Goal: Task Accomplishment & Management: Complete application form

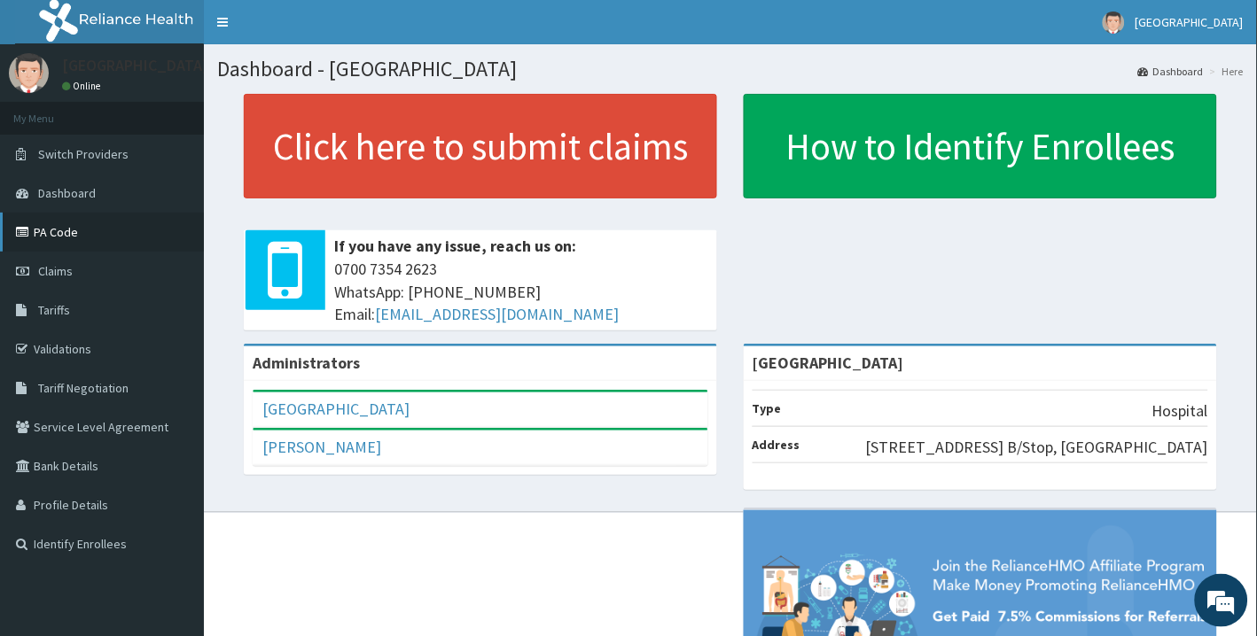
click at [95, 234] on link "PA Code" at bounding box center [102, 232] width 204 height 39
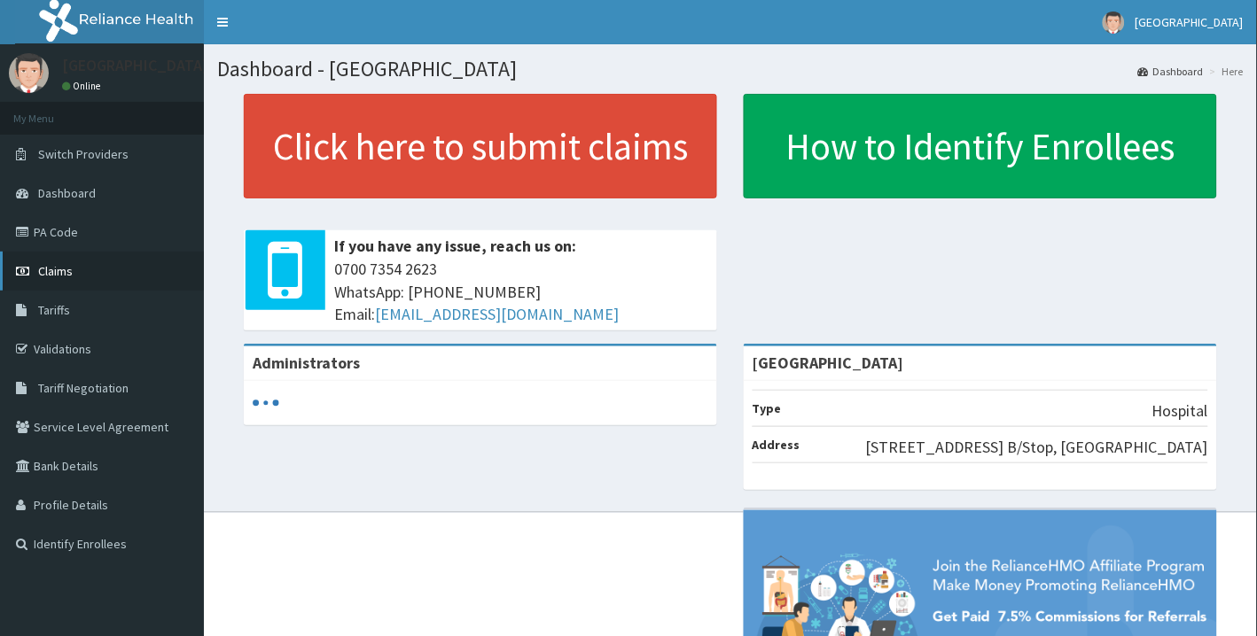
click at [82, 275] on link "Claims" at bounding box center [102, 271] width 204 height 39
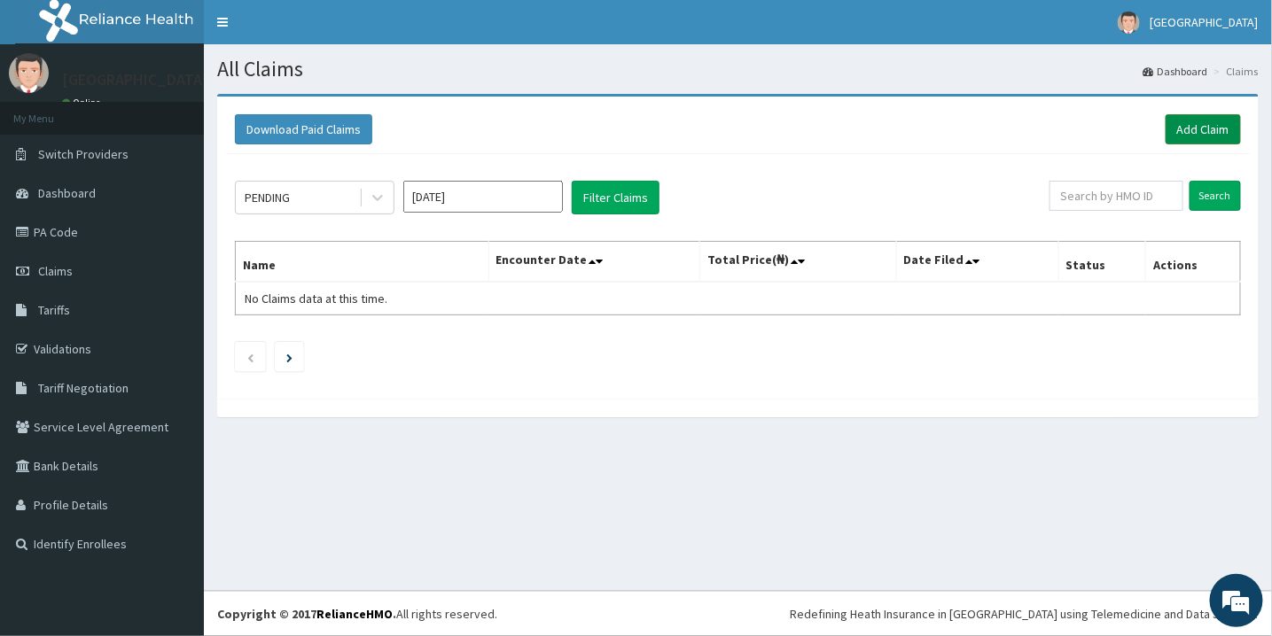
click at [1175, 136] on link "Add Claim" at bounding box center [1202, 129] width 75 height 30
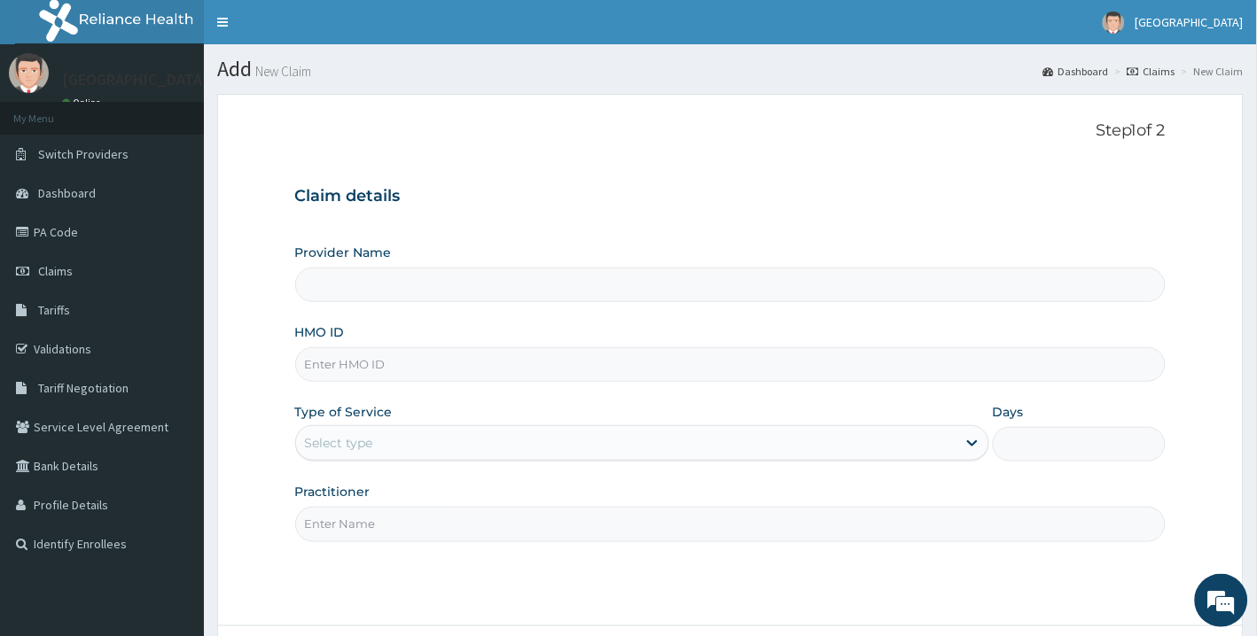
click at [694, 354] on input "HMO ID" at bounding box center [730, 364] width 871 height 35
type input "PR"
type input "[GEOGRAPHIC_DATA]"
type input "PRN/10079/A"
click at [490, 440] on div "Select type" at bounding box center [626, 443] width 660 height 28
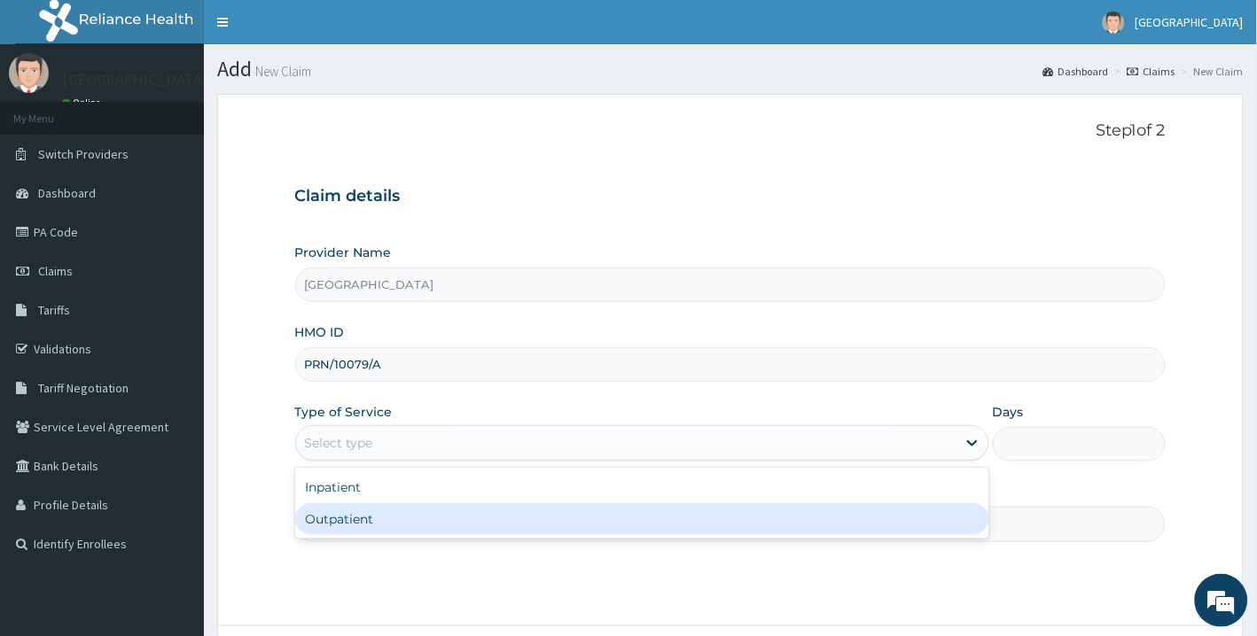
click at [427, 525] on div "Outpatient" at bounding box center [642, 519] width 694 height 32
type input "1"
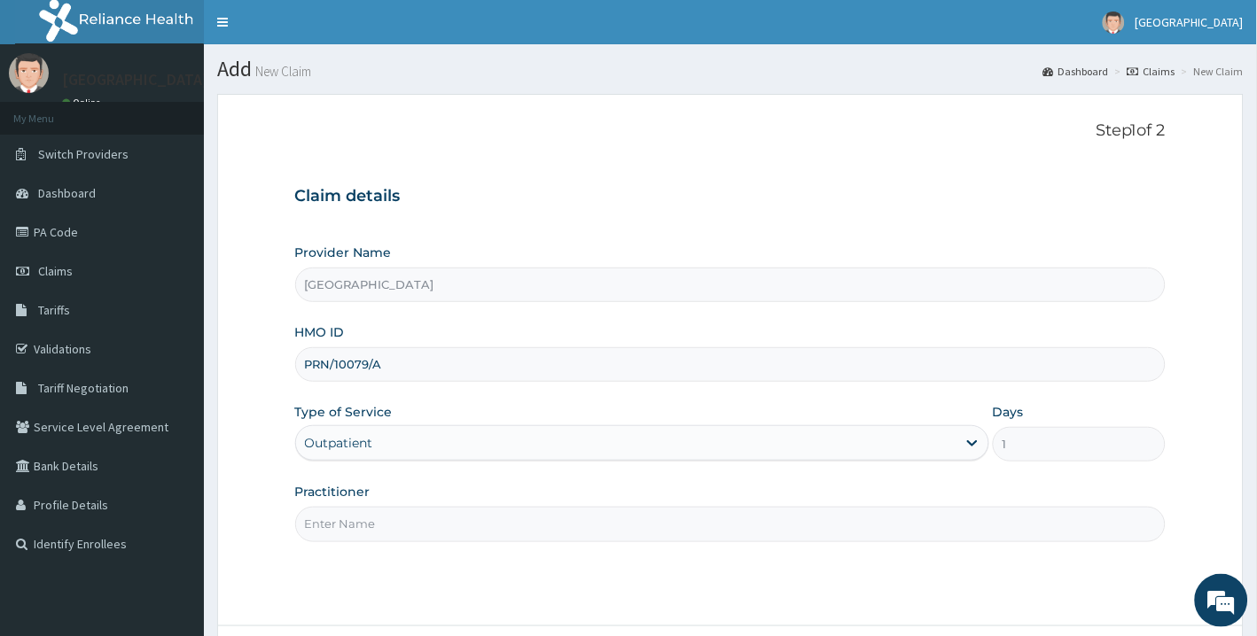
click at [383, 526] on input "Practitioner" at bounding box center [730, 524] width 871 height 35
drag, startPoint x: 324, startPoint y: 524, endPoint x: 358, endPoint y: 529, distance: 34.1
click at [358, 529] on input "[PERSON_NAME]" at bounding box center [730, 524] width 871 height 35
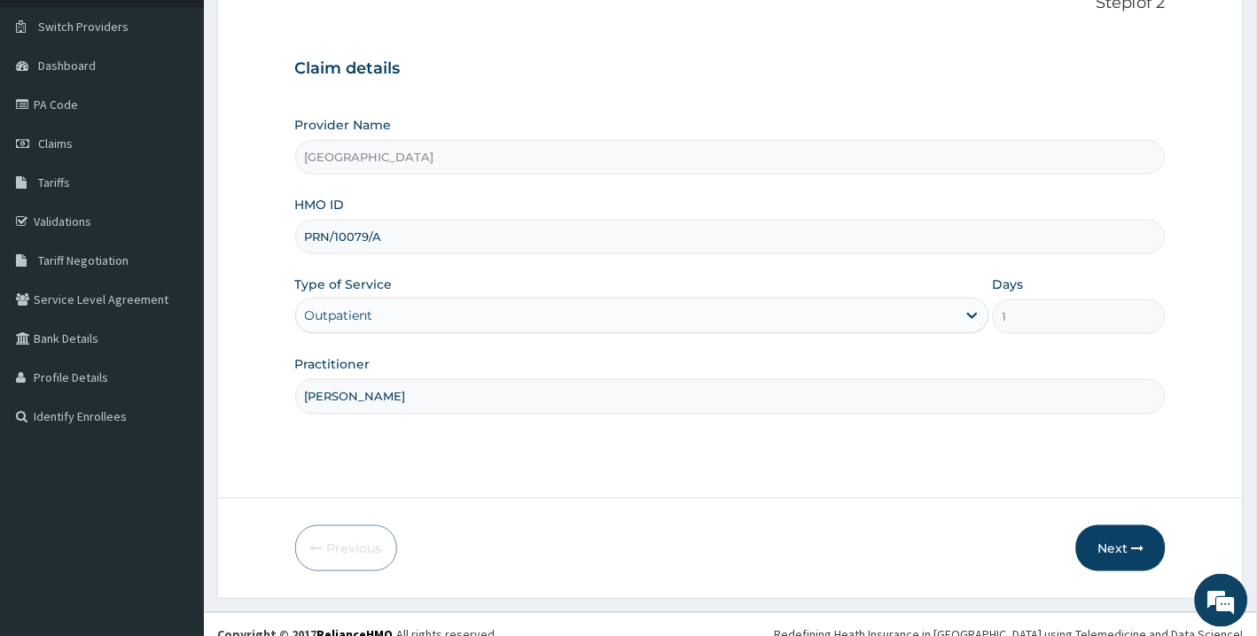
scroll to position [148, 0]
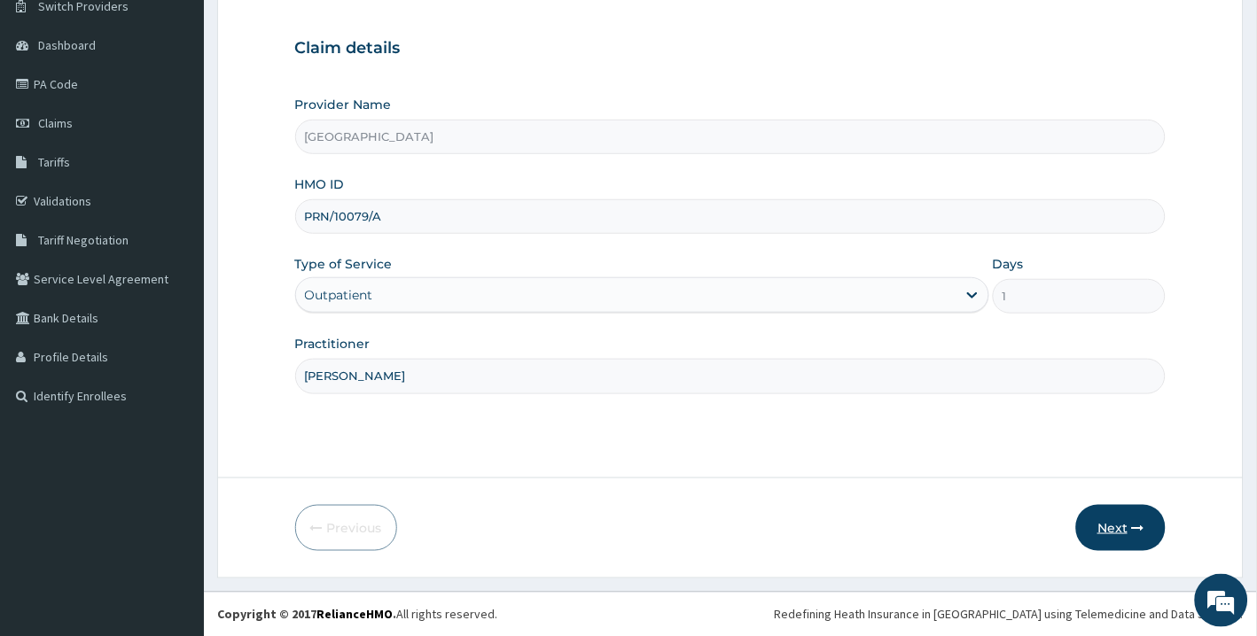
type input "[PERSON_NAME]"
click at [1118, 527] on button "Next" at bounding box center [1121, 528] width 90 height 46
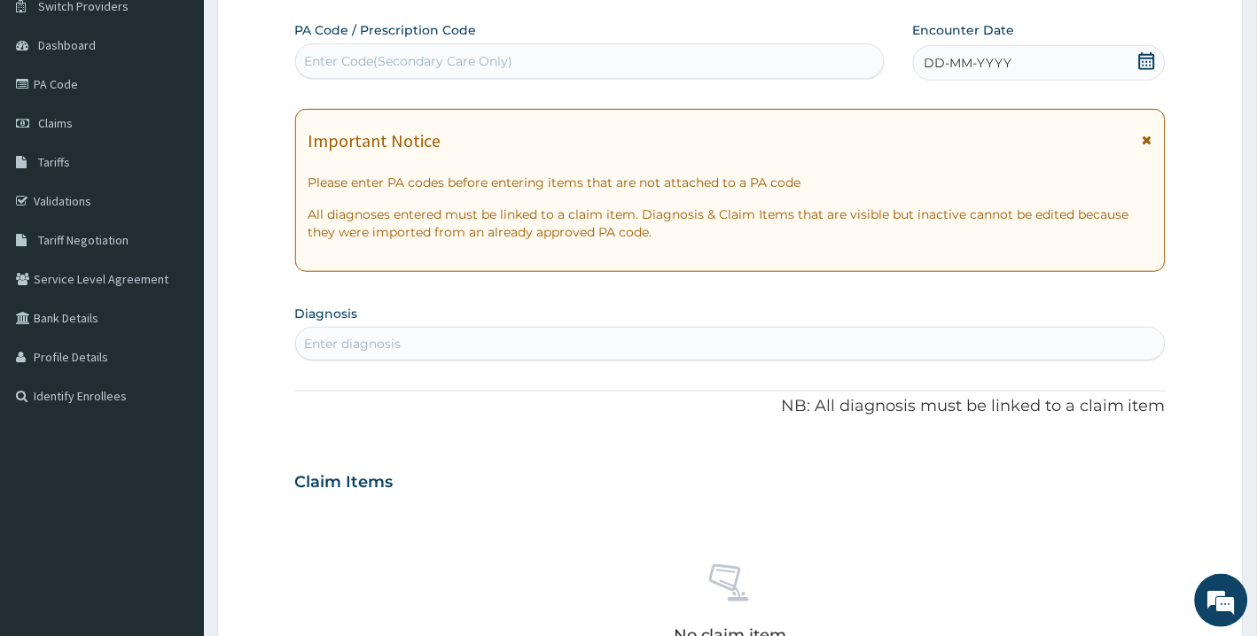
click at [1146, 63] on icon at bounding box center [1147, 61] width 18 height 18
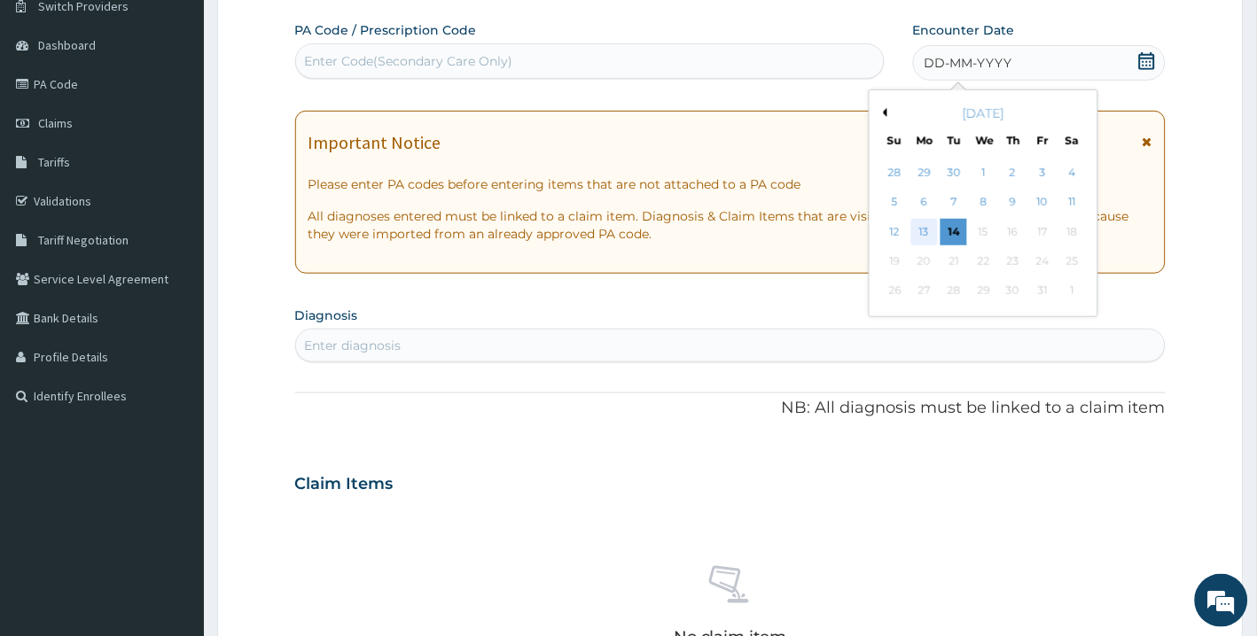
click at [926, 231] on div "13" at bounding box center [924, 232] width 27 height 27
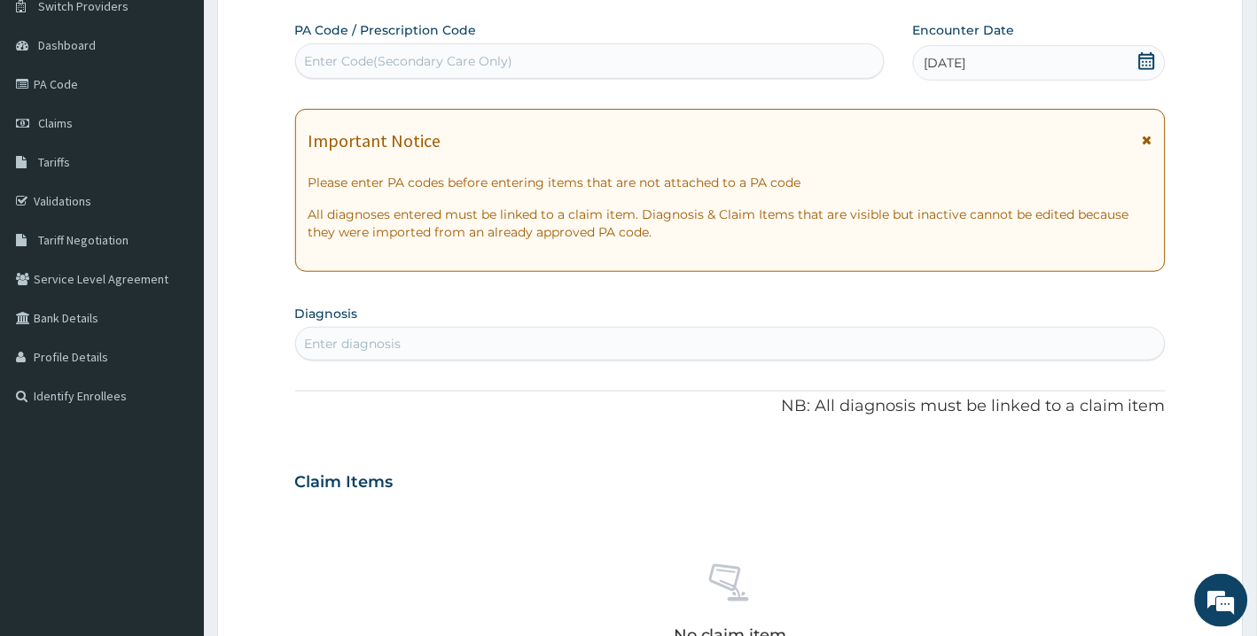
click at [837, 349] on div "Enter diagnosis" at bounding box center [730, 344] width 869 height 28
click at [822, 324] on section "Diagnosis Enter diagnosis" at bounding box center [730, 330] width 871 height 60
click at [816, 352] on div "Enter diagnosis" at bounding box center [730, 344] width 869 height 28
type input "[MEDICAL_DATA]"
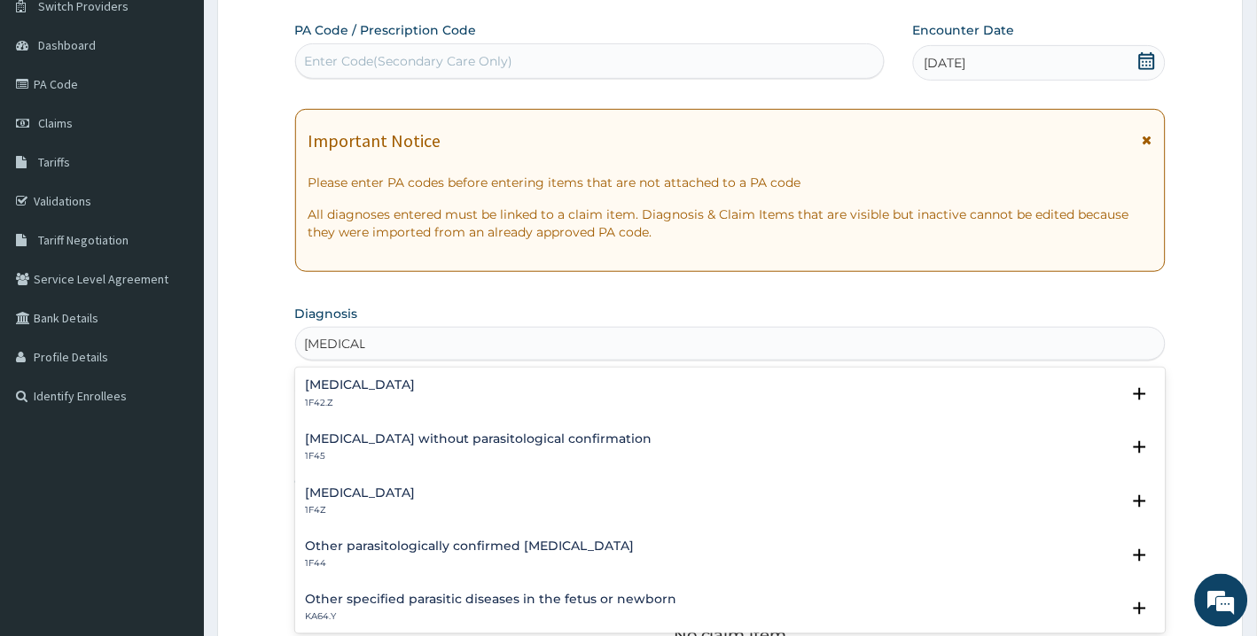
click at [668, 386] on div "Plasmodium malariae malaria without complication 1F42.Z" at bounding box center [731, 393] width 850 height 31
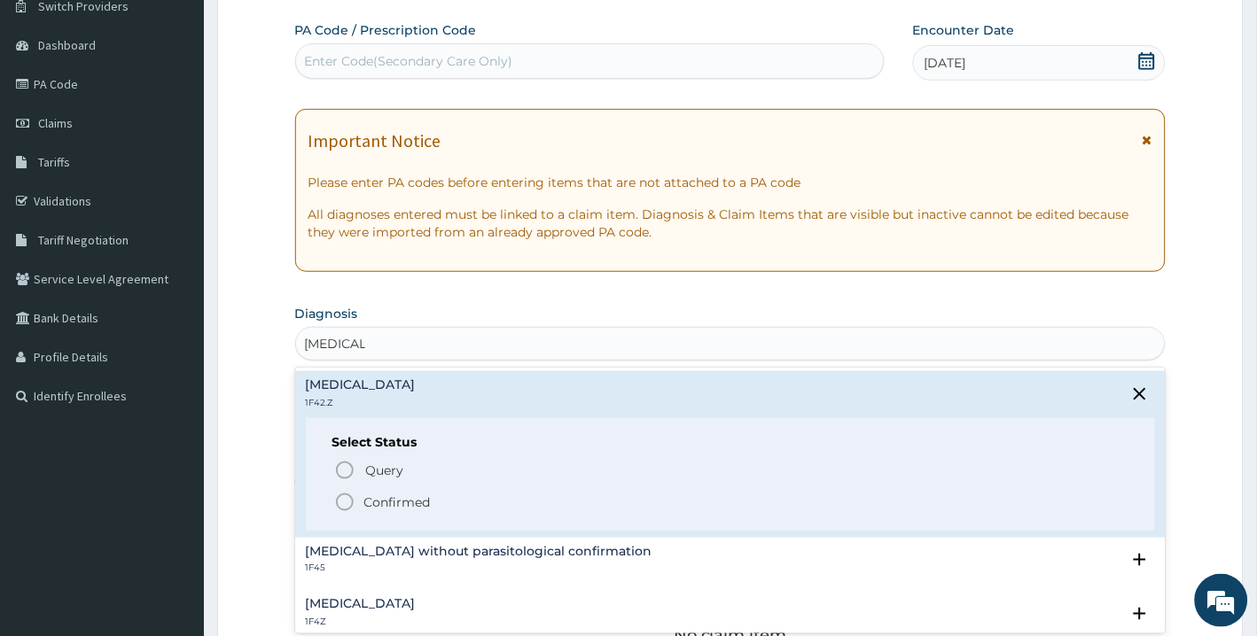
click at [352, 497] on icon "status option filled" at bounding box center [344, 502] width 21 height 21
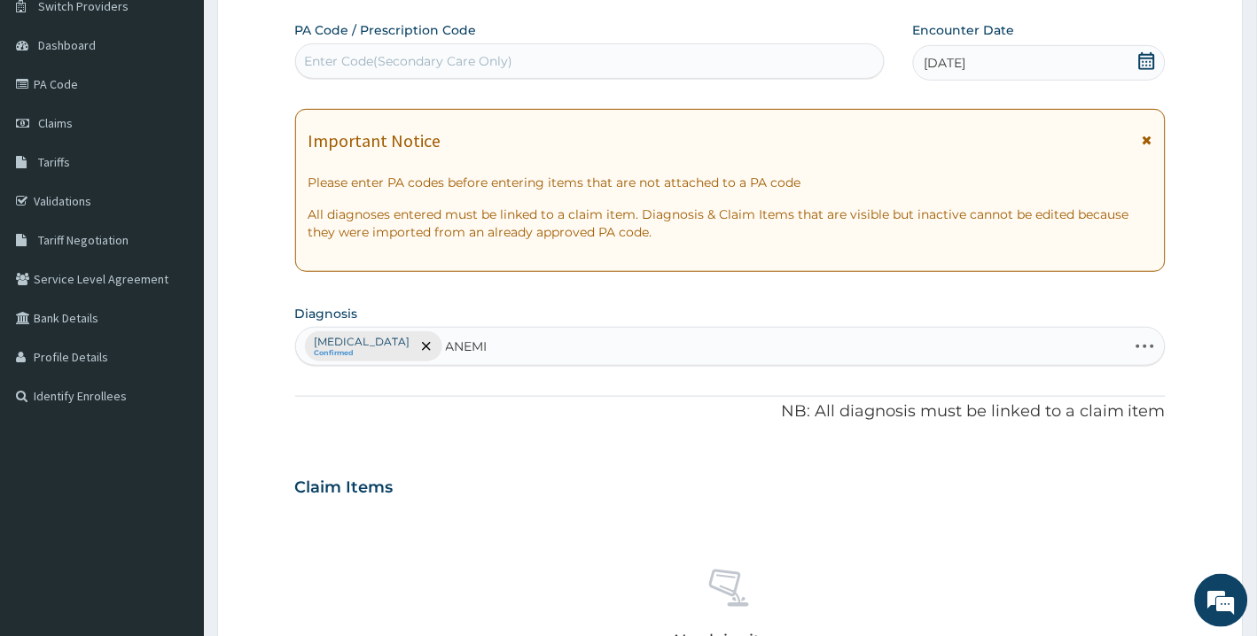
type input "[MEDICAL_DATA]"
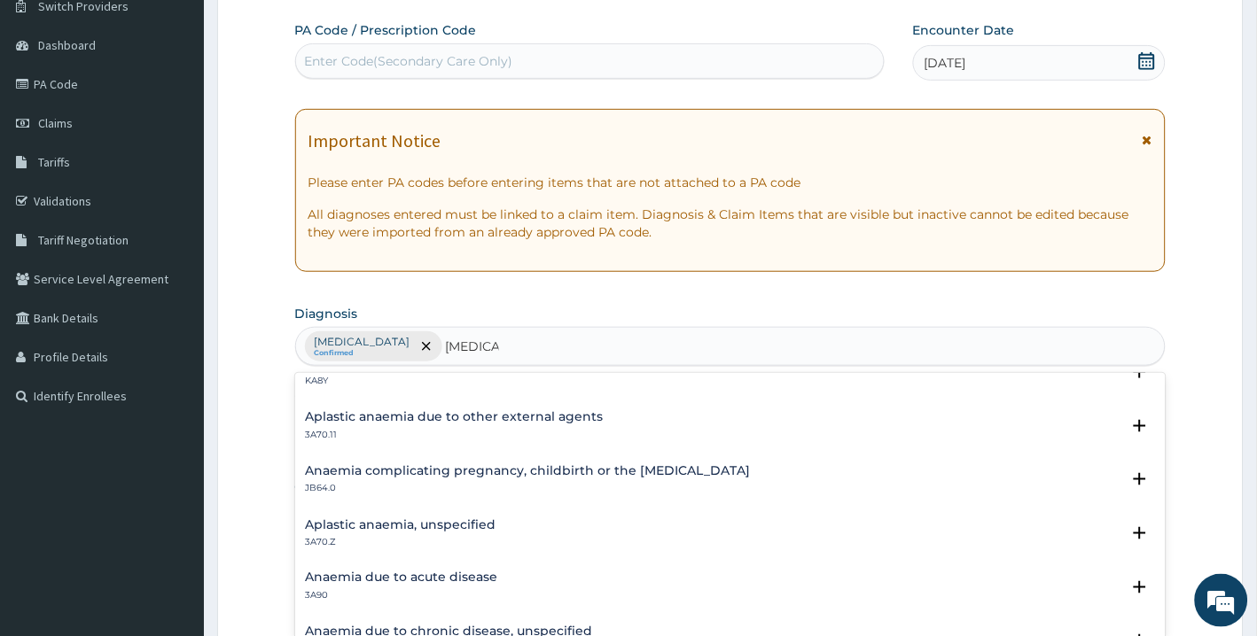
scroll to position [91, 0]
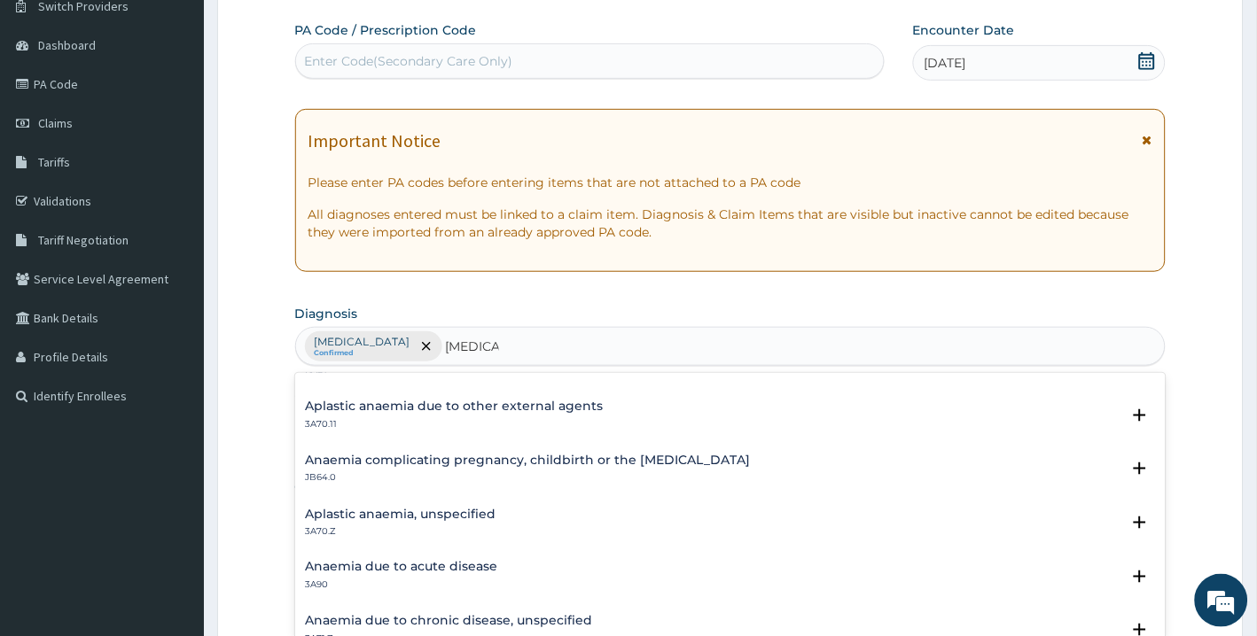
click at [518, 526] on div "Aplastic anaemia, unspecified 3A70.Z" at bounding box center [731, 523] width 850 height 31
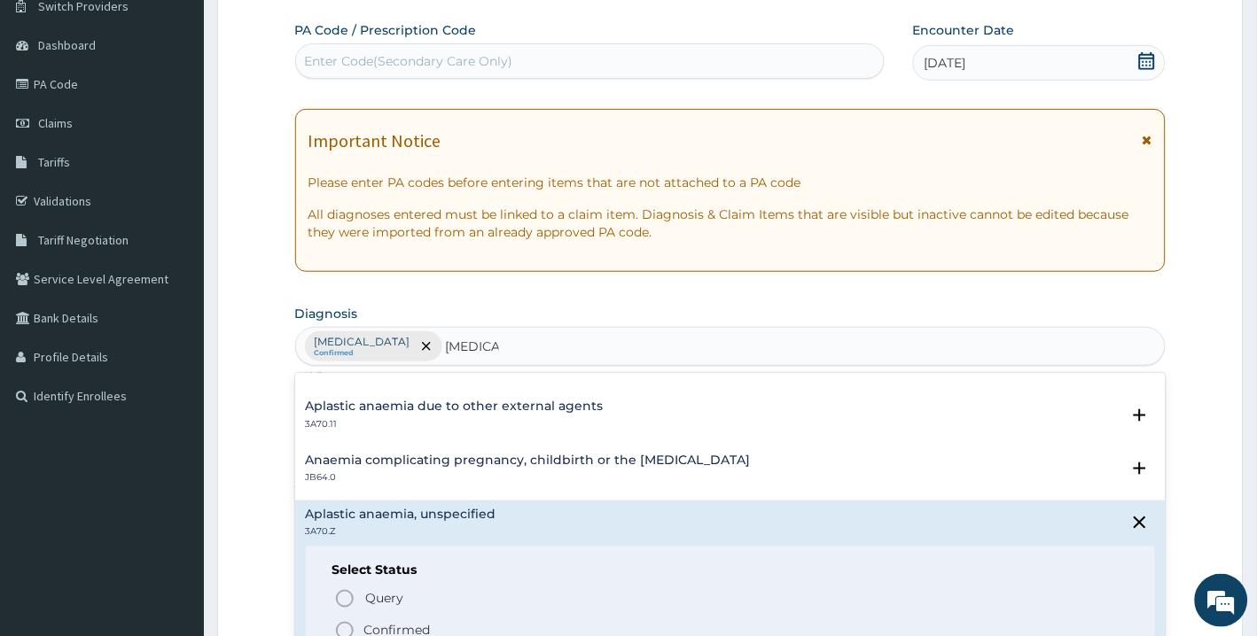
click at [344, 625] on icon "status option filled" at bounding box center [344, 630] width 21 height 21
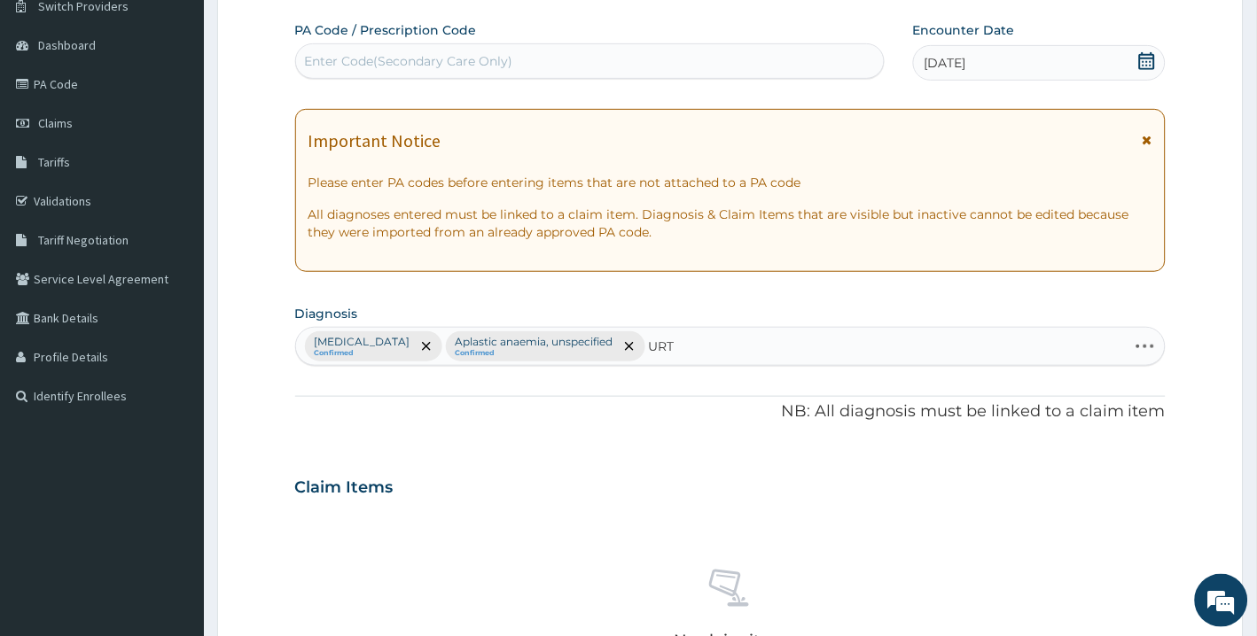
type input "URTI"
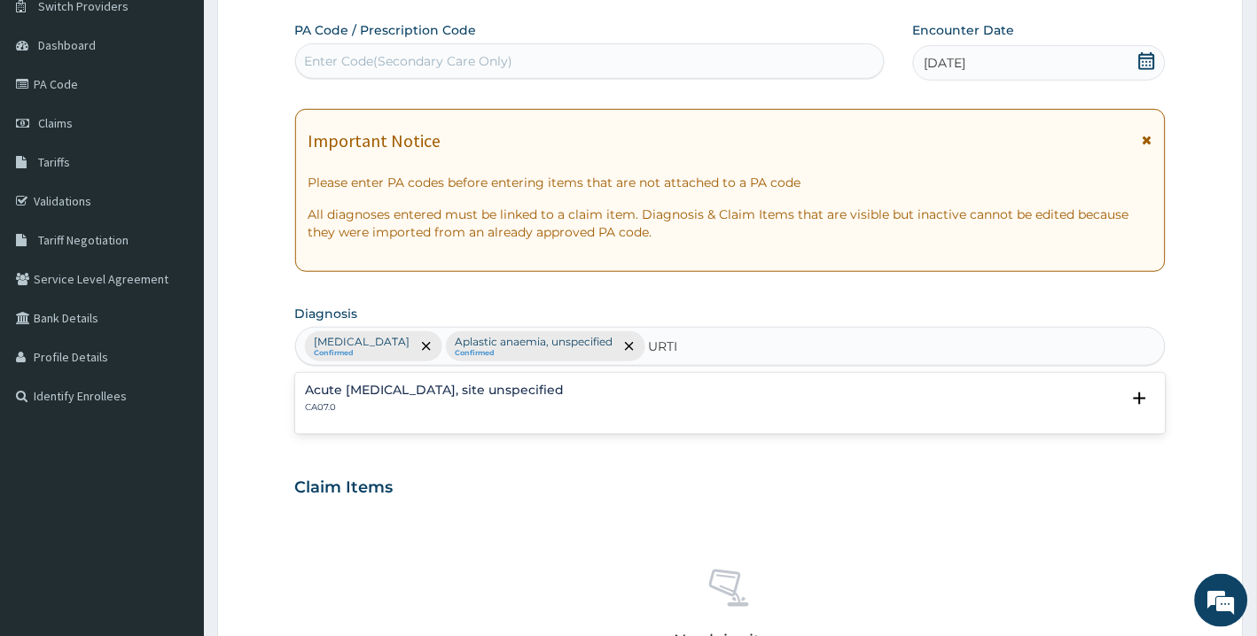
click at [400, 405] on p "CA07.0" at bounding box center [435, 407] width 259 height 12
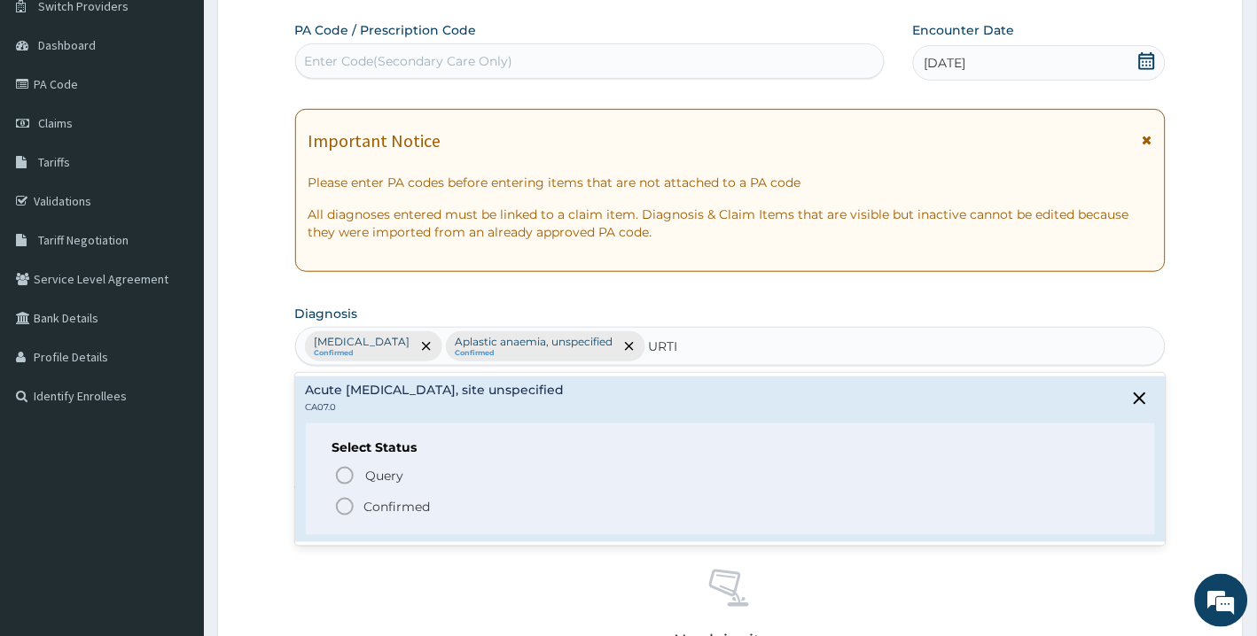
click at [346, 507] on icon "status option filled" at bounding box center [344, 506] width 21 height 21
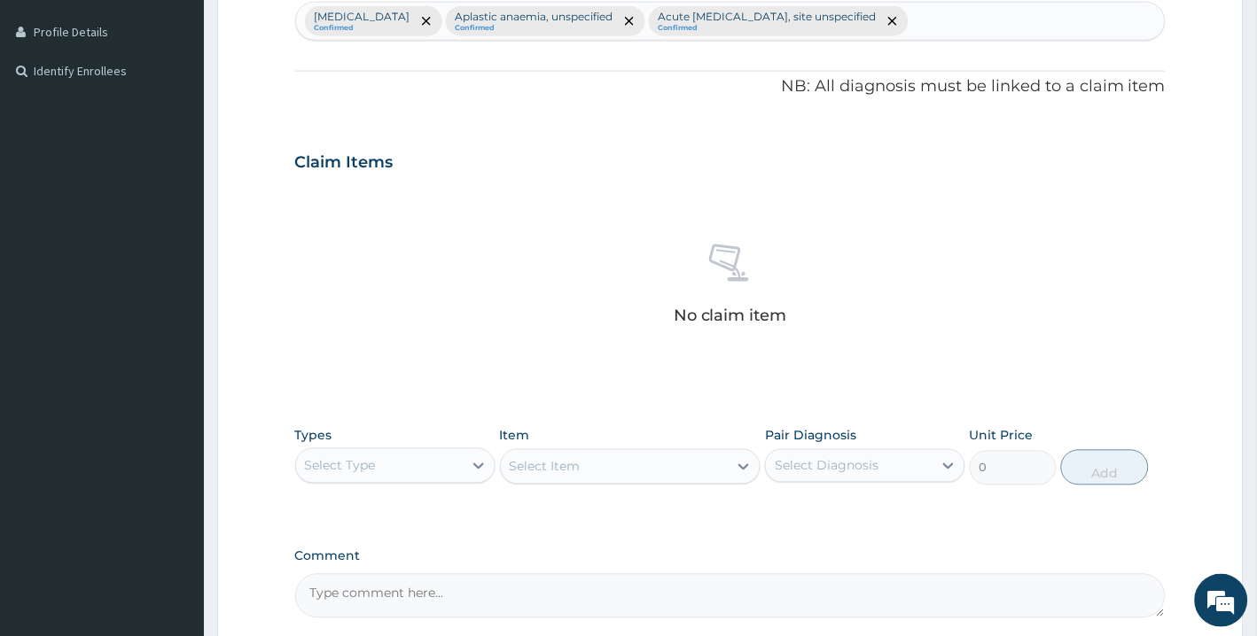
scroll to position [618, 0]
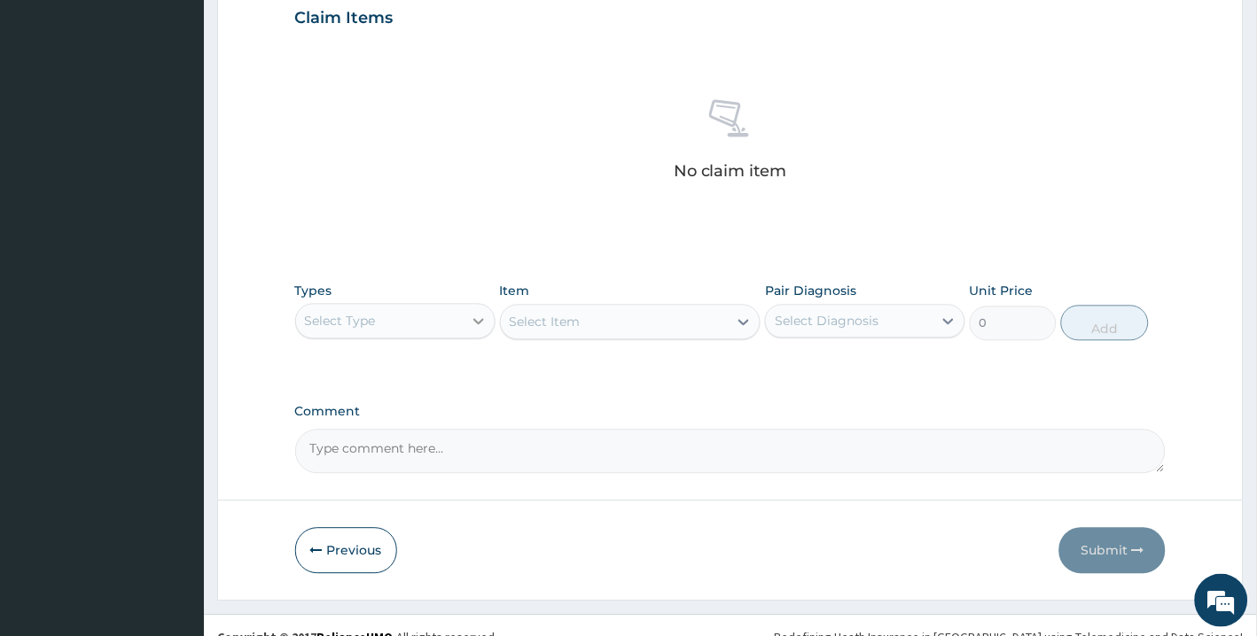
click at [464, 333] on div at bounding box center [479, 322] width 32 height 32
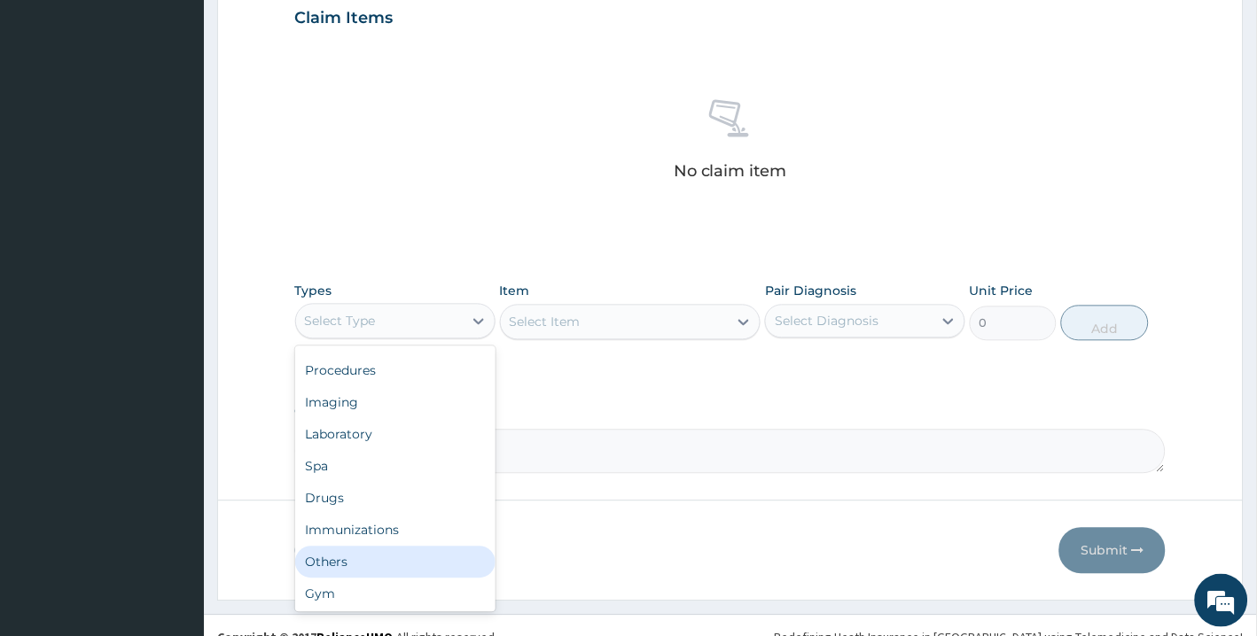
scroll to position [0, 0]
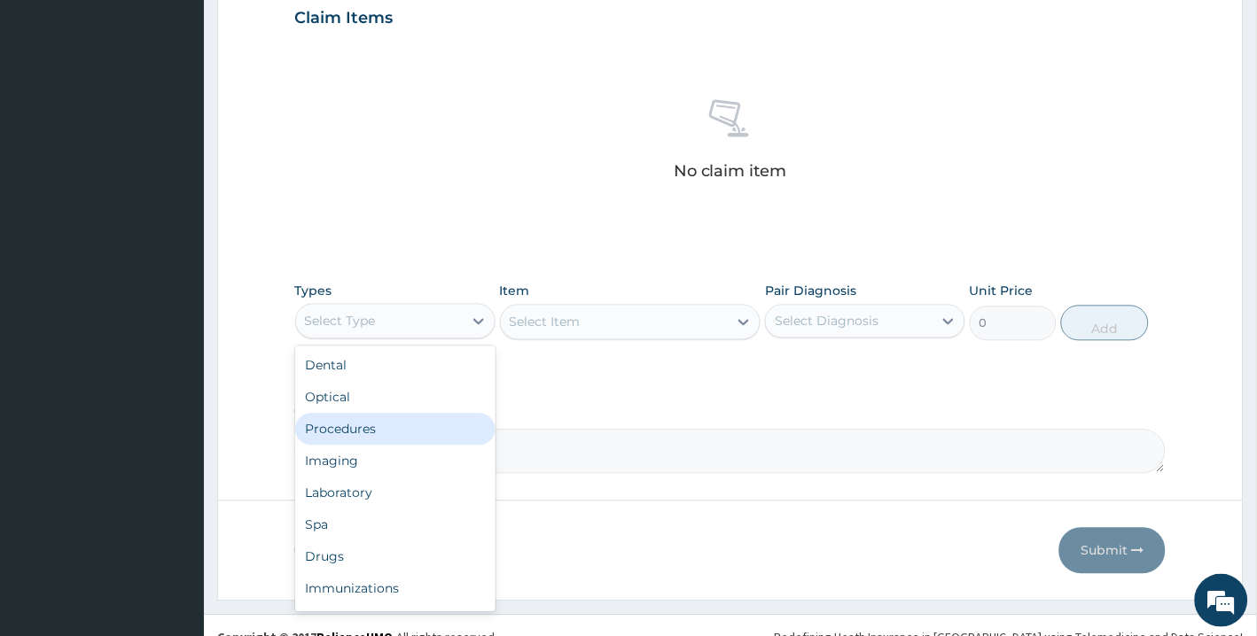
click at [395, 419] on div "Procedures" at bounding box center [395, 430] width 200 height 32
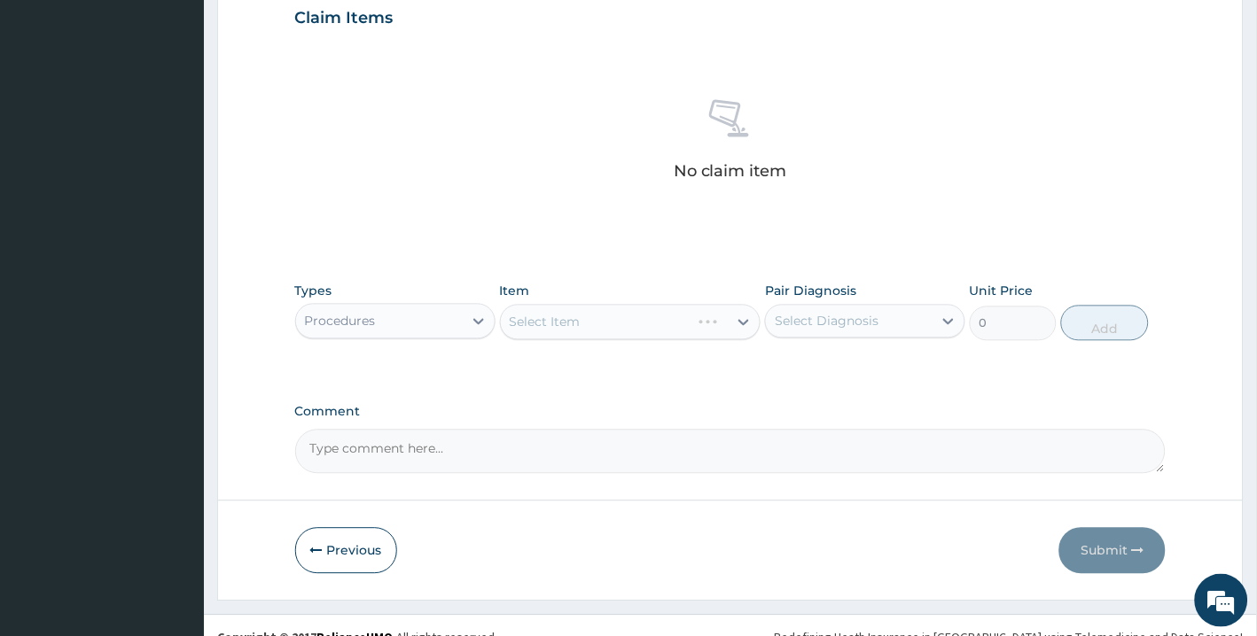
click at [592, 326] on div "Select Item" at bounding box center [630, 322] width 261 height 35
click at [592, 320] on div "Select Item" at bounding box center [630, 322] width 261 height 35
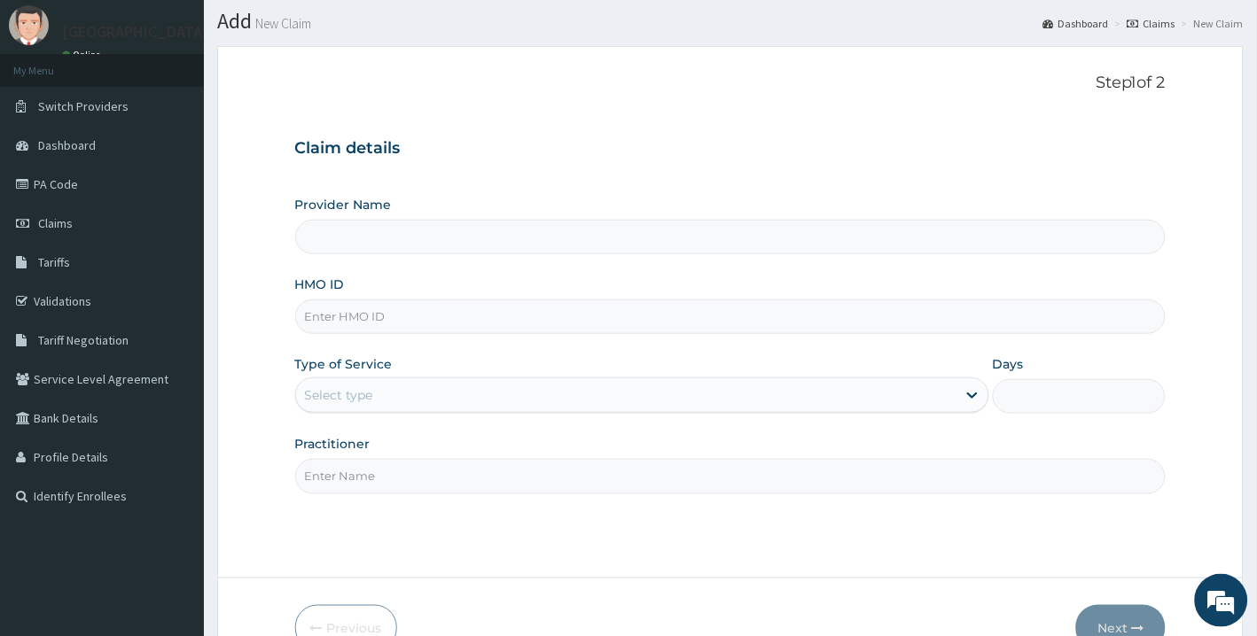
scroll to position [148, 0]
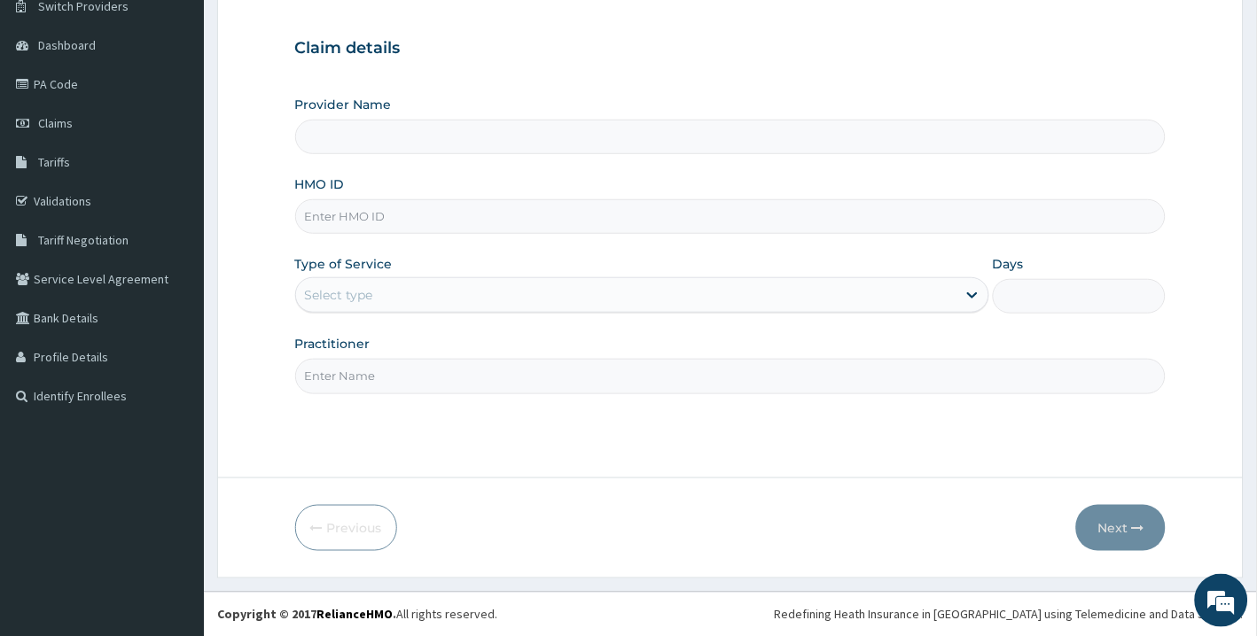
click at [372, 223] on input "HMO ID" at bounding box center [730, 216] width 871 height 35
type input "PRN/10079/A"
click at [427, 290] on div "Select type" at bounding box center [626, 295] width 660 height 28
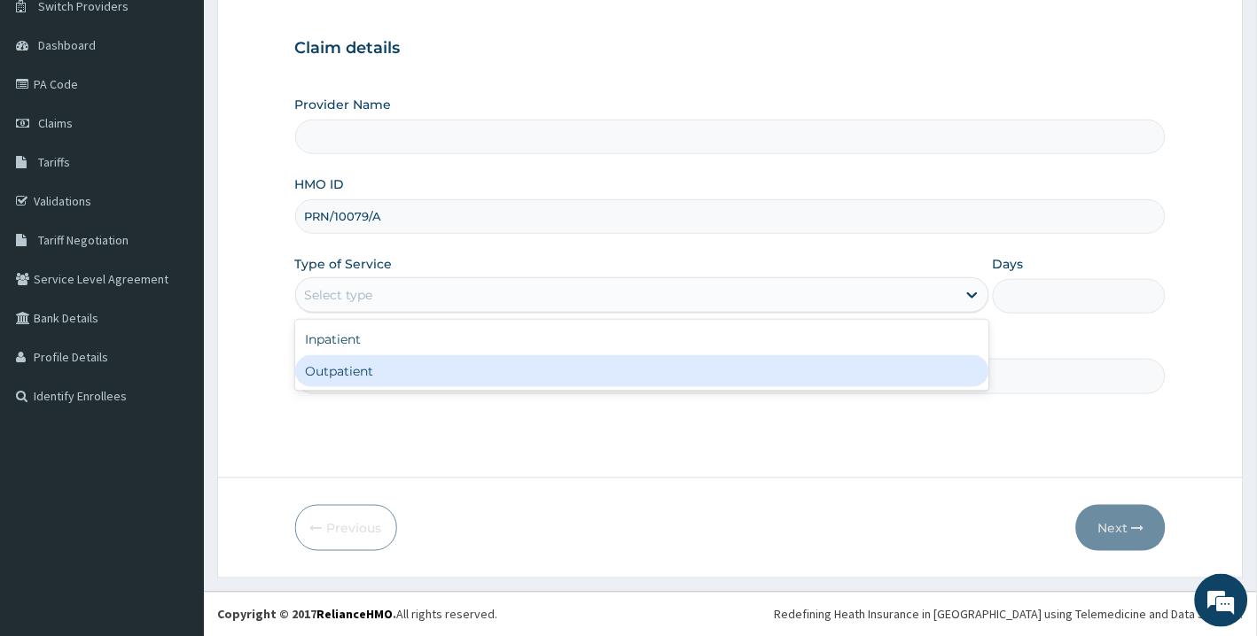
click at [393, 373] on div "Outpatient" at bounding box center [642, 371] width 694 height 32
type input "1"
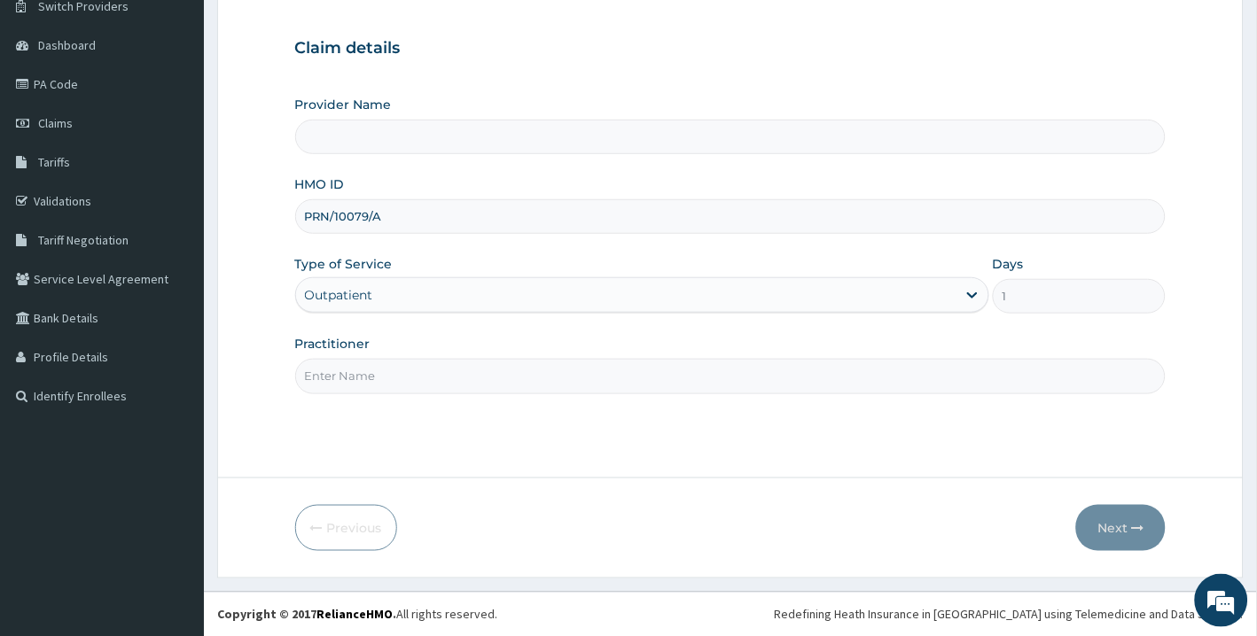
click at [393, 374] on input "Practitioner" at bounding box center [730, 376] width 871 height 35
drag, startPoint x: 324, startPoint y: 378, endPoint x: 356, endPoint y: 378, distance: 31.9
click at [356, 378] on input "DR PAUL AKINTELURE" at bounding box center [730, 376] width 871 height 35
type input "[PERSON_NAME]"
click at [1104, 527] on button "Next" at bounding box center [1121, 528] width 90 height 46
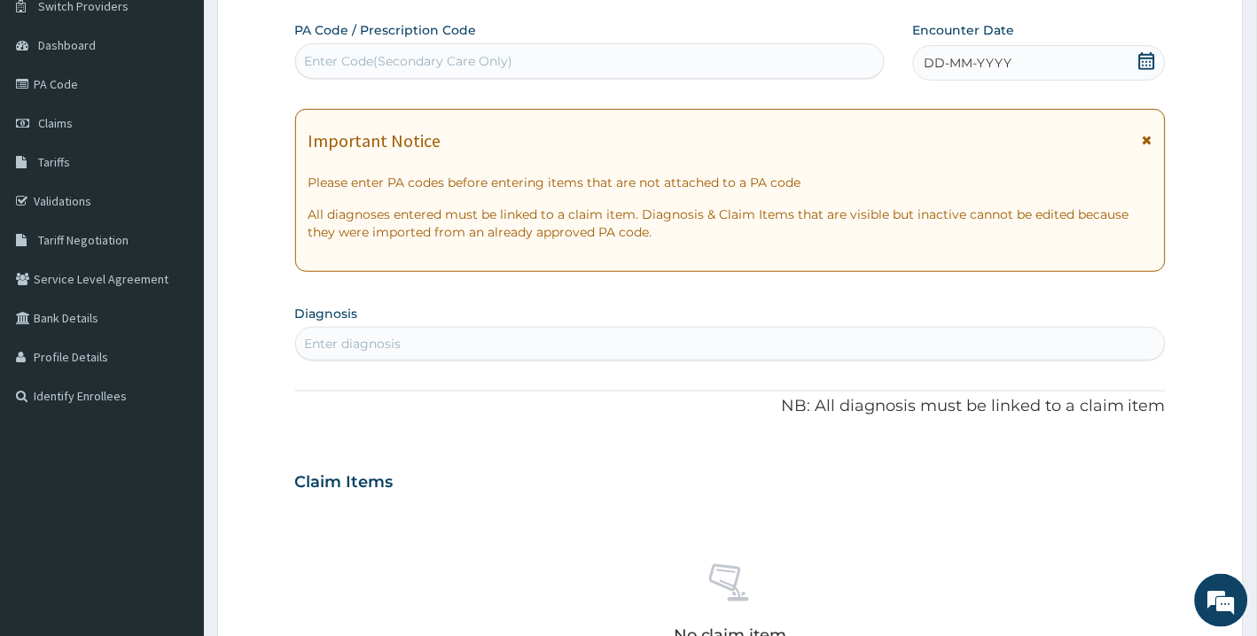
click at [1134, 59] on div "DD-MM-YYYY" at bounding box center [1039, 62] width 253 height 35
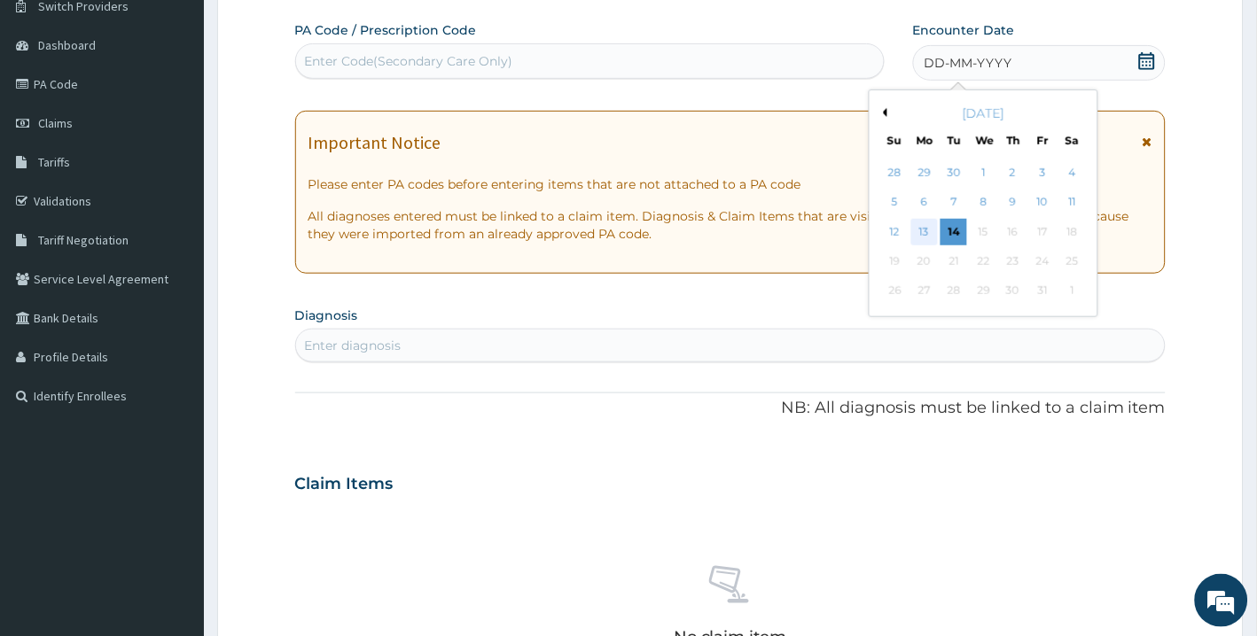
click at [928, 233] on div "13" at bounding box center [924, 232] width 27 height 27
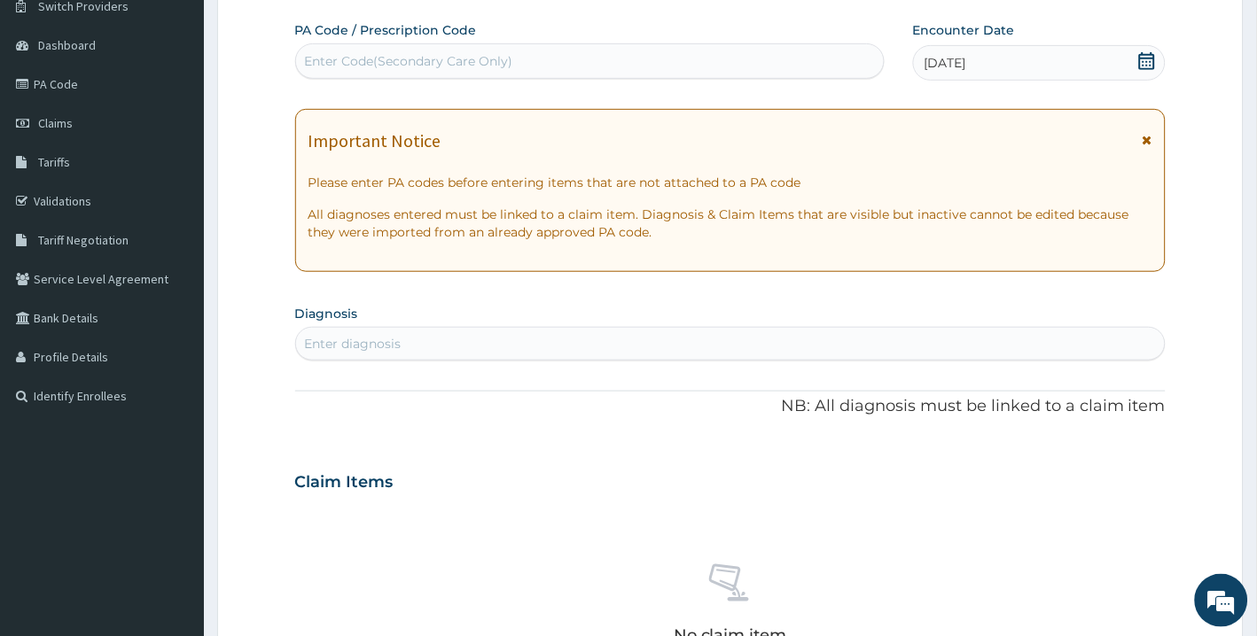
click at [553, 339] on div "Enter diagnosis" at bounding box center [730, 344] width 869 height 28
type input "[MEDICAL_DATA]"
type input "MALARIA"
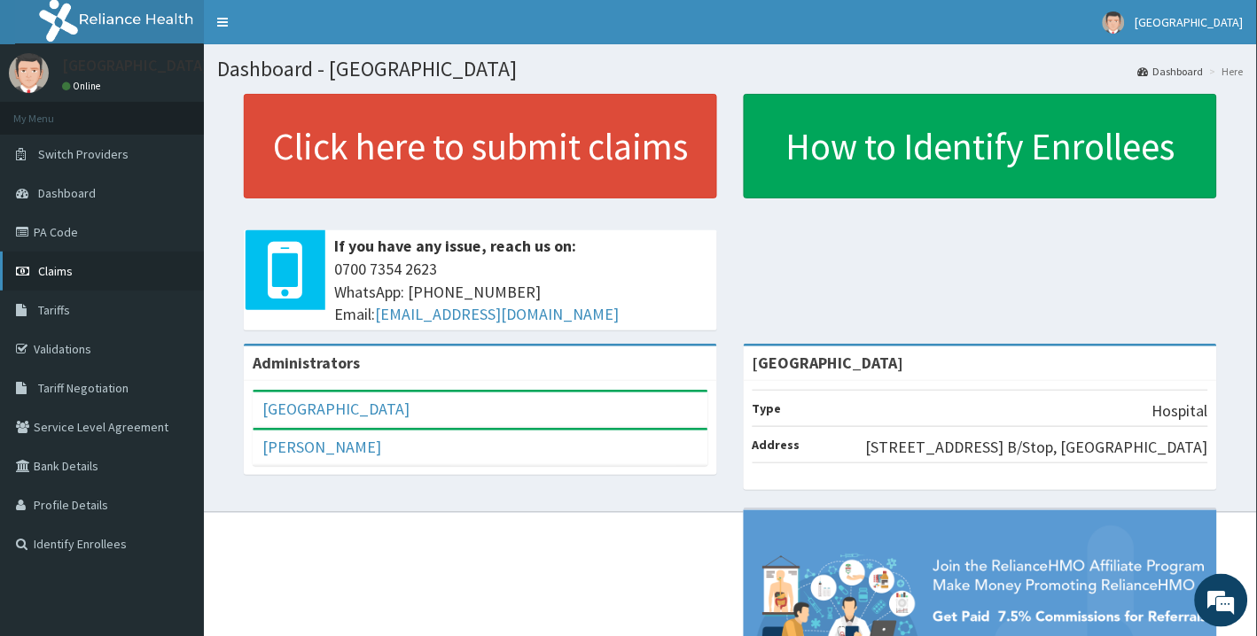
click at [74, 266] on link "Claims" at bounding box center [102, 271] width 204 height 39
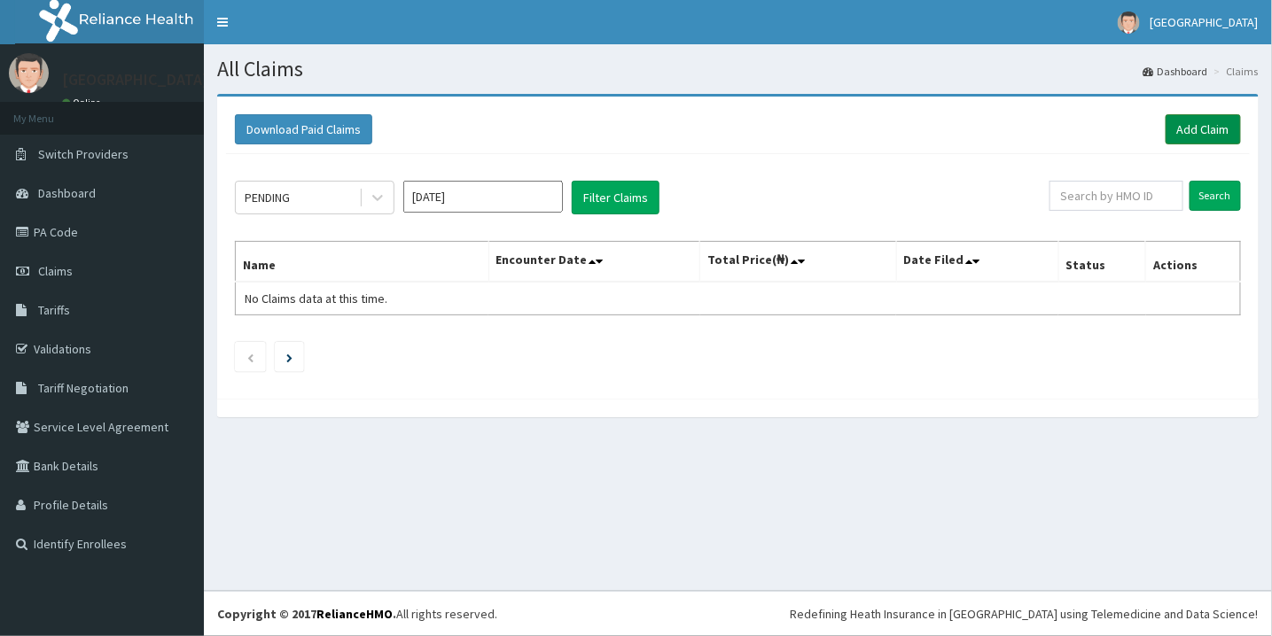
click at [1208, 138] on link "Add Claim" at bounding box center [1202, 129] width 75 height 30
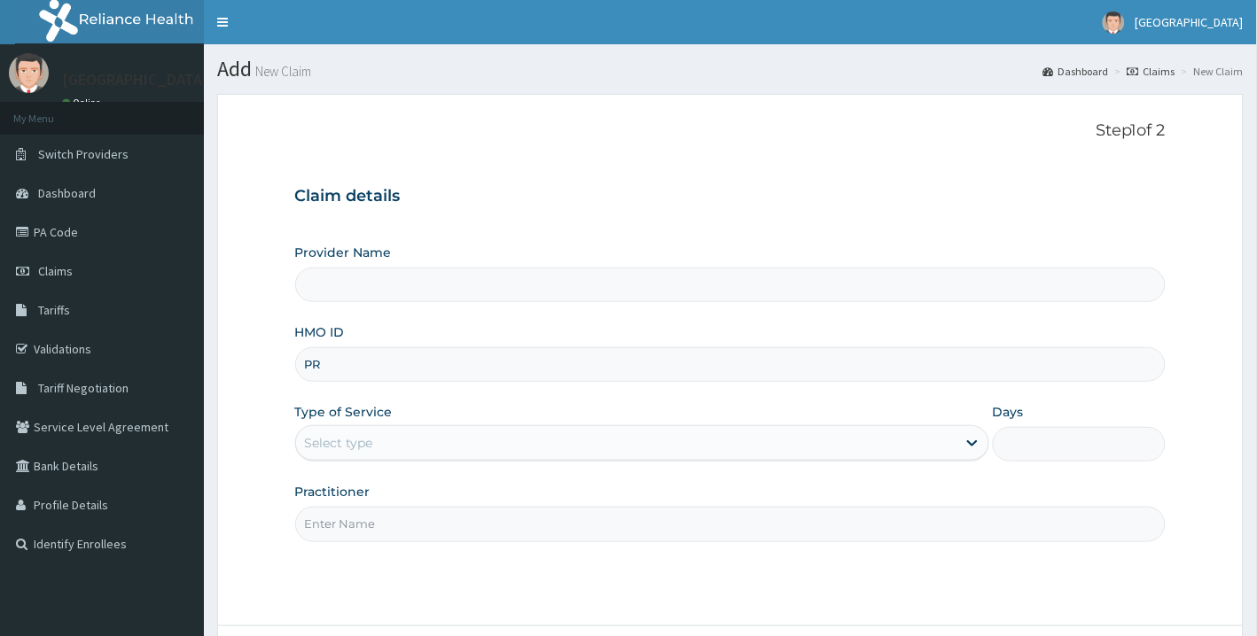
type input "PRN"
type input "[GEOGRAPHIC_DATA]"
type input "PRN/10079/A"
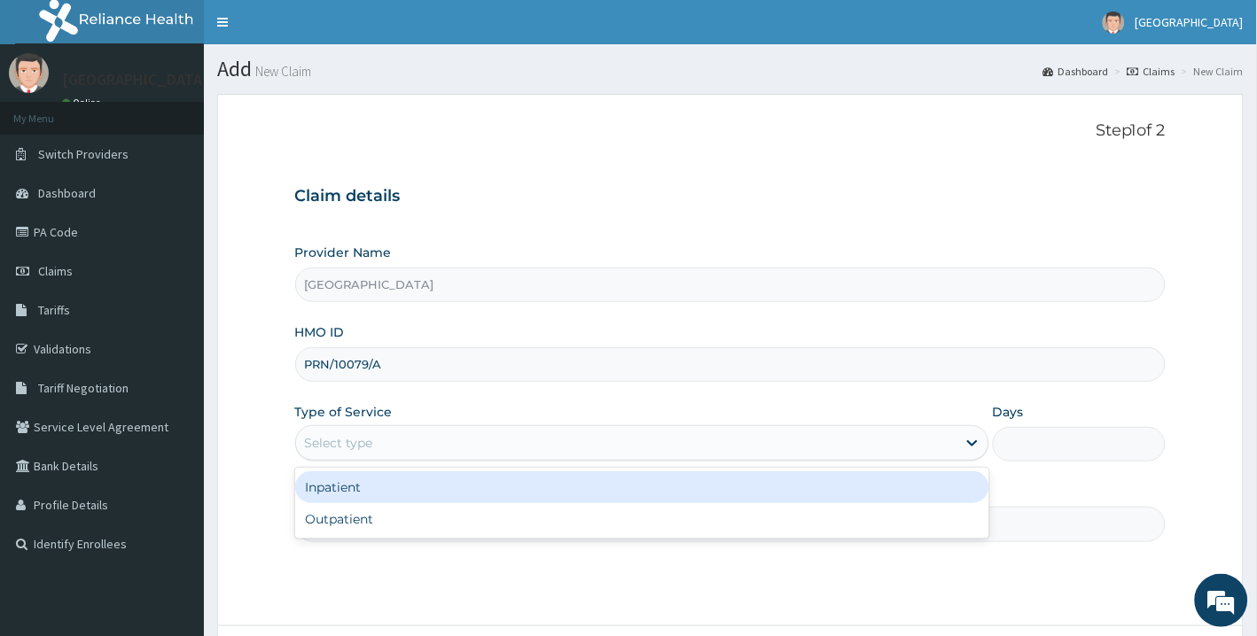
click at [426, 440] on div "Select type" at bounding box center [626, 443] width 660 height 28
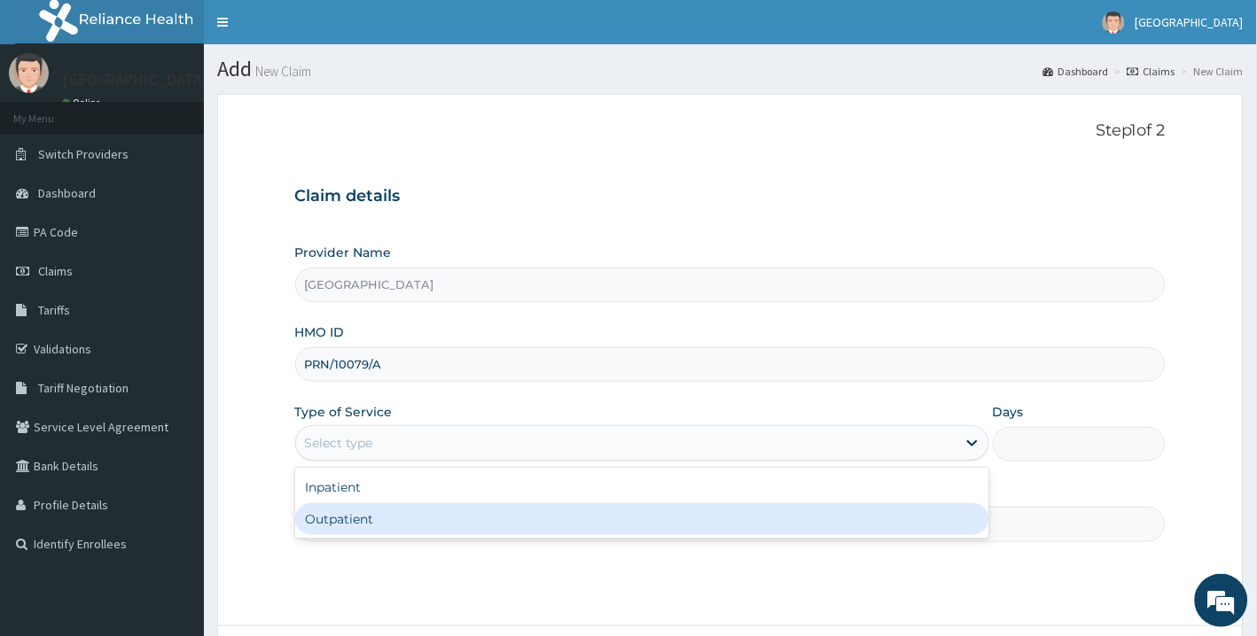
click at [410, 515] on div "Outpatient" at bounding box center [642, 519] width 694 height 32
type input "1"
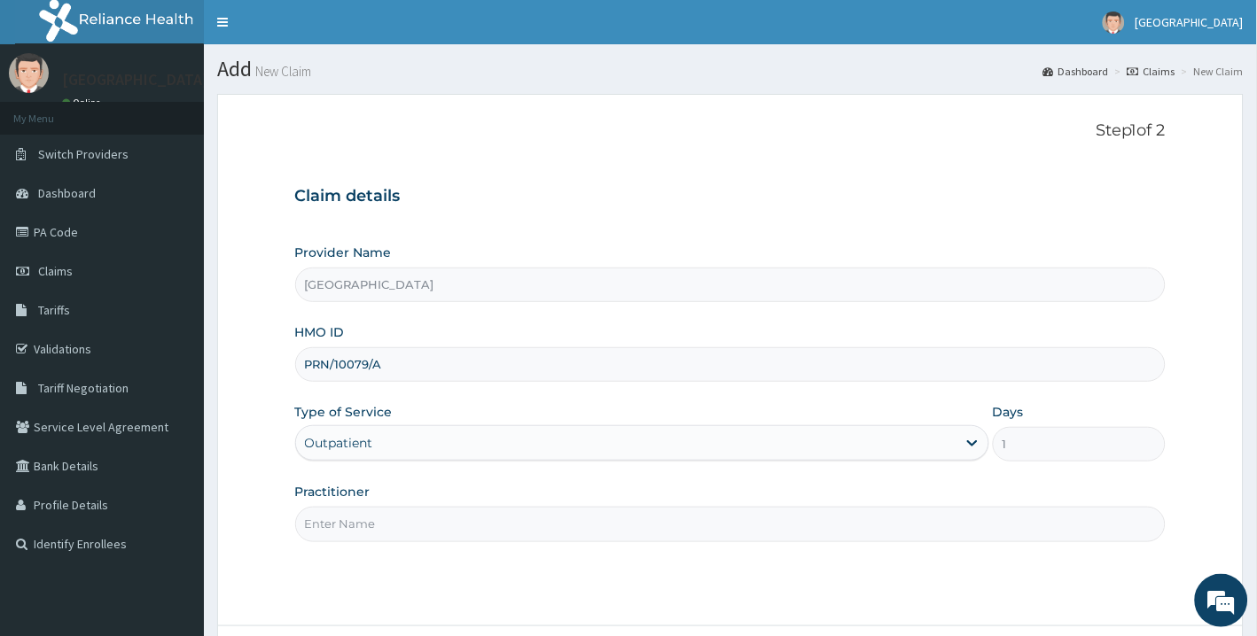
click at [409, 528] on input "Practitioner" at bounding box center [730, 524] width 871 height 35
drag, startPoint x: 325, startPoint y: 524, endPoint x: 355, endPoint y: 528, distance: 30.5
click at [355, 528] on input "[PERSON_NAME]" at bounding box center [730, 524] width 871 height 35
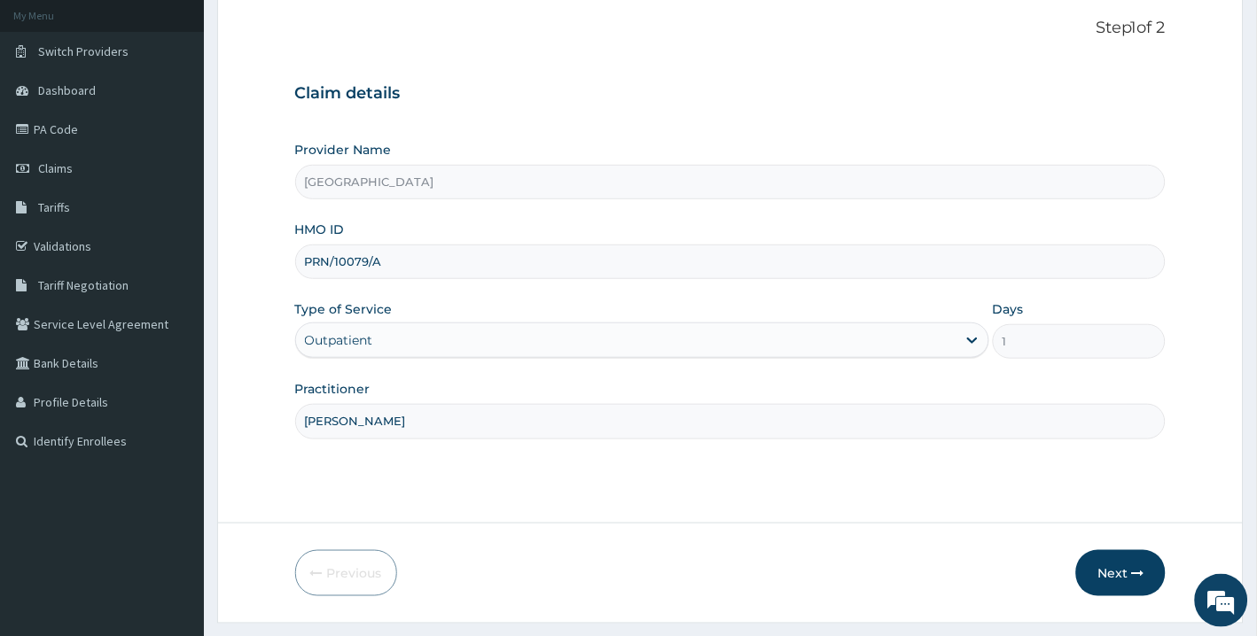
scroll to position [148, 0]
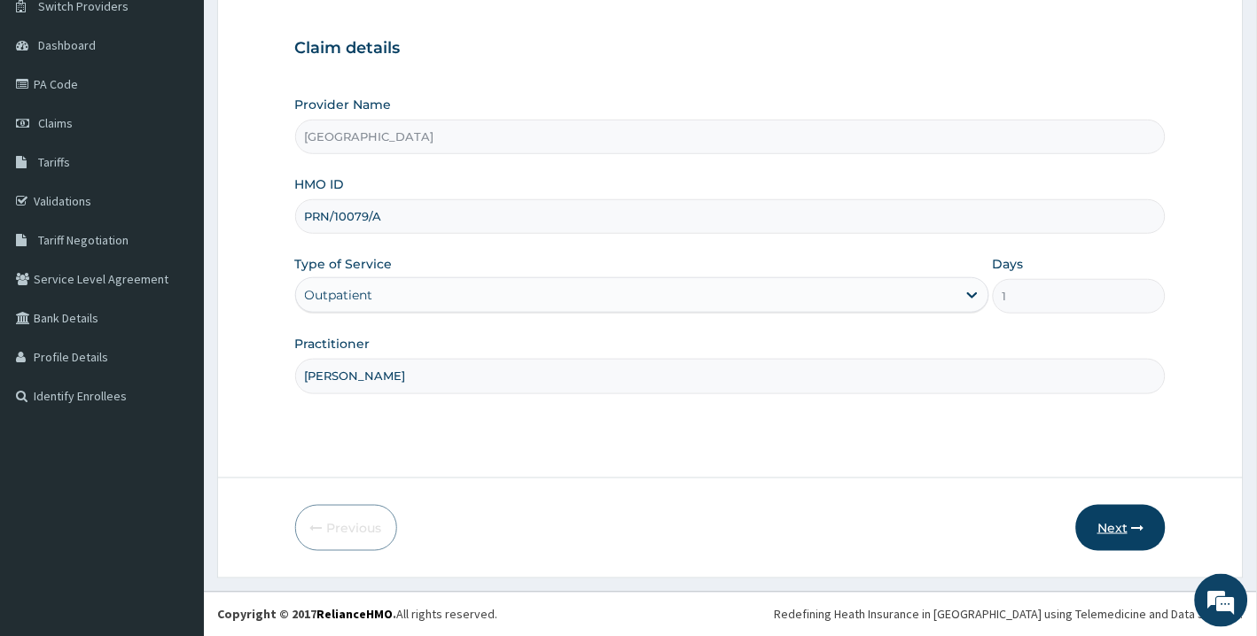
type input "DR DANIEL AKINTELURE"
drag, startPoint x: 1118, startPoint y: 518, endPoint x: 891, endPoint y: 426, distance: 245.4
click at [891, 426] on form "Step 1 of 2 Claim details Provider Name Broad Hospital HMO ID PRN/10079/A Type …" at bounding box center [730, 262] width 1026 height 633
click at [1111, 529] on button "Next" at bounding box center [1121, 528] width 90 height 46
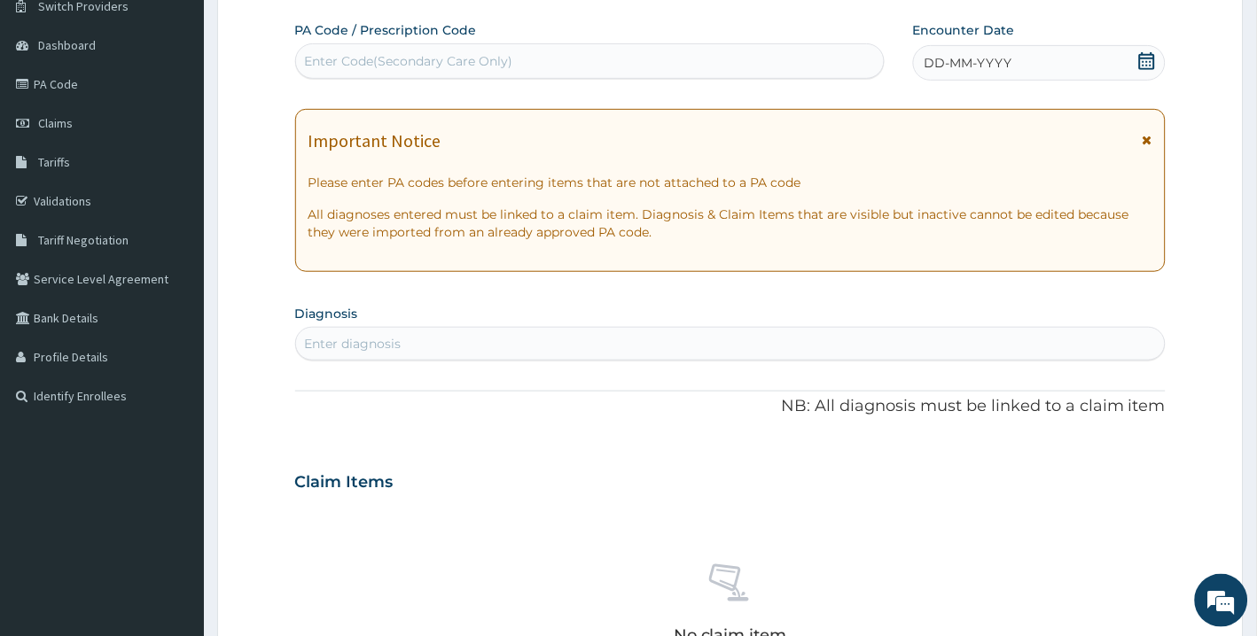
click at [1139, 66] on icon at bounding box center [1147, 61] width 18 height 18
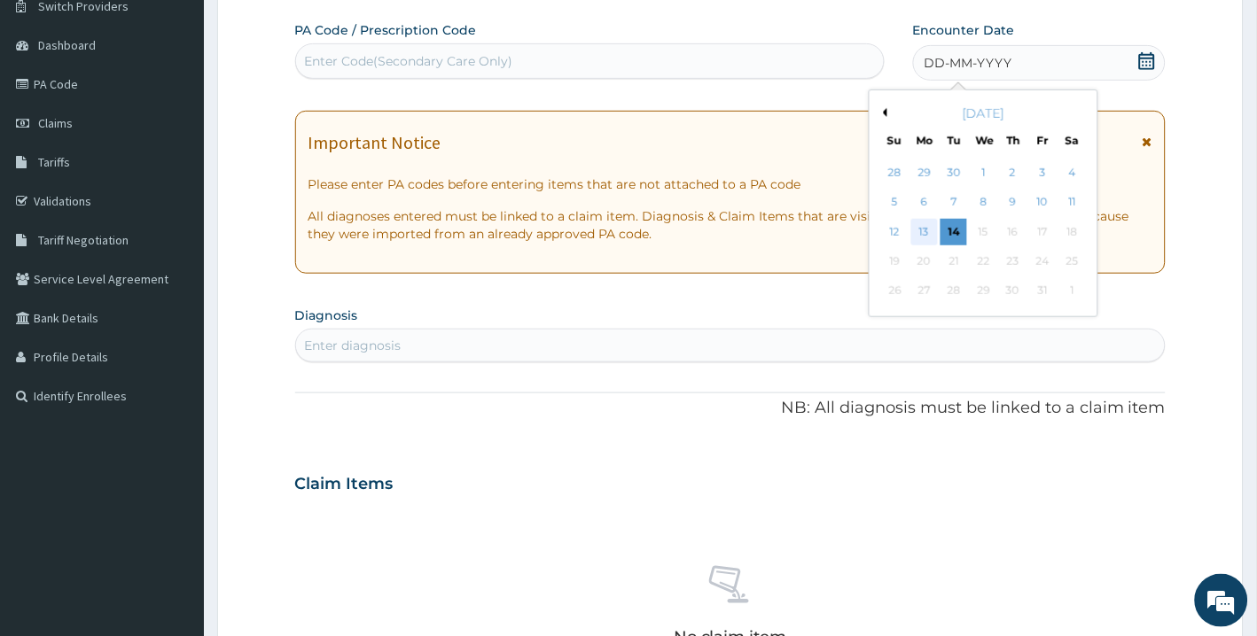
click at [927, 231] on div "13" at bounding box center [924, 232] width 27 height 27
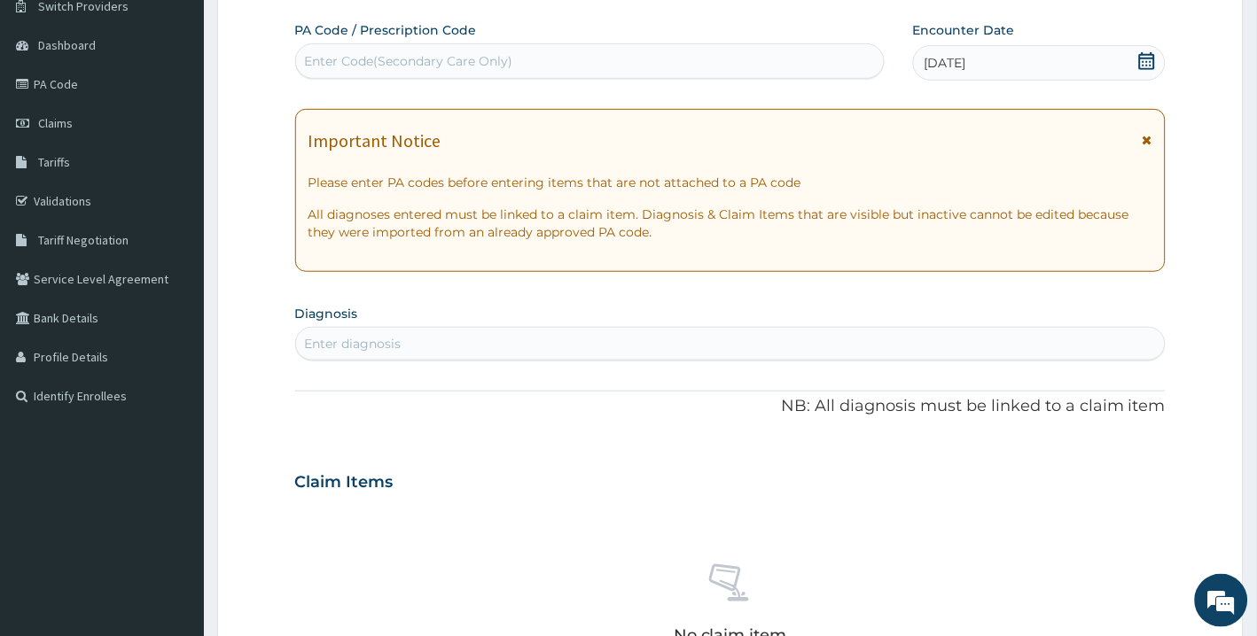
click at [743, 344] on div "Enter diagnosis" at bounding box center [730, 344] width 869 height 28
type input "MALARIA"
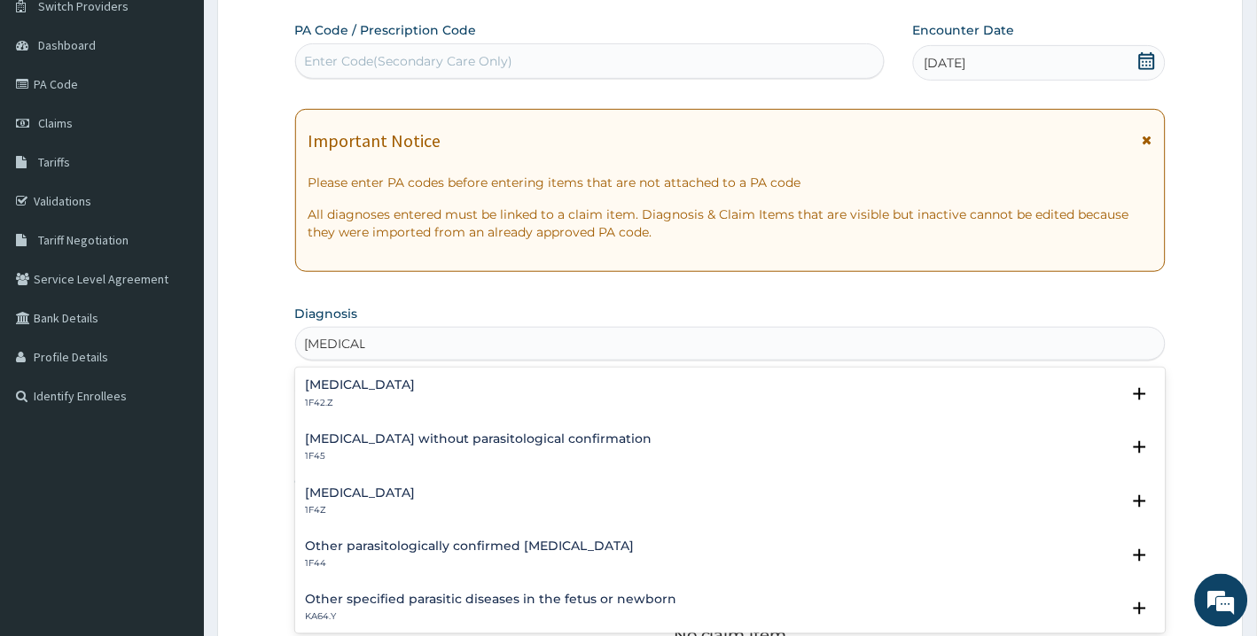
click at [416, 394] on div "Plasmodium malariae malaria without complication 1F42.Z" at bounding box center [361, 393] width 110 height 31
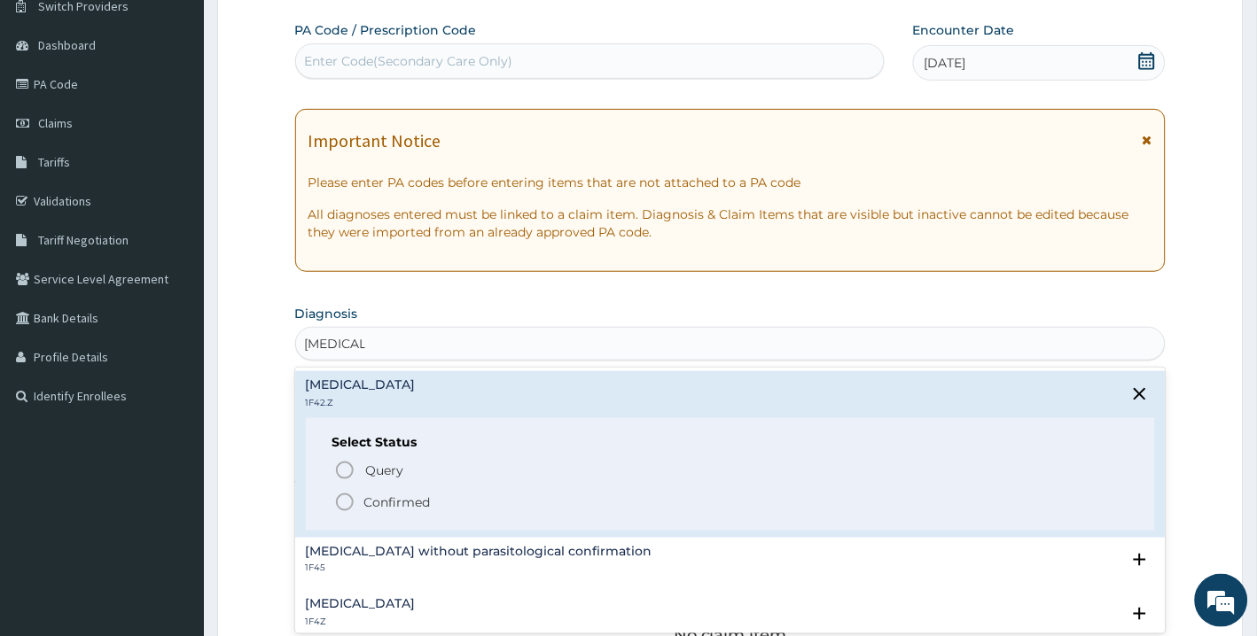
click at [340, 505] on icon "status option filled" at bounding box center [344, 502] width 21 height 21
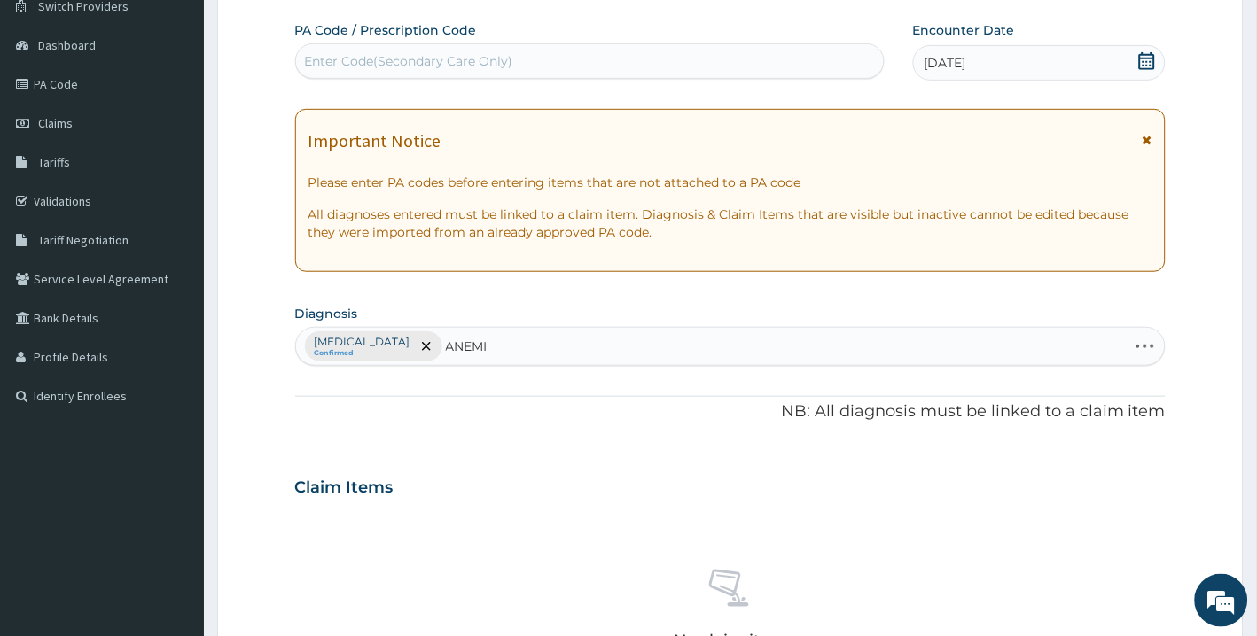
type input "[MEDICAL_DATA]"
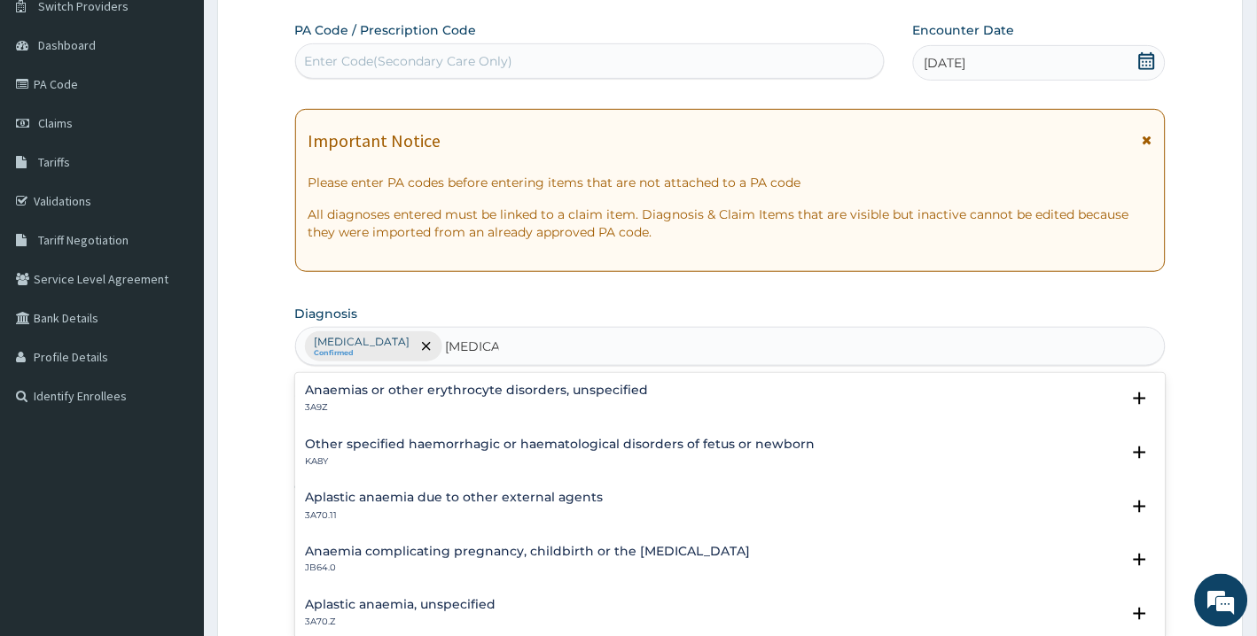
click at [365, 613] on div "Aplastic anaemia, unspecified 3A70.Z" at bounding box center [401, 614] width 191 height 31
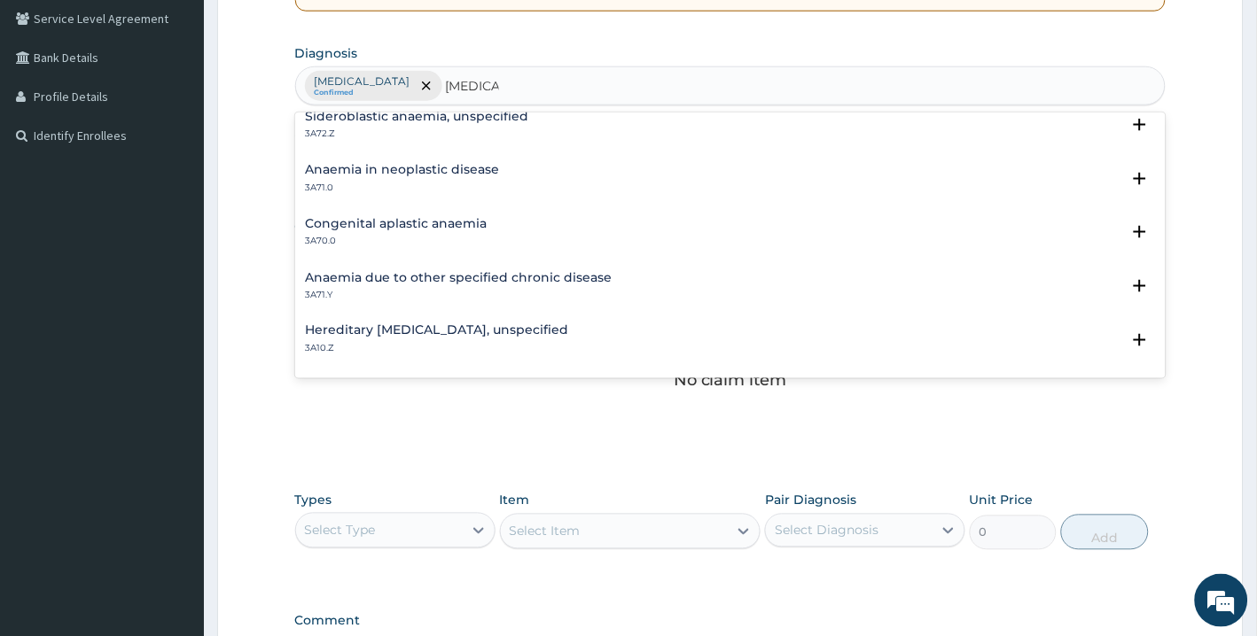
scroll to position [623, 0]
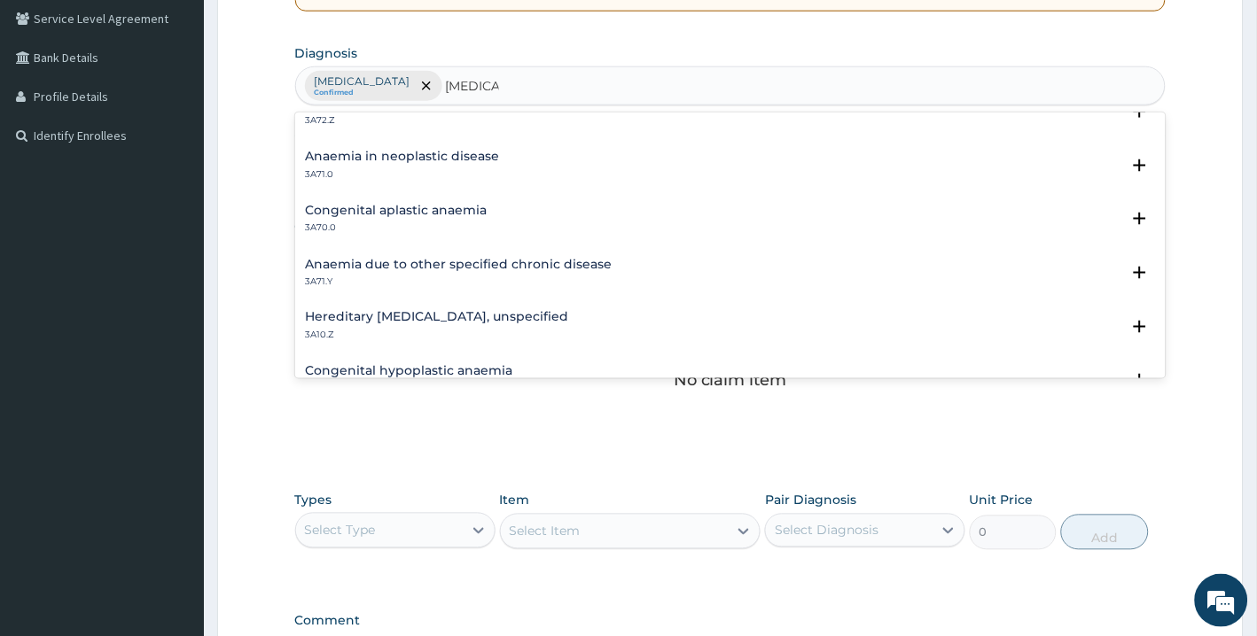
click at [533, 258] on h4 "Anaemia due to other specified chronic disease" at bounding box center [459, 264] width 307 height 13
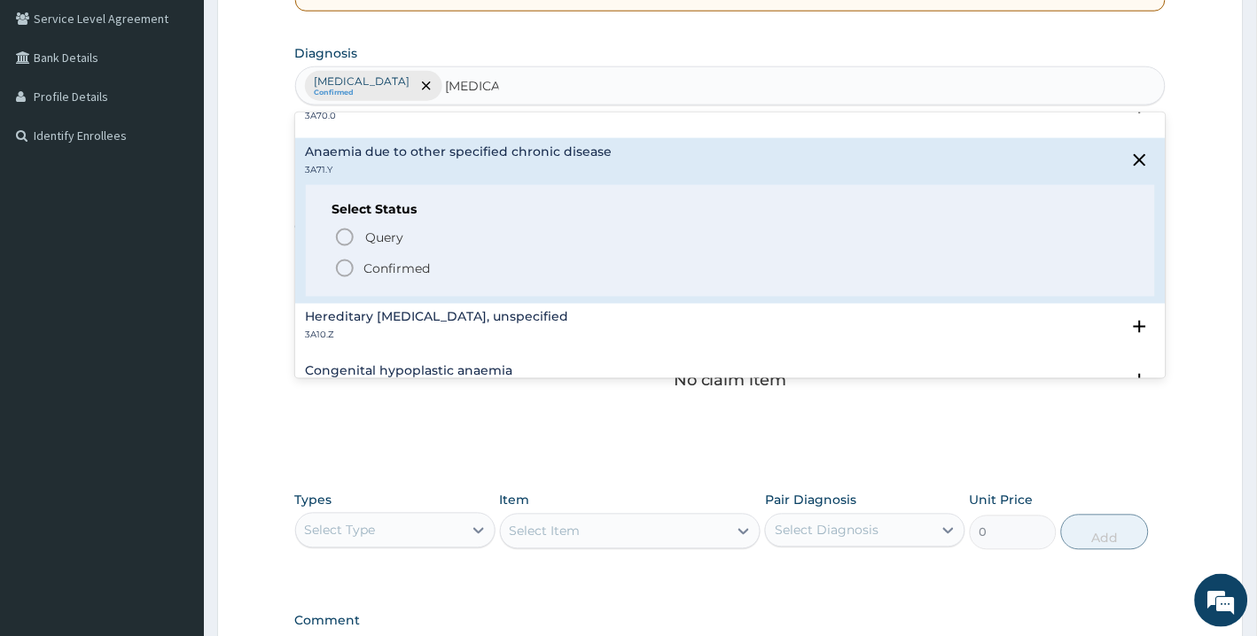
click at [341, 263] on icon "status option filled" at bounding box center [344, 268] width 21 height 21
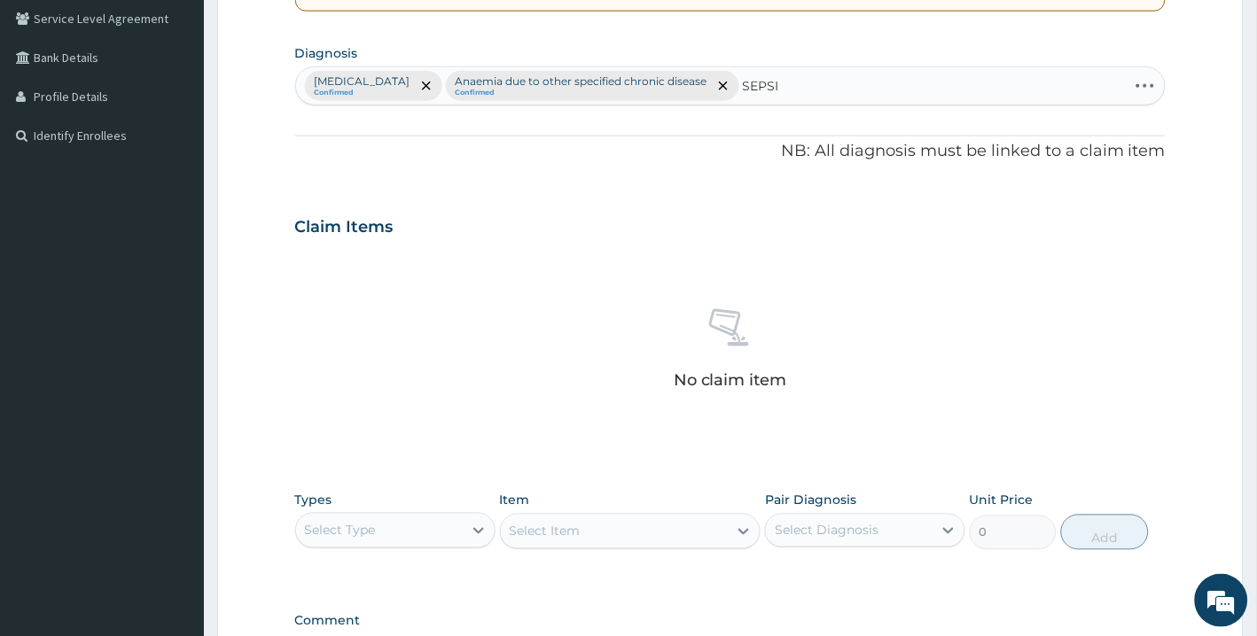
type input "SEPSIS"
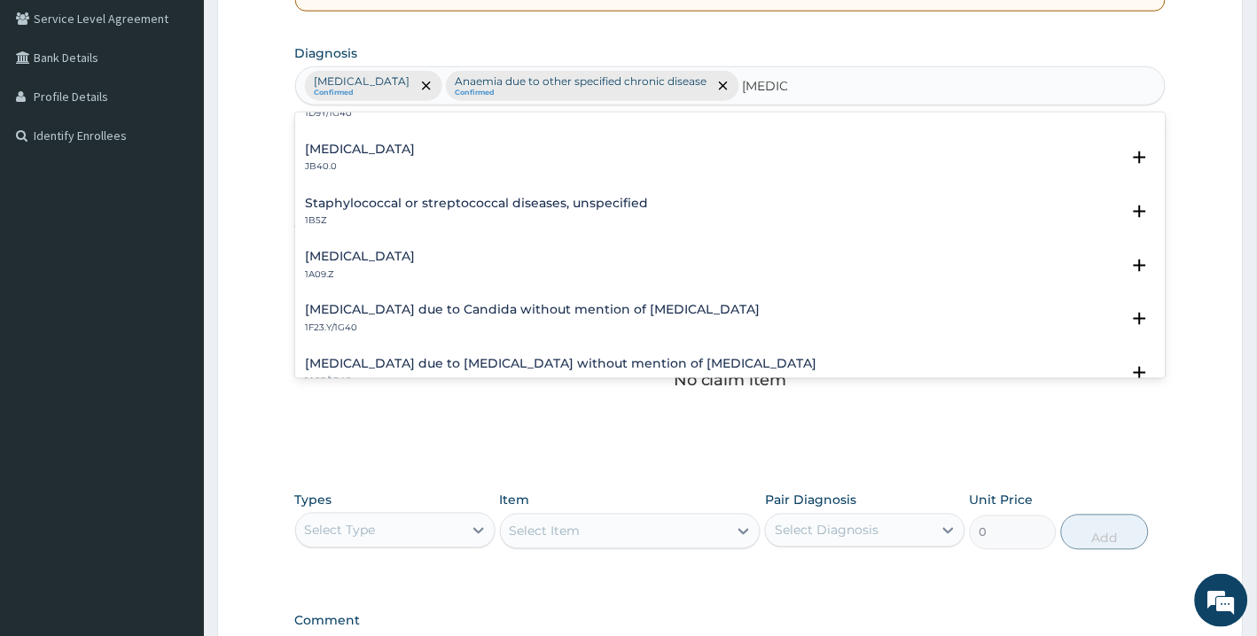
scroll to position [161, 0]
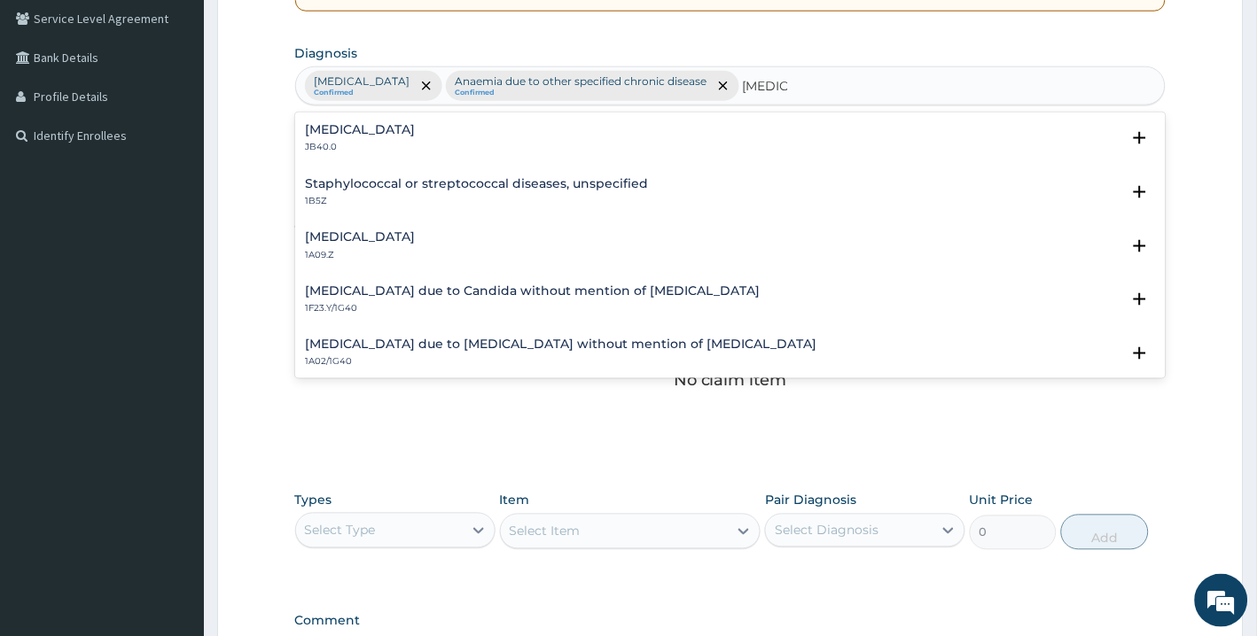
click at [416, 231] on h4 "Salmonella infection, unspecified" at bounding box center [361, 236] width 110 height 13
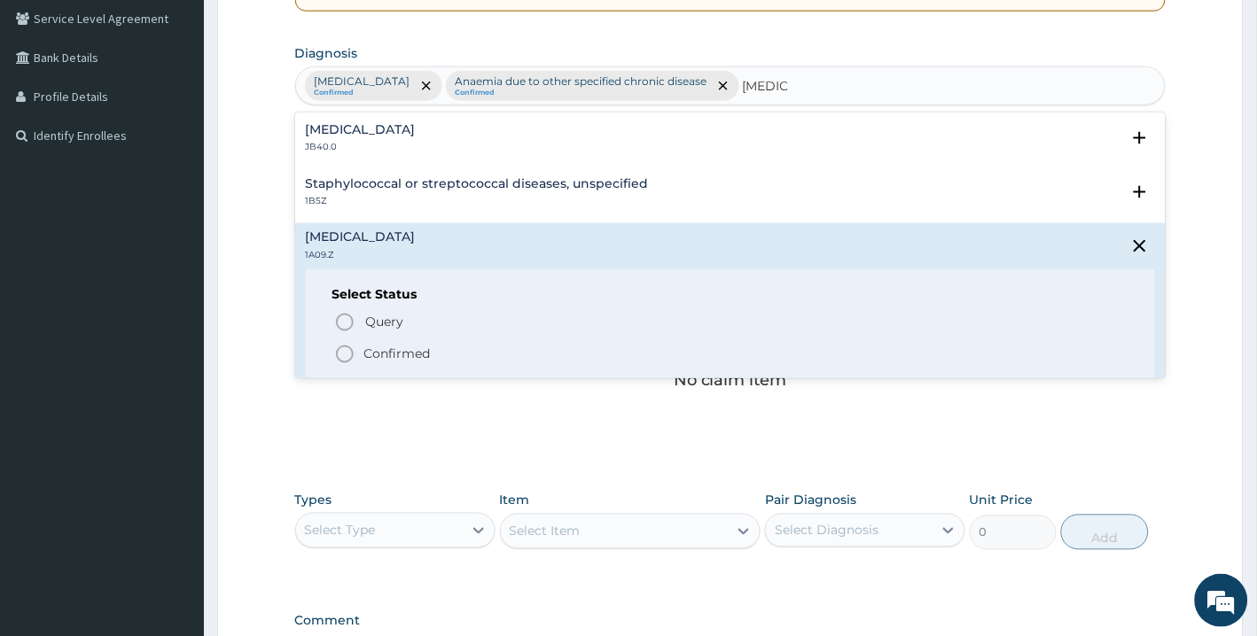
click at [351, 344] on icon "status option filled" at bounding box center [344, 354] width 21 height 21
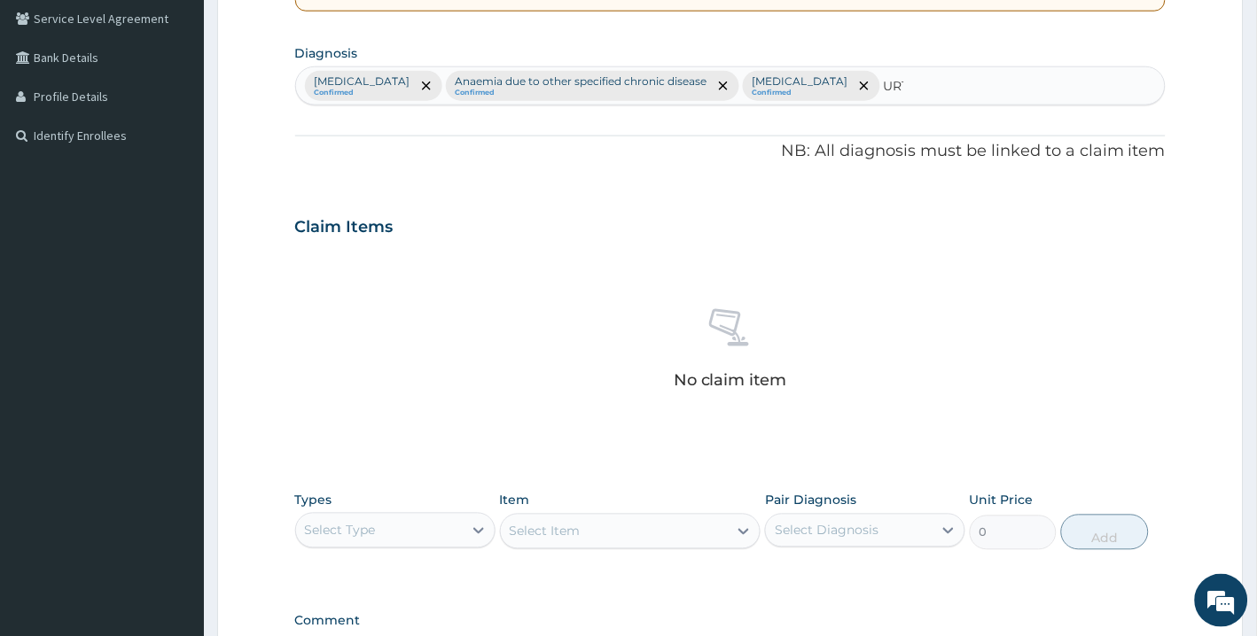
type input "URTI"
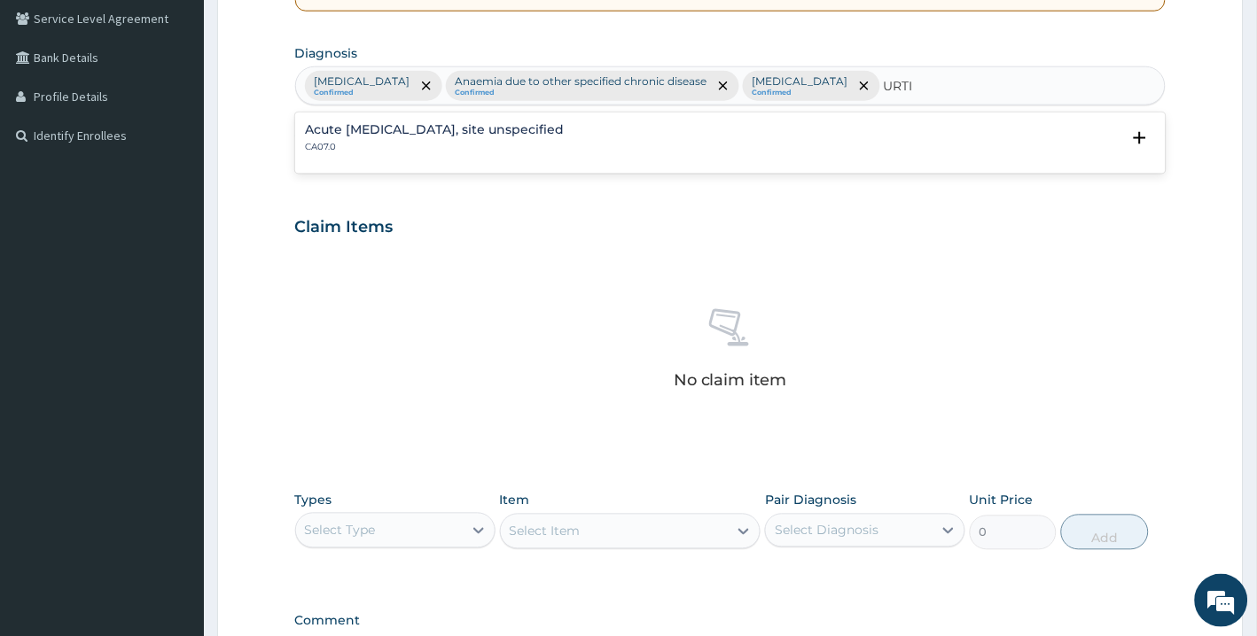
click at [684, 154] on div "Acute upper respiratory infection, site unspecified CA07.0" at bounding box center [731, 138] width 850 height 31
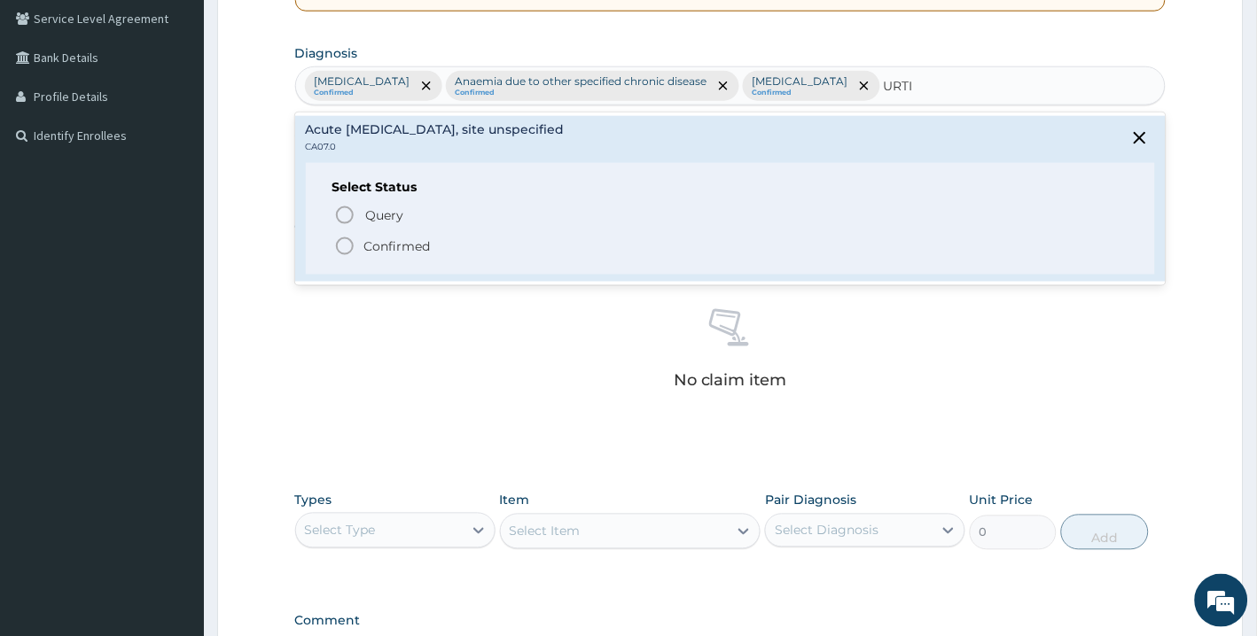
click at [330, 269] on div "Select Status Query Query covers suspected (?), Keep in view (kiv), Ruled out (…" at bounding box center [731, 219] width 850 height 113
click at [347, 257] on icon "status option filled" at bounding box center [344, 246] width 21 height 21
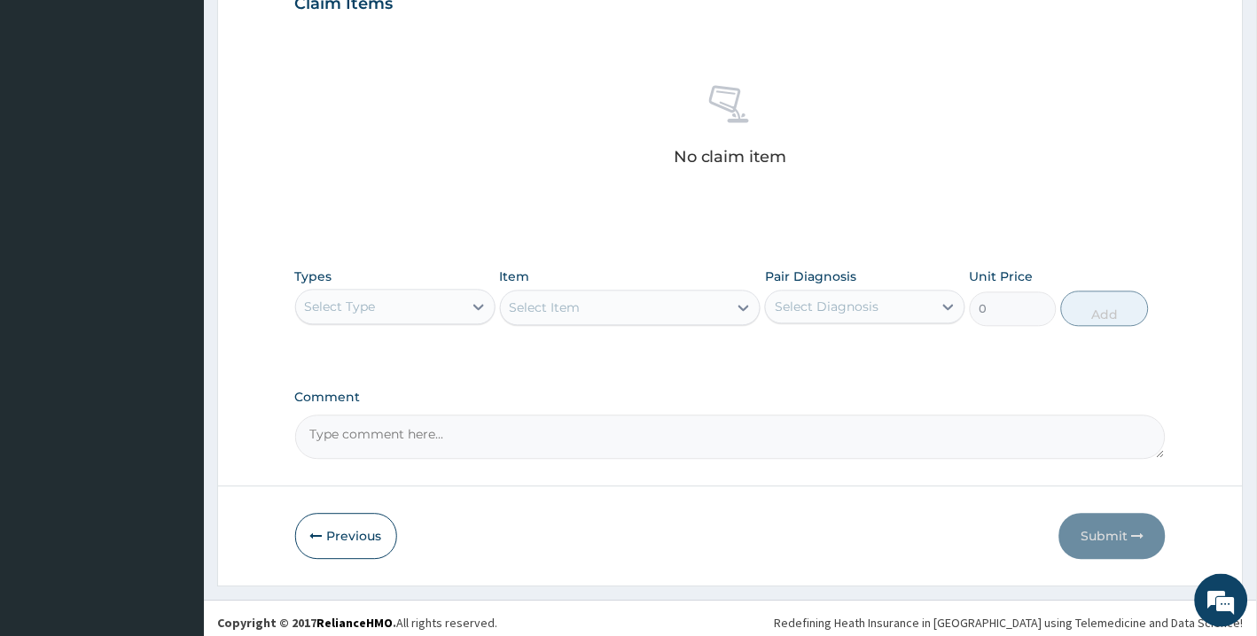
scroll to position [647, 0]
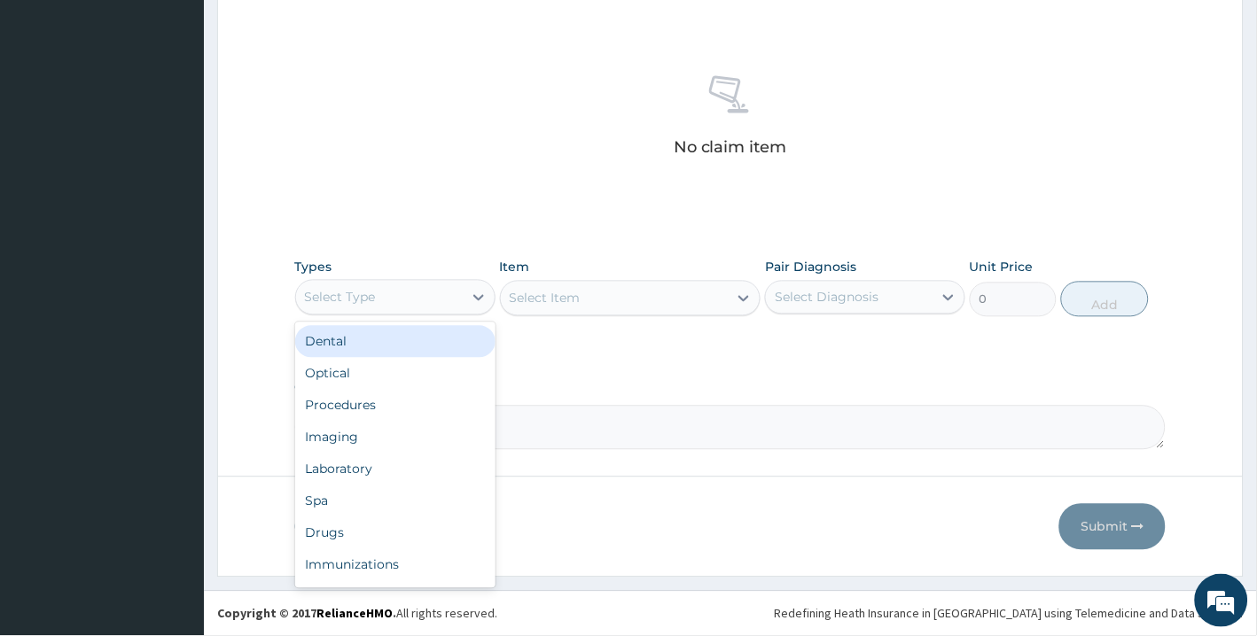
click at [438, 312] on div "Select Type" at bounding box center [379, 298] width 167 height 28
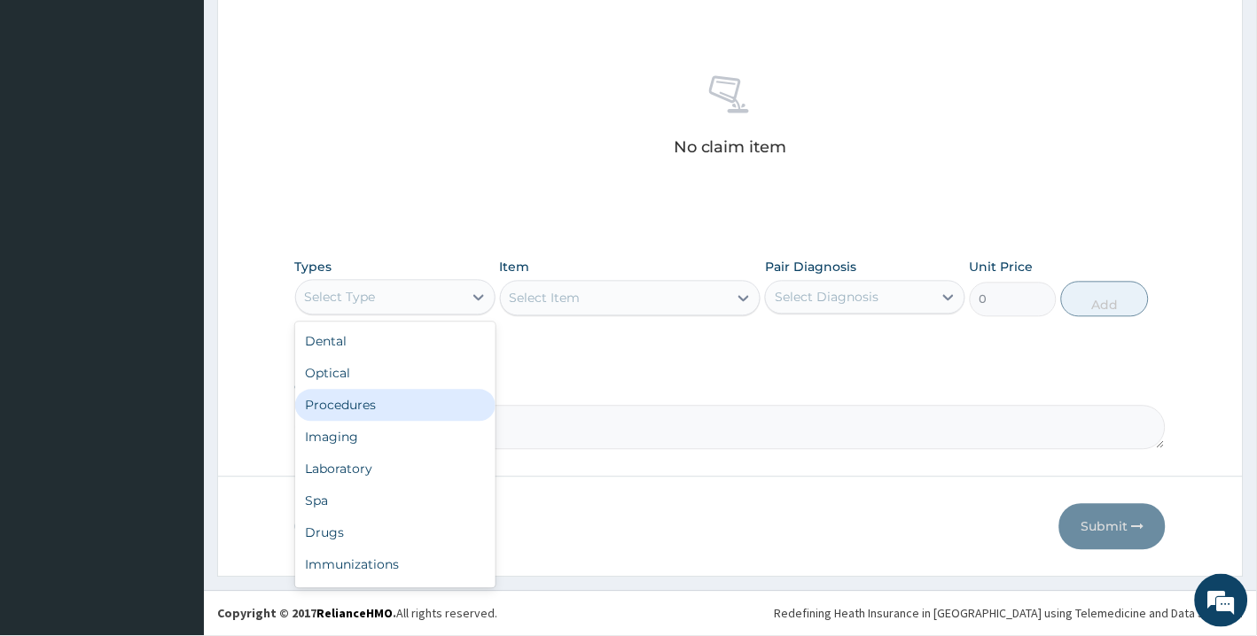
click at [378, 422] on div "Procedures" at bounding box center [395, 406] width 200 height 32
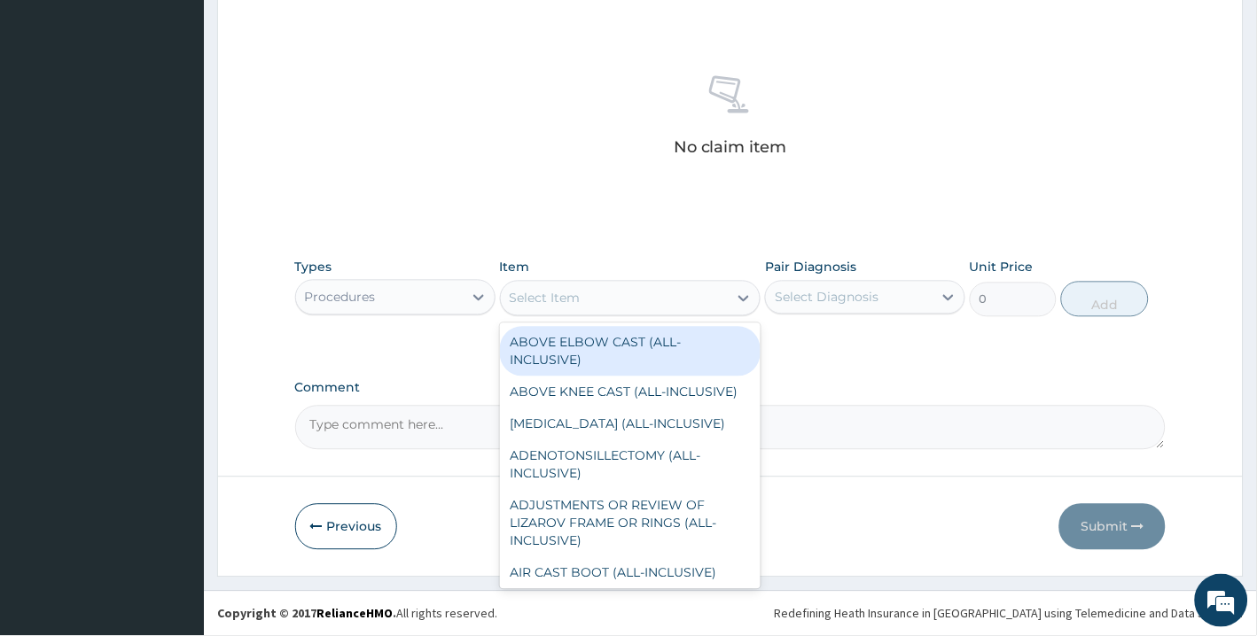
click at [589, 313] on div "Select Item" at bounding box center [615, 298] width 228 height 28
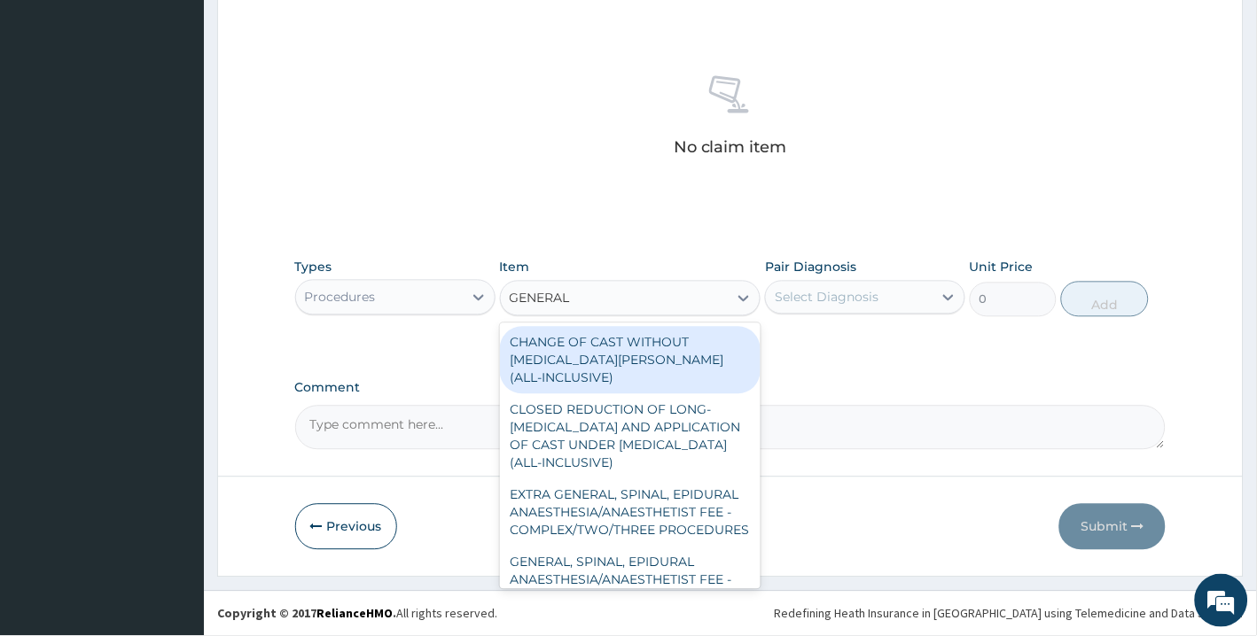
type input "GENERAL P"
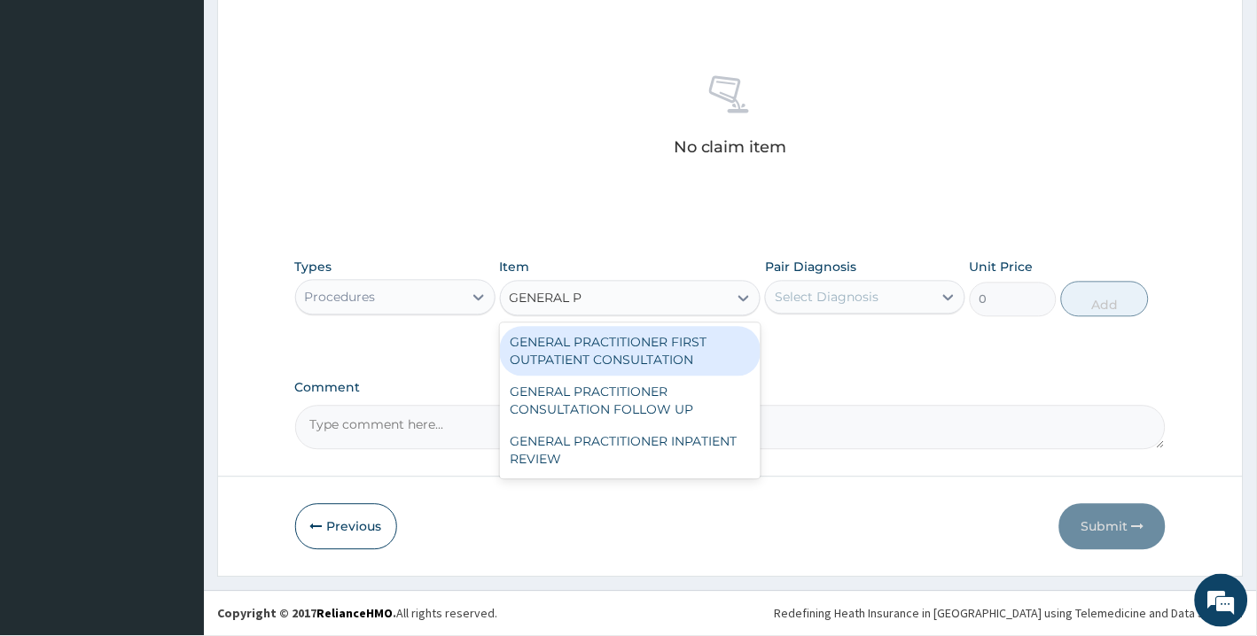
click at [633, 377] on div "GENERAL PRACTITIONER FIRST OUTPATIENT CONSULTATION" at bounding box center [630, 352] width 261 height 50
type input "3750"
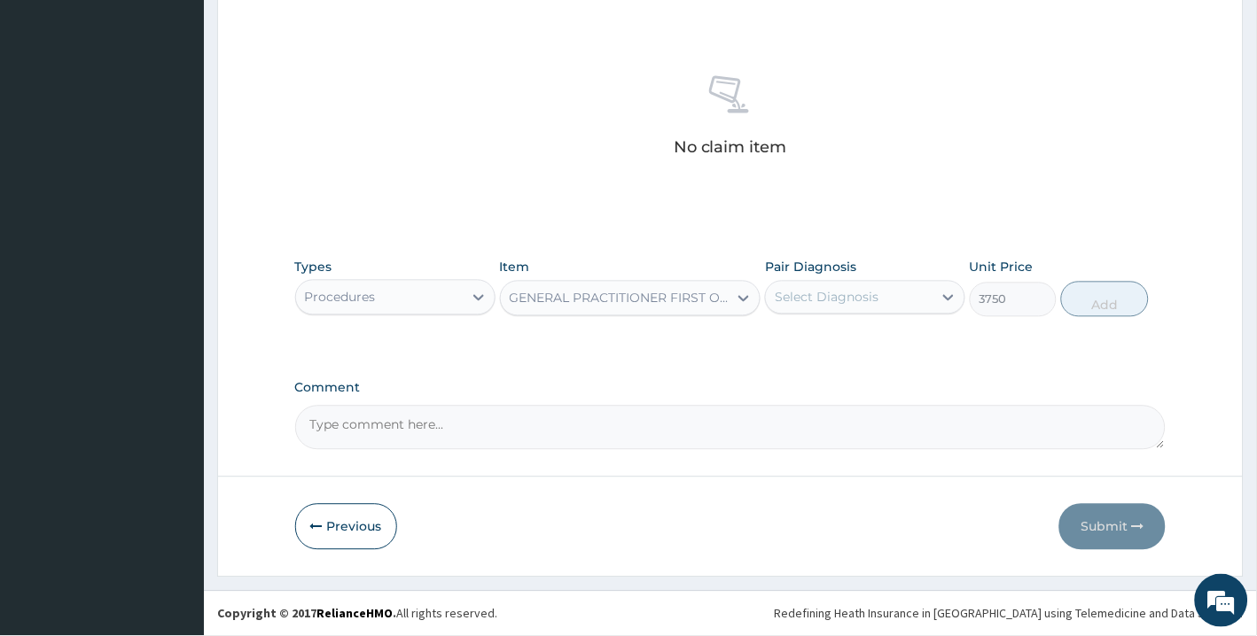
click at [857, 307] on div "Select Diagnosis" at bounding box center [827, 298] width 104 height 18
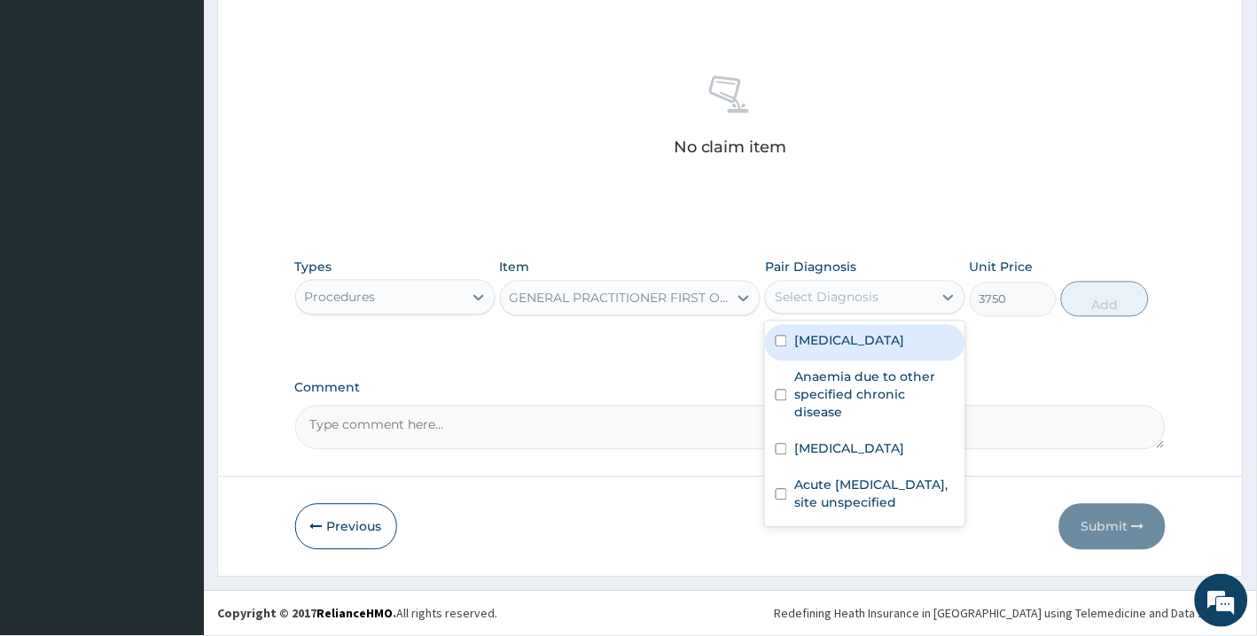
drag, startPoint x: 862, startPoint y: 370, endPoint x: 929, endPoint y: 370, distance: 66.5
click at [904, 350] on label "Plasmodium malariae malaria without complication" at bounding box center [849, 341] width 110 height 18
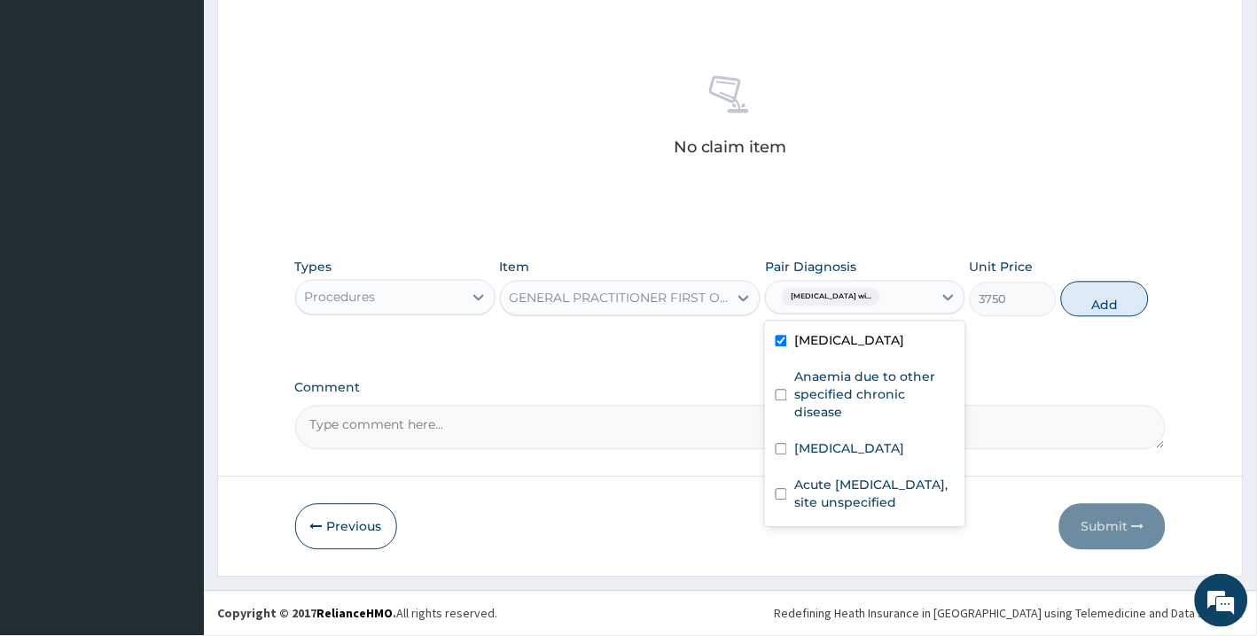
click at [904, 350] on label "Plasmodium malariae malaria without complication" at bounding box center [849, 341] width 110 height 18
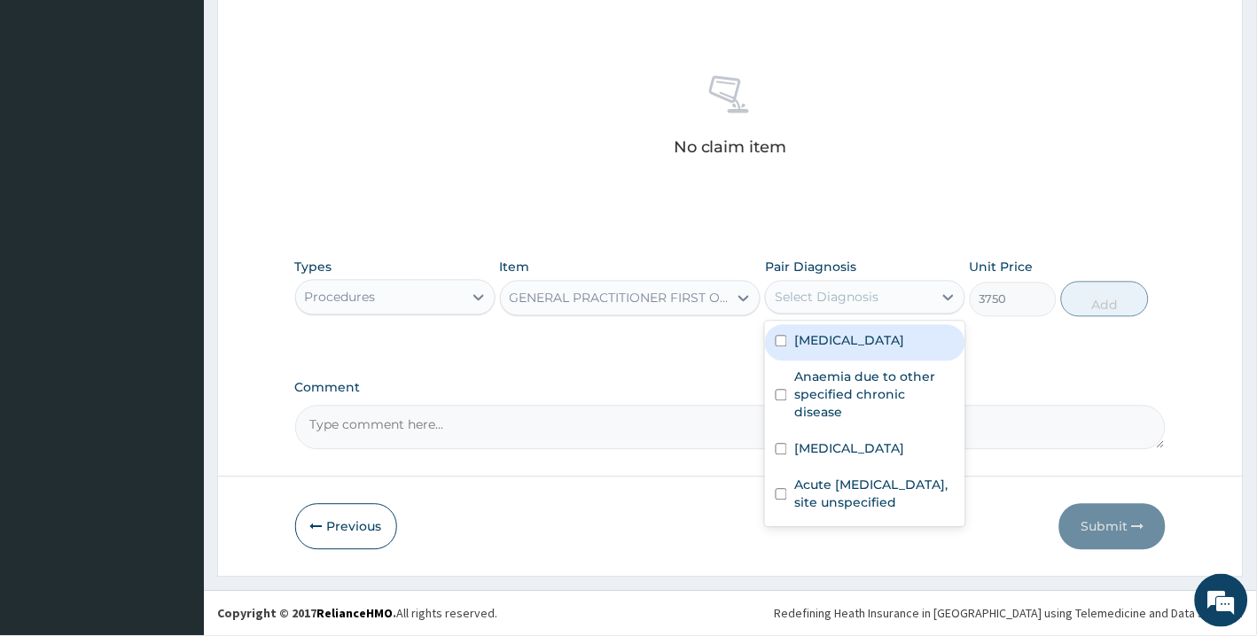
click at [904, 350] on label "Plasmodium malariae malaria without complication" at bounding box center [849, 341] width 110 height 18
checkbox input "true"
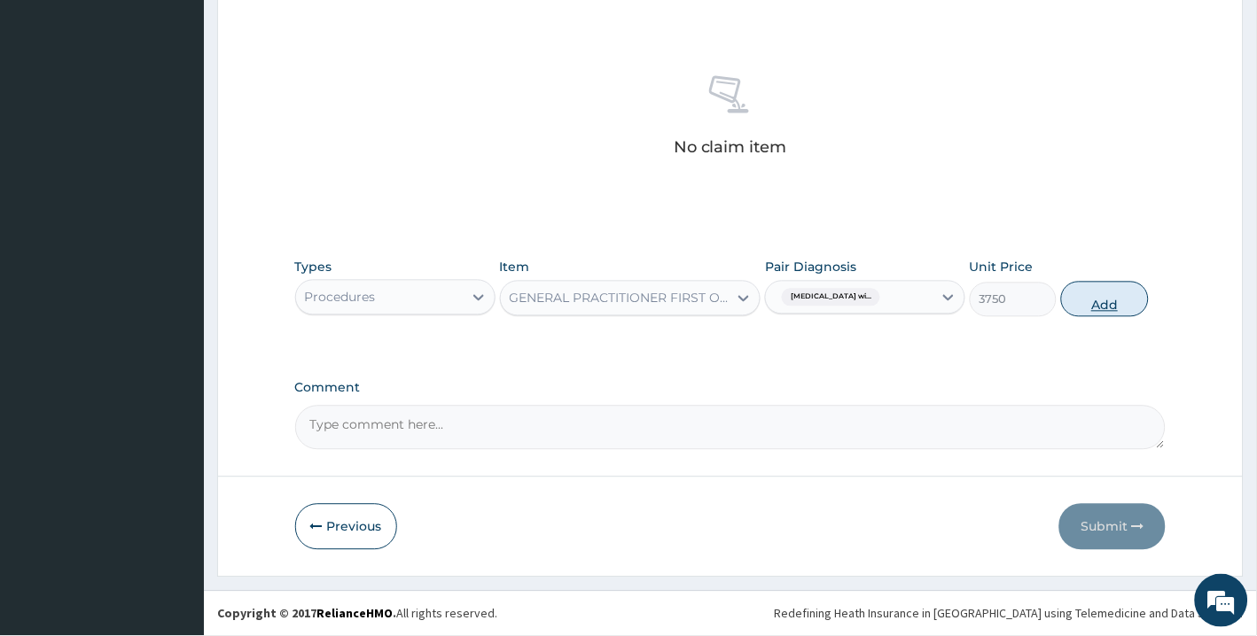
click at [1118, 317] on button "Add" at bounding box center [1104, 299] width 87 height 35
type input "0"
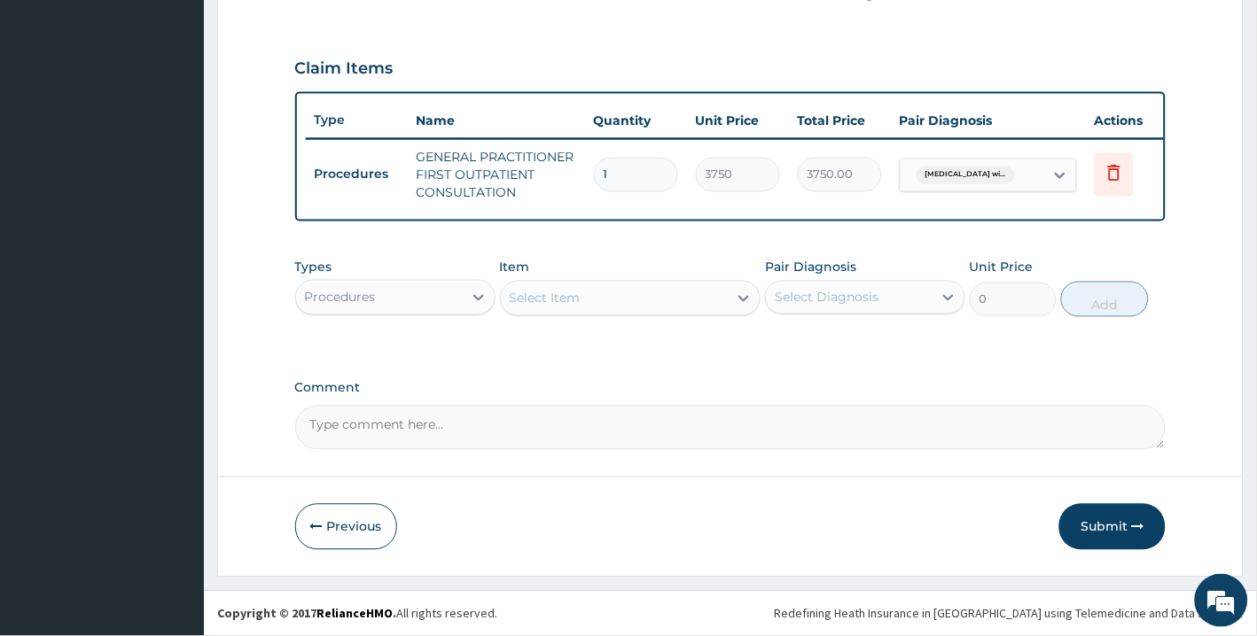
click at [440, 296] on div "Procedures" at bounding box center [379, 298] width 167 height 28
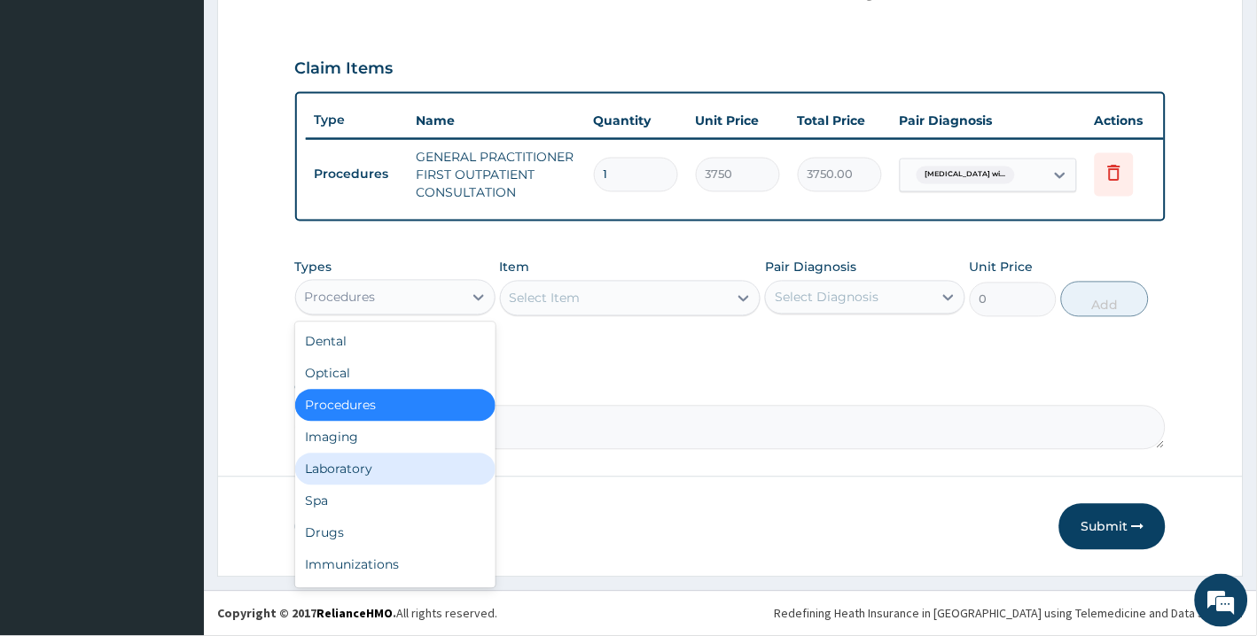
click at [379, 465] on div "Laboratory" at bounding box center [395, 470] width 200 height 32
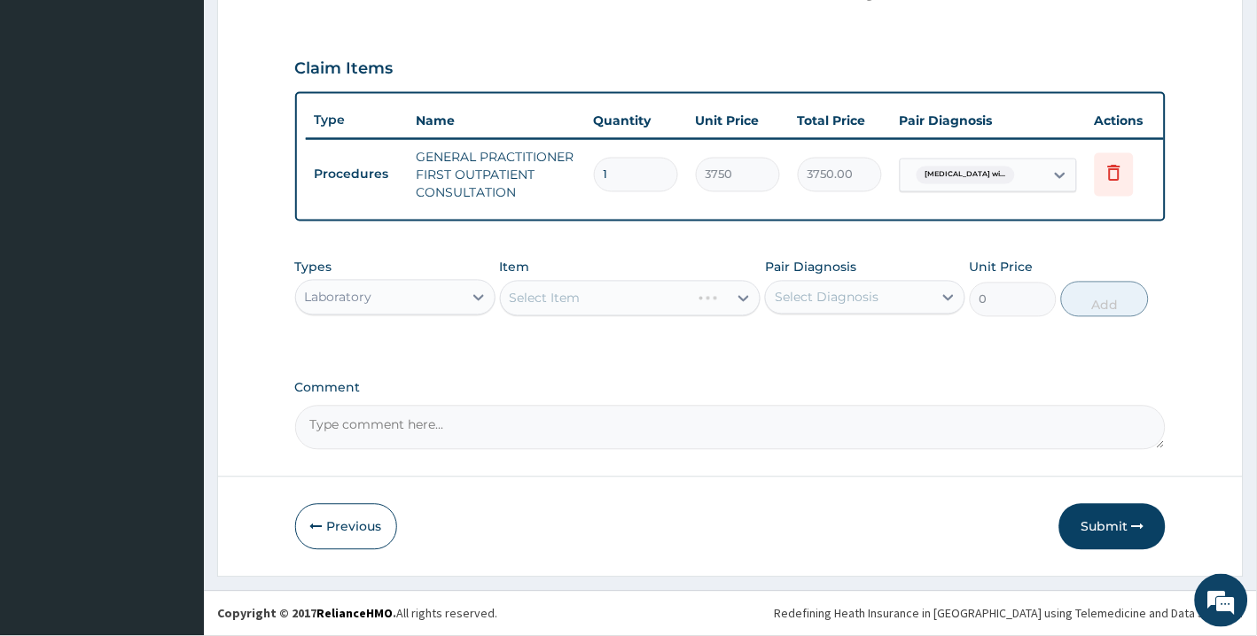
click at [613, 308] on div "Select Item" at bounding box center [630, 298] width 261 height 35
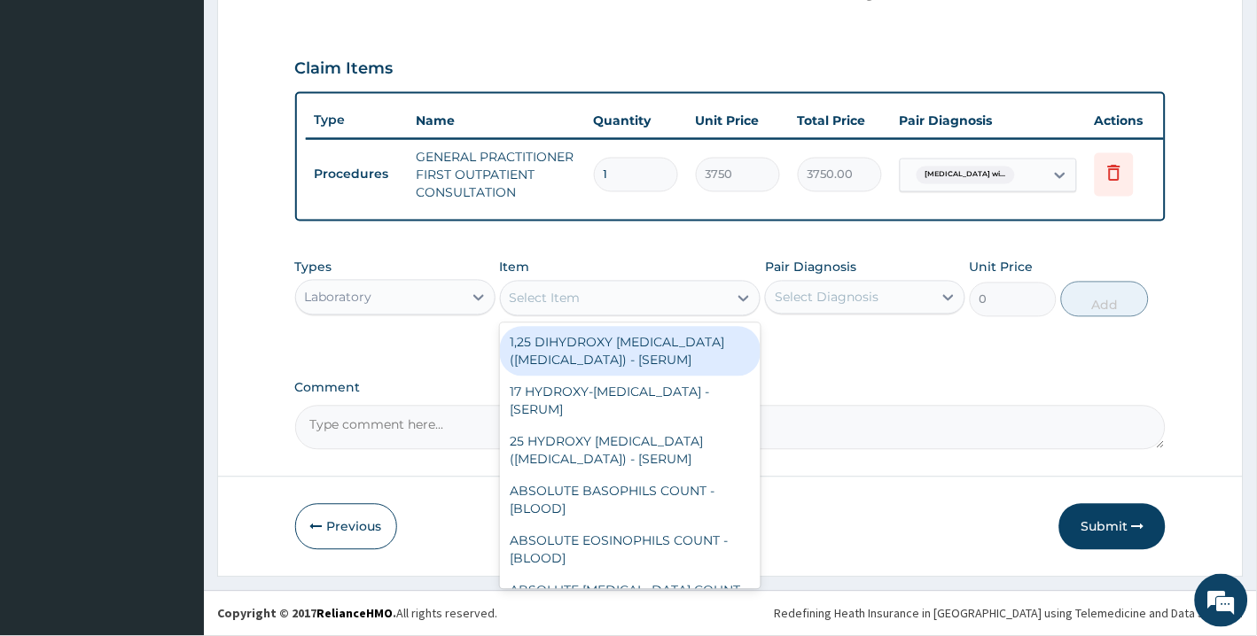
click at [621, 297] on div "Select Item" at bounding box center [615, 298] width 228 height 28
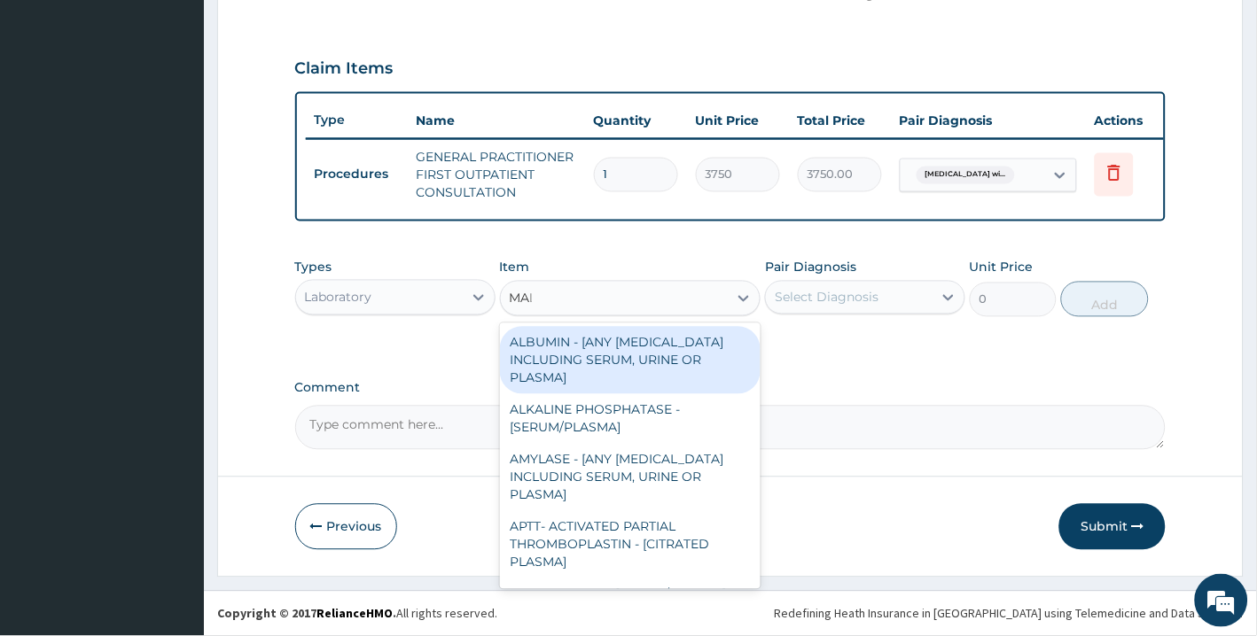
type input "MALA"
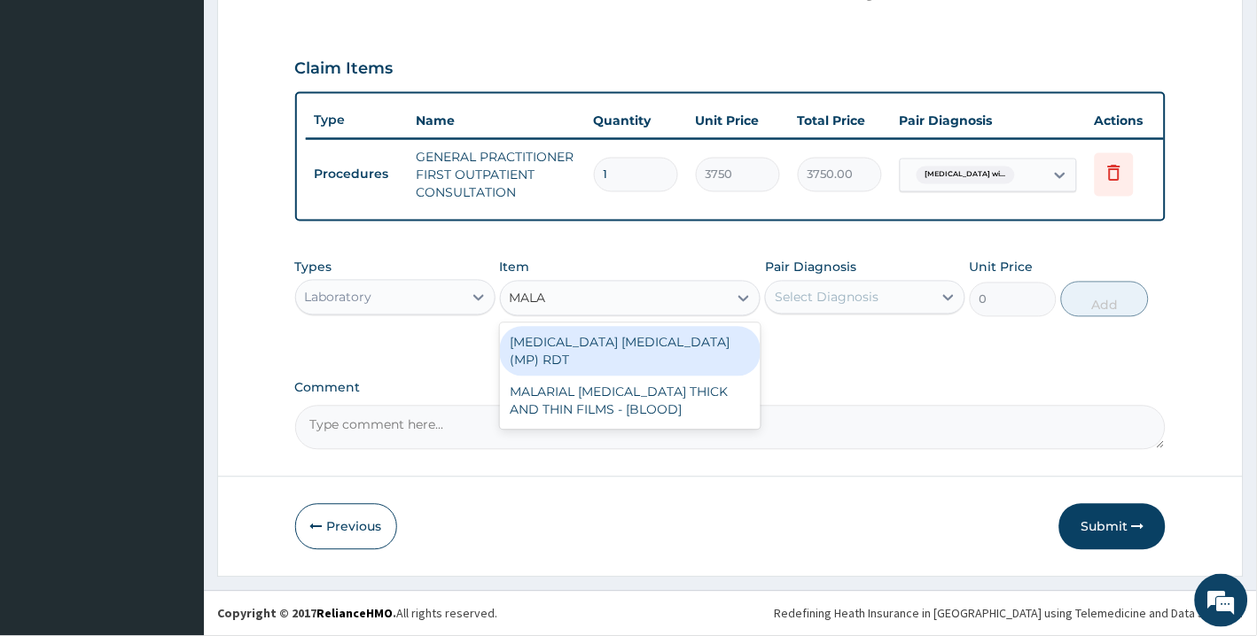
click at [621, 353] on div "MALARIA PARASITE (MP) RDT" at bounding box center [630, 352] width 261 height 50
type input "2000"
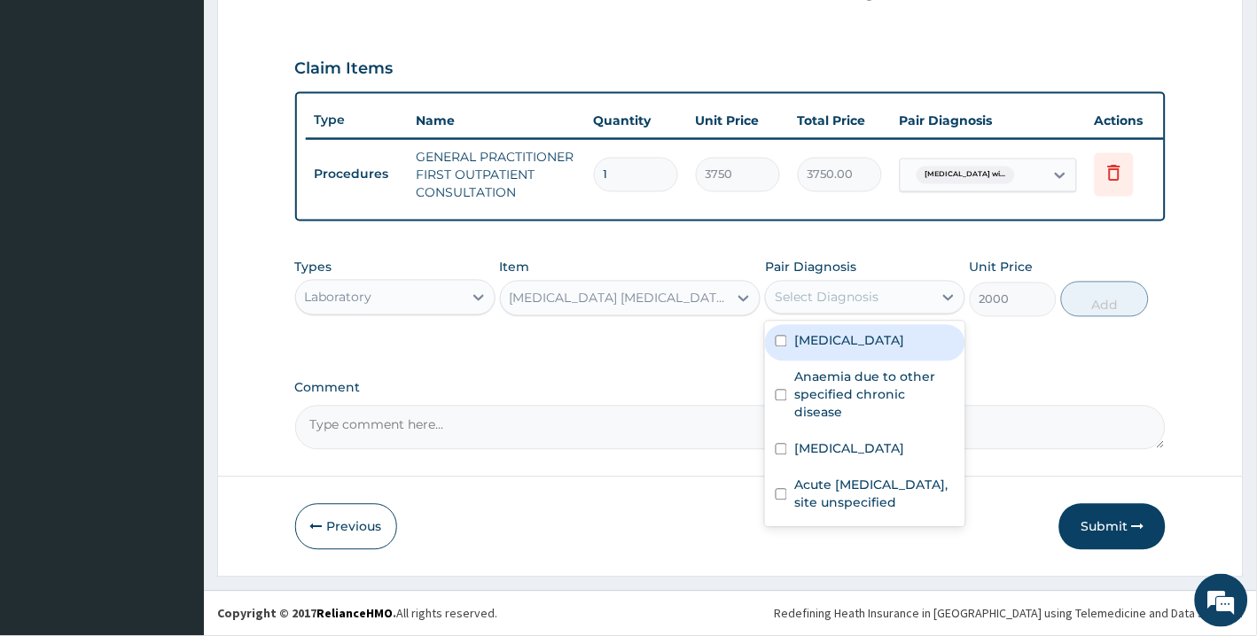
click at [837, 295] on div "Select Diagnosis" at bounding box center [827, 298] width 104 height 18
click at [834, 350] on label "Plasmodium malariae malaria without complication" at bounding box center [849, 341] width 110 height 18
checkbox input "true"
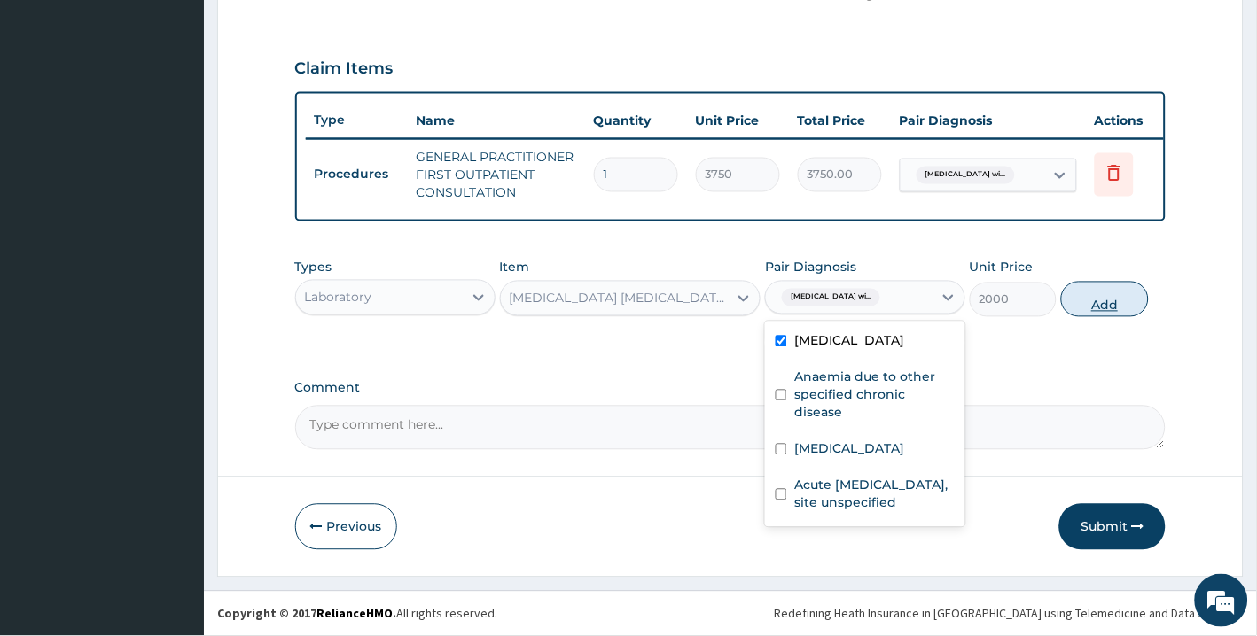
click at [1119, 315] on button "Add" at bounding box center [1104, 299] width 87 height 35
type input "0"
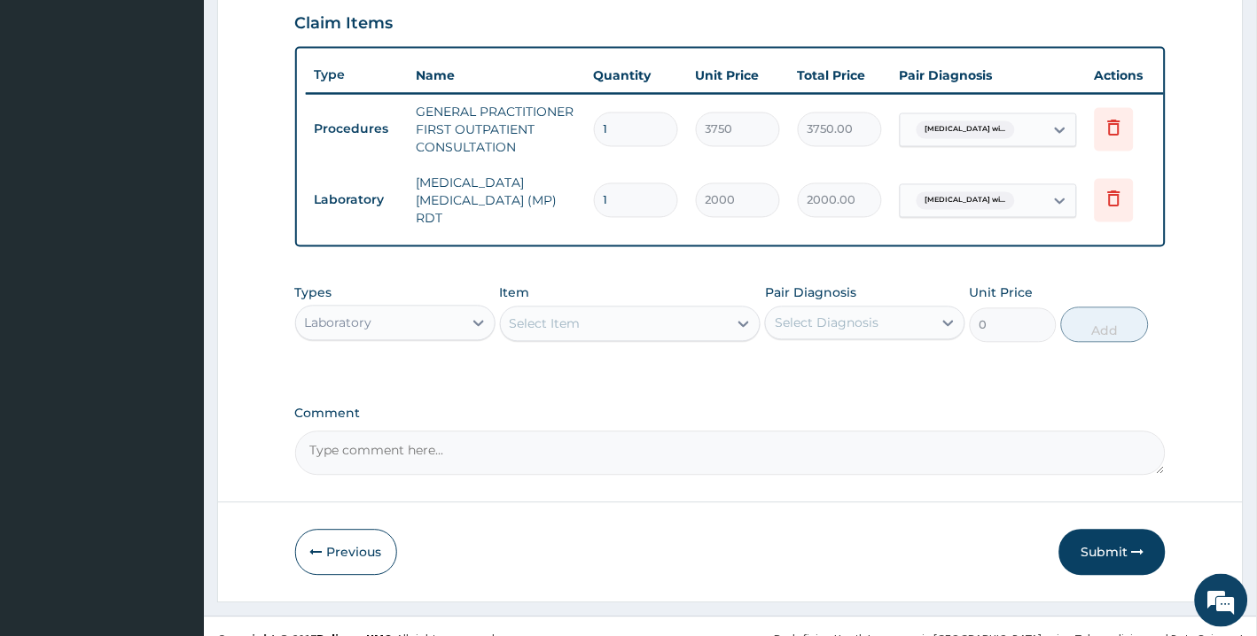
click at [697, 339] on div "Select Item" at bounding box center [615, 324] width 228 height 28
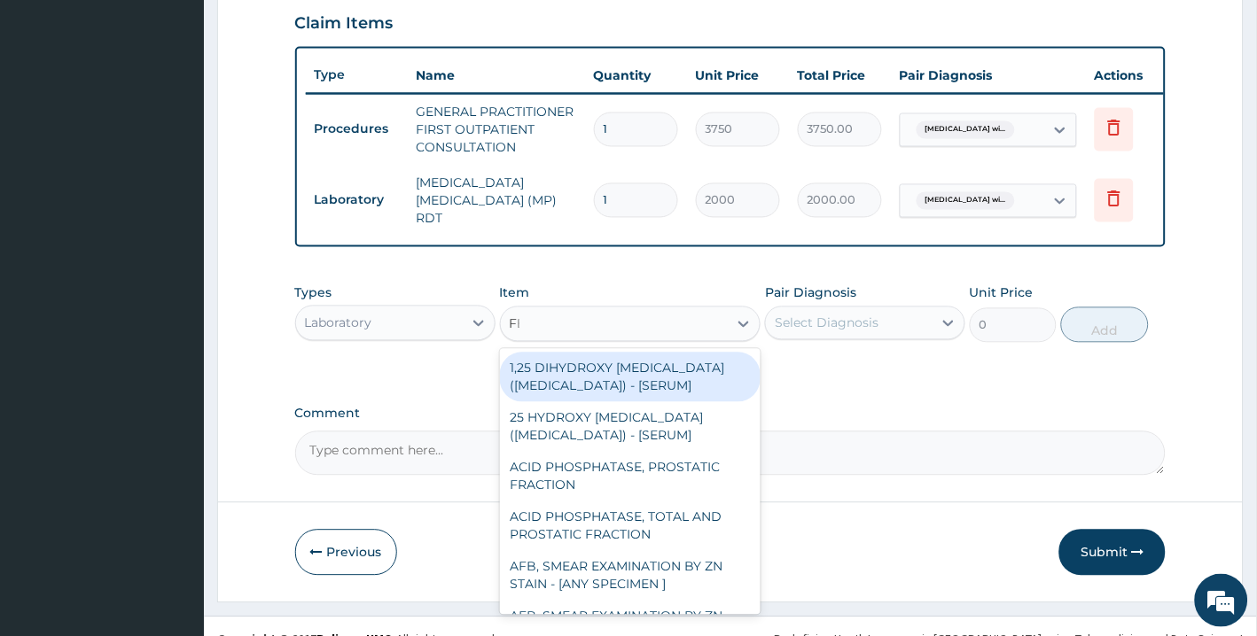
type input "FBC"
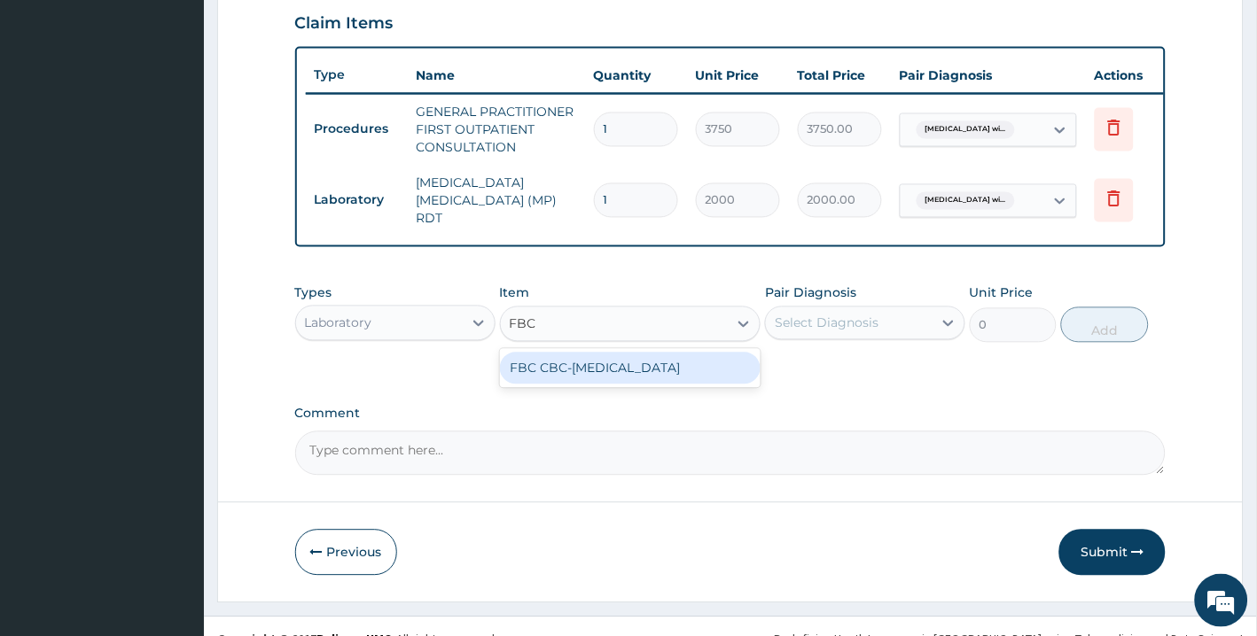
click at [667, 385] on div "FBC CBC-COMPLETE BLOOD COUNT" at bounding box center [630, 369] width 261 height 32
type input "2500"
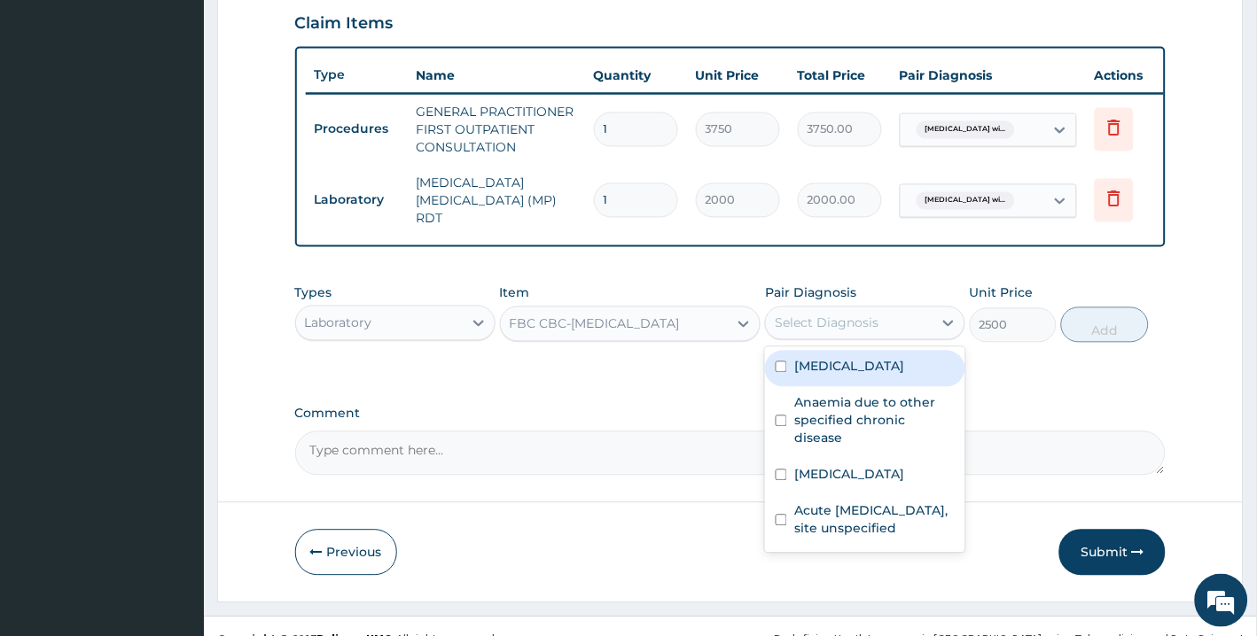
click at [790, 332] on div "Select Diagnosis" at bounding box center [827, 324] width 104 height 18
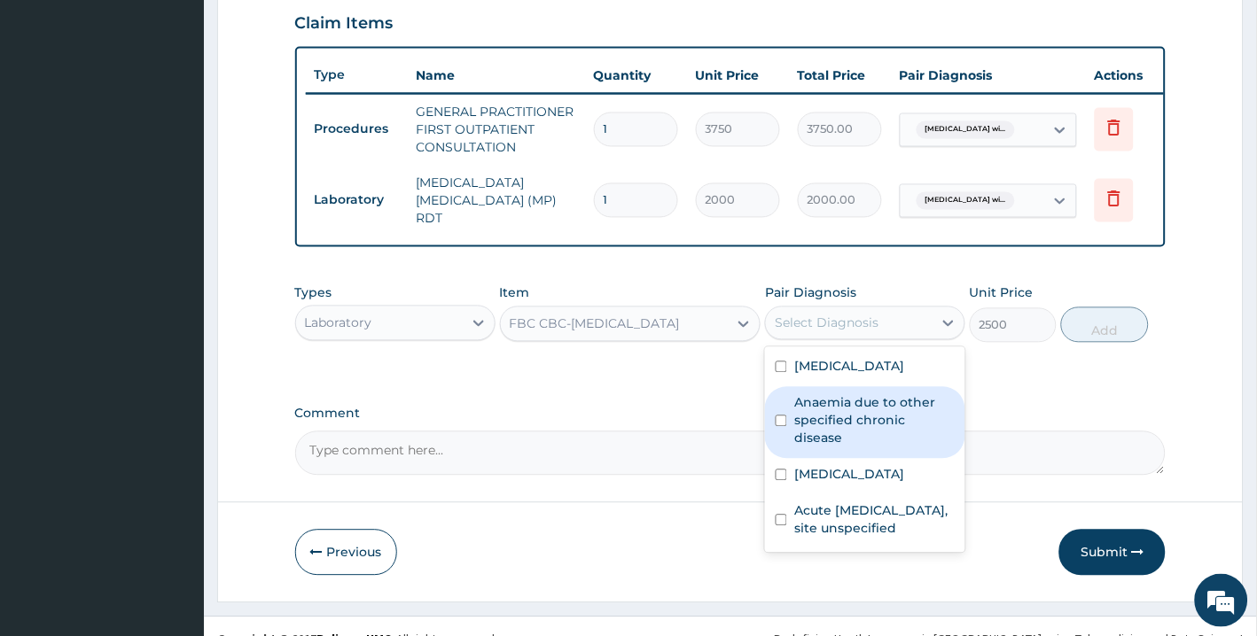
click at [821, 448] on label "Anaemia due to other specified chronic disease" at bounding box center [874, 420] width 160 height 53
checkbox input "true"
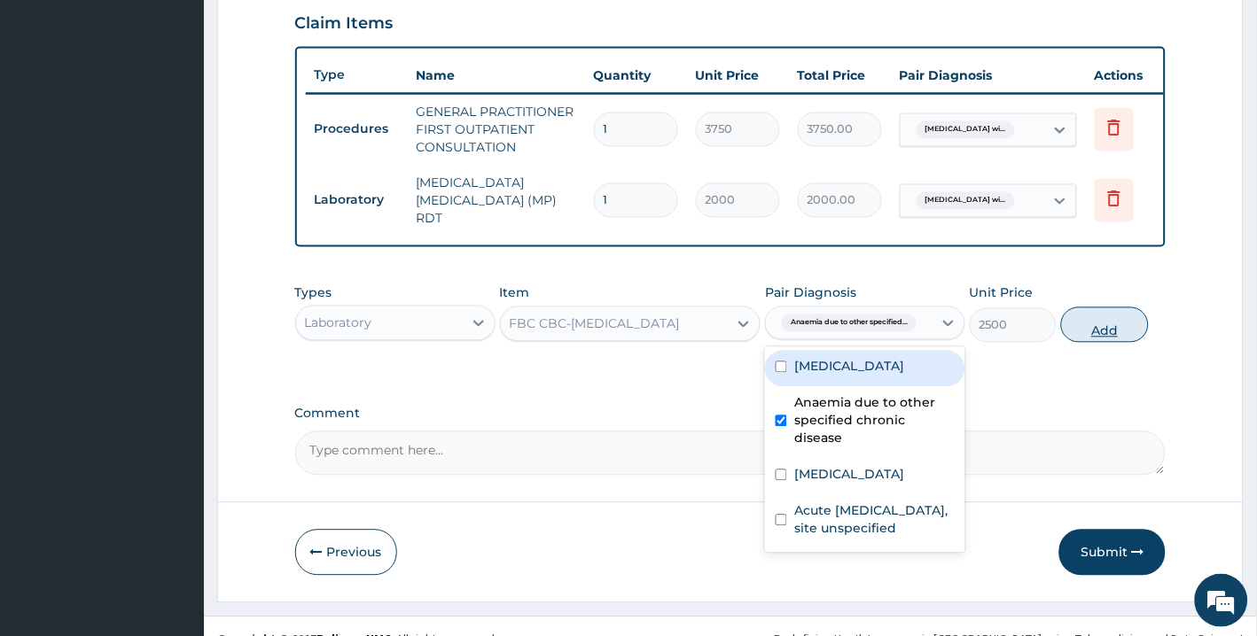
click at [1104, 343] on button "Add" at bounding box center [1104, 325] width 87 height 35
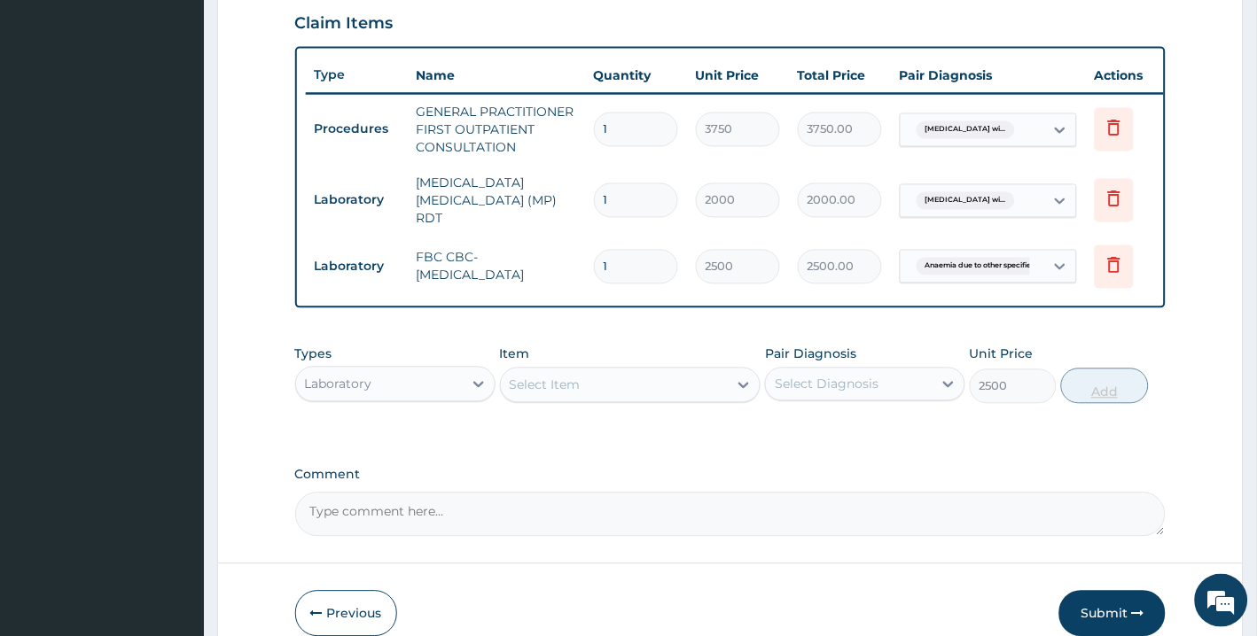
type input "0"
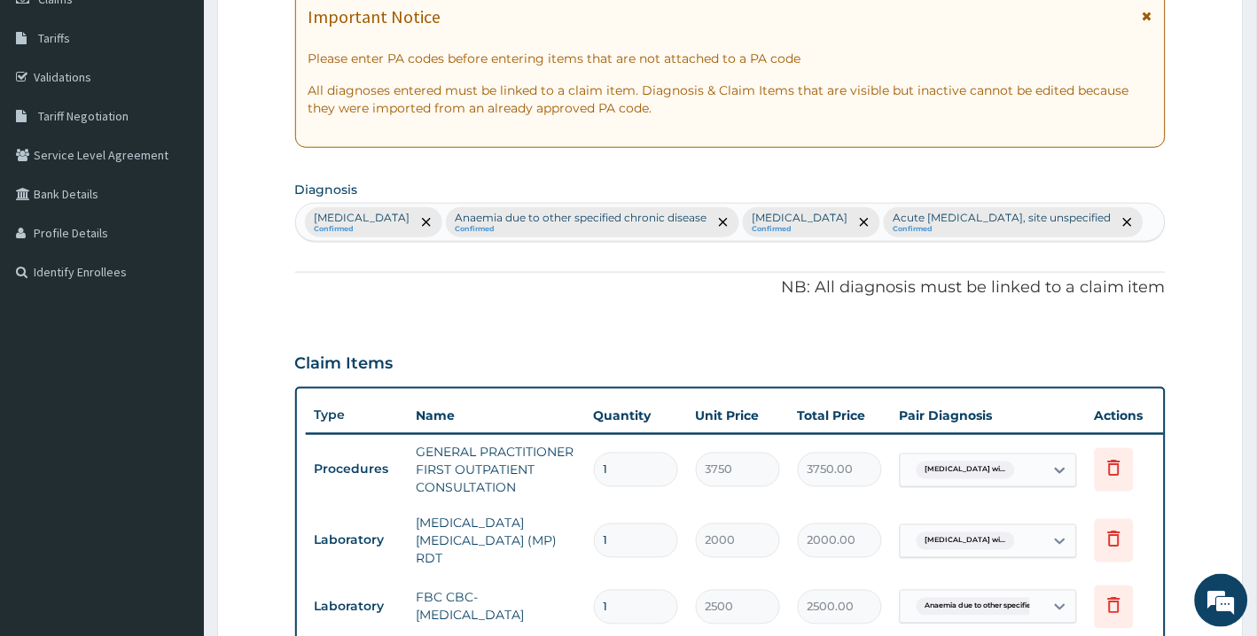
scroll to position [268, 0]
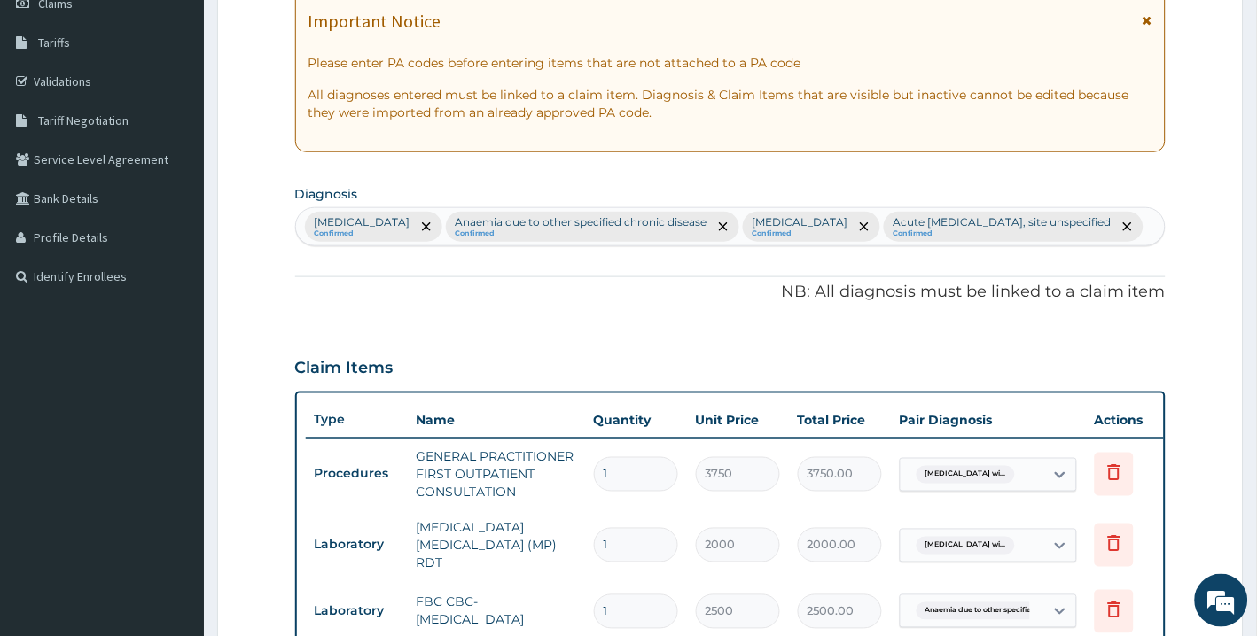
click at [790, 245] on div "Plasmodium malariae malaria without complication Confirmed Anaemia due to other…" at bounding box center [730, 226] width 869 height 37
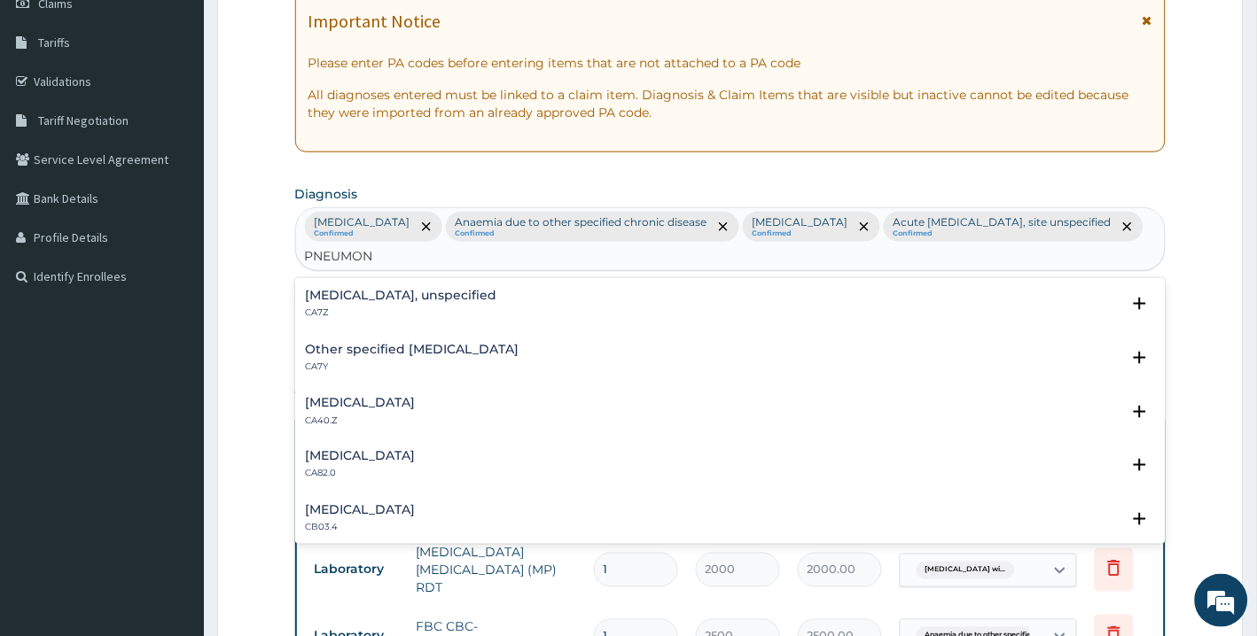
click at [405, 409] on h4 "Pneumonia, organism unspecified" at bounding box center [361, 402] width 110 height 13
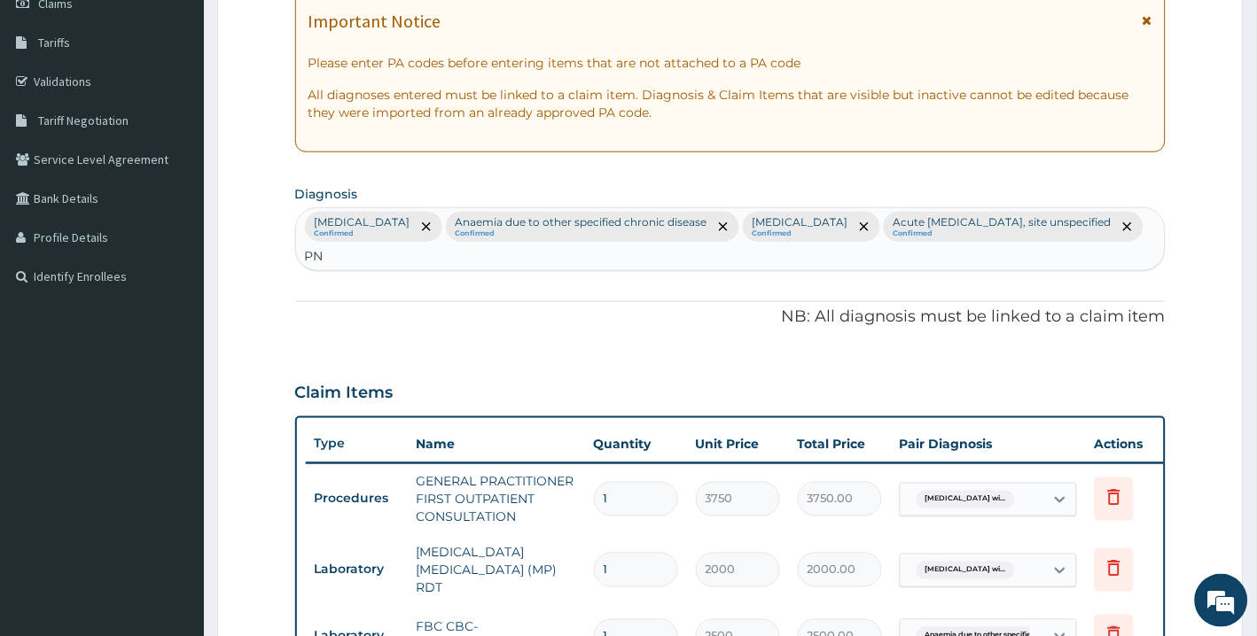
type input "P"
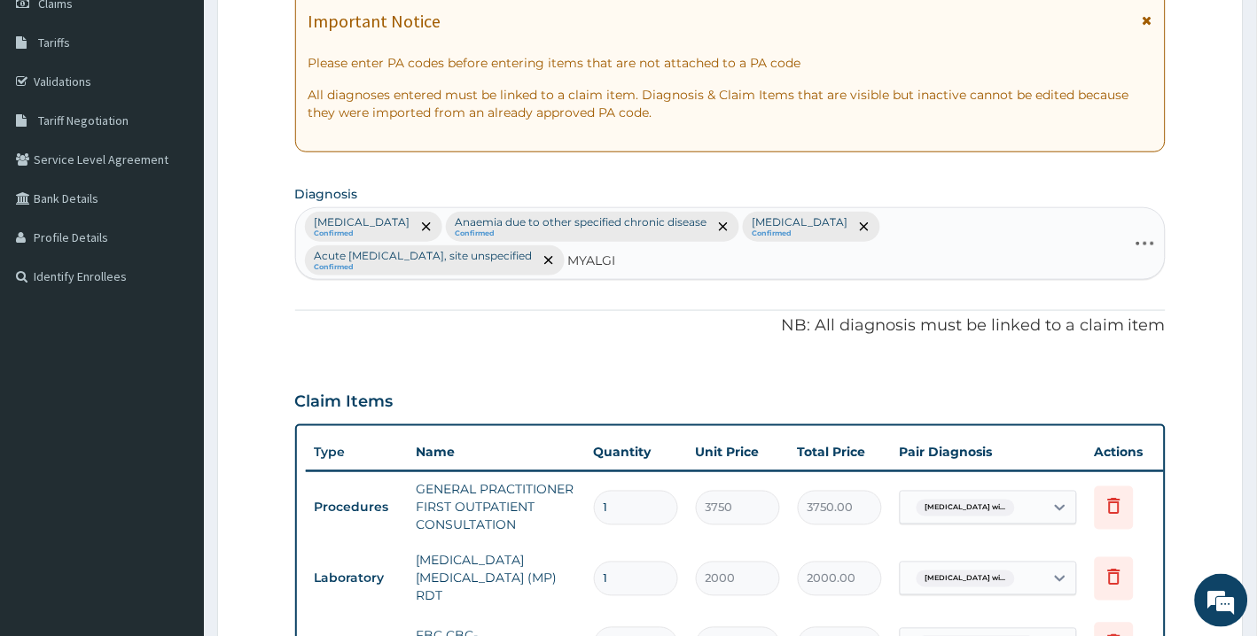
type input "MYALGIA"
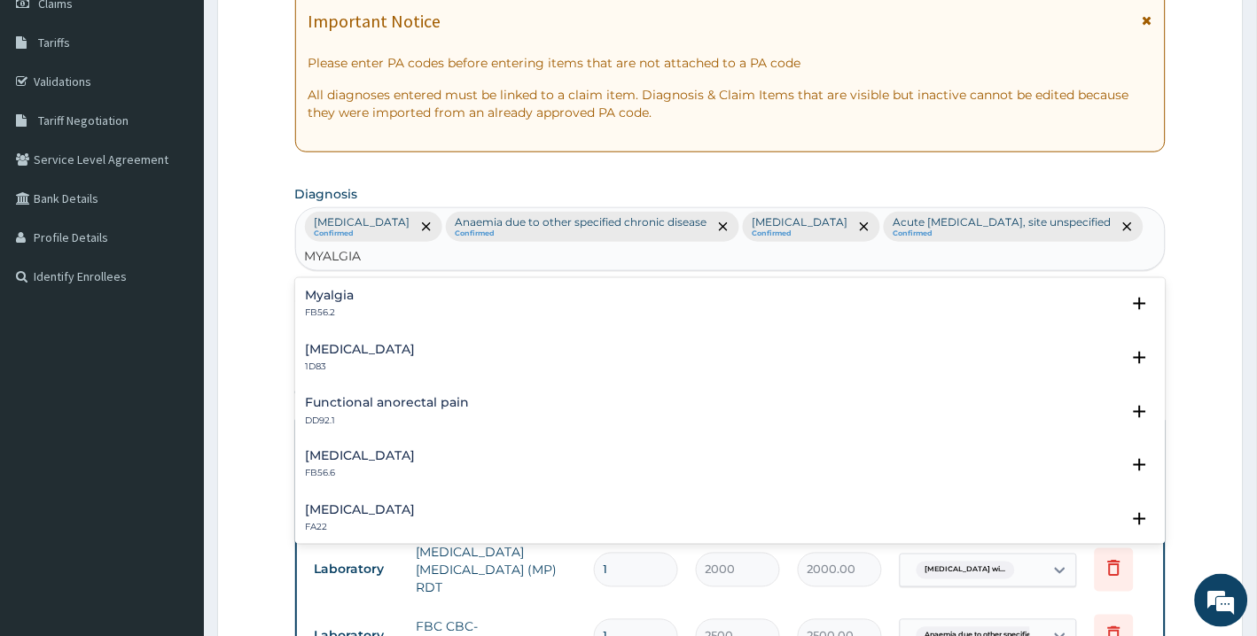
click at [363, 303] on div "Myalgia FB56.2" at bounding box center [731, 304] width 850 height 31
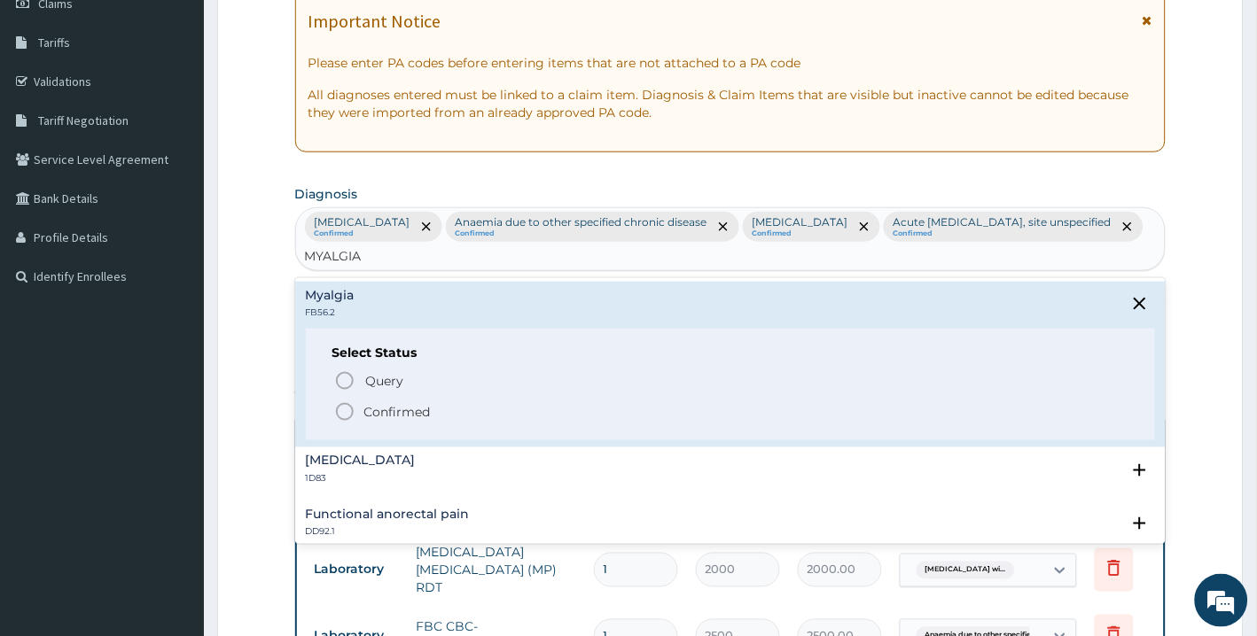
click at [347, 422] on icon "status option filled" at bounding box center [344, 411] width 21 height 21
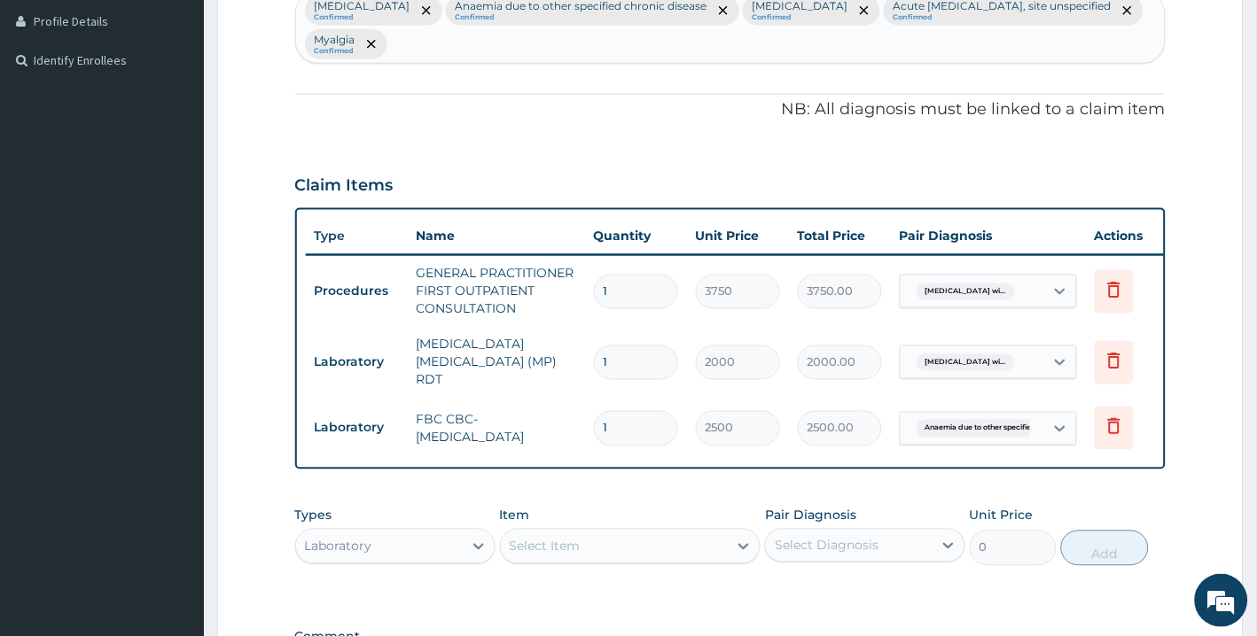
scroll to position [720, 0]
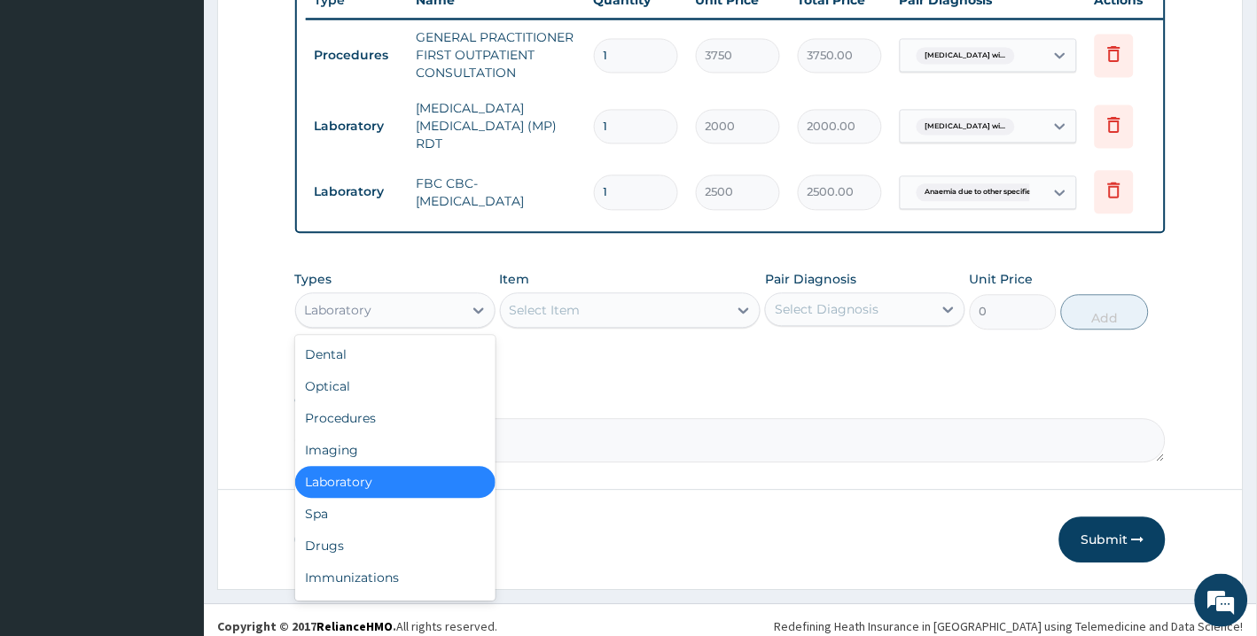
click at [461, 315] on div "Laboratory" at bounding box center [379, 310] width 167 height 28
click at [370, 555] on div "Drugs" at bounding box center [395, 546] width 200 height 32
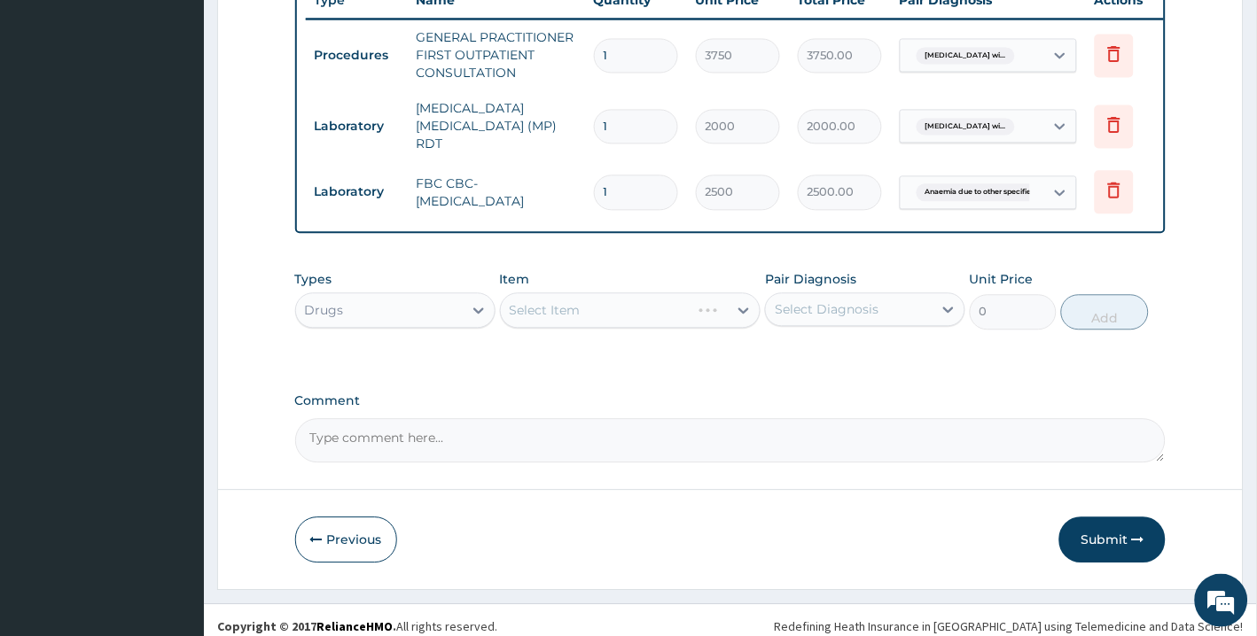
click at [619, 303] on div "Select Item" at bounding box center [630, 309] width 261 height 35
click at [612, 315] on div "Select Item" at bounding box center [630, 309] width 261 height 35
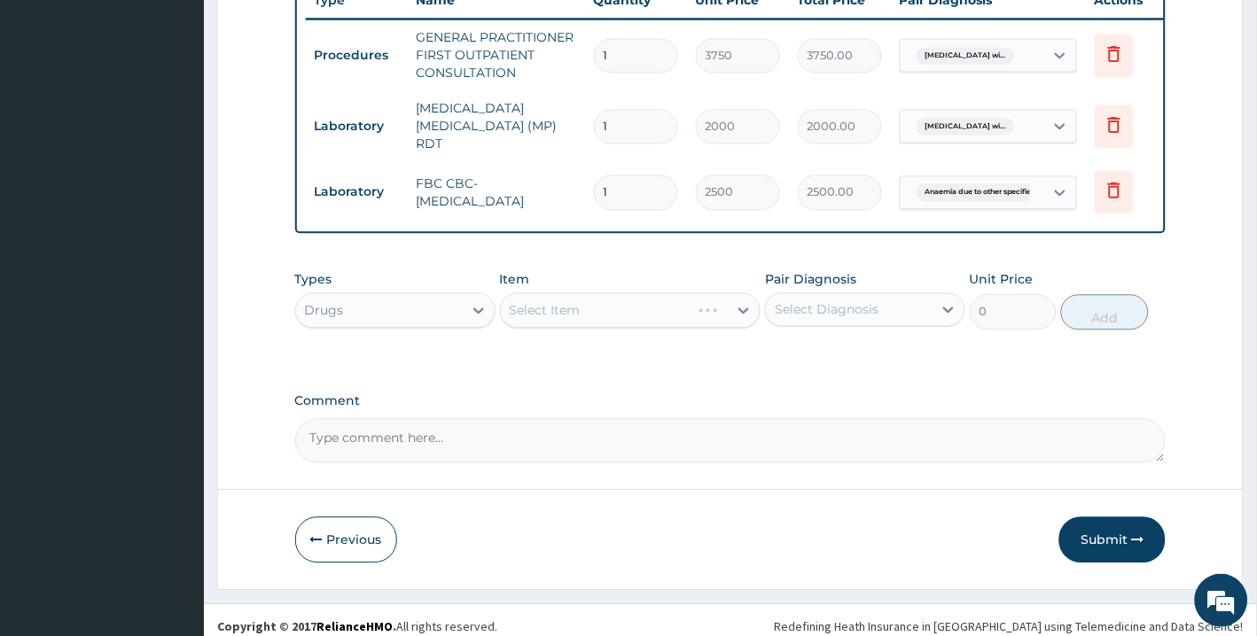
click at [612, 315] on div "Select Item" at bounding box center [630, 309] width 261 height 35
click at [612, 315] on div "Select Item" at bounding box center [615, 310] width 228 height 28
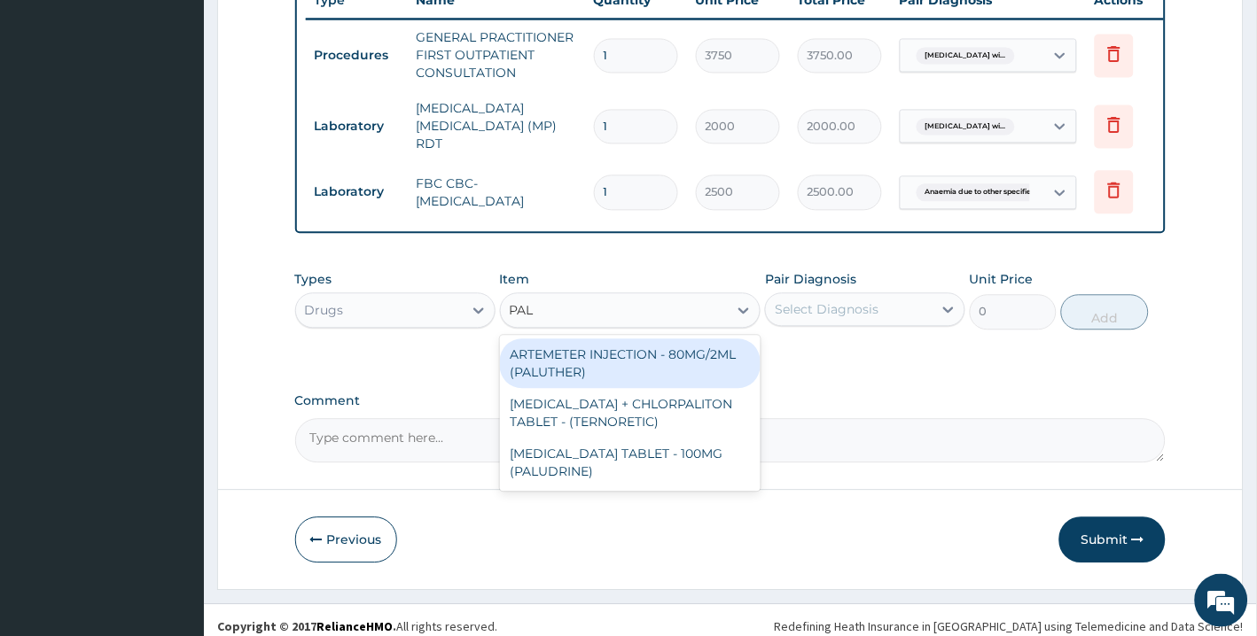
type input "PALU"
click at [609, 354] on div "ARTEMETER INJECTION - 80MG/2ML (PALUTHER)" at bounding box center [630, 364] width 261 height 50
type input "700"
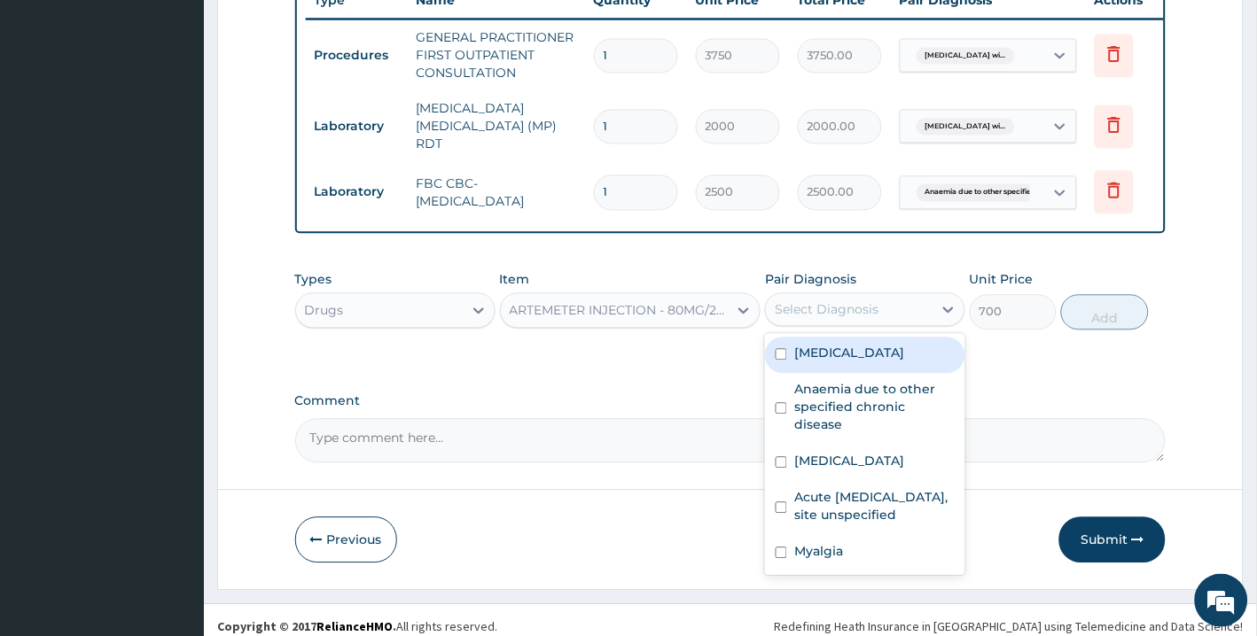
click at [824, 314] on div "Select Diagnosis" at bounding box center [827, 309] width 104 height 18
click at [808, 362] on label "[MEDICAL_DATA]" at bounding box center [849, 353] width 110 height 18
checkbox input "true"
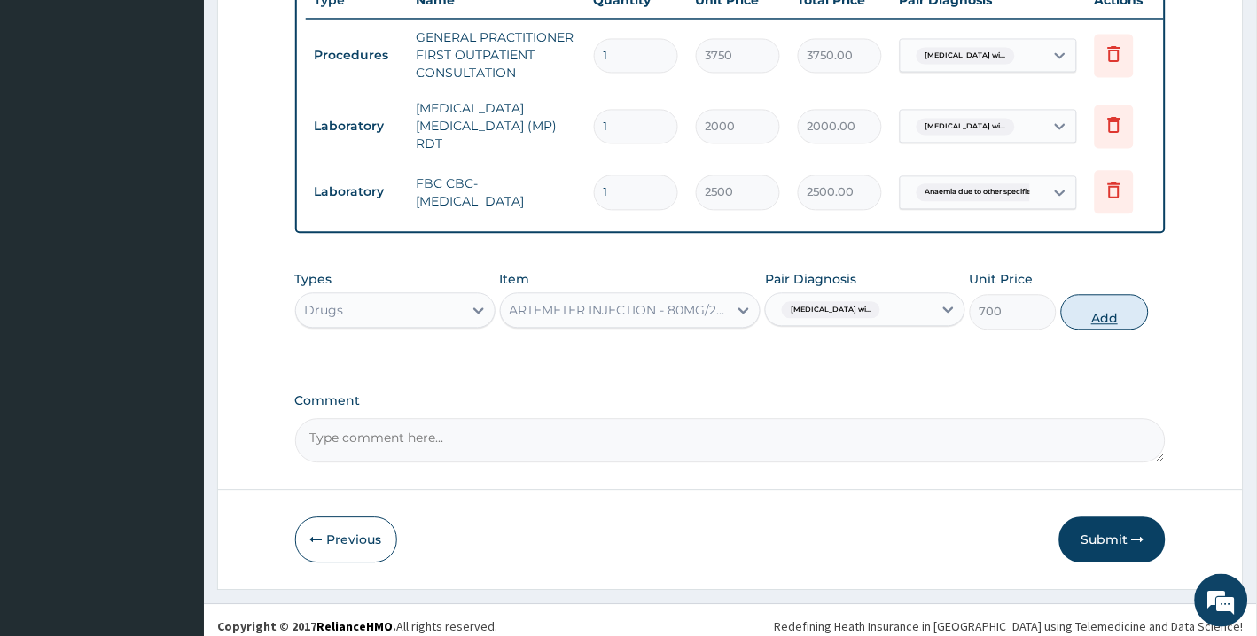
click at [1097, 317] on button "Add" at bounding box center [1104, 311] width 87 height 35
type input "0"
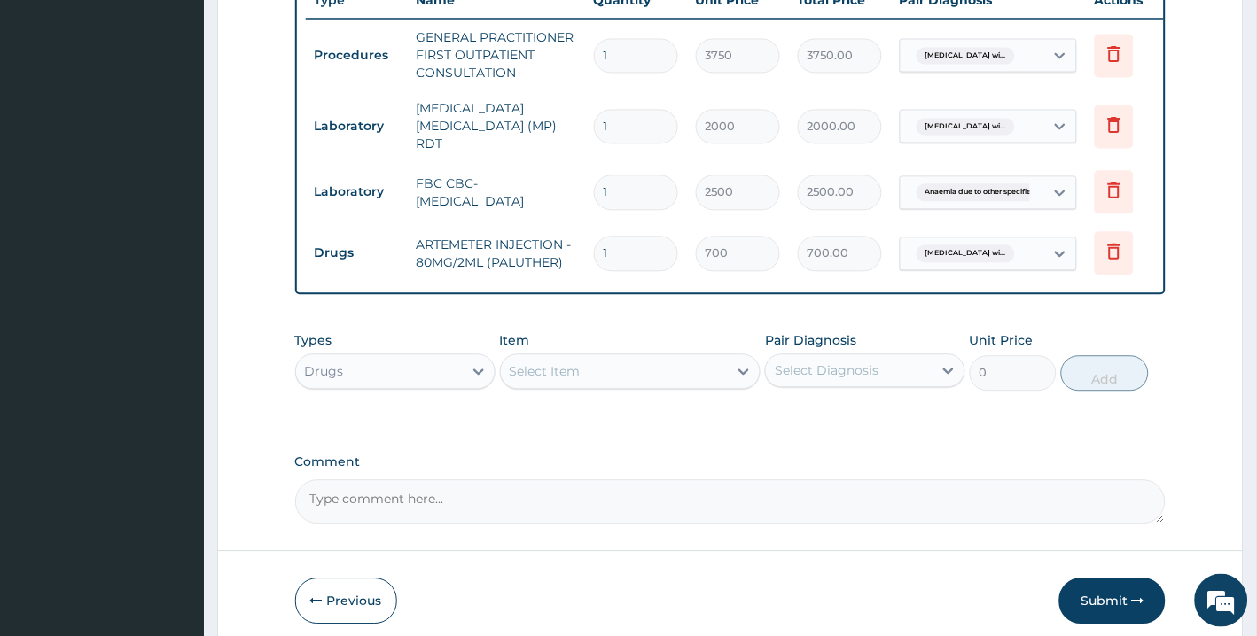
click at [714, 367] on div "Select Item" at bounding box center [615, 371] width 228 height 28
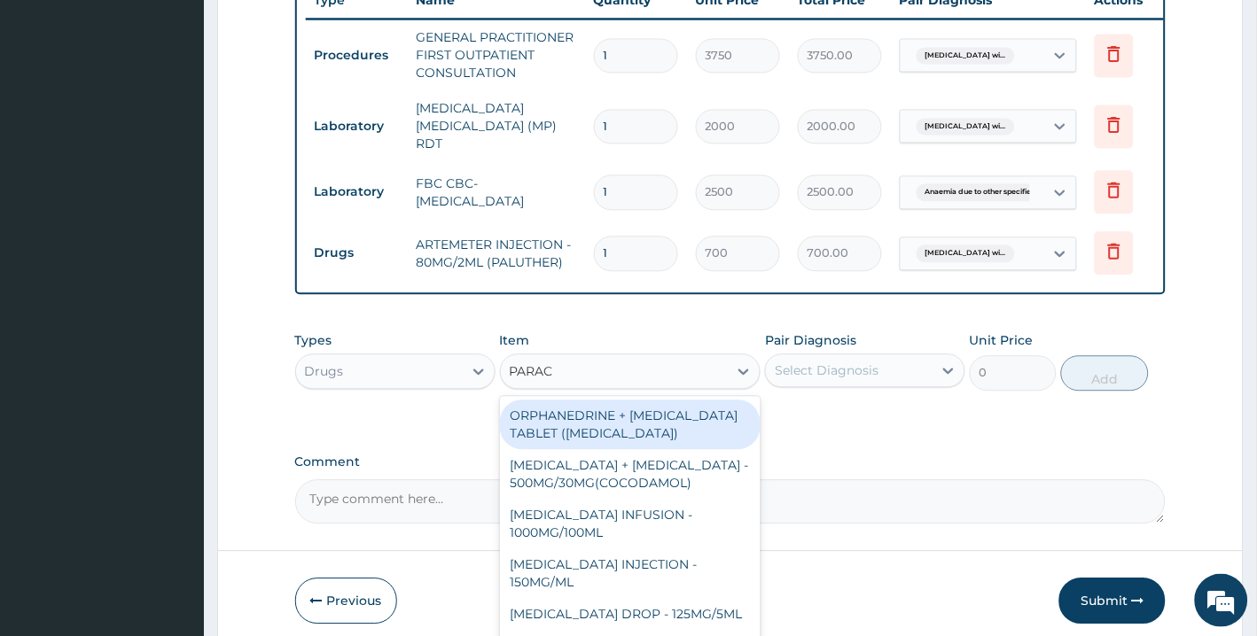
type input "PARACE"
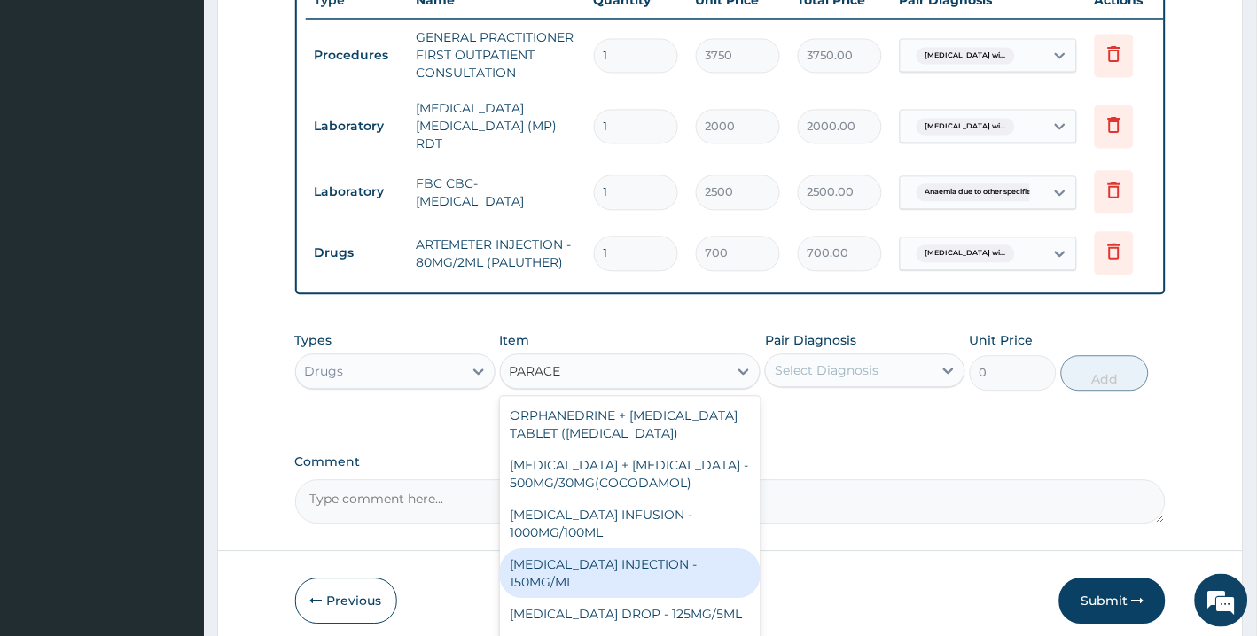
click at [656, 577] on div "[MEDICAL_DATA] INJECTION - 150MG/ML" at bounding box center [630, 574] width 261 height 50
type input "560"
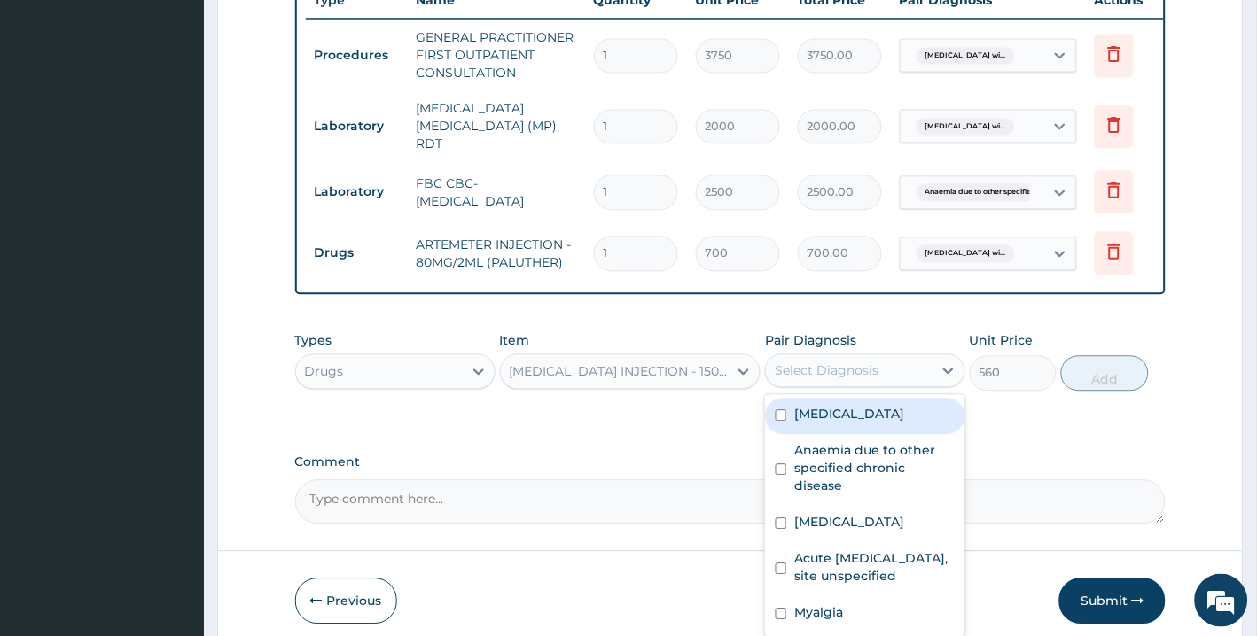
click at [856, 365] on div "Select Diagnosis" at bounding box center [827, 371] width 104 height 18
click at [839, 423] on label "[MEDICAL_DATA]" at bounding box center [849, 414] width 110 height 18
checkbox input "true"
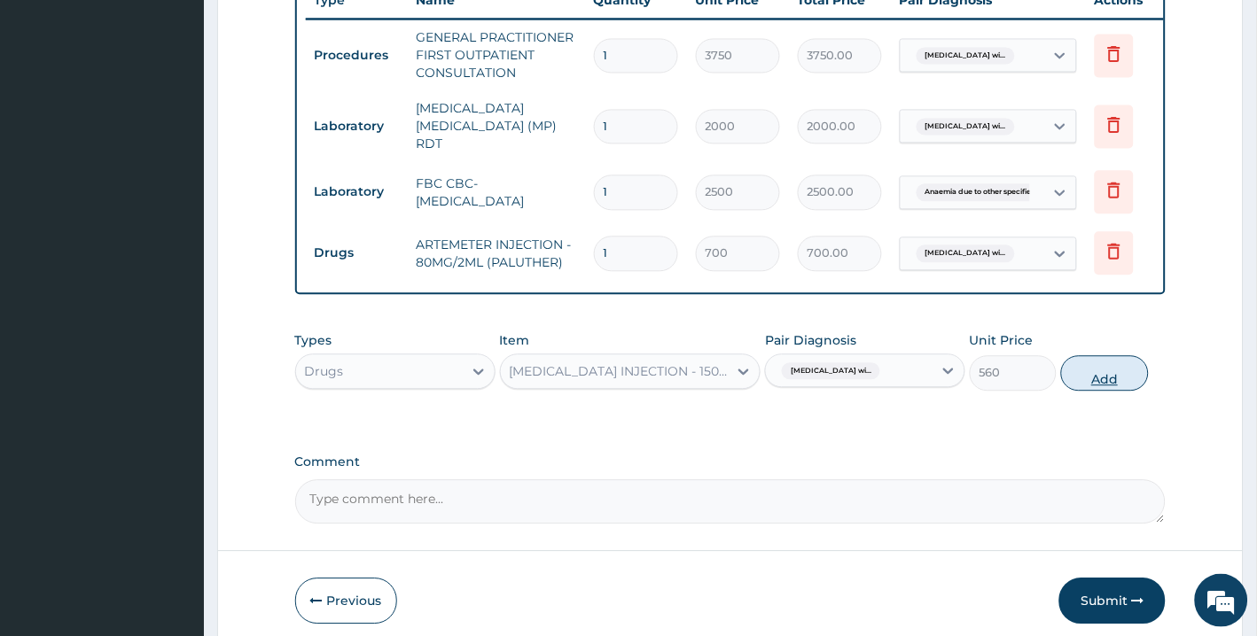
click at [1092, 379] on button "Add" at bounding box center [1104, 372] width 87 height 35
type input "0"
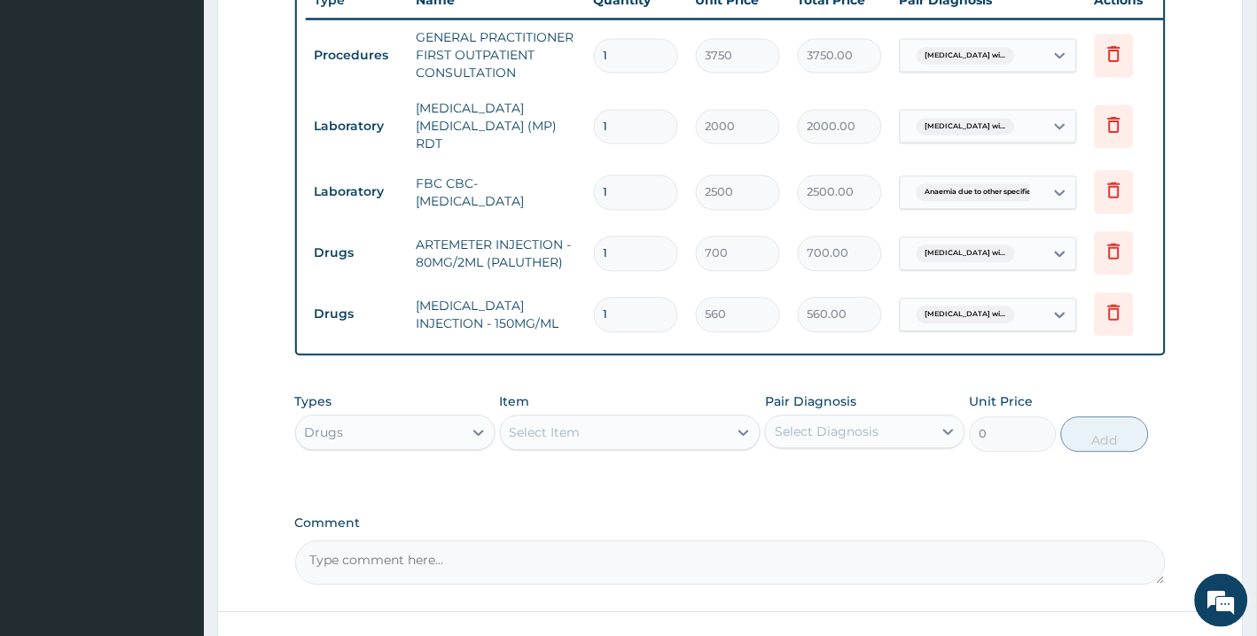
click at [656, 422] on div "Select Item" at bounding box center [615, 432] width 228 height 28
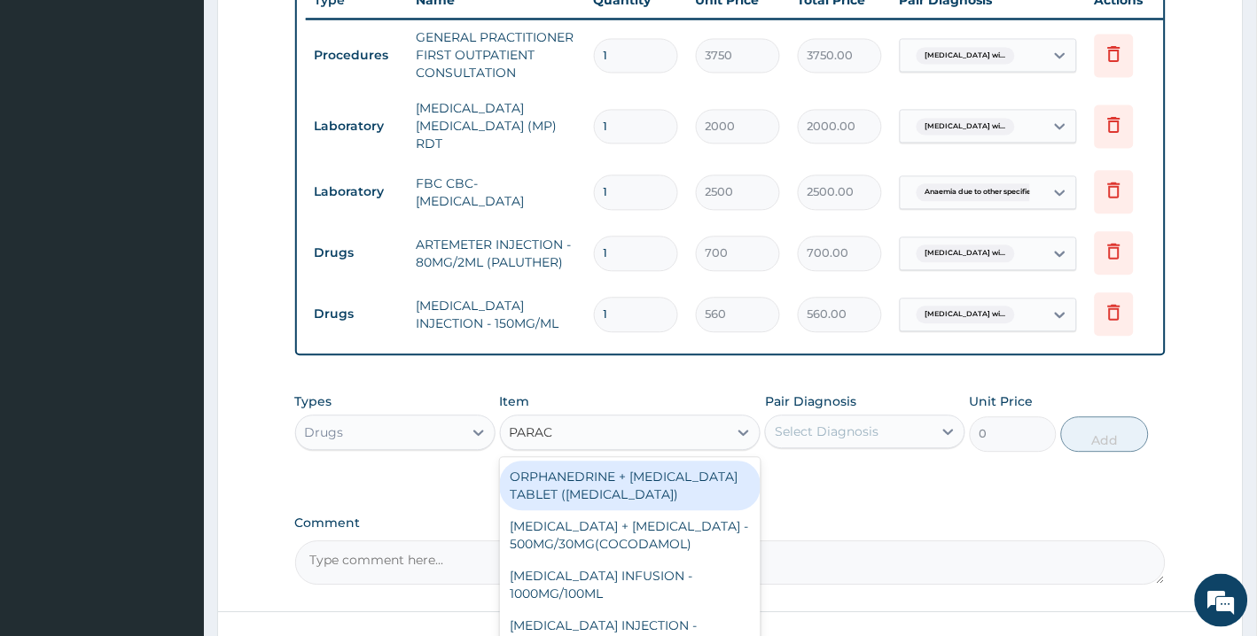
type input "PARACE"
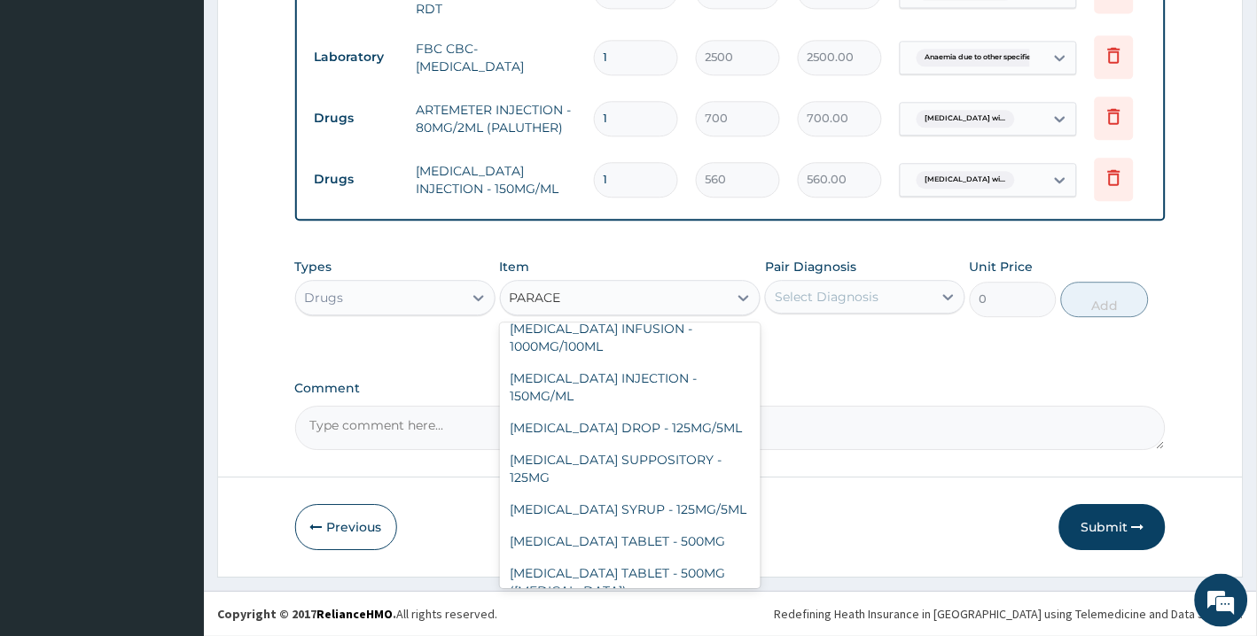
scroll to position [152, 0]
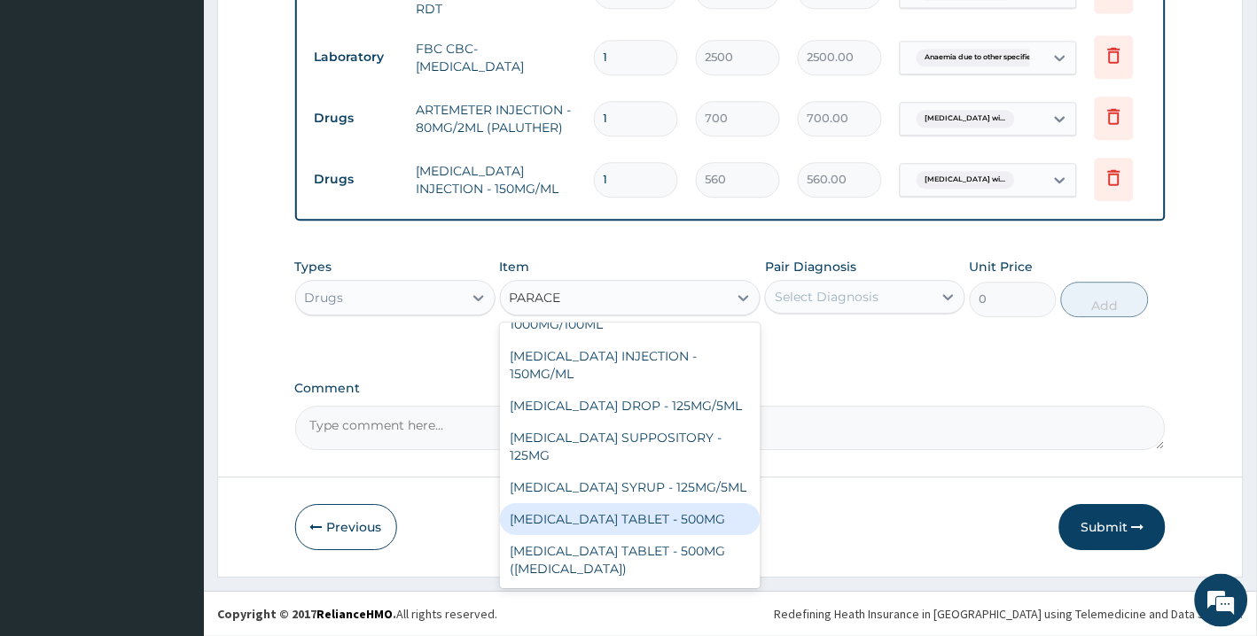
click at [653, 512] on div "[MEDICAL_DATA] TABLET - 500MG" at bounding box center [630, 519] width 261 height 32
type input "33.6"
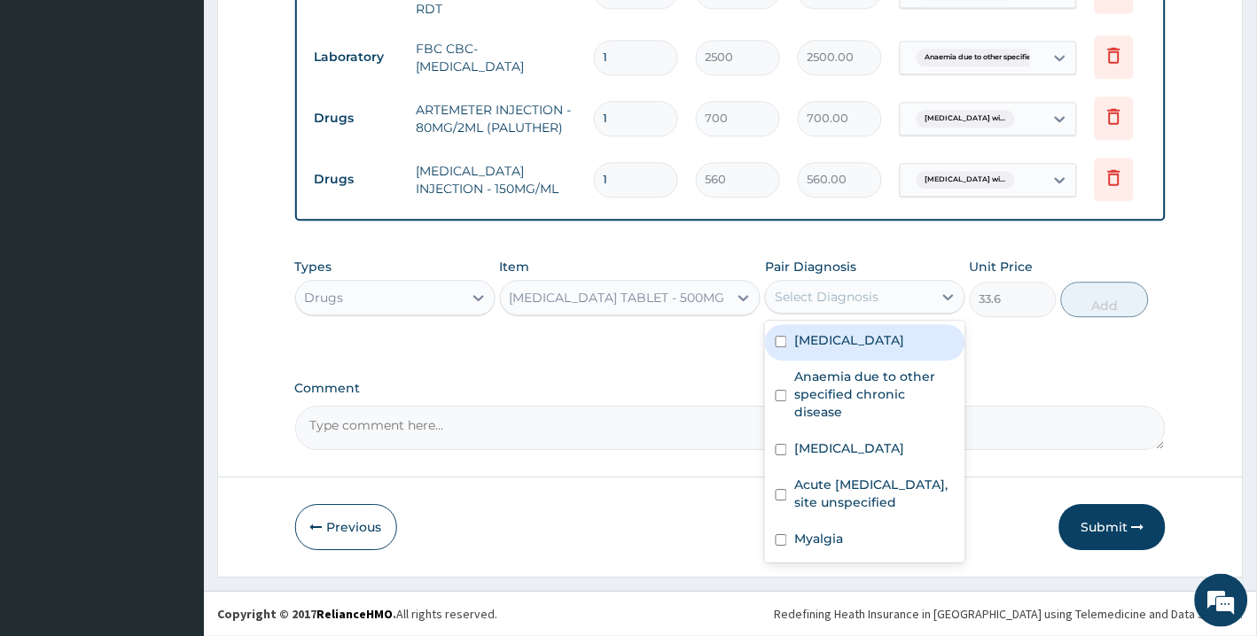
click at [811, 308] on div "Select Diagnosis" at bounding box center [849, 297] width 167 height 28
click at [813, 348] on label "[MEDICAL_DATA]" at bounding box center [849, 340] width 110 height 18
checkbox input "true"
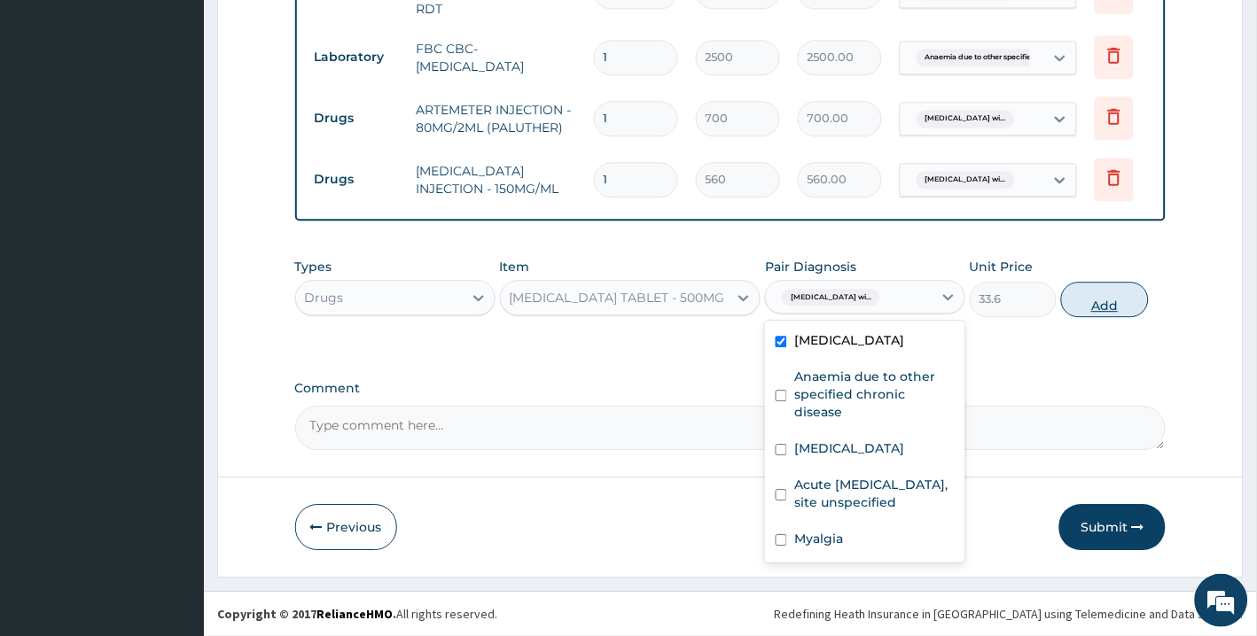
click at [1104, 297] on button "Add" at bounding box center [1104, 299] width 87 height 35
type input "0"
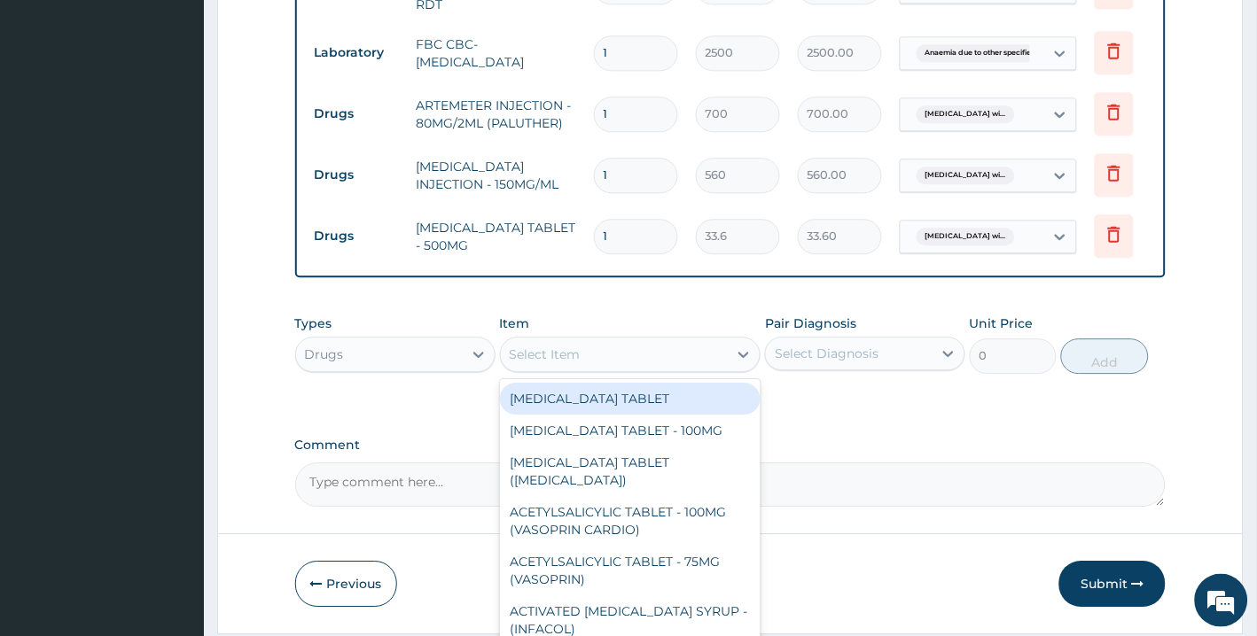
click at [660, 348] on div "Select Item" at bounding box center [615, 354] width 228 height 28
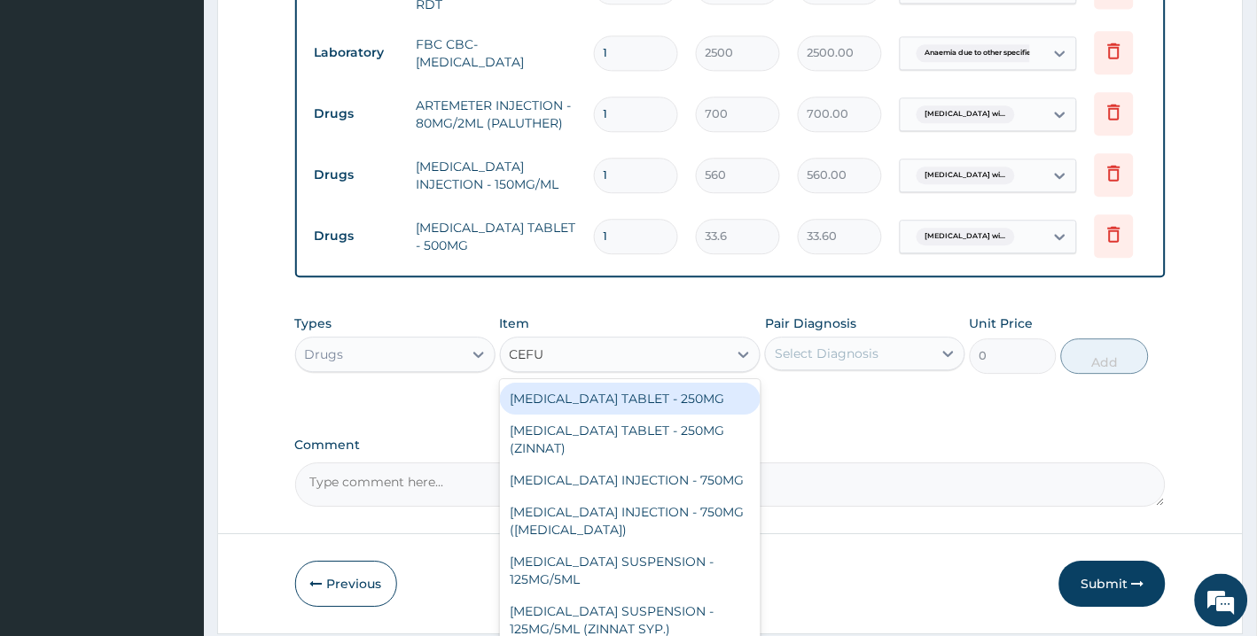
type input "CEFUR"
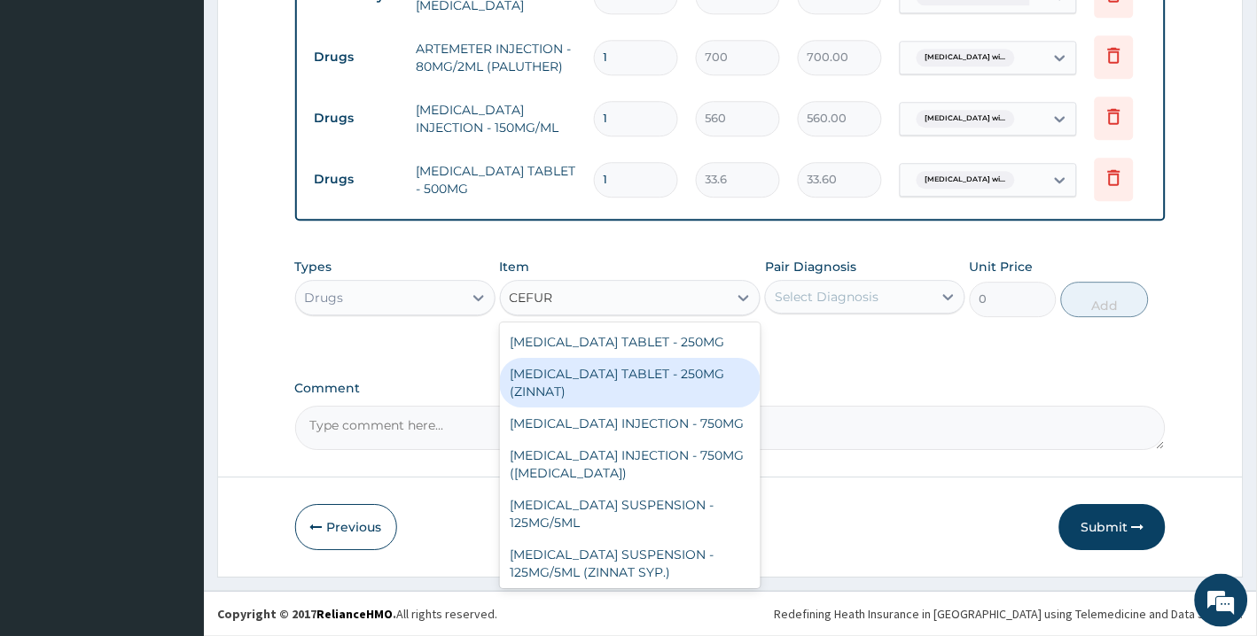
scroll to position [35, 0]
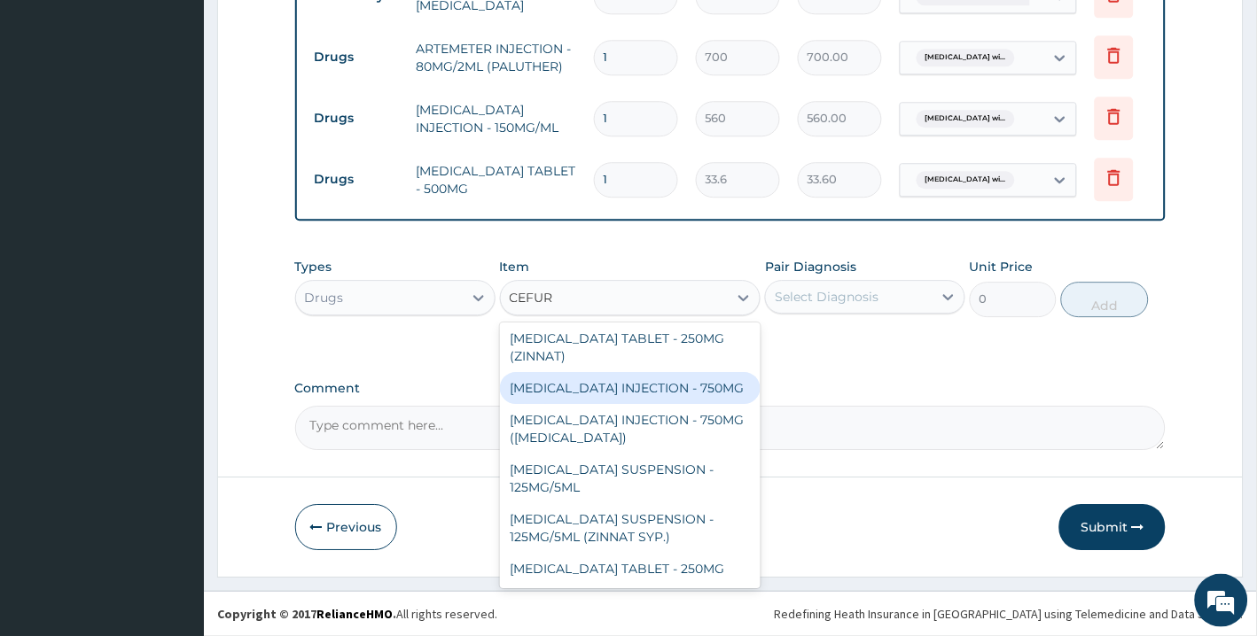
click at [667, 396] on div "[MEDICAL_DATA] INJECTION - 750MG" at bounding box center [630, 388] width 261 height 32
type input "1652"
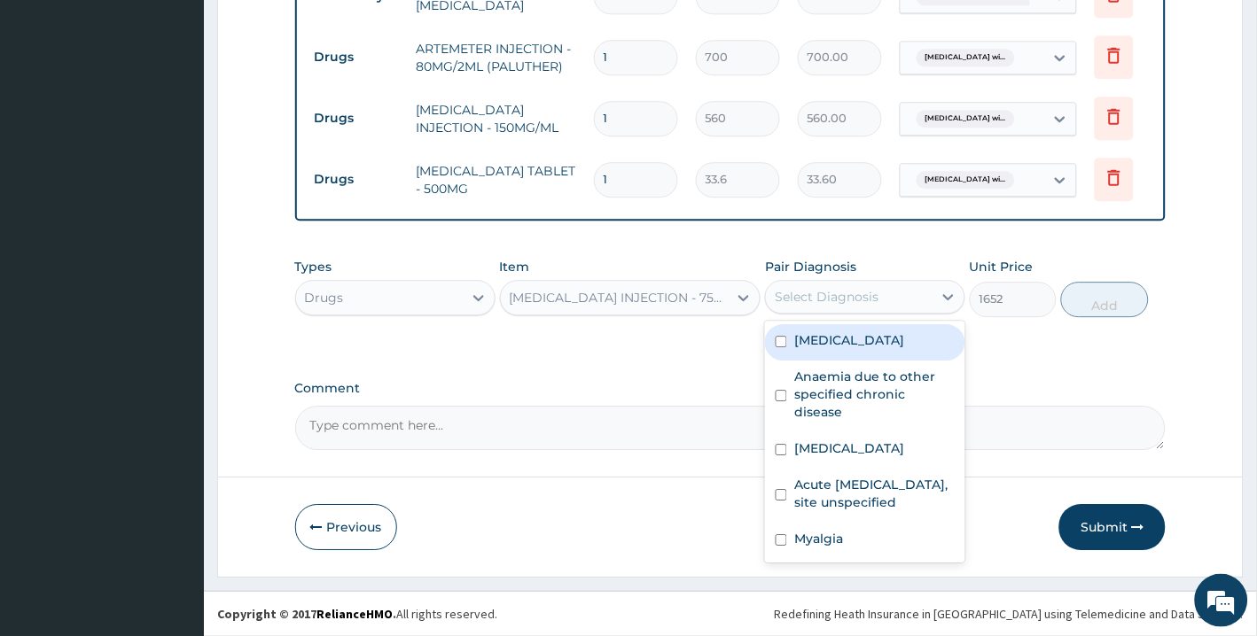
click at [844, 299] on div "Select Diagnosis" at bounding box center [827, 297] width 104 height 18
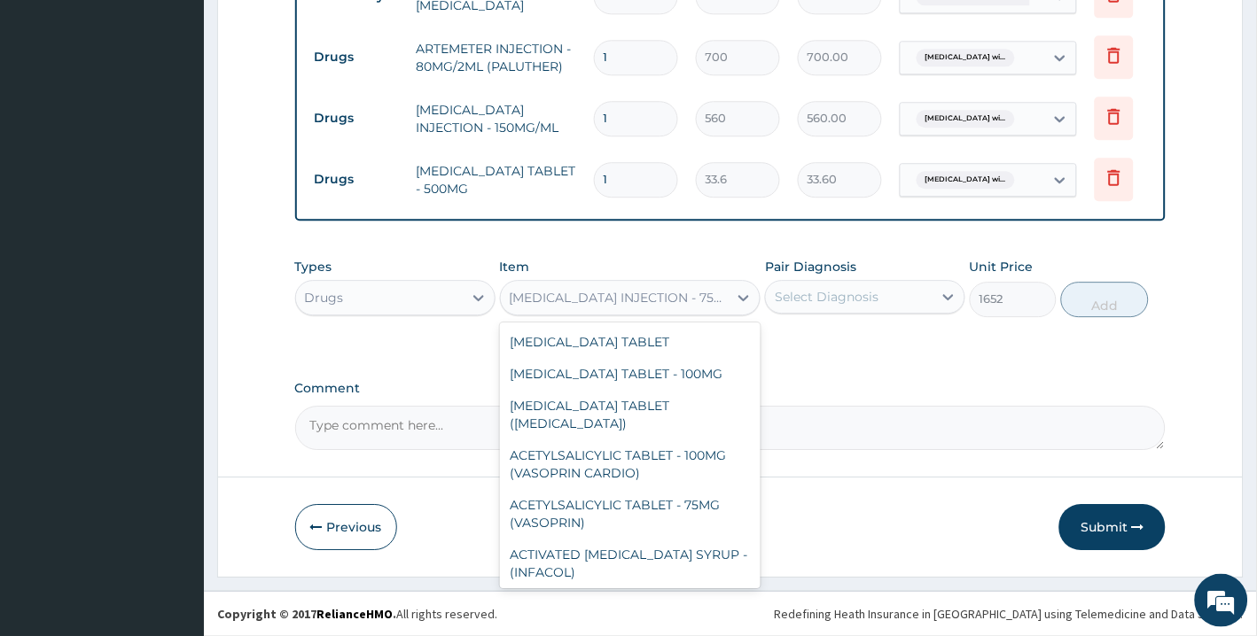
click at [674, 305] on div "[MEDICAL_DATA] INJECTION - 750MG" at bounding box center [620, 298] width 221 height 18
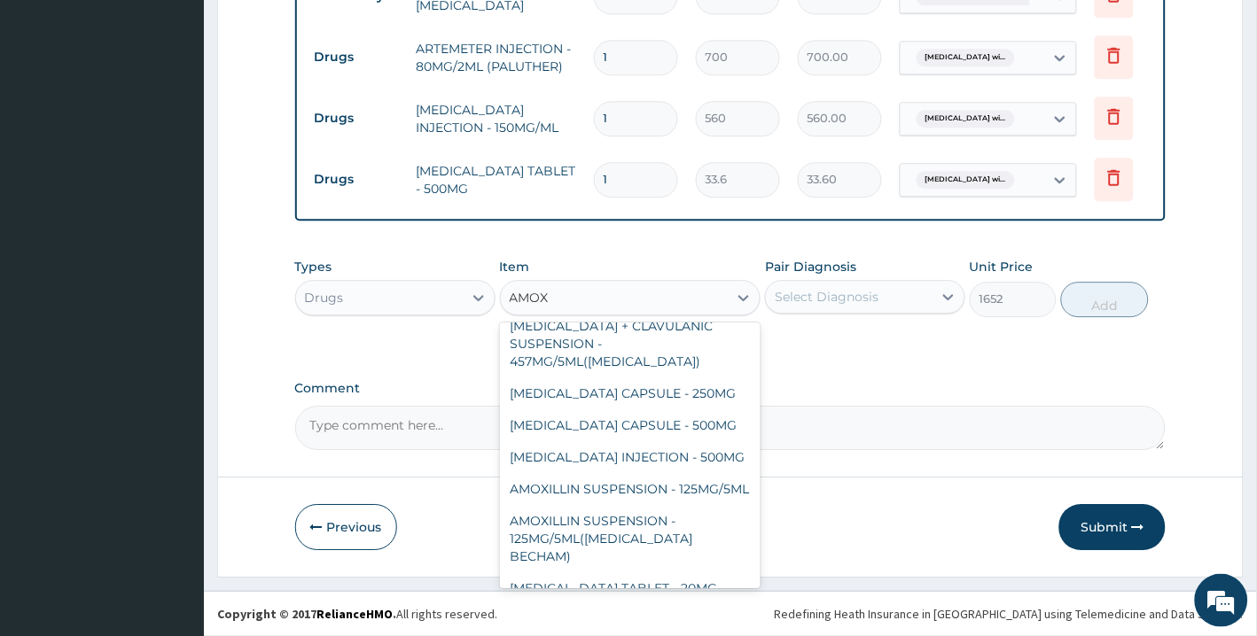
type input "AMOXI"
click at [687, 441] on div "[MEDICAL_DATA] INJECTION - 500MG" at bounding box center [630, 457] width 261 height 32
type input "1120"
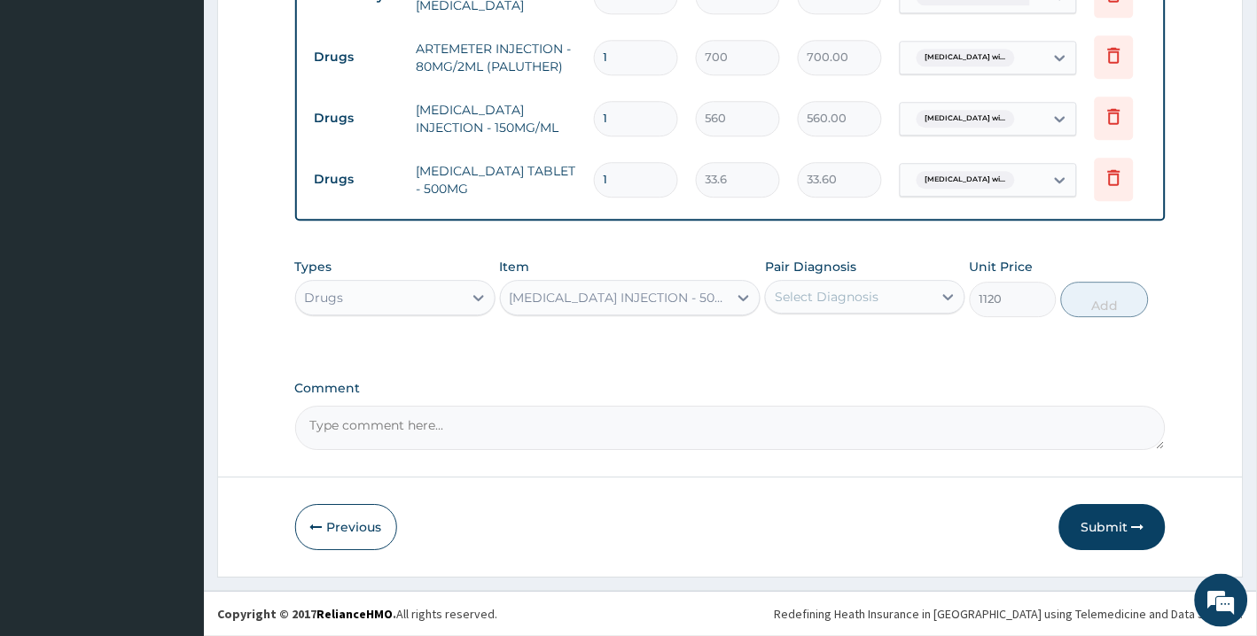
click at [876, 293] on div "Select Diagnosis" at bounding box center [827, 297] width 104 height 18
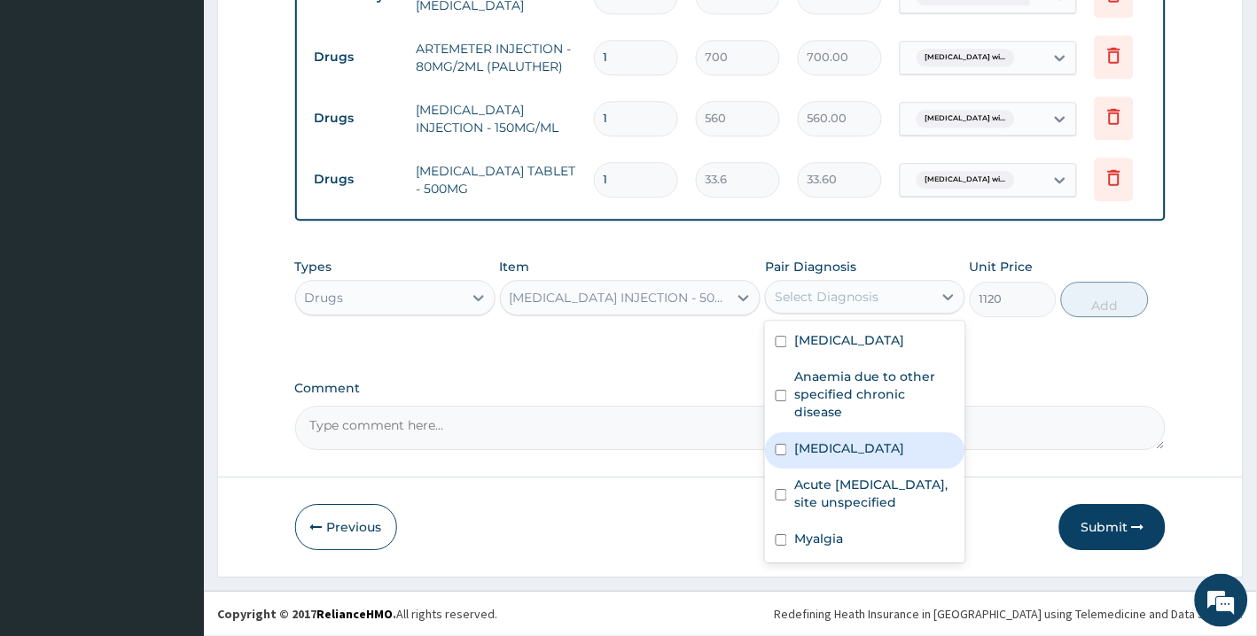
click at [871, 457] on label "[MEDICAL_DATA]" at bounding box center [849, 449] width 110 height 18
checkbox input "true"
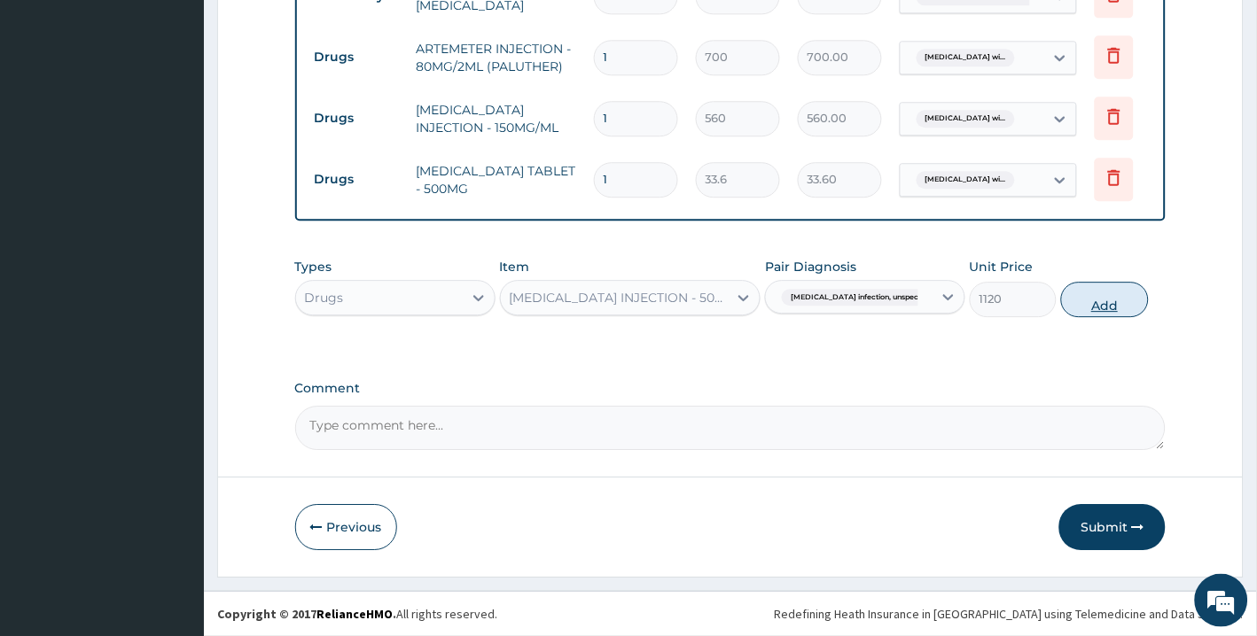
click at [1097, 307] on button "Add" at bounding box center [1104, 299] width 87 height 35
type input "0"
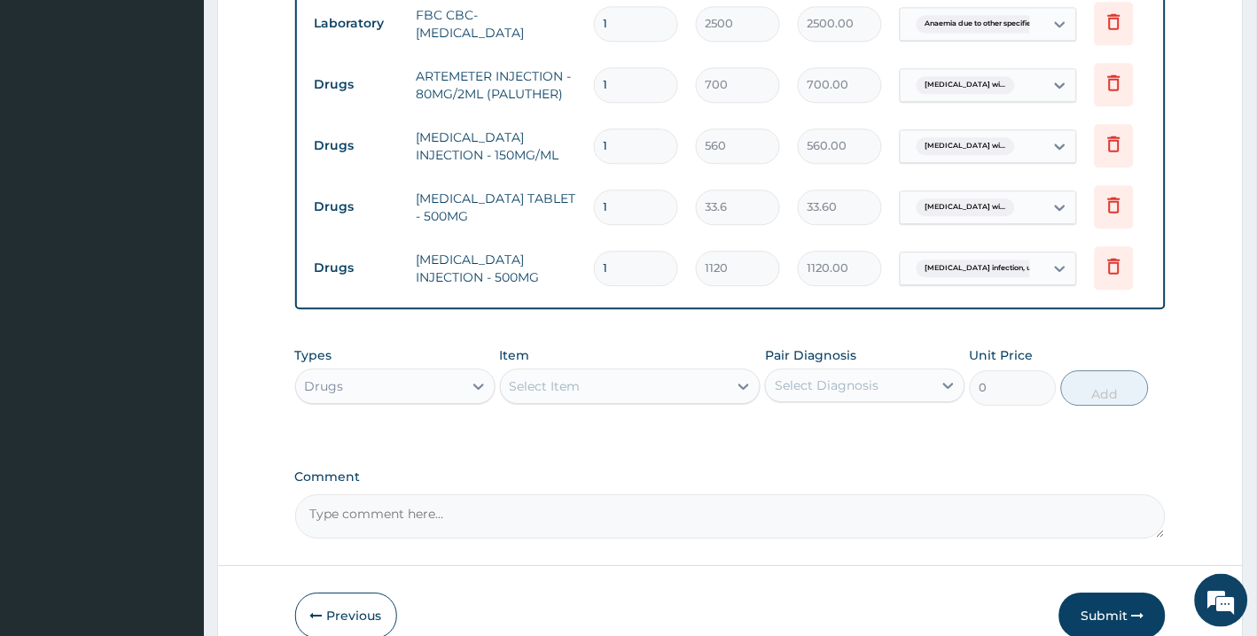
scroll to position [982, 0]
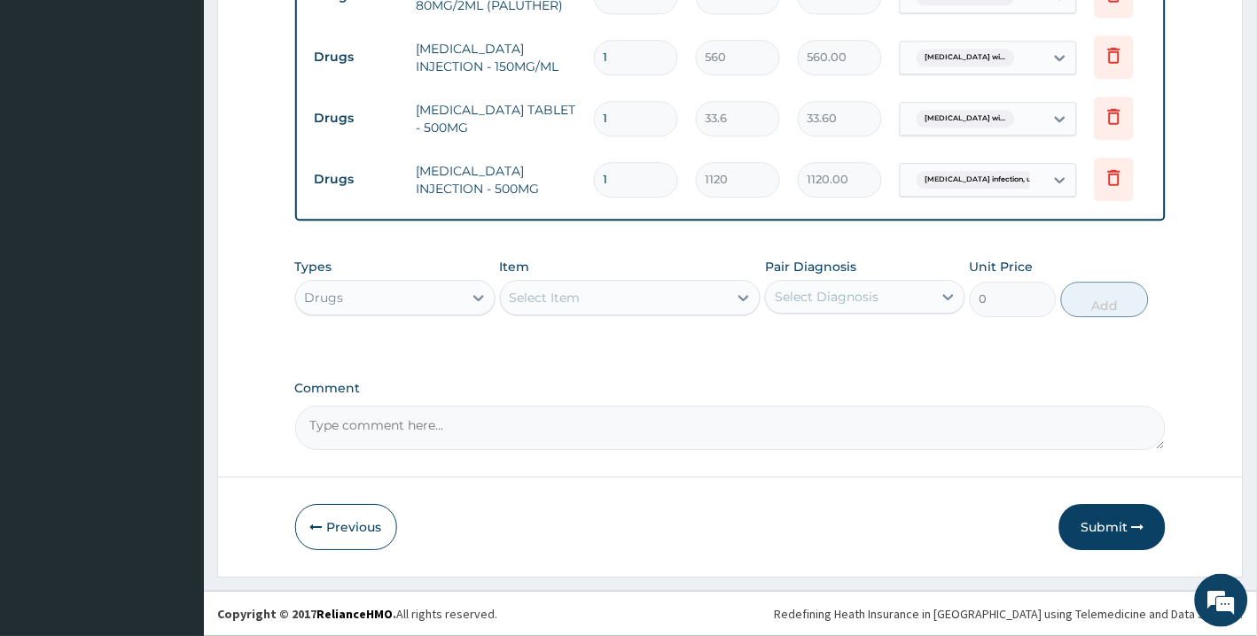
click at [606, 295] on div "Select Item" at bounding box center [615, 298] width 228 height 28
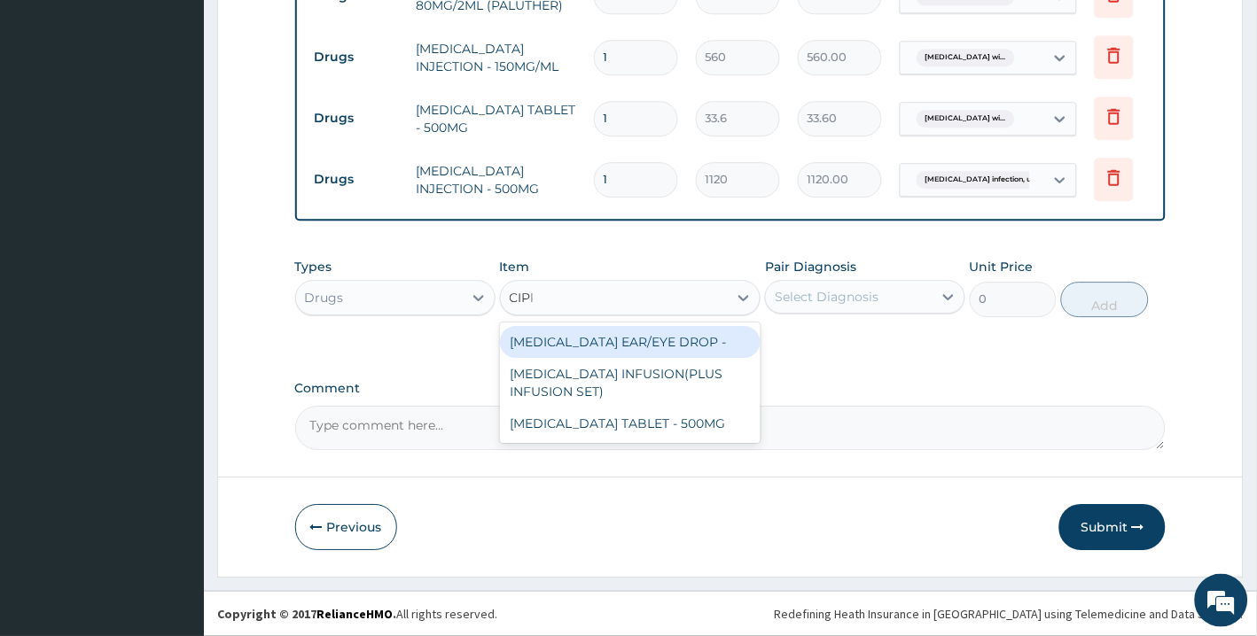
type input "CIPRO"
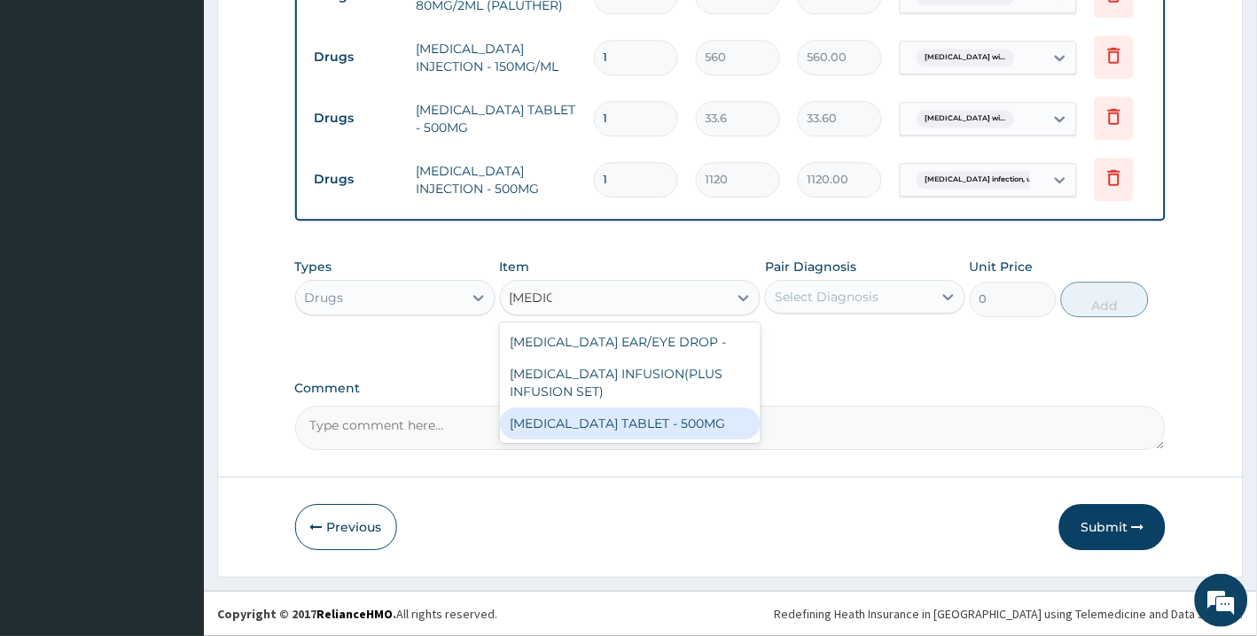
click at [598, 432] on div "CIPROFLOXACIN TABLET - 500MG" at bounding box center [630, 424] width 261 height 32
type input "196"
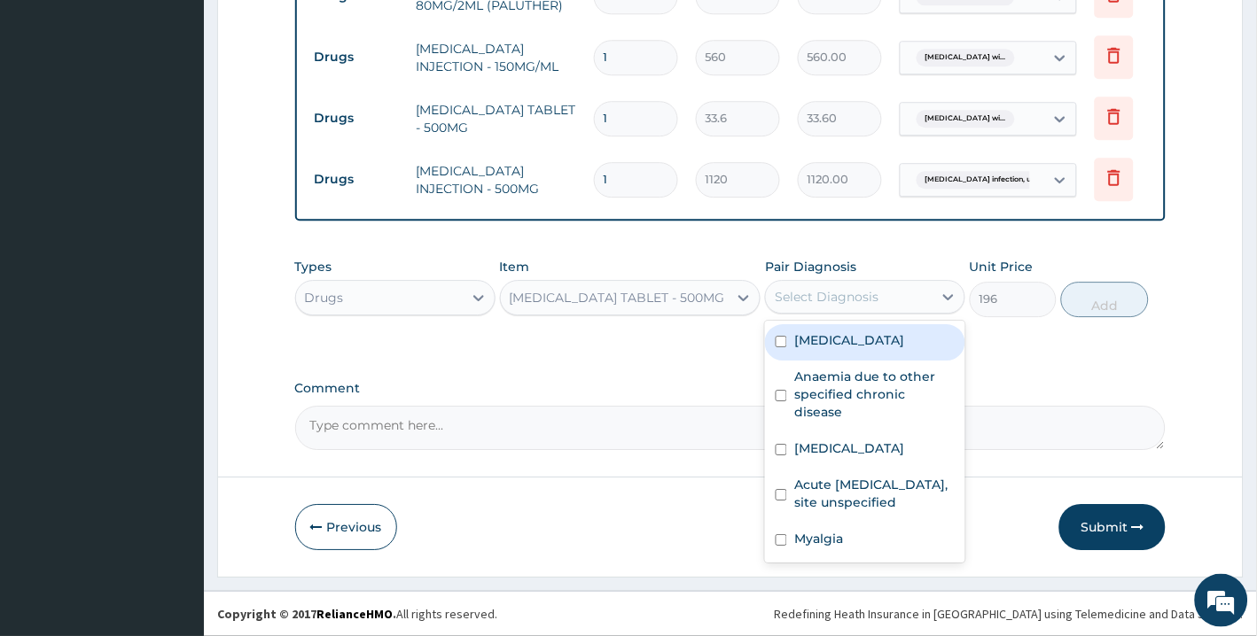
click at [854, 292] on div "Select Diagnosis" at bounding box center [827, 297] width 104 height 18
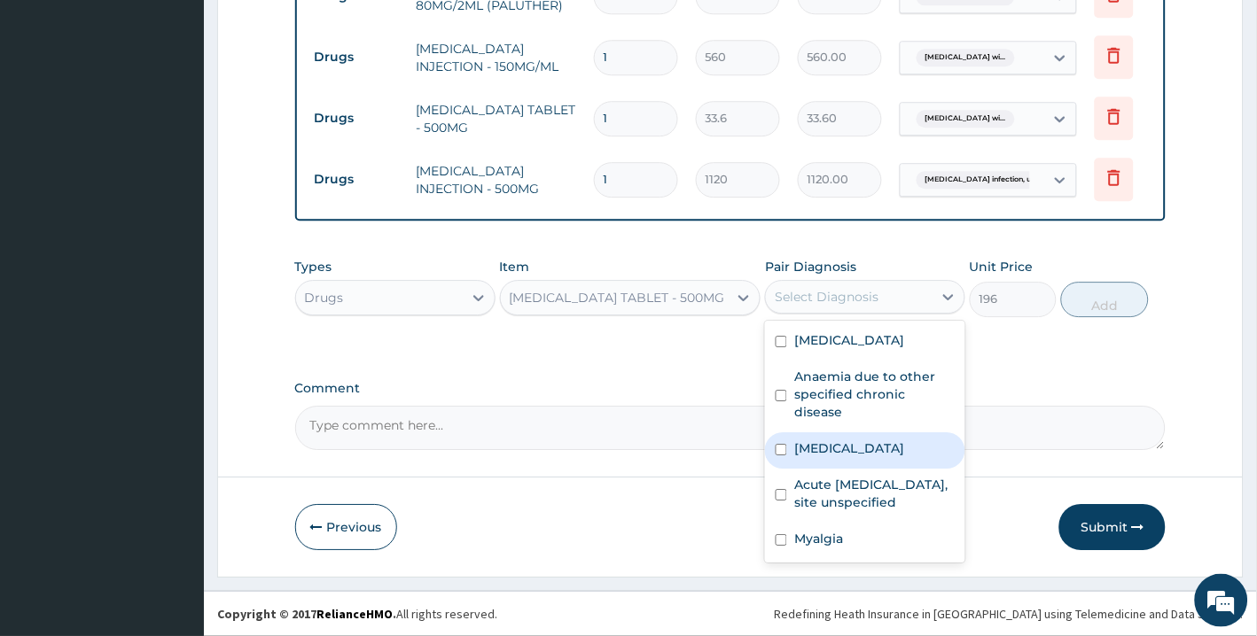
click at [833, 457] on label "Salmonella infection, unspecified" at bounding box center [849, 449] width 110 height 18
checkbox input "true"
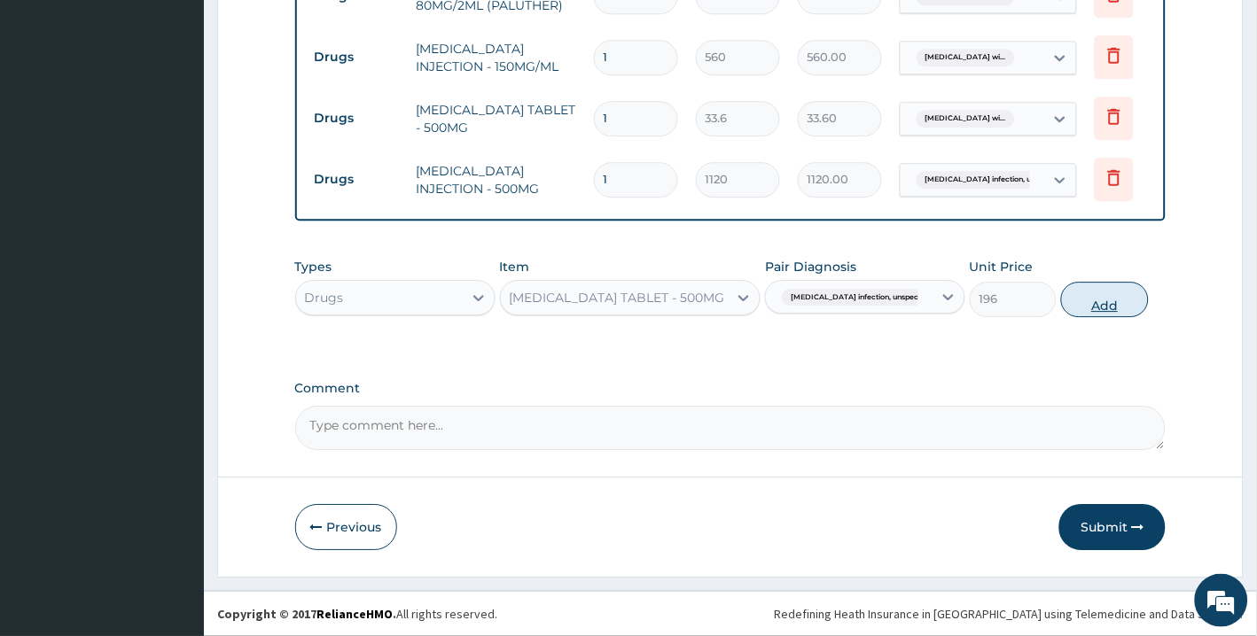
click at [1102, 303] on button "Add" at bounding box center [1104, 299] width 87 height 35
type input "0"
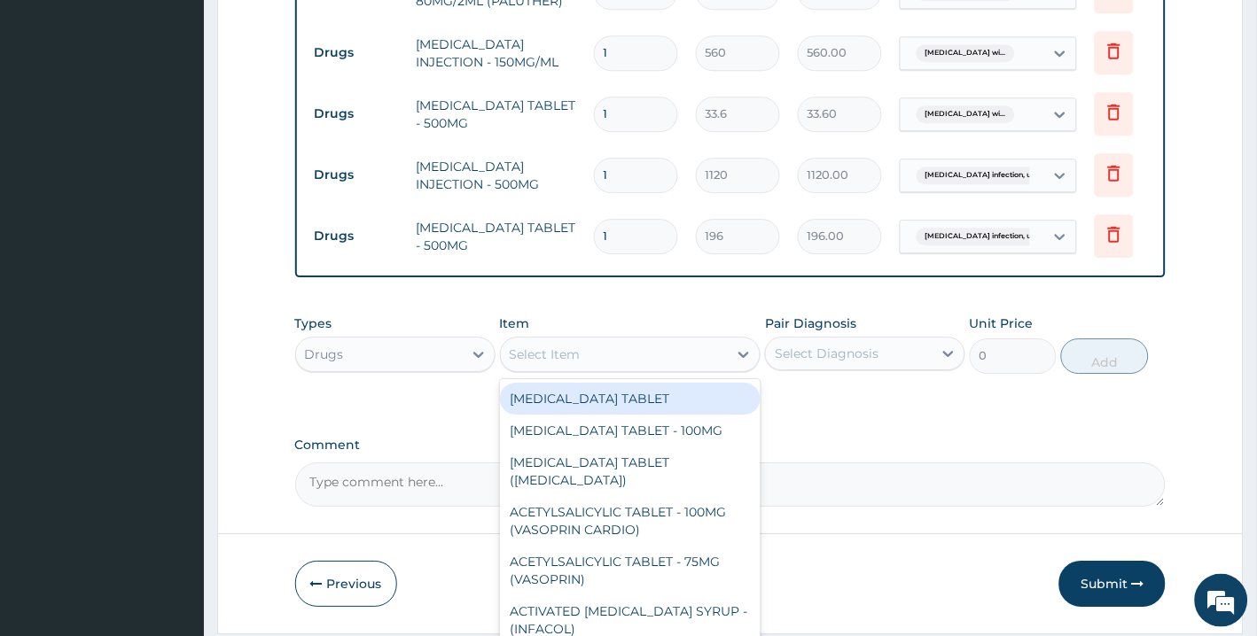
click at [604, 362] on div "Select Item" at bounding box center [615, 354] width 228 height 28
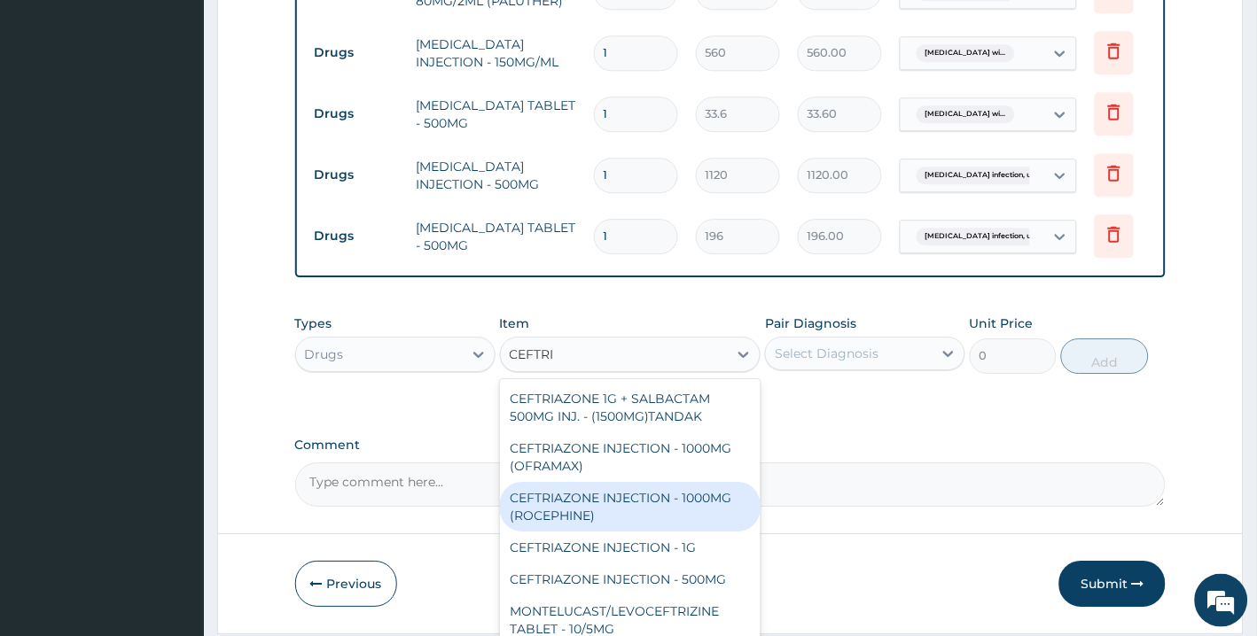
scroll to position [3, 0]
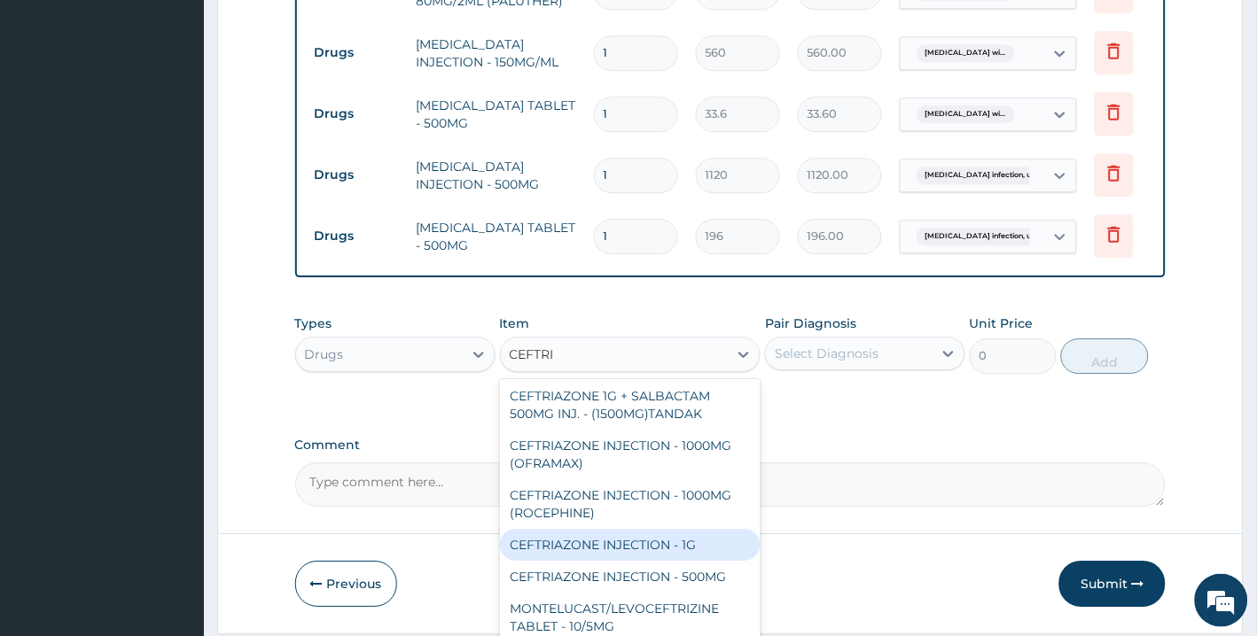
type input "CEFTRI"
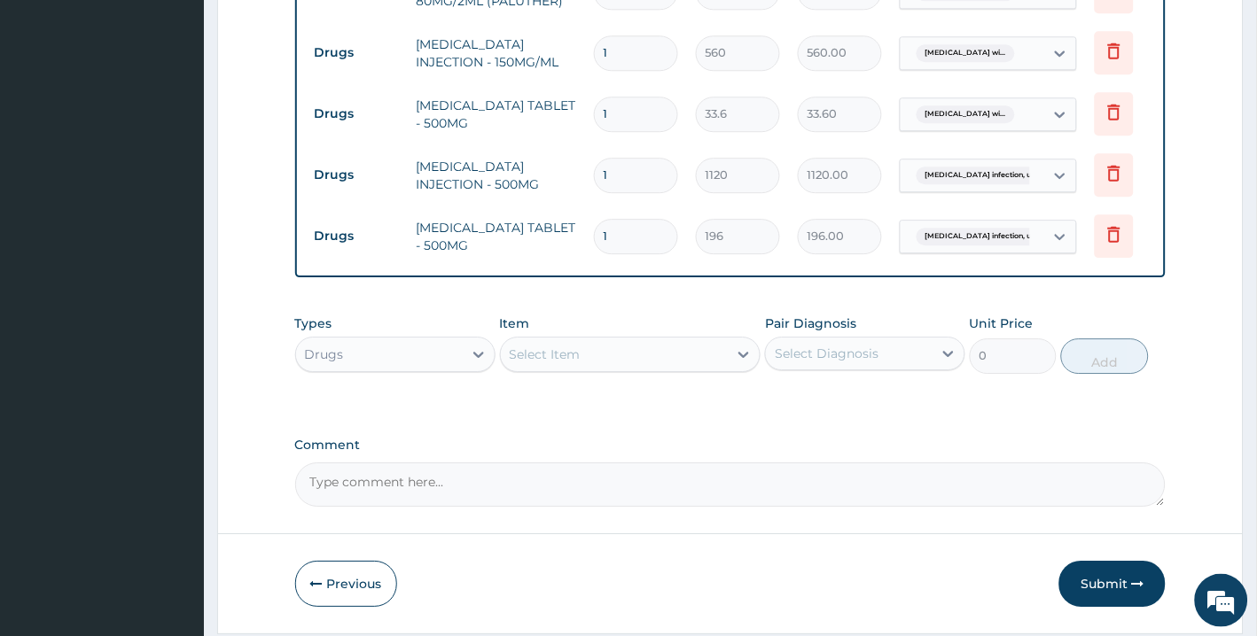
click at [693, 368] on div "Select Item" at bounding box center [615, 354] width 228 height 28
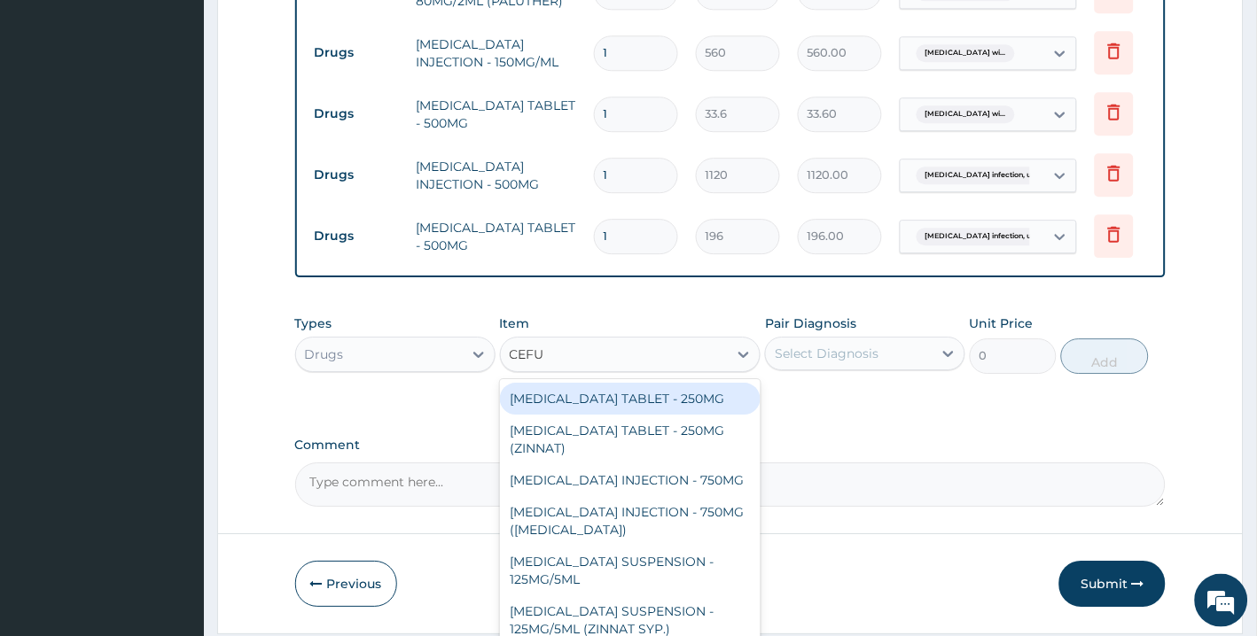
type input "CEFUR"
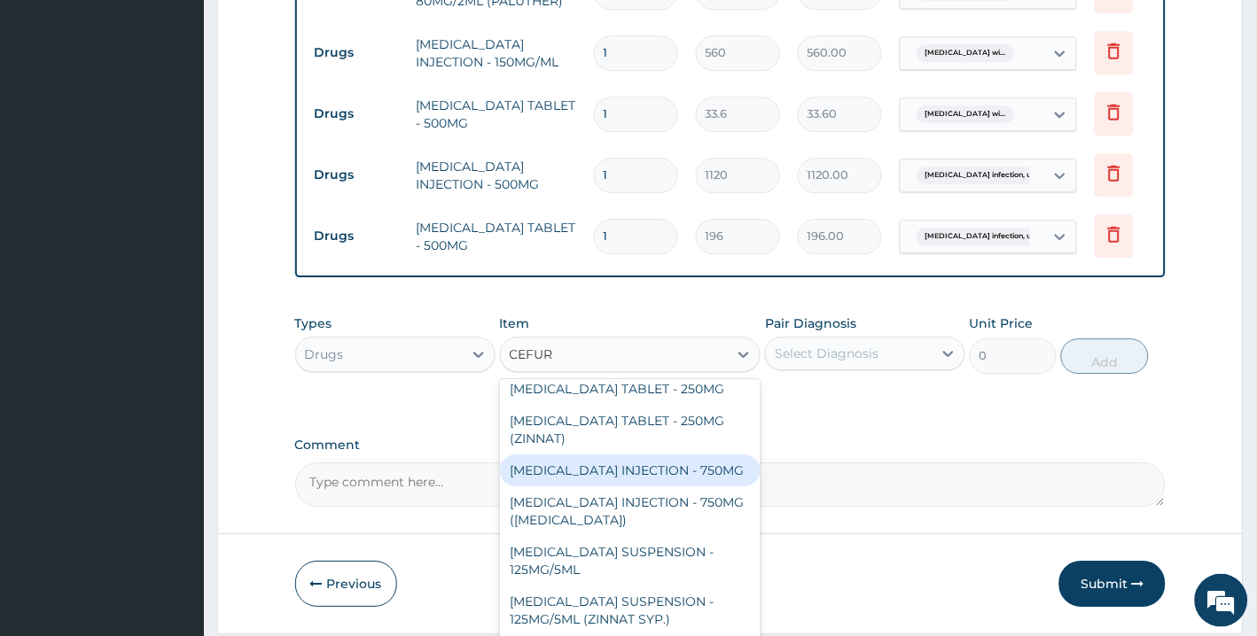
scroll to position [0, 0]
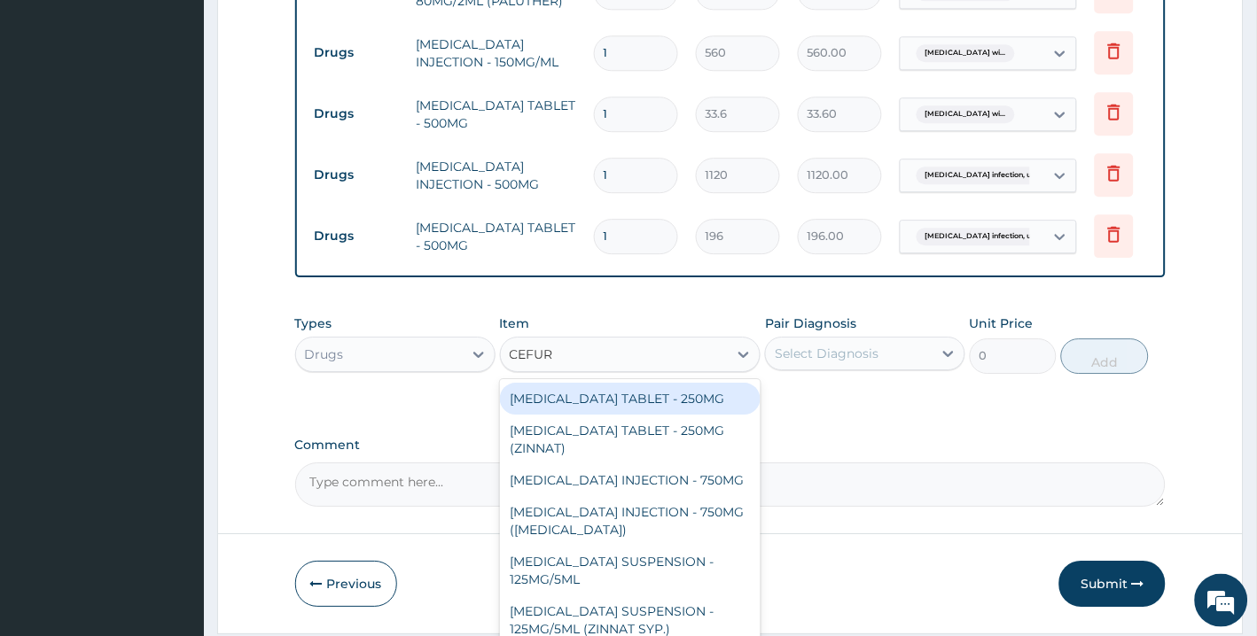
click at [663, 401] on div "CEFUROXIME TABLET - 250MG" at bounding box center [630, 399] width 261 height 32
type input "280"
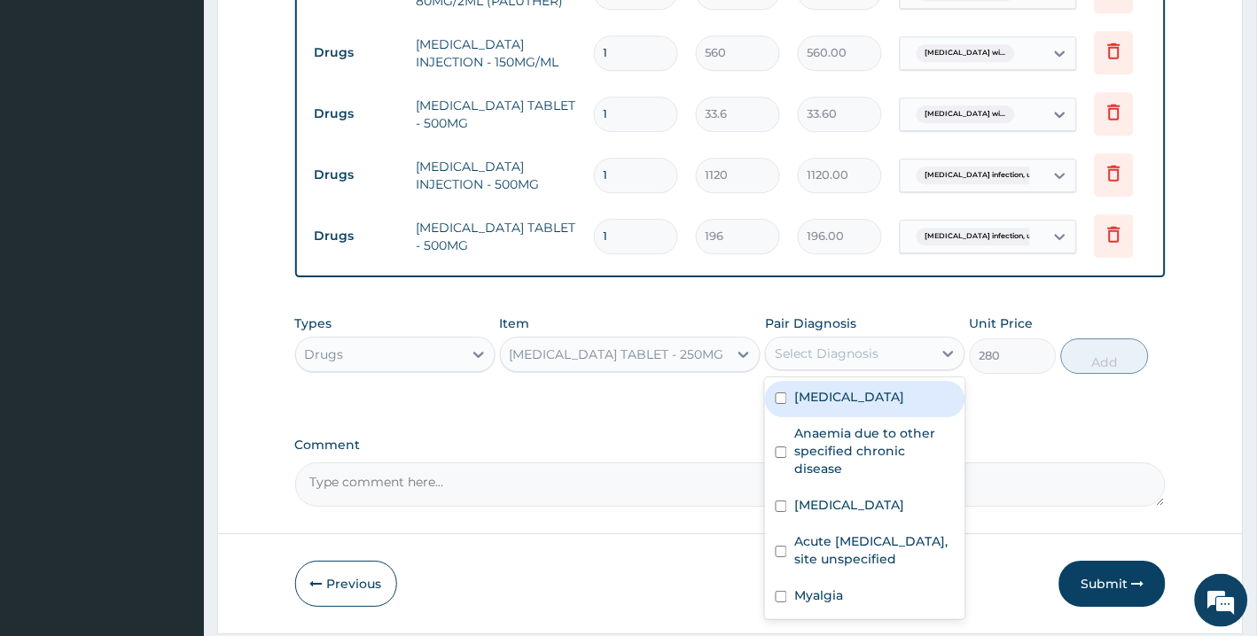
click at [831, 358] on div "Select Diagnosis" at bounding box center [827, 354] width 104 height 18
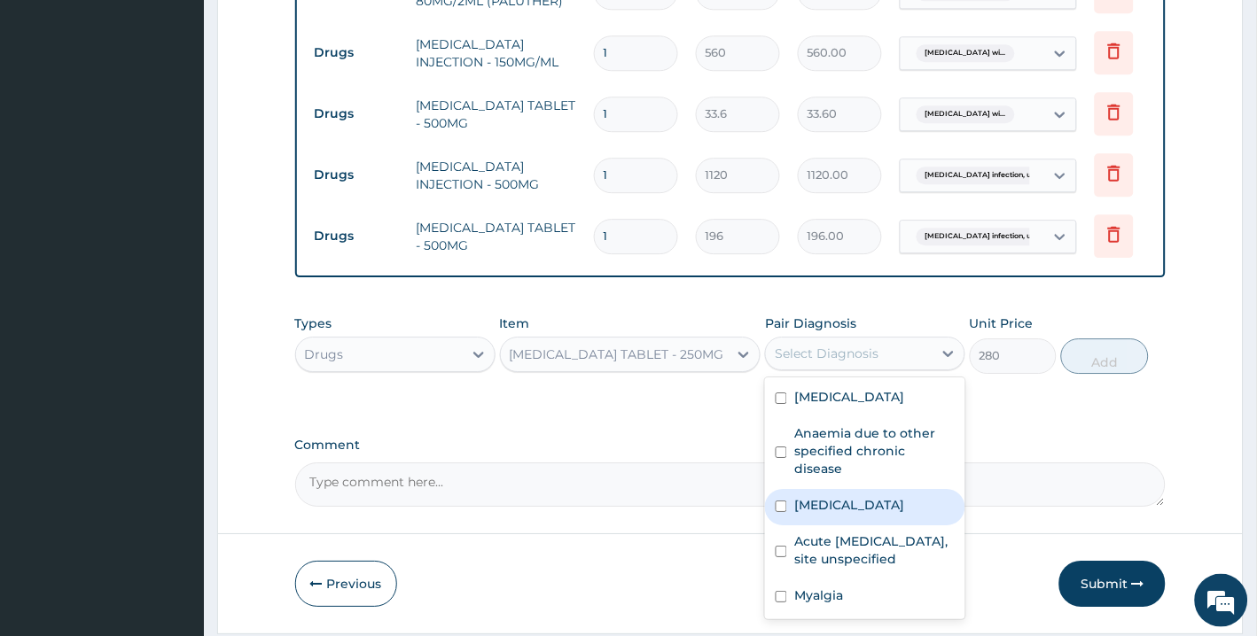
scroll to position [46, 0]
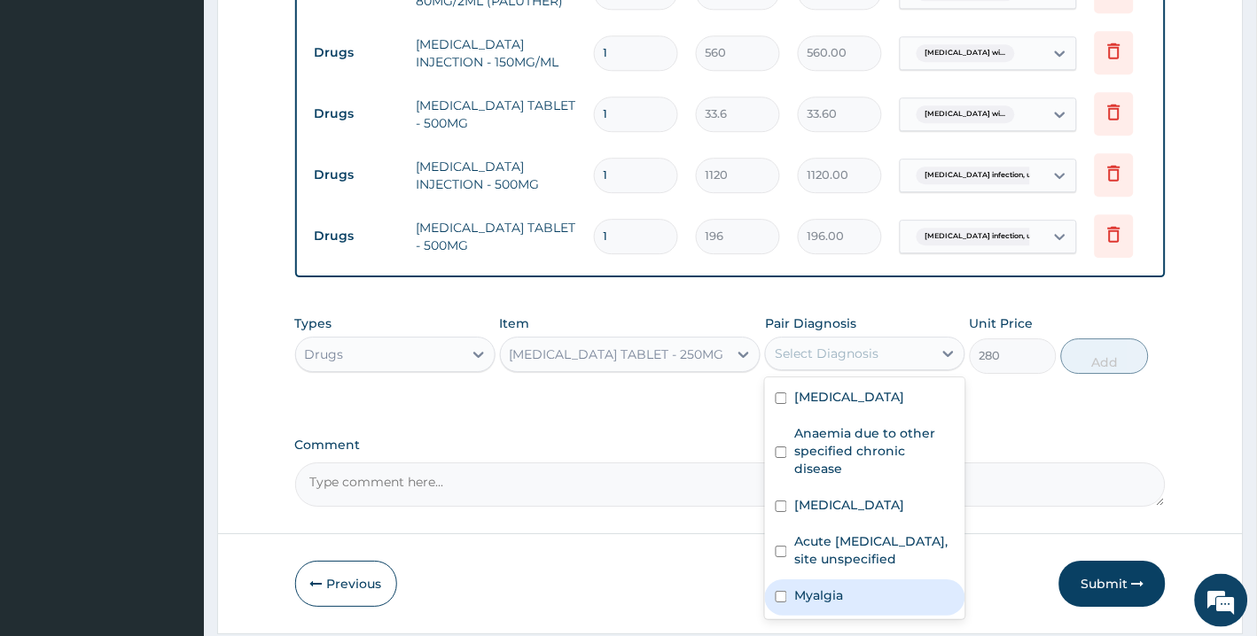
click at [863, 616] on div "Myalgia" at bounding box center [865, 598] width 200 height 36
checkbox input "true"
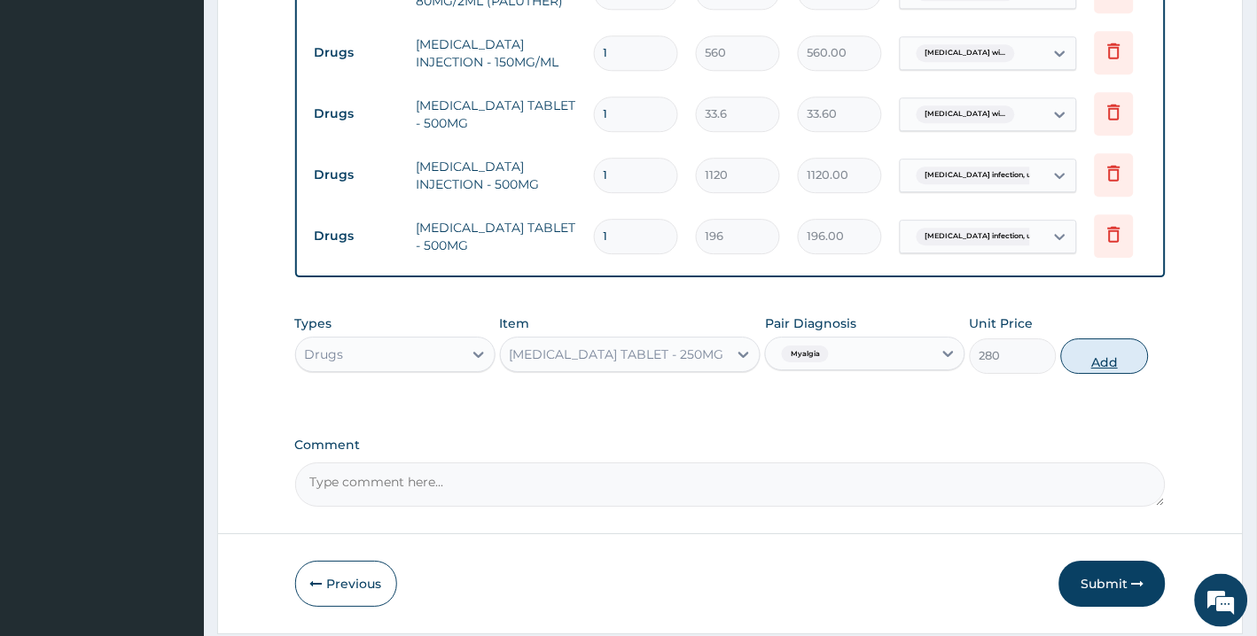
click at [1100, 368] on button "Add" at bounding box center [1104, 356] width 87 height 35
type input "0"
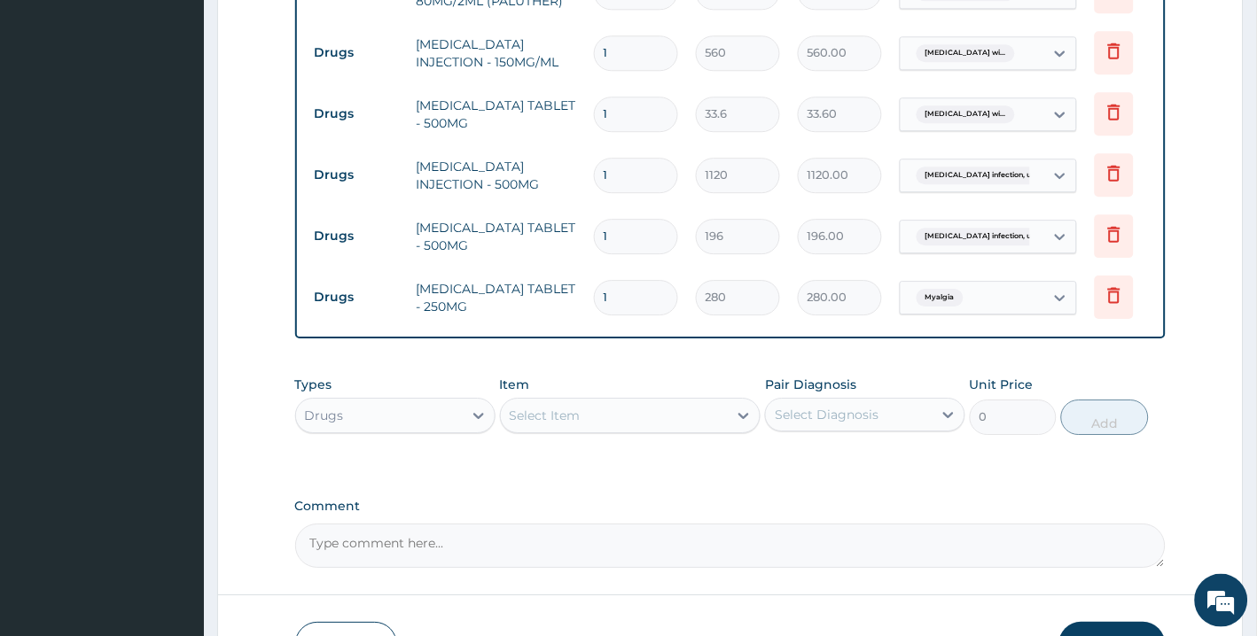
click at [629, 417] on div "Select Item" at bounding box center [615, 415] width 228 height 28
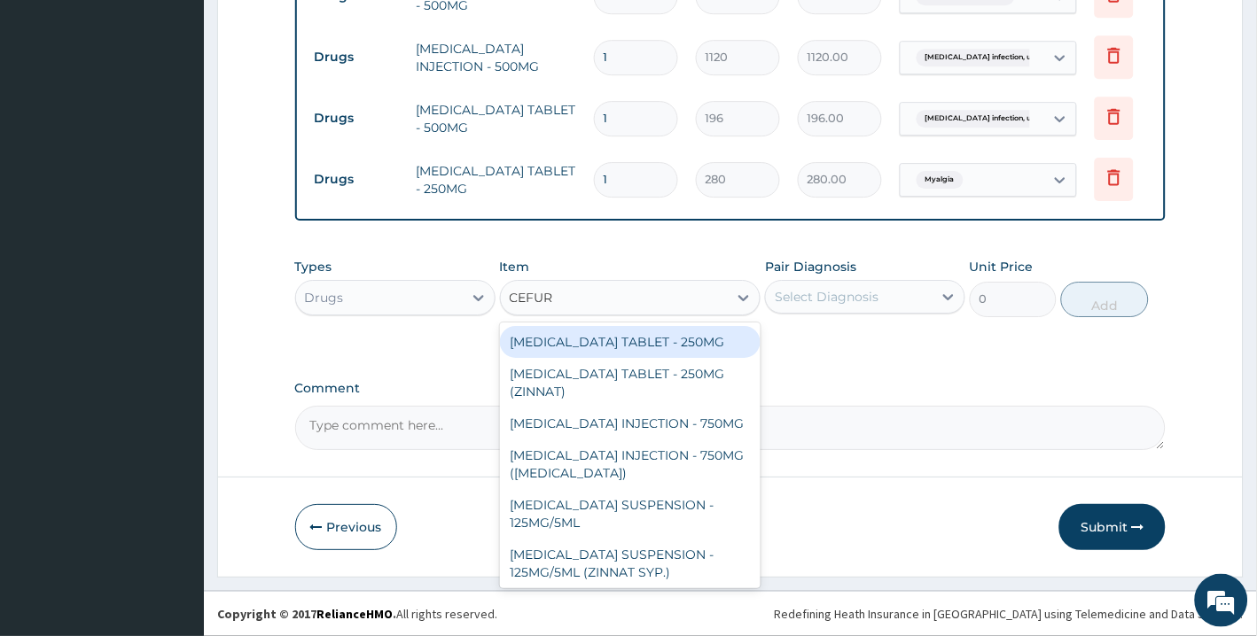
scroll to position [34, 0]
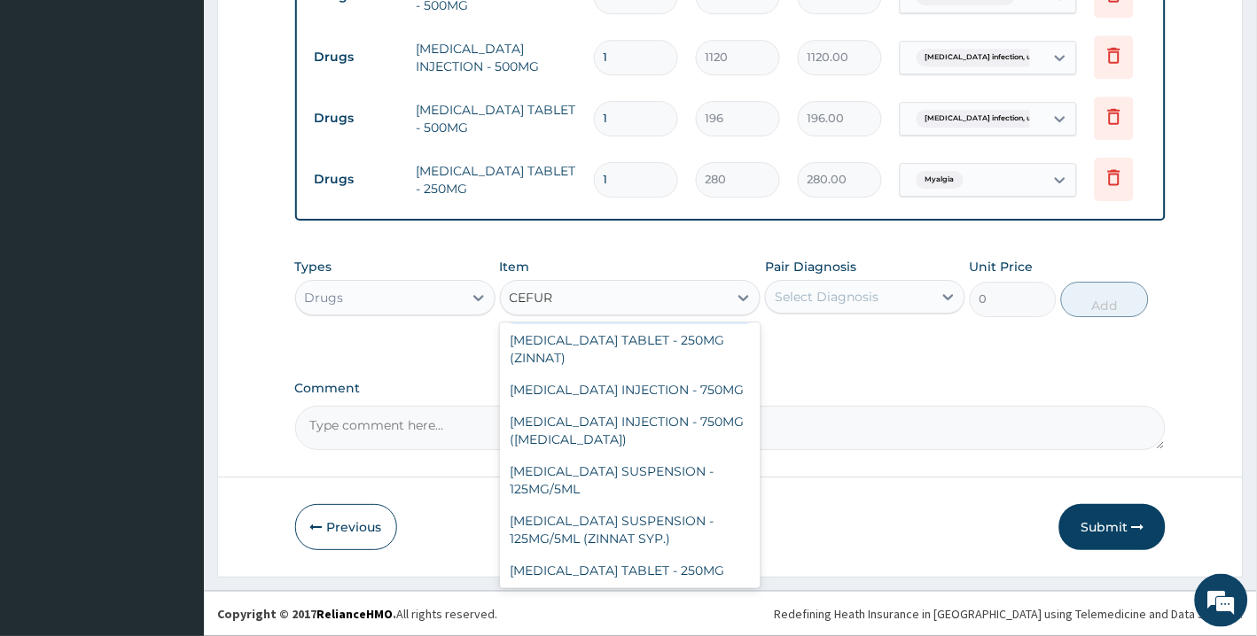
type input "CEFUR"
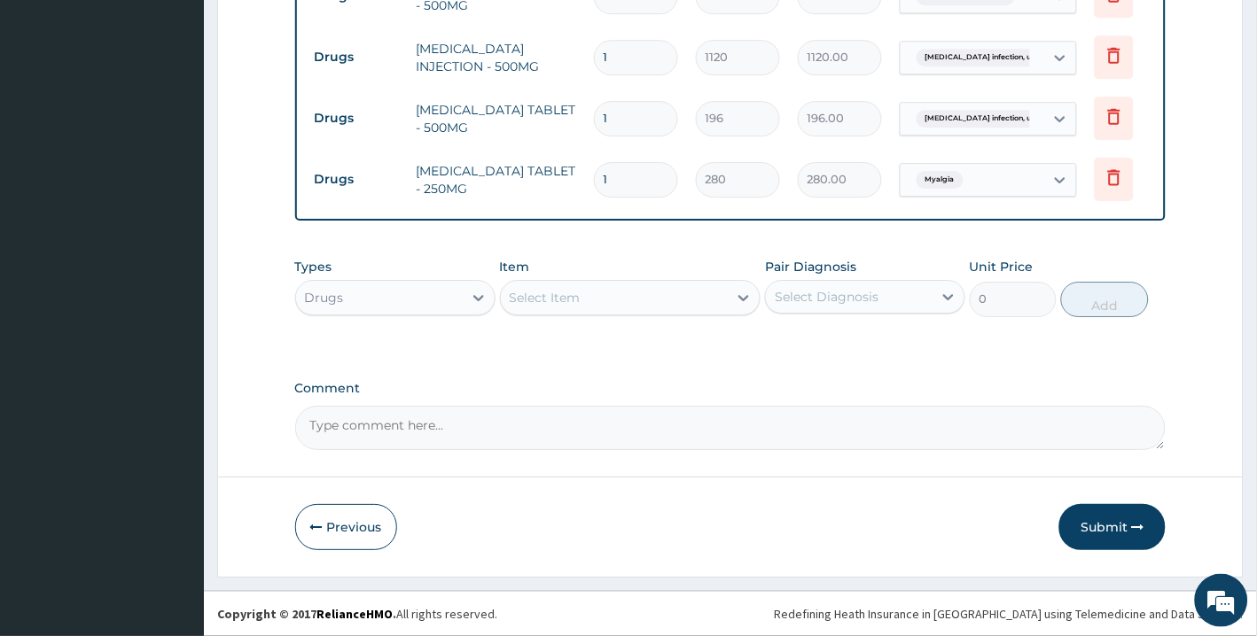
click at [635, 170] on input "1" at bounding box center [636, 179] width 84 height 35
type input "0.00"
type input "2"
type input "560.00"
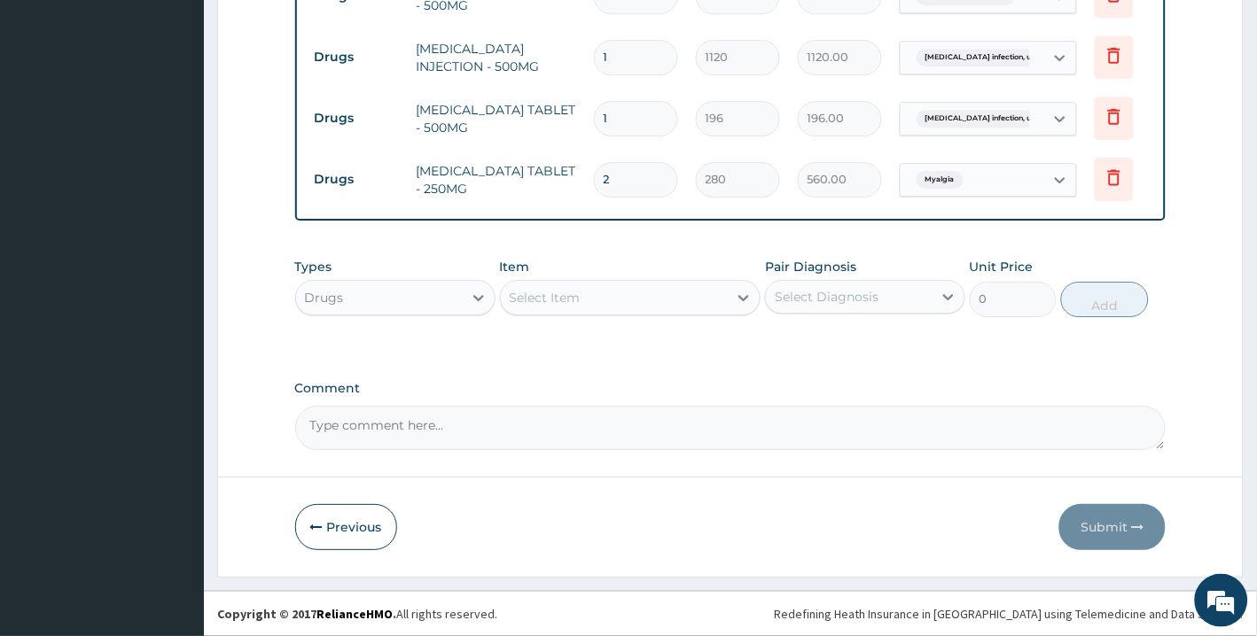
type input "20"
type input "5600.00"
type input "20"
click at [640, 108] on input "1" at bounding box center [636, 118] width 84 height 35
type input "10"
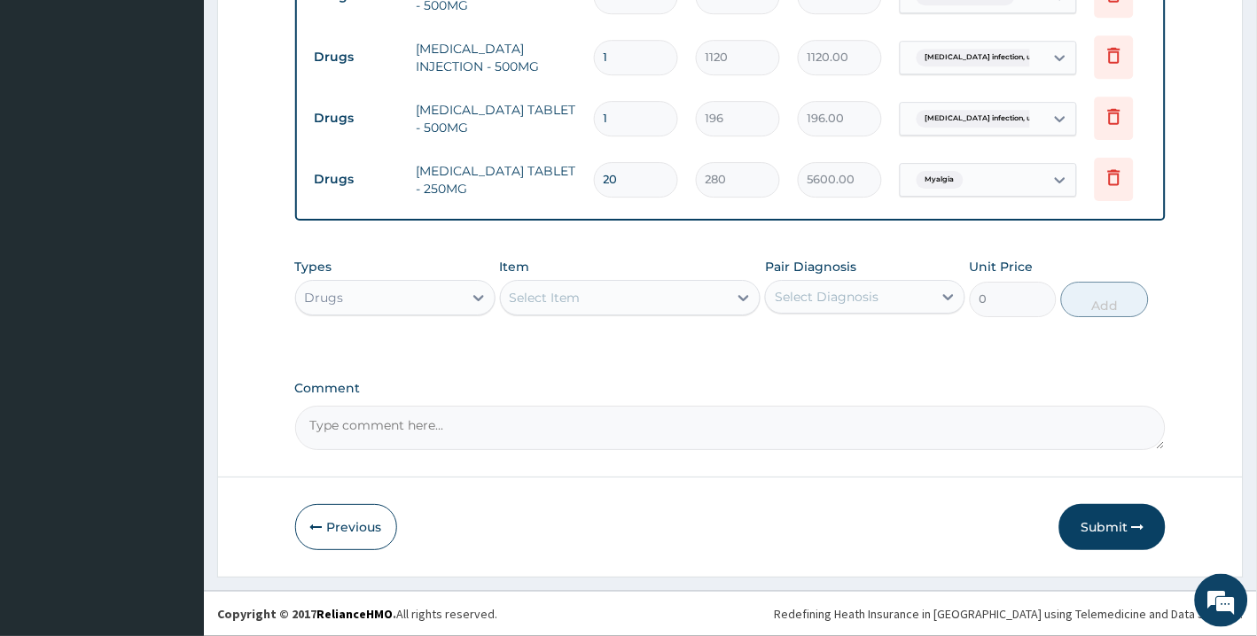
type input "1960.00"
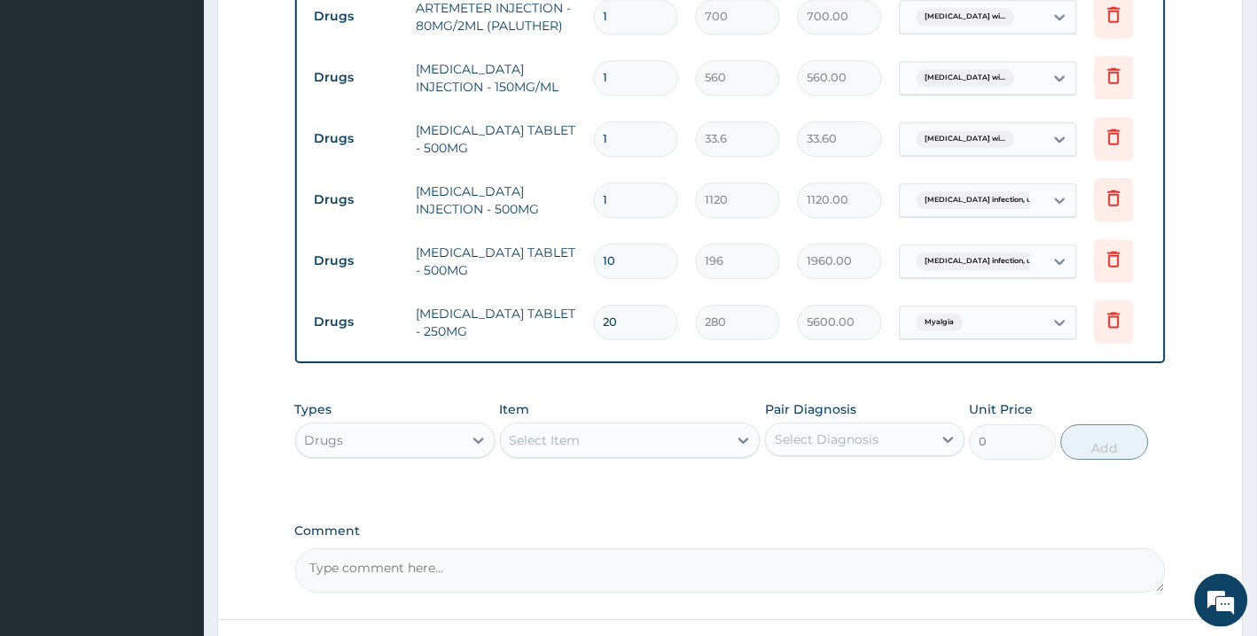
scroll to position [892, 0]
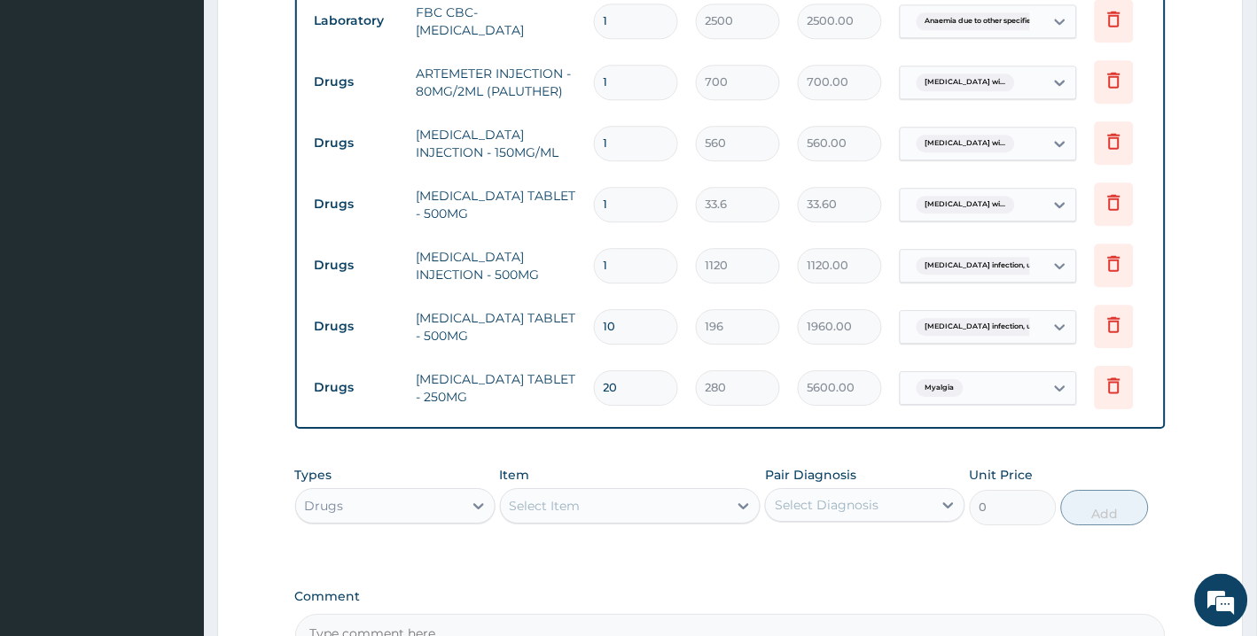
type input "10"
click at [642, 248] on input "1" at bounding box center [636, 265] width 84 height 35
type input "15"
type input "16800.00"
type input "15"
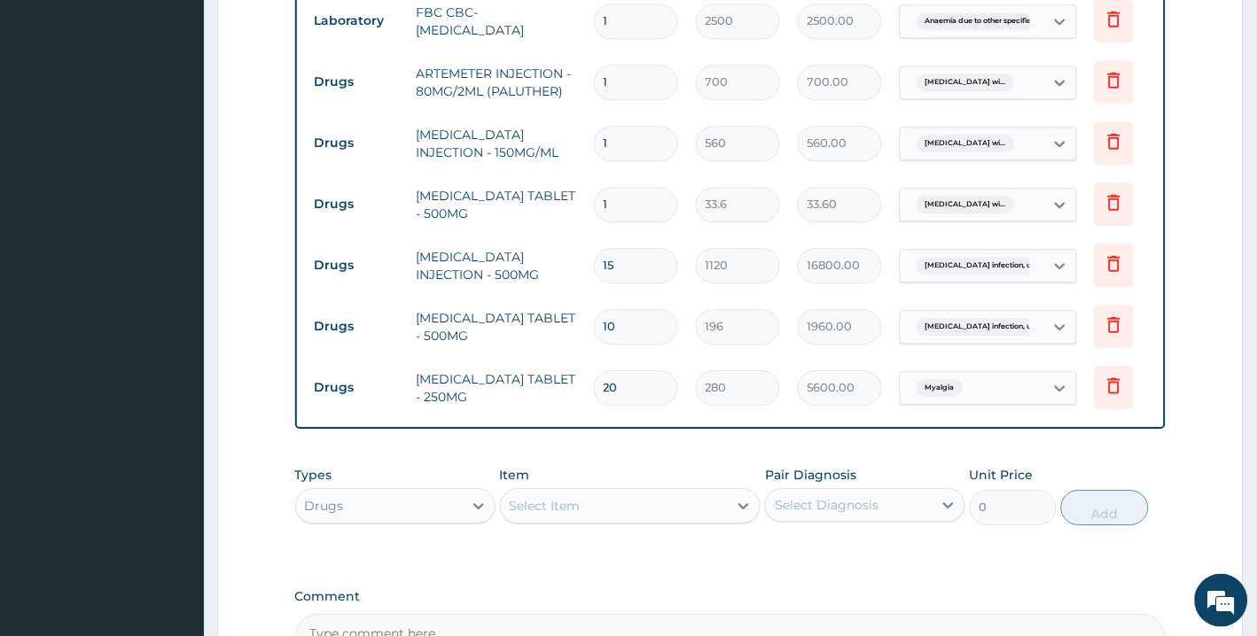
click at [623, 193] on input "1" at bounding box center [636, 204] width 84 height 35
type input "18"
type input "604.80"
type input "18"
click at [632, 131] on input "1" at bounding box center [636, 143] width 84 height 35
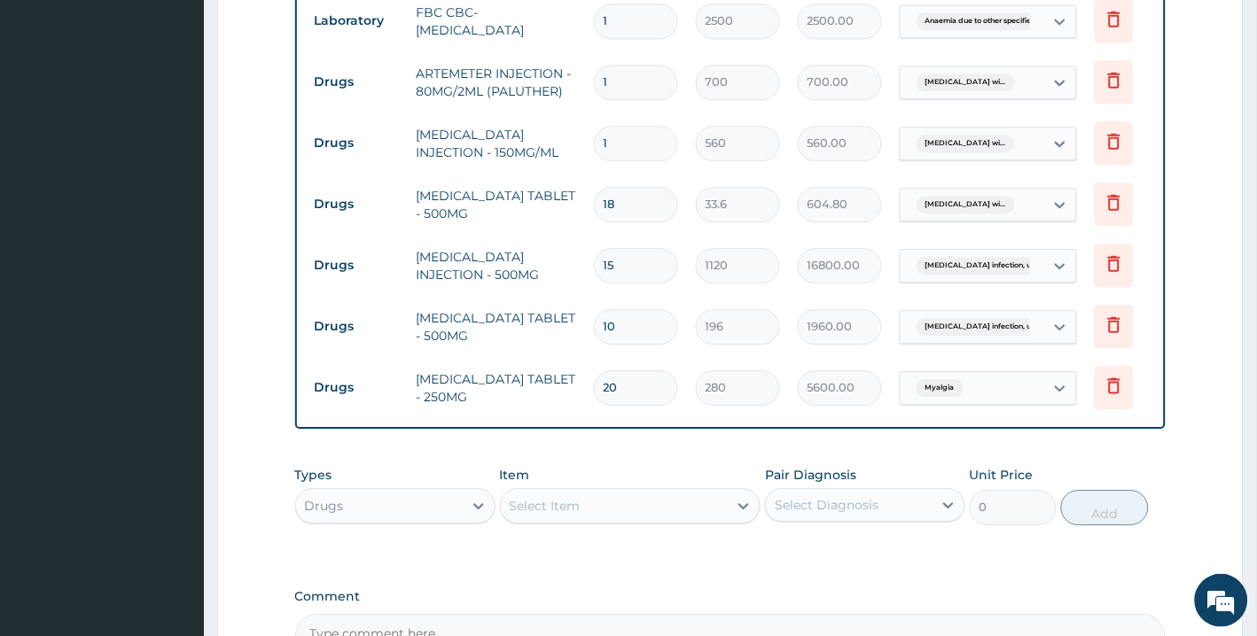
drag, startPoint x: 632, startPoint y: 136, endPoint x: 599, endPoint y: 136, distance: 32.8
click at [599, 136] on input "1" at bounding box center [636, 143] width 84 height 35
type input "4"
type input "2240.00"
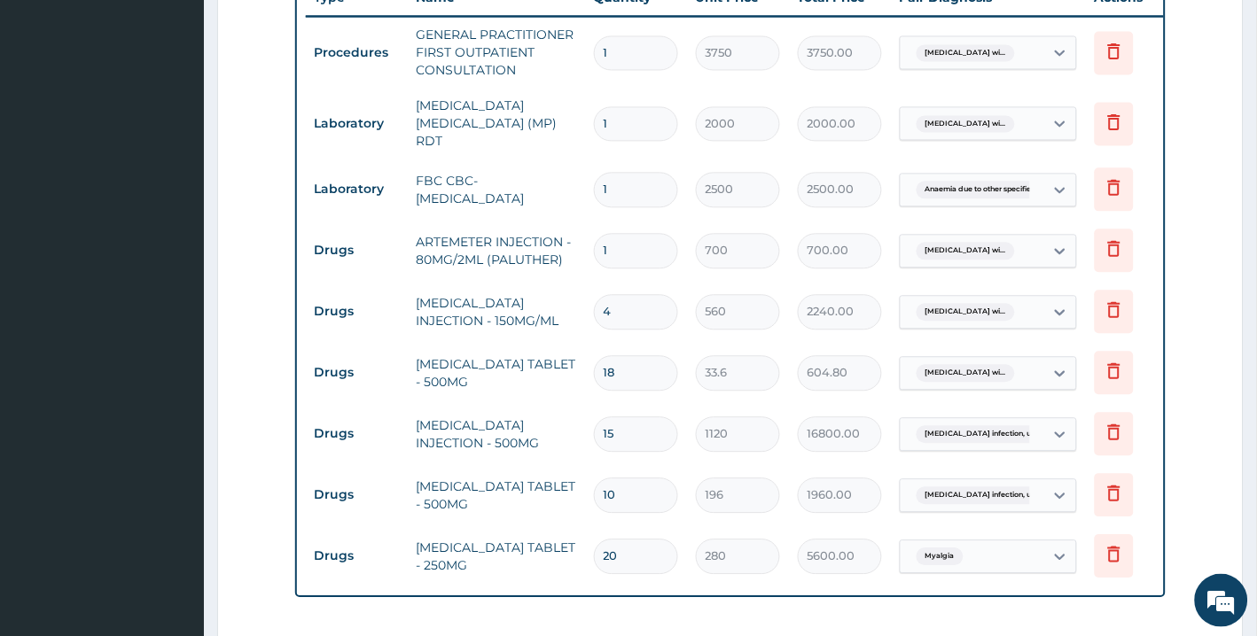
scroll to position [720, 0]
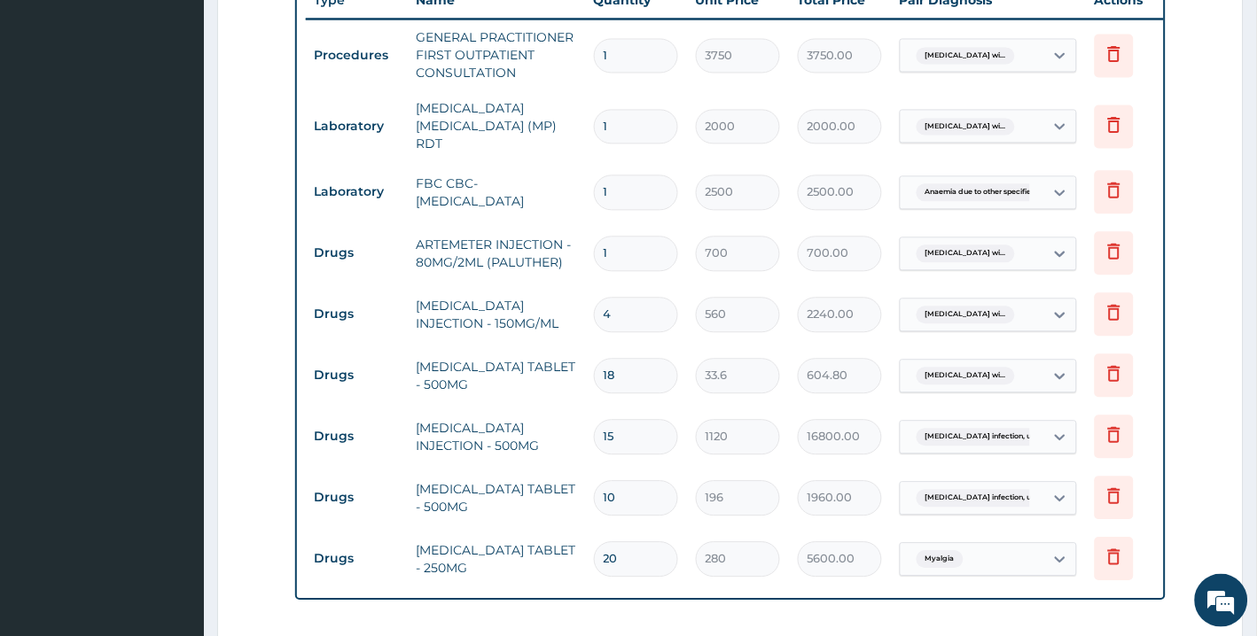
type input "4"
click at [634, 248] on input "1" at bounding box center [636, 253] width 84 height 35
drag, startPoint x: 634, startPoint y: 244, endPoint x: 578, endPoint y: 245, distance: 55.8
click at [578, 245] on tr "Drugs ARTEMETER INJECTION - 80MG/2ML (PALUTHER) 1 700 700.00 Plasmodium malaria…" at bounding box center [740, 252] width 868 height 61
click at [578, 245] on td "ARTEMETER INJECTION - 80MG/2ML (PALUTHER)" at bounding box center [496, 253] width 177 height 53
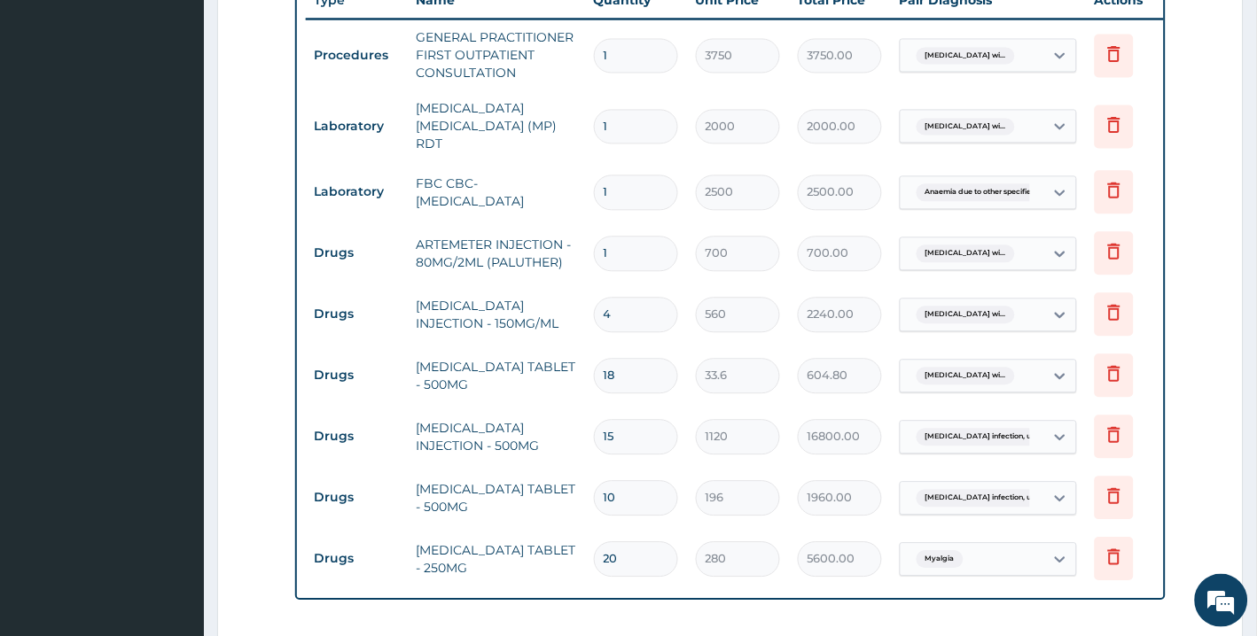
drag, startPoint x: 621, startPoint y: 241, endPoint x: 596, endPoint y: 238, distance: 25.1
click at [596, 238] on input "1" at bounding box center [636, 253] width 84 height 35
type input "6"
type input "4200.00"
type input "6"
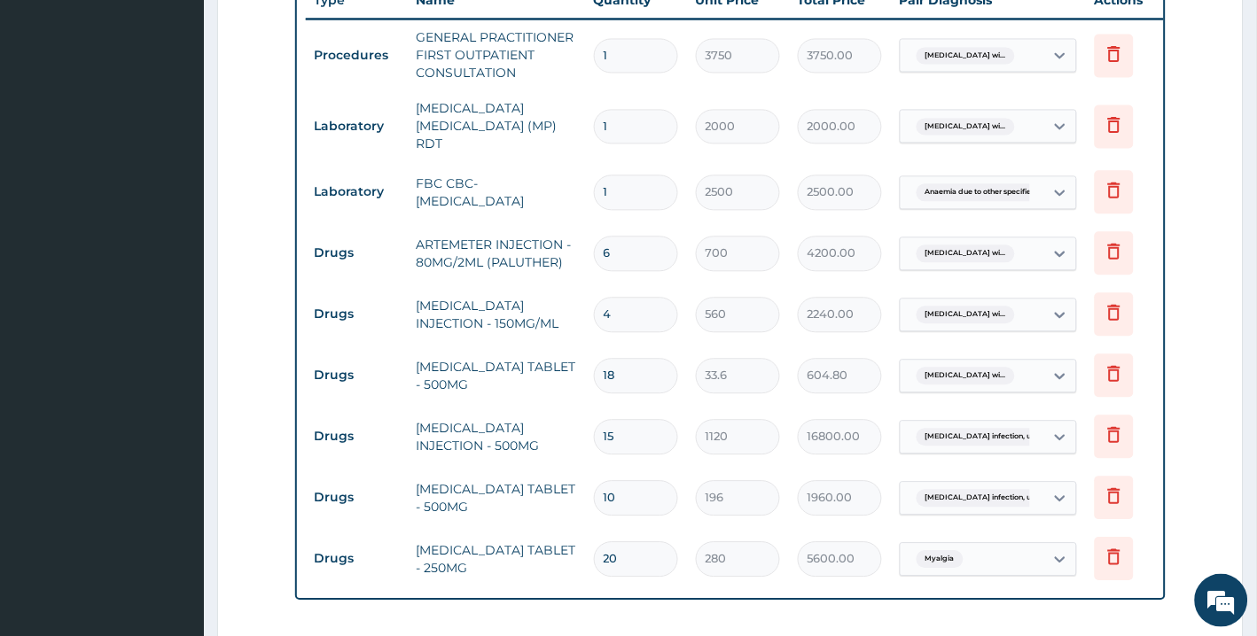
click at [618, 178] on input "1" at bounding box center [636, 192] width 84 height 35
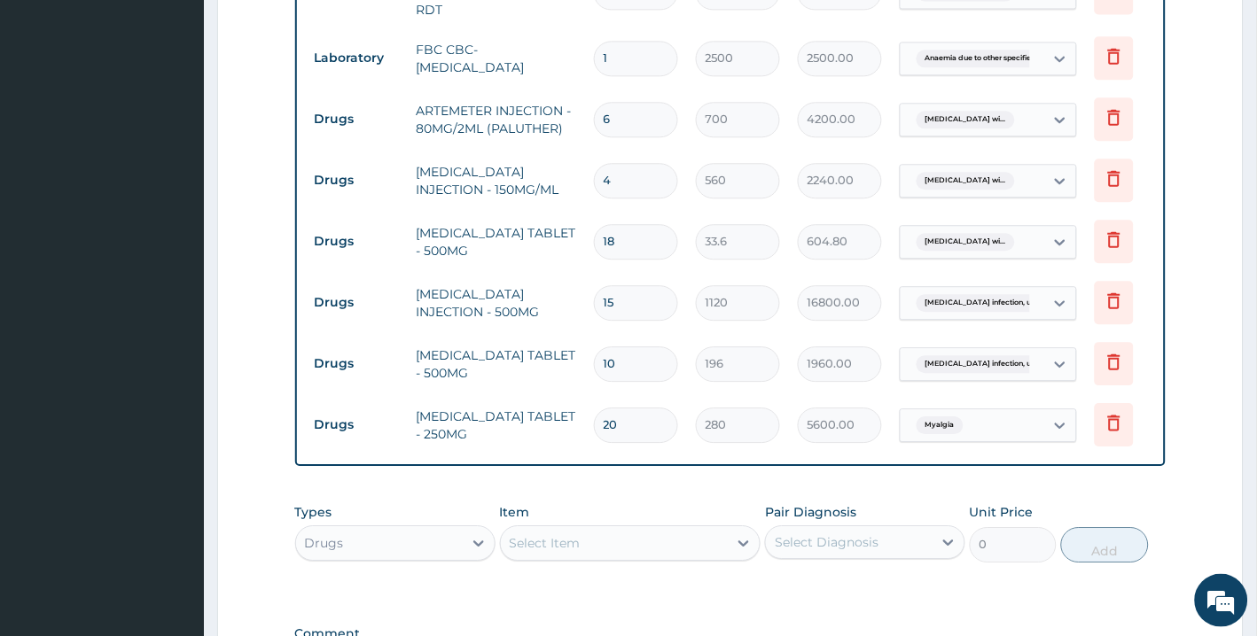
scroll to position [1105, 0]
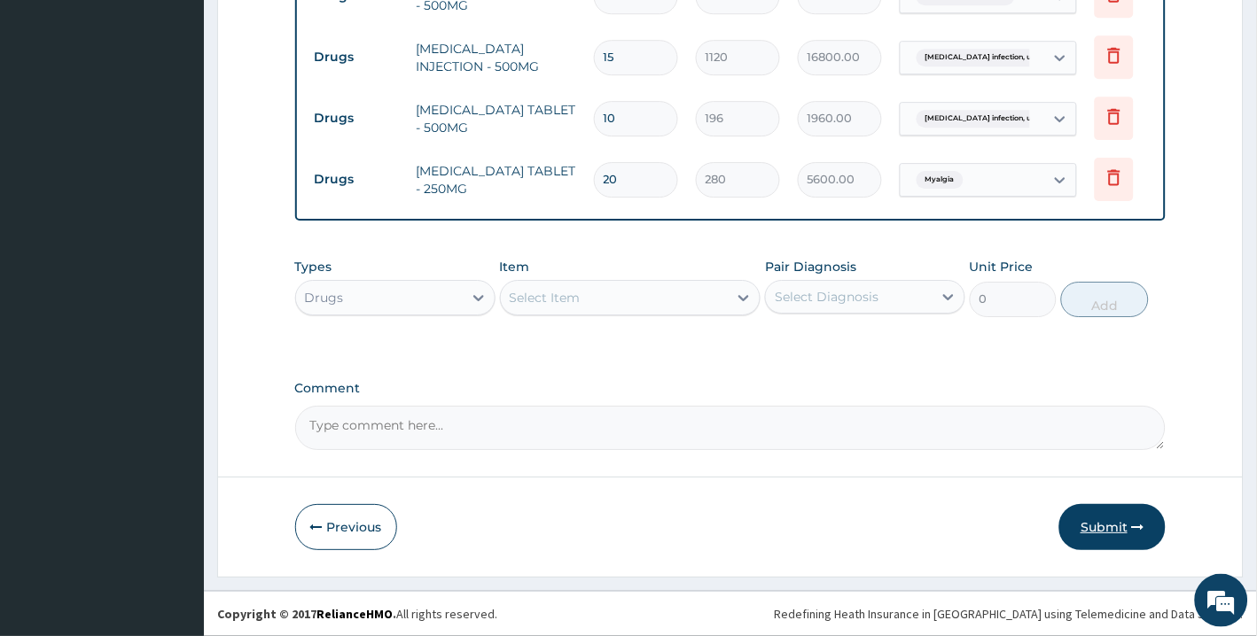
click at [1105, 533] on button "Submit" at bounding box center [1112, 527] width 106 height 46
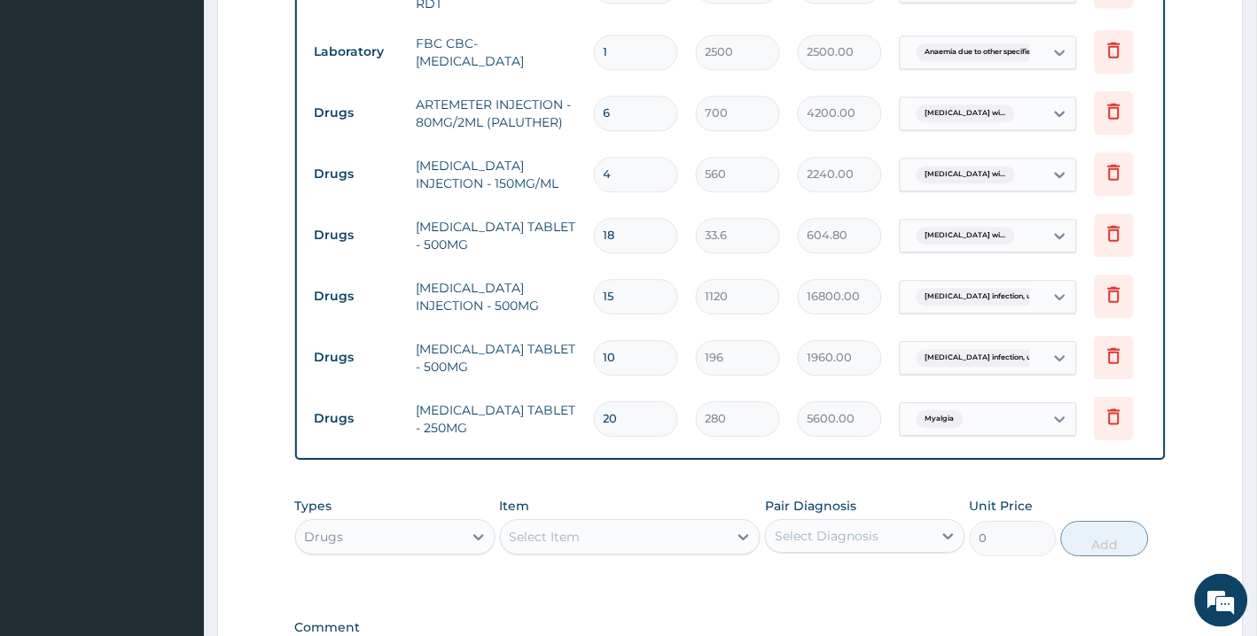
scroll to position [1040, 0]
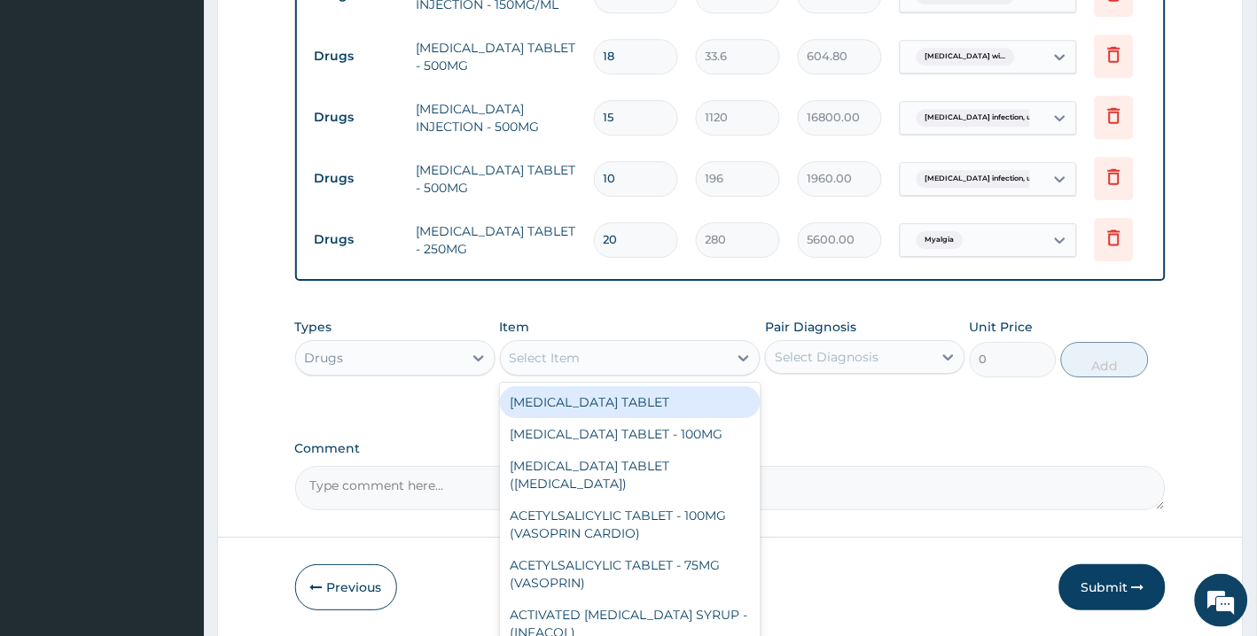
click at [679, 365] on div "Select Item" at bounding box center [615, 358] width 228 height 28
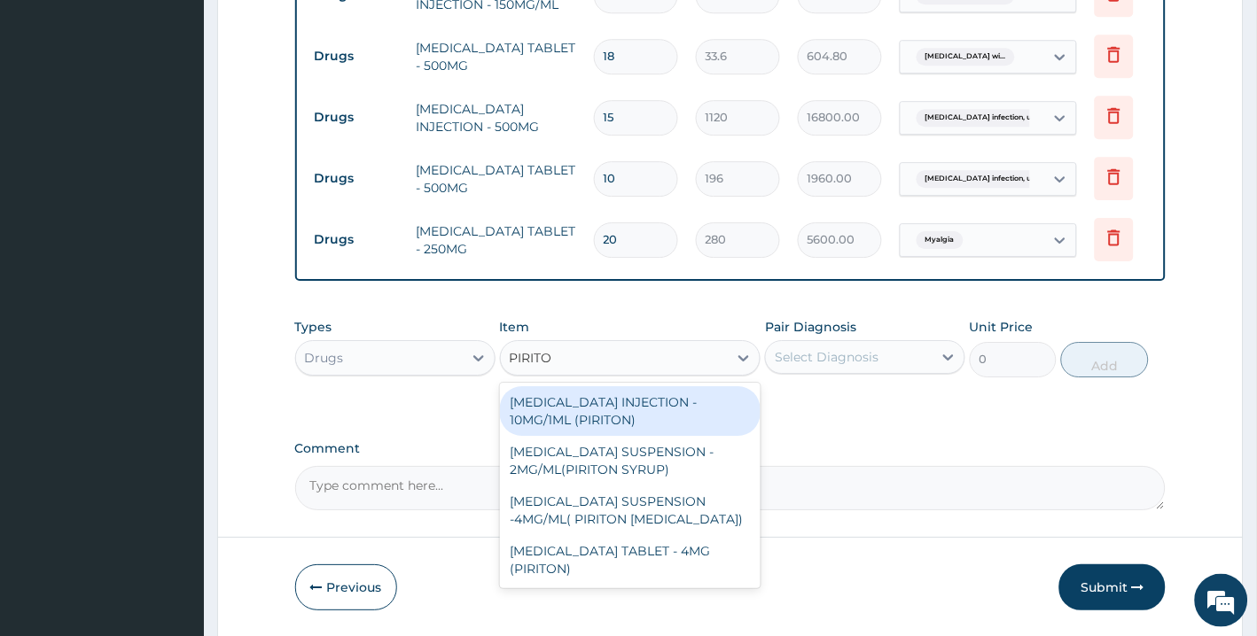
type input "PIRITON"
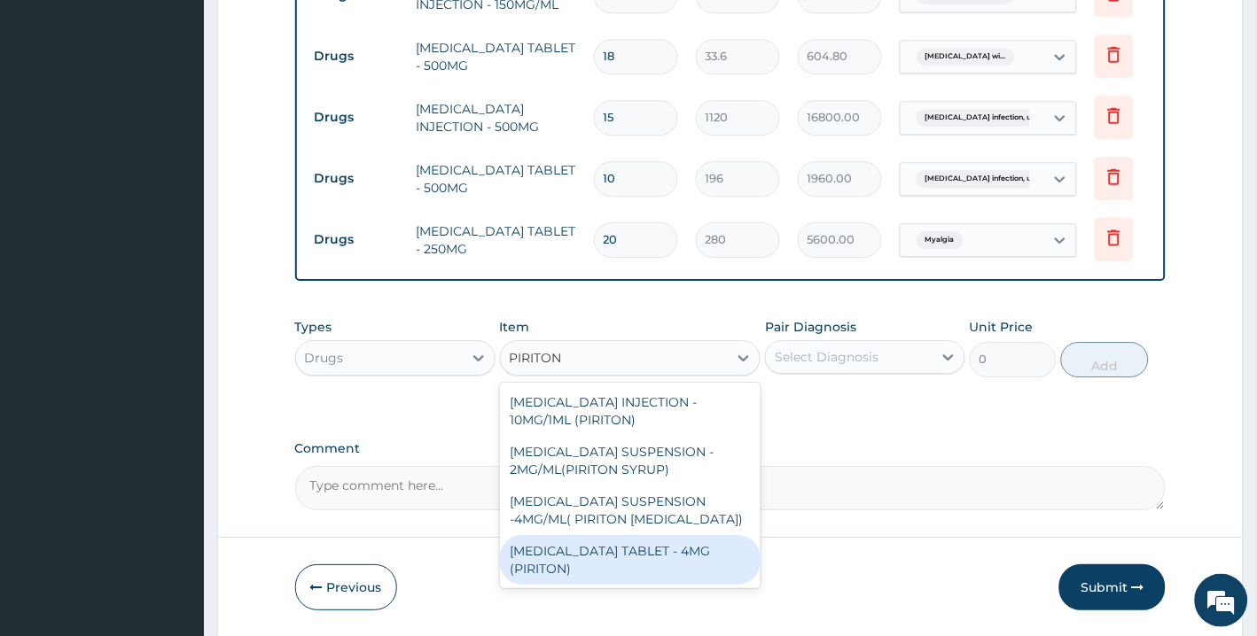
click at [603, 565] on div "CHLORPHENIRAMINE TABLET - 4MG (PIRITON)" at bounding box center [630, 560] width 261 height 50
type input "22.4"
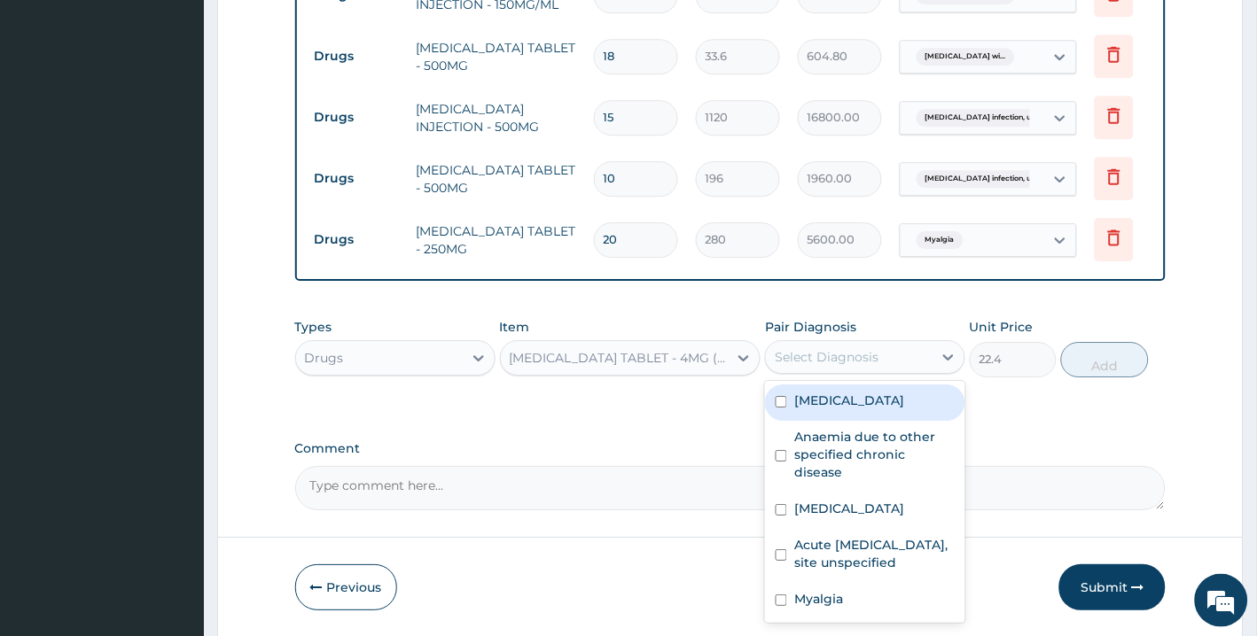
click at [824, 360] on div "Select Diagnosis" at bounding box center [827, 357] width 104 height 18
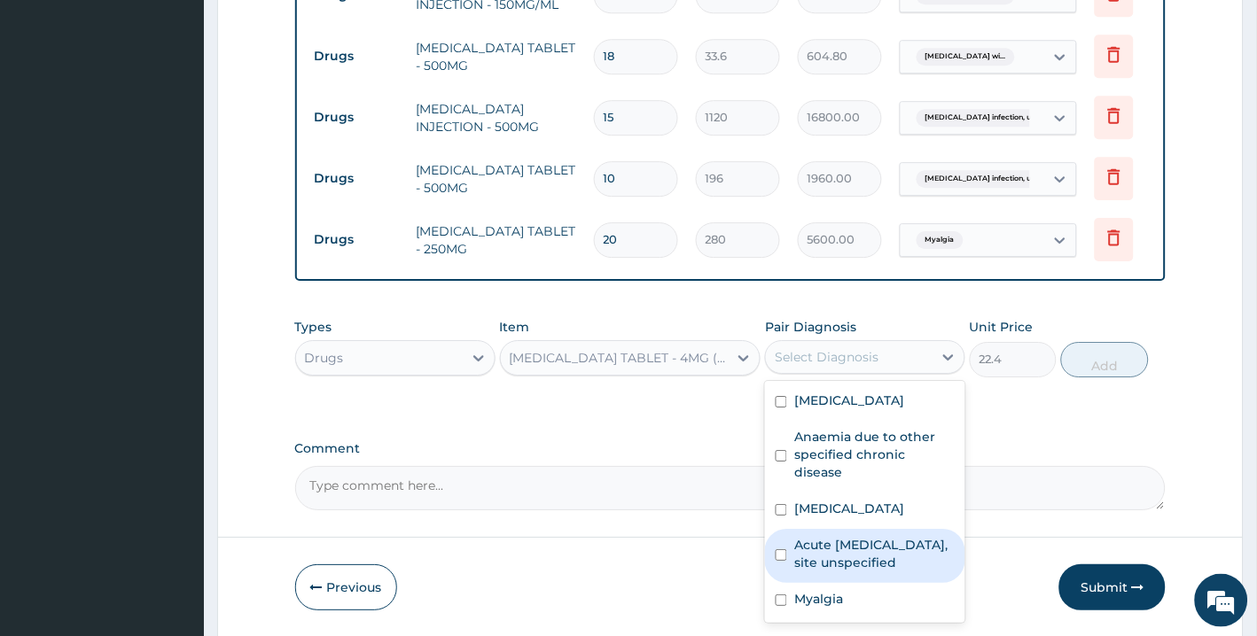
click at [879, 572] on label "Acute upper respiratory infection, site unspecified" at bounding box center [874, 553] width 160 height 35
checkbox input "true"
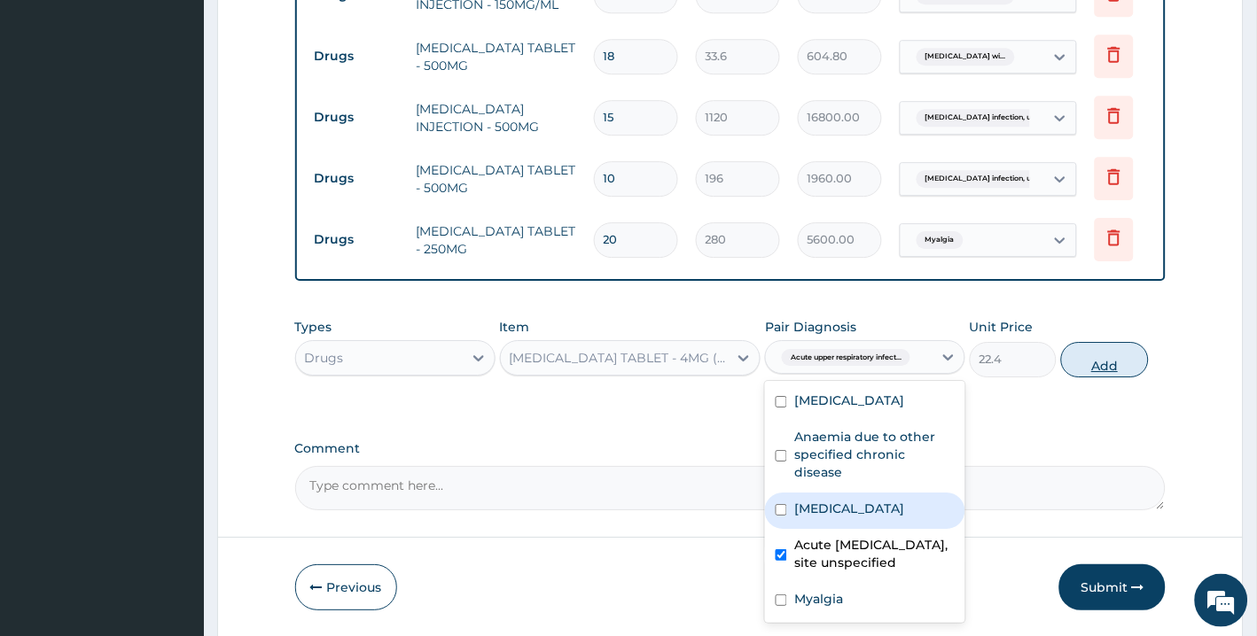
click at [1110, 366] on button "Add" at bounding box center [1104, 359] width 87 height 35
type input "0"
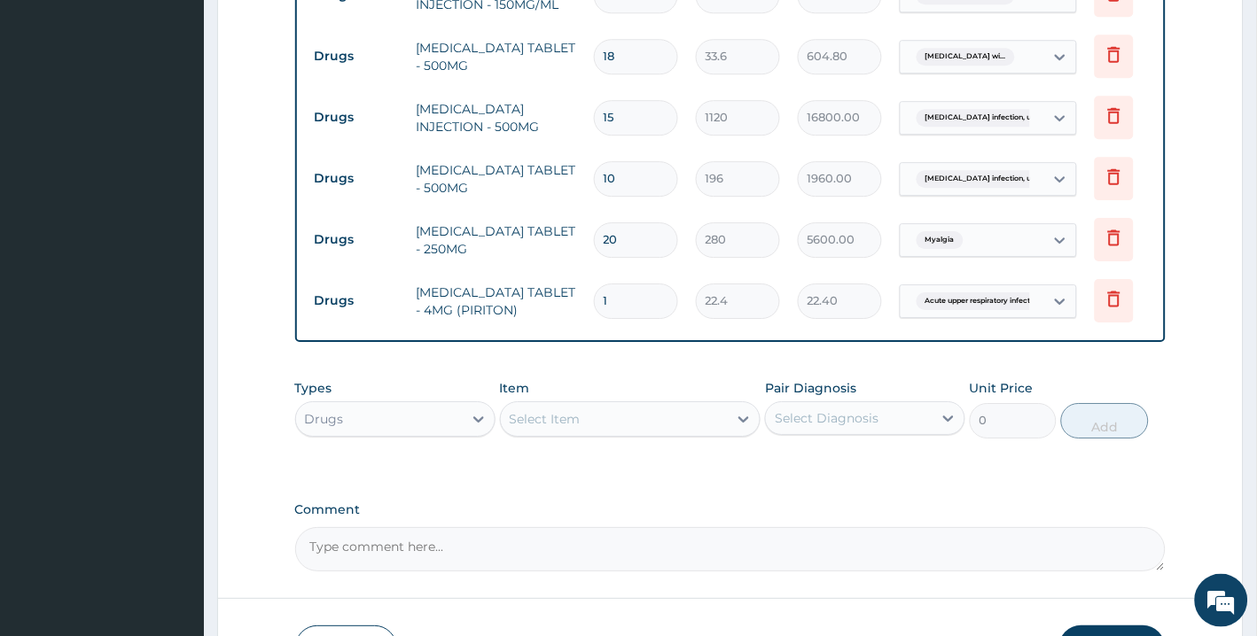
type input "0.00"
type input "3"
type input "67.20"
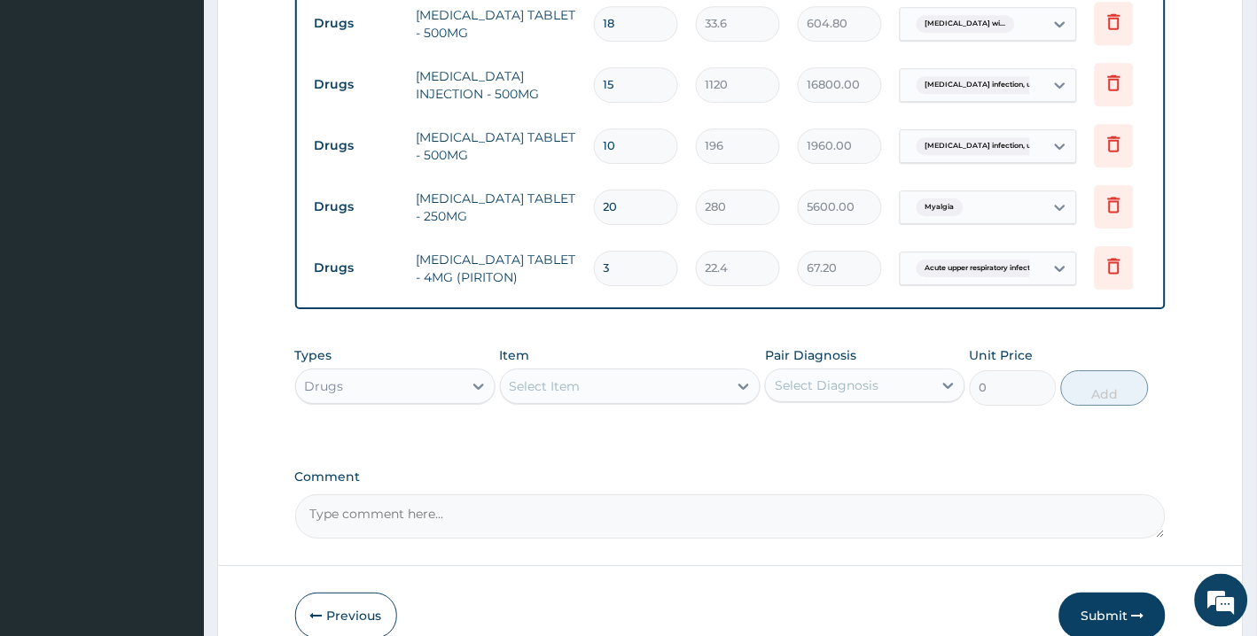
scroll to position [1167, 0]
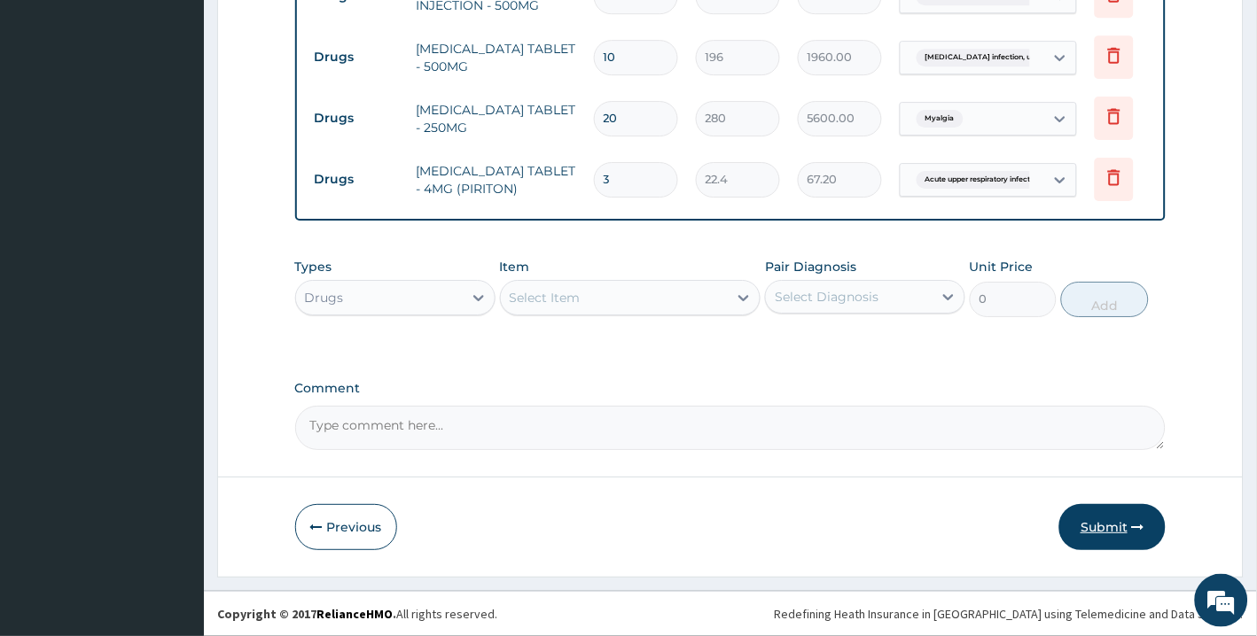
type input "3"
click at [1094, 530] on button "Submit" at bounding box center [1112, 527] width 106 height 46
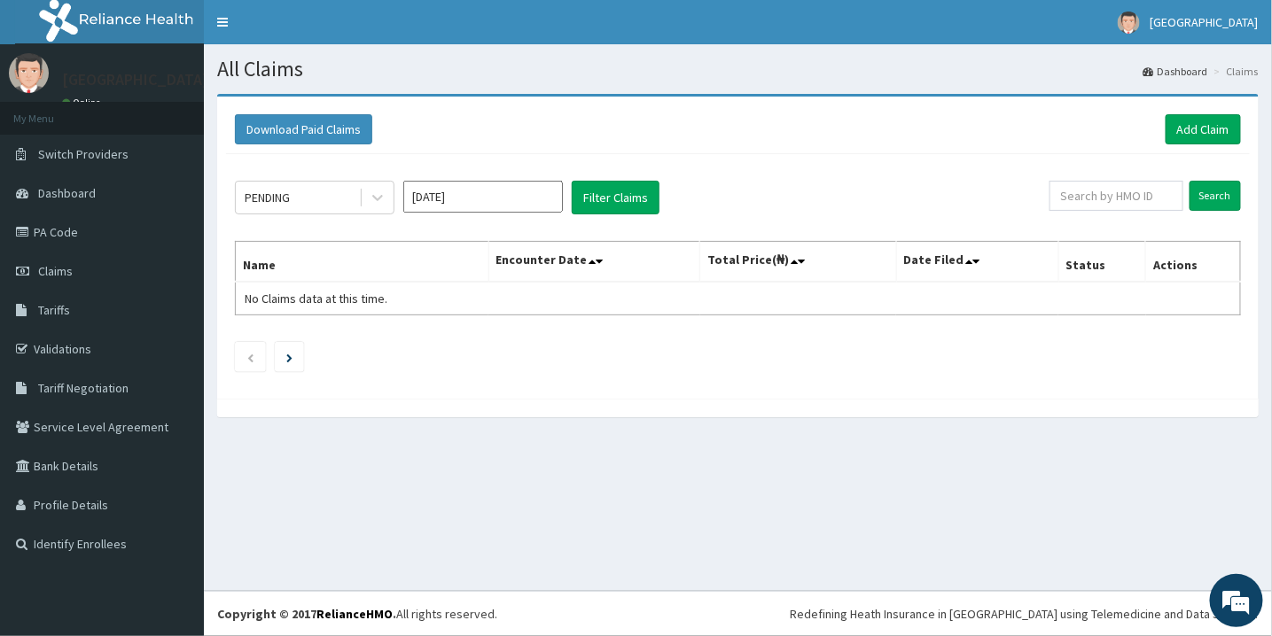
click at [458, 40] on nav "Toggle navigation [GEOGRAPHIC_DATA] - [EMAIL_ADDRESS][DOMAIN_NAME] Member since…" at bounding box center [738, 22] width 1068 height 44
click at [1196, 125] on link "Add Claim" at bounding box center [1202, 129] width 75 height 30
click at [1188, 129] on link "Add Claim" at bounding box center [1202, 129] width 75 height 30
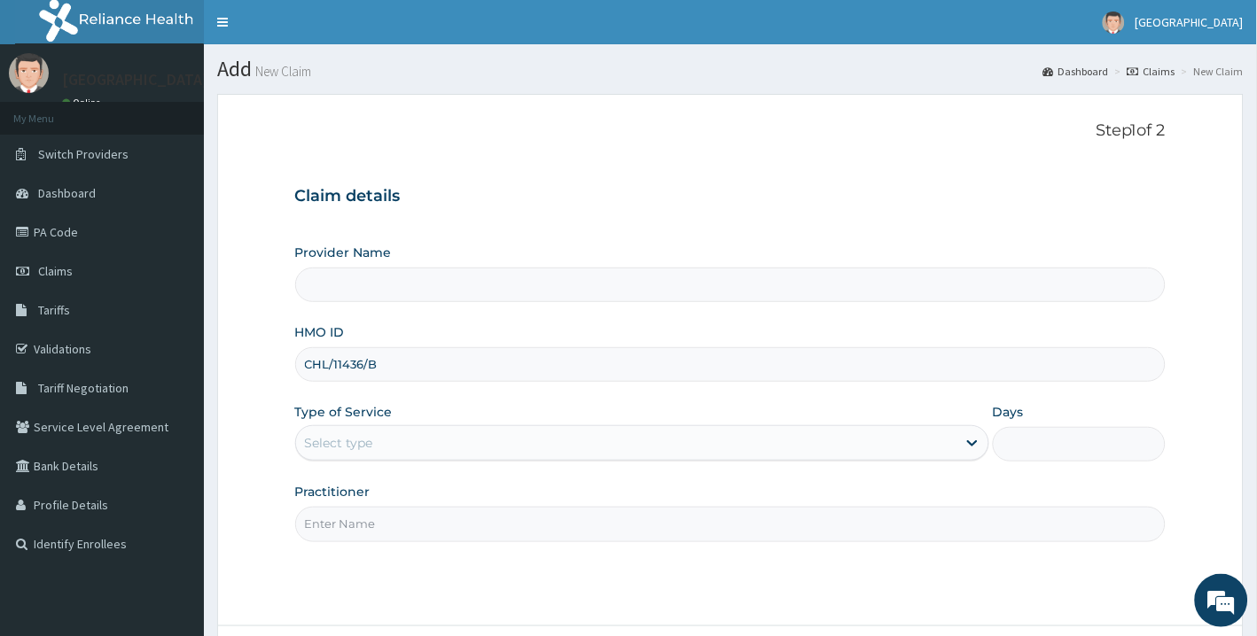
type input "CHL/11436/B"
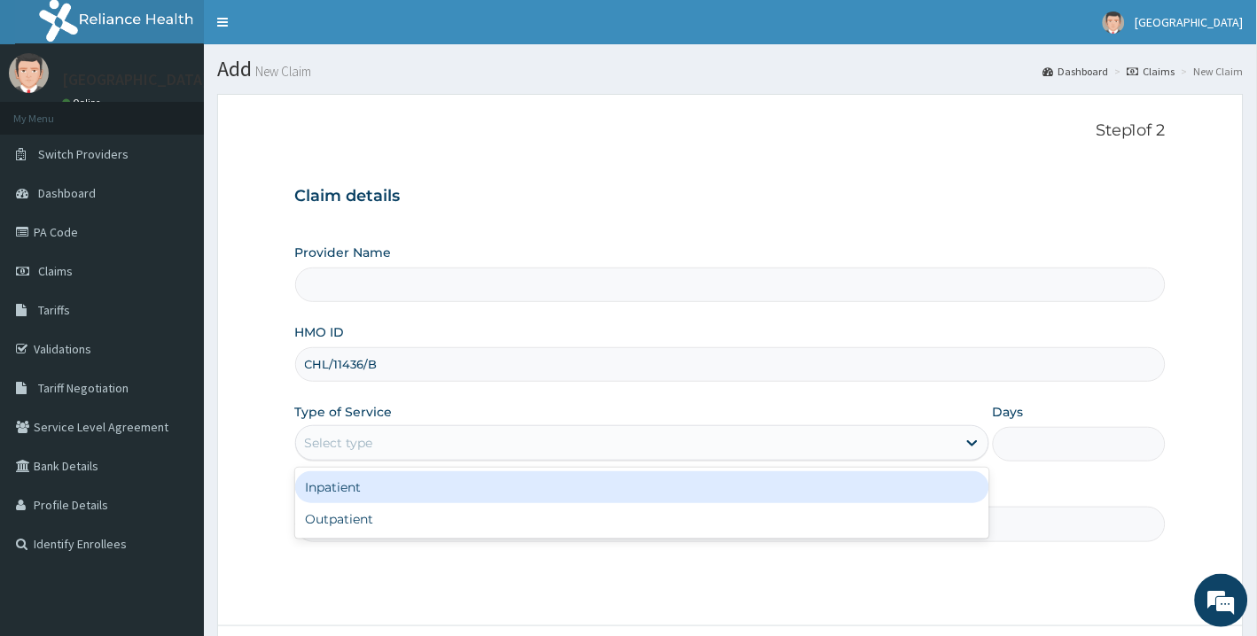
click at [834, 434] on div "Select type" at bounding box center [626, 443] width 660 height 28
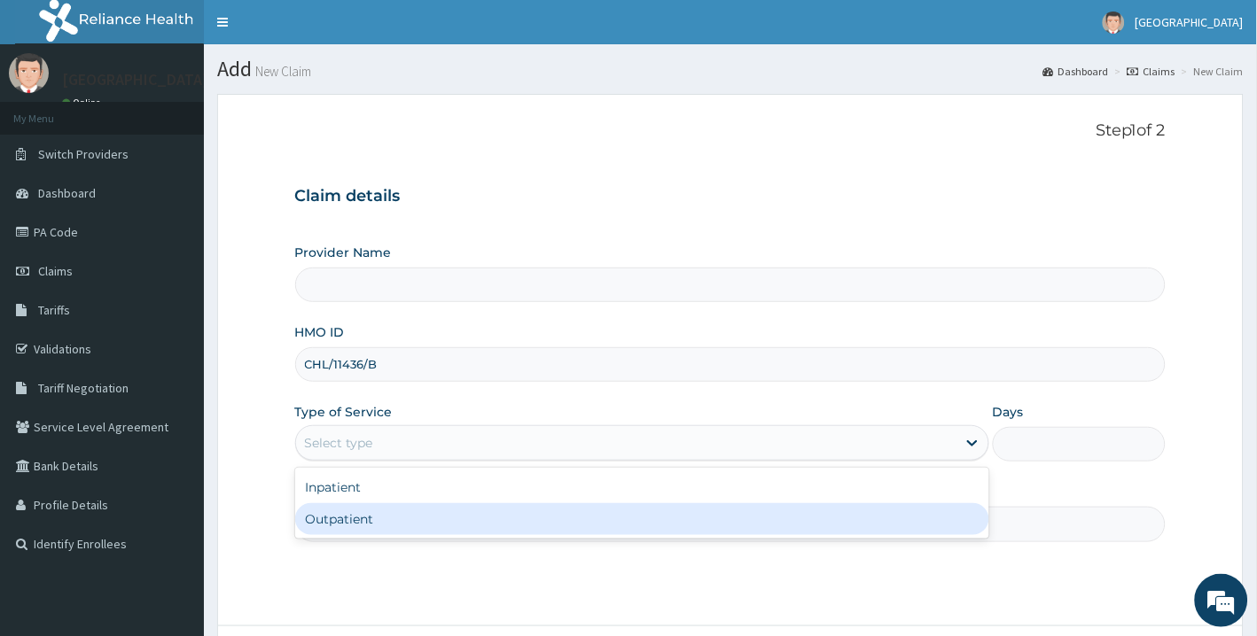
click at [609, 528] on div "Outpatient" at bounding box center [642, 519] width 694 height 32
type input "1"
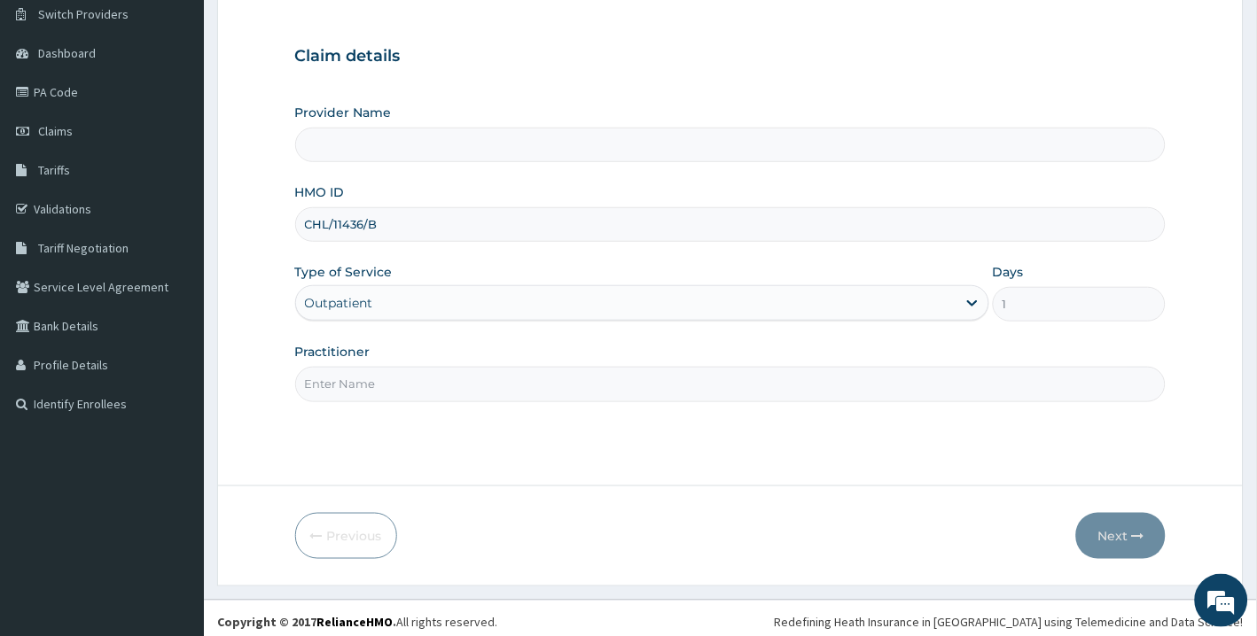
scroll to position [147, 0]
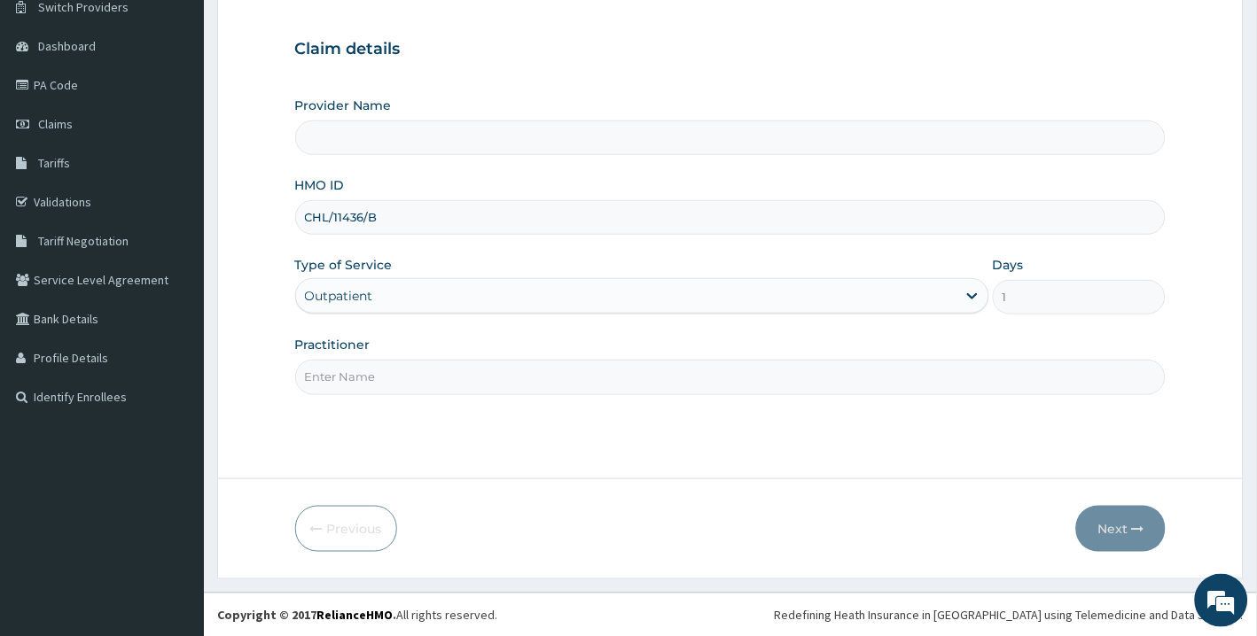
click at [774, 388] on input "Practitioner" at bounding box center [730, 377] width 871 height 35
drag, startPoint x: 324, startPoint y: 376, endPoint x: 360, endPoint y: 377, distance: 35.5
click at [360, 377] on input "DR PAUL AKINTELURE" at bounding box center [730, 377] width 871 height 35
type input "DR DANIEL AKINTELURE"
click at [1113, 538] on button "Next" at bounding box center [1121, 529] width 90 height 46
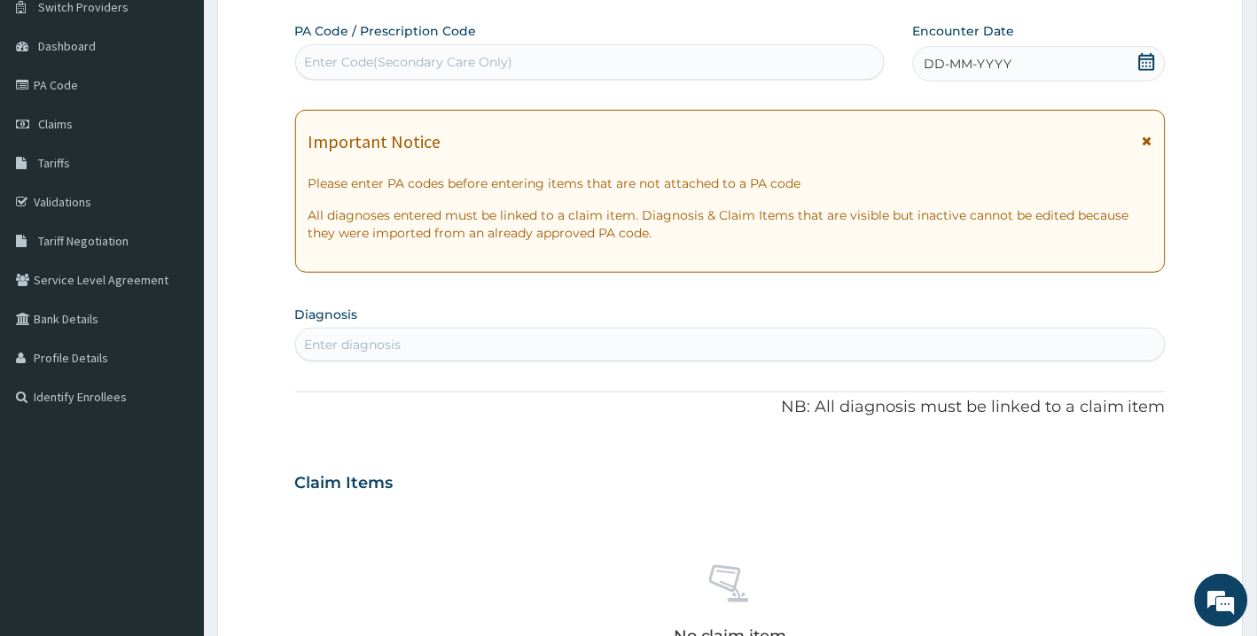
click at [1145, 54] on icon at bounding box center [1147, 62] width 16 height 18
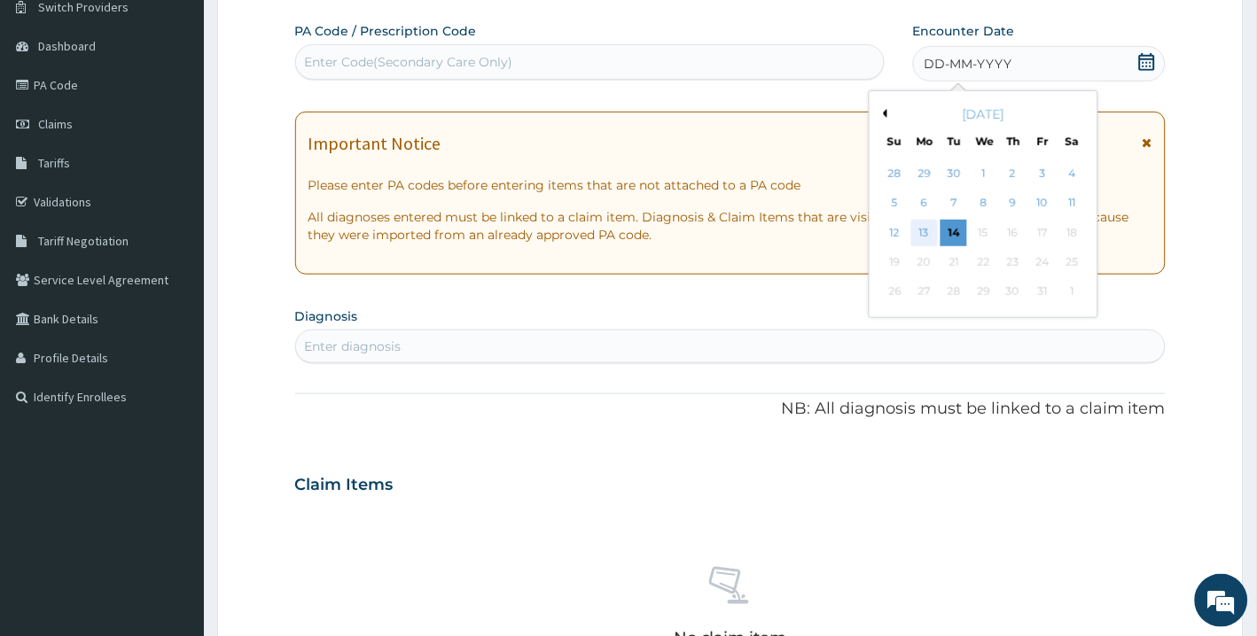
click at [922, 229] on div "13" at bounding box center [924, 233] width 27 height 27
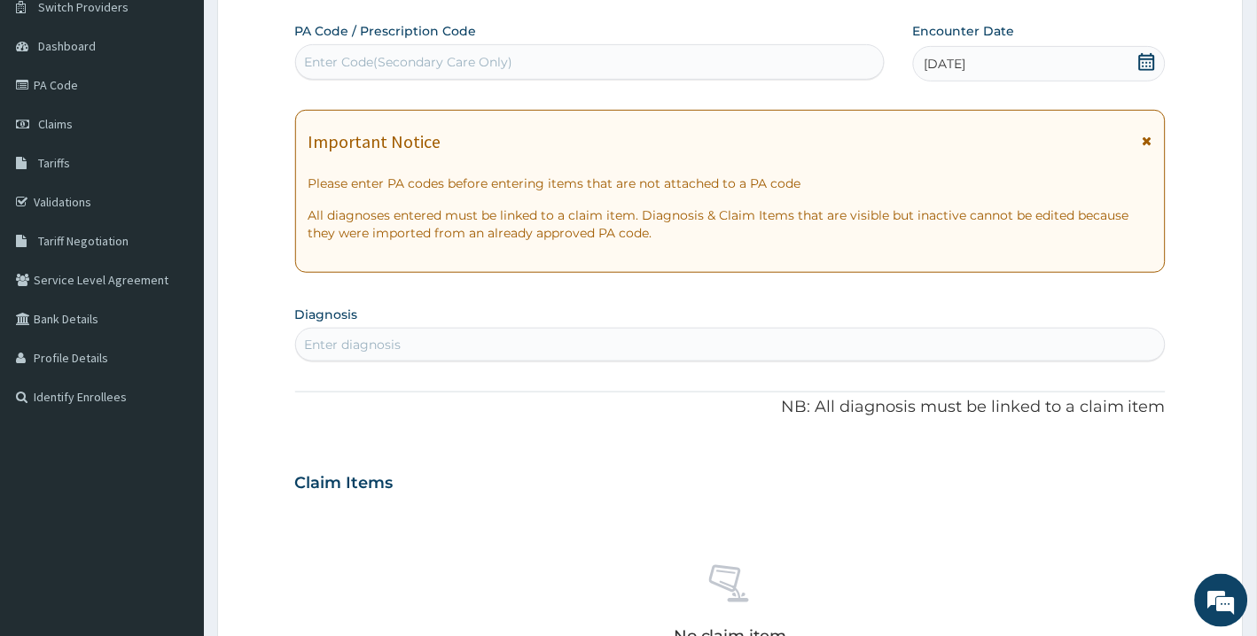
click at [675, 341] on div "Enter diagnosis" at bounding box center [730, 345] width 869 height 28
type input "MALARIA"
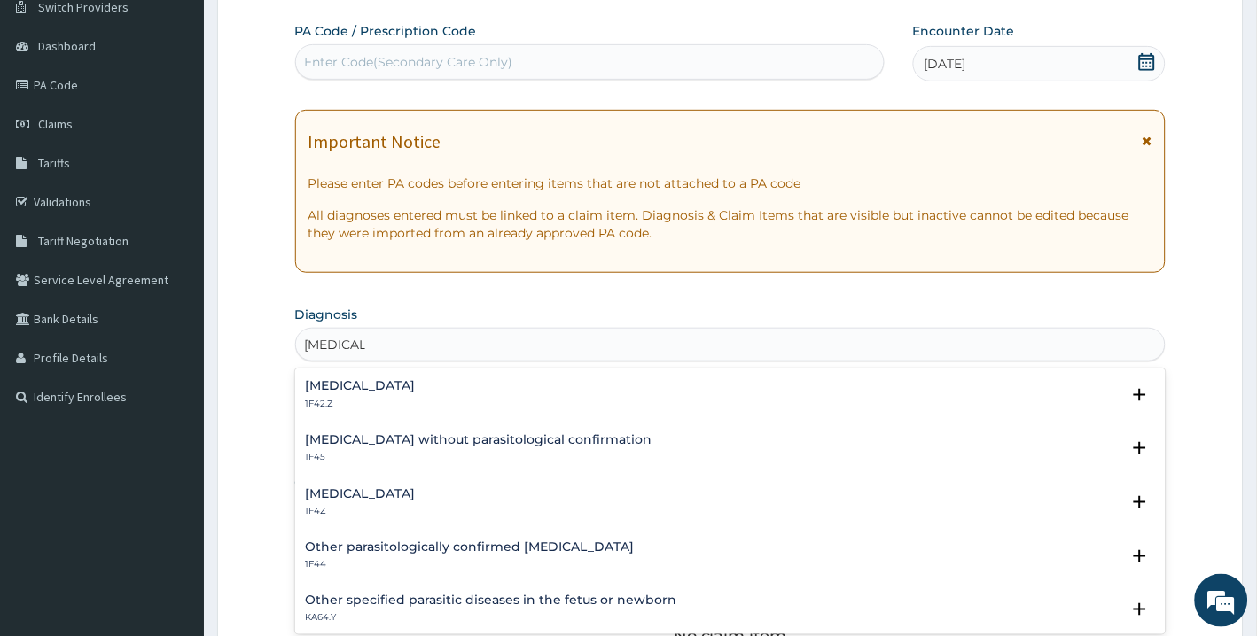
click at [416, 392] on h4 "Plasmodium malariae malaria without complication" at bounding box center [361, 385] width 110 height 13
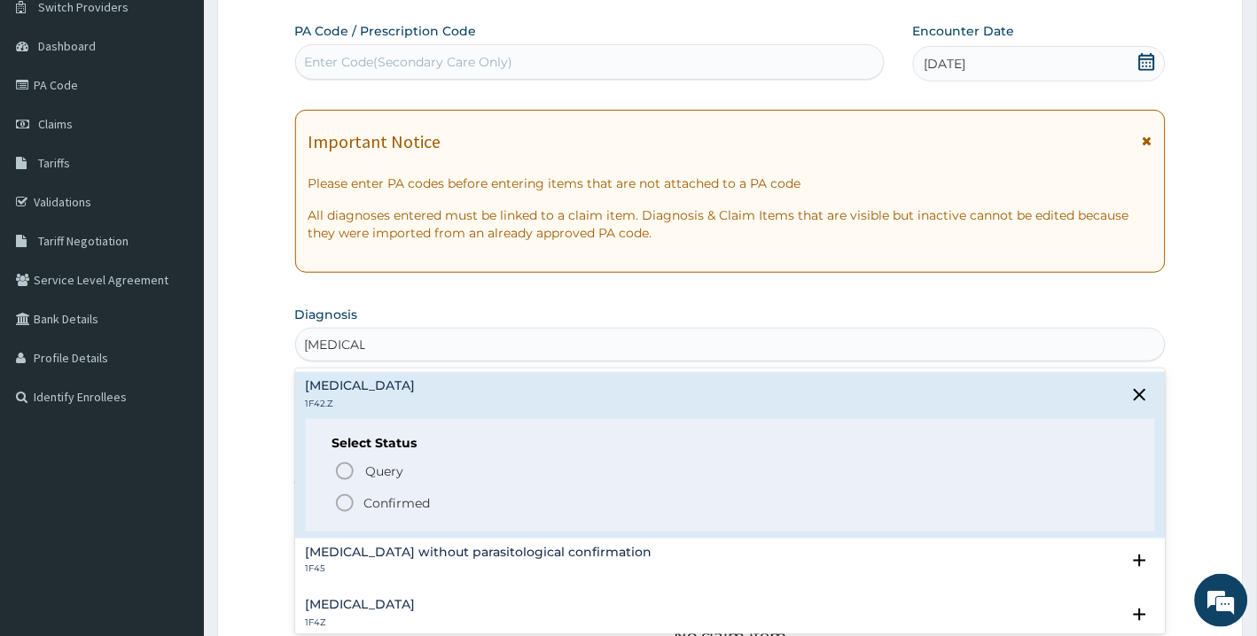
click at [344, 505] on icon "status option filled" at bounding box center [344, 503] width 21 height 21
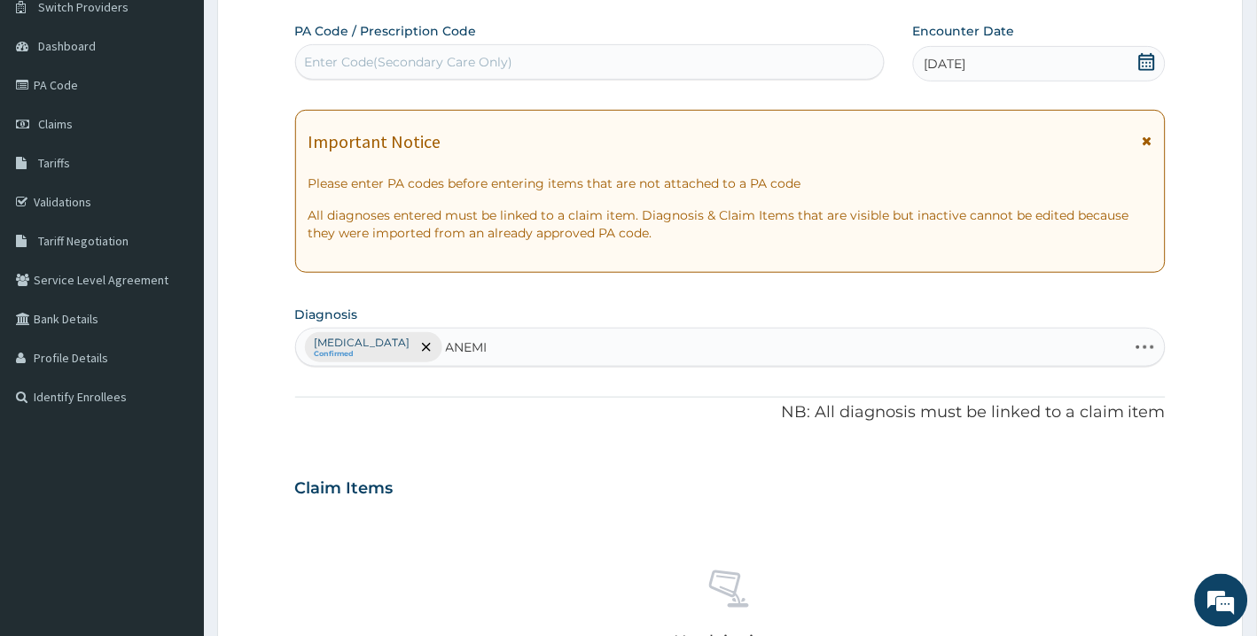
type input "ANEMIA"
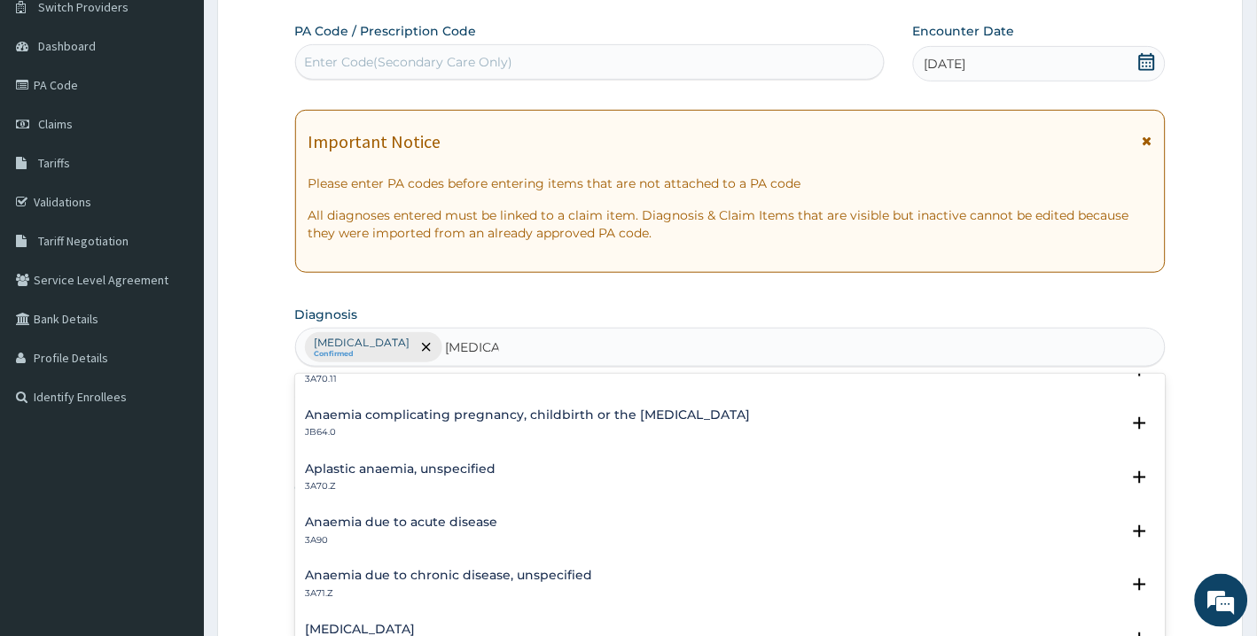
scroll to position [127, 0]
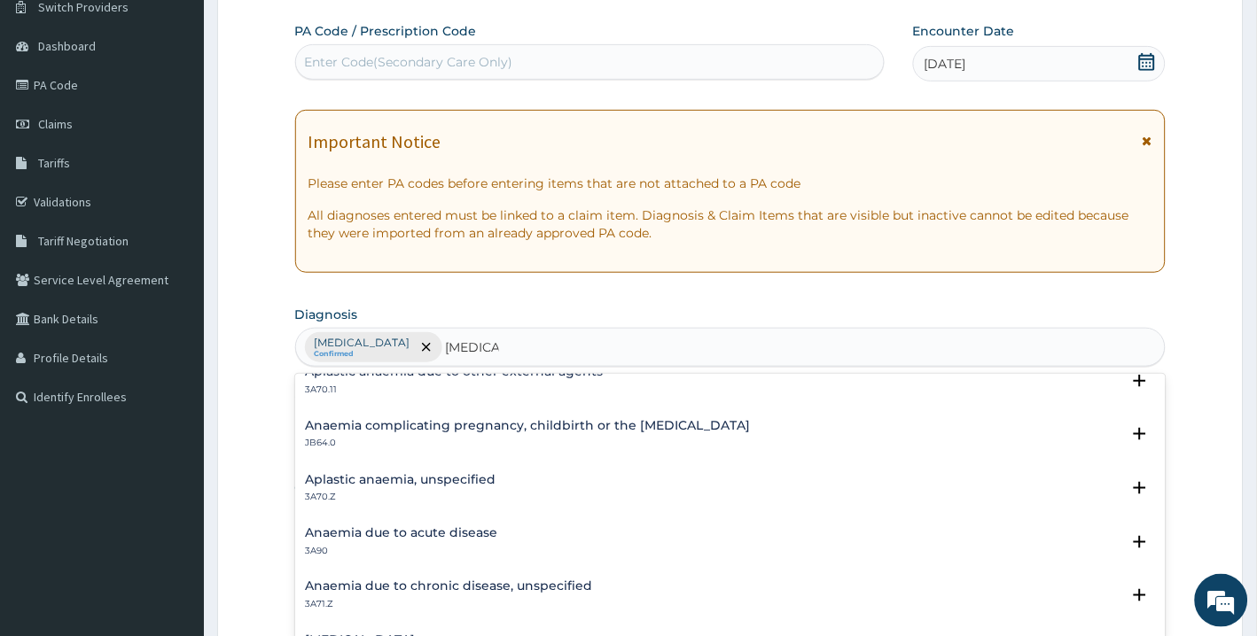
click at [453, 528] on h4 "Anaemia due to acute disease" at bounding box center [402, 532] width 192 height 13
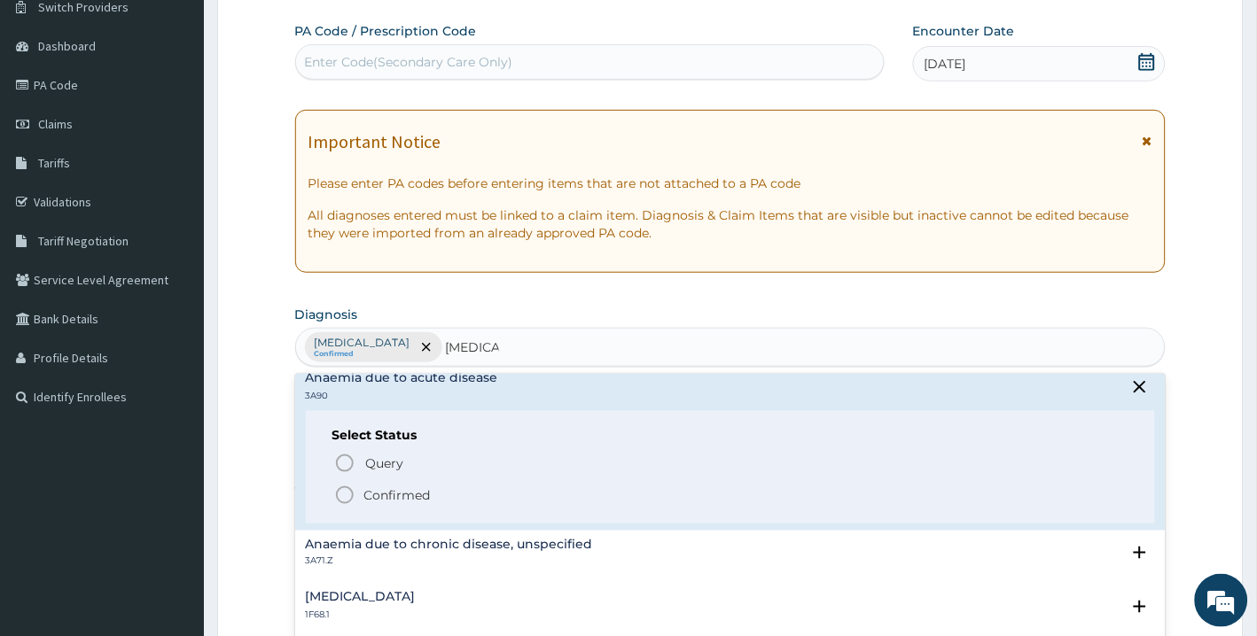
scroll to position [341, 0]
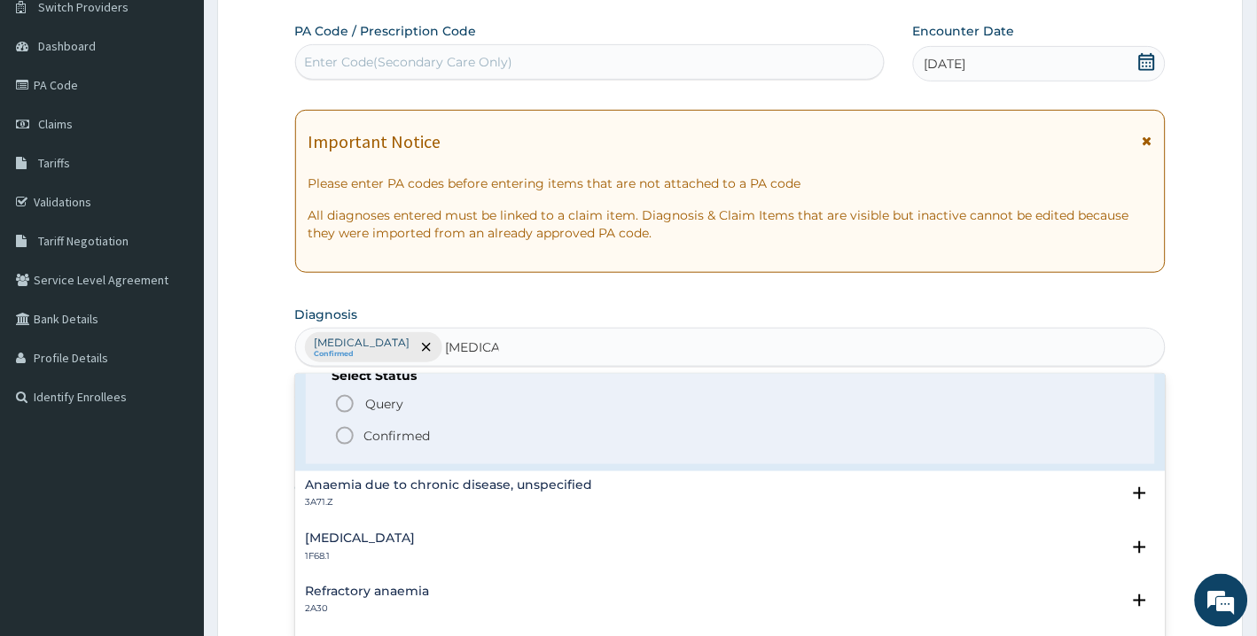
click at [347, 434] on icon "status option filled" at bounding box center [344, 435] width 21 height 21
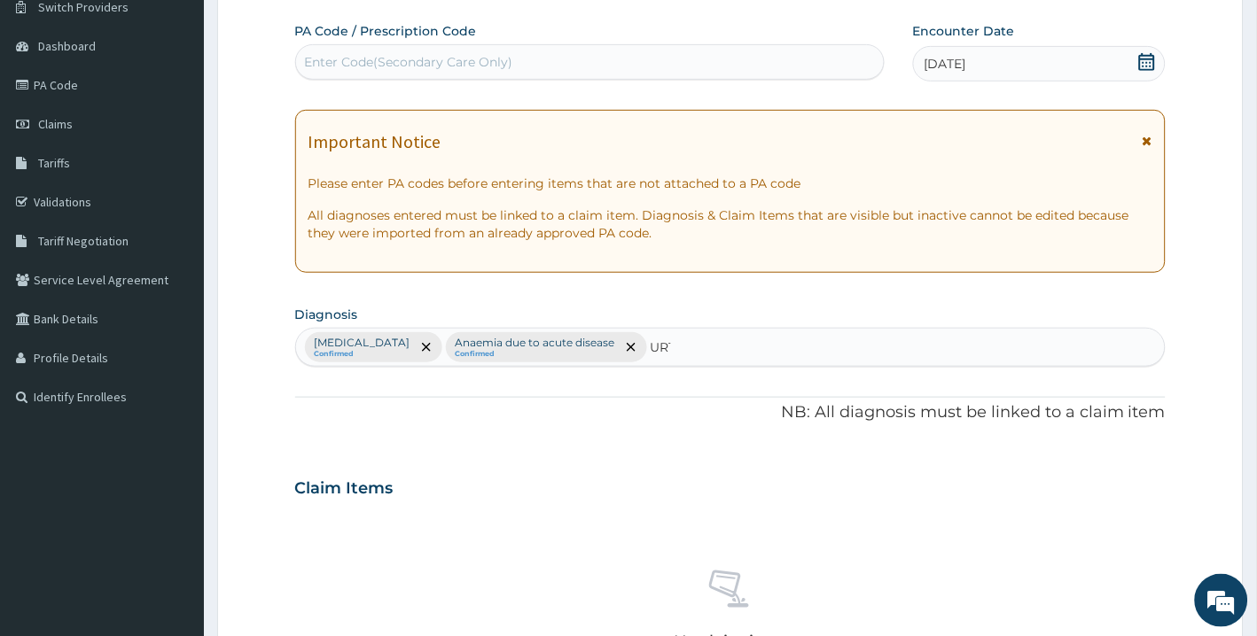
type input "URTI"
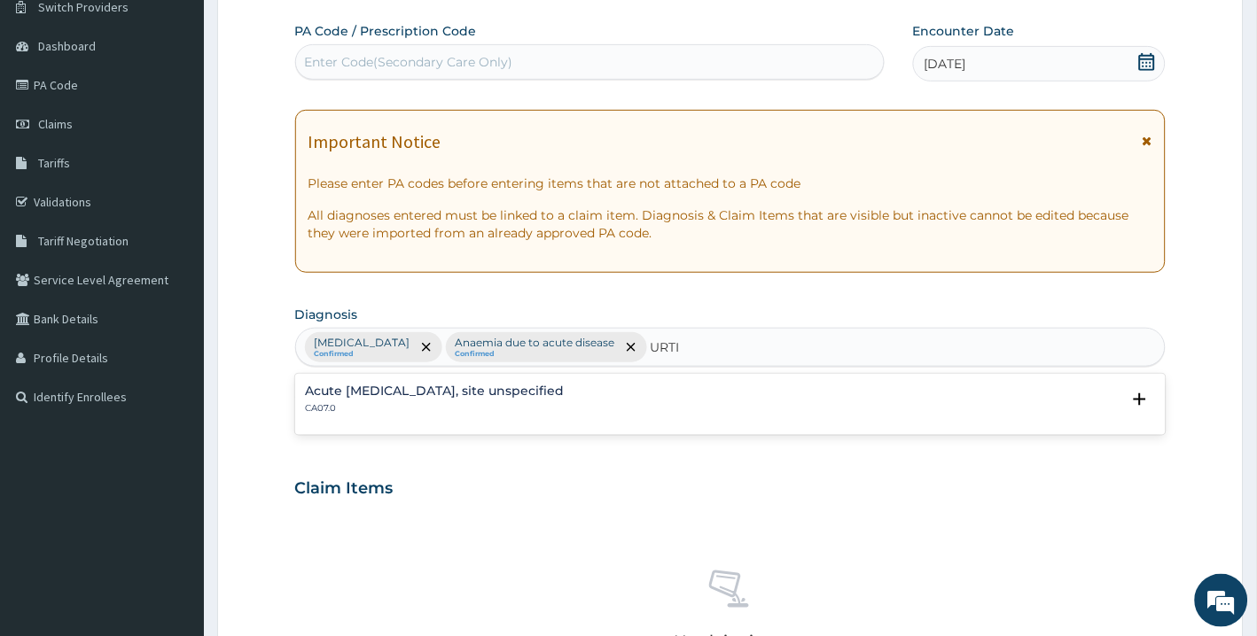
click at [565, 399] on div "Acute upper respiratory infection, site unspecified CA07.0" at bounding box center [435, 400] width 259 height 31
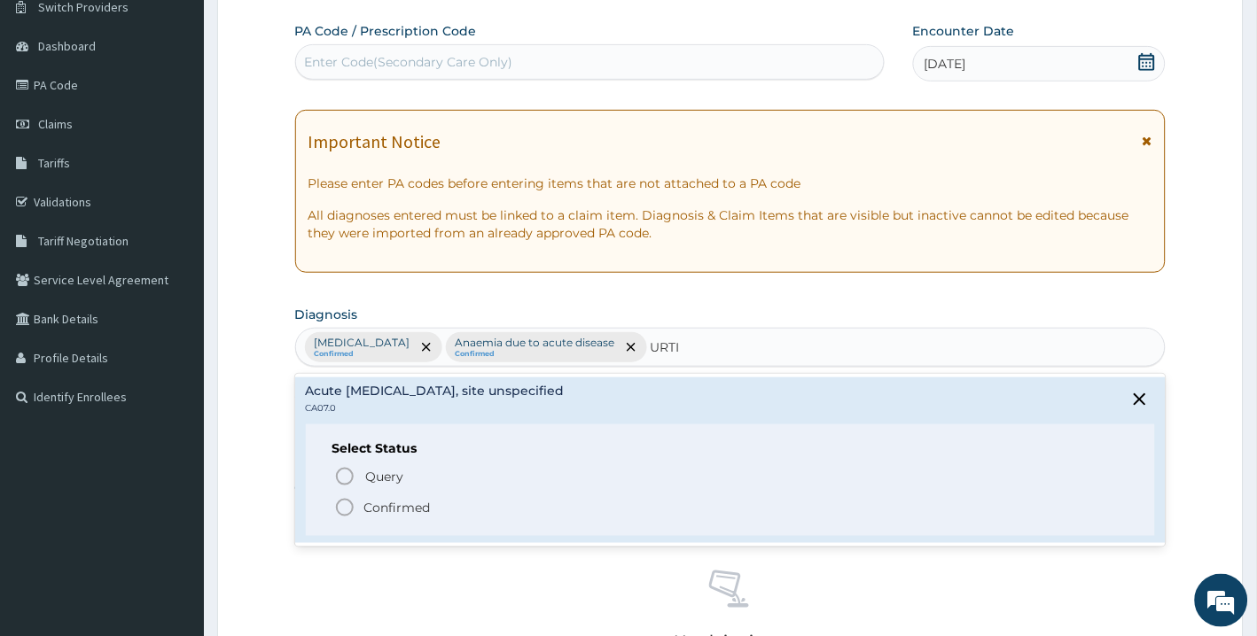
click at [338, 509] on icon "status option filled" at bounding box center [344, 507] width 21 height 21
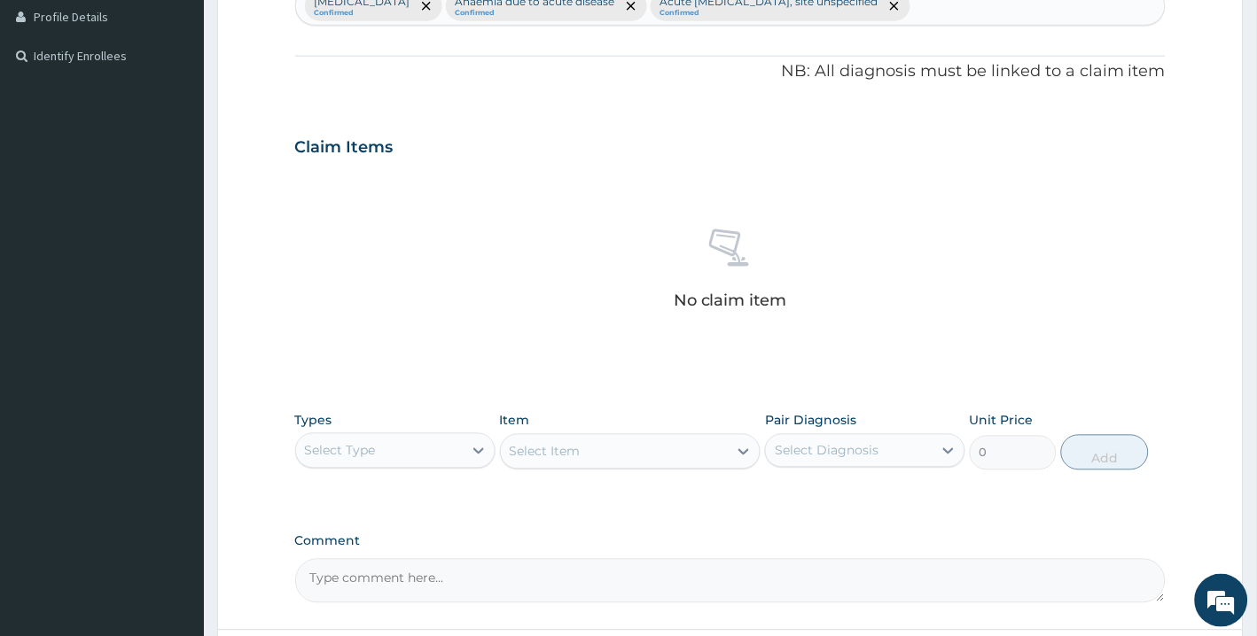
scroll to position [491, 0]
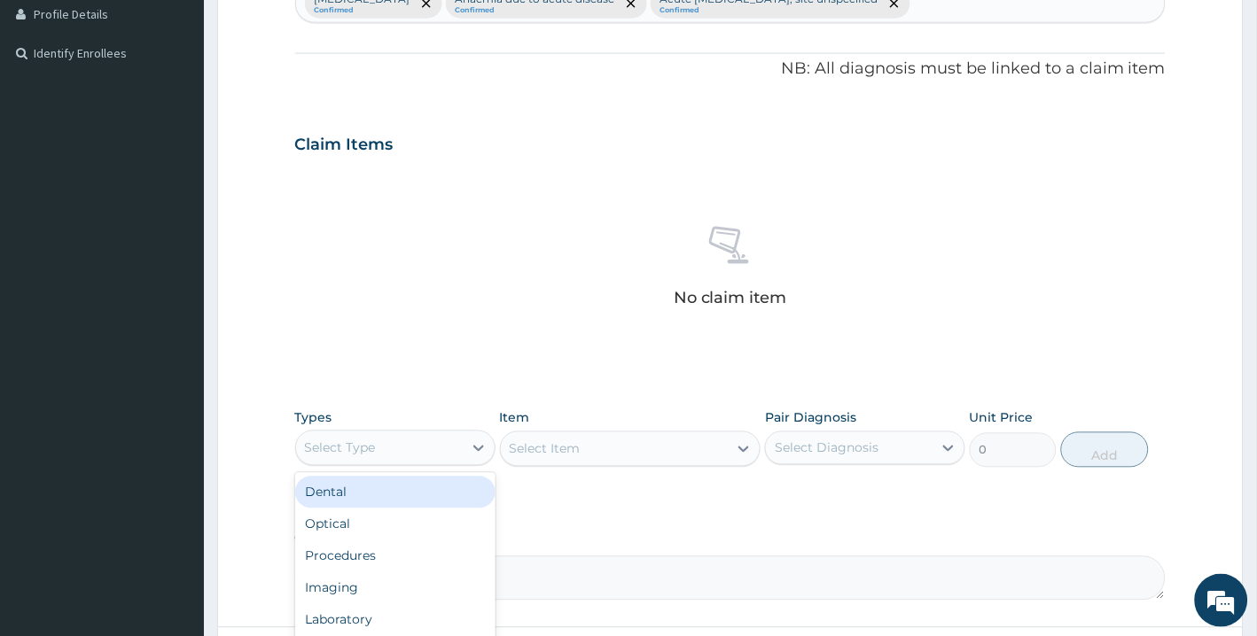
click at [430, 438] on div "Select Type" at bounding box center [379, 448] width 167 height 28
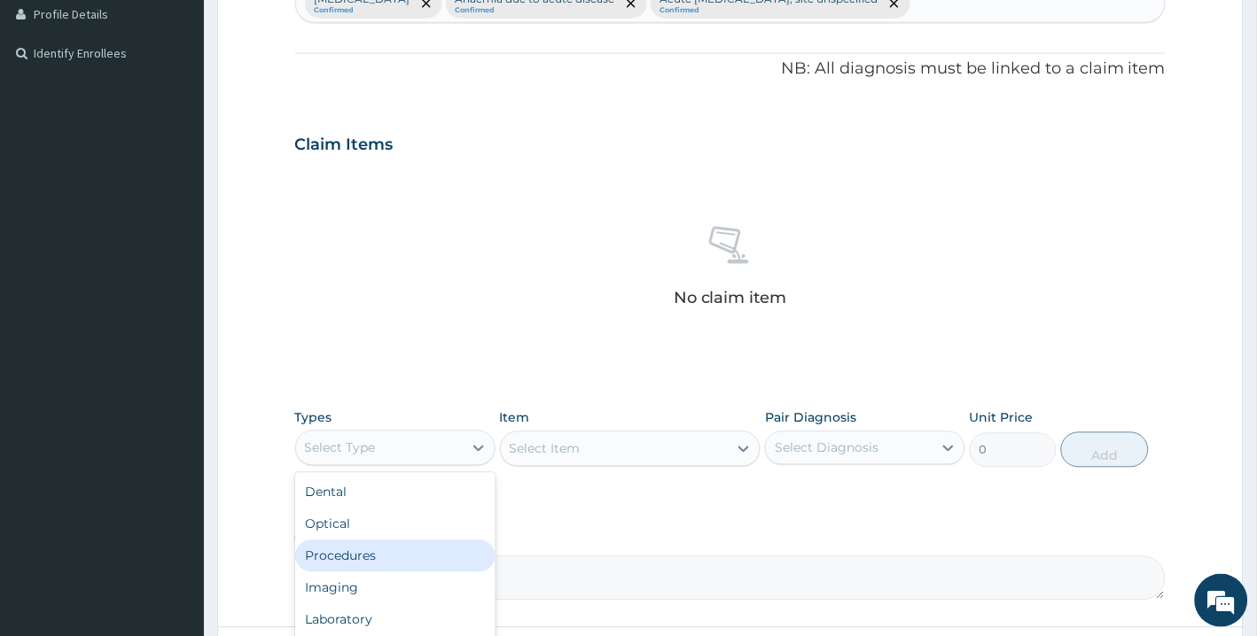
click at [385, 559] on div "Procedures" at bounding box center [395, 557] width 200 height 32
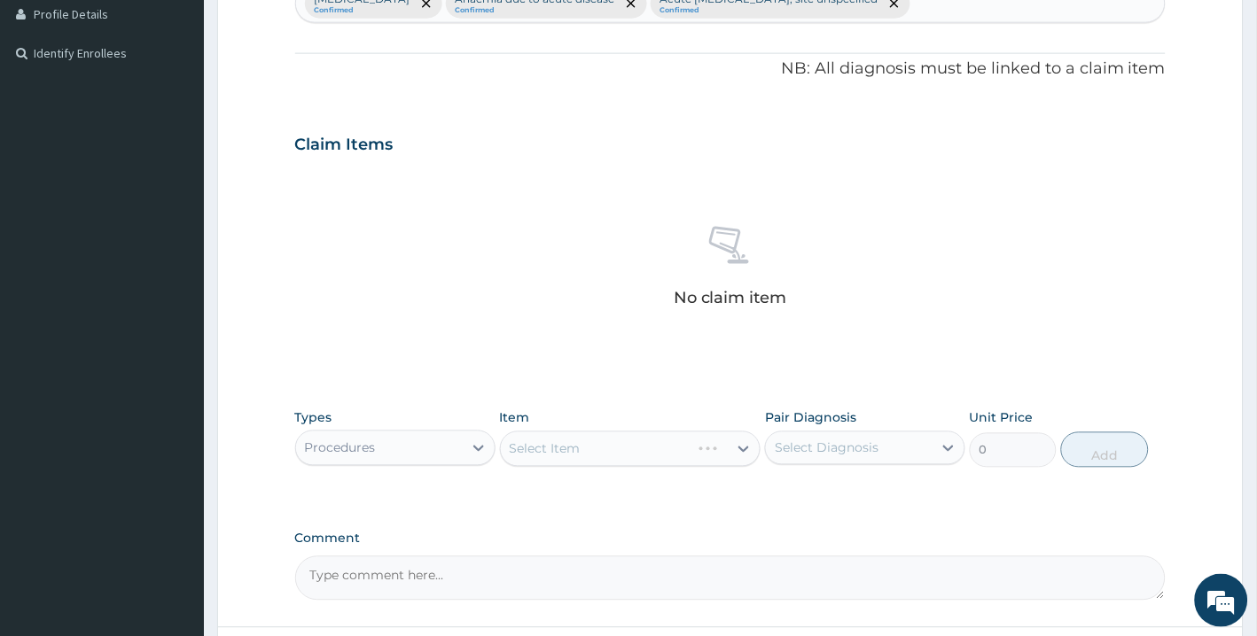
click at [653, 450] on div "Select Item" at bounding box center [630, 449] width 261 height 35
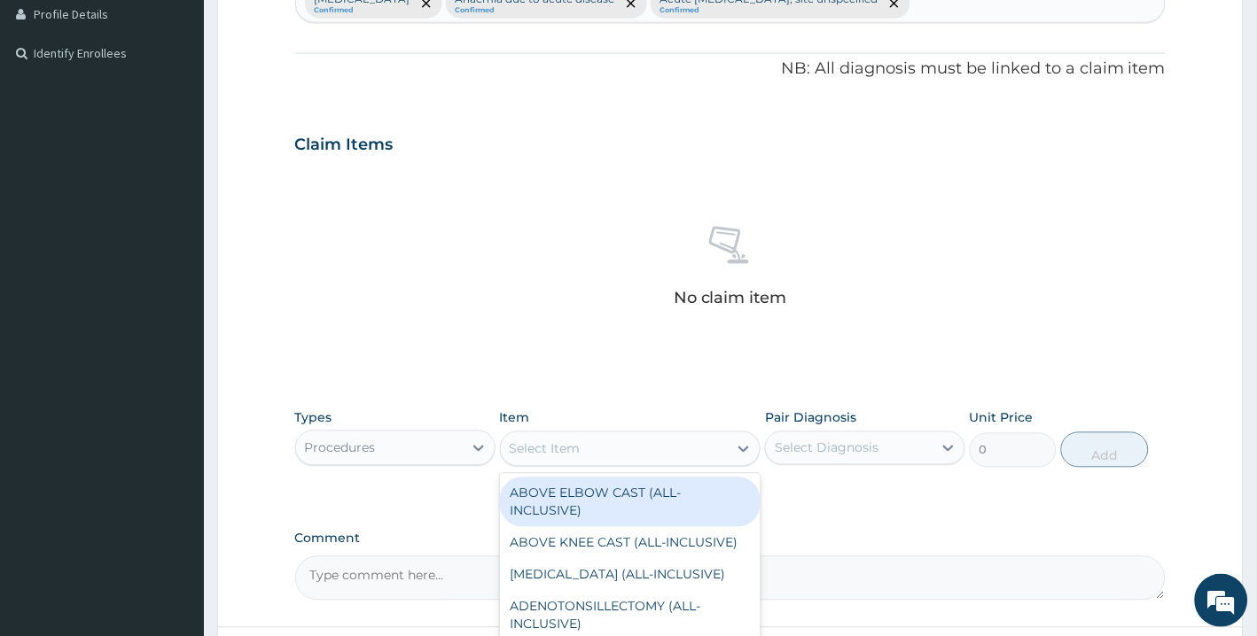
click at [653, 450] on div "Select Item" at bounding box center [615, 449] width 228 height 28
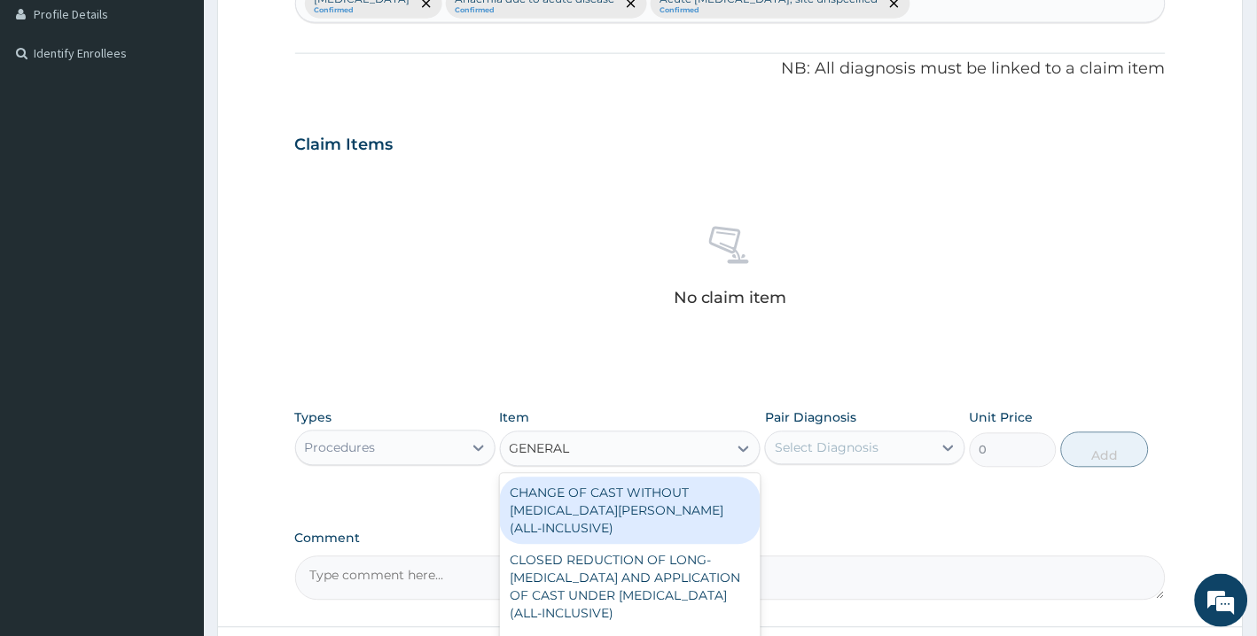
type input "GENERAL P"
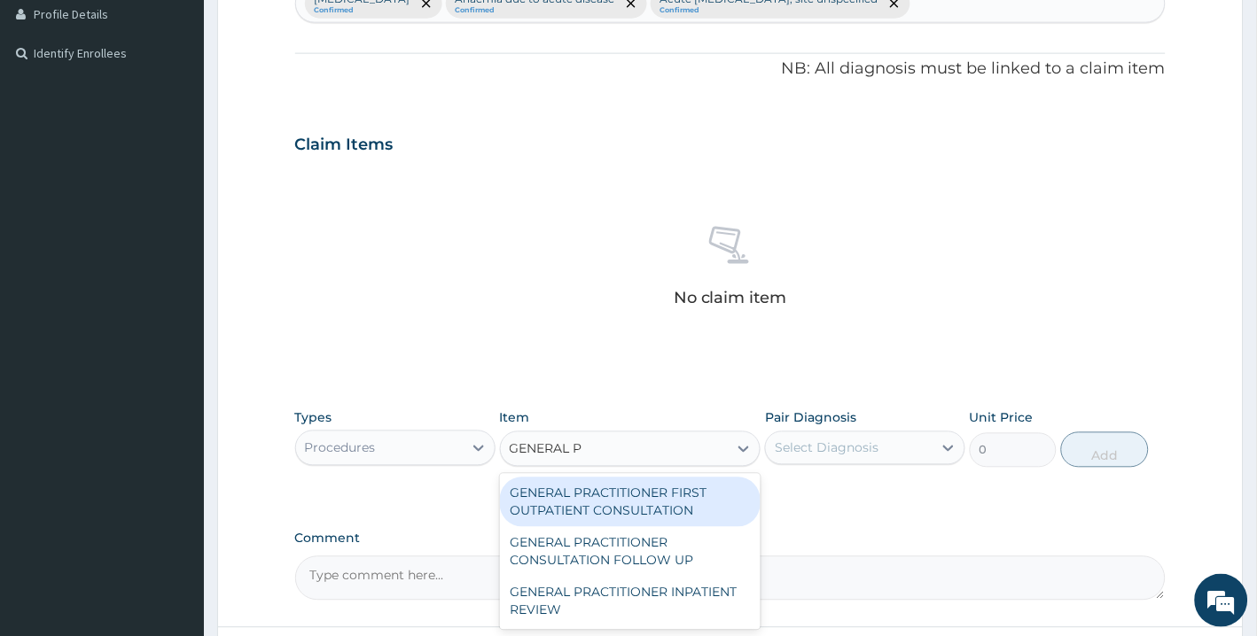
click at [653, 501] on div "GENERAL PRACTITIONER FIRST OUTPATIENT CONSULTATION" at bounding box center [630, 503] width 261 height 50
type input "3750"
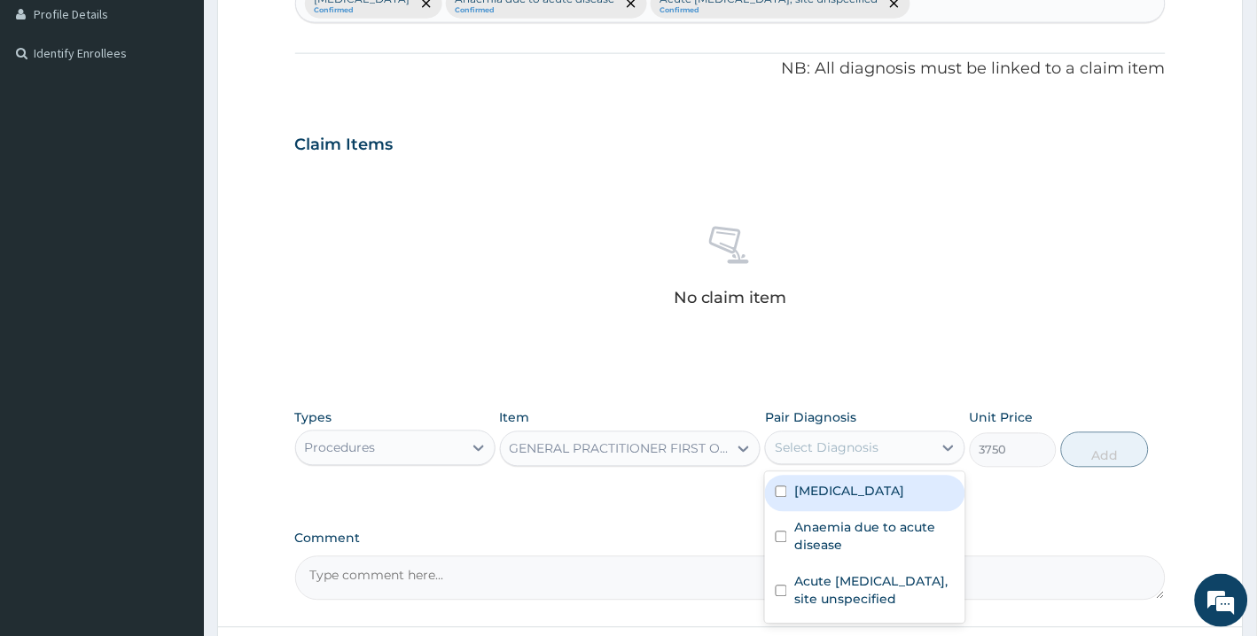
click at [822, 457] on div "Select Diagnosis" at bounding box center [849, 448] width 167 height 28
click at [818, 501] on label "[MEDICAL_DATA]" at bounding box center [849, 492] width 110 height 18
checkbox input "true"
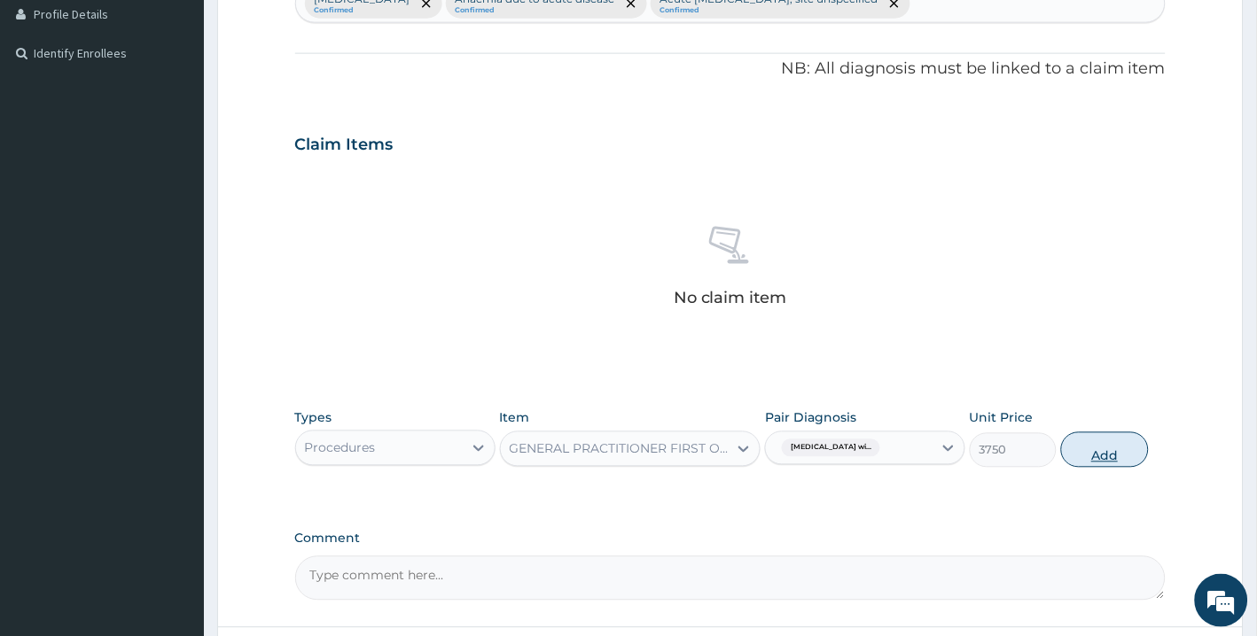
click at [1079, 456] on button "Add" at bounding box center [1104, 449] width 87 height 35
type input "0"
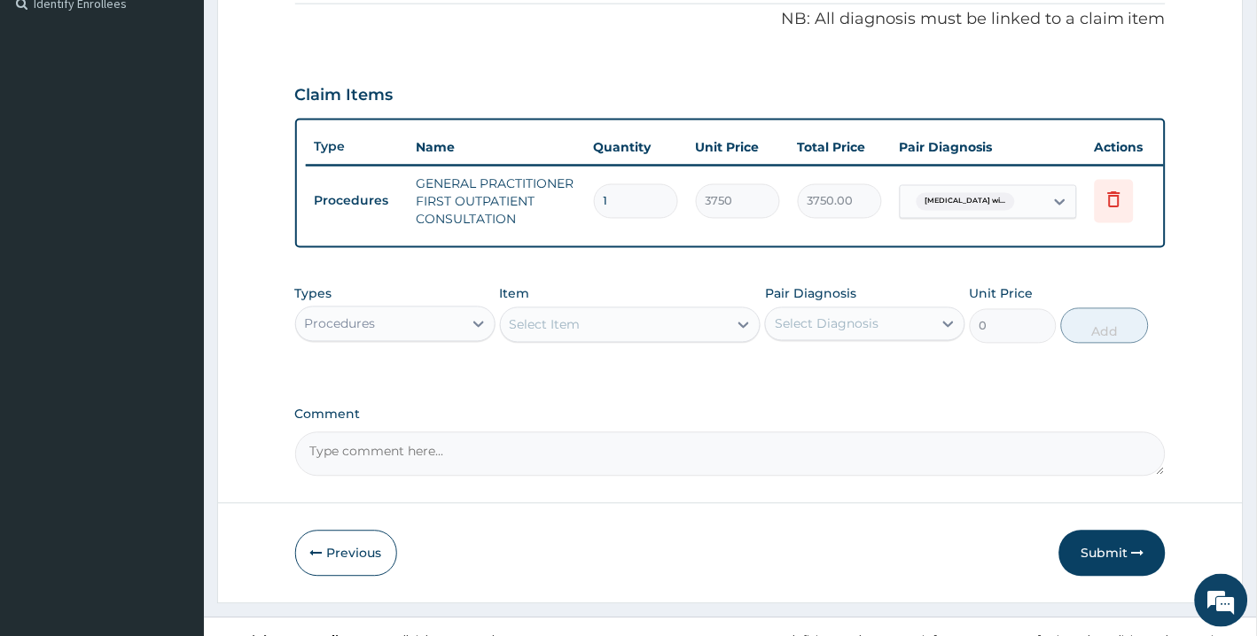
scroll to position [572, 0]
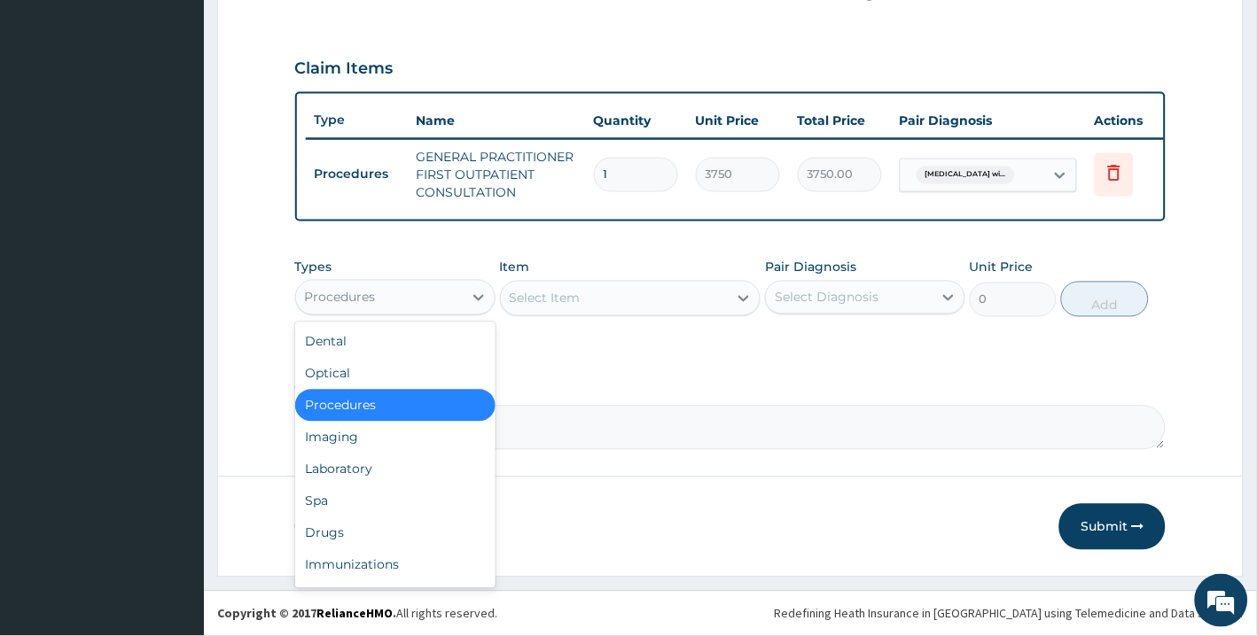
click at [435, 291] on div "Procedures" at bounding box center [379, 298] width 167 height 28
click at [378, 467] on div "Laboratory" at bounding box center [395, 470] width 200 height 32
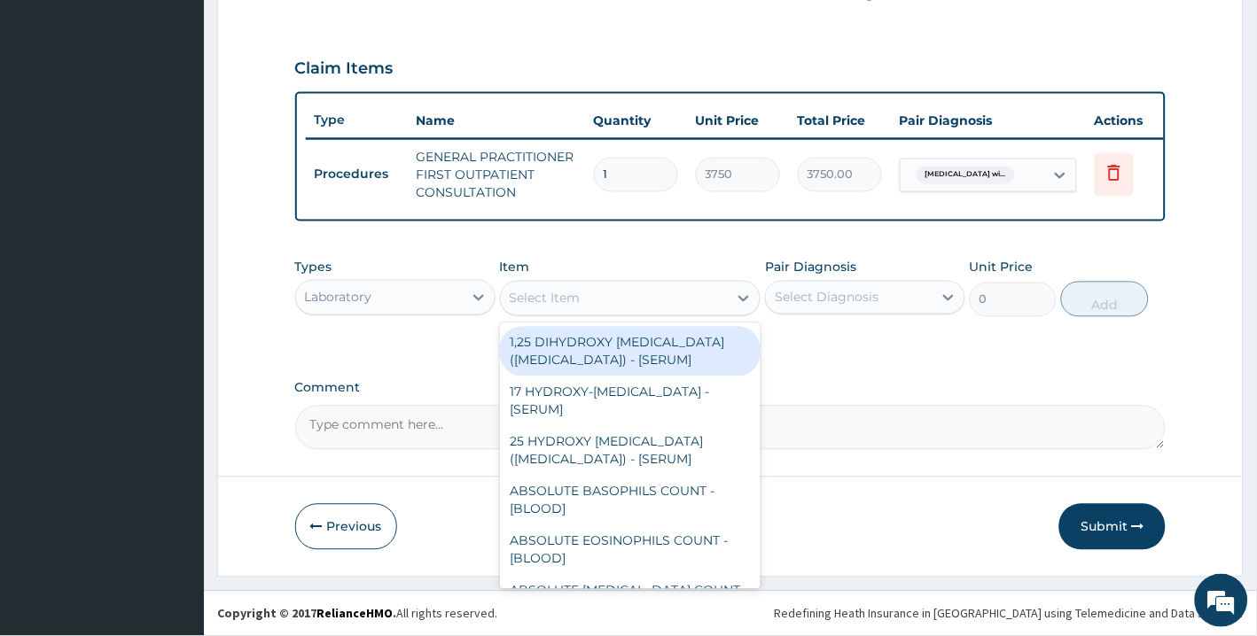
click at [578, 305] on div "Select Item" at bounding box center [545, 299] width 71 height 18
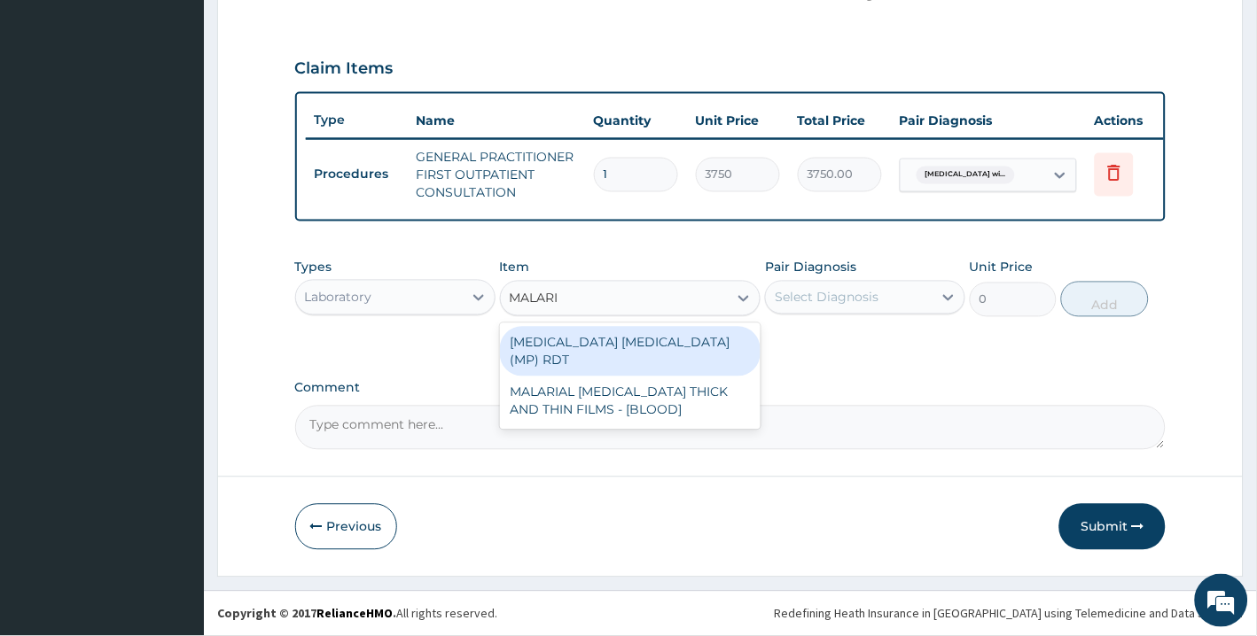
type input "[MEDICAL_DATA]"
click at [600, 341] on div "[MEDICAL_DATA] [MEDICAL_DATA] (MP) RDT" at bounding box center [630, 352] width 261 height 50
type input "2000"
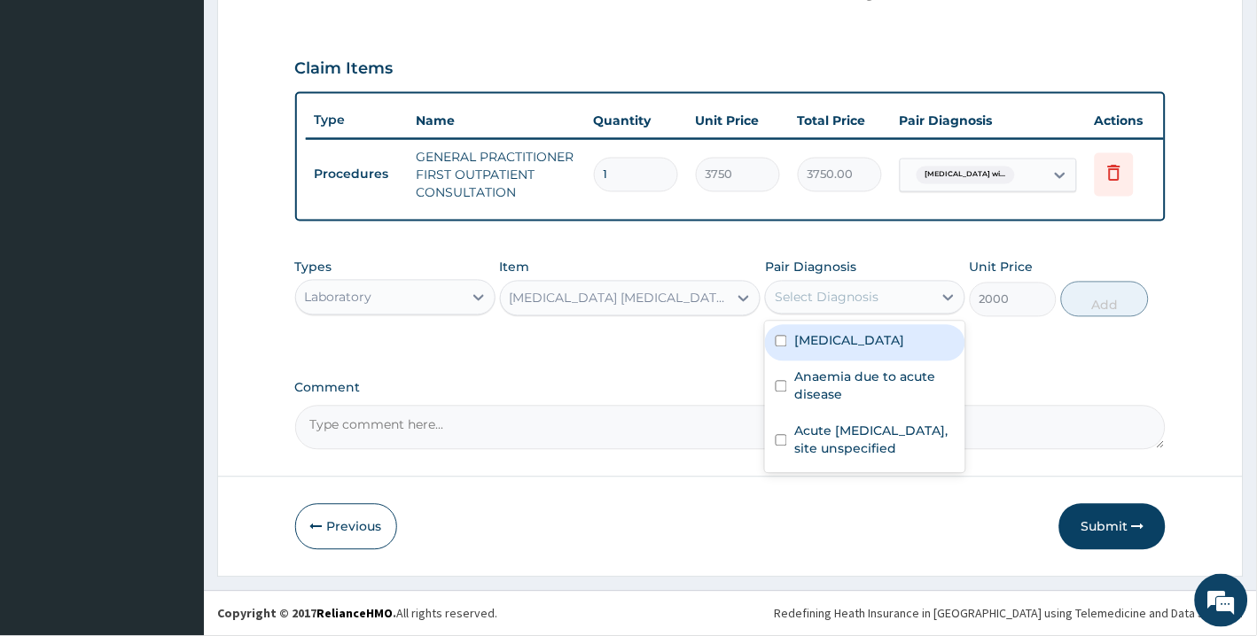
click at [822, 301] on div "Select Diagnosis" at bounding box center [827, 298] width 104 height 18
click at [815, 350] on label "[MEDICAL_DATA]" at bounding box center [849, 341] width 110 height 18
checkbox input "true"
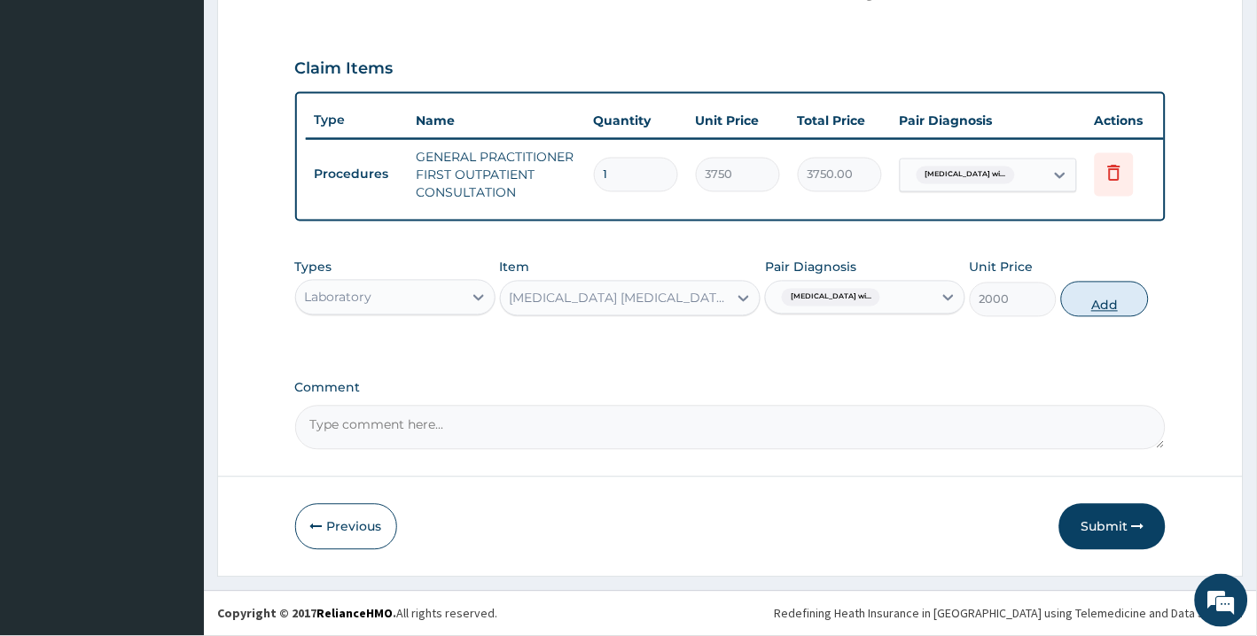
click at [1099, 312] on button "Add" at bounding box center [1104, 299] width 87 height 35
type input "0"
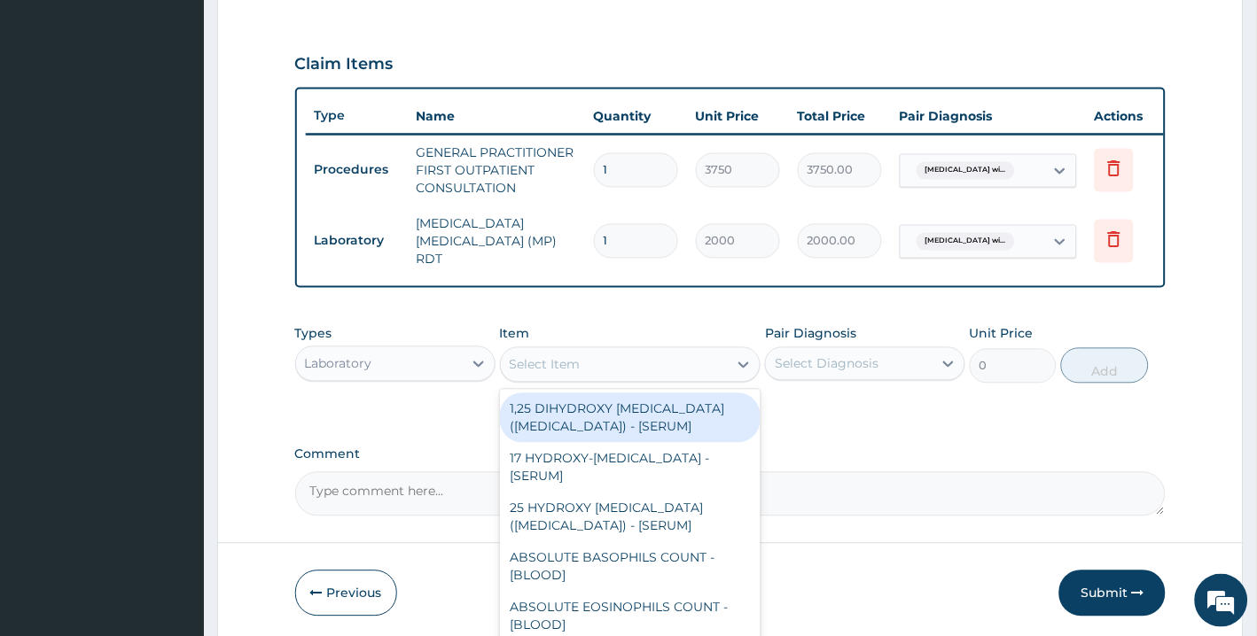
click at [678, 357] on div "Select Item" at bounding box center [615, 365] width 228 height 28
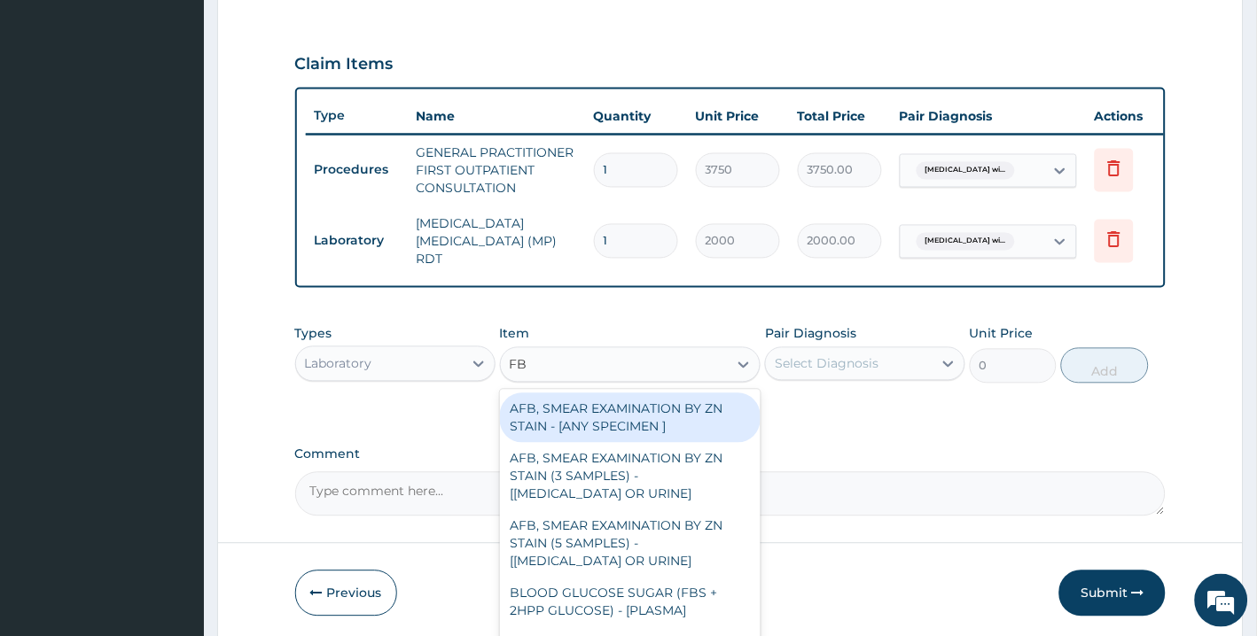
type input "FBC"
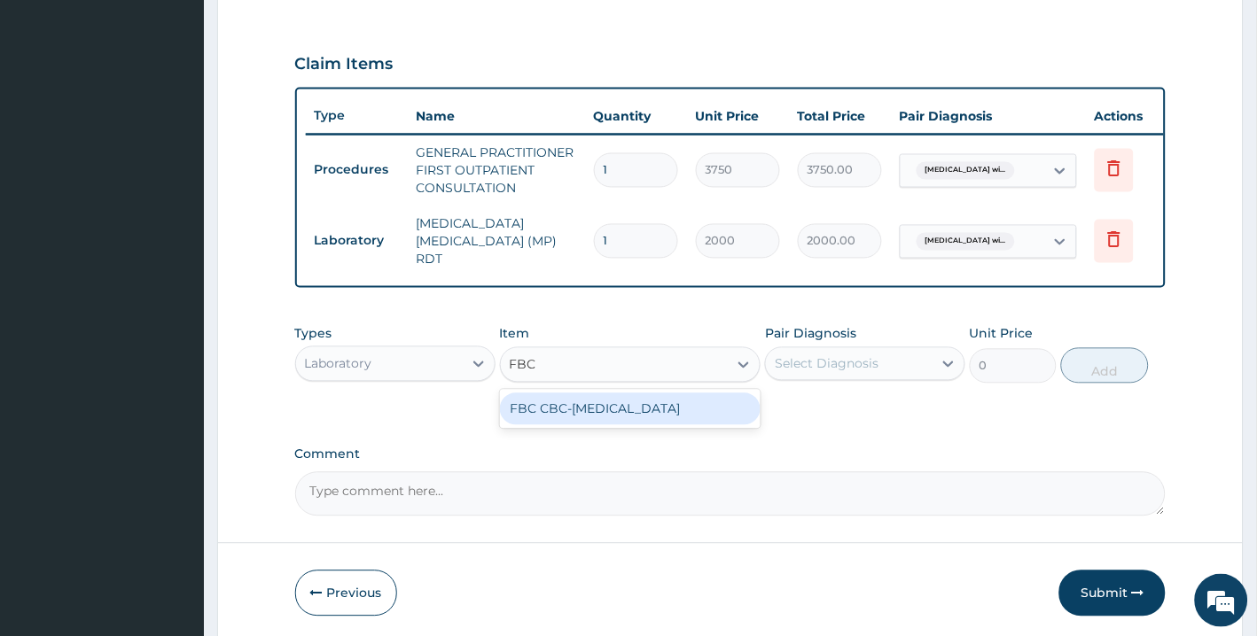
click at [668, 413] on div "FBC CBC-[MEDICAL_DATA]" at bounding box center [630, 409] width 261 height 32
type input "2500"
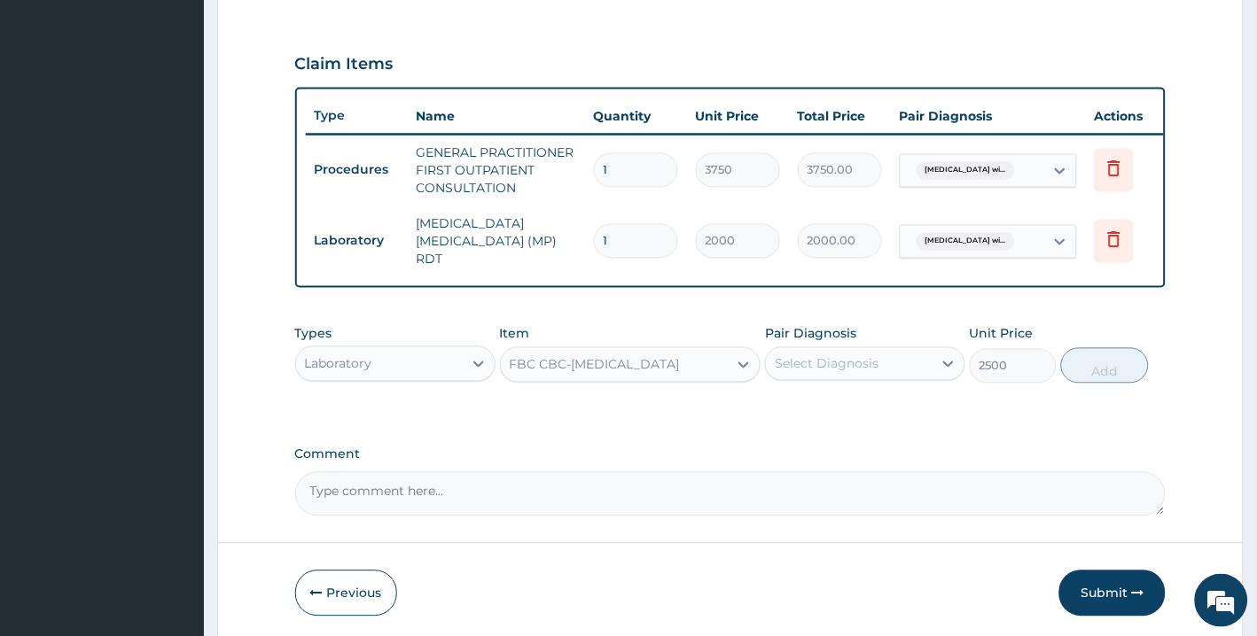
click at [818, 363] on div "Select Diagnosis" at bounding box center [827, 364] width 104 height 18
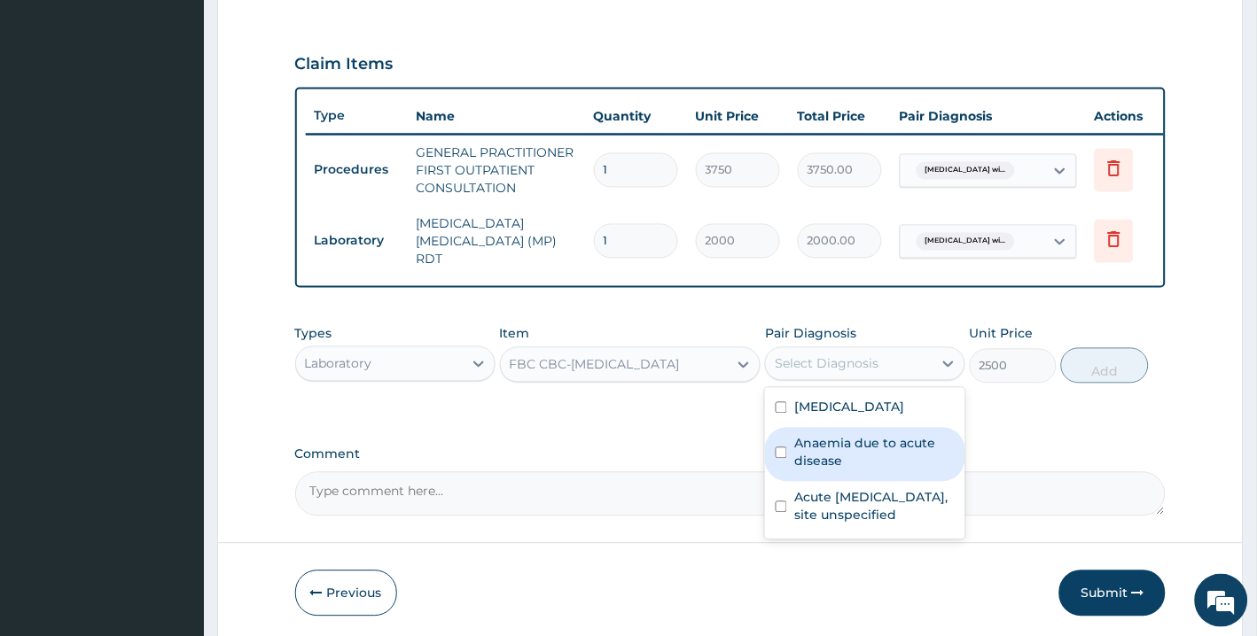
click at [813, 471] on label "Anaemia due to acute disease" at bounding box center [874, 452] width 160 height 35
checkbox input "true"
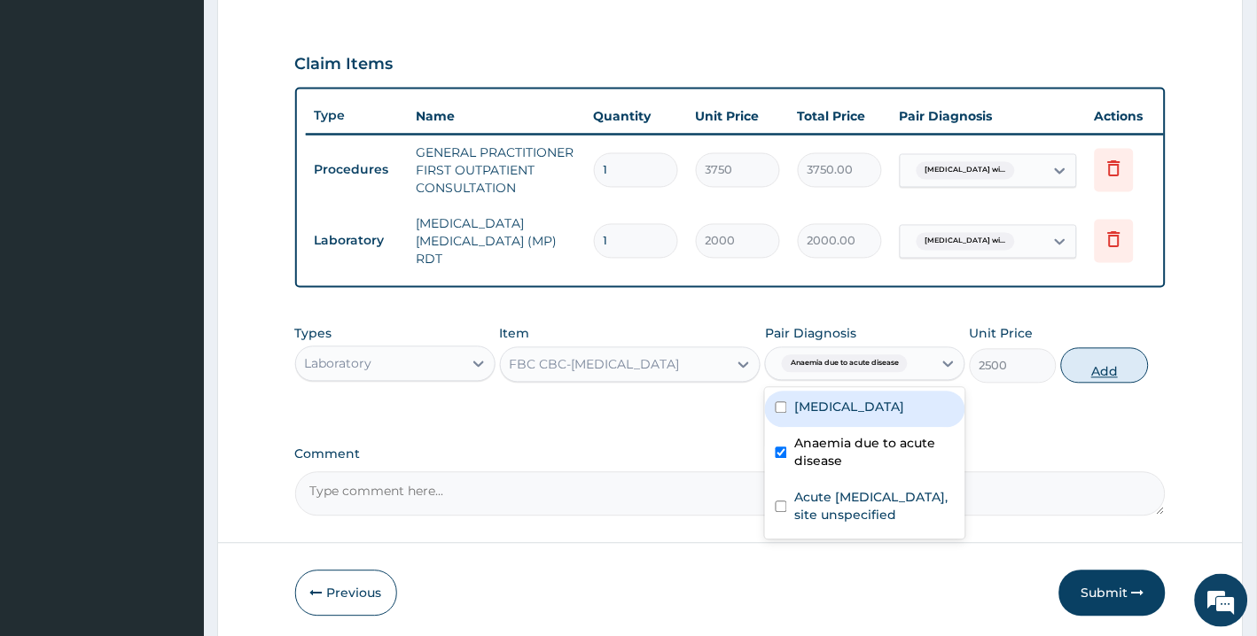
click at [1095, 370] on button "Add" at bounding box center [1104, 365] width 87 height 35
type input "0"
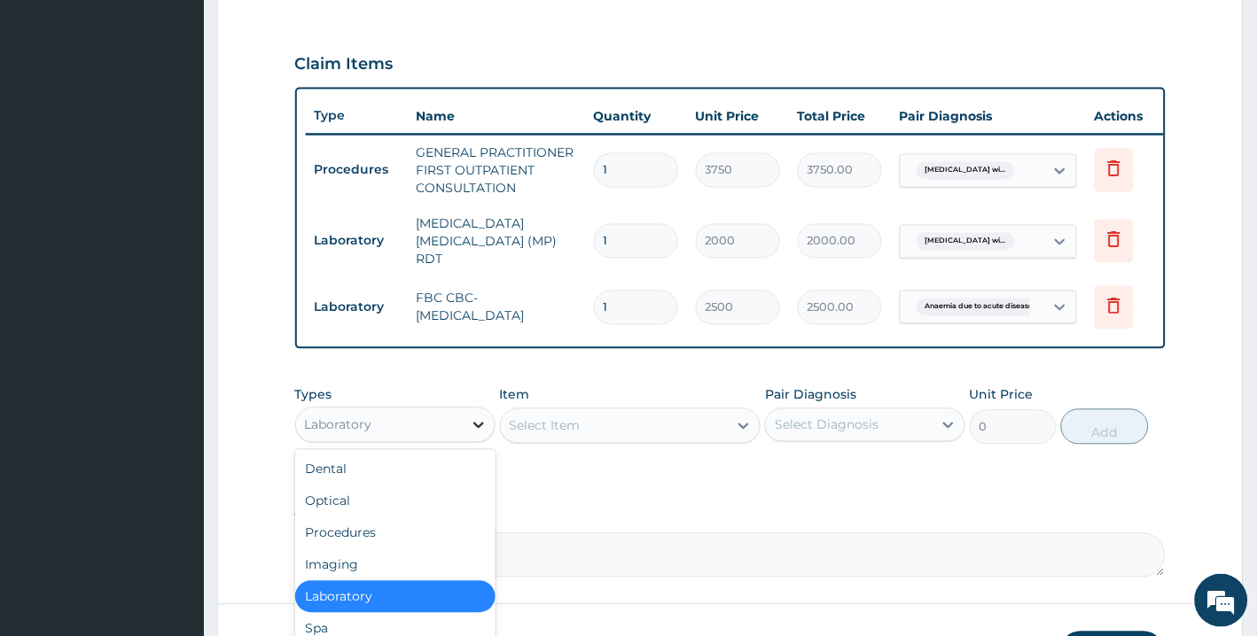
click at [471, 422] on icon at bounding box center [479, 426] width 18 height 18
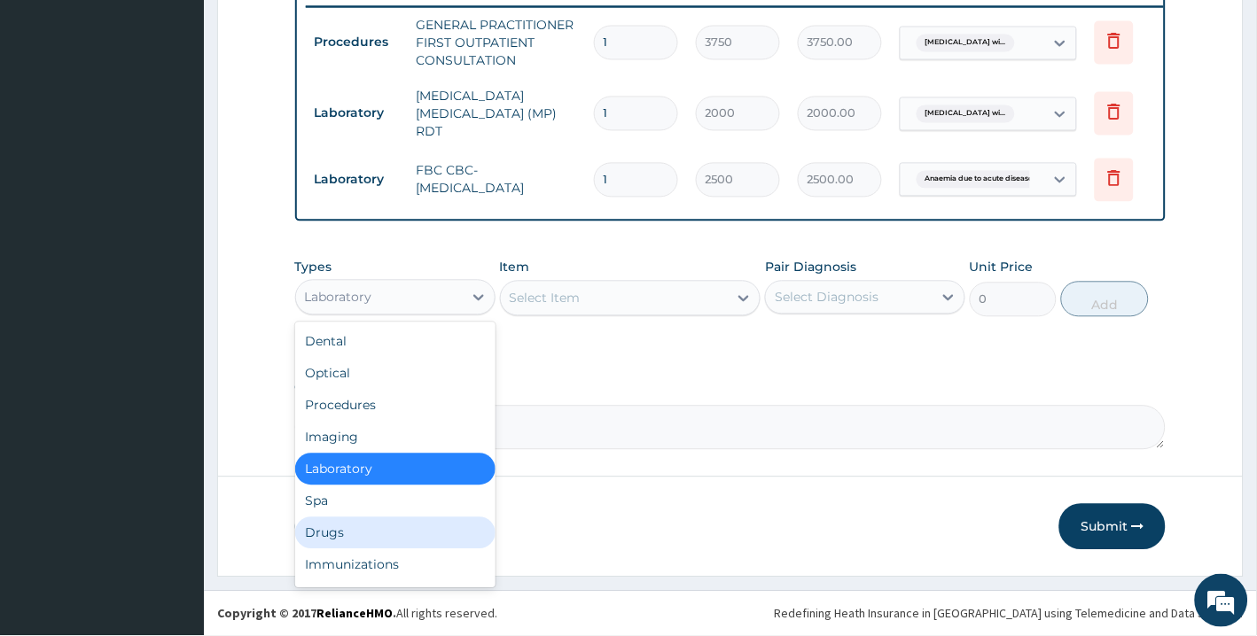
click at [409, 535] on div "Drugs" at bounding box center [395, 534] width 200 height 32
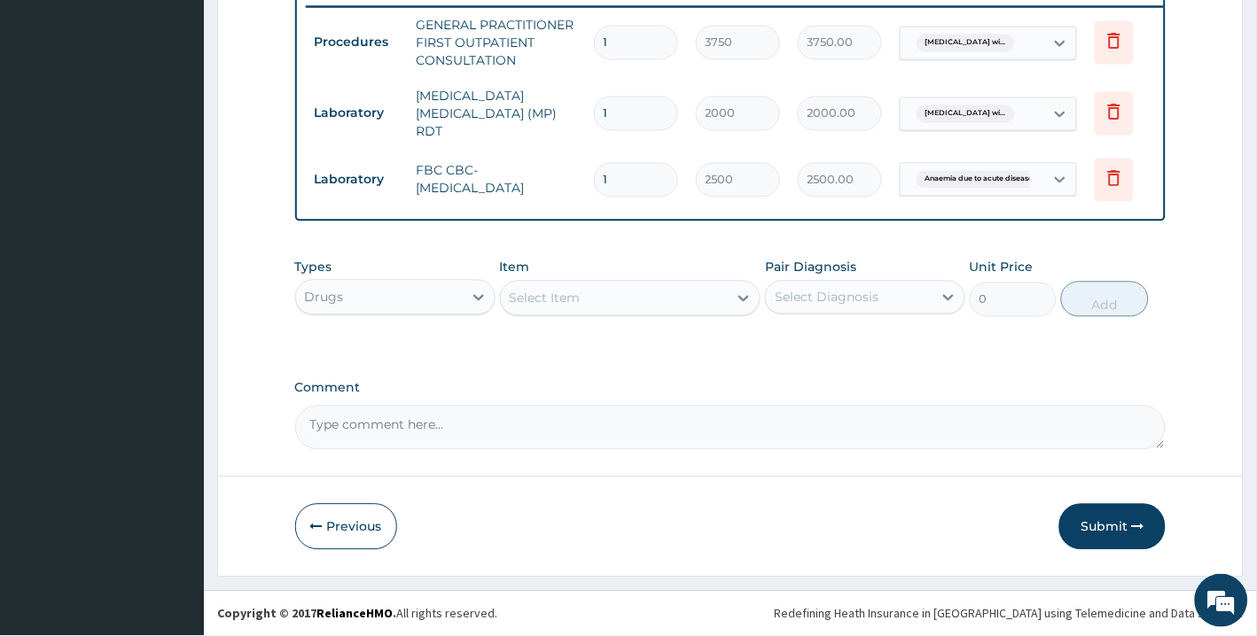
click at [654, 294] on div "Select Item" at bounding box center [615, 298] width 228 height 28
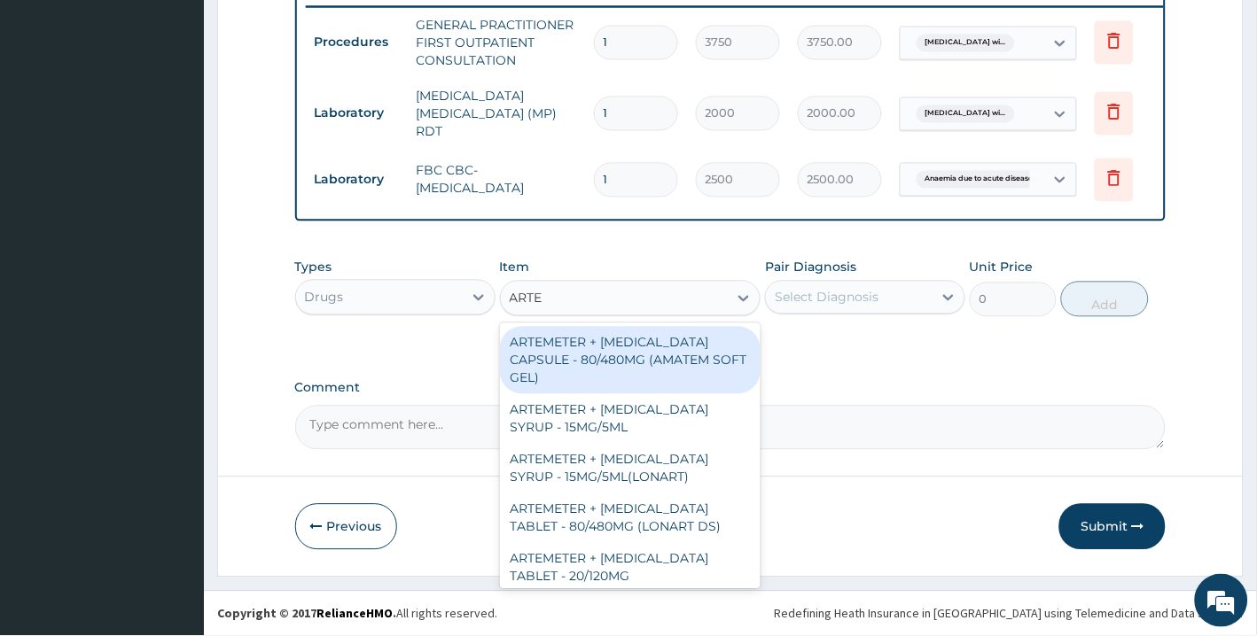
type input "ARTEM"
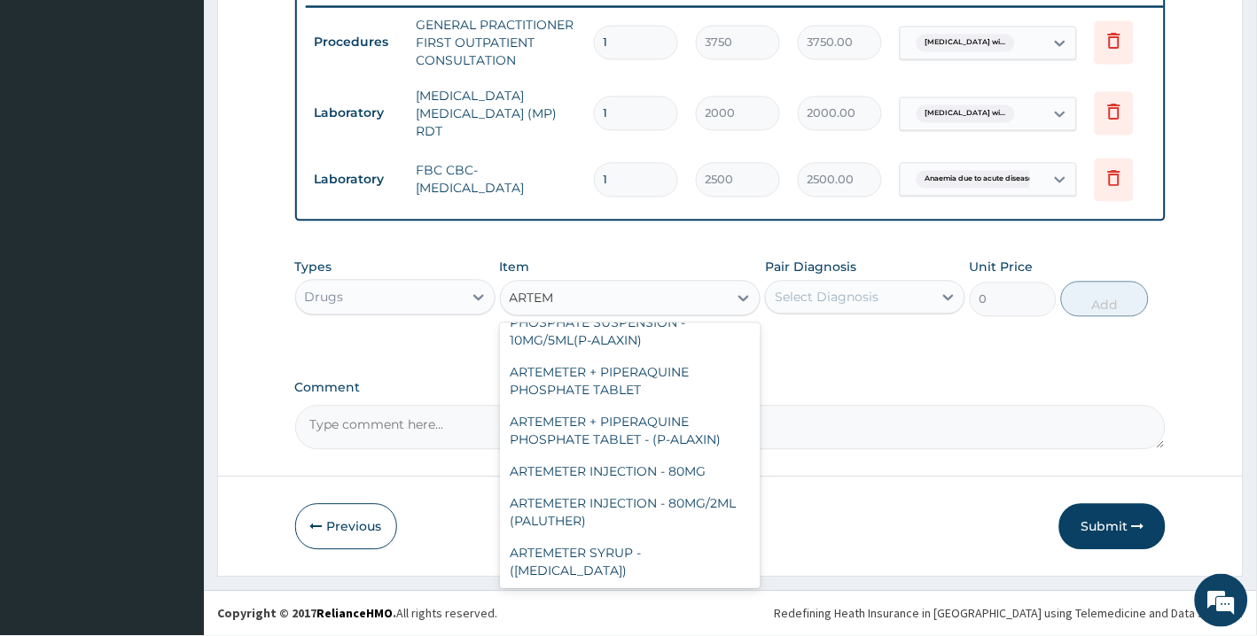
scroll to position [428, 0]
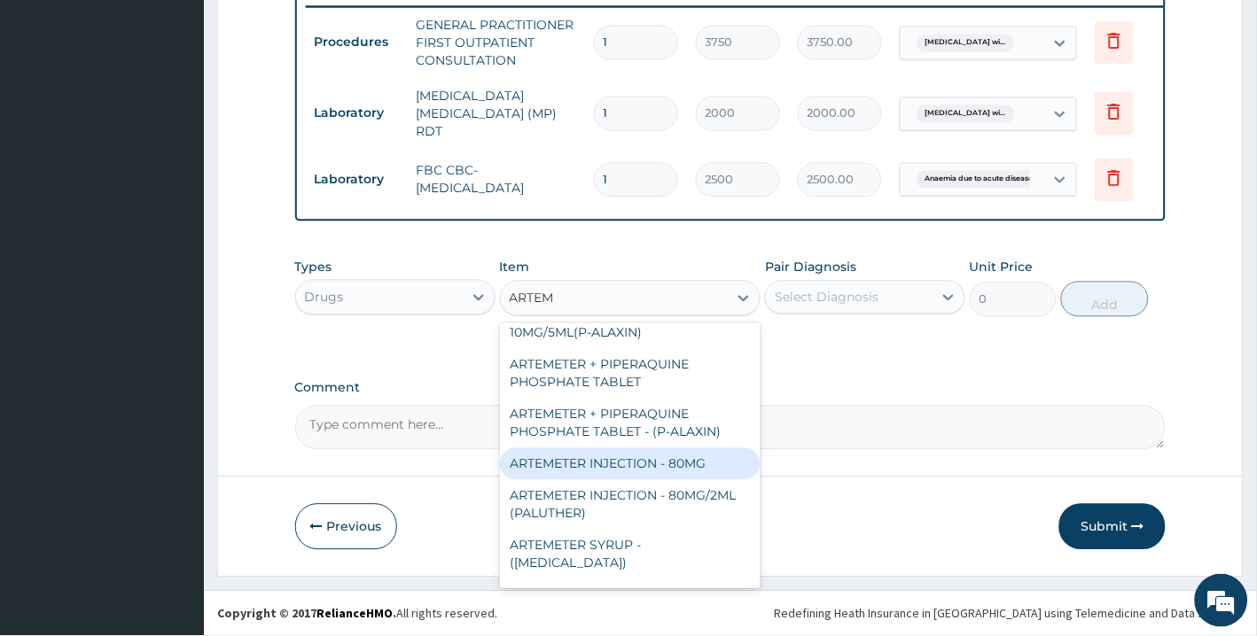
click at [634, 448] on div "ARTEMETER INJECTION - 80MG" at bounding box center [630, 464] width 261 height 32
type input "476"
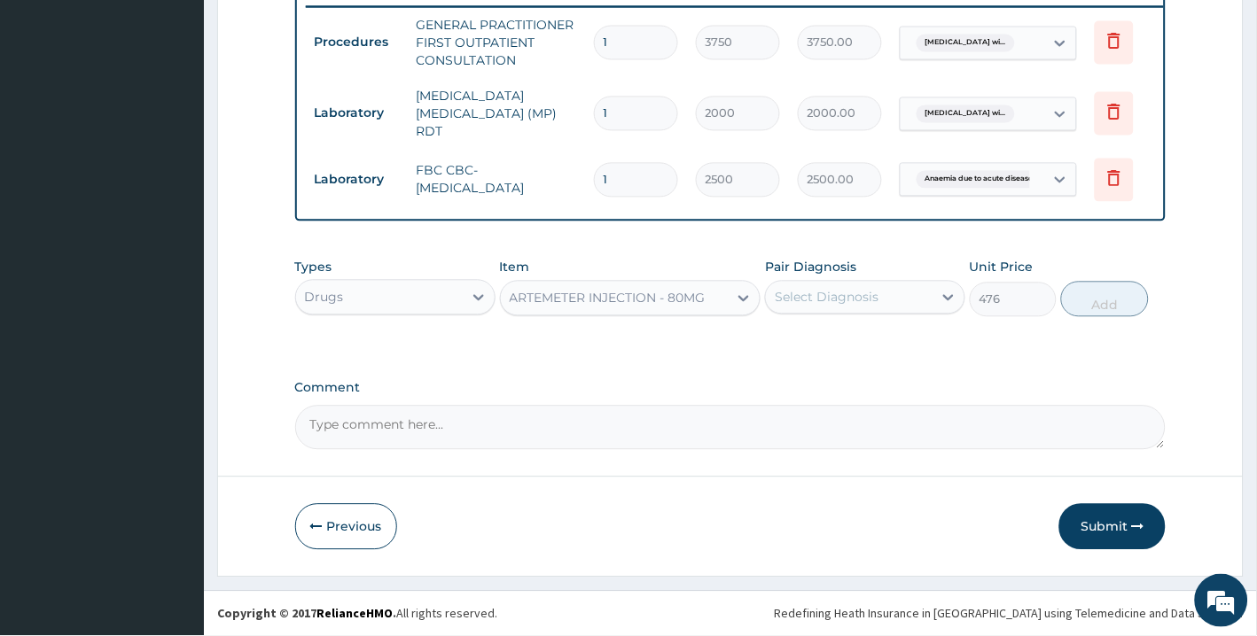
click at [829, 300] on div "Select Diagnosis" at bounding box center [827, 298] width 104 height 18
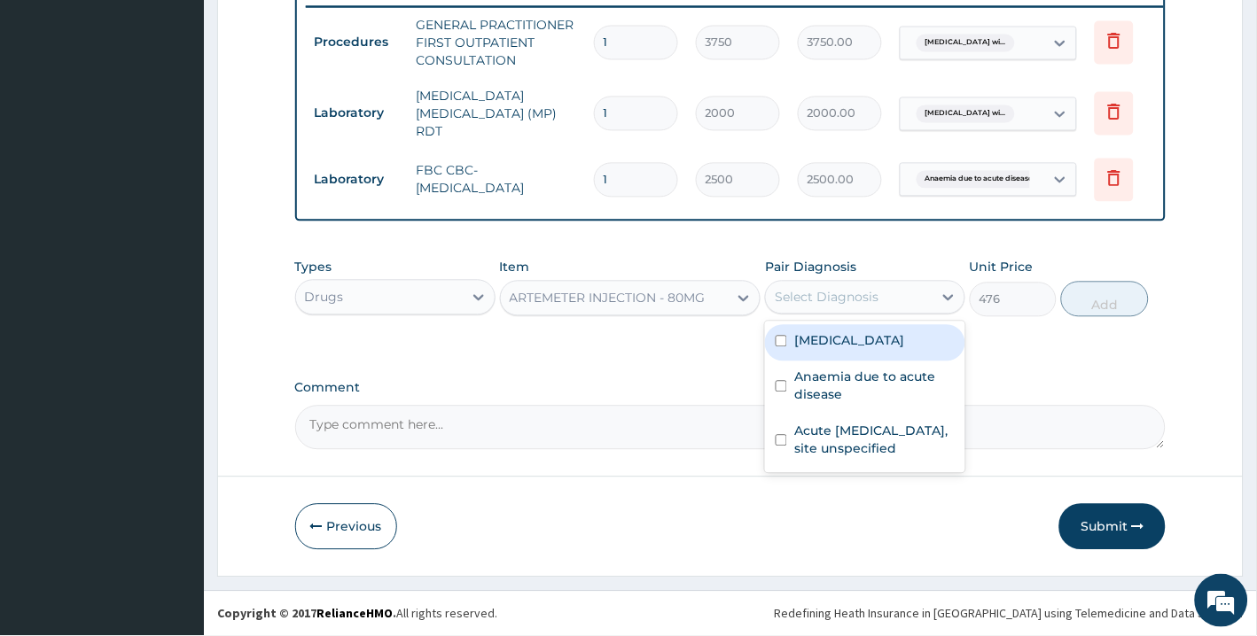
click at [831, 350] on label "[MEDICAL_DATA]" at bounding box center [849, 341] width 110 height 18
checkbox input "true"
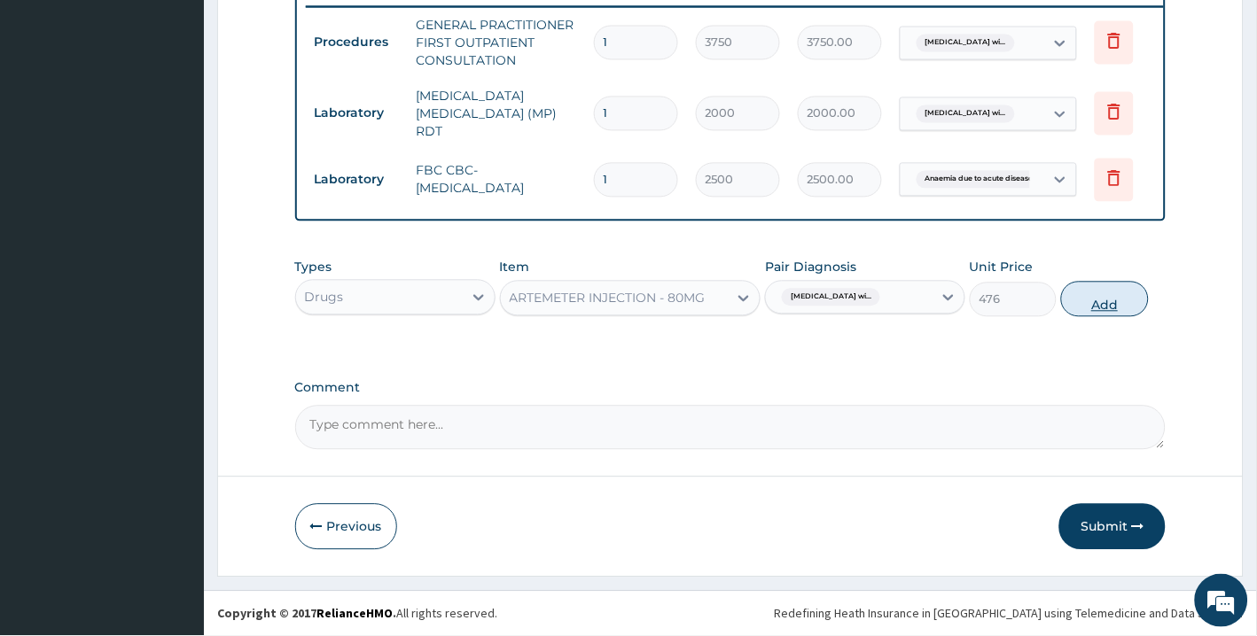
click at [1110, 294] on button "Add" at bounding box center [1104, 299] width 87 height 35
type input "0"
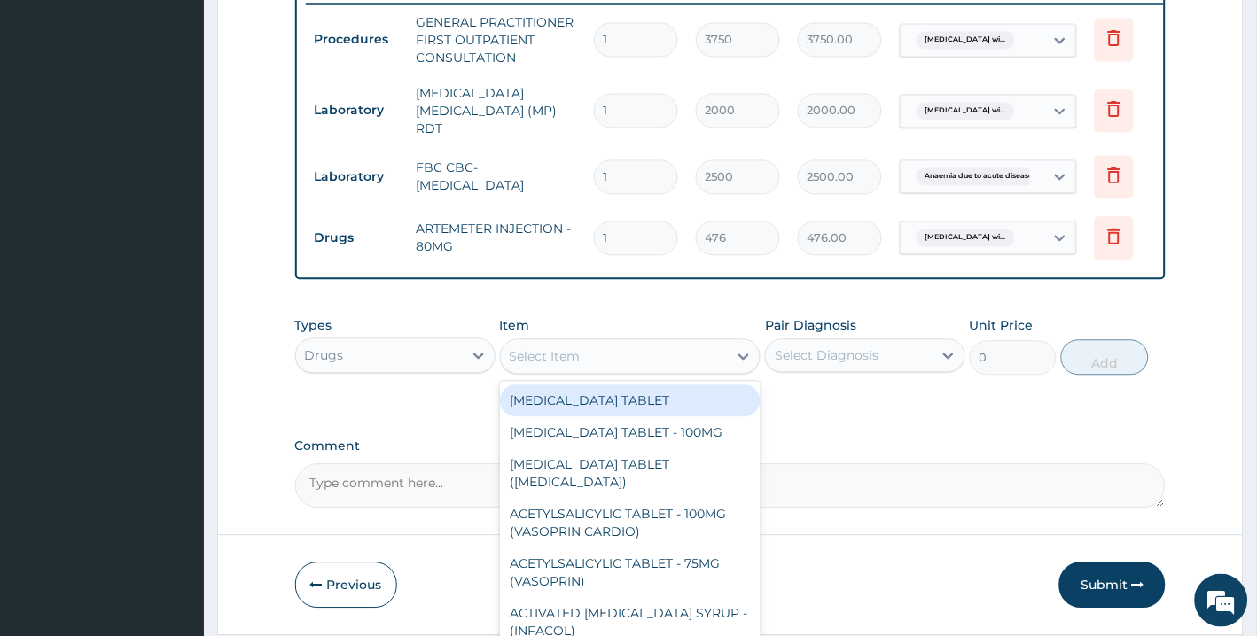
click at [710, 353] on div "Select Item" at bounding box center [615, 357] width 228 height 28
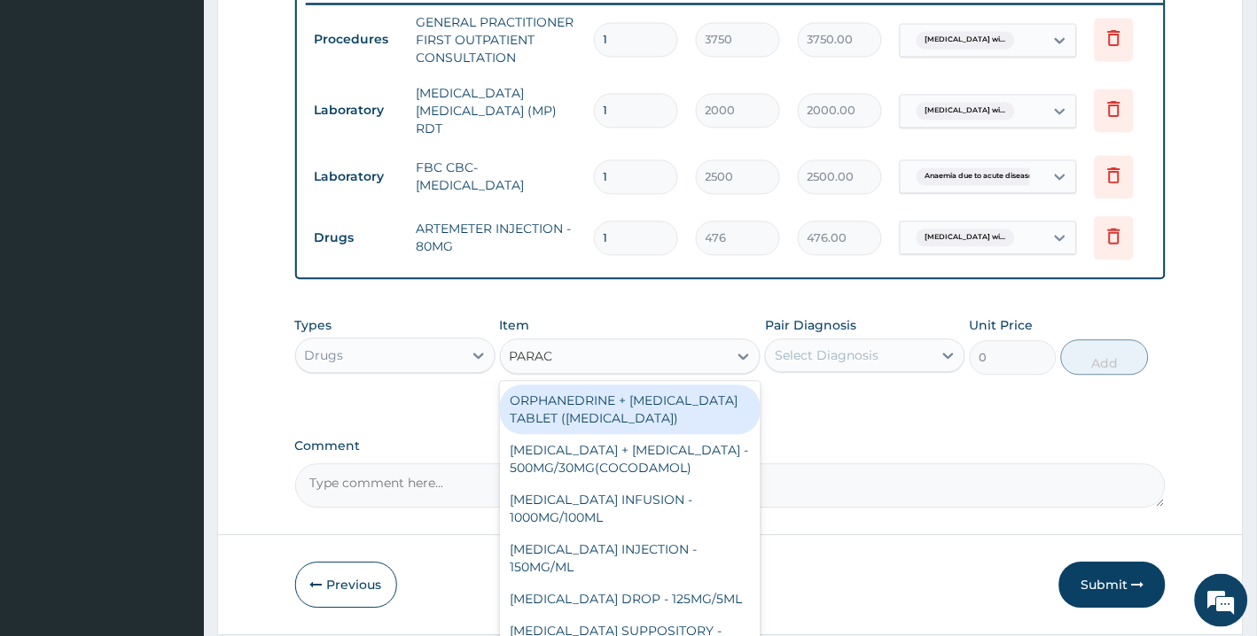
type input "PARACE"
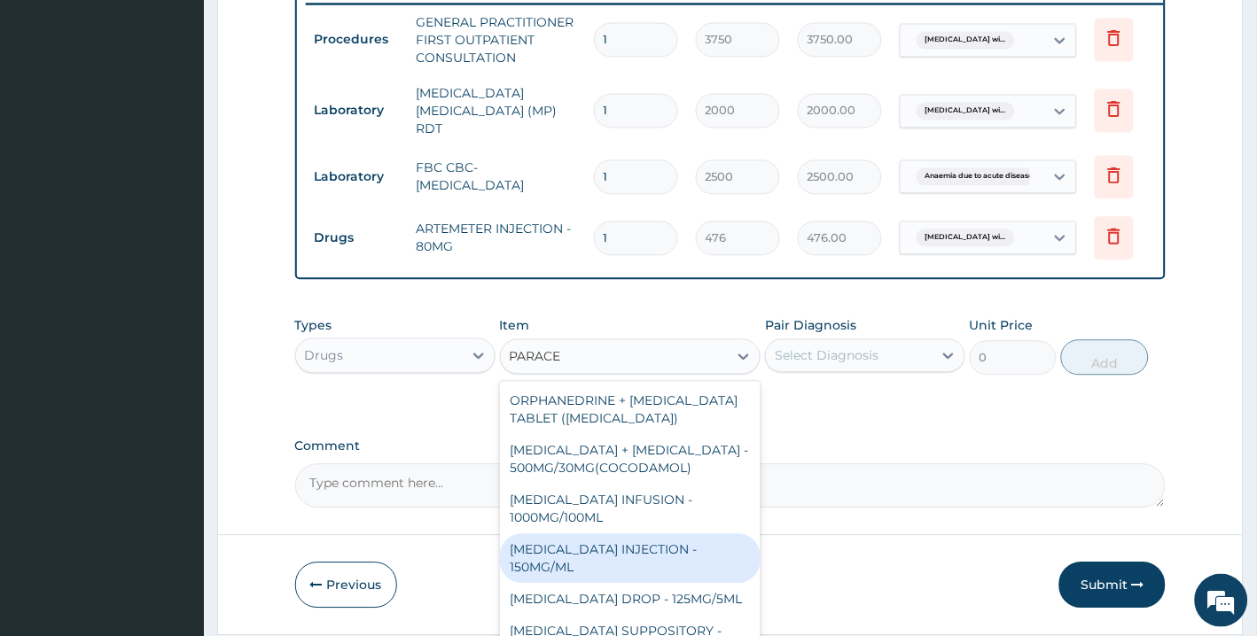
click at [639, 576] on div "PARACETAMOL INJECTION - 150MG/ML" at bounding box center [630, 559] width 261 height 50
type input "560"
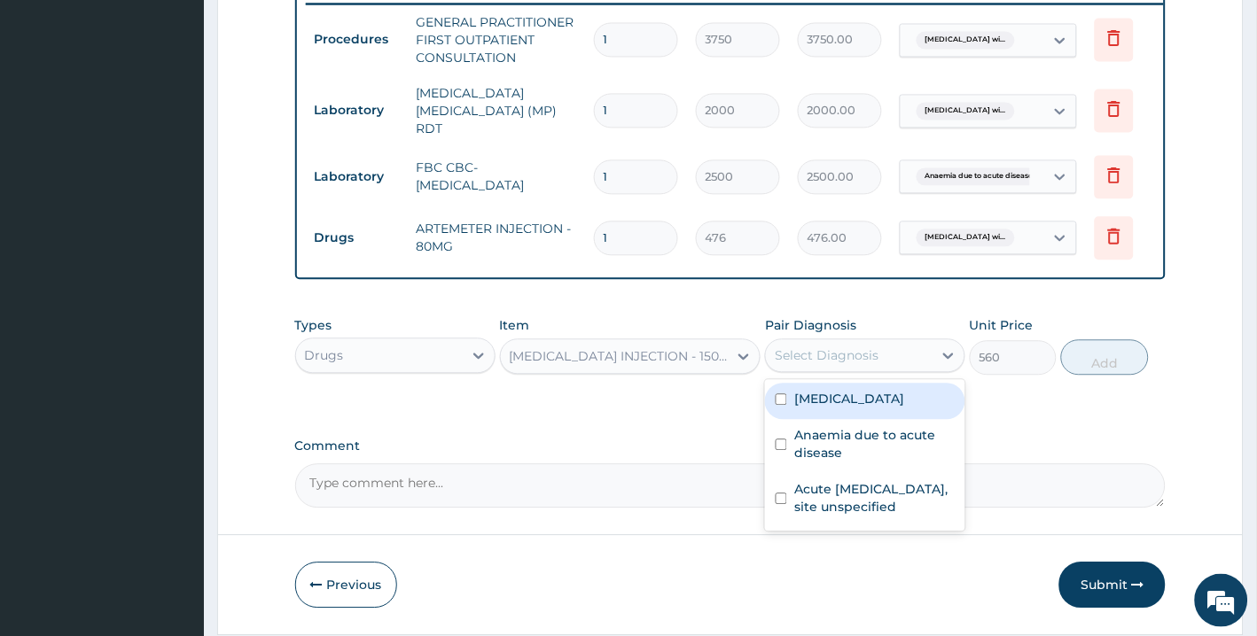
click at [842, 362] on div "Select Diagnosis" at bounding box center [827, 356] width 104 height 18
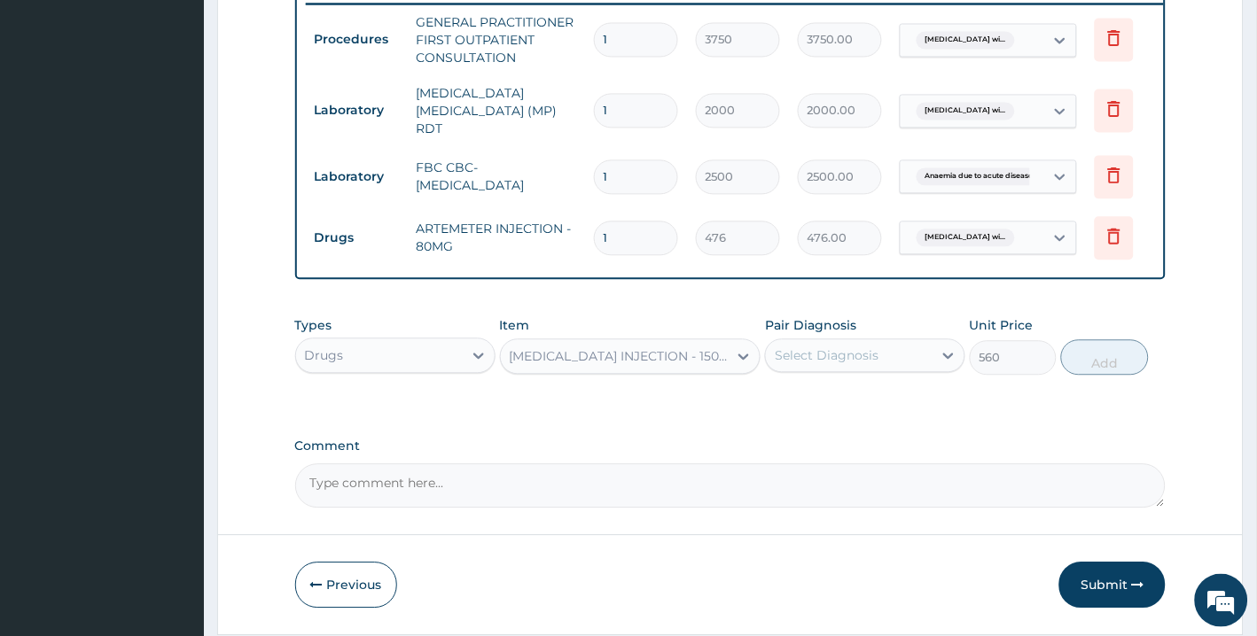
click at [843, 365] on div "Select Diagnosis" at bounding box center [827, 356] width 104 height 18
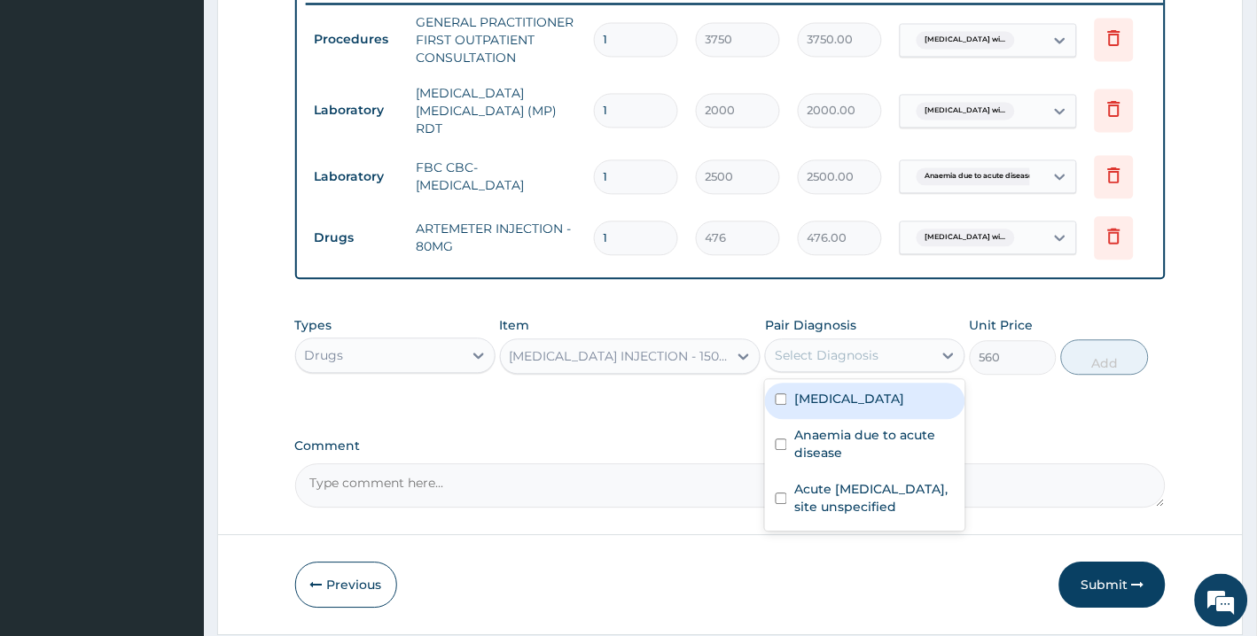
click at [843, 409] on label "Plasmodium malariae malaria without complication" at bounding box center [849, 400] width 110 height 18
checkbox input "true"
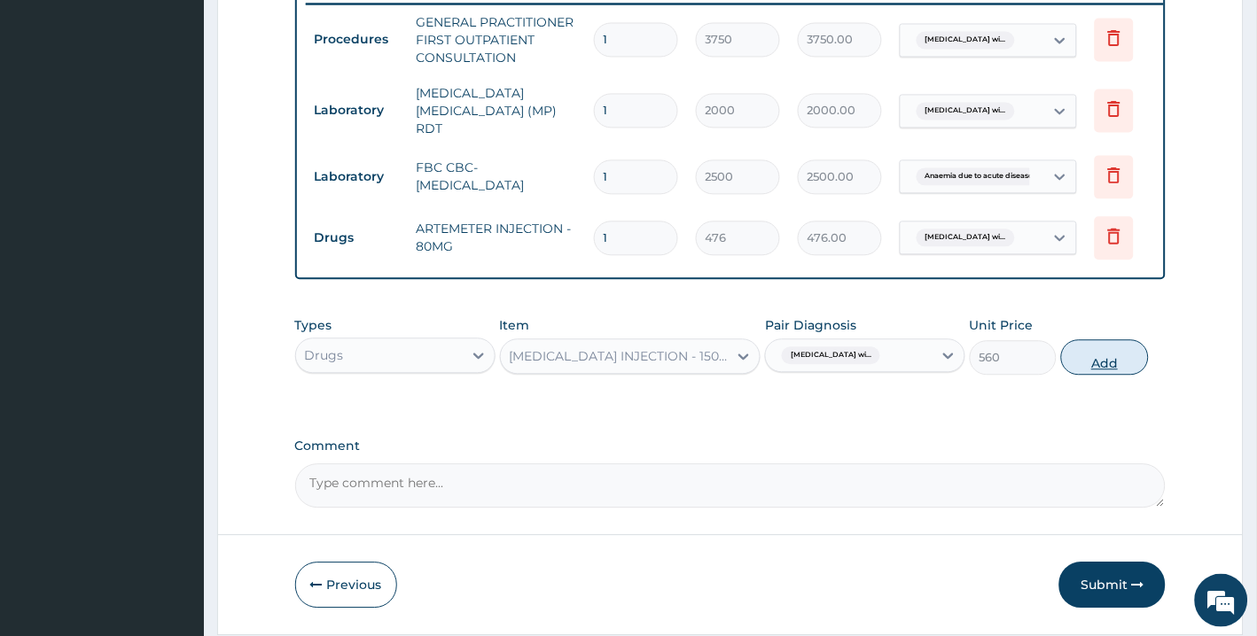
click at [1099, 372] on button "Add" at bounding box center [1104, 357] width 87 height 35
type input "0"
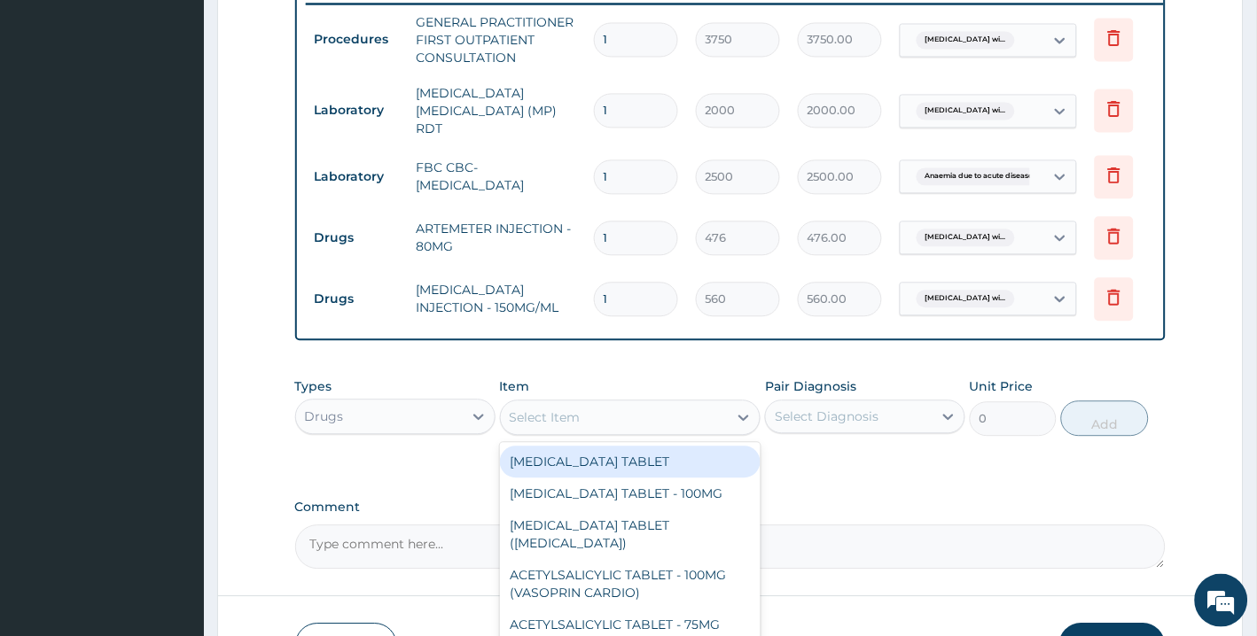
click at [692, 413] on div "Select Item" at bounding box center [615, 418] width 228 height 28
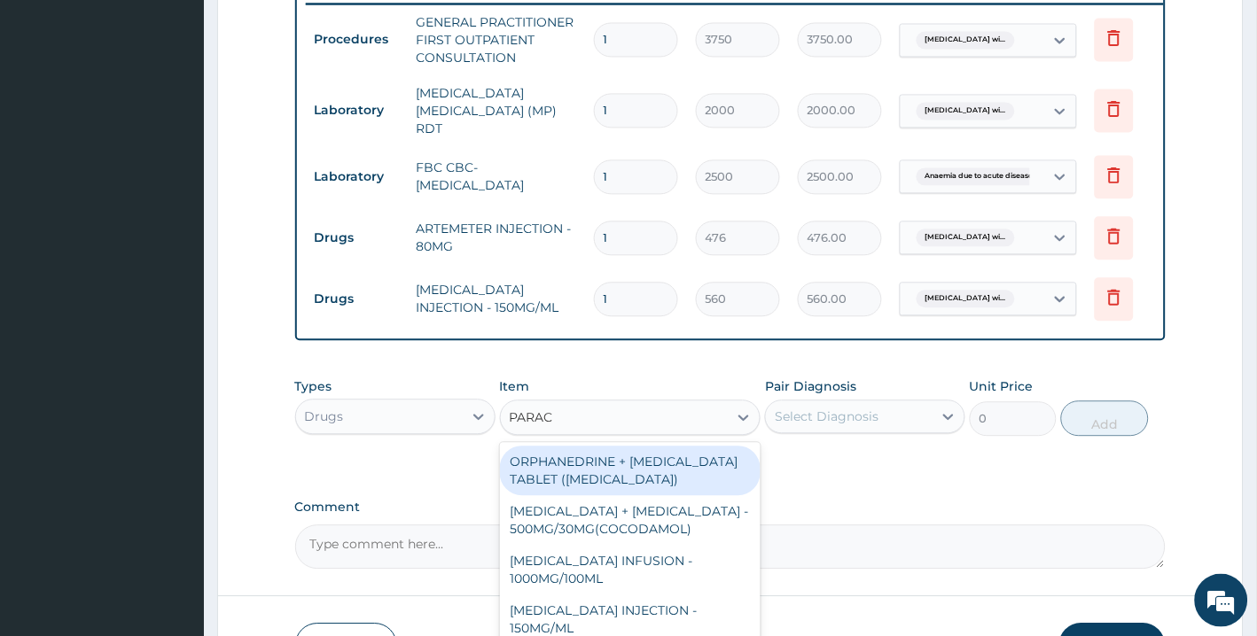
type input "PARACE"
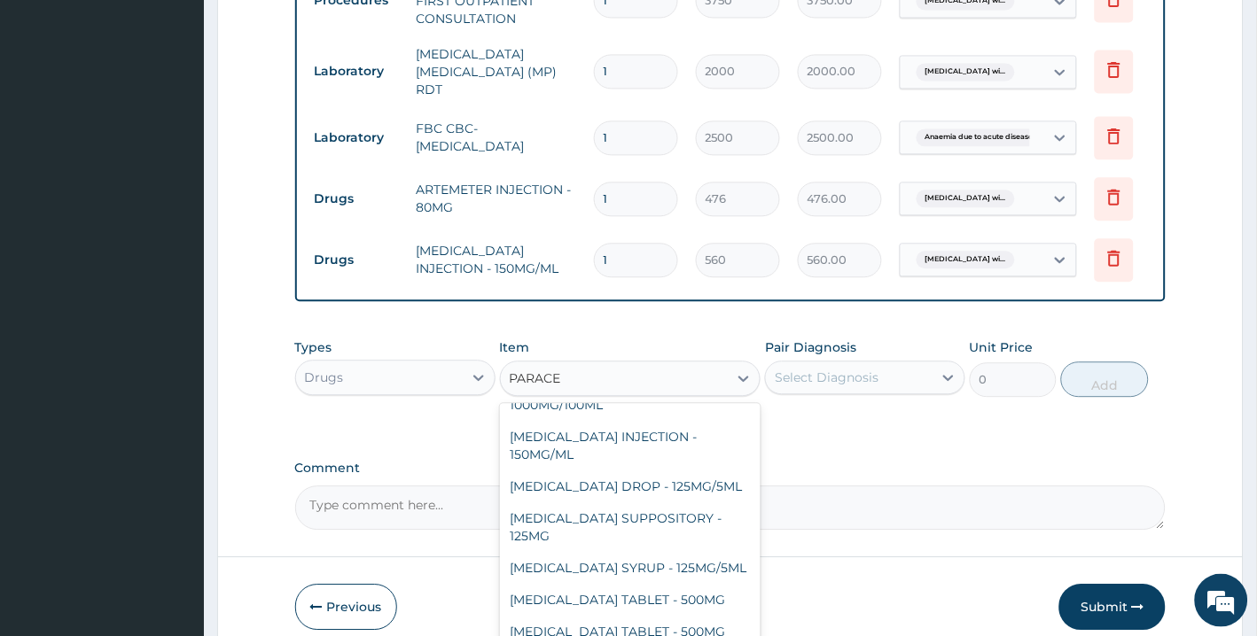
scroll to position [826, 0]
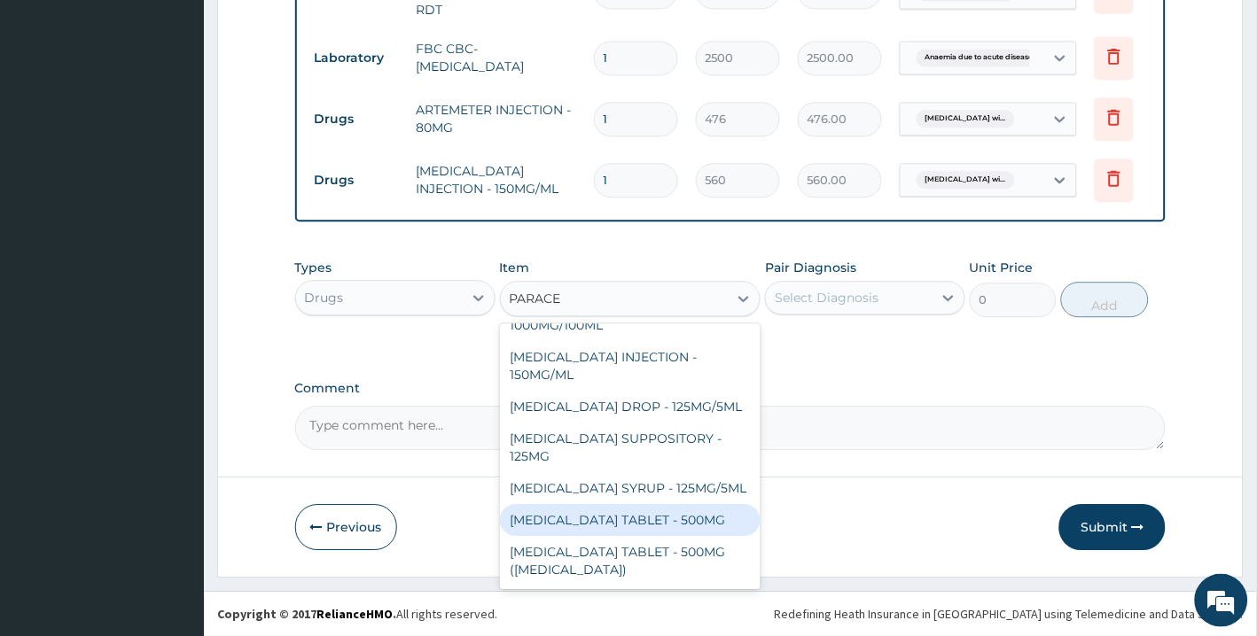
click at [674, 532] on div "PARACETAMOL TABLET - 500MG" at bounding box center [630, 520] width 261 height 32
type input "33.6"
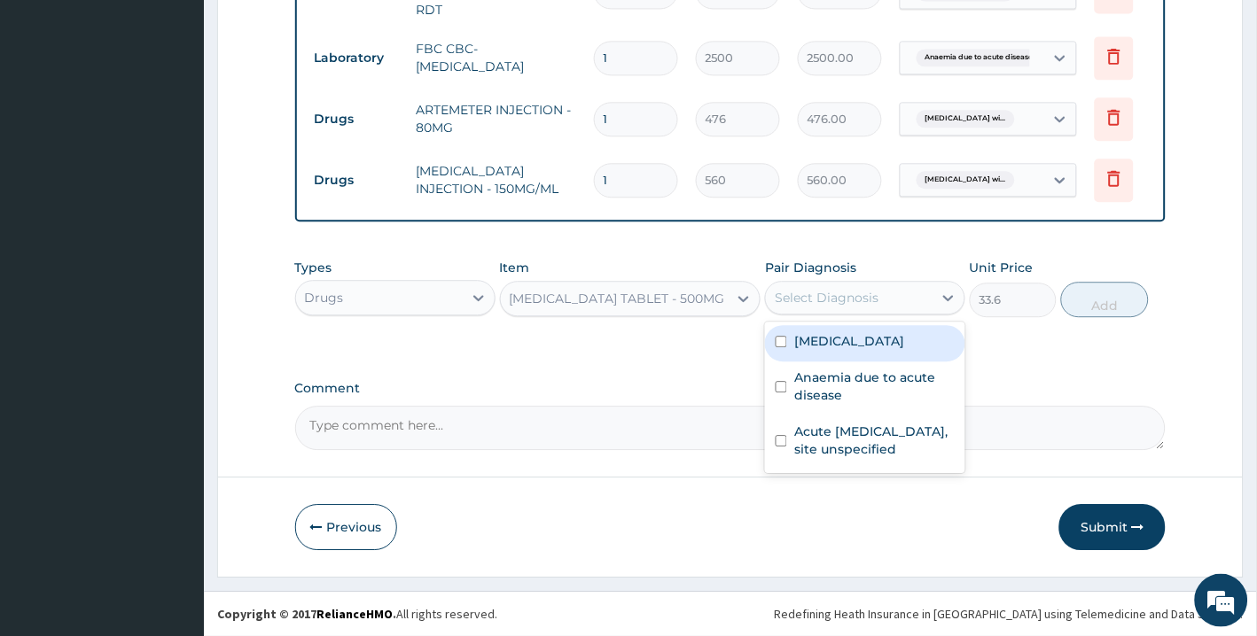
click at [875, 302] on div "Select Diagnosis" at bounding box center [827, 298] width 104 height 18
click at [866, 350] on label "Plasmodium malariae malaria without complication" at bounding box center [849, 341] width 110 height 18
checkbox input "true"
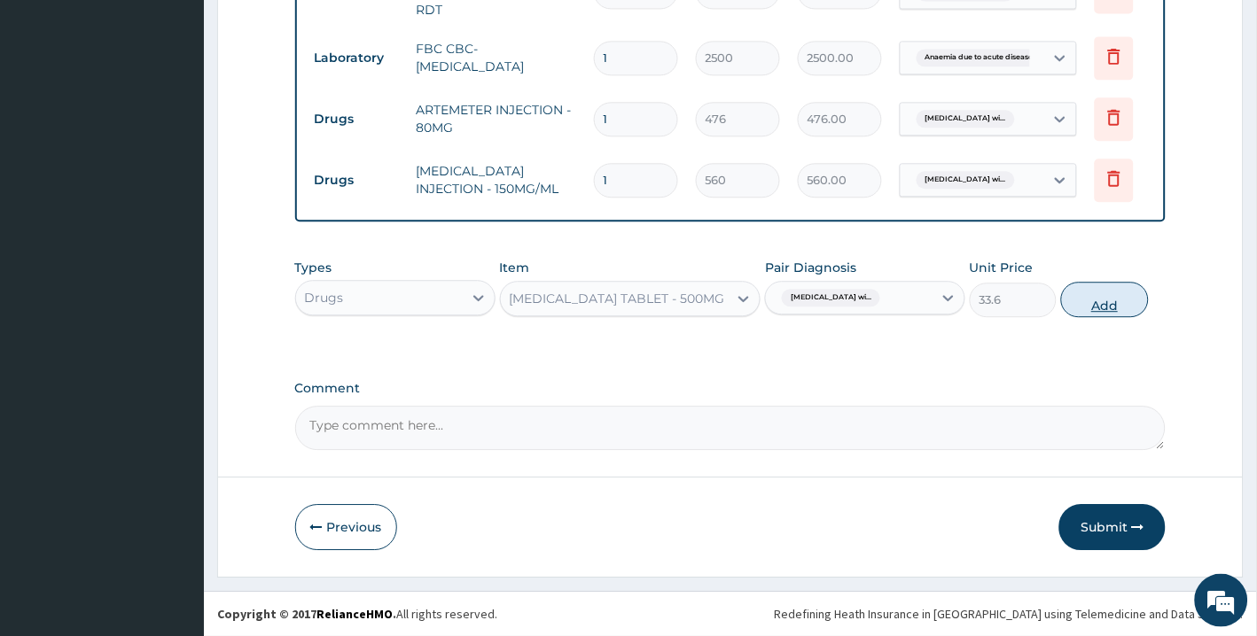
click at [1096, 295] on button "Add" at bounding box center [1104, 299] width 87 height 35
type input "0"
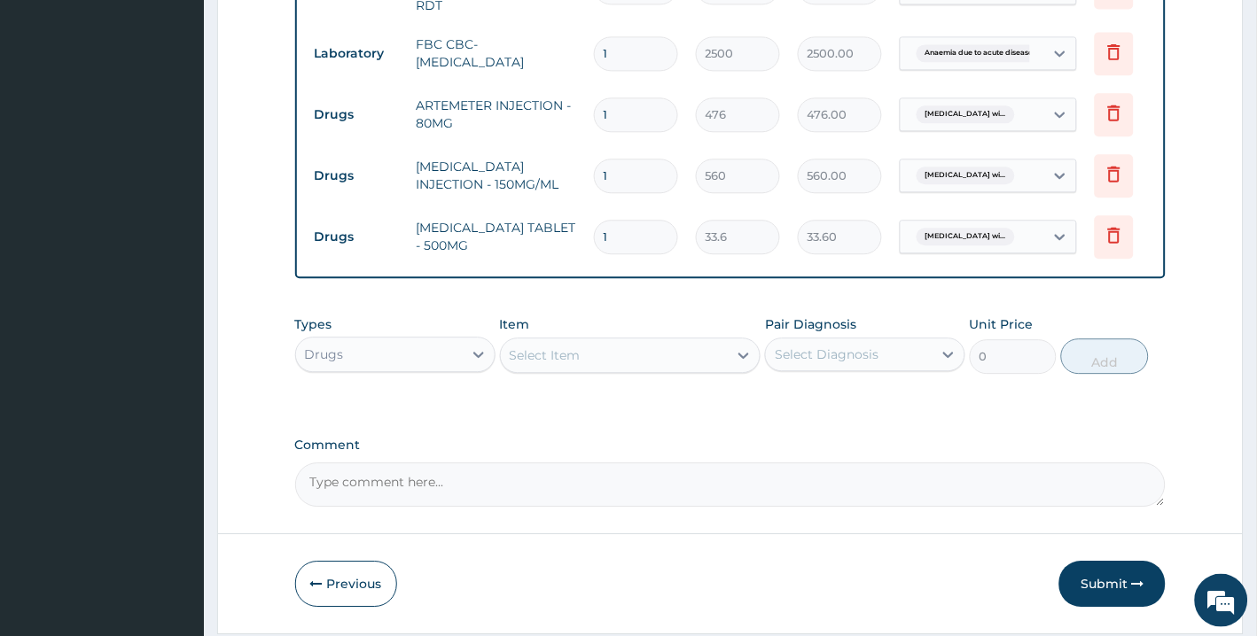
click at [663, 356] on div "Select Item" at bounding box center [615, 355] width 228 height 28
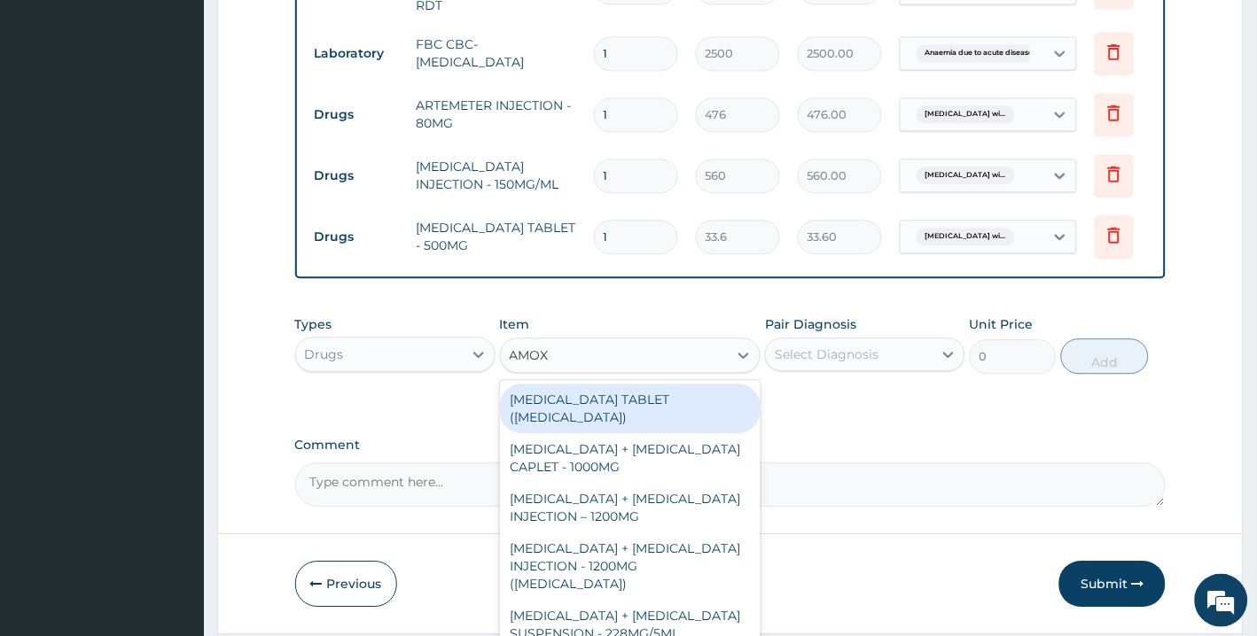
type input "AMOXI"
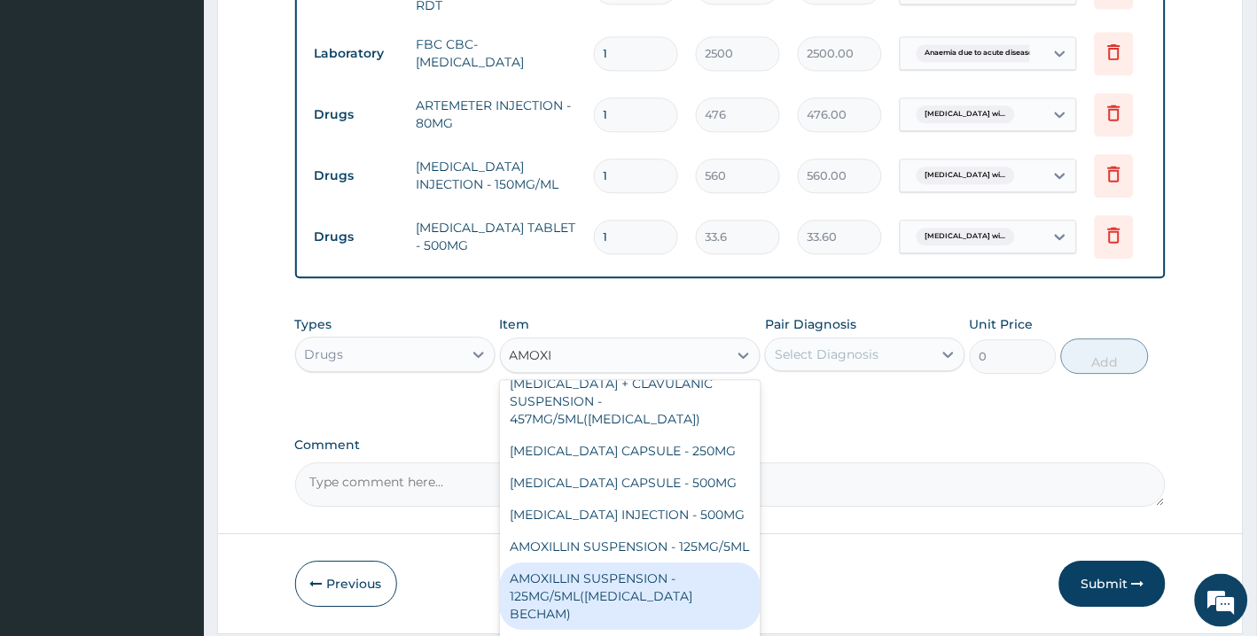
scroll to position [887, 0]
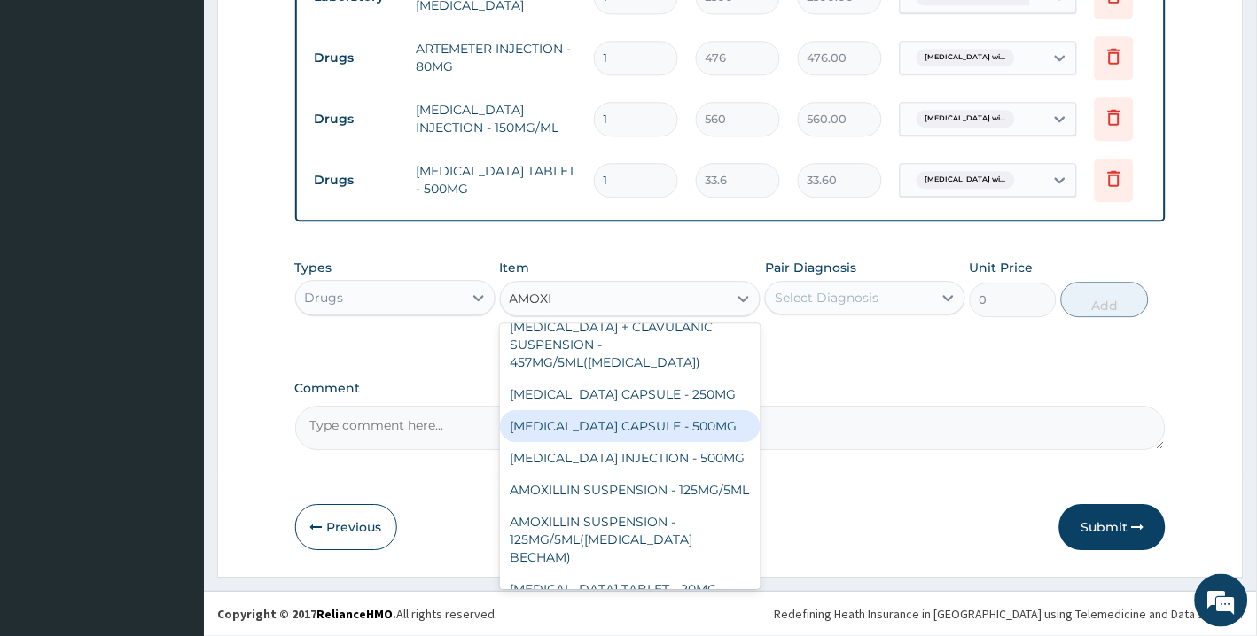
click at [701, 410] on div "AMOXICILLIN CAPSULE - 500MG" at bounding box center [630, 426] width 261 height 32
type input "112"
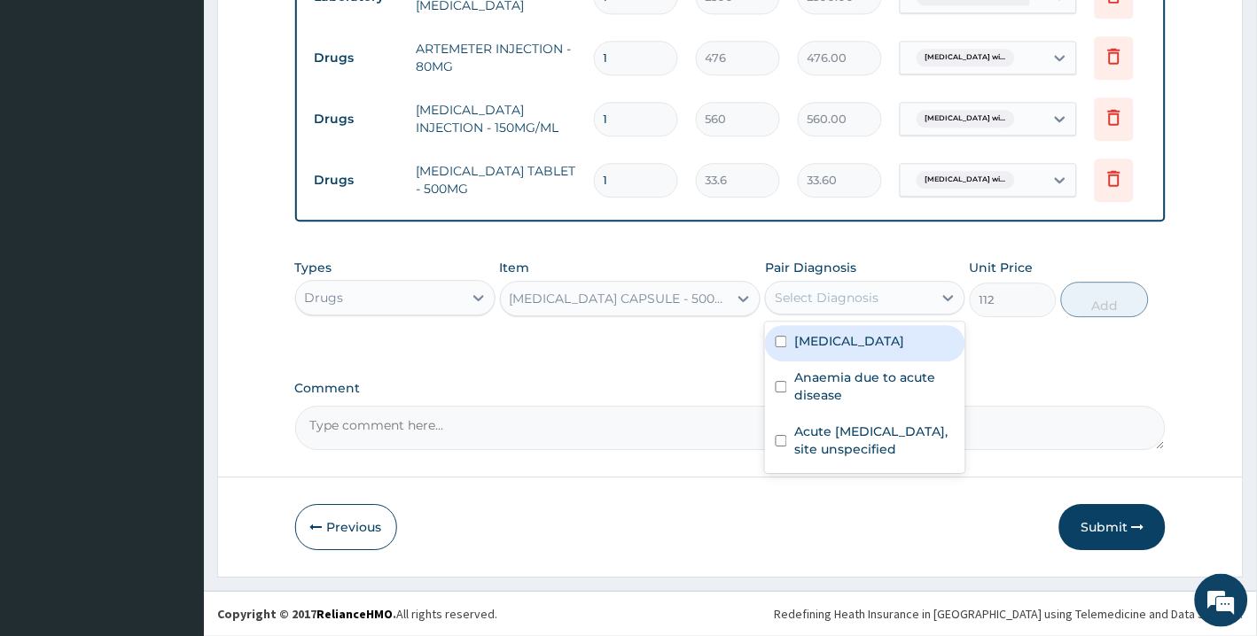
click at [837, 290] on div "Select Diagnosis" at bounding box center [827, 298] width 104 height 18
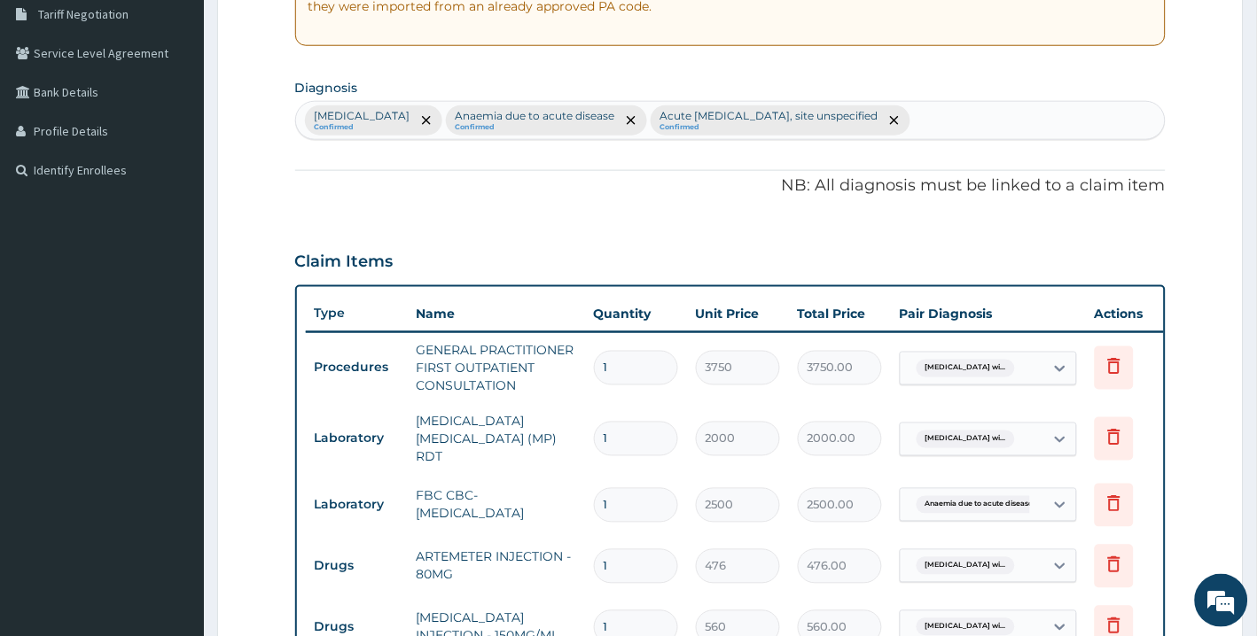
scroll to position [308, 0]
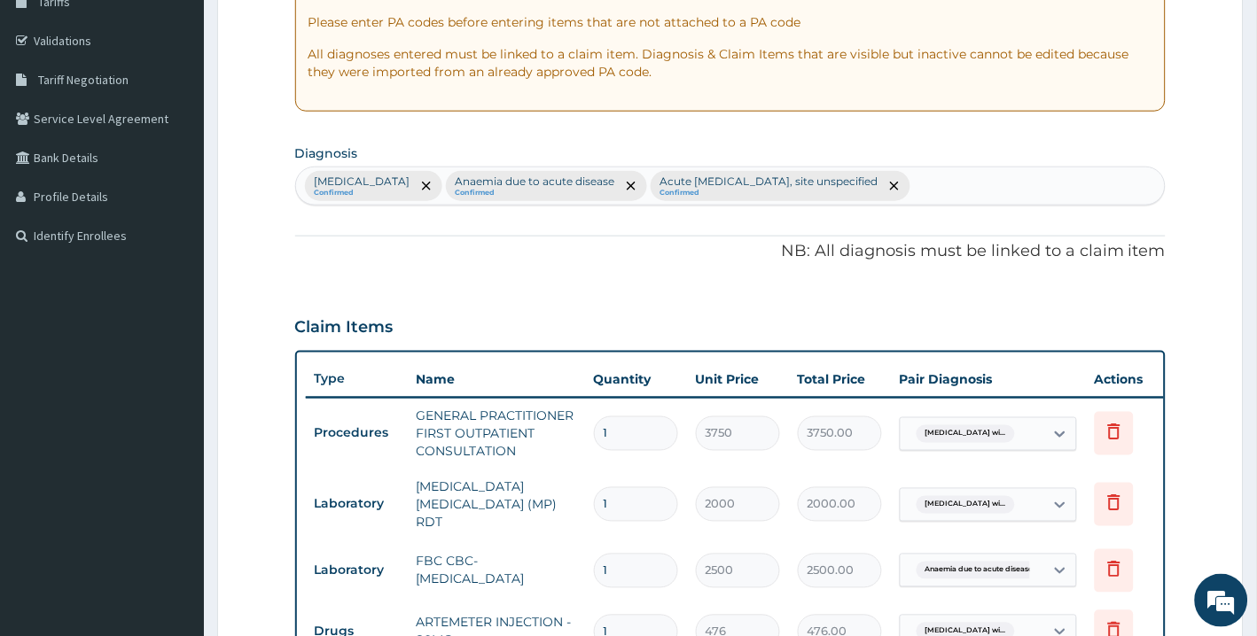
click at [1144, 186] on div "Plasmodium malariae malaria without complication Confirmed Anaemia due to acute…" at bounding box center [730, 185] width 869 height 37
type input "Y"
type input "TYPHOID FEVER"
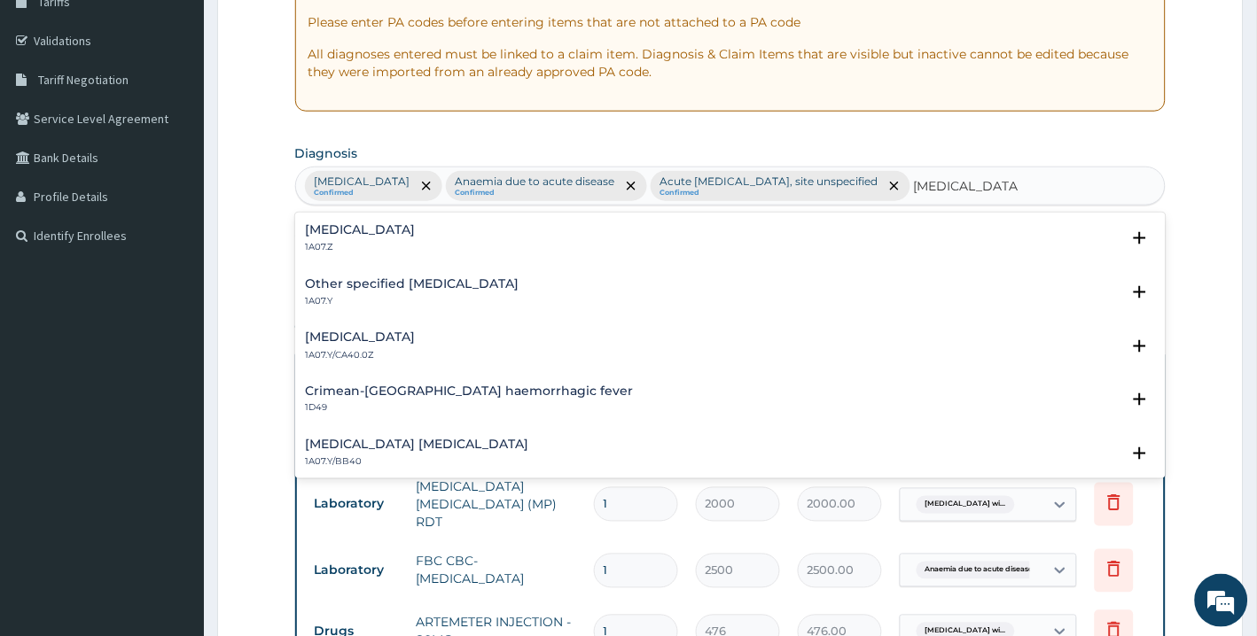
click at [410, 254] on div "Typhoid fever, unspecified 1A07.Z" at bounding box center [361, 238] width 110 height 31
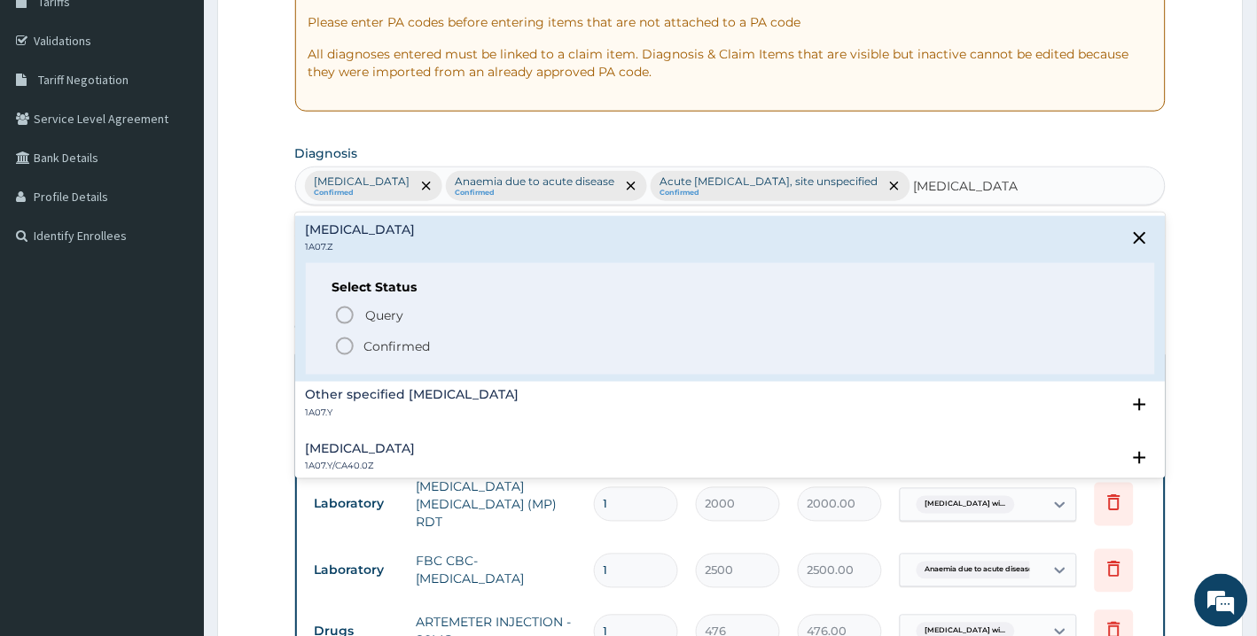
click at [344, 357] on icon "status option filled" at bounding box center [344, 346] width 21 height 21
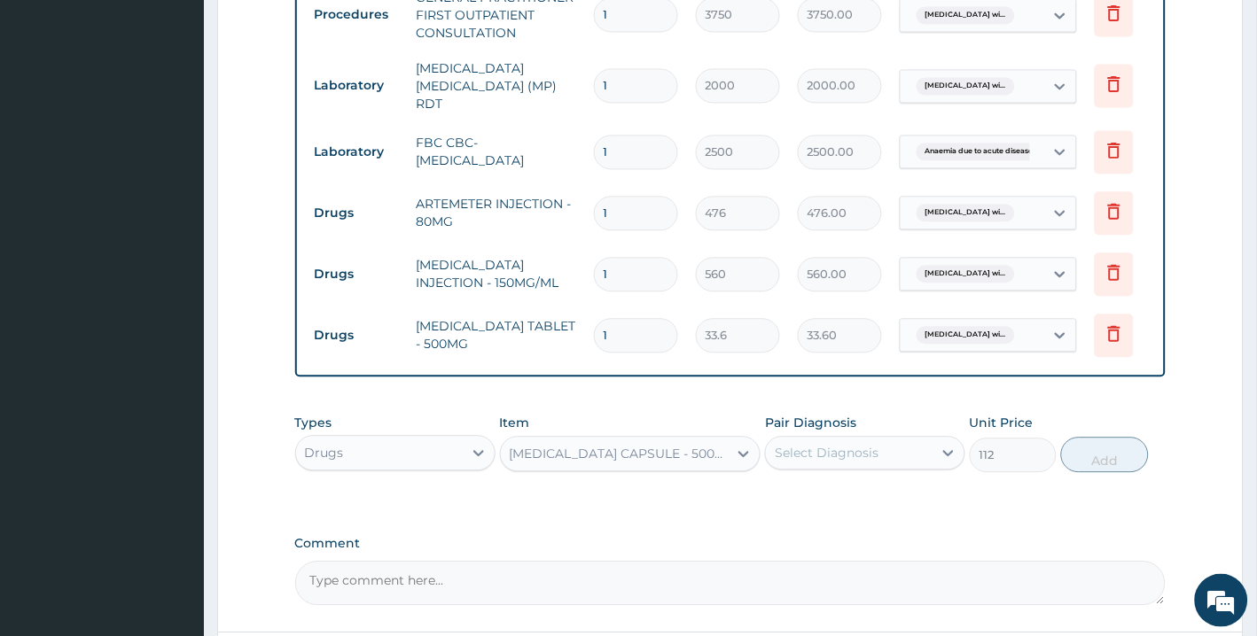
scroll to position [790, 0]
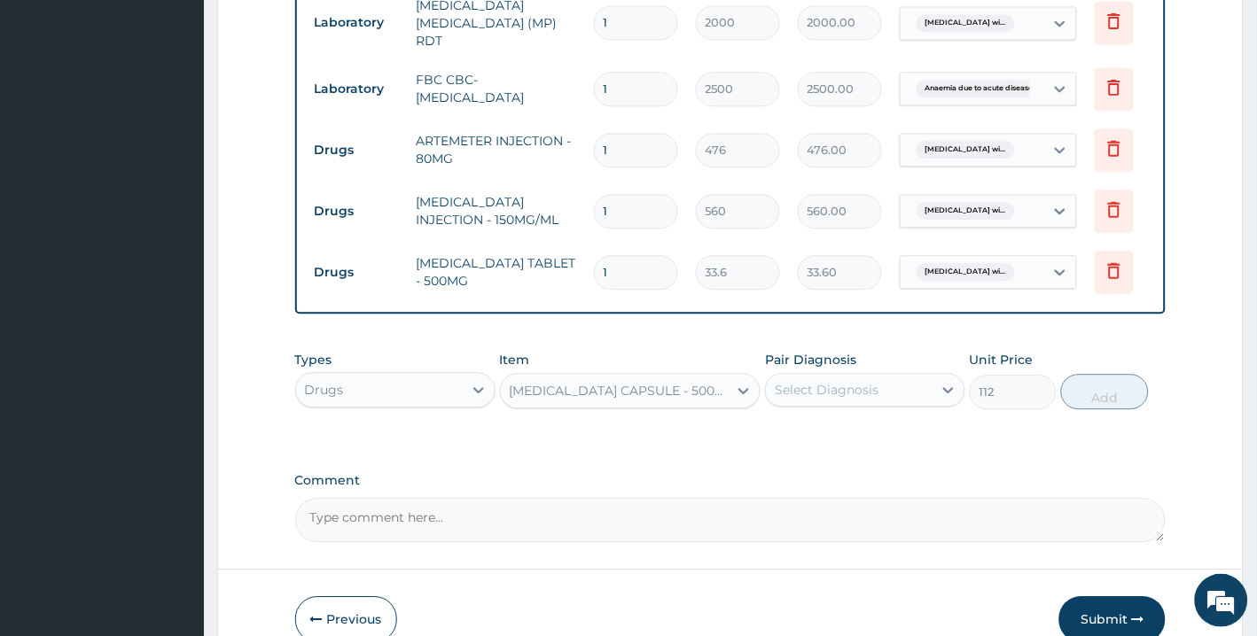
click at [889, 404] on div "Select Diagnosis" at bounding box center [849, 390] width 167 height 28
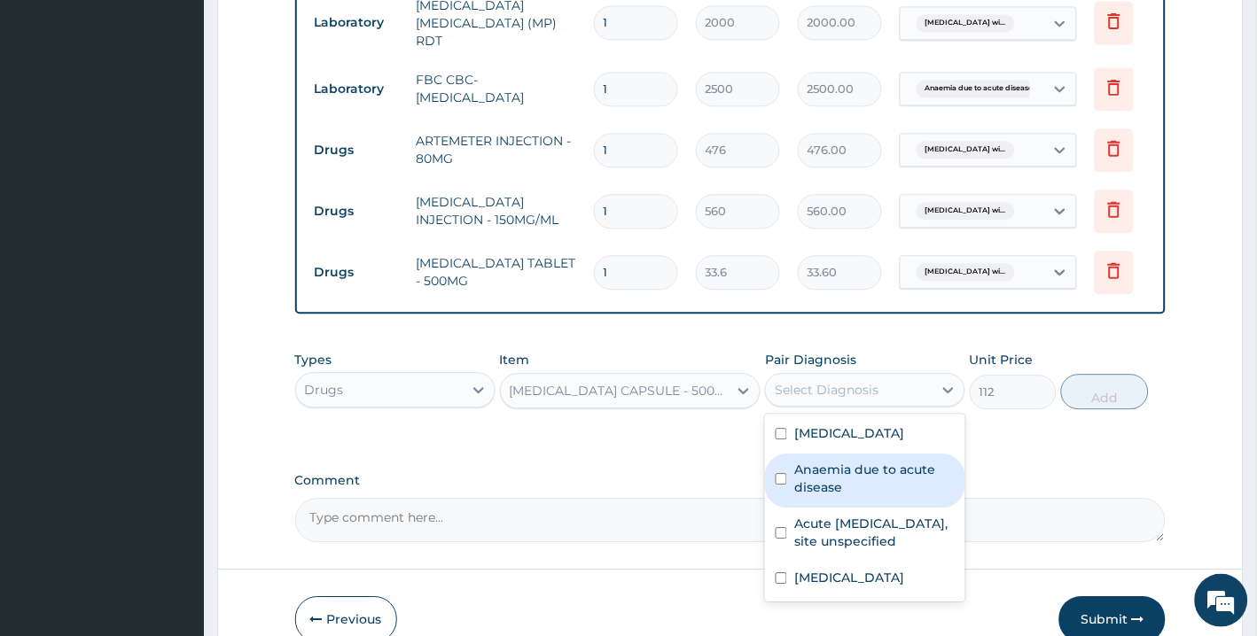
scroll to position [920, 0]
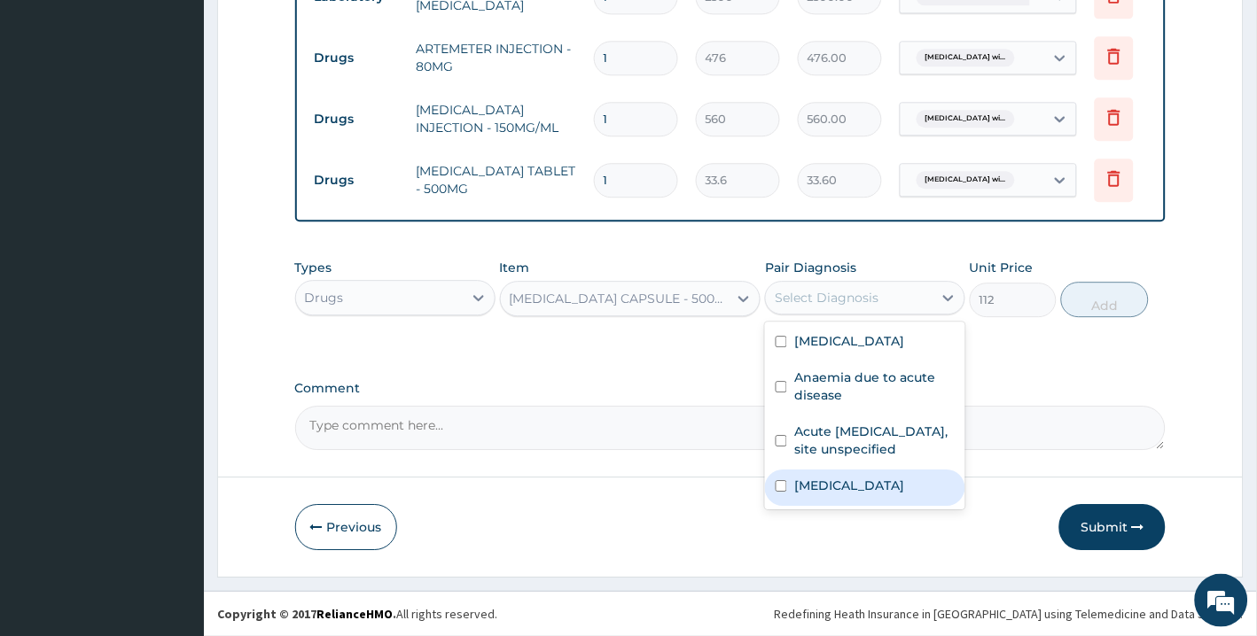
click at [874, 506] on div "Typhoid fever, unspecified" at bounding box center [865, 488] width 200 height 36
checkbox input "true"
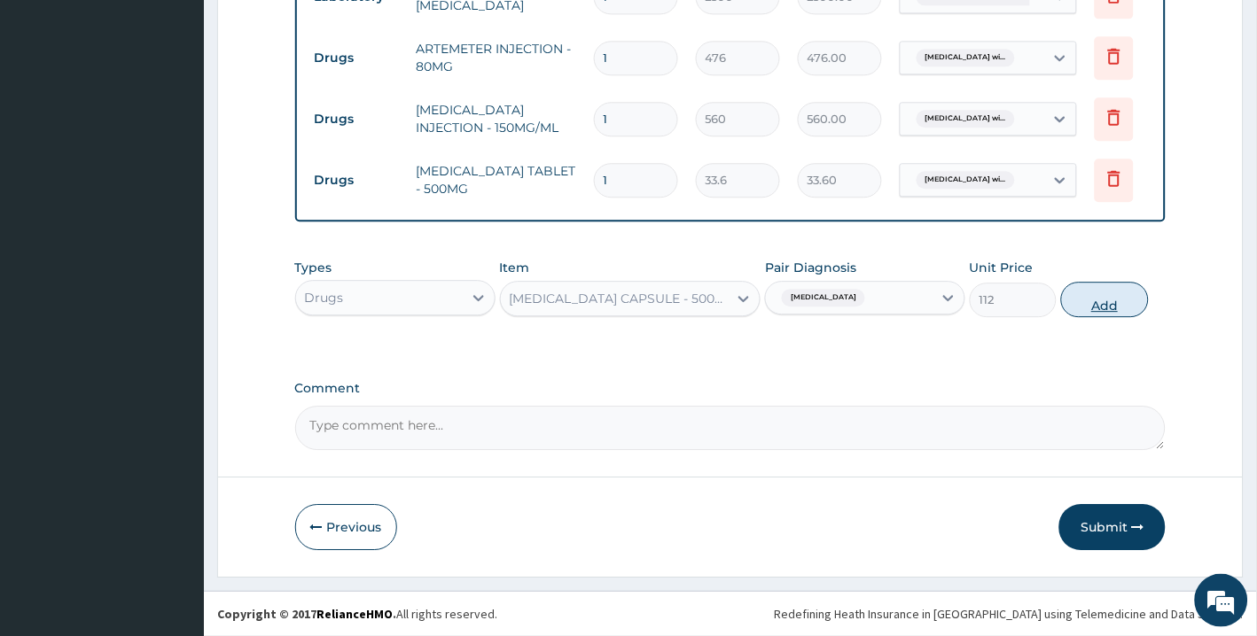
click at [1102, 298] on button "Add" at bounding box center [1104, 299] width 87 height 35
type input "0"
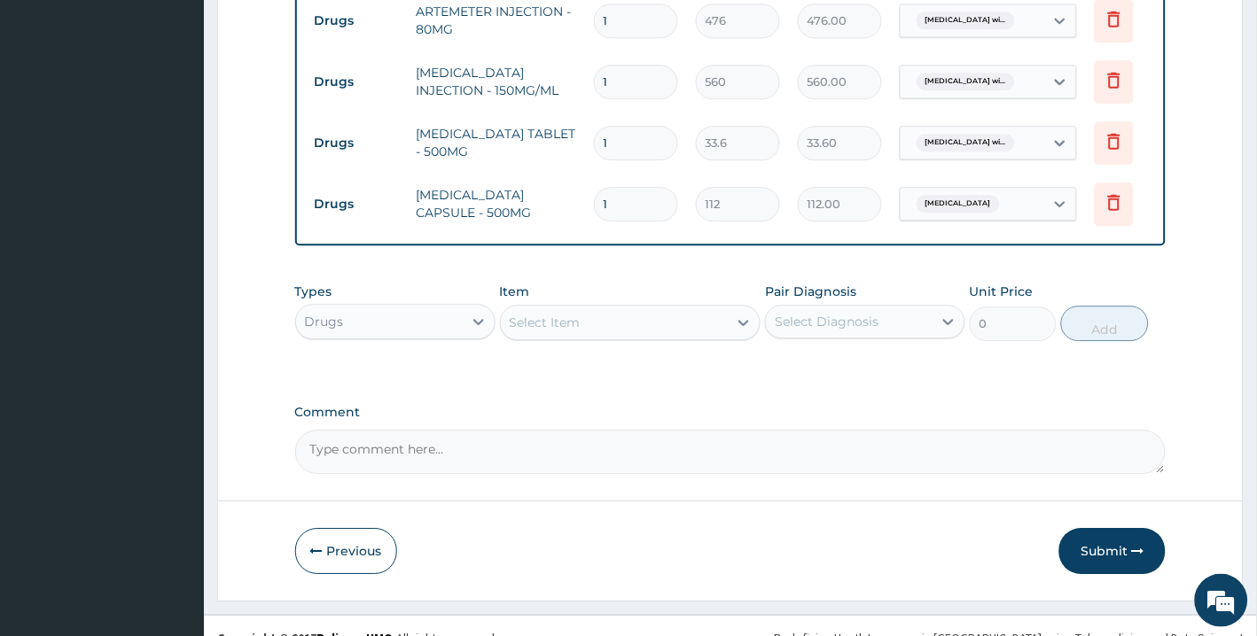
click at [681, 337] on div "Select Item" at bounding box center [615, 322] width 228 height 28
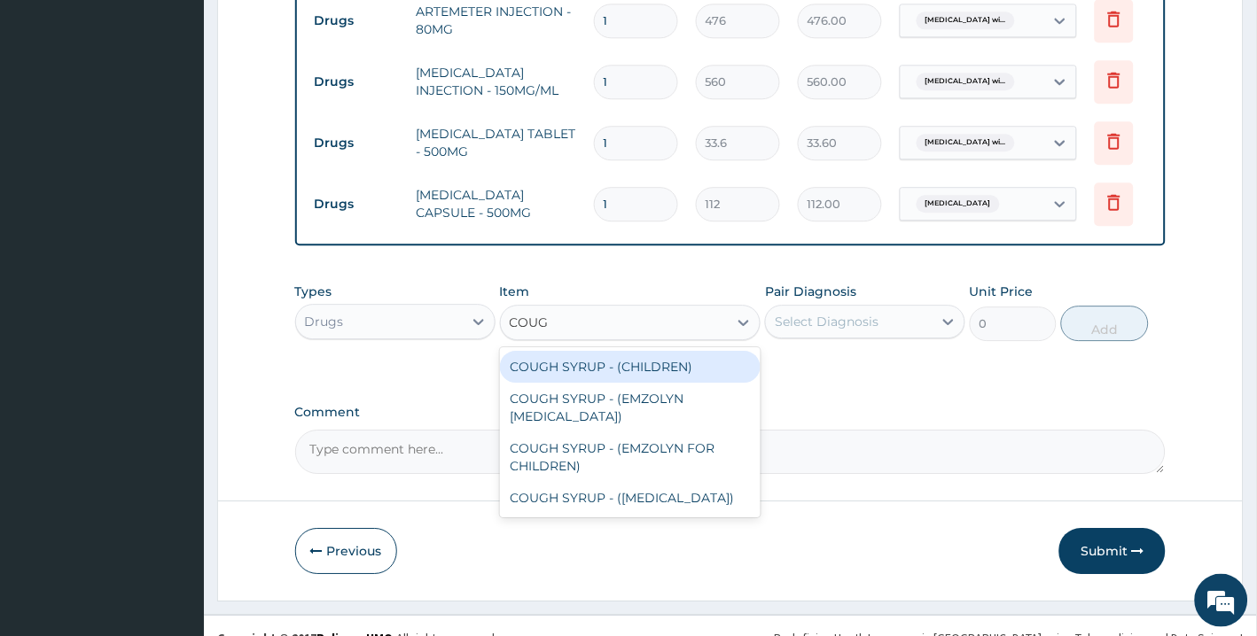
type input "COUGH"
click at [662, 383] on div "COUGH SYRUP - (CHILDREN)" at bounding box center [630, 367] width 261 height 32
type input "1120"
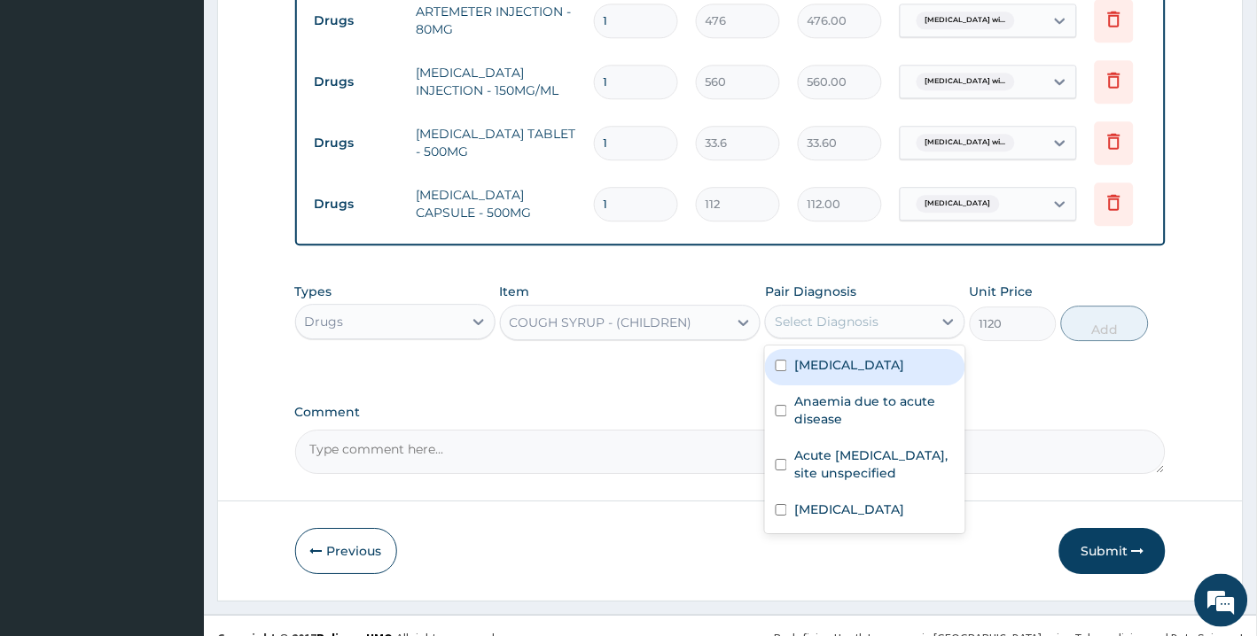
click at [893, 336] on div "Select Diagnosis" at bounding box center [849, 322] width 167 height 28
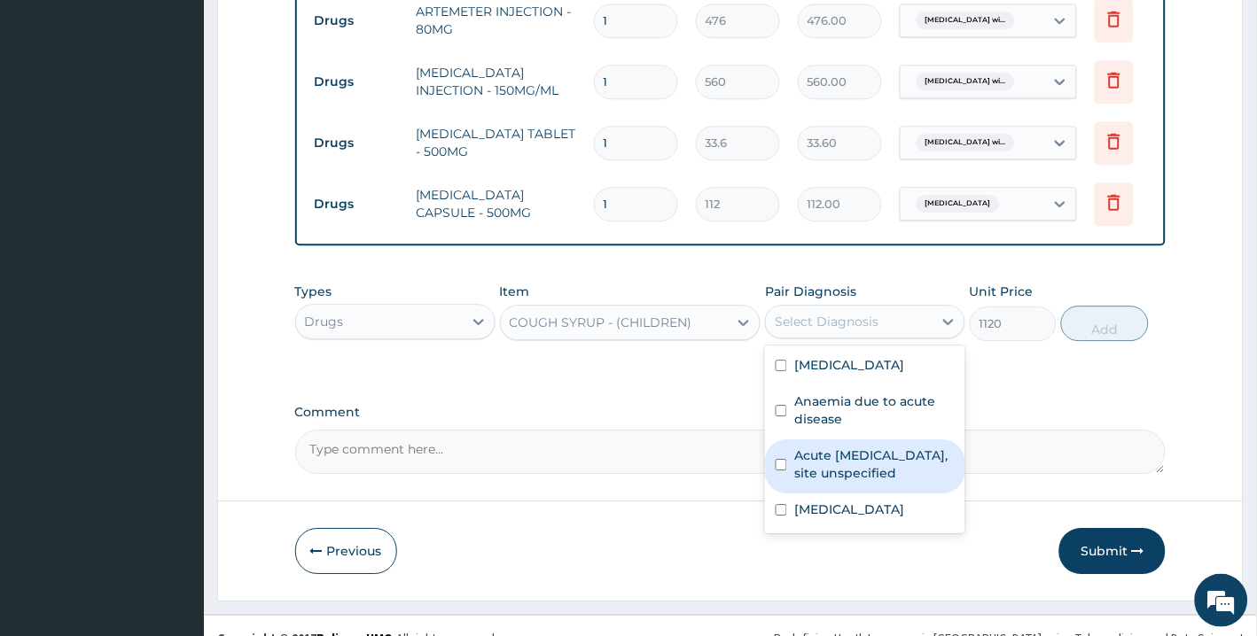
click at [897, 482] on label "Acute upper respiratory infection, site unspecified" at bounding box center [874, 464] width 160 height 35
checkbox input "true"
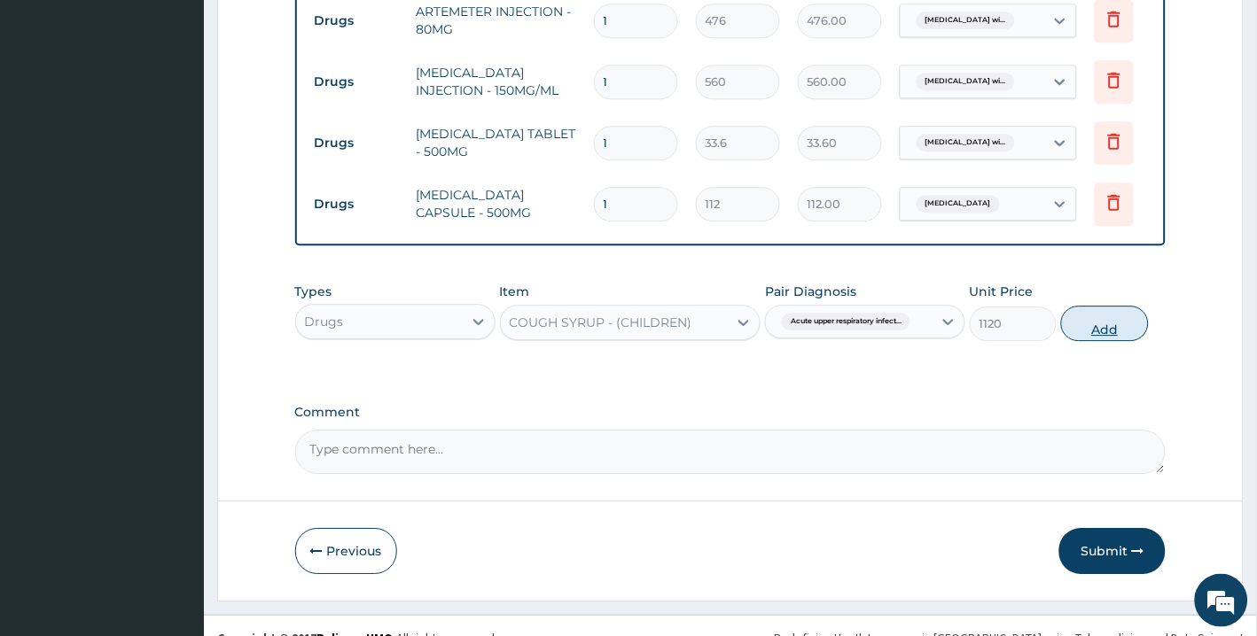
click at [1100, 341] on button "Add" at bounding box center [1104, 323] width 87 height 35
type input "0"
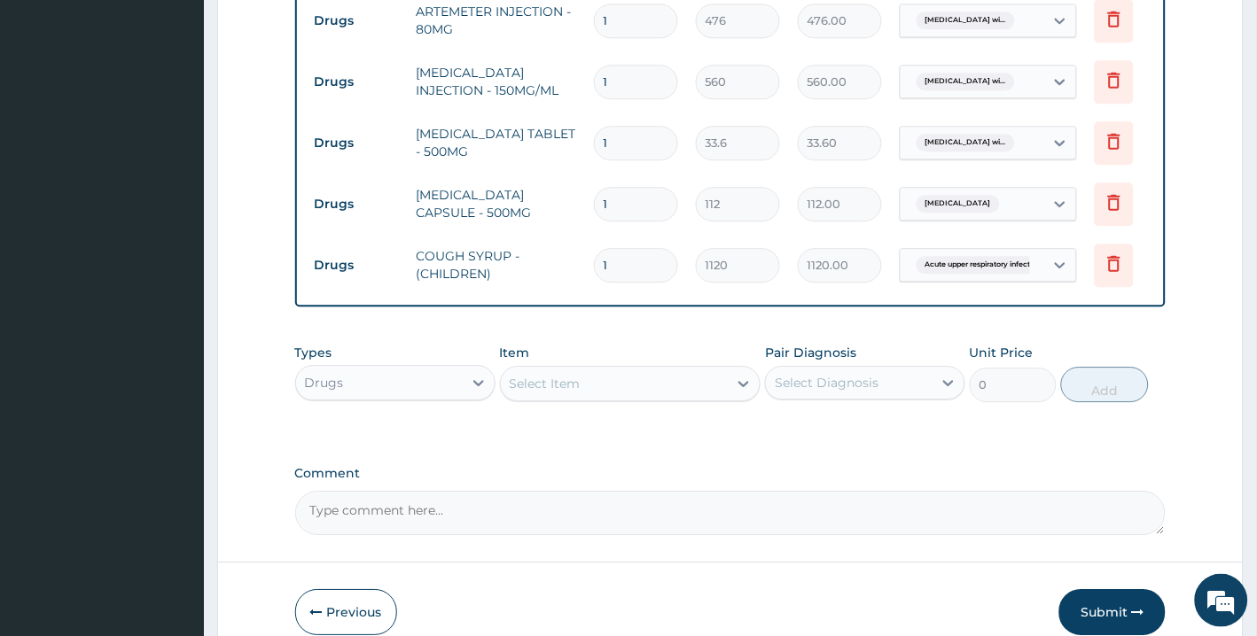
click at [627, 216] on input "1" at bounding box center [636, 204] width 84 height 35
type input "15"
type input "1680.00"
type input "15"
click at [630, 160] on input "1" at bounding box center [636, 143] width 84 height 35
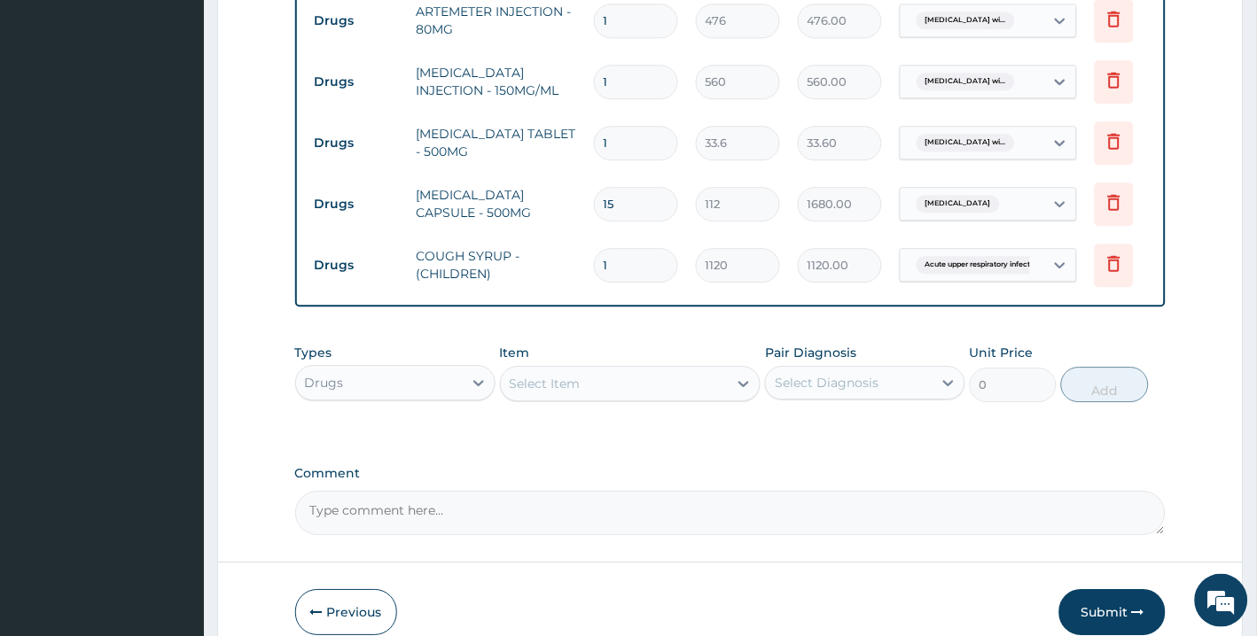
type input "18"
type input "604.80"
type input "18"
click at [636, 99] on input "1" at bounding box center [636, 82] width 84 height 35
drag, startPoint x: 636, startPoint y: 101, endPoint x: 580, endPoint y: 109, distance: 56.4
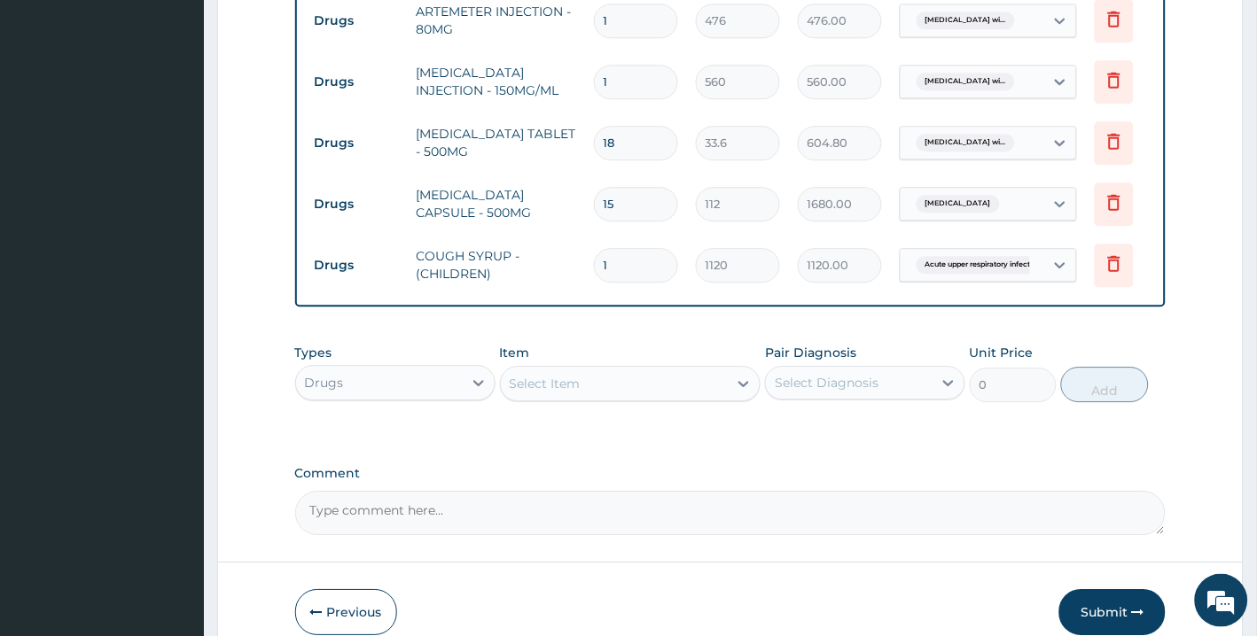
click at [580, 109] on tr "Drugs PARACETAMOL INJECTION - 150MG/ML 1 560 560.00 Plasmodium malariae malaria…" at bounding box center [740, 81] width 868 height 61
type input "4"
type input "2240.00"
type input "4"
drag, startPoint x: 629, startPoint y: 39, endPoint x: 592, endPoint y: 38, distance: 37.2
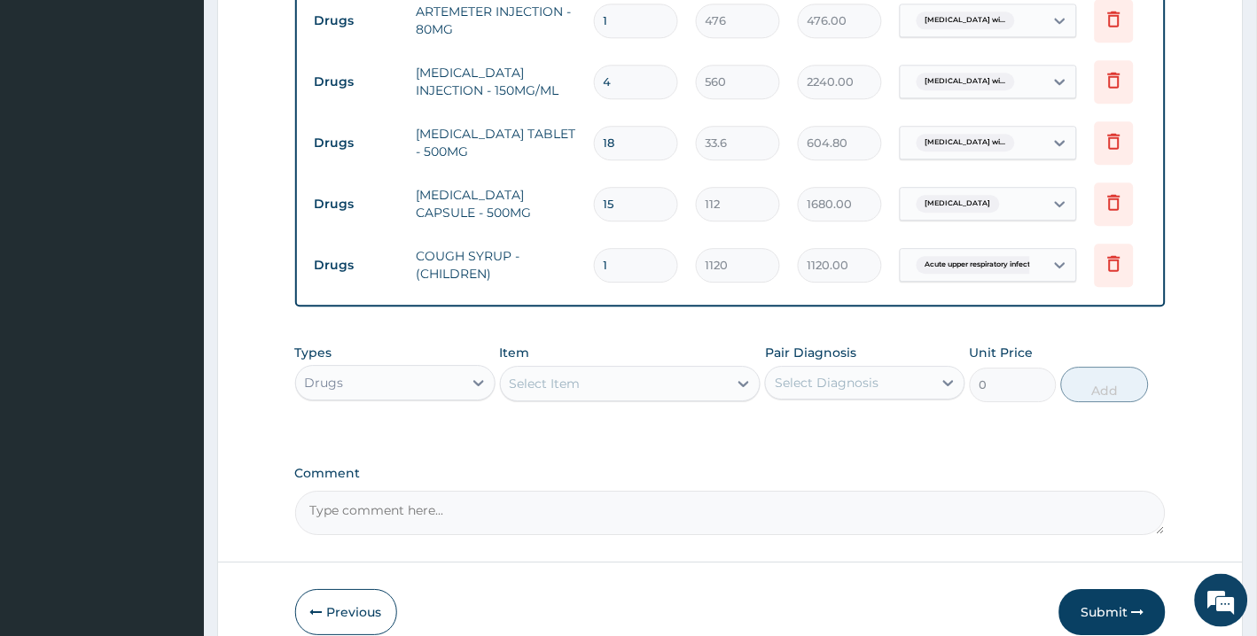
click at [594, 38] on input "1" at bounding box center [636, 21] width 84 height 35
type input "6"
type input "2856.00"
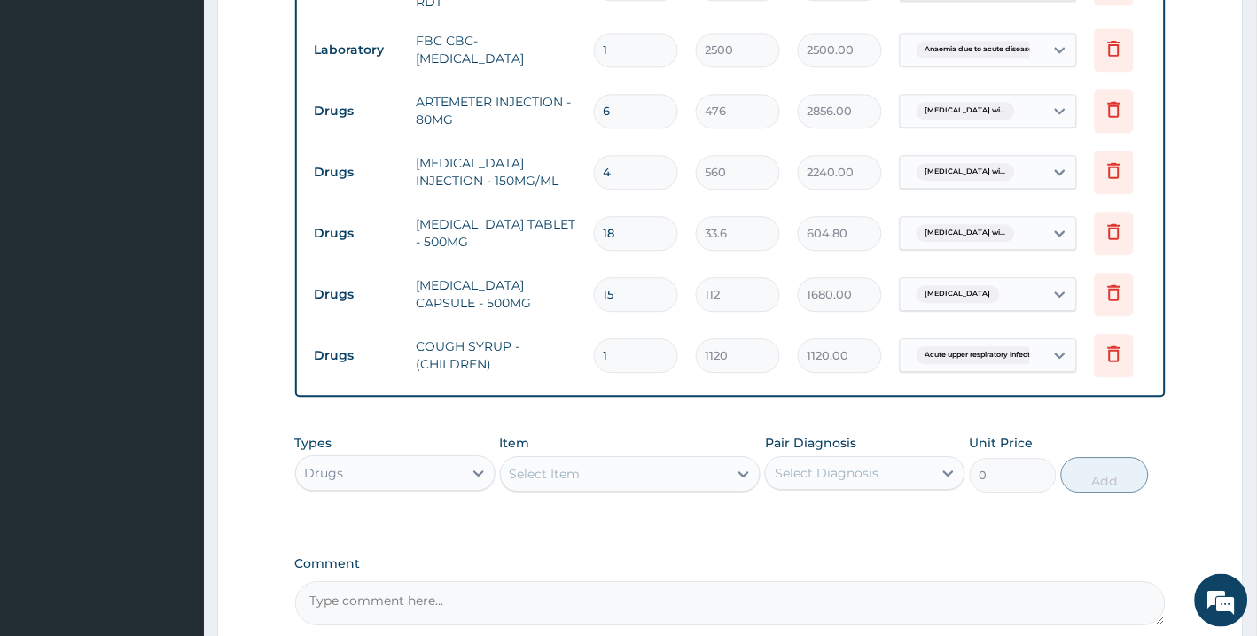
scroll to position [1043, 0]
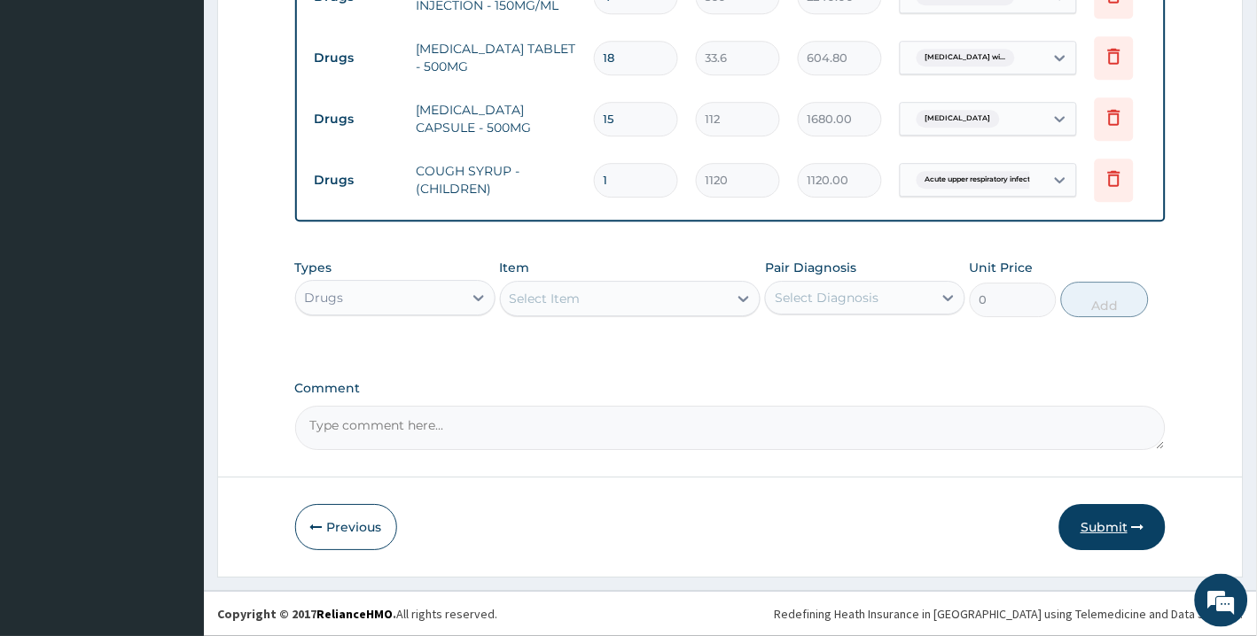
type input "6"
click at [1134, 518] on button "Submit" at bounding box center [1112, 527] width 106 height 46
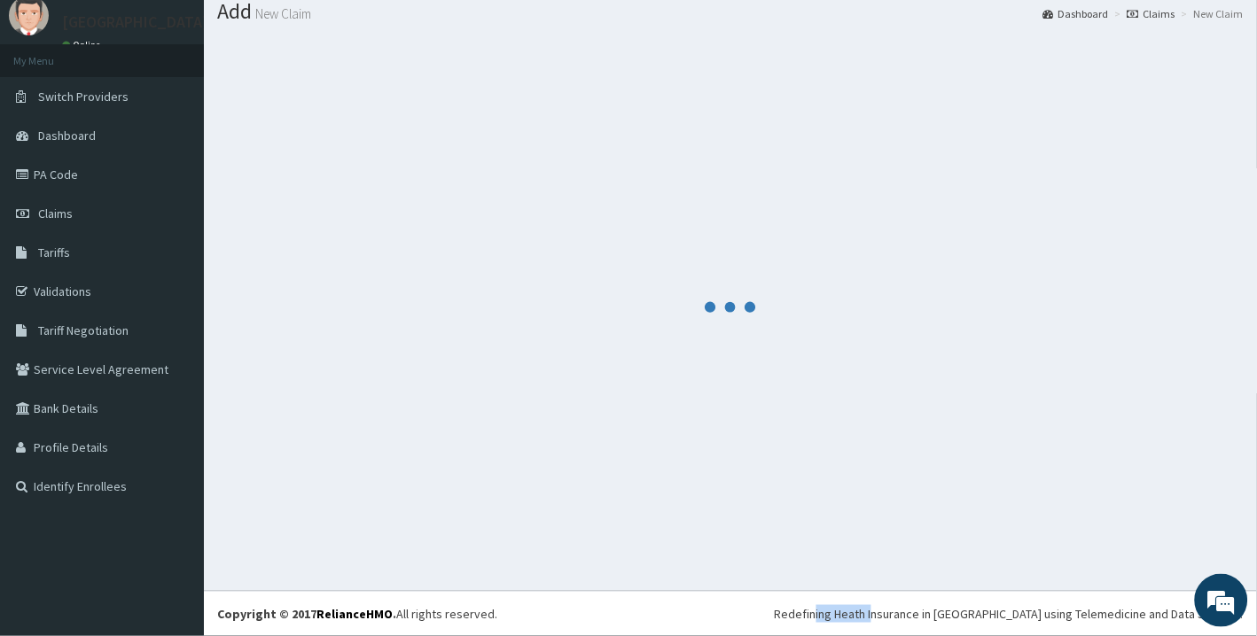
scroll to position [57, 0]
click at [720, 105] on div at bounding box center [730, 307] width 1026 height 541
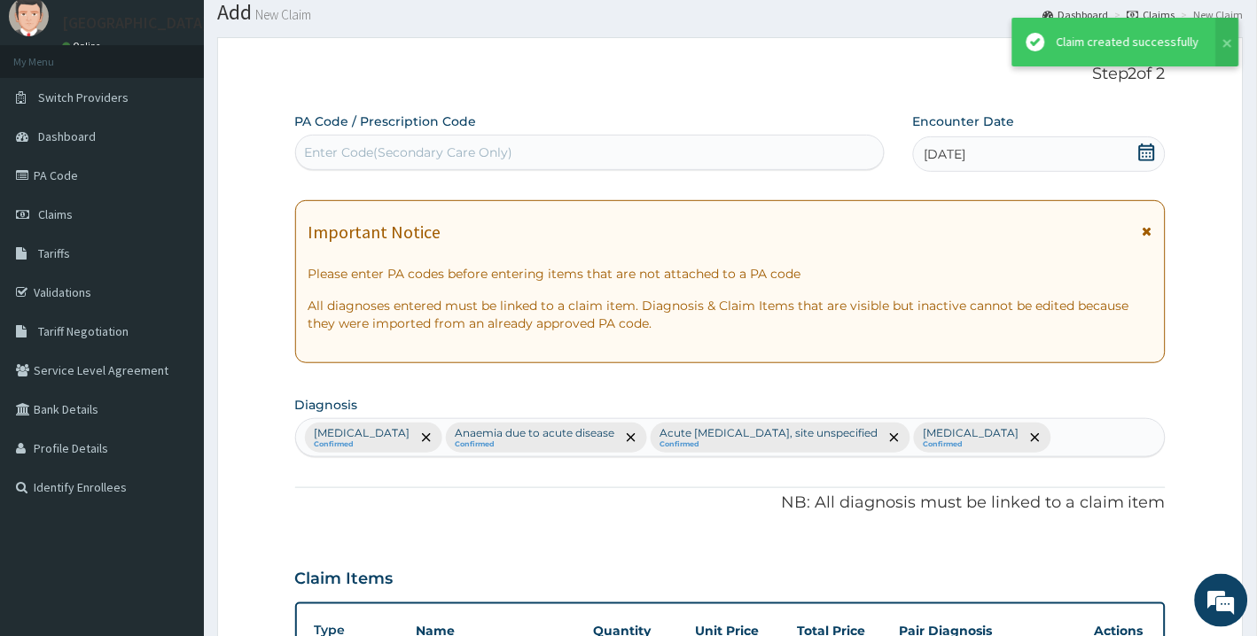
scroll to position [1043, 0]
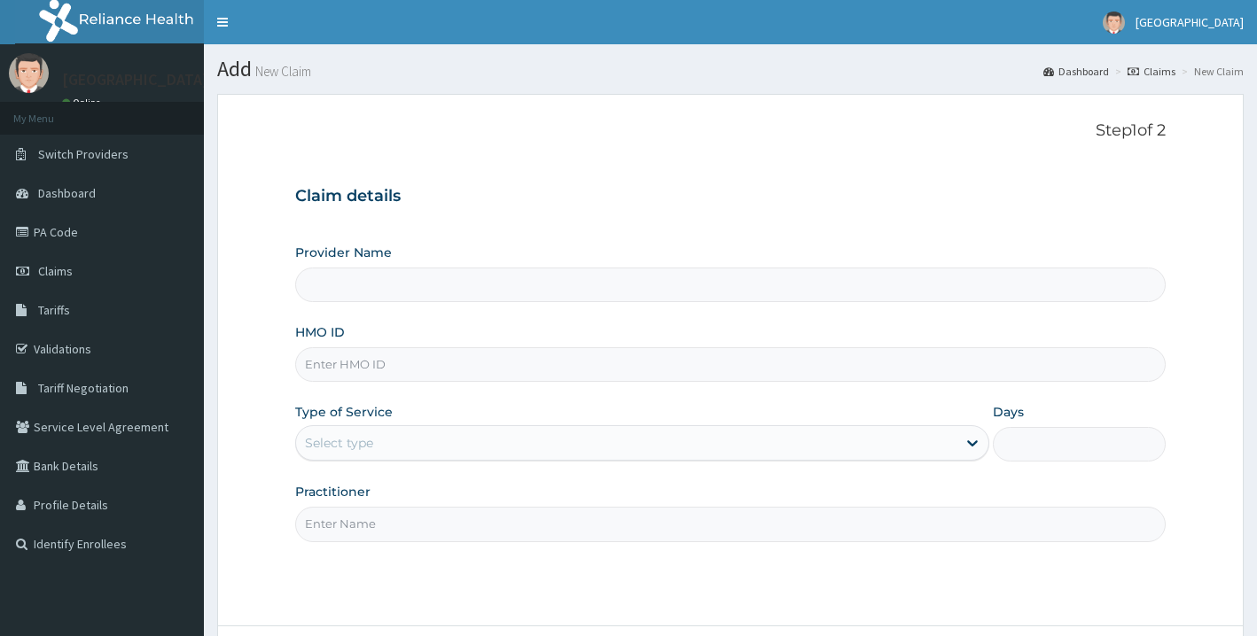
type input "[GEOGRAPHIC_DATA]"
click at [481, 363] on input "HMO ID" at bounding box center [730, 364] width 871 height 35
paste input "RET/46166/A"
type input "RET/46166/A"
click at [401, 456] on div "Select type" at bounding box center [626, 443] width 660 height 28
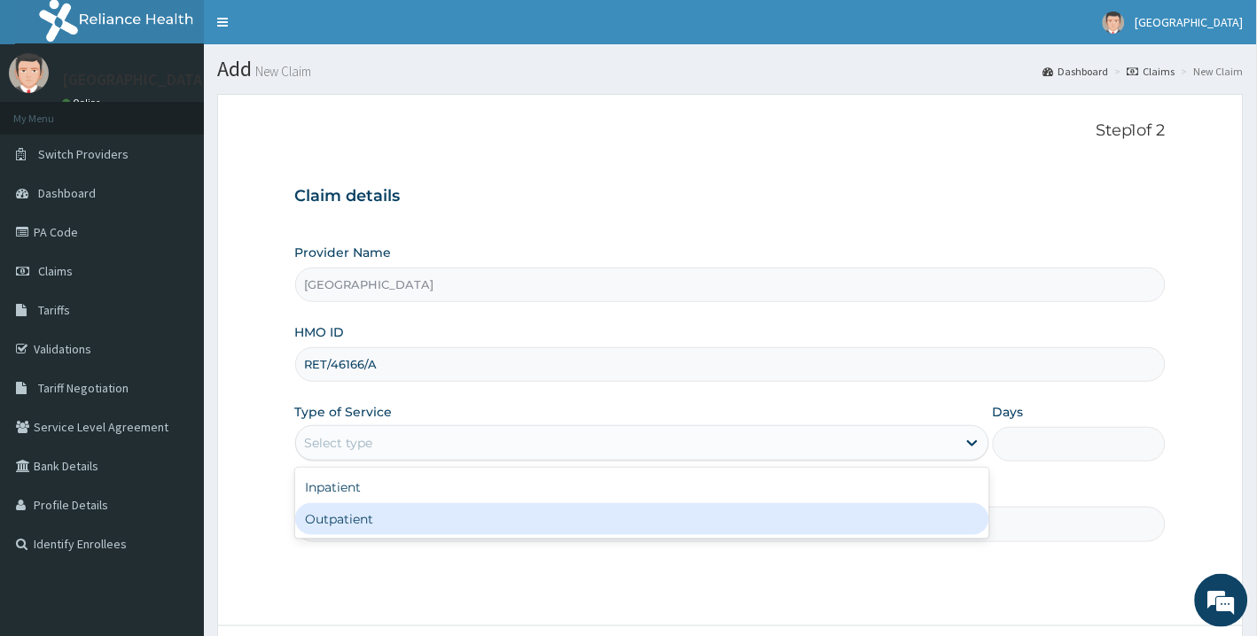
click at [390, 526] on div "Outpatient" at bounding box center [642, 519] width 694 height 32
type input "1"
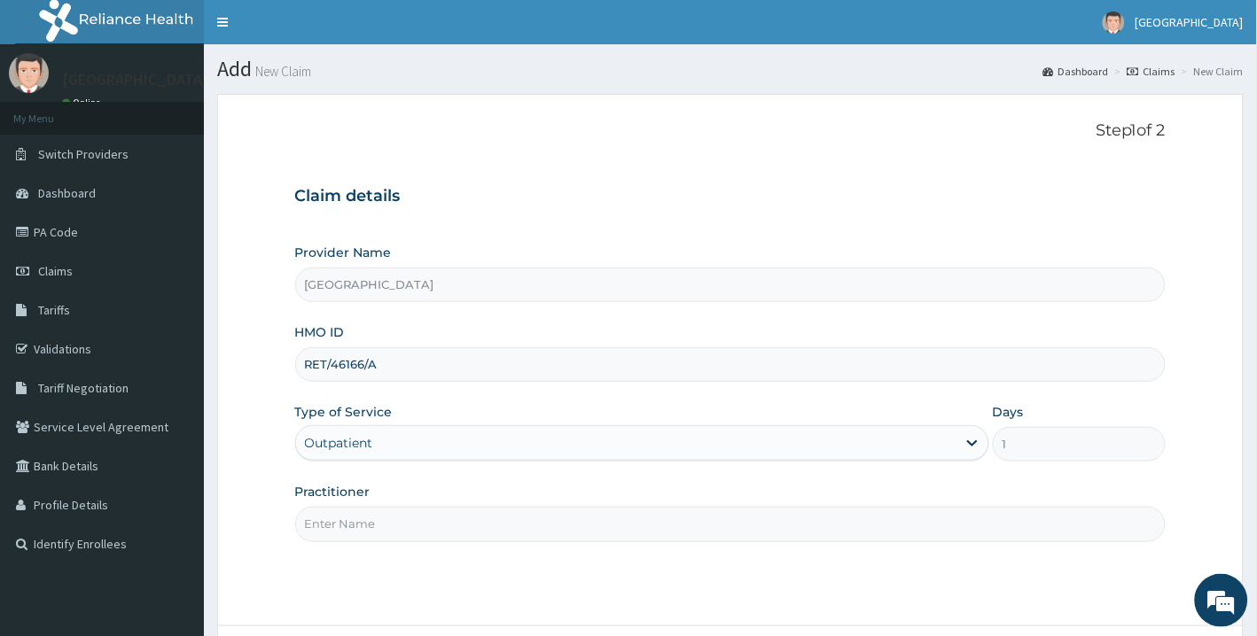
click at [374, 534] on input "Practitioner" at bounding box center [730, 524] width 871 height 35
drag, startPoint x: 325, startPoint y: 518, endPoint x: 358, endPoint y: 532, distance: 35.4
click at [358, 532] on input "[PERSON_NAME]" at bounding box center [730, 524] width 871 height 35
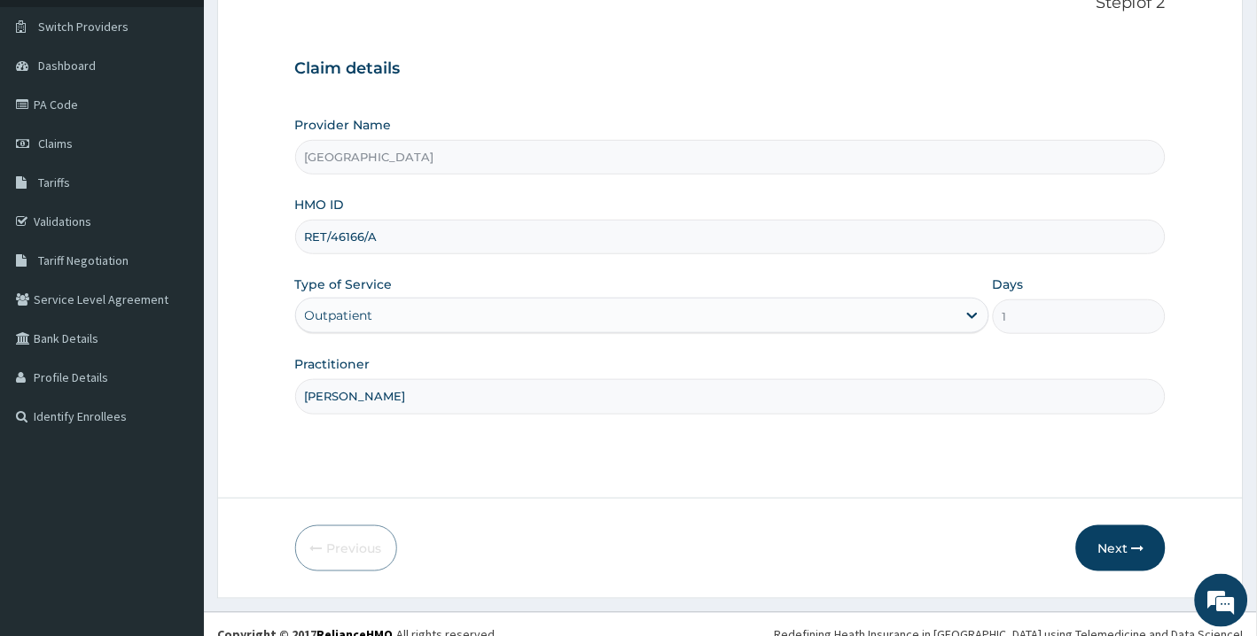
scroll to position [148, 0]
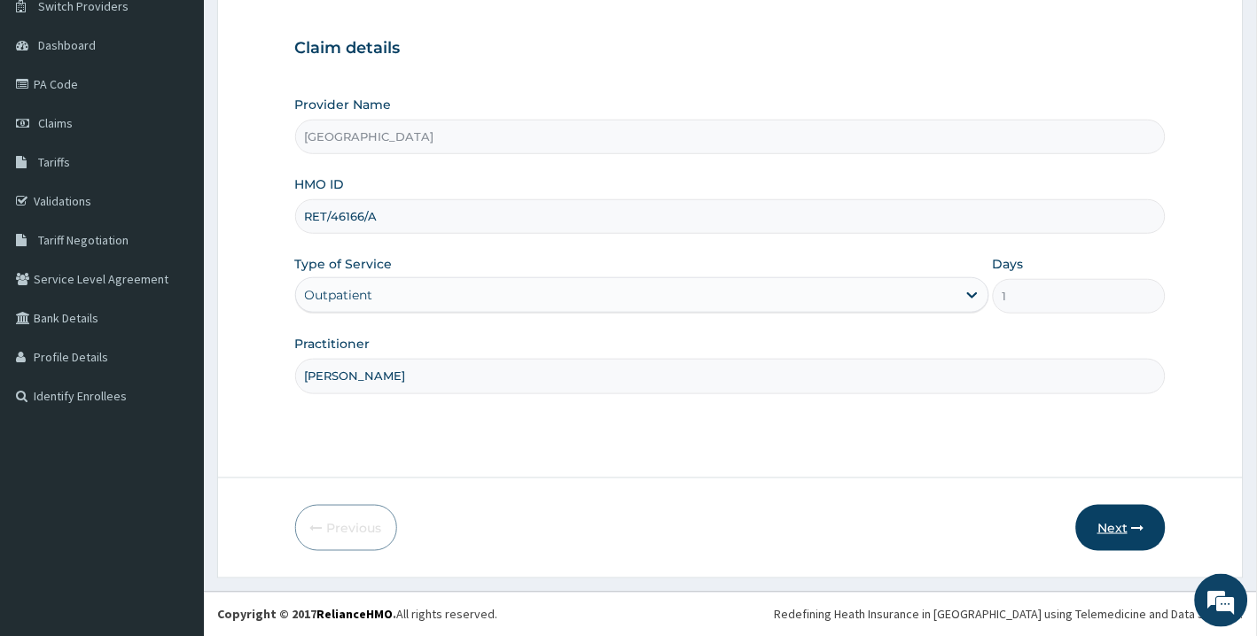
type input "[PERSON_NAME]"
click at [1135, 509] on button "Next" at bounding box center [1121, 528] width 90 height 46
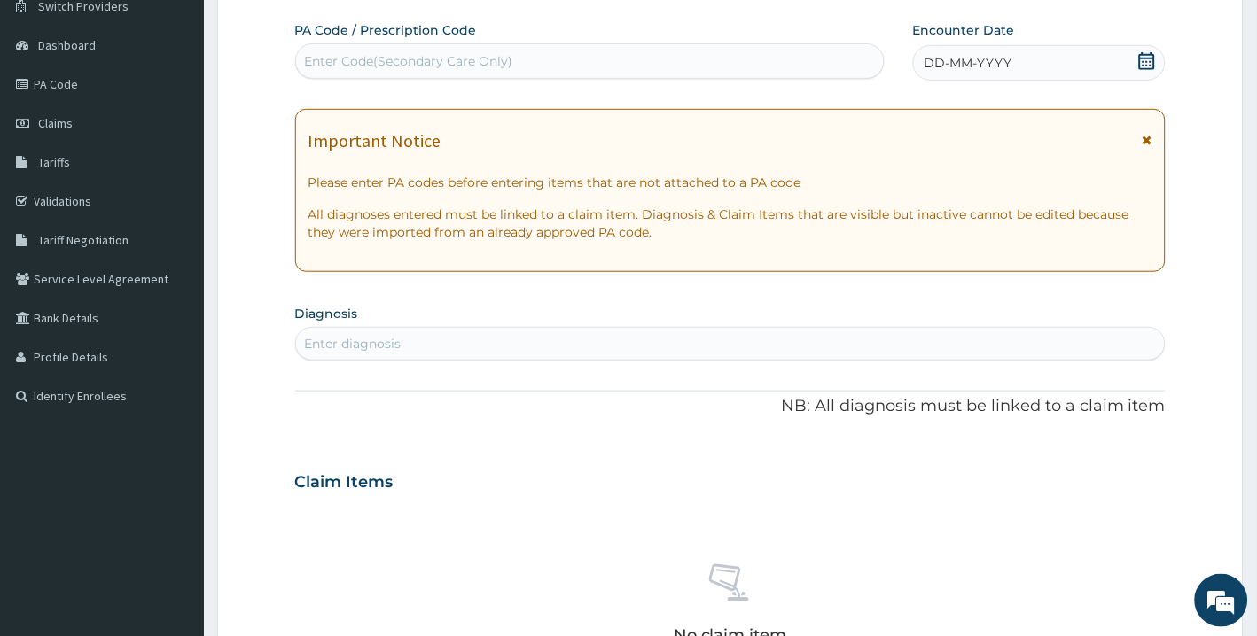
click at [1136, 66] on div "DD-MM-YYYY" at bounding box center [1039, 62] width 253 height 35
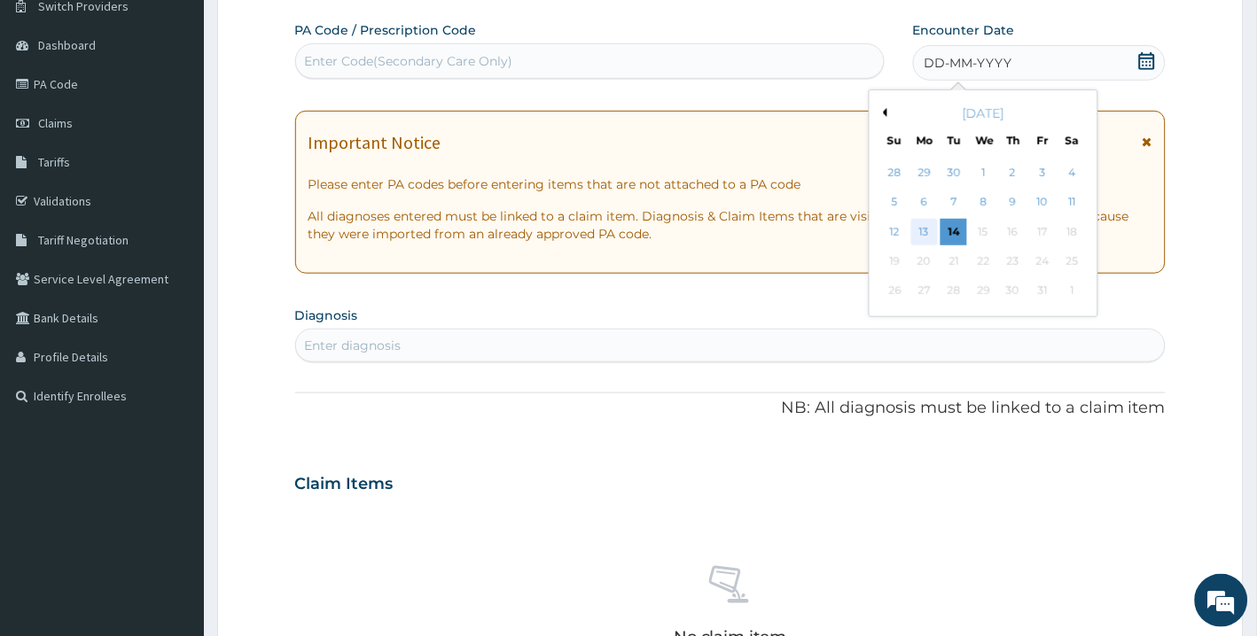
click at [931, 235] on div "13" at bounding box center [924, 232] width 27 height 27
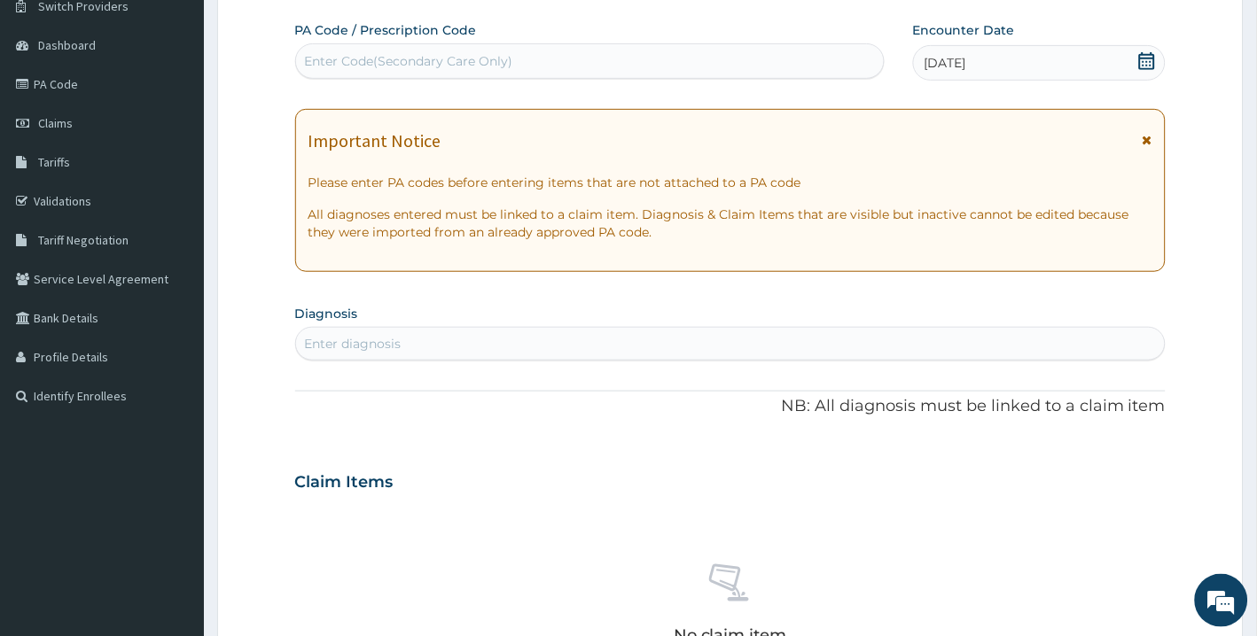
click at [753, 47] on div "Enter Code(Secondary Care Only)" at bounding box center [590, 61] width 588 height 28
paste input "PA/45C356"
type input "PA/45C356"
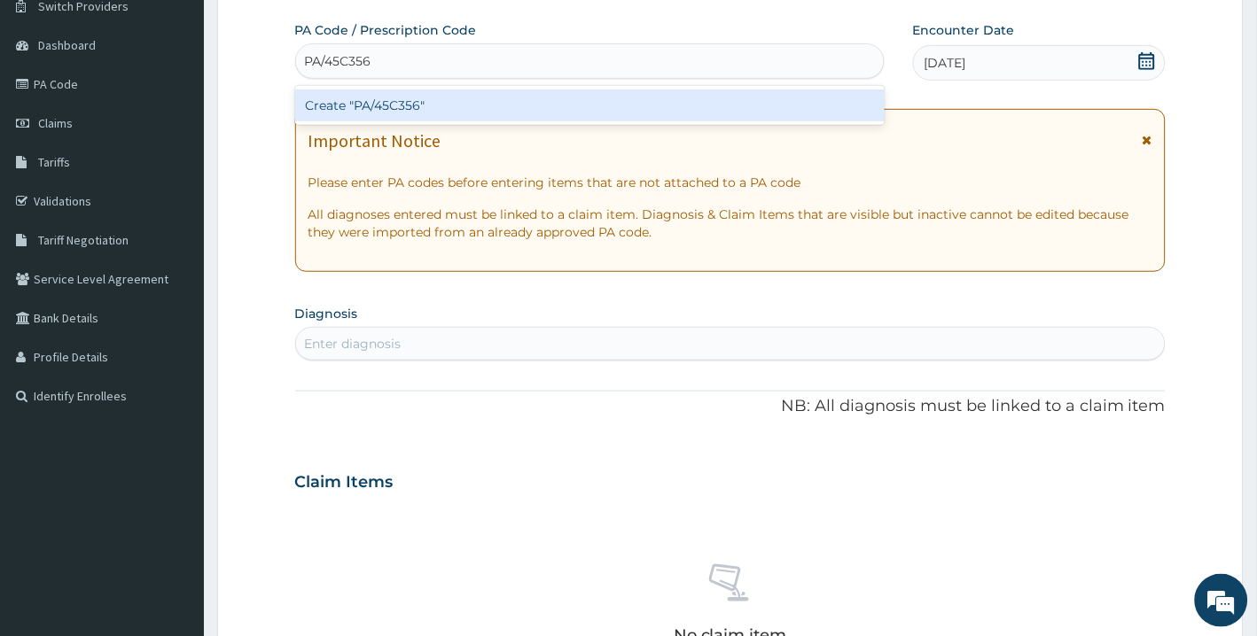
click at [743, 113] on div "Create "PA/45C356"" at bounding box center [589, 106] width 589 height 32
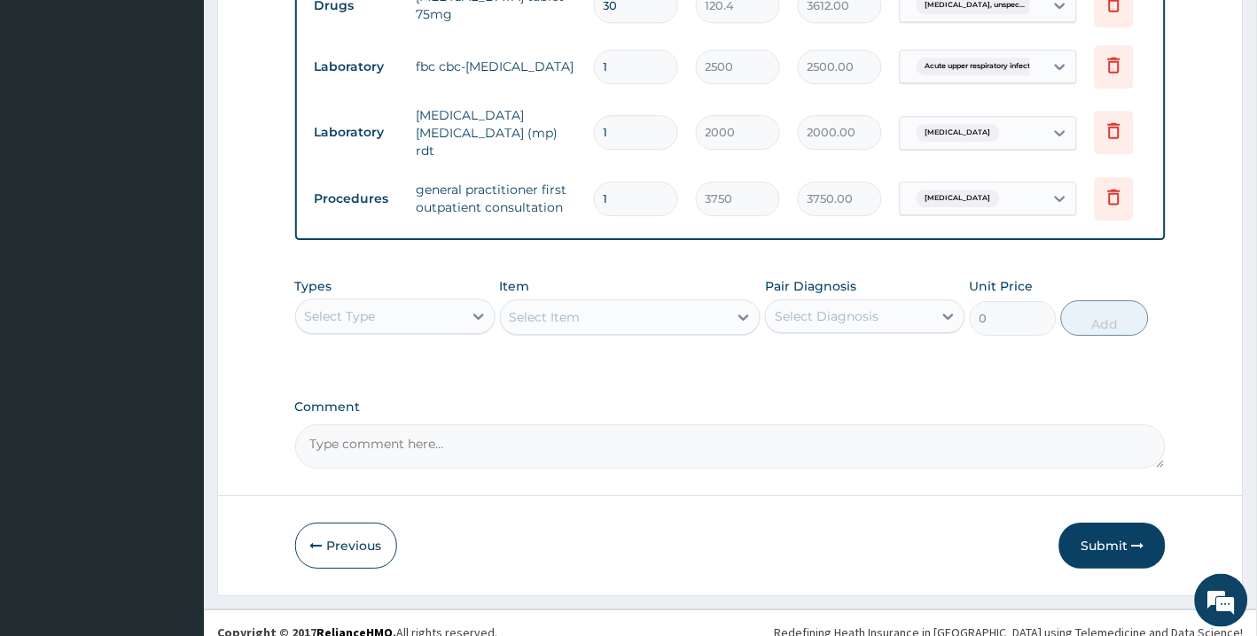
scroll to position [1096, 0]
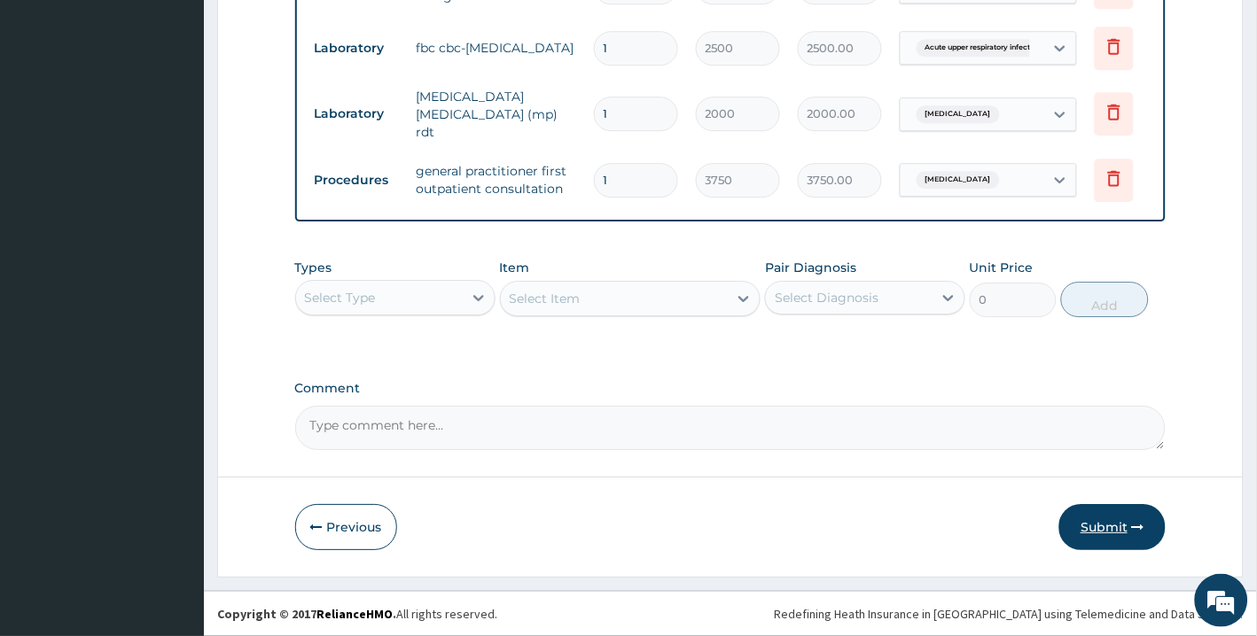
click at [1114, 526] on button "Submit" at bounding box center [1112, 527] width 106 height 46
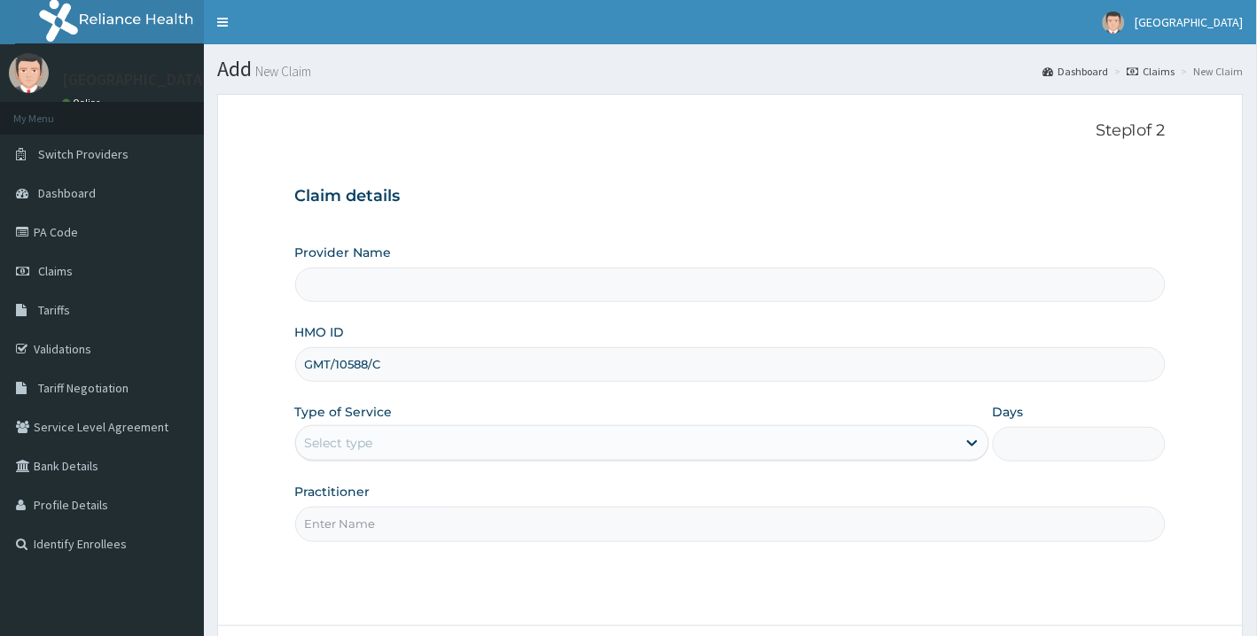
type input "GMT/10588/C"
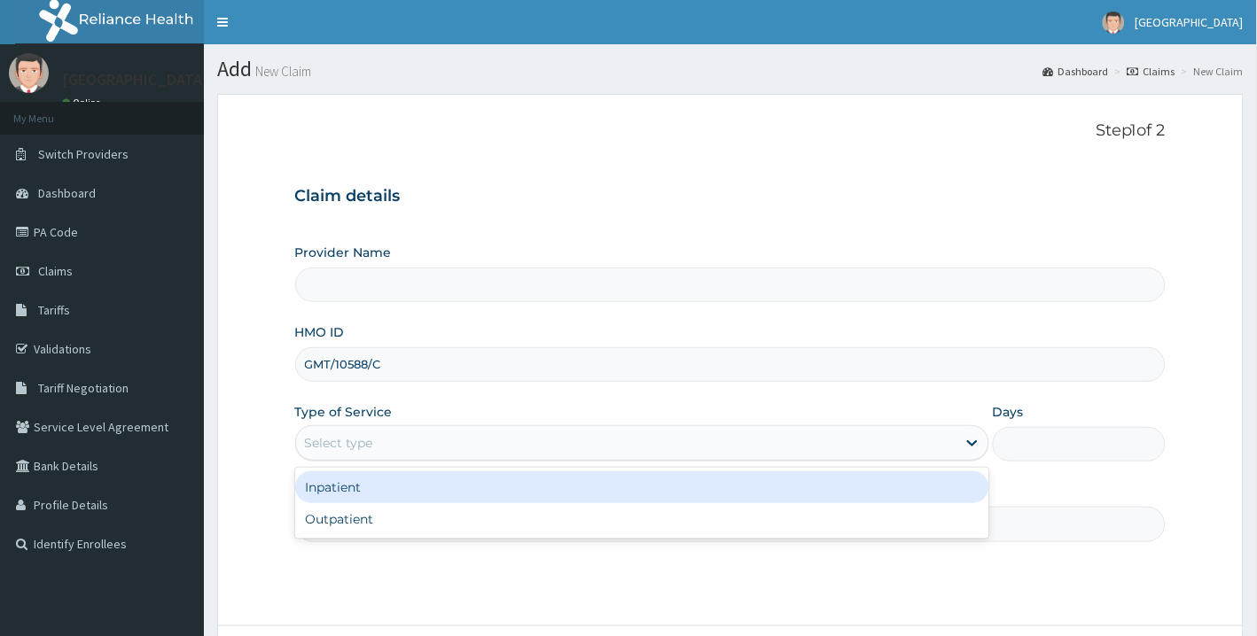
click at [385, 448] on div "Select type" at bounding box center [626, 443] width 660 height 28
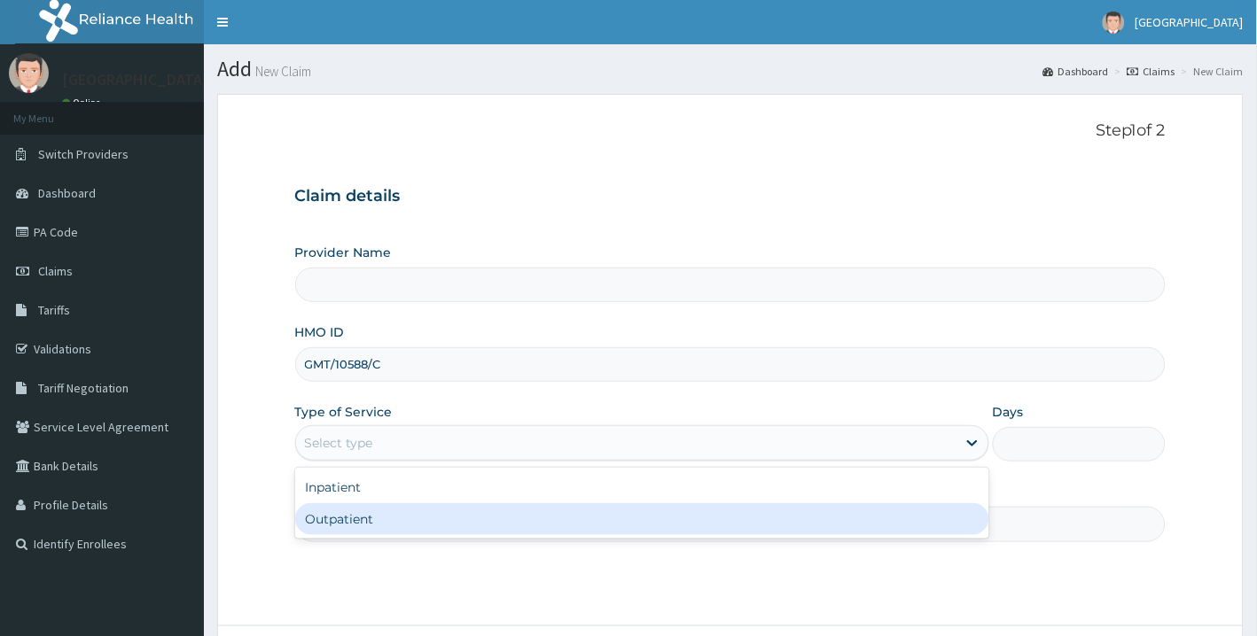
click at [355, 511] on div "Outpatient" at bounding box center [642, 519] width 694 height 32
type input "1"
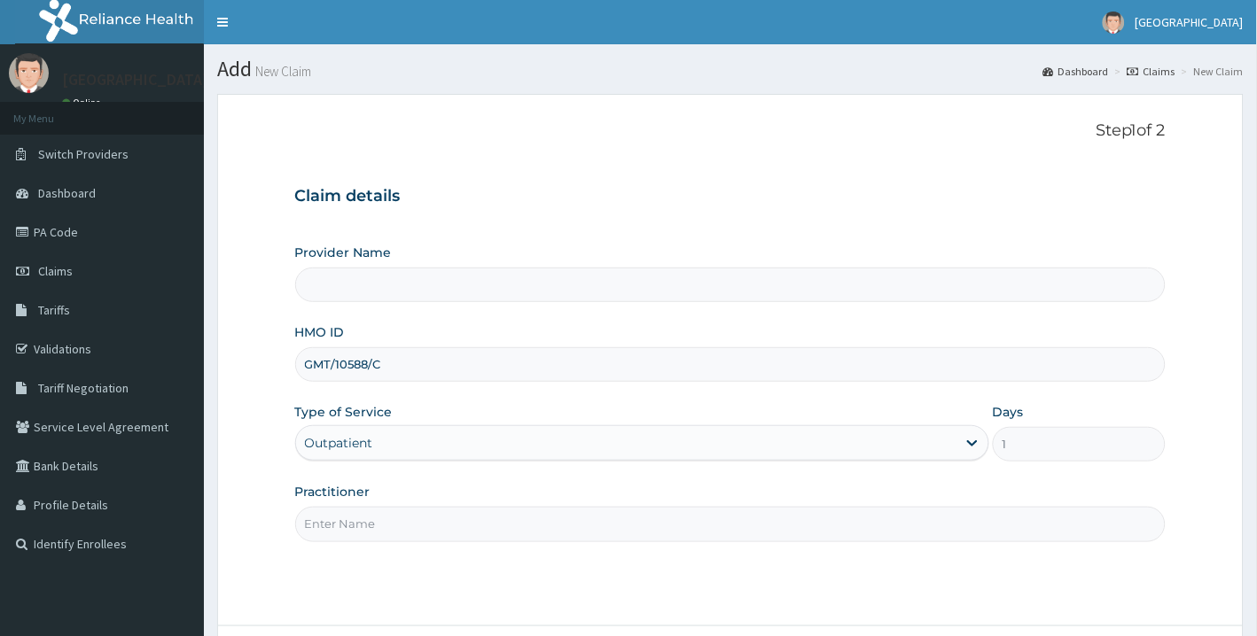
click at [356, 539] on input "Practitioner" at bounding box center [730, 524] width 871 height 35
drag, startPoint x: 328, startPoint y: 526, endPoint x: 359, endPoint y: 528, distance: 31.1
click at [359, 528] on input "DR PAUL AKINTELURE" at bounding box center [730, 524] width 871 height 35
type input "DR DANIEL AKINTELURE"
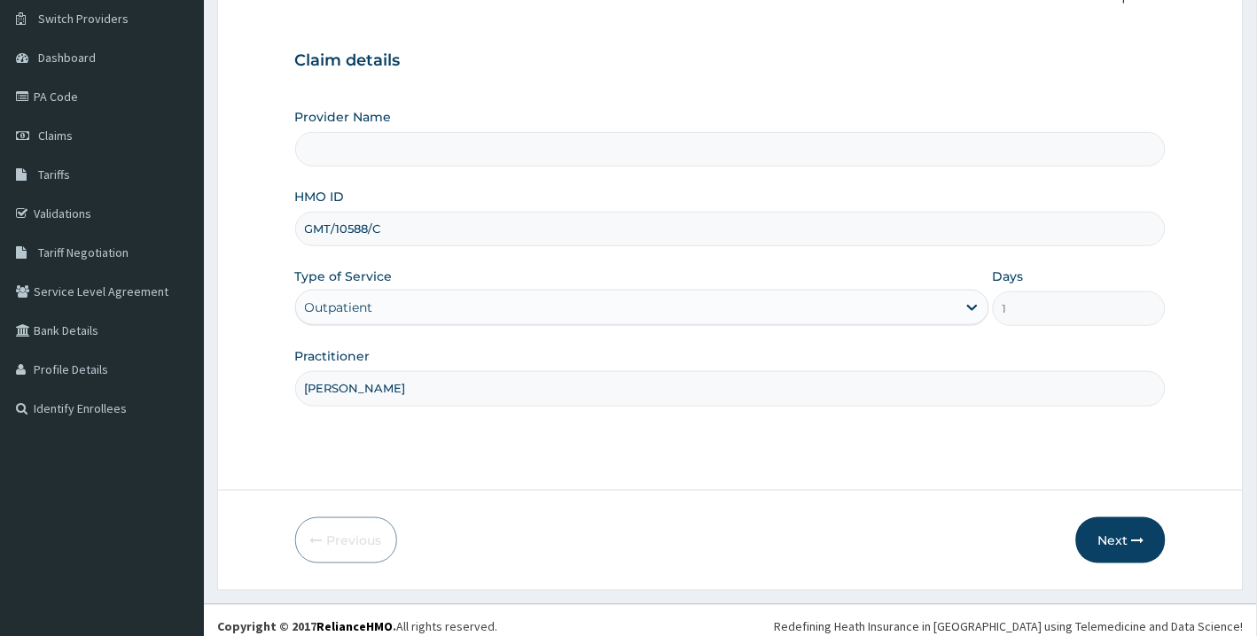
scroll to position [148, 0]
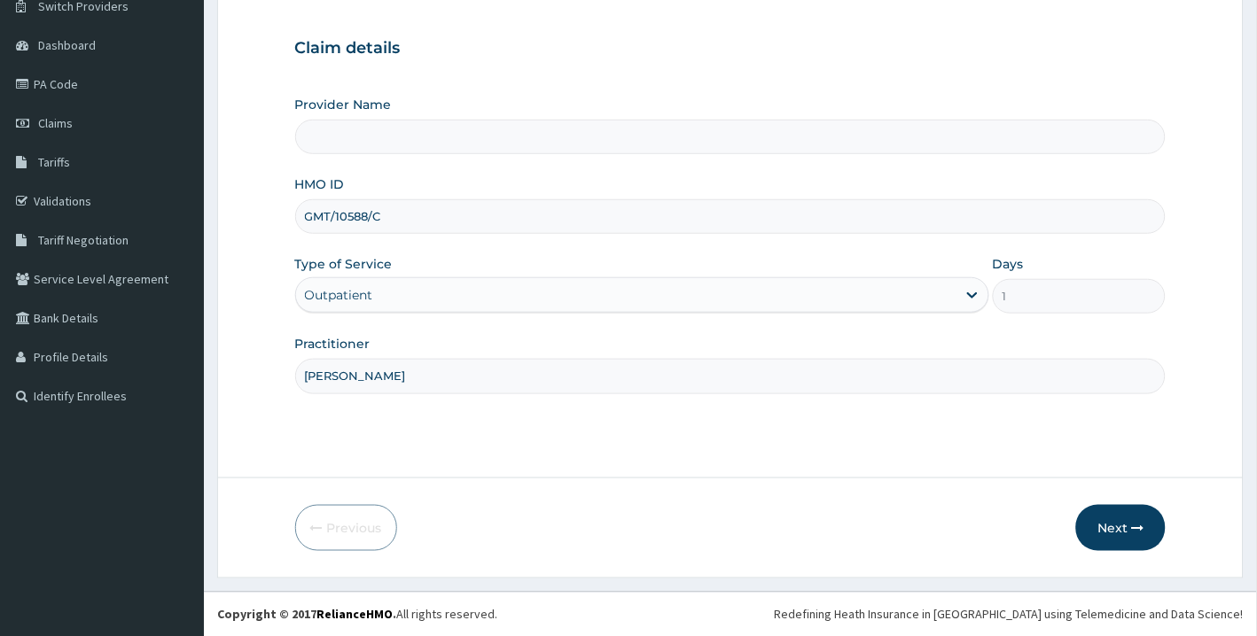
type input "[GEOGRAPHIC_DATA]"
type input "DR DANIEL AKINTELURE"
click at [1119, 528] on button "Next" at bounding box center [1121, 528] width 90 height 46
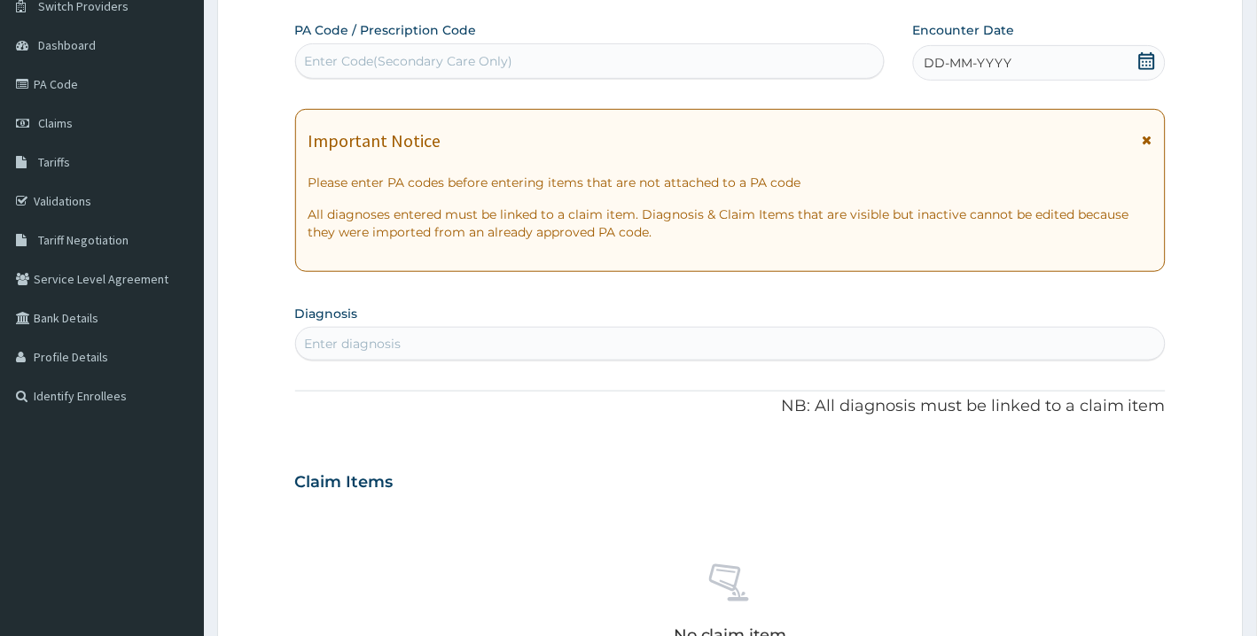
click at [1140, 62] on icon at bounding box center [1147, 61] width 16 height 18
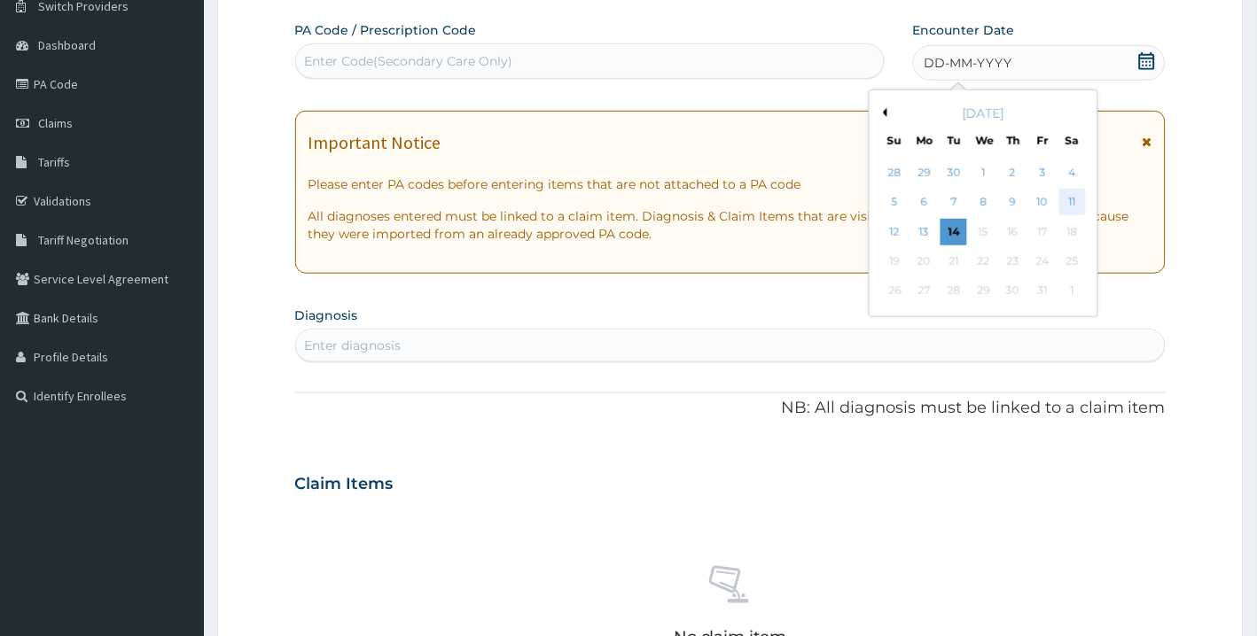
click at [1073, 199] on div "11" at bounding box center [1072, 203] width 27 height 27
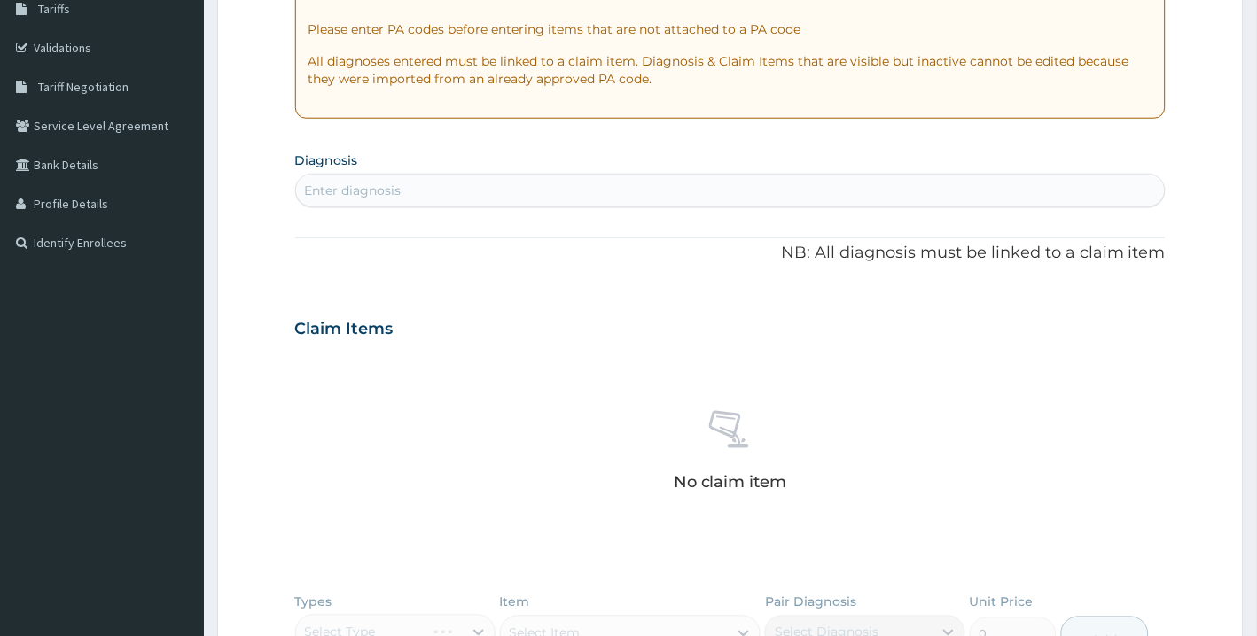
scroll to position [311, 0]
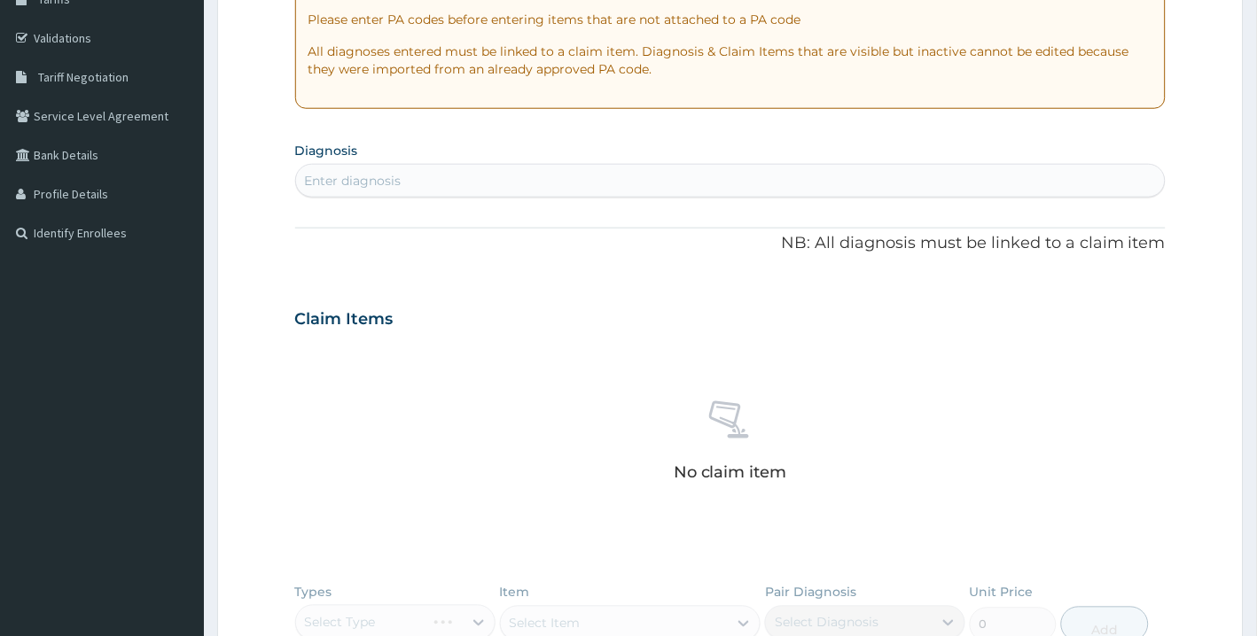
click at [1009, 182] on div "Enter diagnosis" at bounding box center [730, 181] width 869 height 28
type input "[MEDICAL_DATA]"
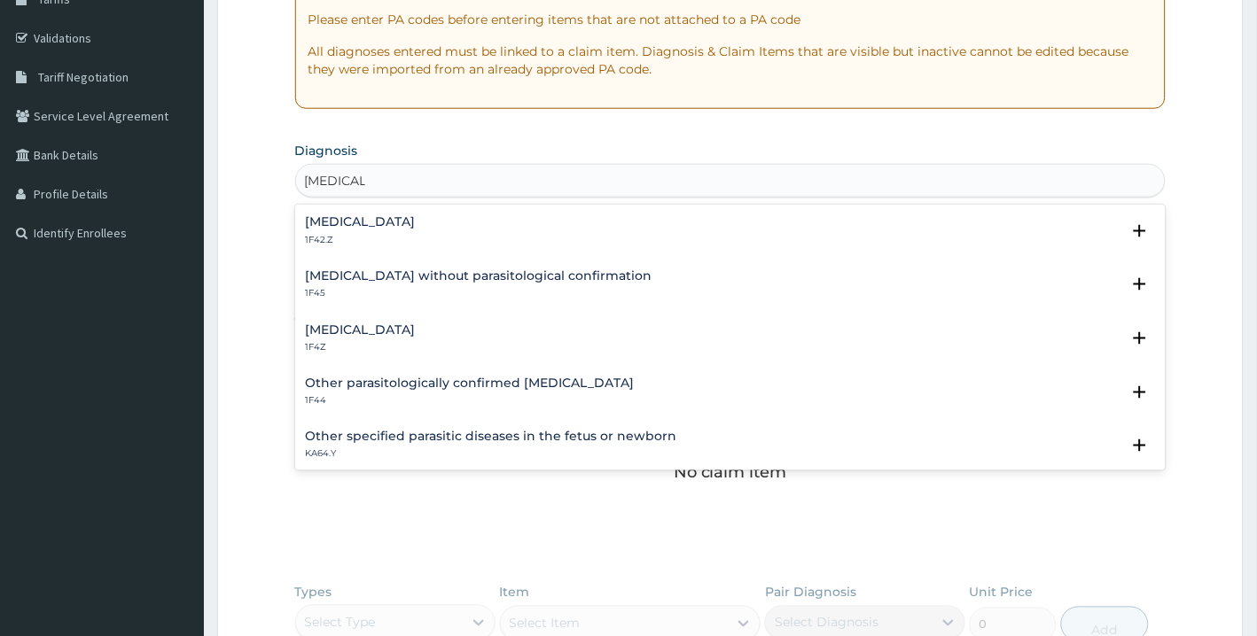
click at [416, 218] on h4 "[MEDICAL_DATA]" at bounding box center [361, 221] width 110 height 13
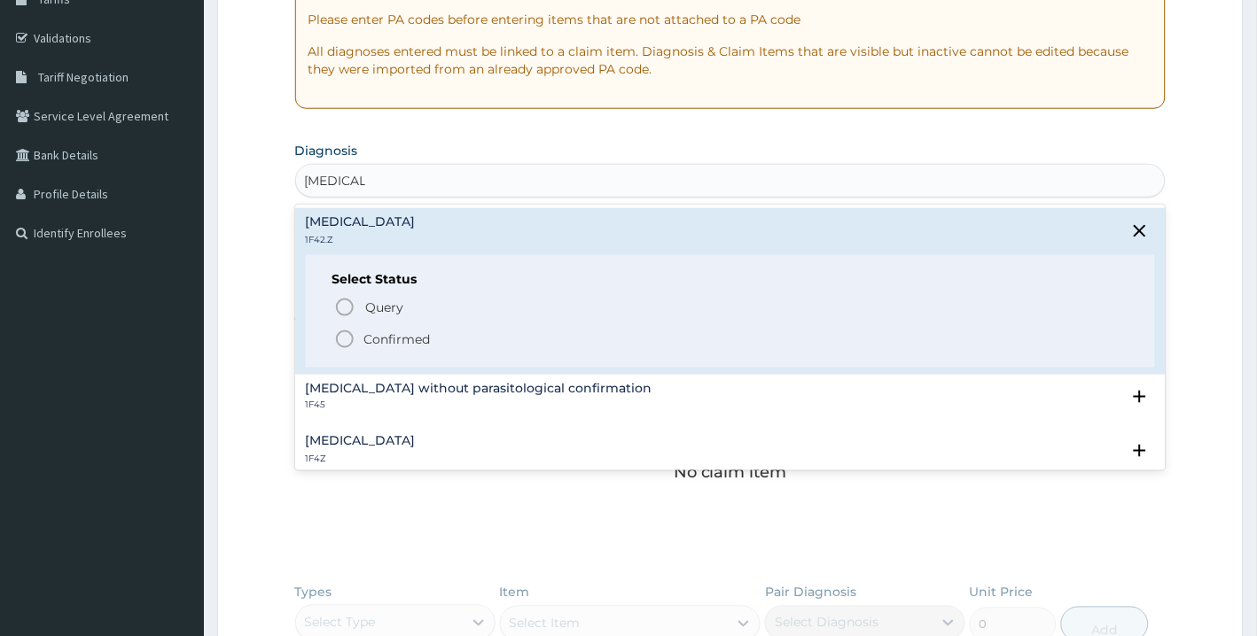
click at [346, 339] on icon "status option filled" at bounding box center [344, 339] width 21 height 21
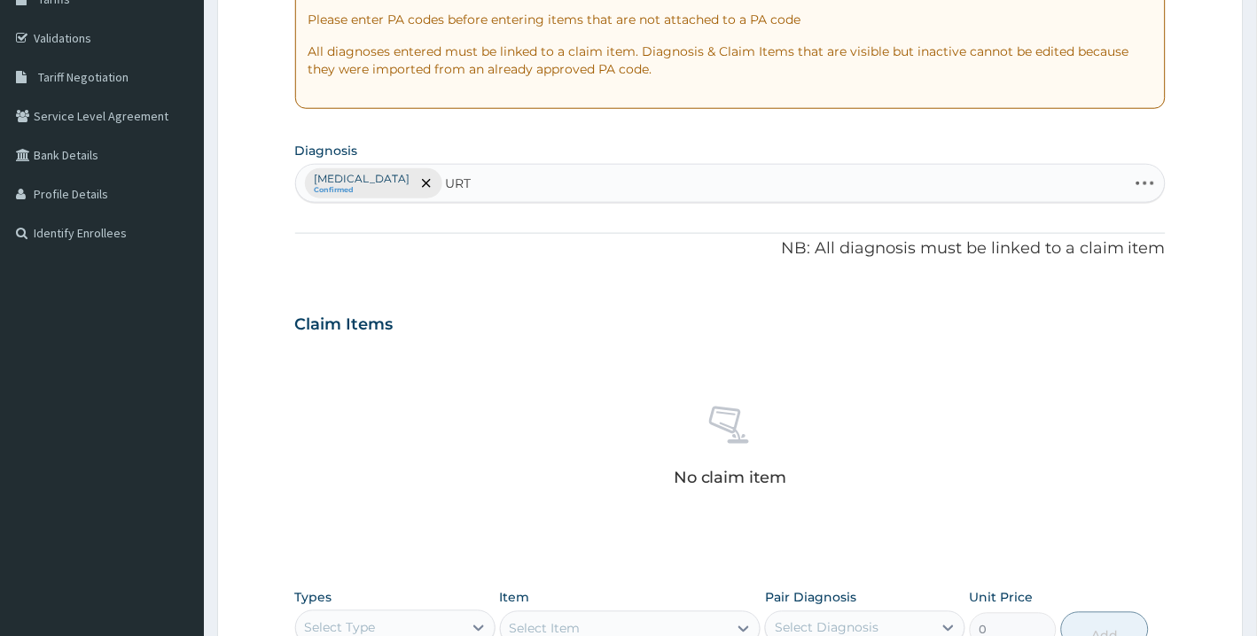
type input "URTI"
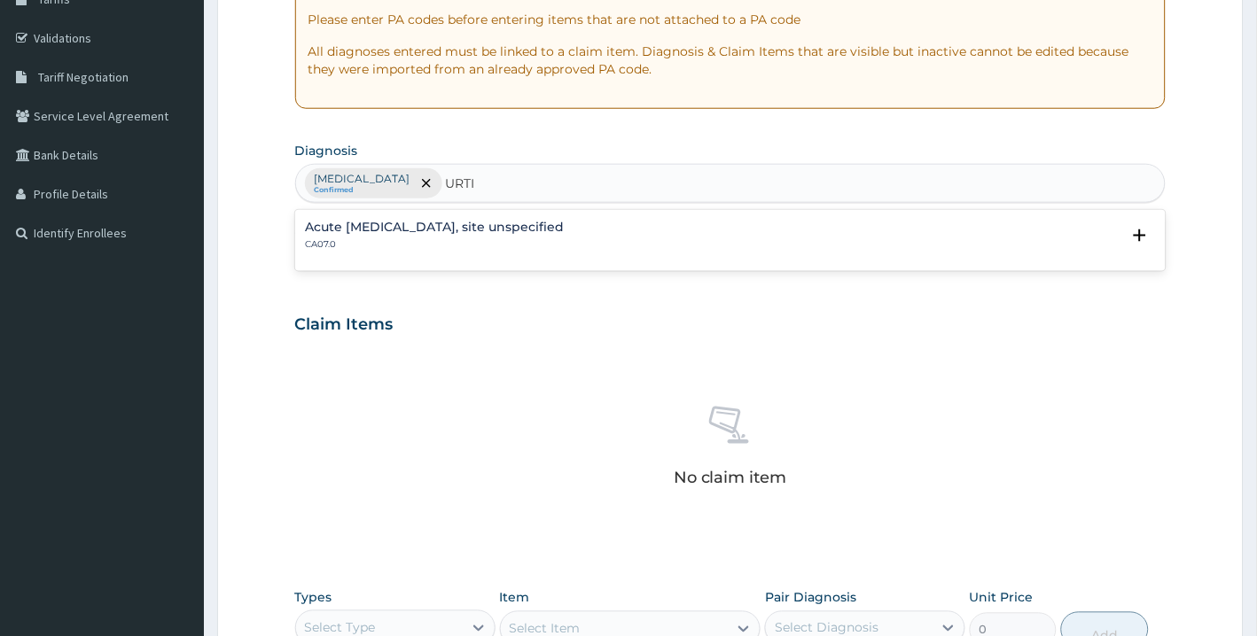
click at [565, 222] on h4 "Acute [MEDICAL_DATA], site unspecified" at bounding box center [435, 227] width 259 height 13
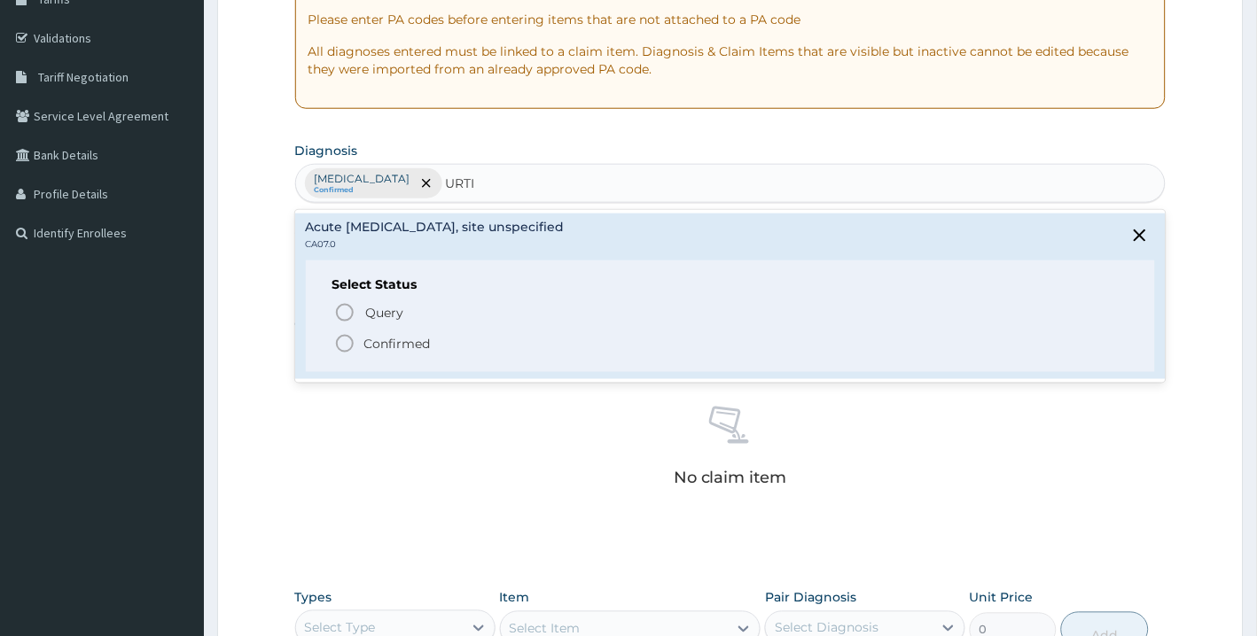
click at [340, 348] on icon "status option filled" at bounding box center [344, 343] width 21 height 21
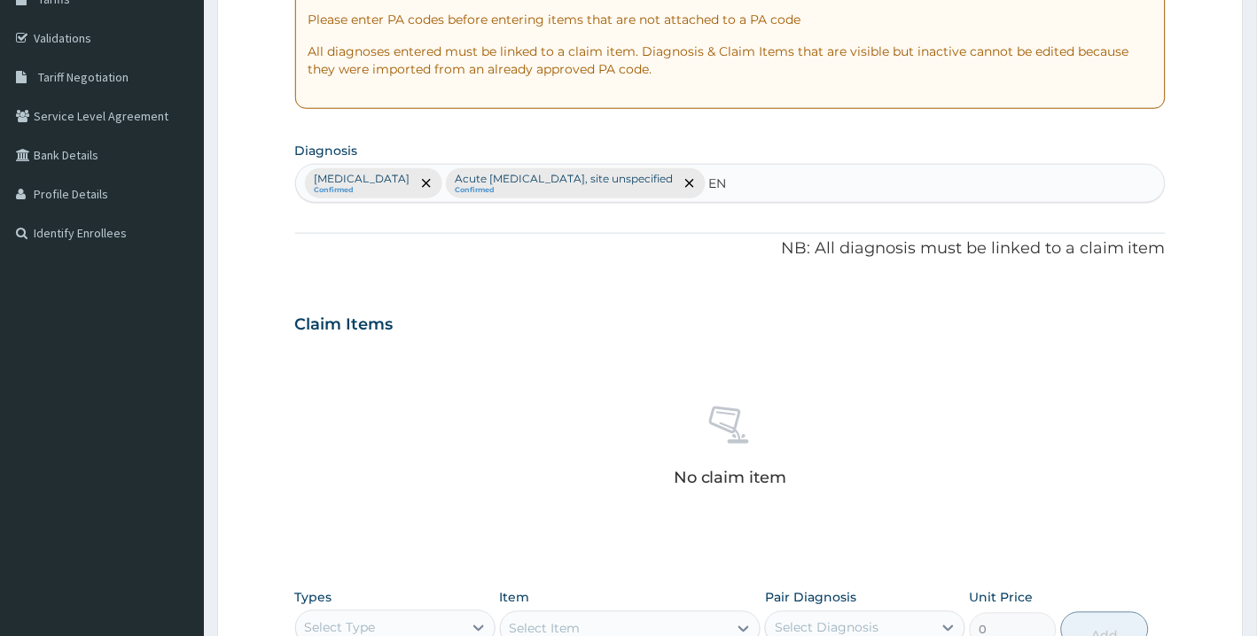
type input "E"
type input "[MEDICAL_DATA]"
click at [718, 253] on p "NB: All diagnosis must be linked to a claim item" at bounding box center [730, 249] width 871 height 23
click at [964, 191] on div "Plasmodium malariae malaria without complication Confirmed Acute upper respirat…" at bounding box center [730, 183] width 869 height 37
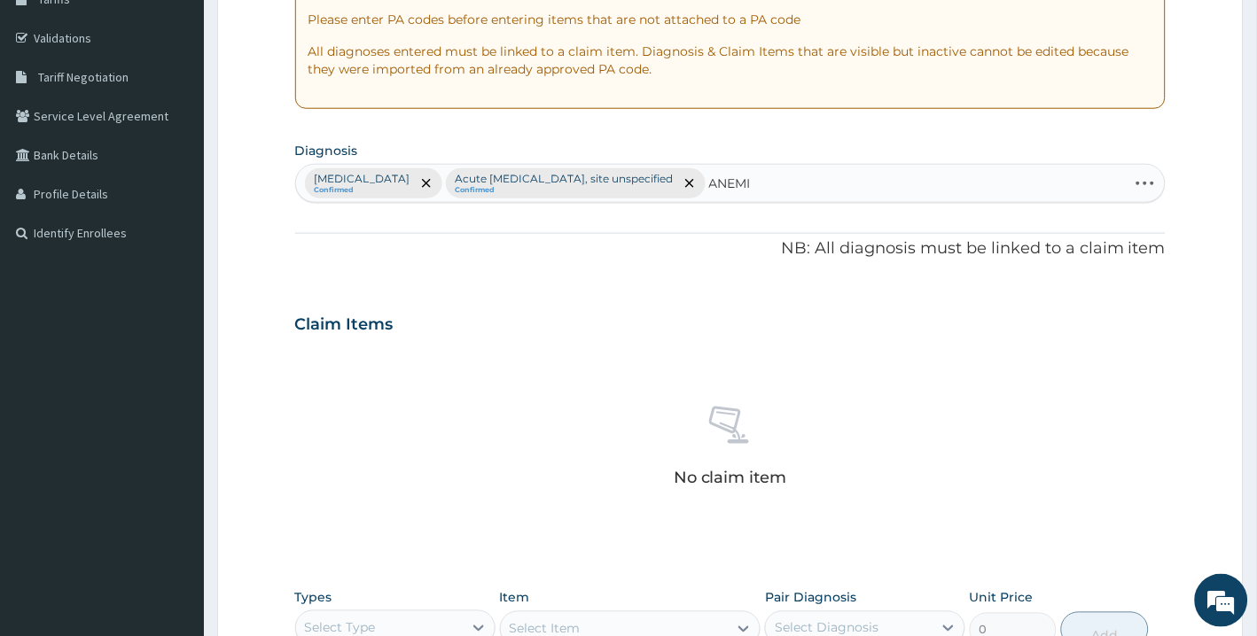
type input "[MEDICAL_DATA]"
click at [762, 191] on input "[MEDICAL_DATA]" at bounding box center [735, 184] width 53 height 18
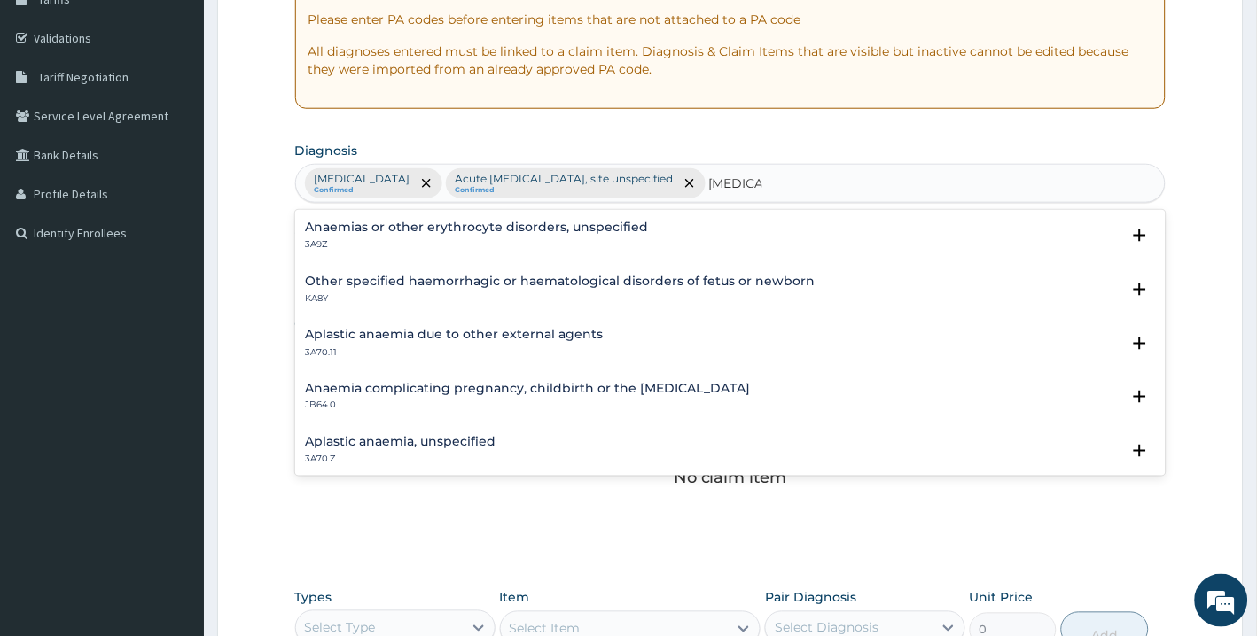
click at [476, 448] on h4 "Aplastic anaemia, unspecified" at bounding box center [401, 442] width 191 height 13
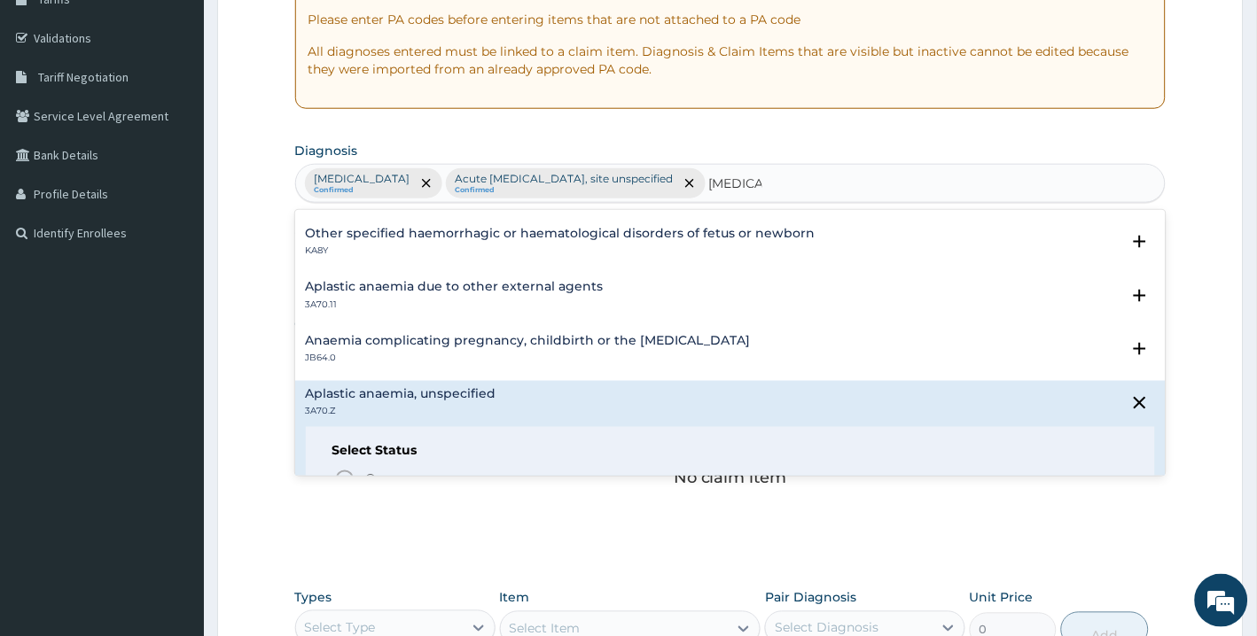
scroll to position [83, 0]
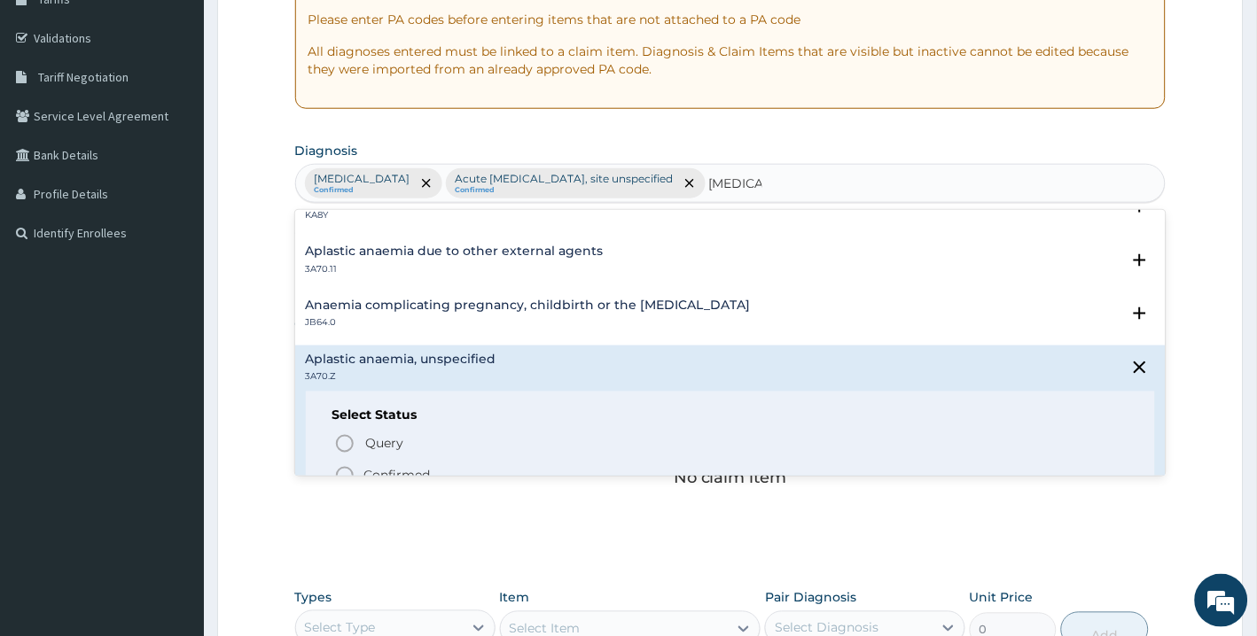
click at [363, 465] on span "Confirmed" at bounding box center [731, 475] width 795 height 21
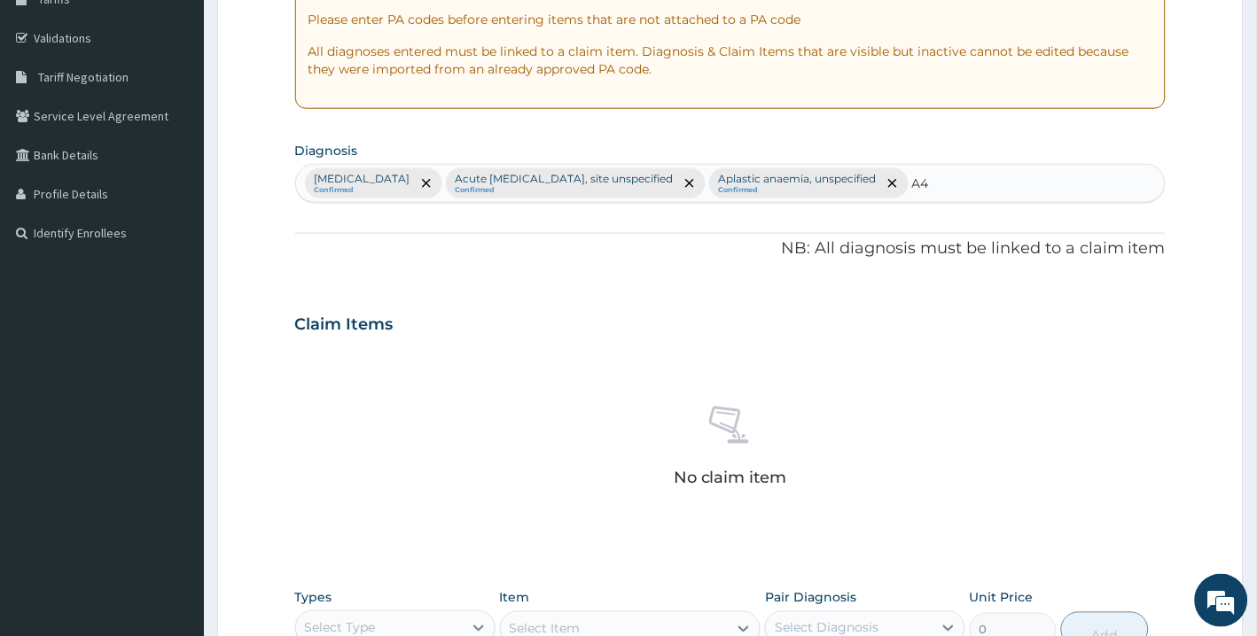
type input "A"
type input "[MEDICAL_DATA]"
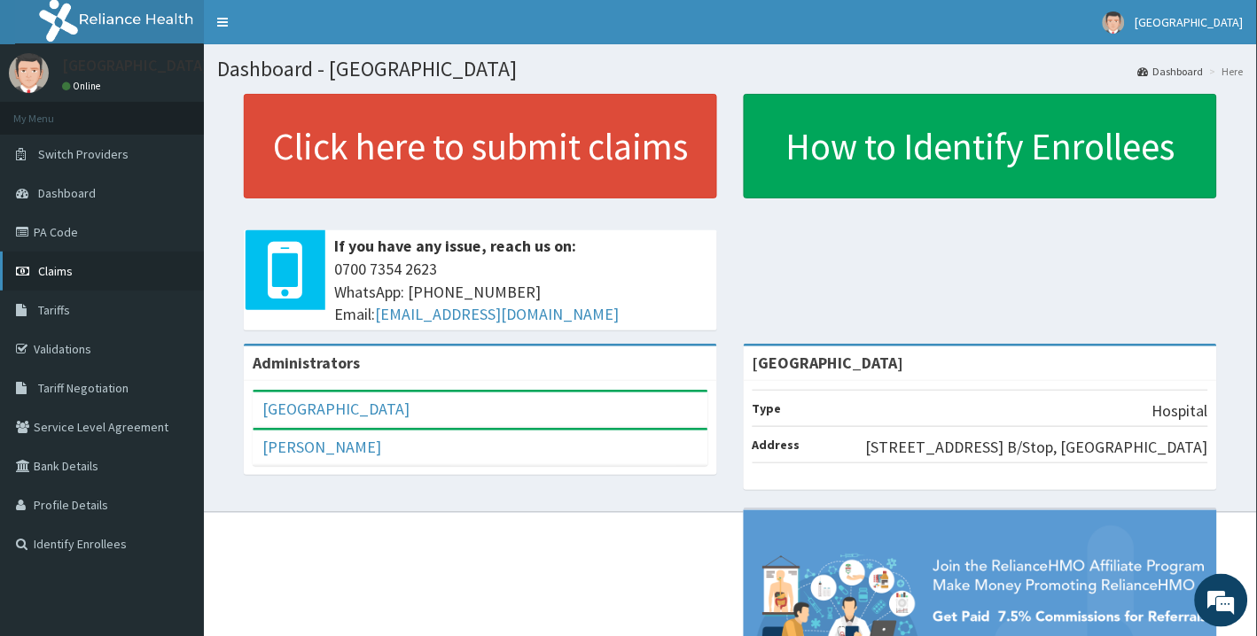
click at [65, 269] on span "Claims" at bounding box center [55, 271] width 35 height 16
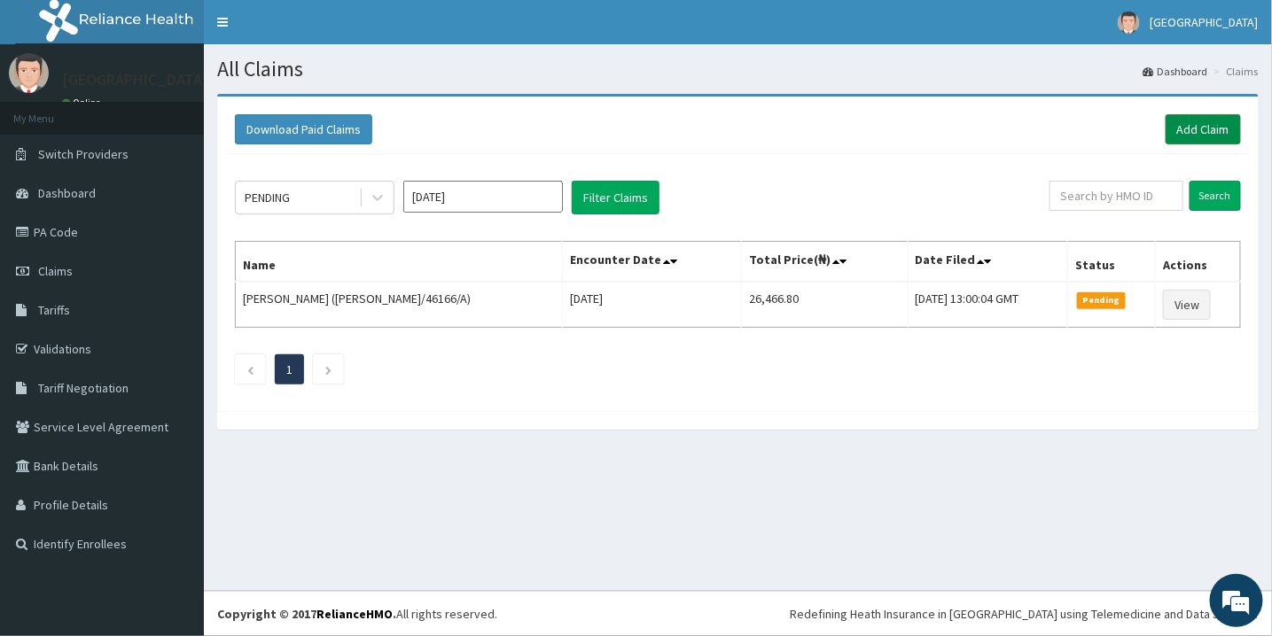
click at [1206, 131] on link "Add Claim" at bounding box center [1202, 129] width 75 height 30
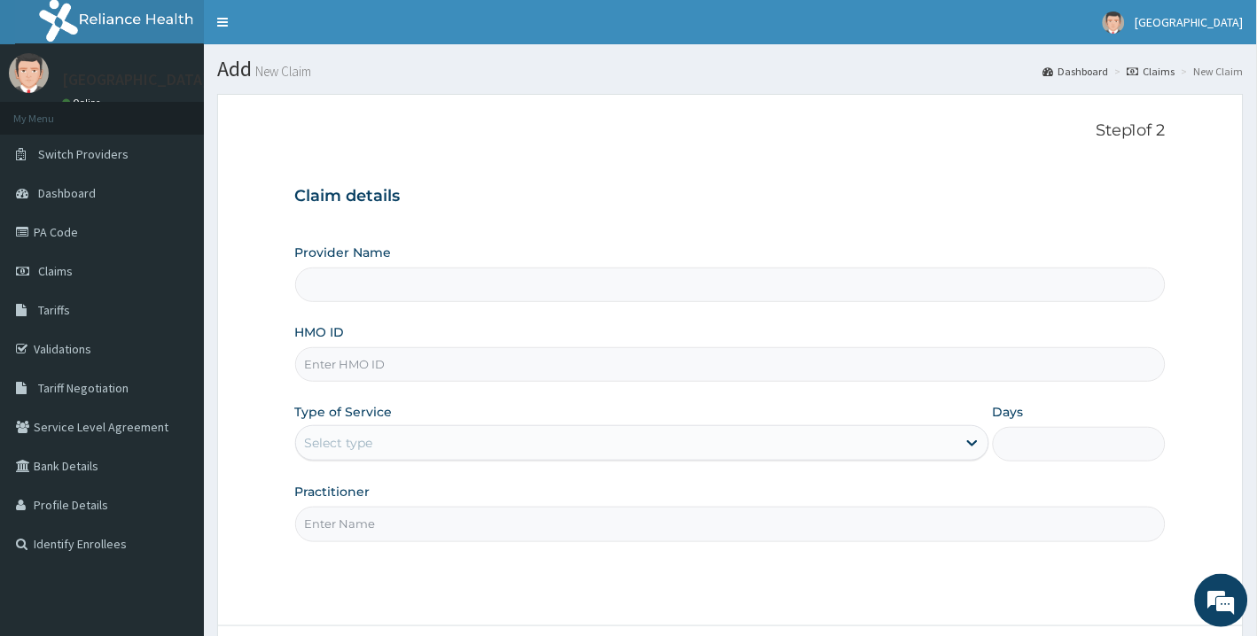
click at [441, 358] on input "HMO ID" at bounding box center [730, 364] width 871 height 35
type input "[GEOGRAPHIC_DATA]"
type input "GMT/10588/C"
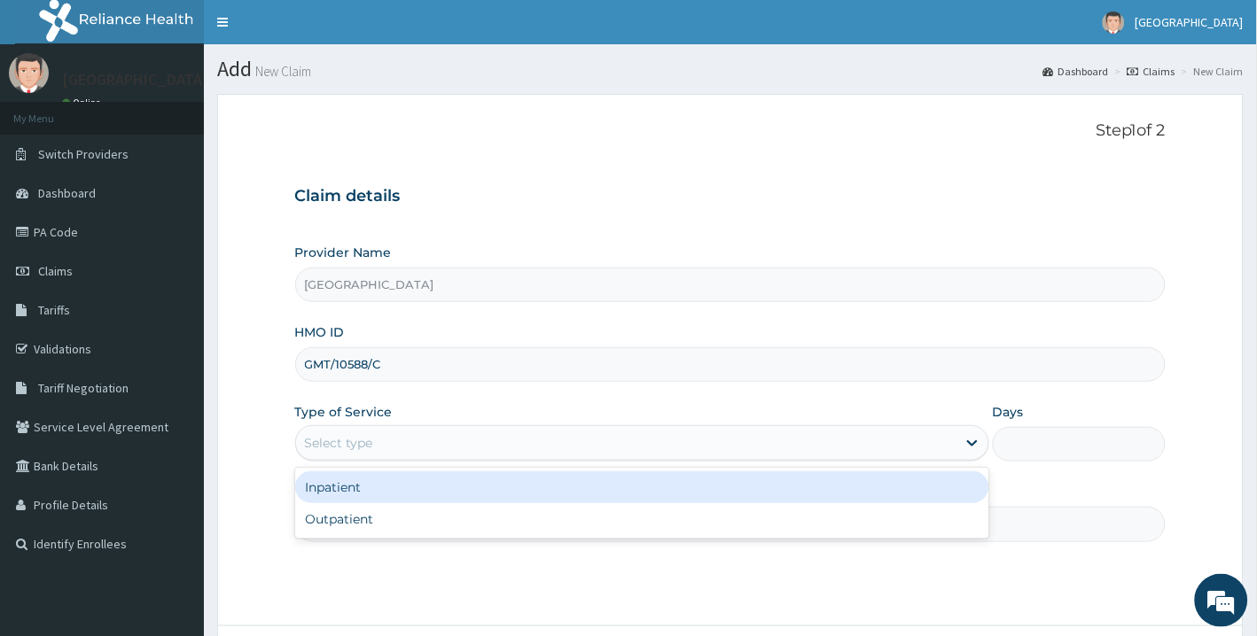
click at [378, 444] on div "Select type" at bounding box center [626, 443] width 660 height 28
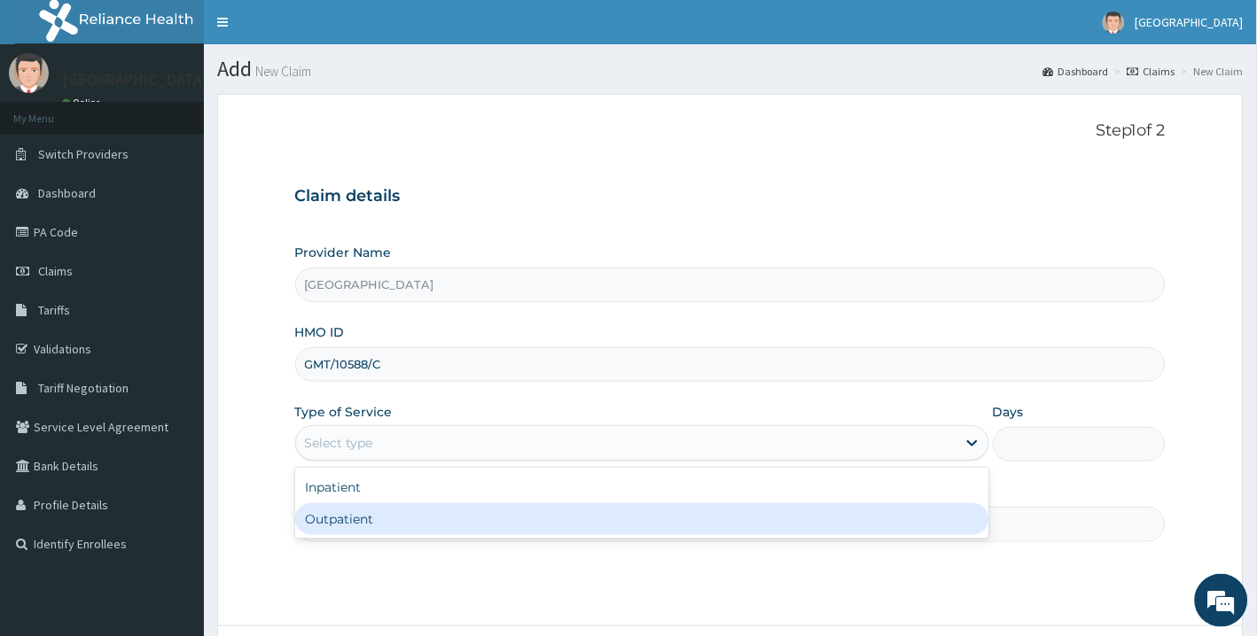
click at [356, 518] on div "Outpatient" at bounding box center [642, 519] width 694 height 32
type input "1"
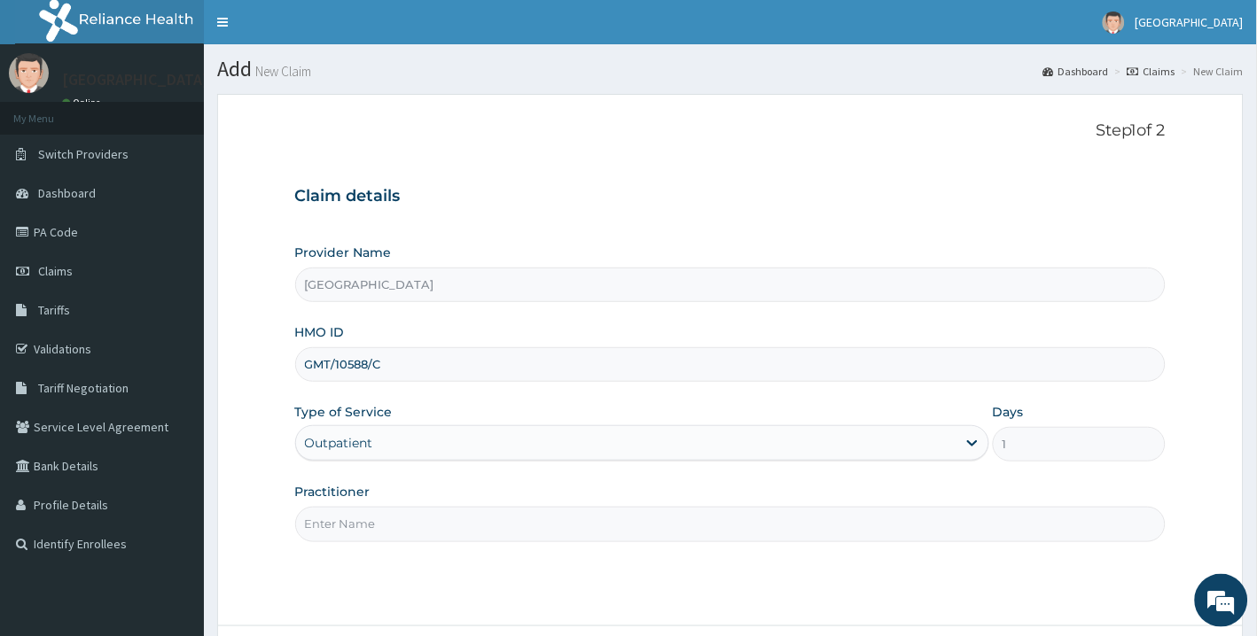
click at [350, 516] on input "Practitioner" at bounding box center [730, 524] width 871 height 35
drag, startPoint x: 324, startPoint y: 520, endPoint x: 359, endPoint y: 529, distance: 35.7
click at [359, 529] on input "[PERSON_NAME]" at bounding box center [730, 524] width 871 height 35
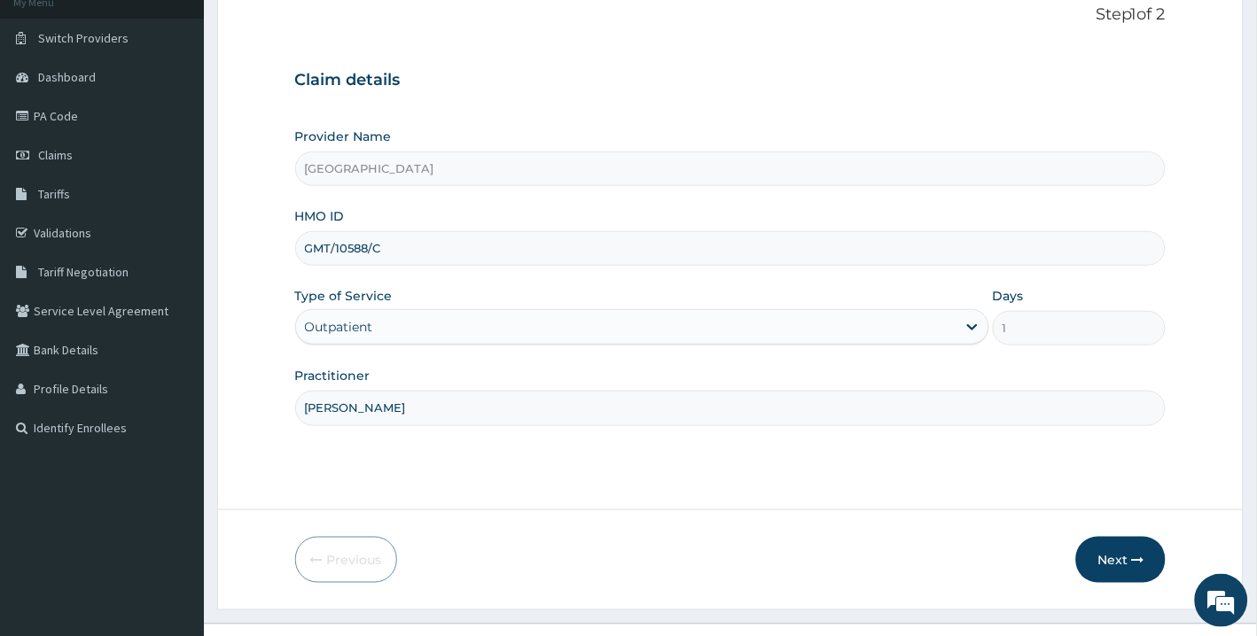
scroll to position [118, 0]
type input "[PERSON_NAME]"
click at [1093, 536] on button "Next" at bounding box center [1121, 558] width 90 height 46
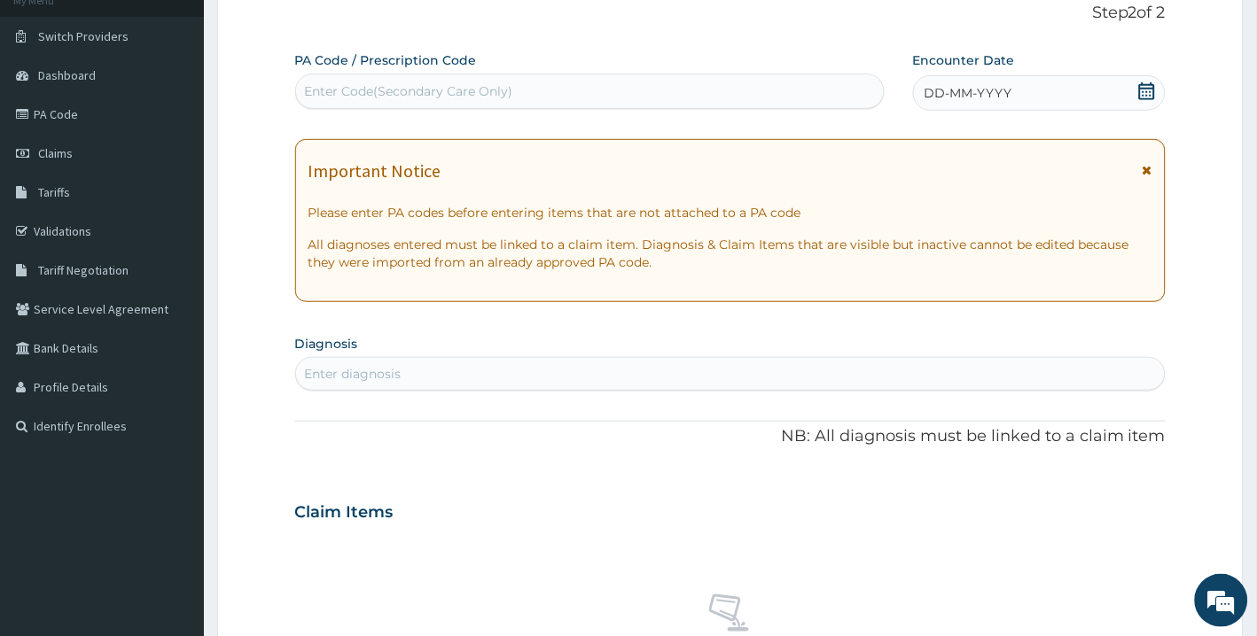
click at [1147, 92] on icon at bounding box center [1147, 91] width 18 height 18
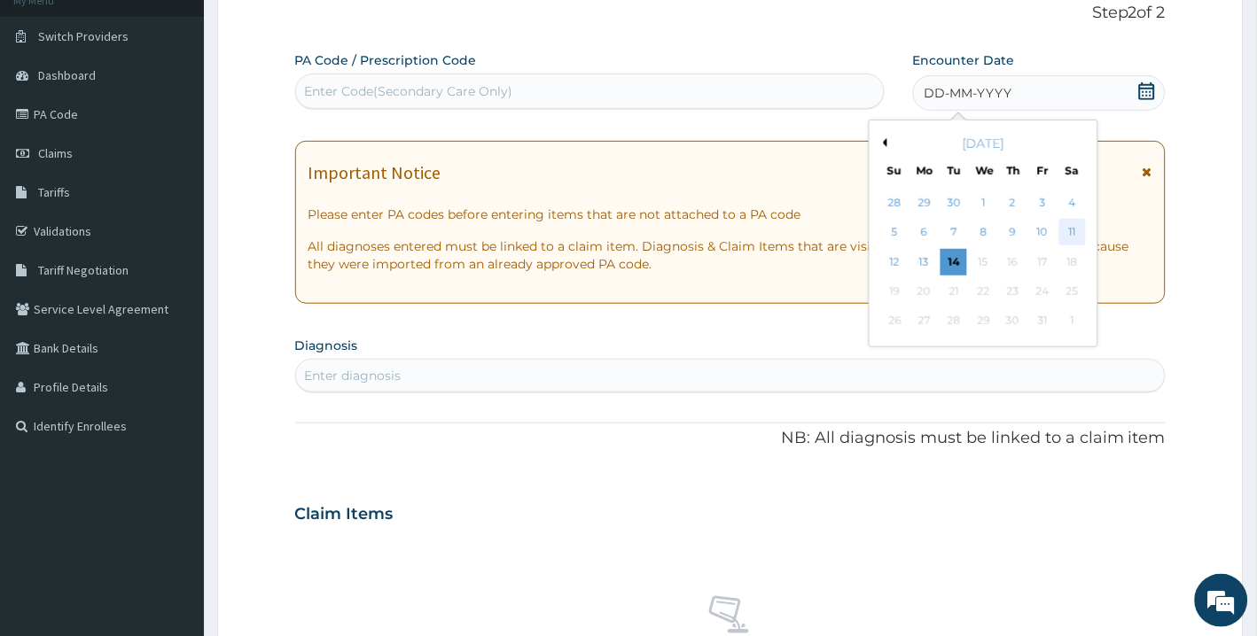
click at [1070, 226] on div "11" at bounding box center [1072, 233] width 27 height 27
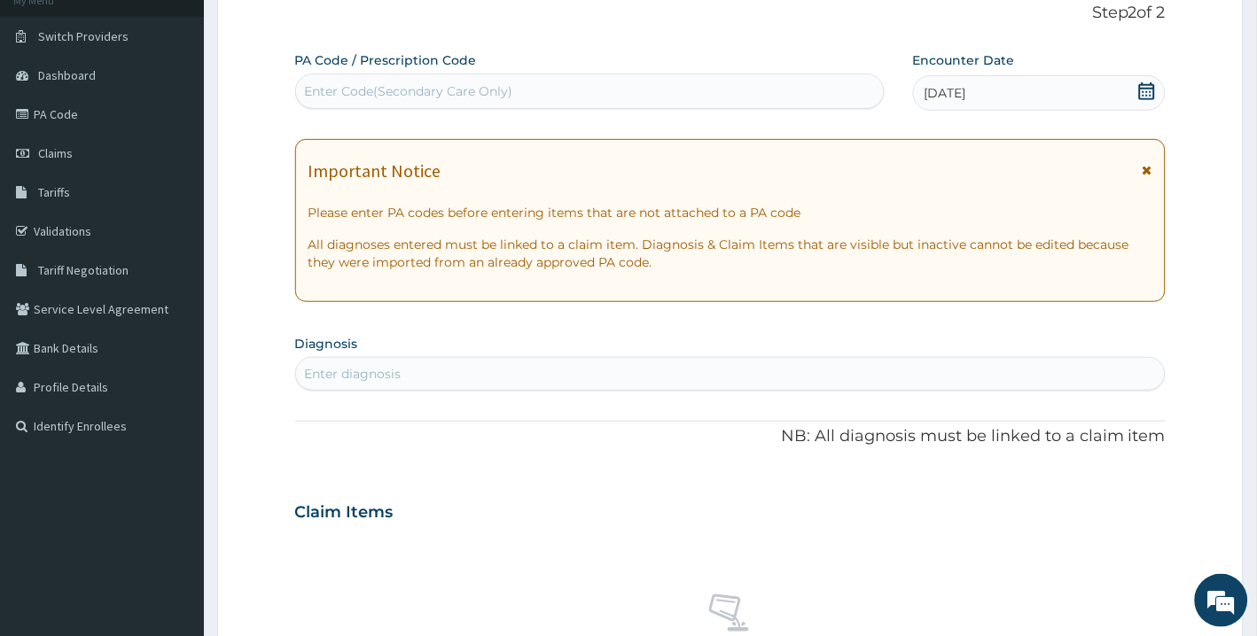
click at [601, 394] on div "PA Code / Prescription Code Enter Code(Secondary Care Only) Encounter Date [DAT…" at bounding box center [730, 509] width 871 height 917
click at [596, 385] on div "Enter diagnosis" at bounding box center [730, 374] width 869 height 28
type input "[MEDICAL_DATA]"
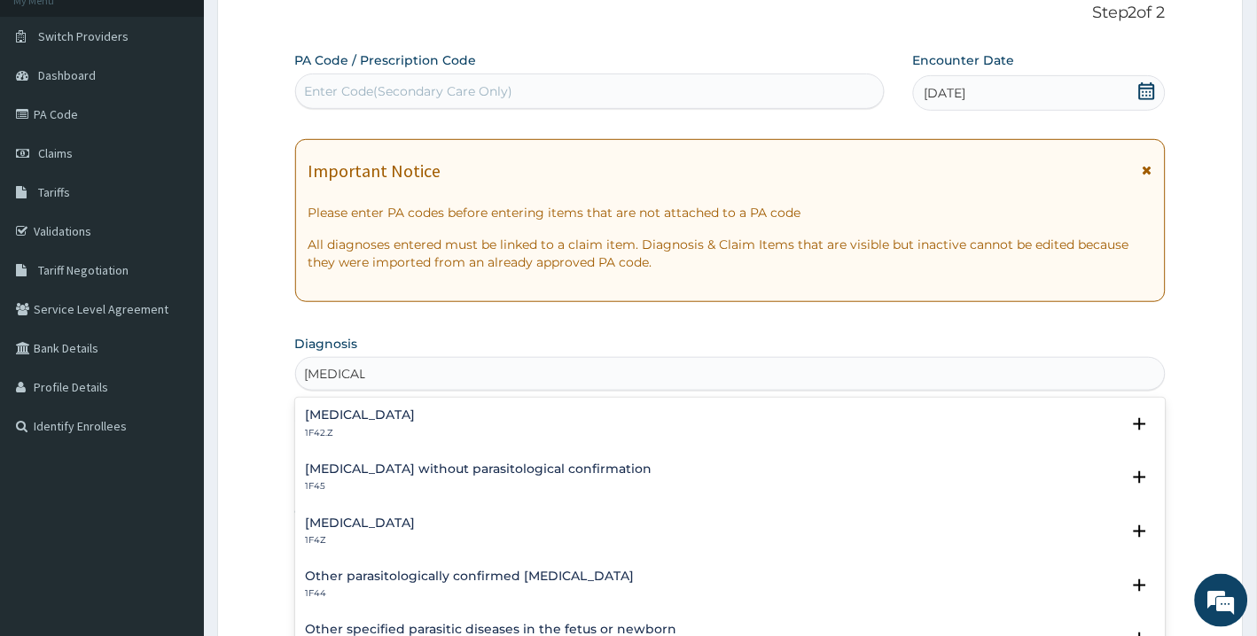
click at [416, 409] on h4 "[MEDICAL_DATA]" at bounding box center [361, 415] width 110 height 13
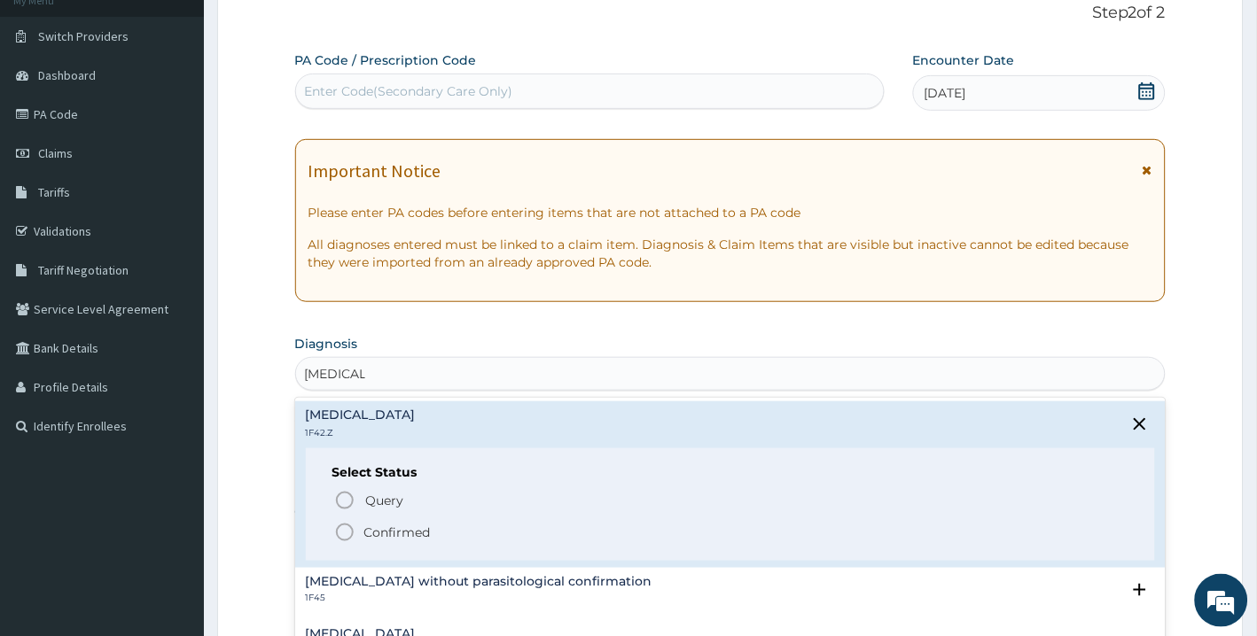
click at [343, 530] on icon "status option filled" at bounding box center [344, 532] width 21 height 21
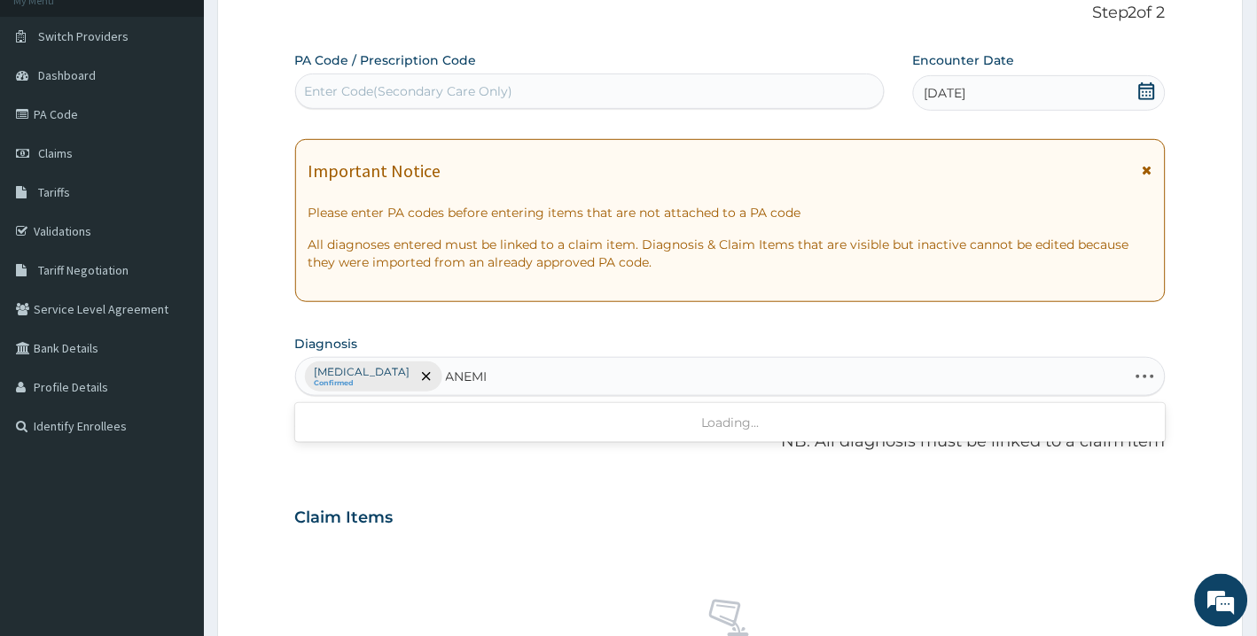
type input "ANEMIA"
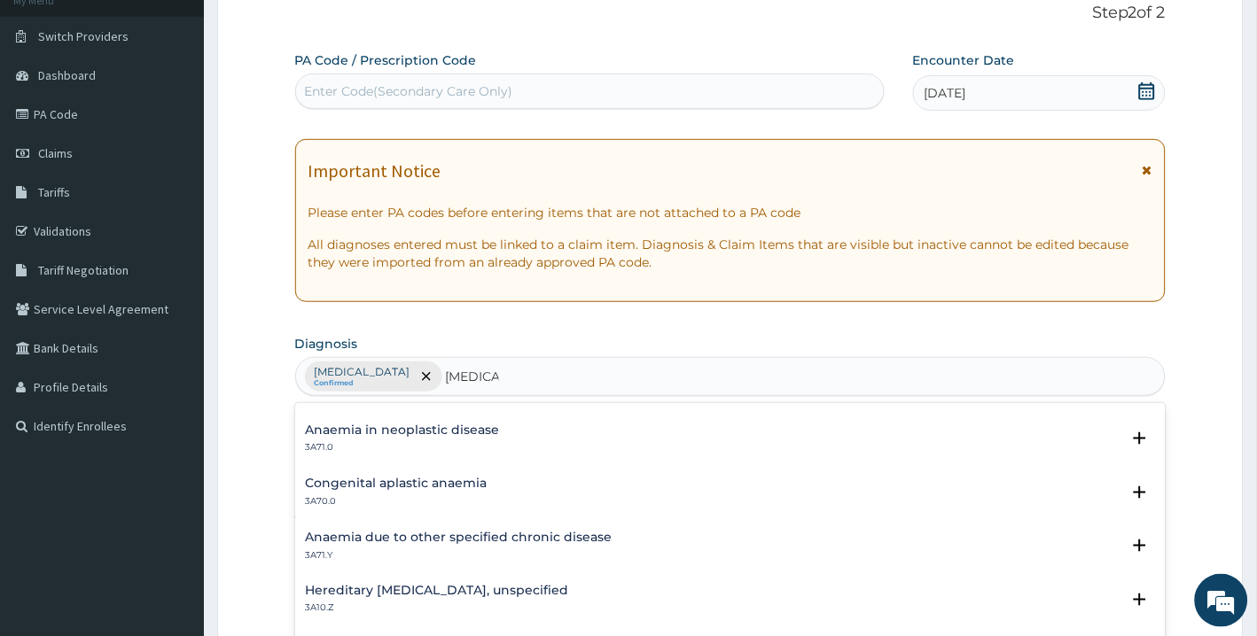
scroll to position [518, 0]
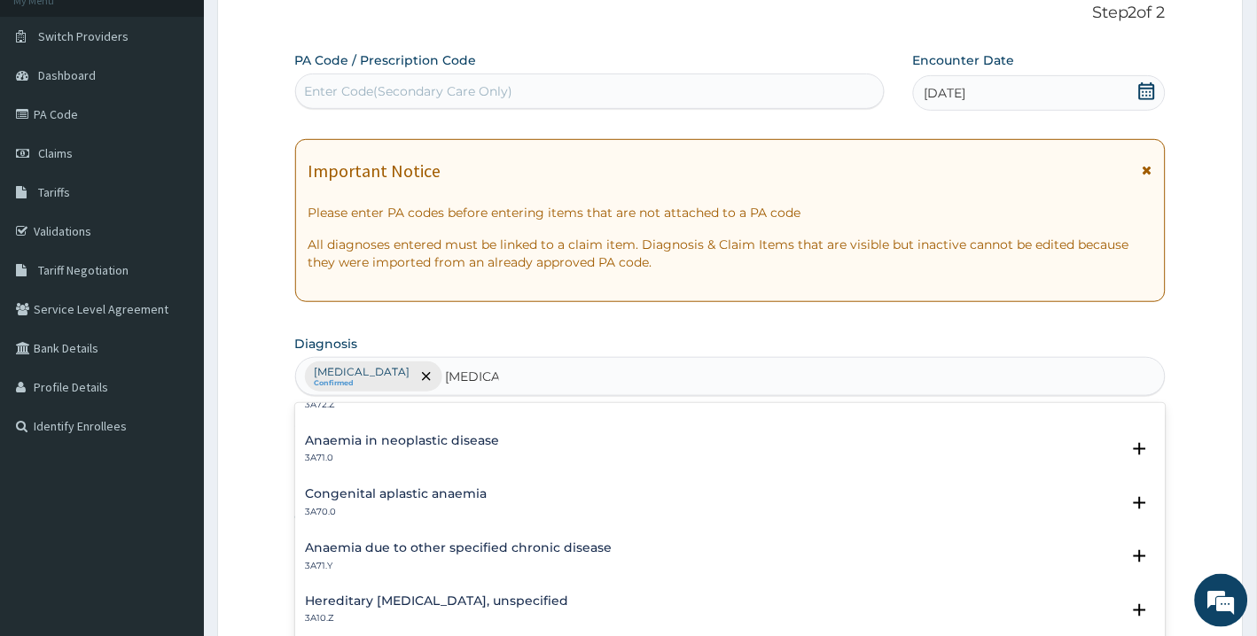
click at [494, 552] on h4 "Anaemia due to other specified chronic disease" at bounding box center [459, 547] width 307 height 13
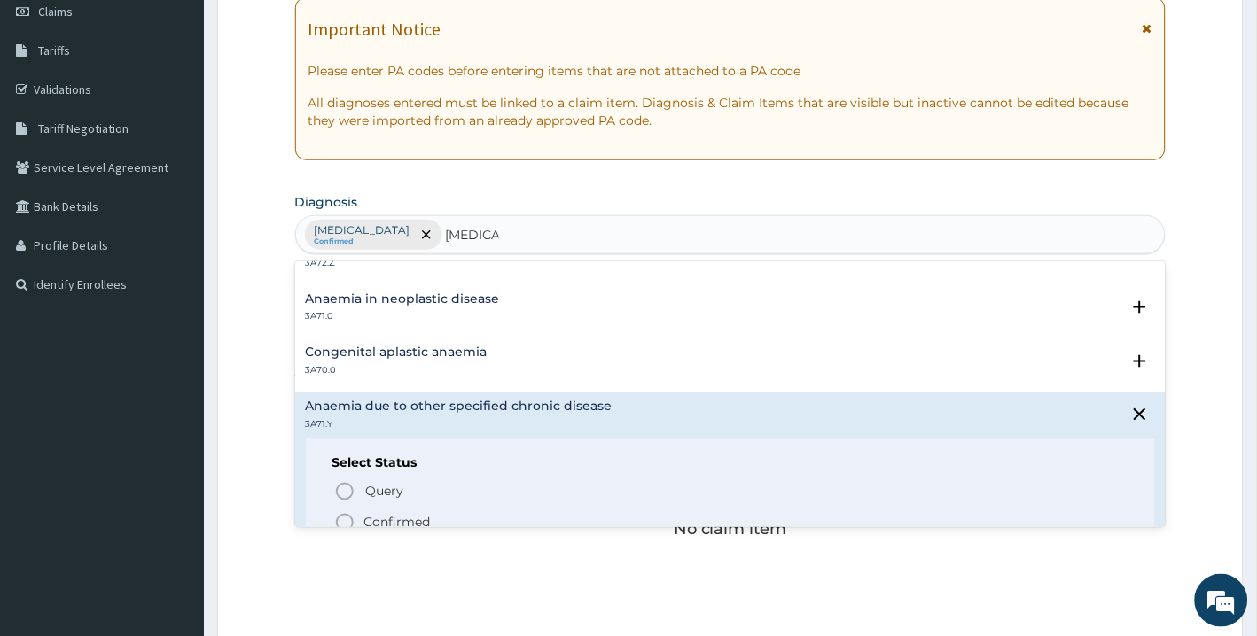
scroll to position [264, 0]
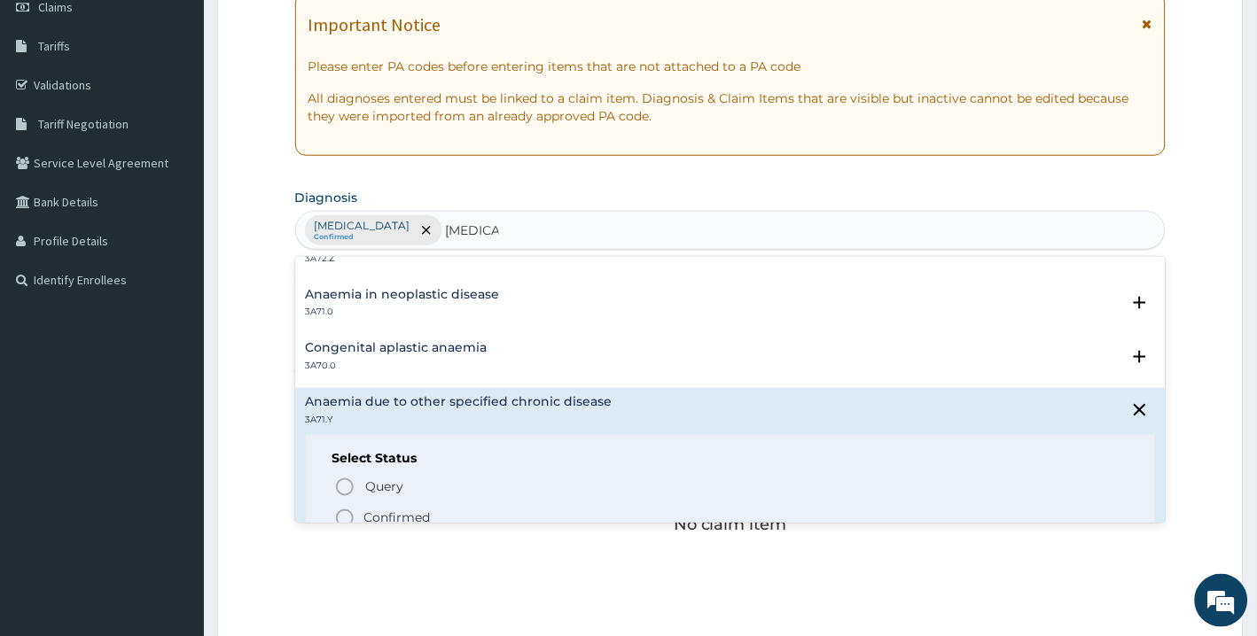
click at [348, 508] on icon "status option filled" at bounding box center [344, 518] width 21 height 21
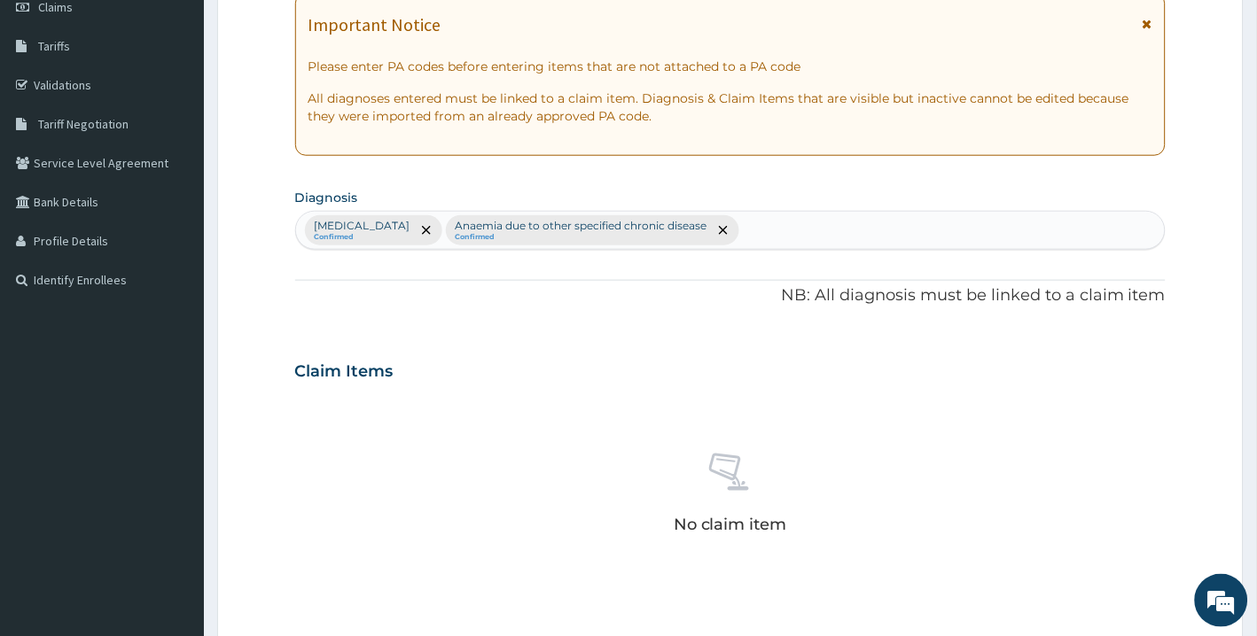
click at [968, 241] on div "Plasmodium malariae malaria without complication Confirmed Anaemia due to other…" at bounding box center [730, 230] width 869 height 37
type input "SEPSIS"
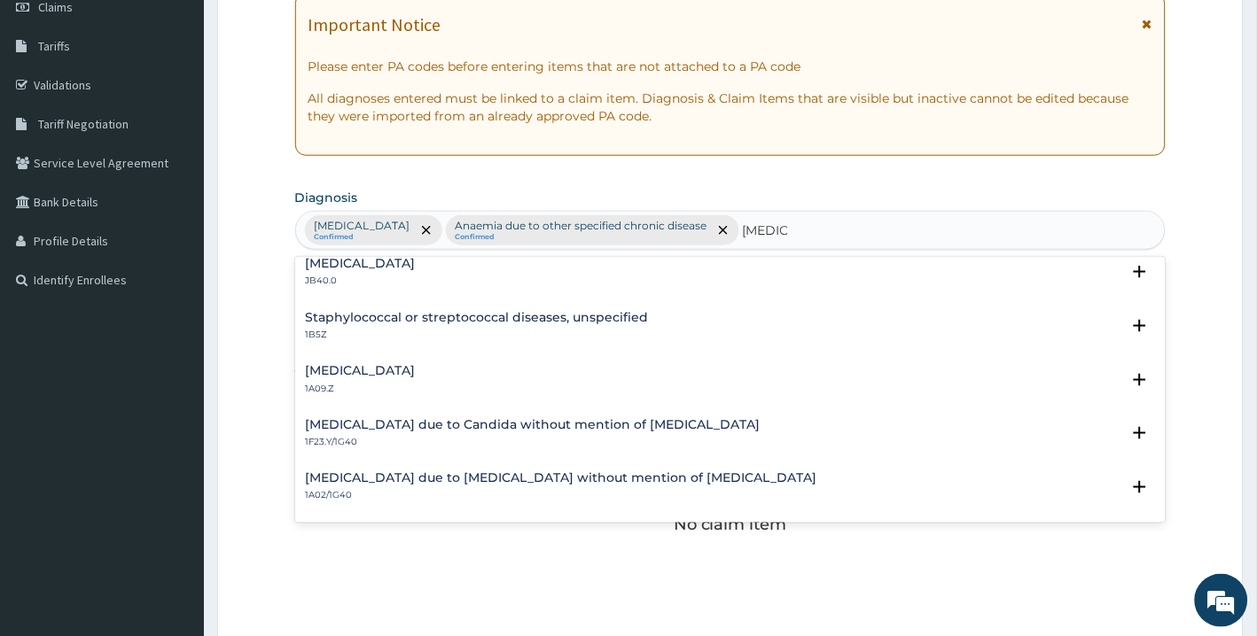
scroll to position [182, 0]
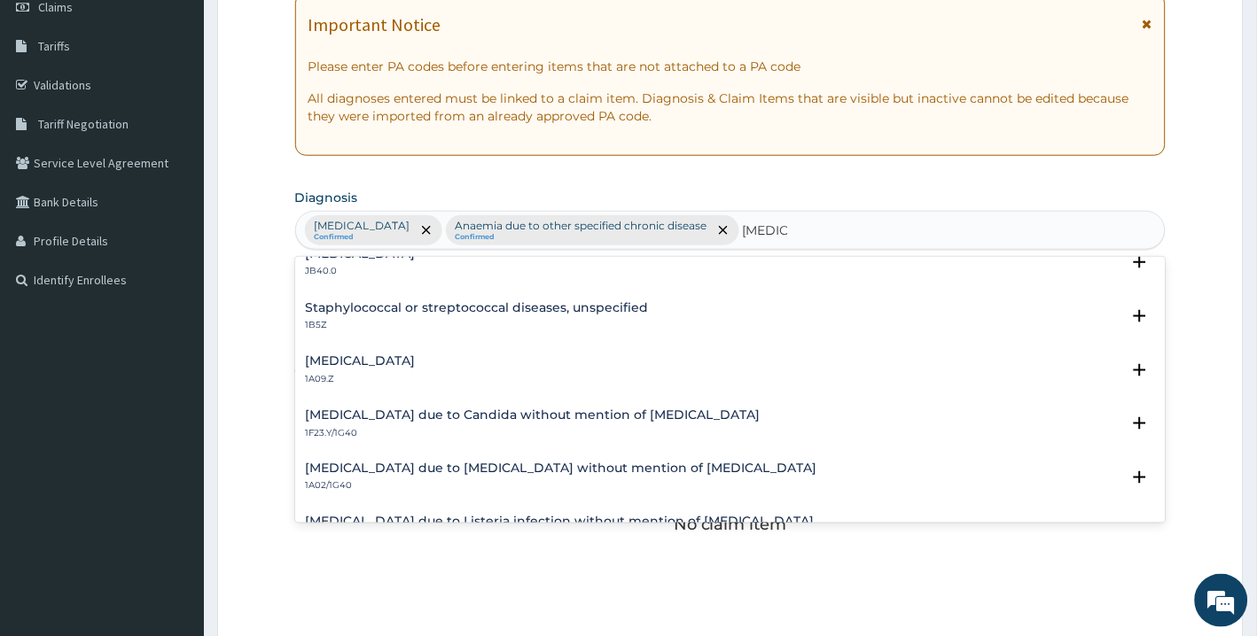
click at [416, 375] on p "1A09.Z" at bounding box center [361, 379] width 110 height 12
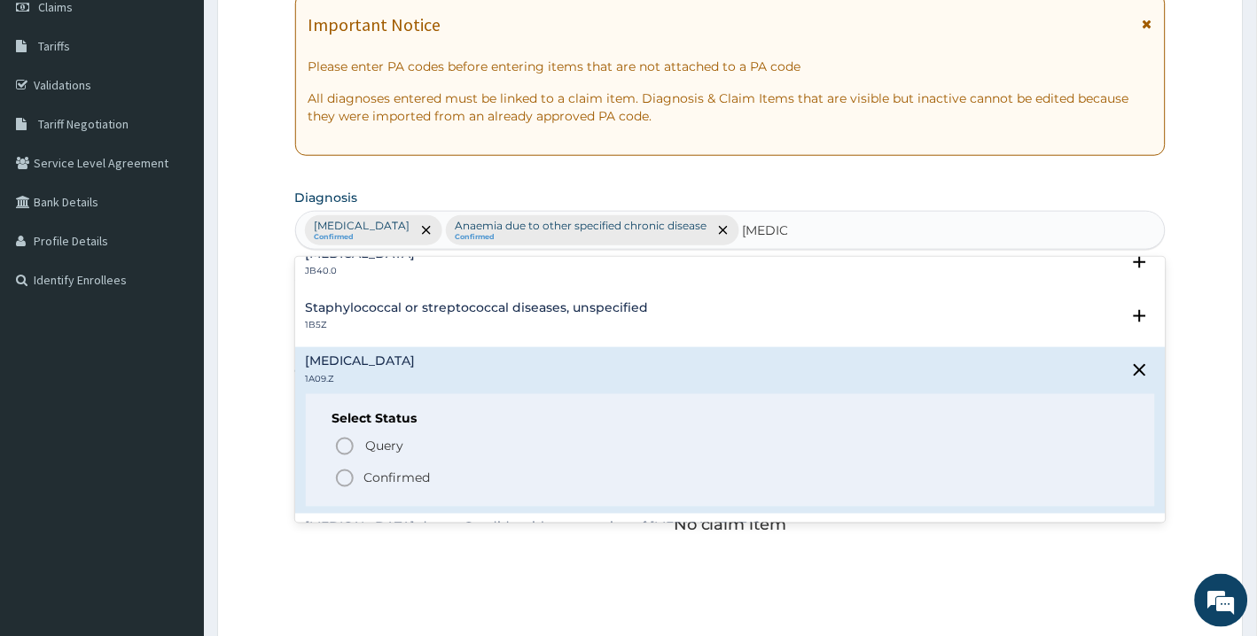
click at [342, 479] on icon "status option filled" at bounding box center [344, 478] width 21 height 21
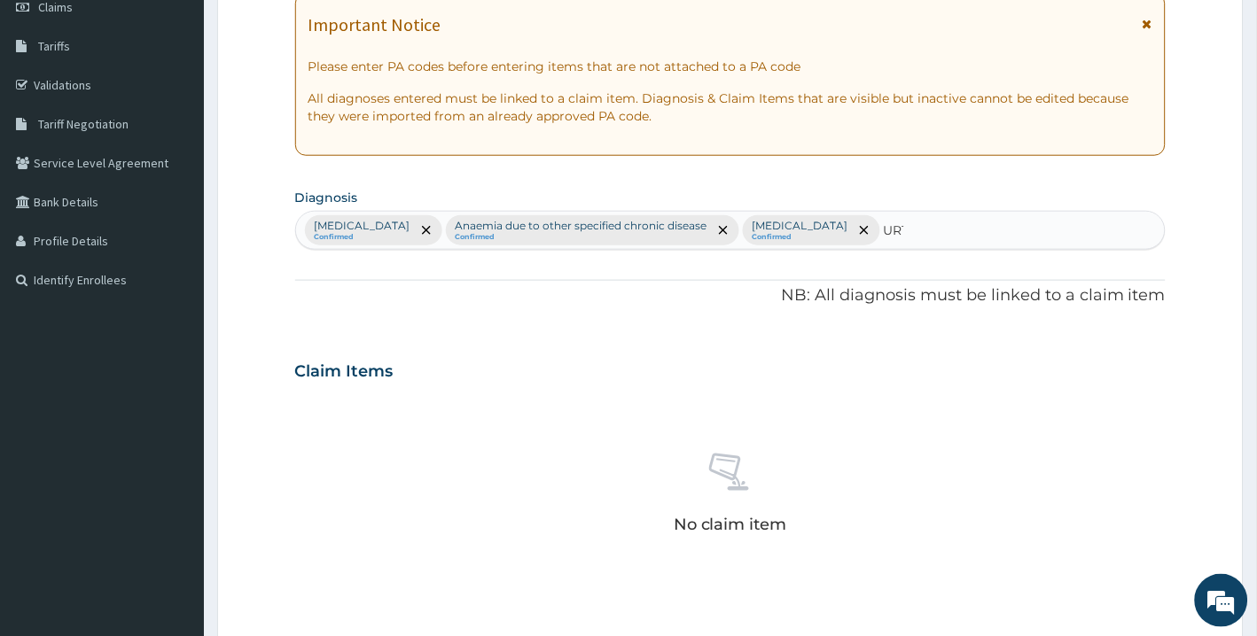
type input "URTI"
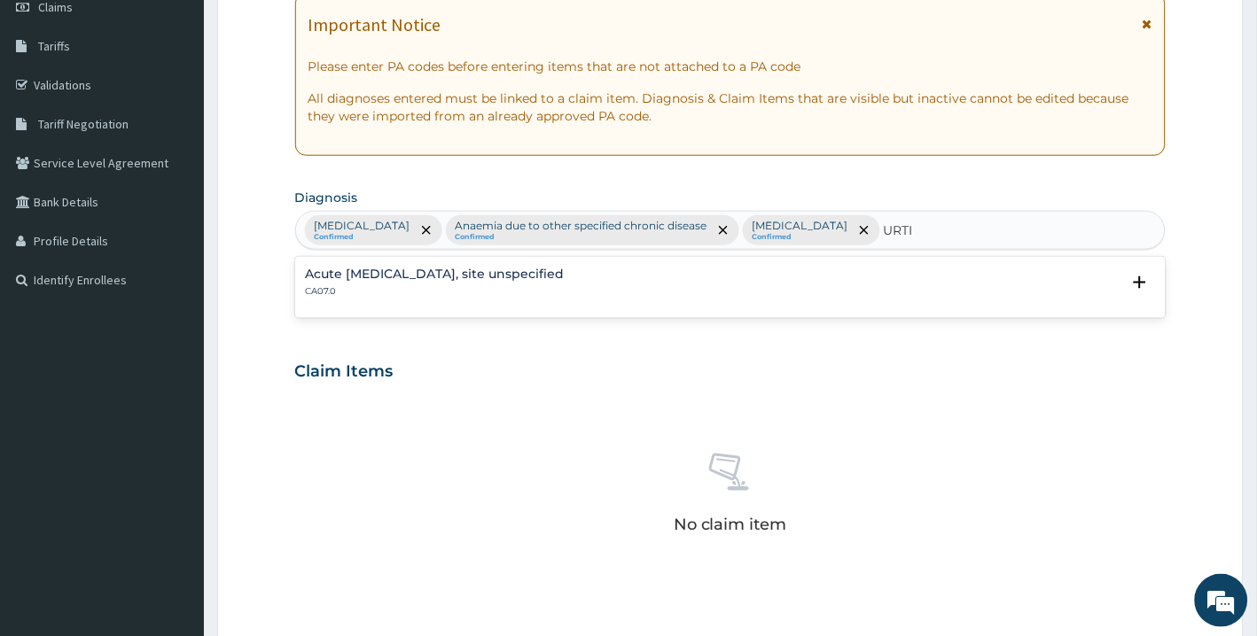
click at [565, 298] on p "CA07.0" at bounding box center [435, 291] width 259 height 12
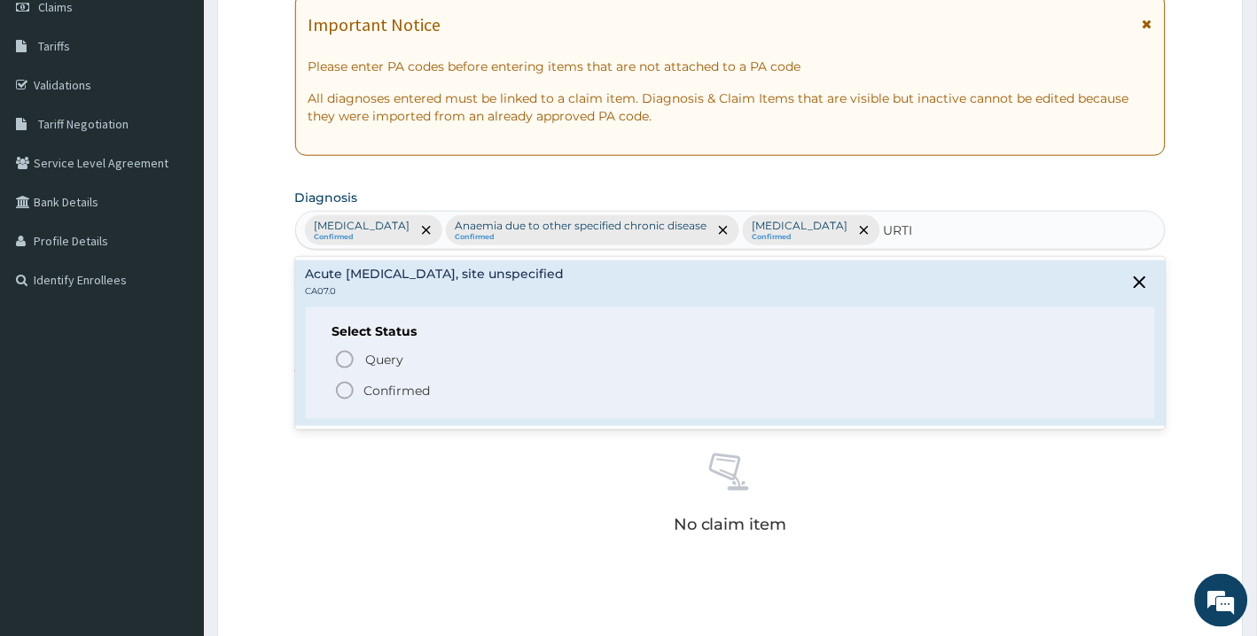
click at [386, 400] on p "Confirmed" at bounding box center [397, 391] width 66 height 18
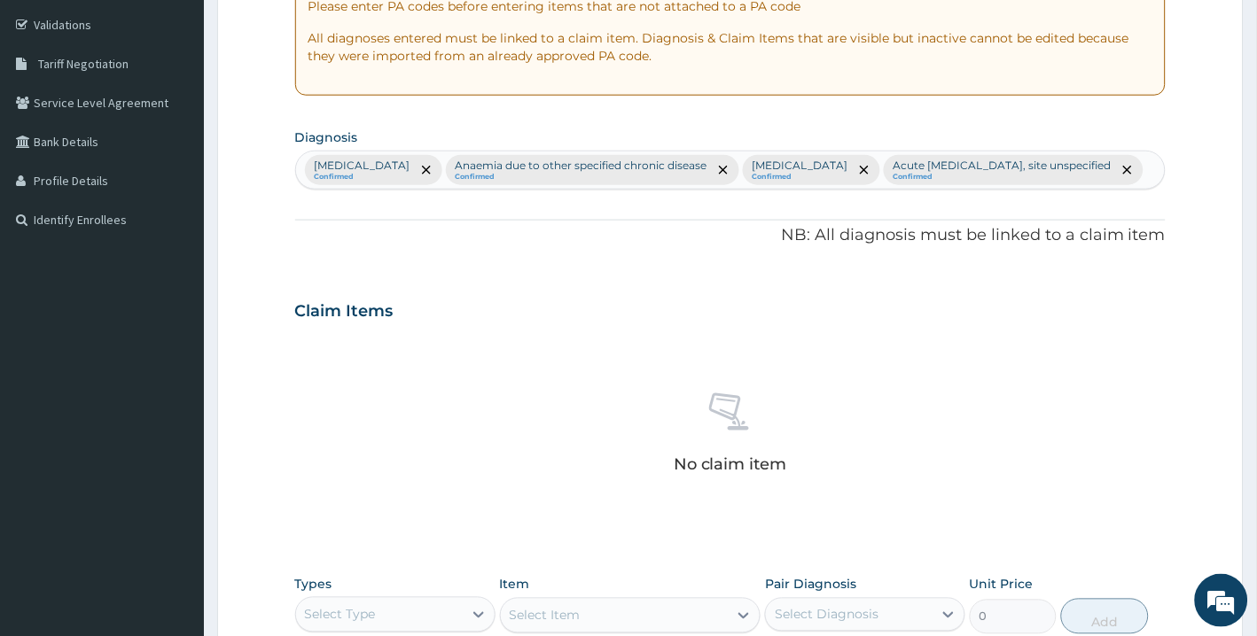
scroll to position [448, 0]
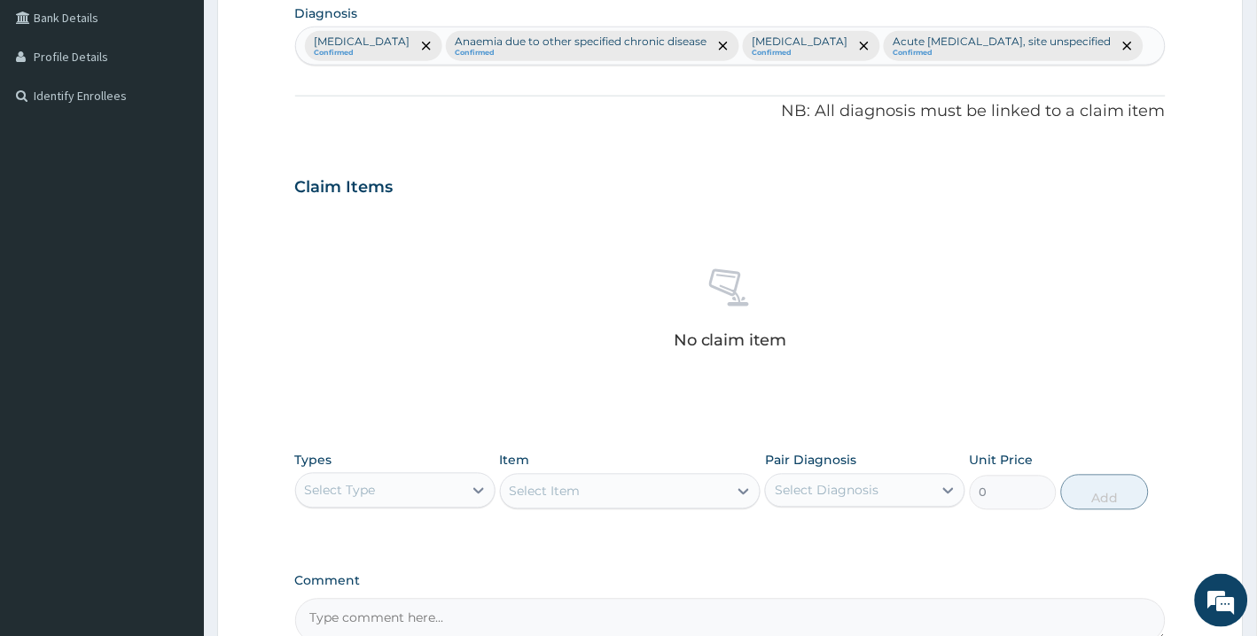
click at [435, 505] on div "Select Type" at bounding box center [379, 491] width 167 height 28
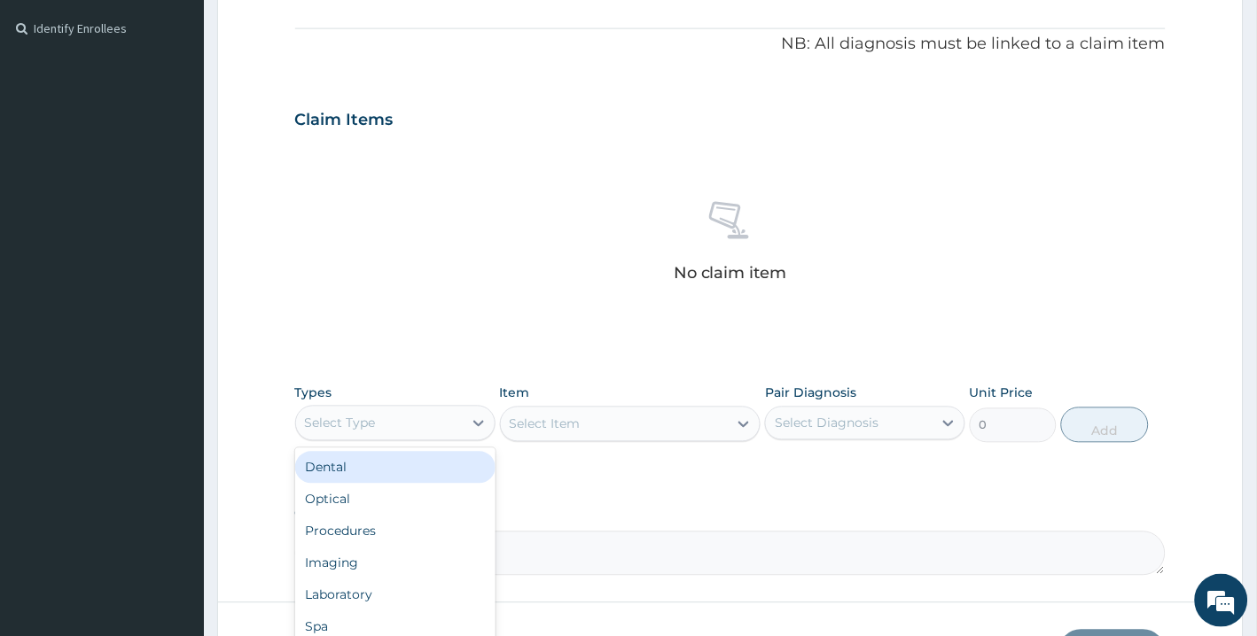
scroll to position [674, 0]
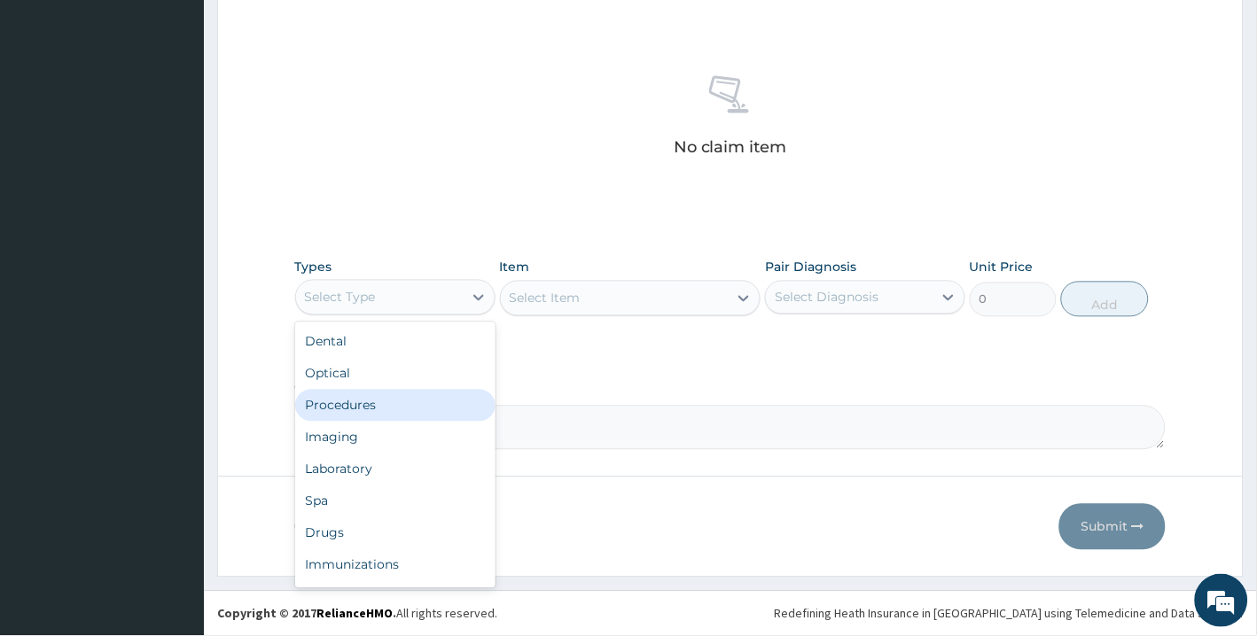
click at [409, 401] on div "Procedures" at bounding box center [395, 406] width 200 height 32
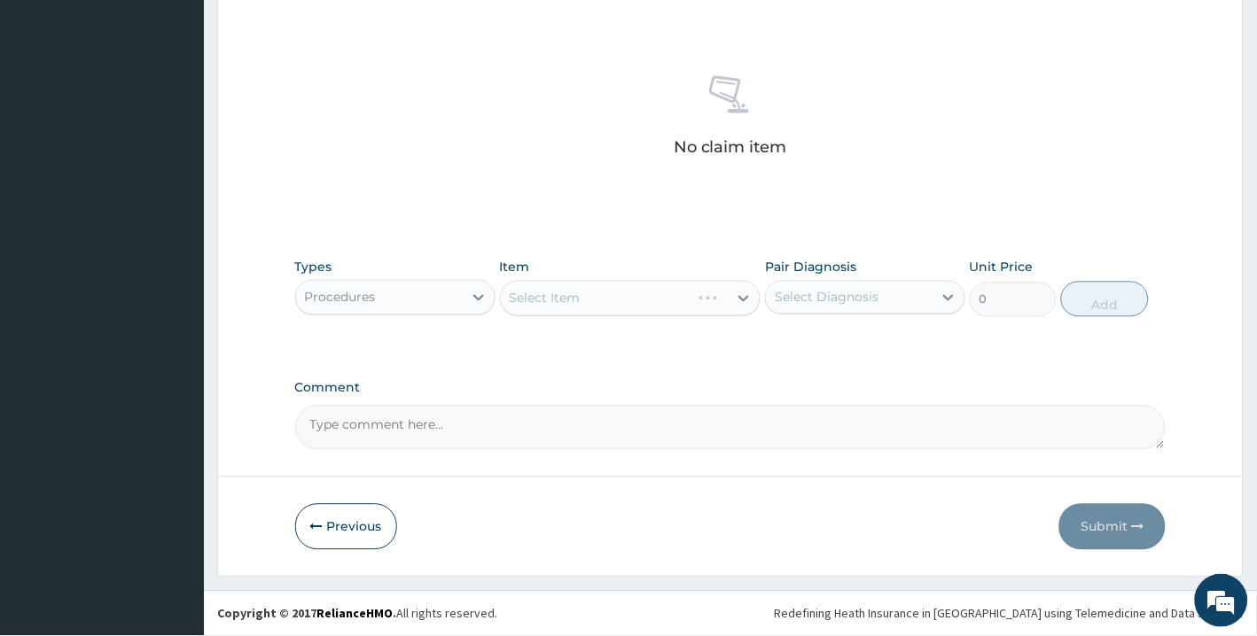
click at [585, 300] on div "Select Item" at bounding box center [630, 298] width 261 height 35
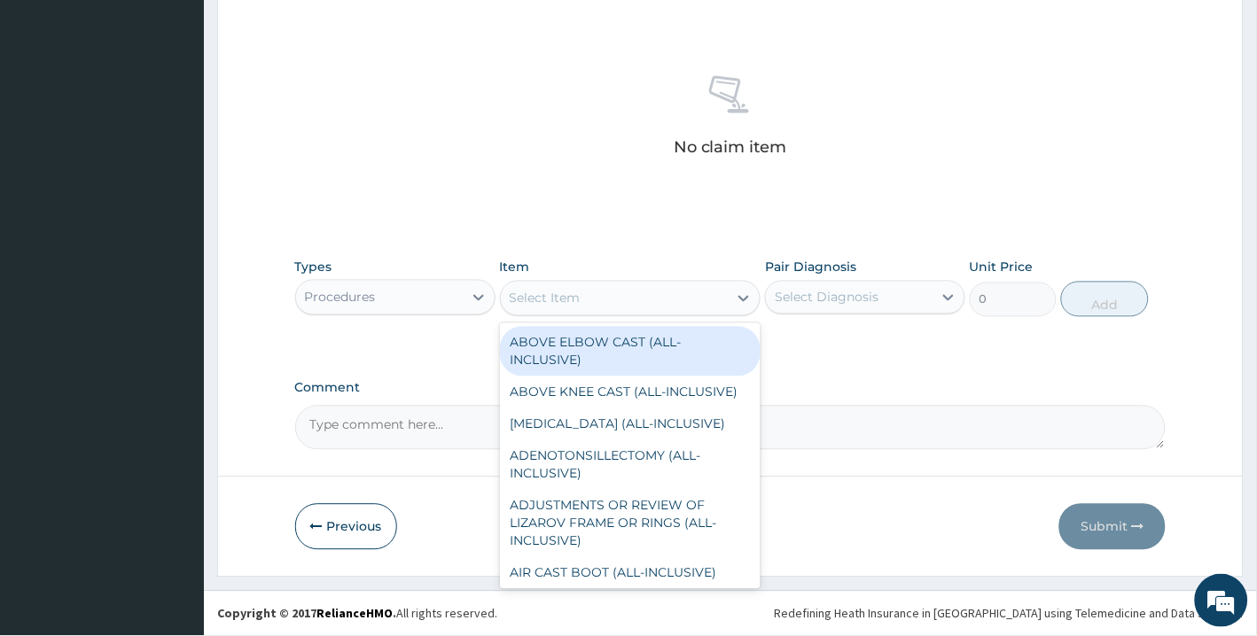
click at [585, 300] on div "Select Item" at bounding box center [615, 298] width 228 height 28
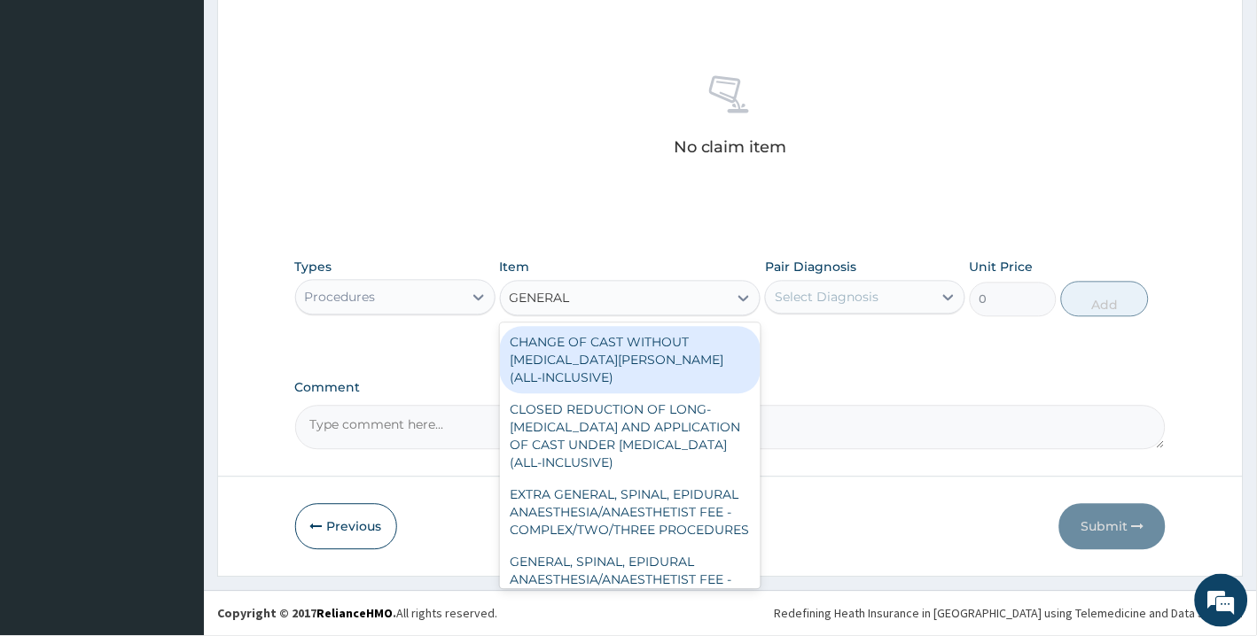
type input "GENERAL P"
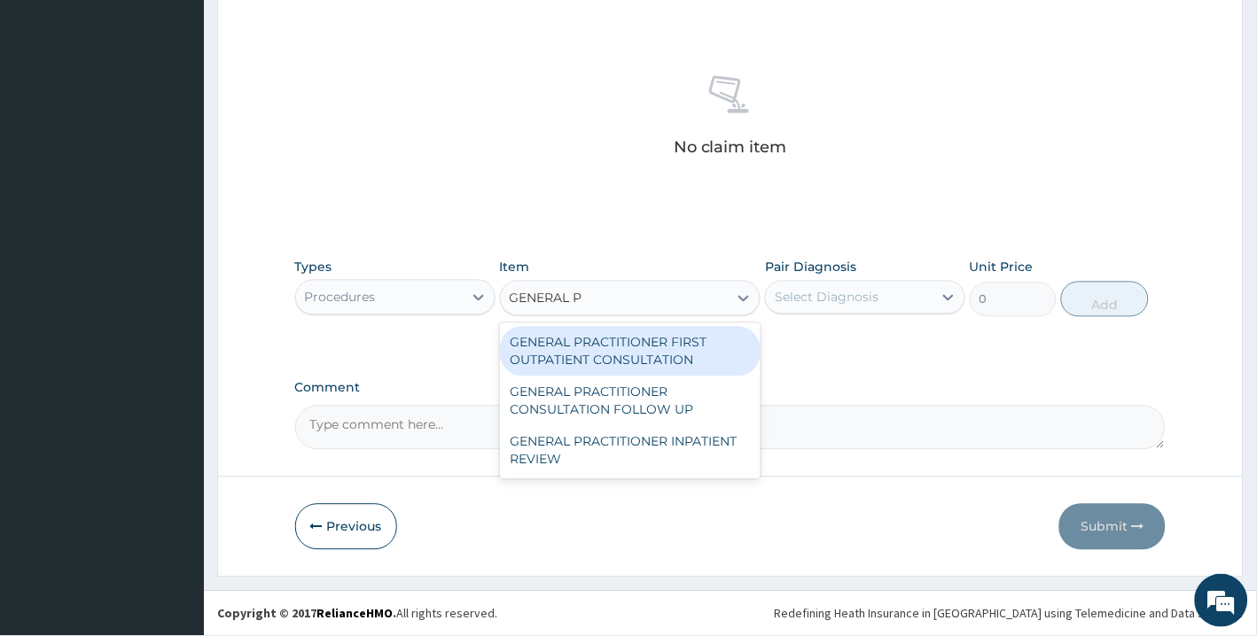
click at [638, 344] on div "GENERAL PRACTITIONER FIRST OUTPATIENT CONSULTATION" at bounding box center [630, 352] width 261 height 50
type input "3750"
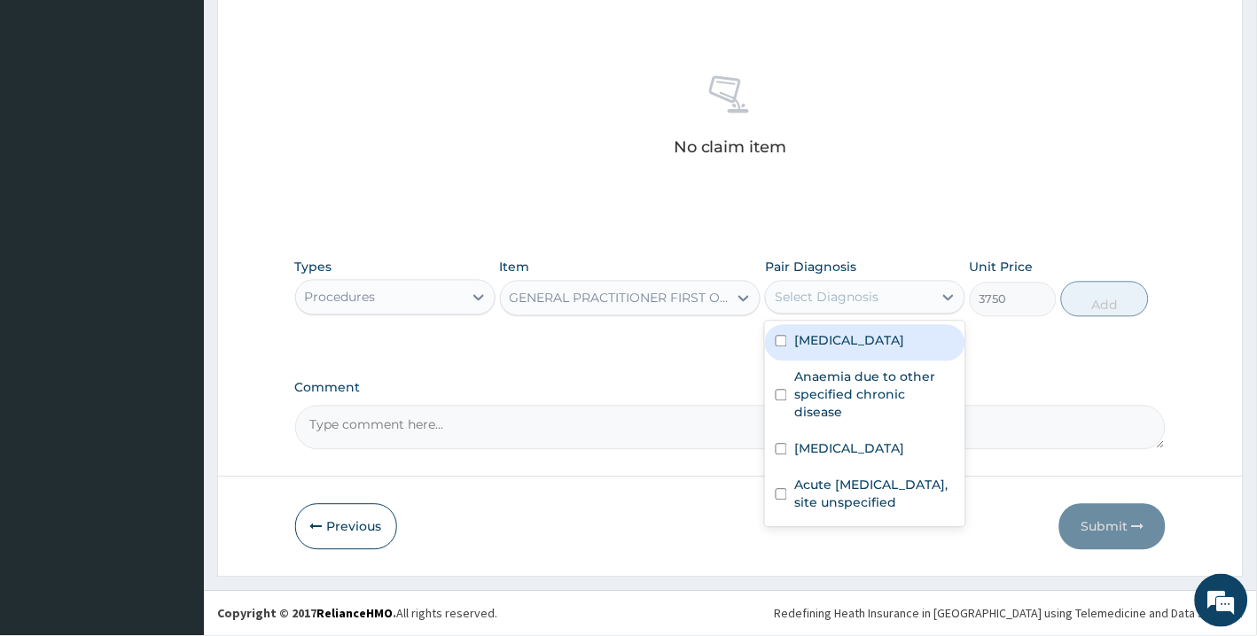
click at [861, 285] on div "Select Diagnosis" at bounding box center [849, 298] width 167 height 28
click at [840, 350] on label "Plasmodium malariae malaria without complication" at bounding box center [849, 341] width 110 height 18
checkbox input "true"
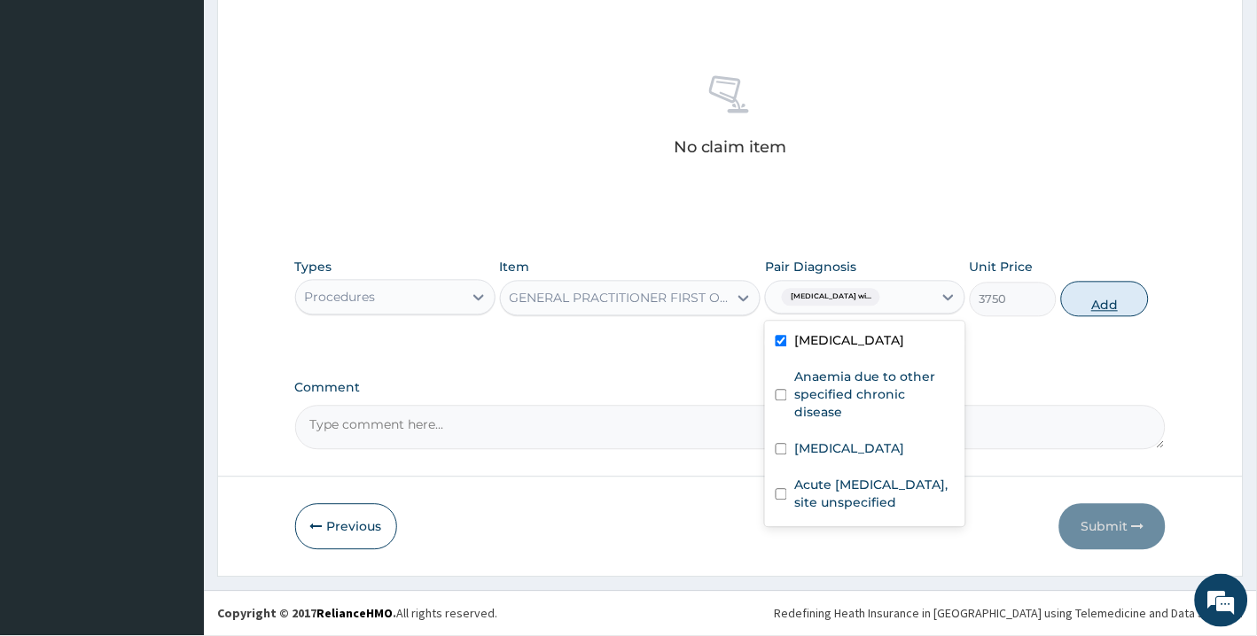
click at [1112, 304] on button "Add" at bounding box center [1104, 299] width 87 height 35
type input "0"
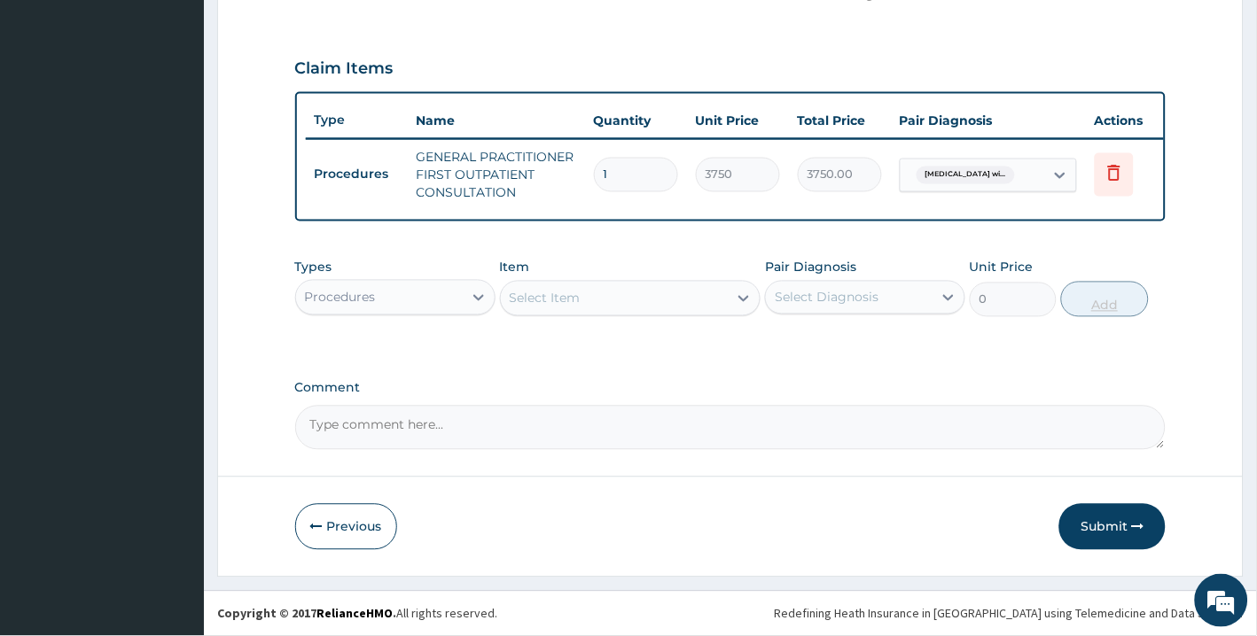
scroll to position [612, 0]
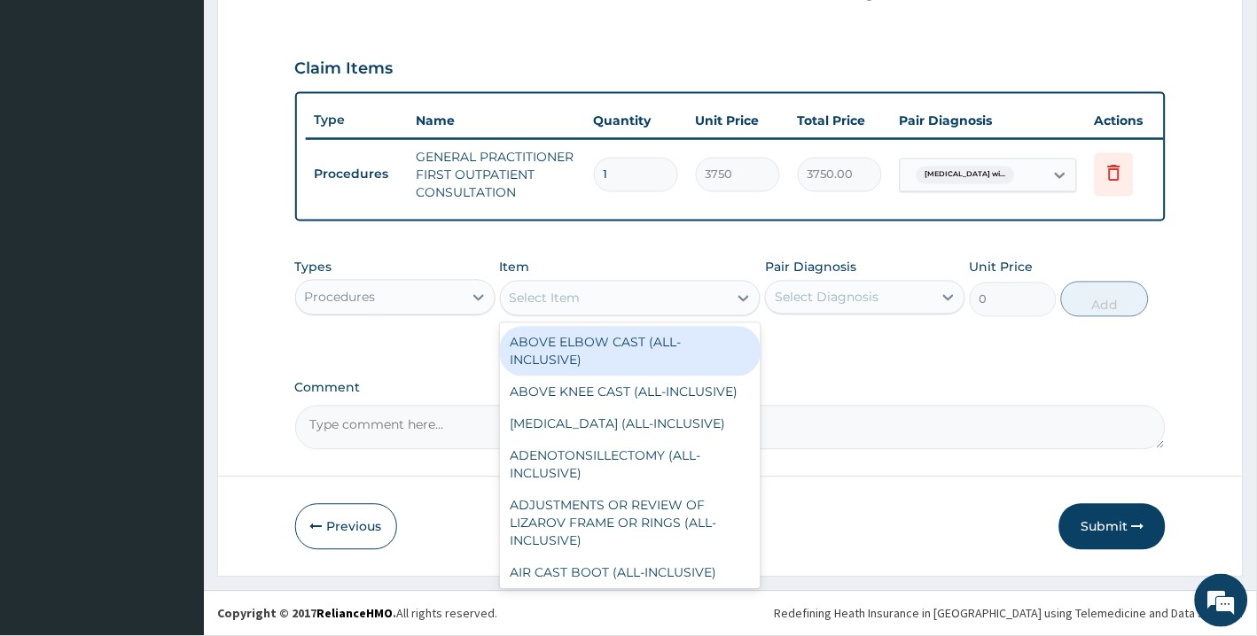
click at [599, 302] on div "Select Item" at bounding box center [615, 298] width 228 height 28
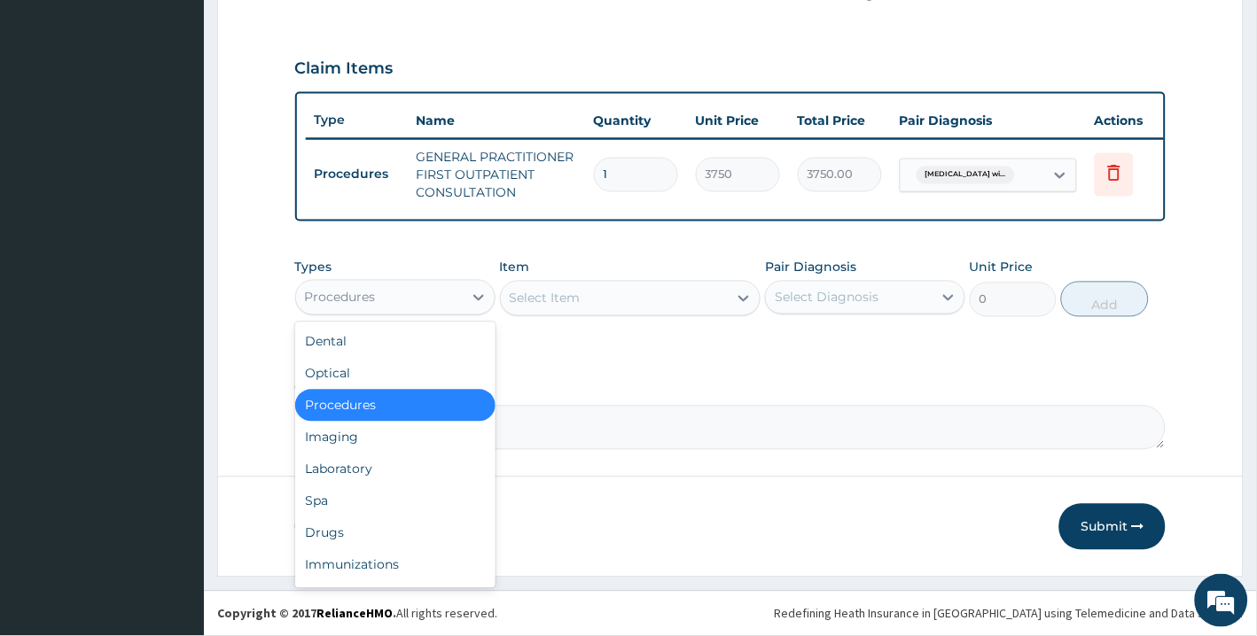
click at [365, 308] on div "Procedures" at bounding box center [379, 298] width 167 height 28
click at [348, 472] on div "Laboratory" at bounding box center [395, 470] width 200 height 32
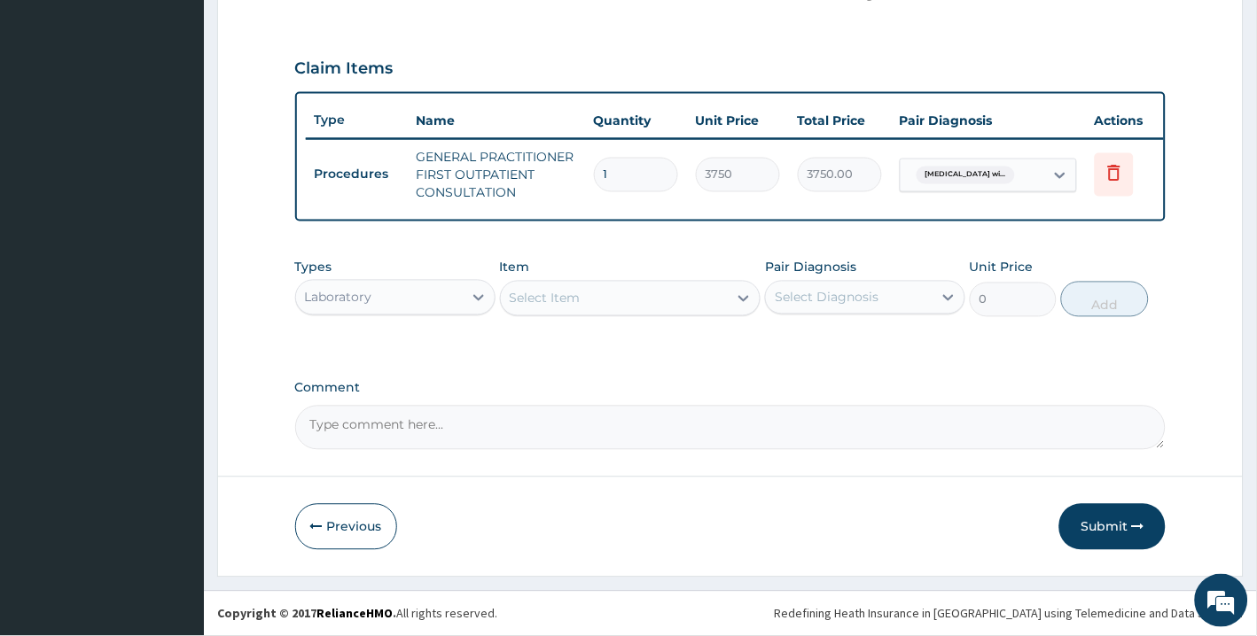
click at [613, 298] on div "Select Item" at bounding box center [615, 298] width 228 height 28
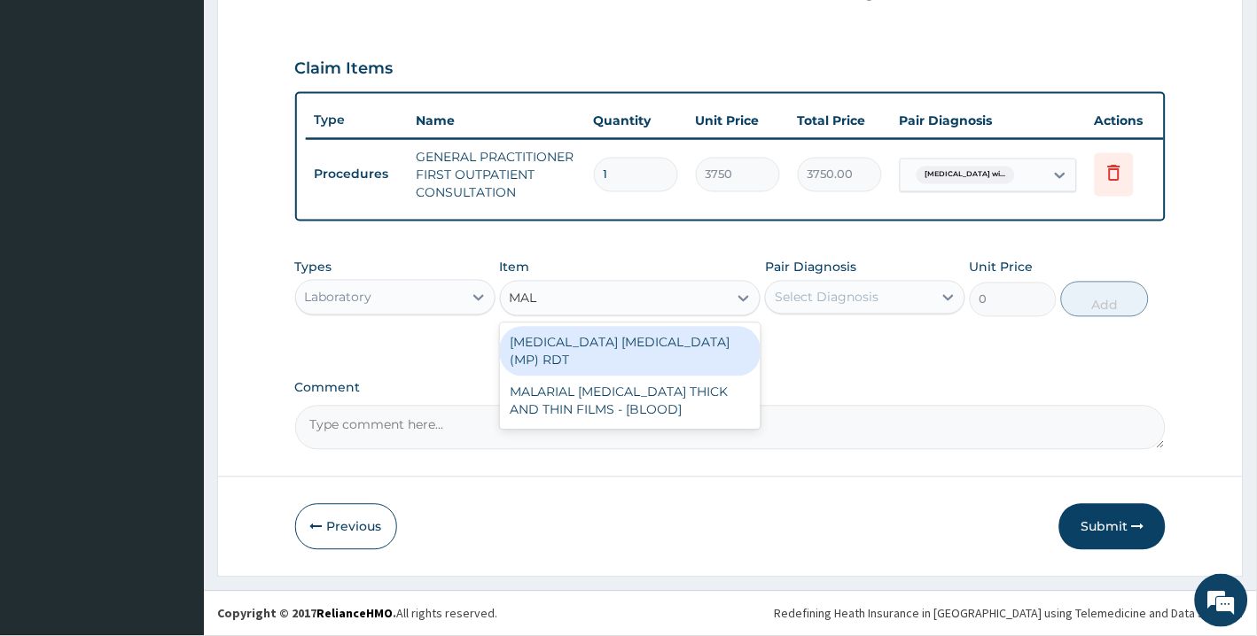
type input "MALA"
click at [617, 343] on div "MALARIA PARASITE (MP) RDT" at bounding box center [630, 352] width 261 height 50
type input "2000"
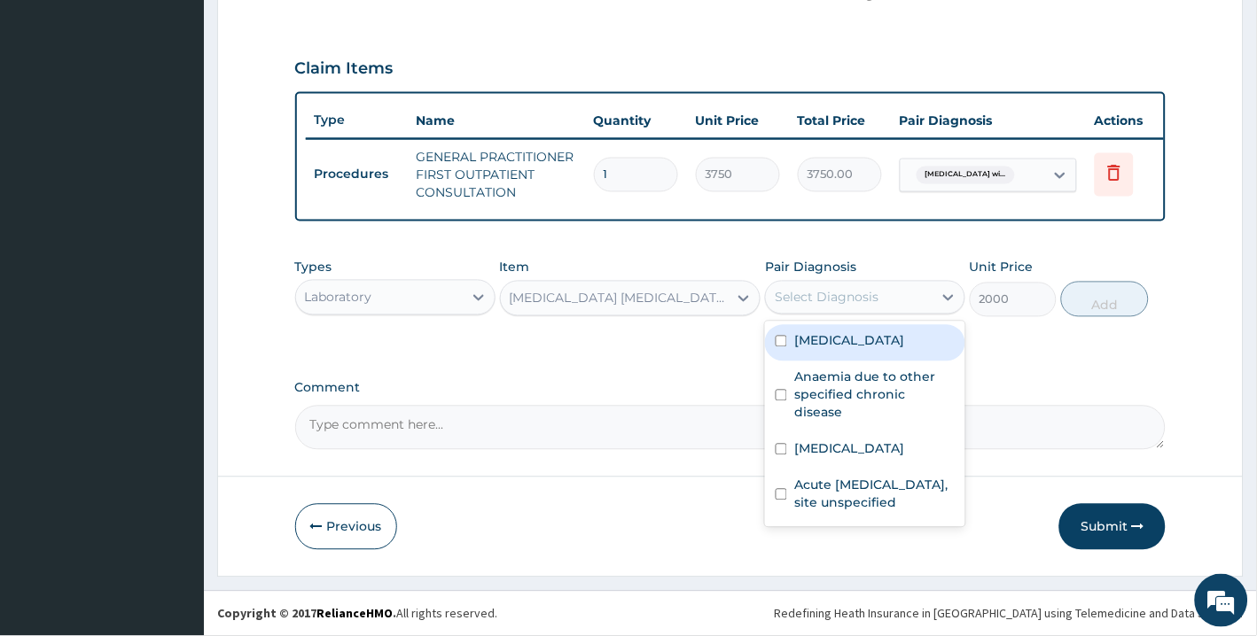
click at [799, 302] on div "Select Diagnosis" at bounding box center [827, 298] width 104 height 18
click at [806, 350] on label "Plasmodium malariae malaria without complication" at bounding box center [849, 341] width 110 height 18
checkbox input "true"
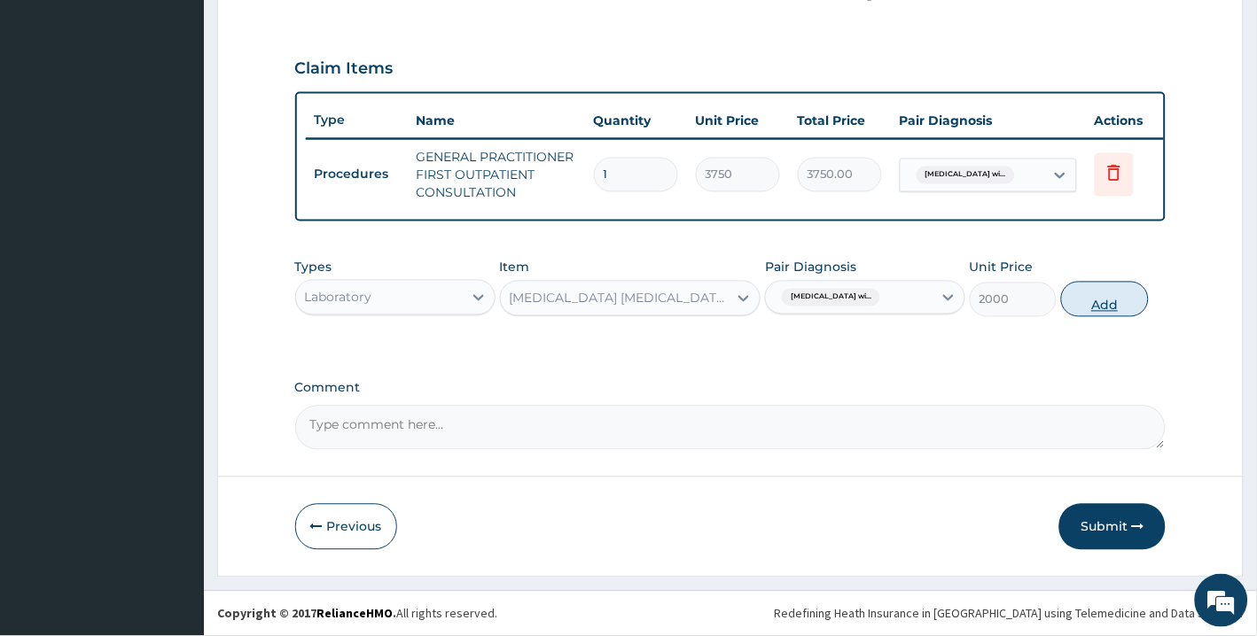
click at [1126, 298] on button "Add" at bounding box center [1104, 299] width 87 height 35
type input "0"
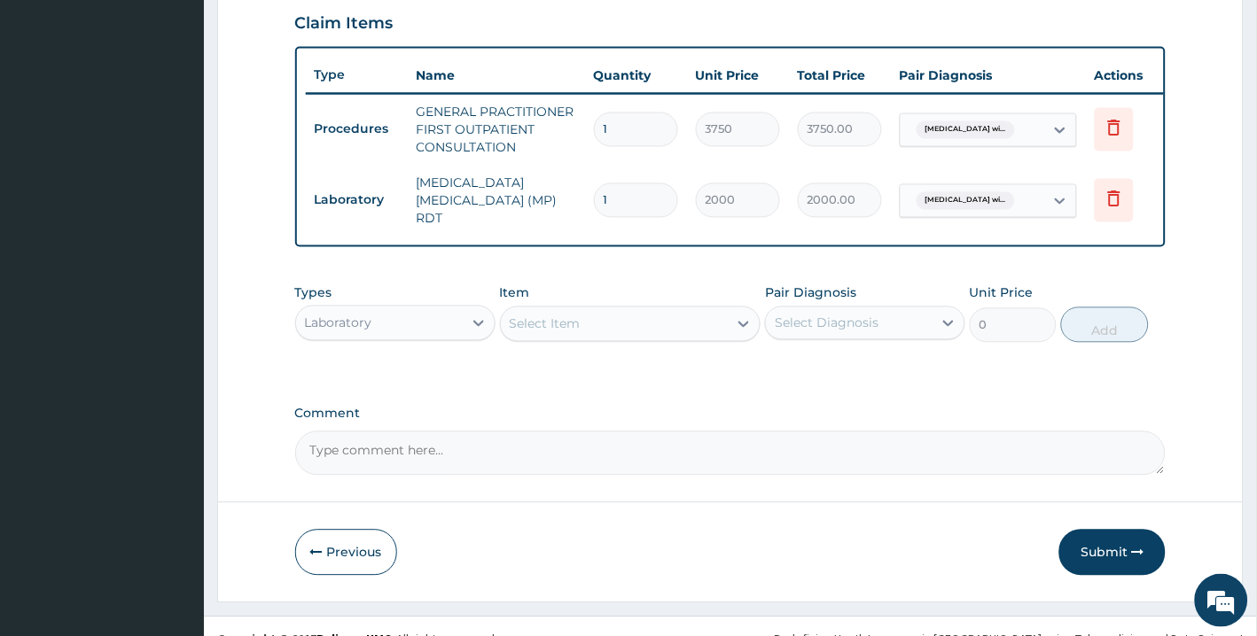
click at [667, 339] on div "Select Item" at bounding box center [615, 324] width 228 height 28
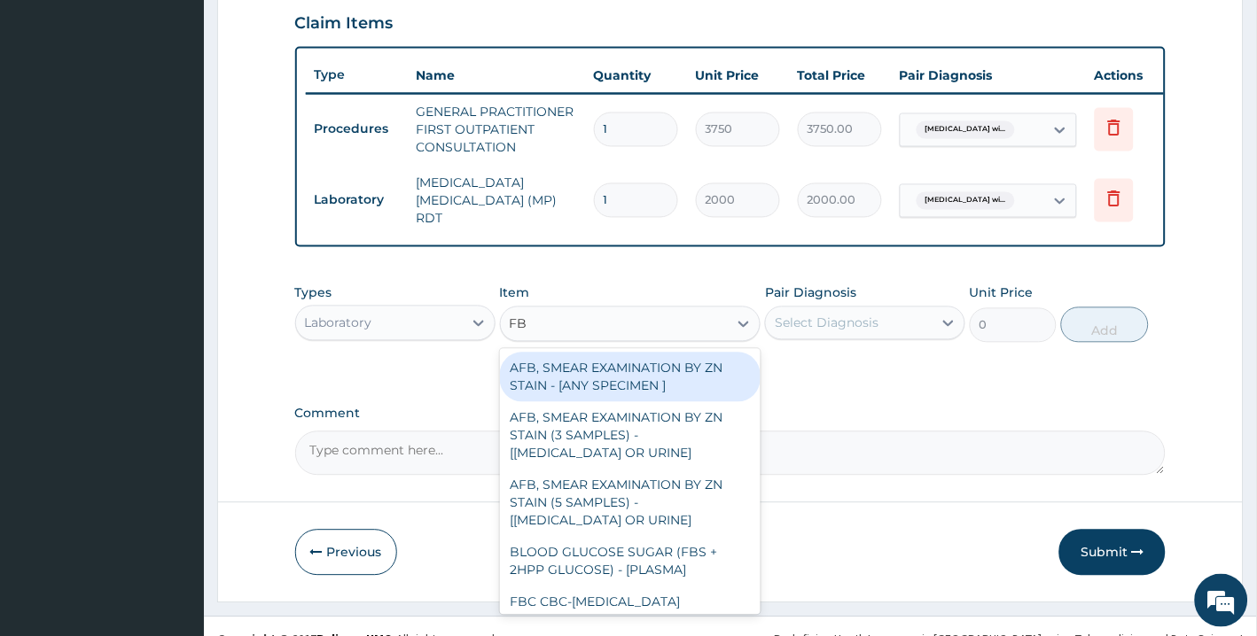
type input "FBC"
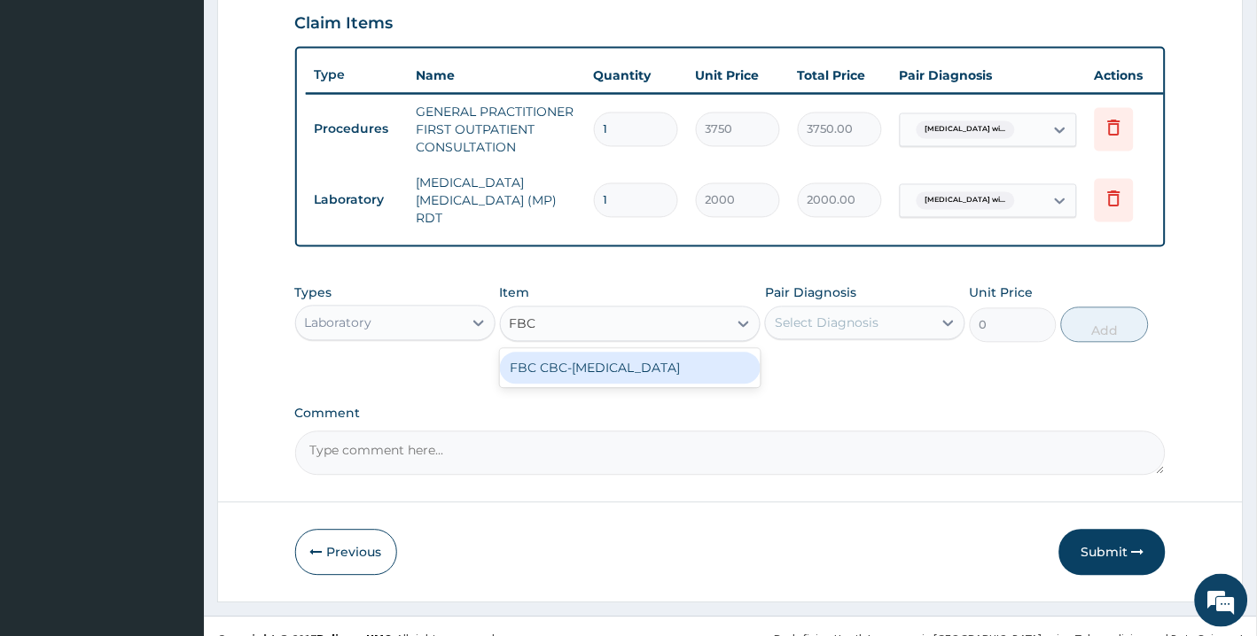
click at [682, 388] on div "FBC CBC-COMPLETE BLOOD COUNT" at bounding box center [630, 368] width 261 height 39
click at [674, 385] on div "FBC CBC-COMPLETE BLOOD COUNT" at bounding box center [630, 369] width 261 height 32
type input "2500"
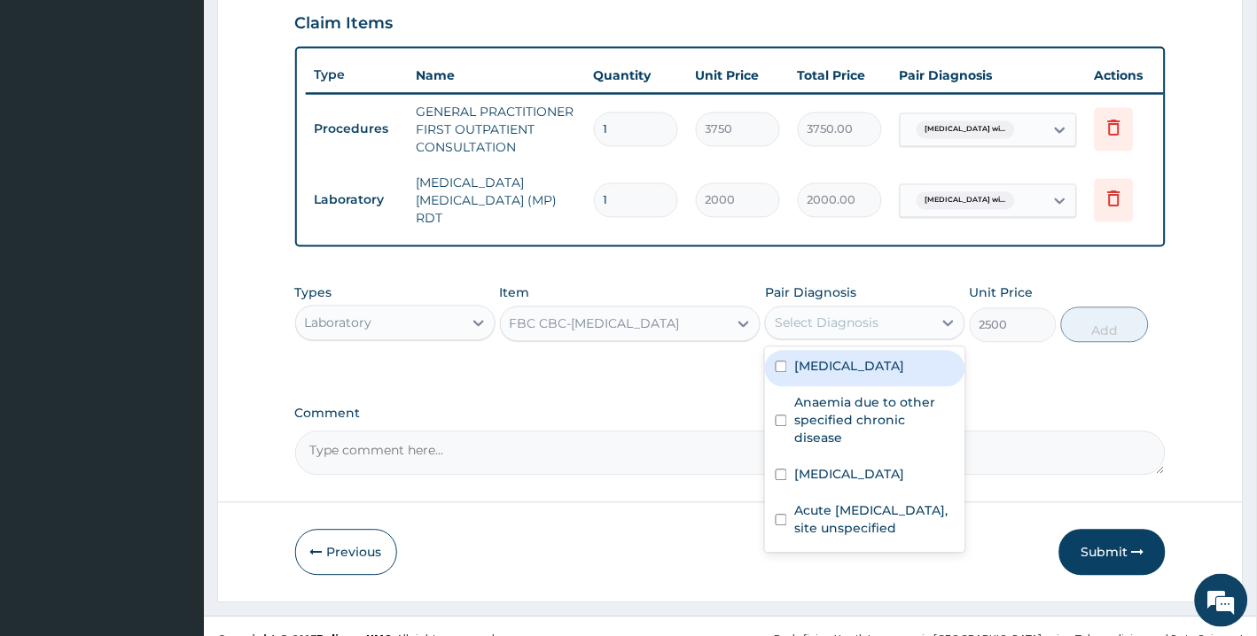
click at [853, 340] on div "Select Diagnosis" at bounding box center [865, 324] width 200 height 34
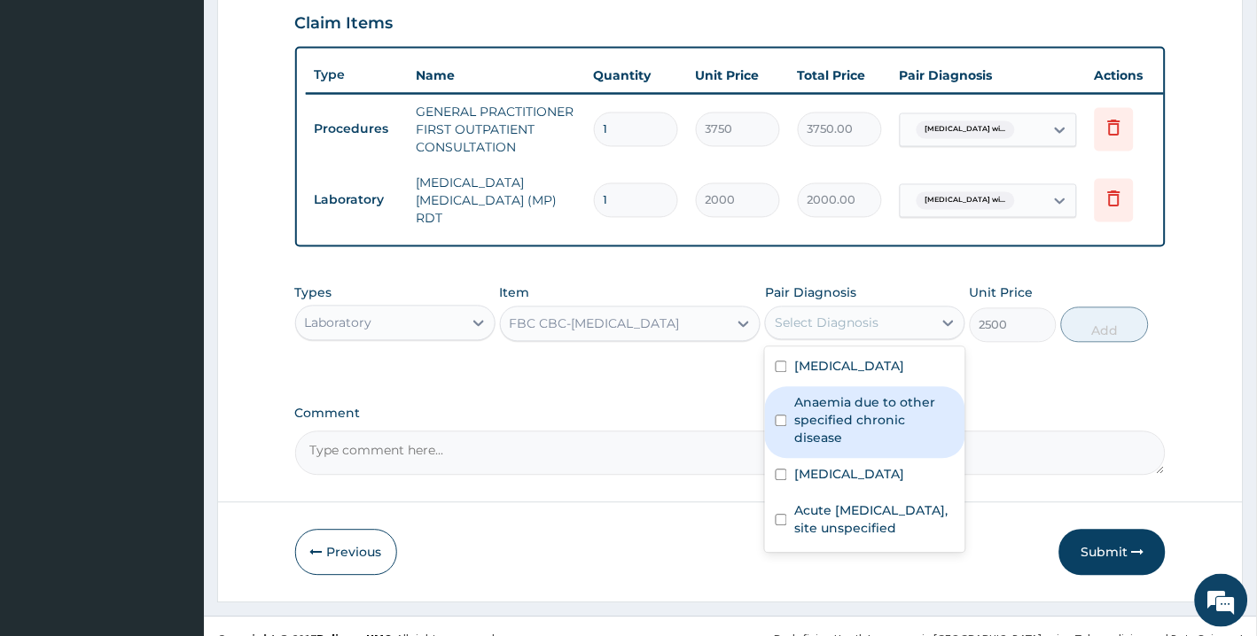
click at [862, 448] on label "Anaemia due to other specified chronic disease" at bounding box center [874, 420] width 160 height 53
checkbox input "true"
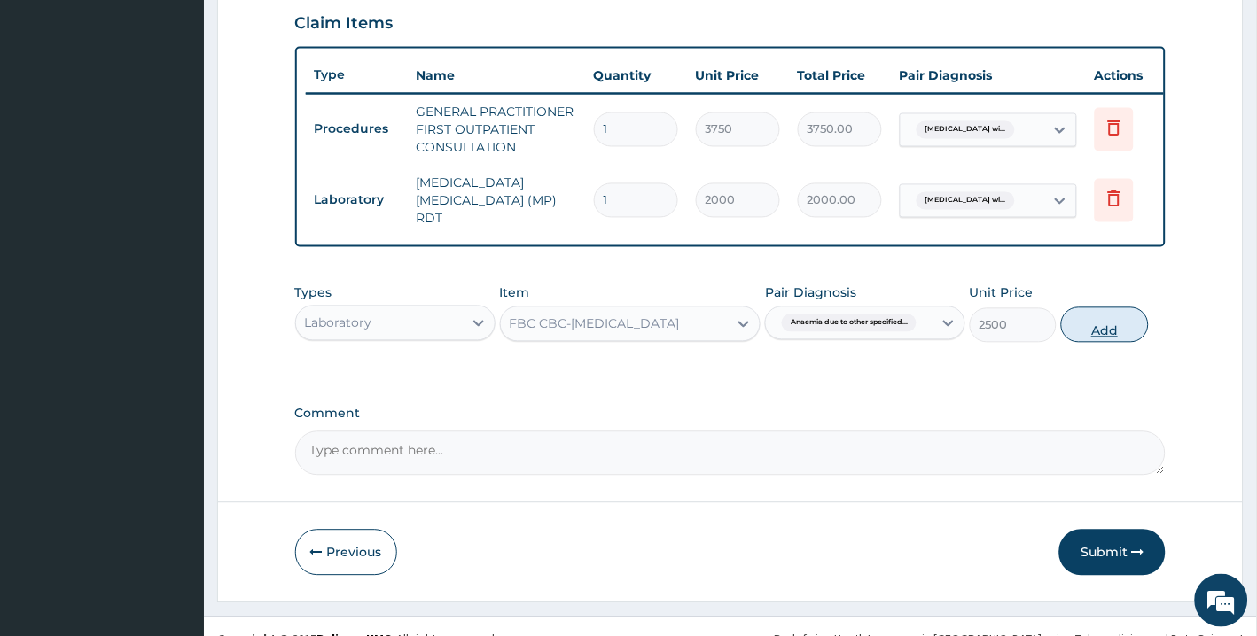
click at [1128, 343] on button "Add" at bounding box center [1104, 325] width 87 height 35
type input "0"
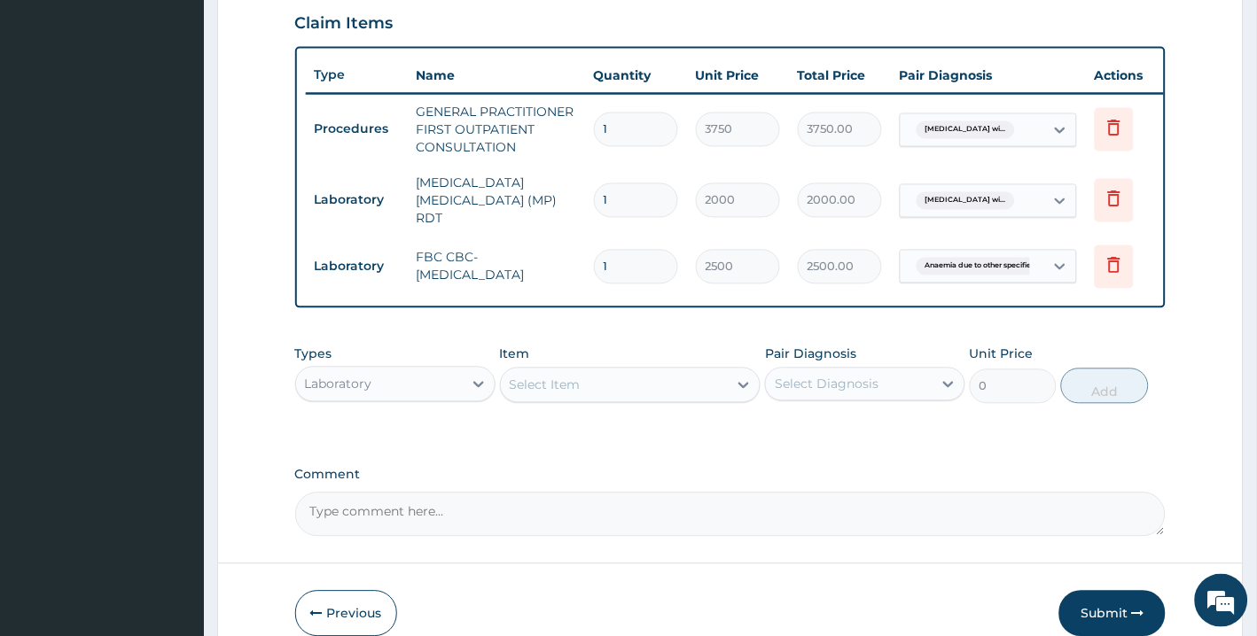
click at [456, 399] on div "Laboratory" at bounding box center [379, 384] width 167 height 28
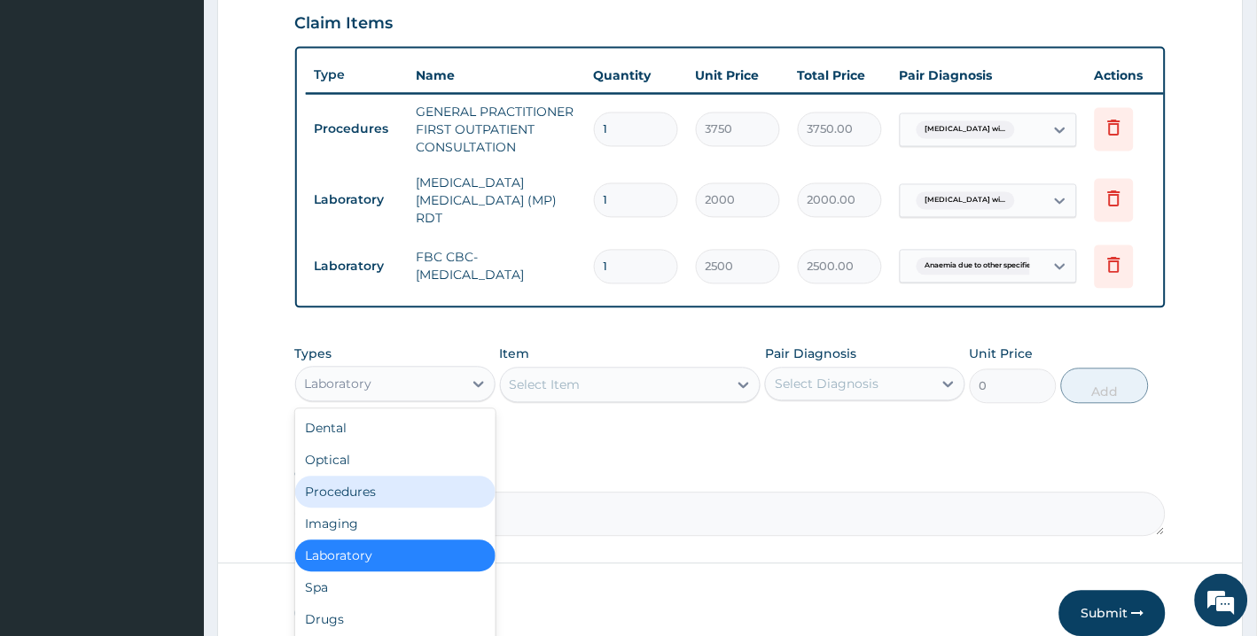
scroll to position [58, 0]
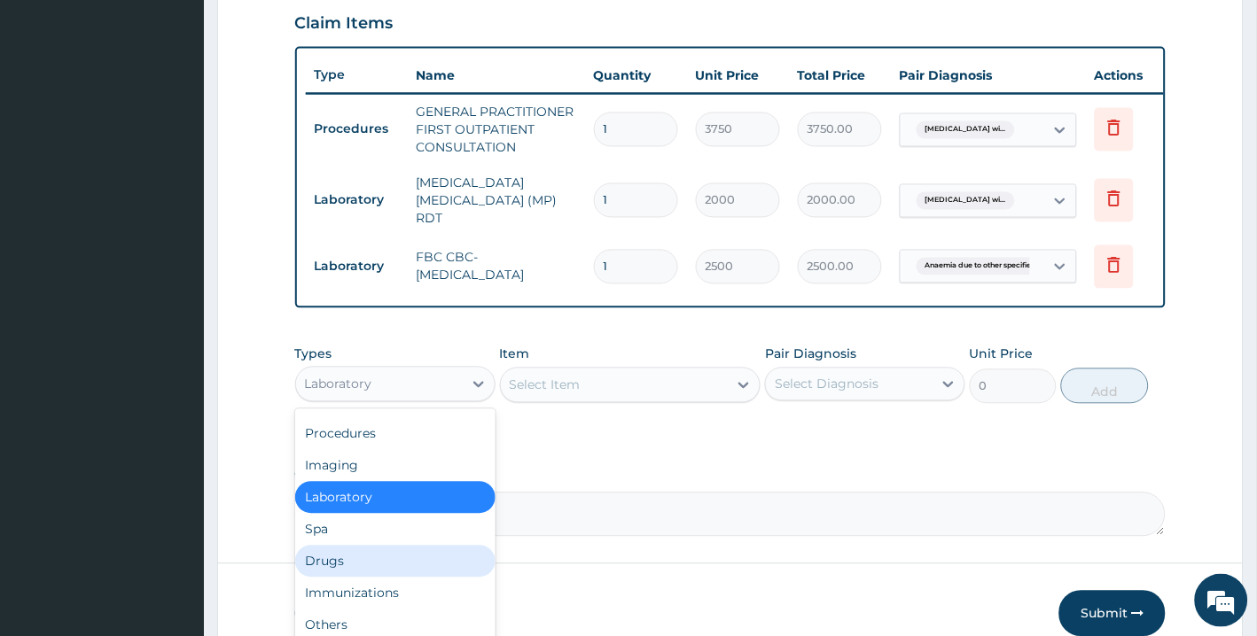
click at [387, 578] on div "Drugs" at bounding box center [395, 562] width 200 height 32
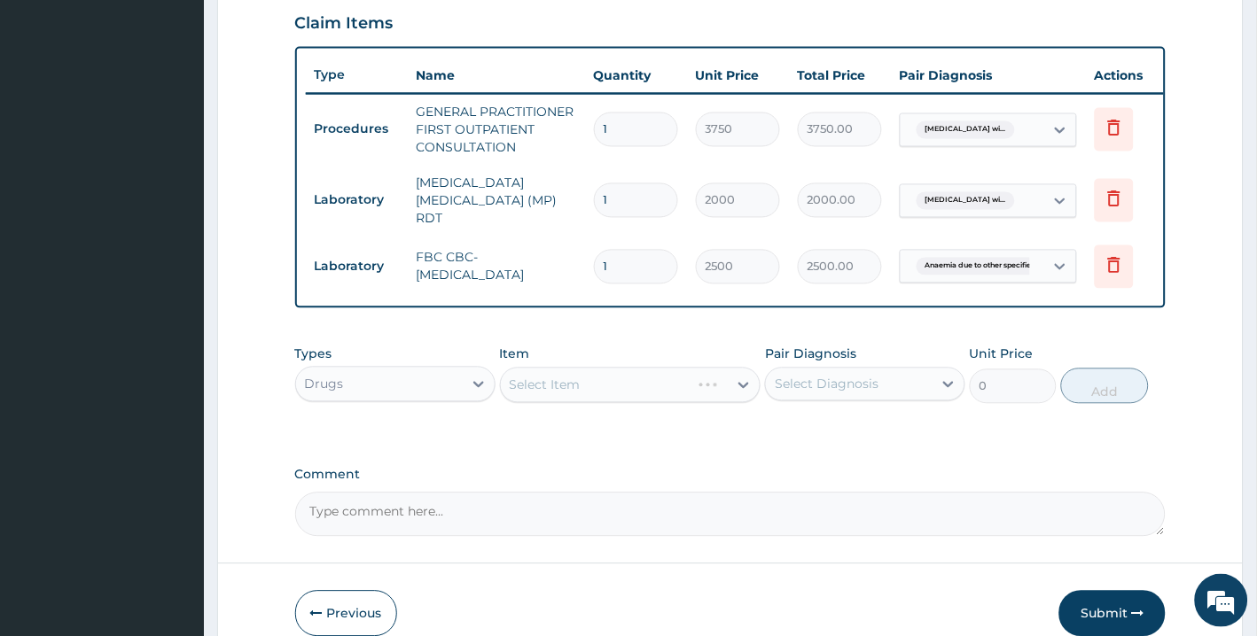
click at [631, 403] on div "Select Item" at bounding box center [630, 385] width 261 height 35
click at [631, 400] on div "Select Item" at bounding box center [615, 385] width 228 height 28
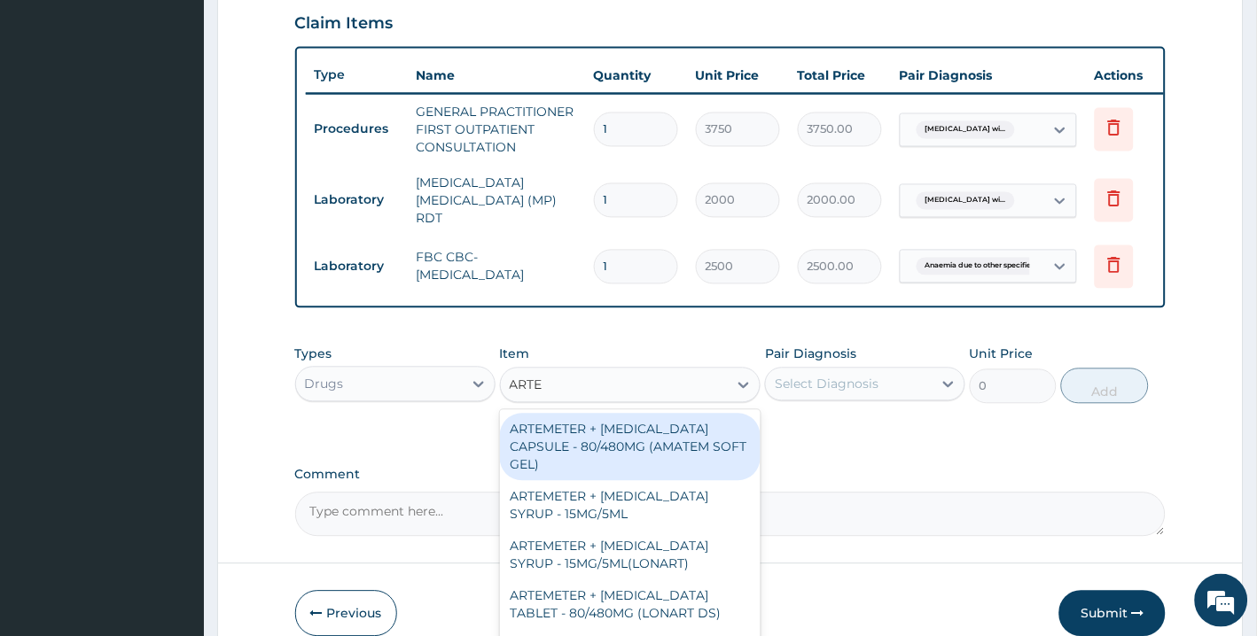
type input "ARTEM"
click at [631, 400] on div "ARTEM" at bounding box center [615, 385] width 228 height 28
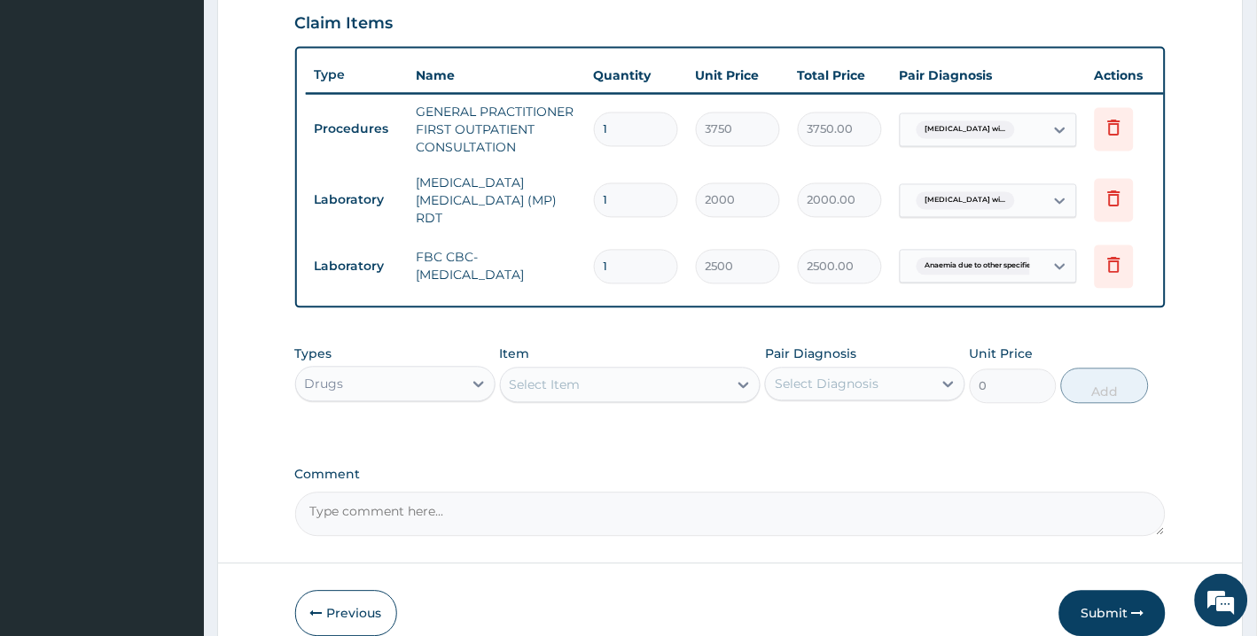
click at [631, 400] on div "Select Item" at bounding box center [615, 385] width 228 height 28
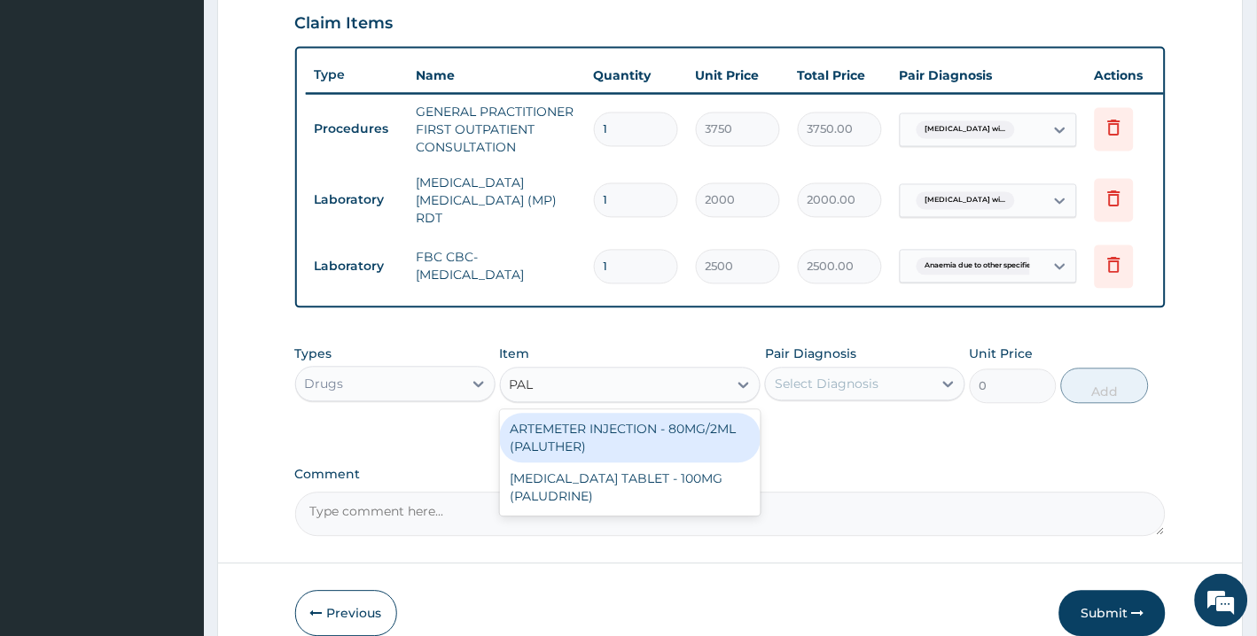
type input "PALU"
click at [621, 457] on div "ARTEMETER INJECTION - 80MG/2ML (PALUTHER)" at bounding box center [630, 439] width 261 height 50
type input "700"
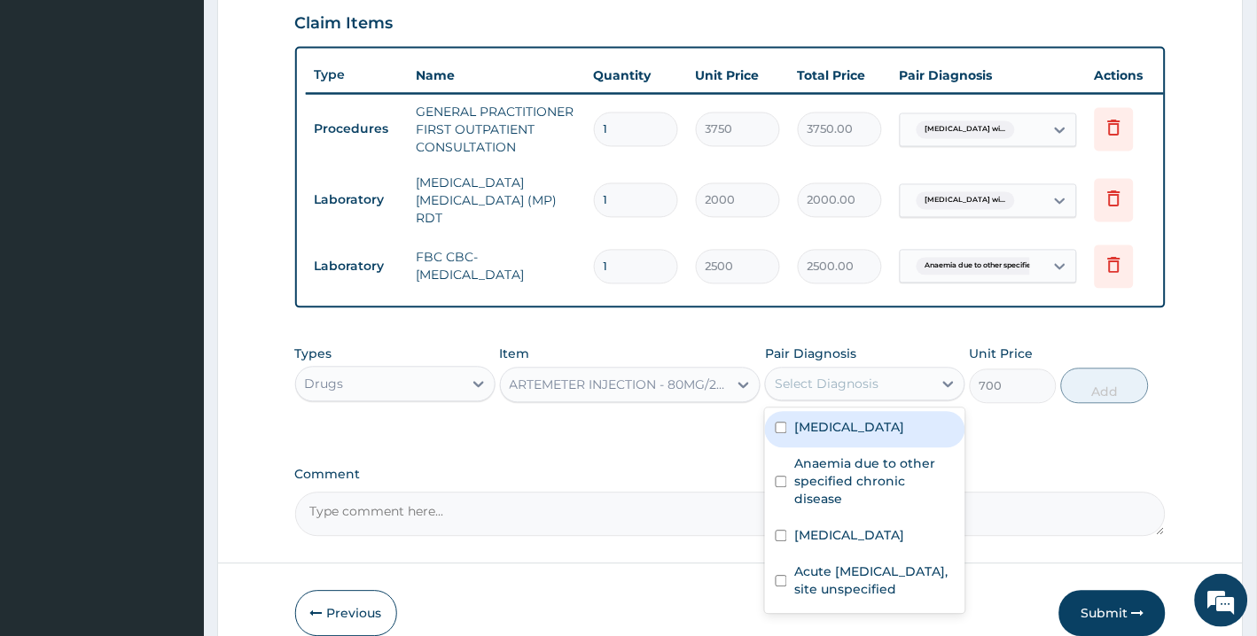
click at [815, 393] on div "Select Diagnosis" at bounding box center [827, 385] width 104 height 18
click at [809, 437] on label "Plasmodium malariae malaria without complication" at bounding box center [849, 428] width 110 height 18
checkbox input "true"
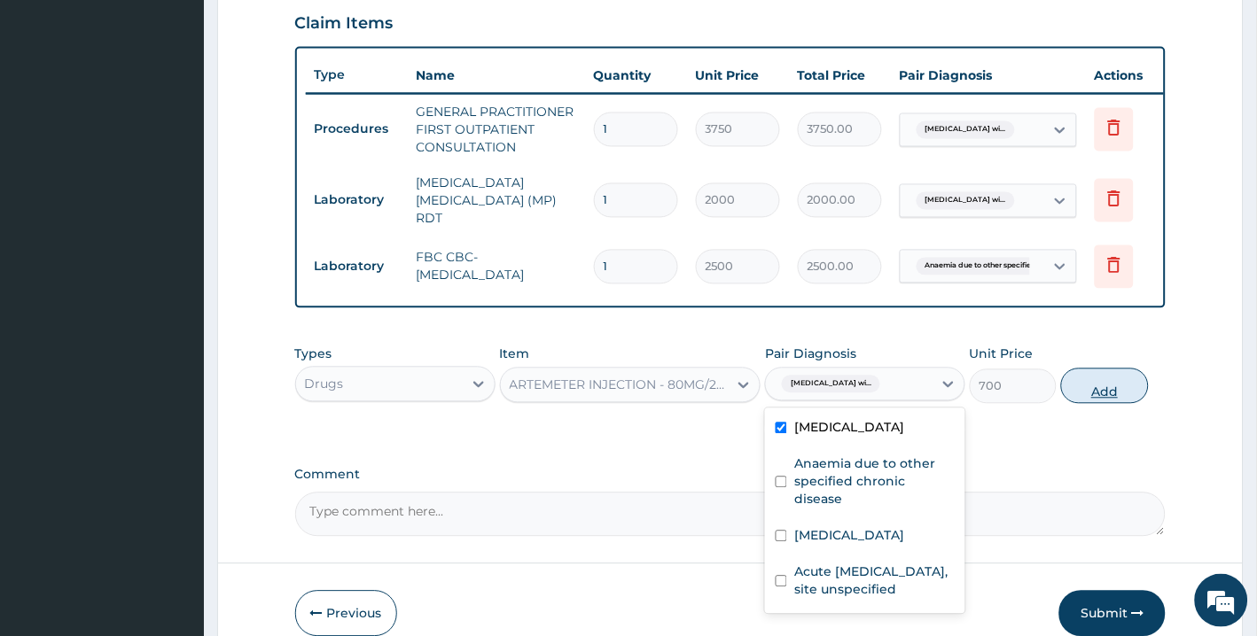
click at [1097, 404] on button "Add" at bounding box center [1104, 386] width 87 height 35
type input "0"
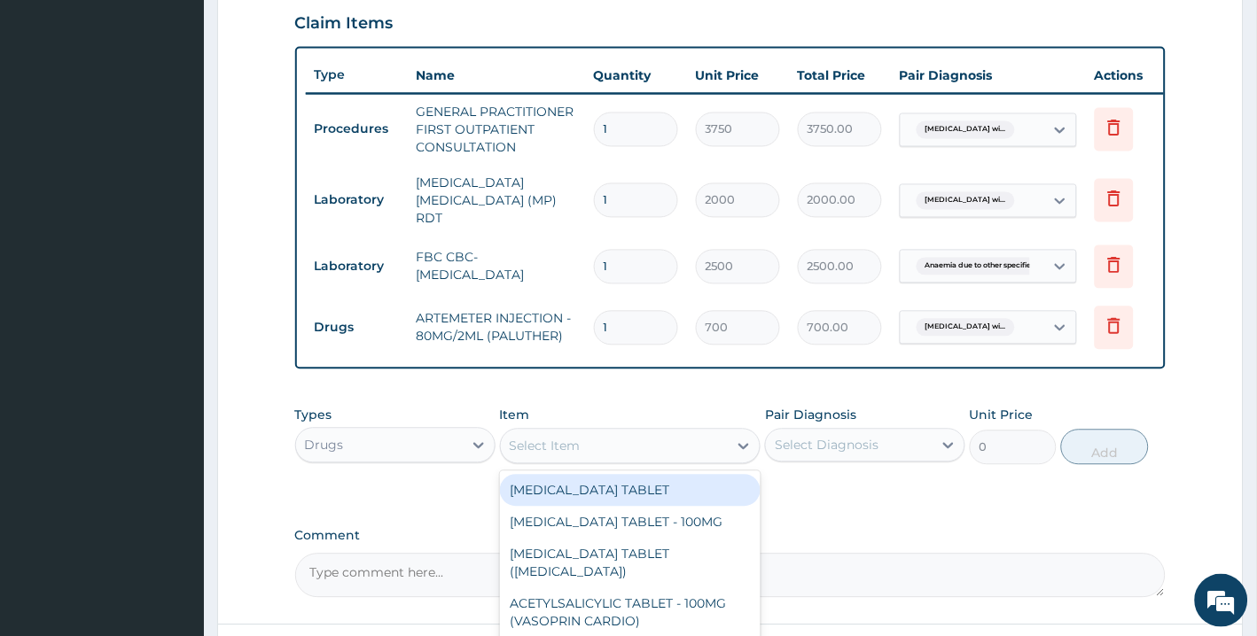
click at [622, 461] on div "Select Item" at bounding box center [615, 446] width 228 height 28
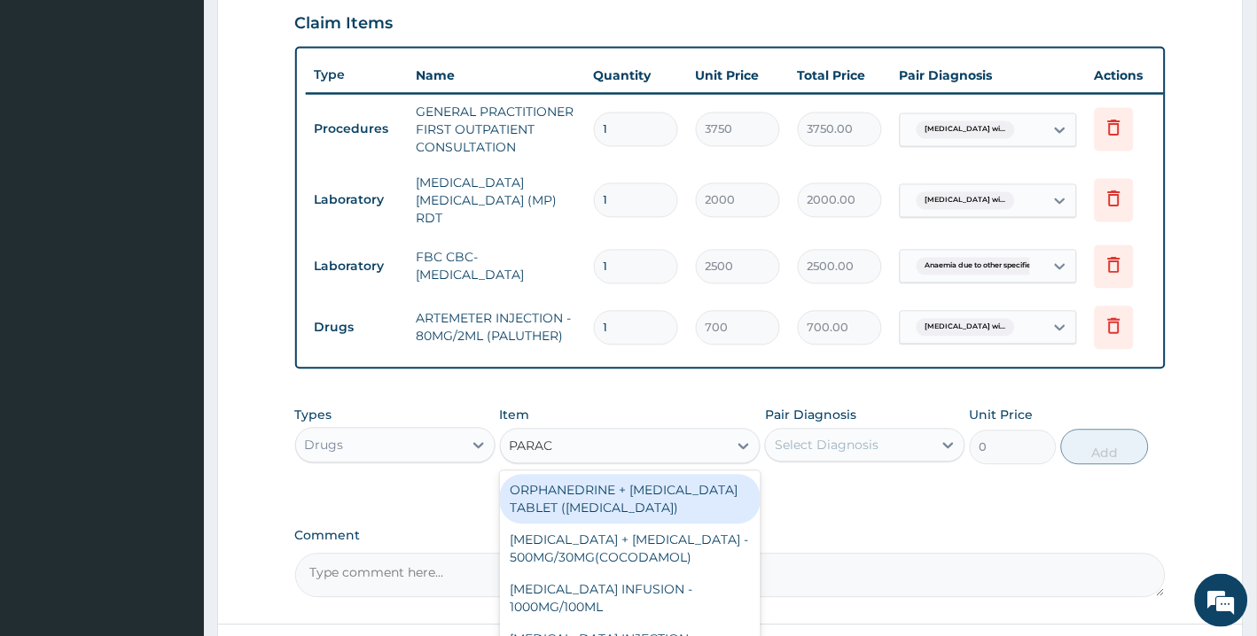
type input "PARACE"
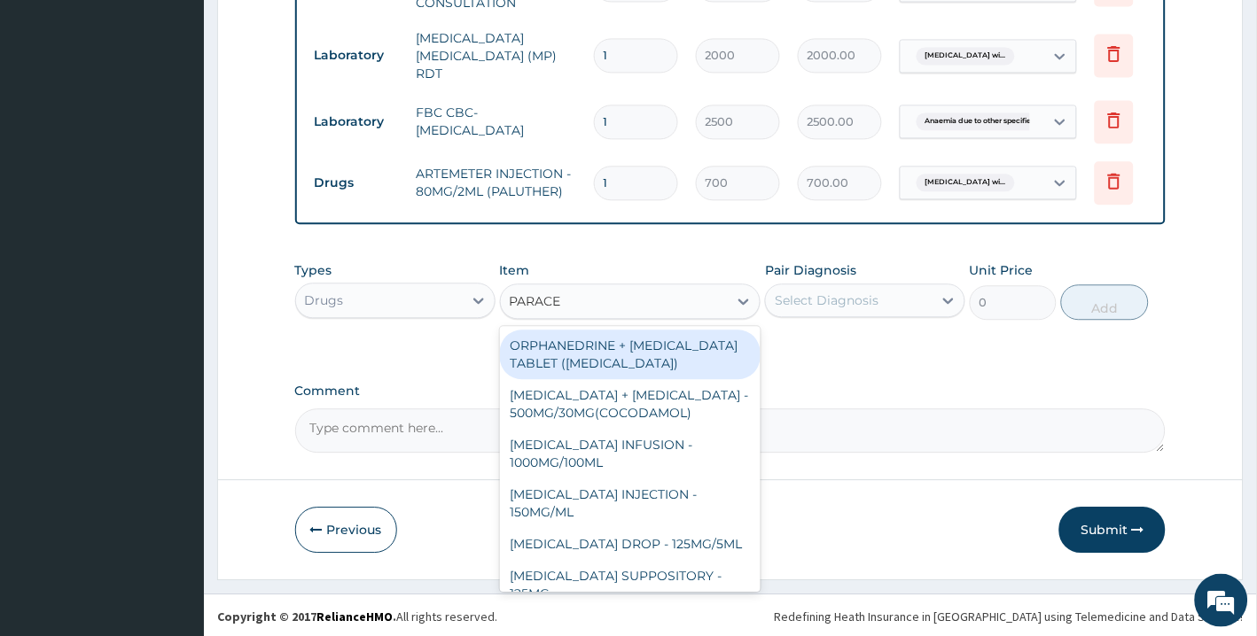
scroll to position [798, 0]
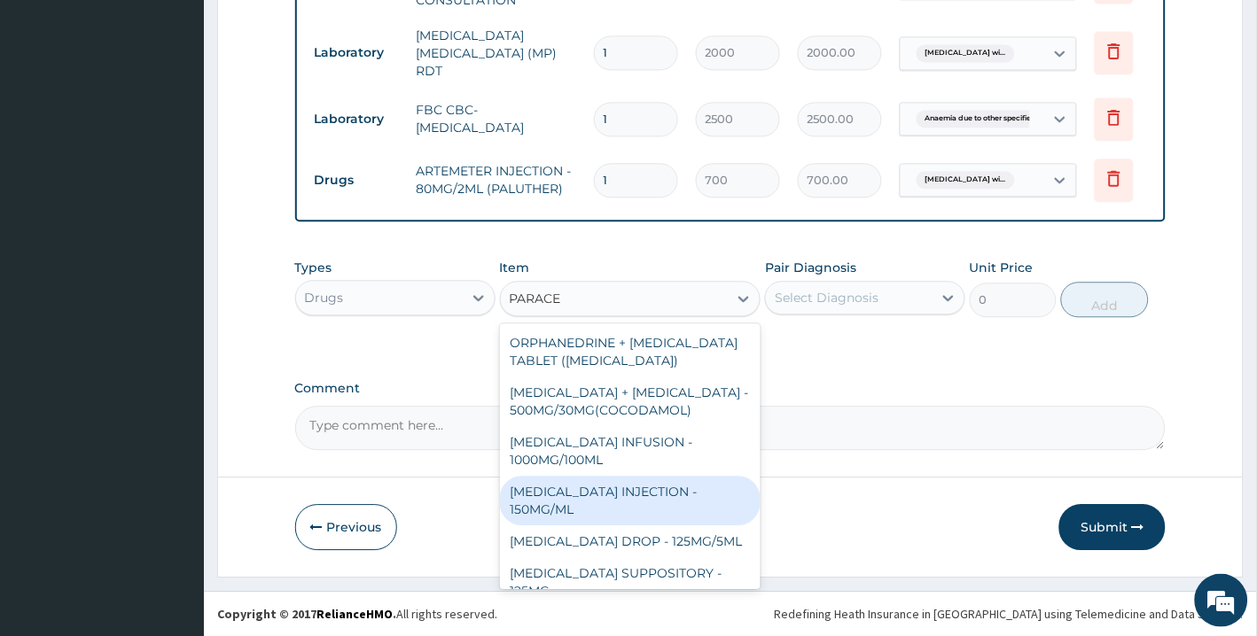
click at [677, 493] on div "PARACETAMOL INJECTION - 150MG/ML" at bounding box center [630, 501] width 261 height 50
type input "560"
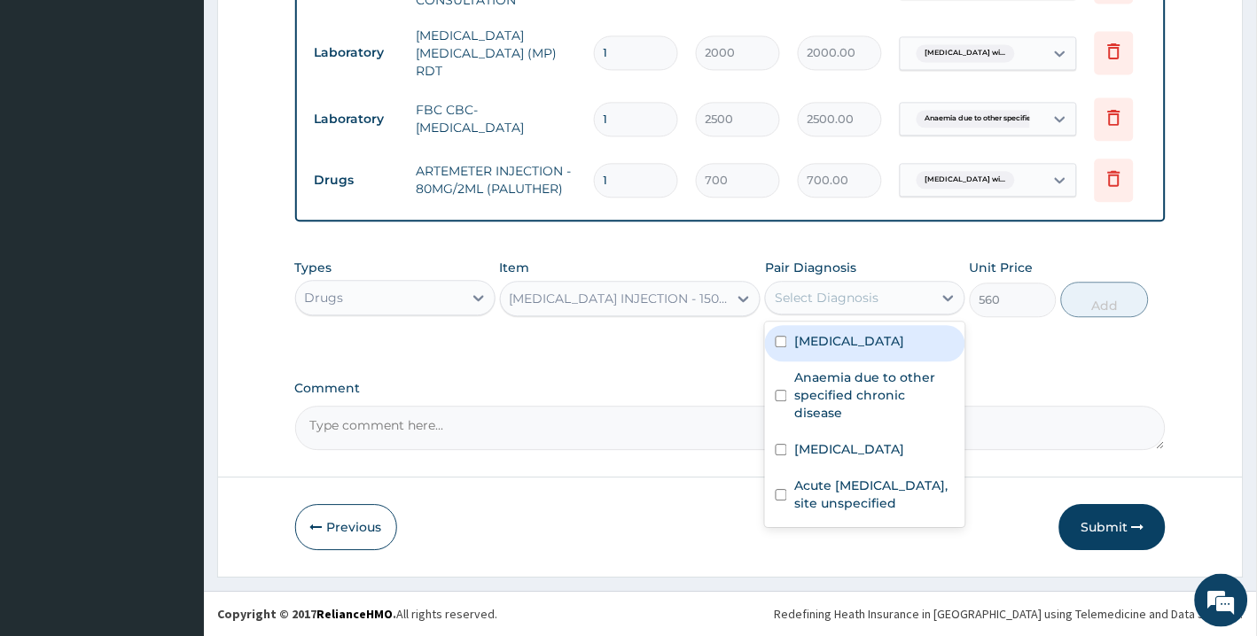
click at [854, 282] on div "Select Diagnosis" at bounding box center [865, 298] width 200 height 34
click at [845, 350] on label "Plasmodium malariae malaria without complication" at bounding box center [849, 341] width 110 height 18
checkbox input "true"
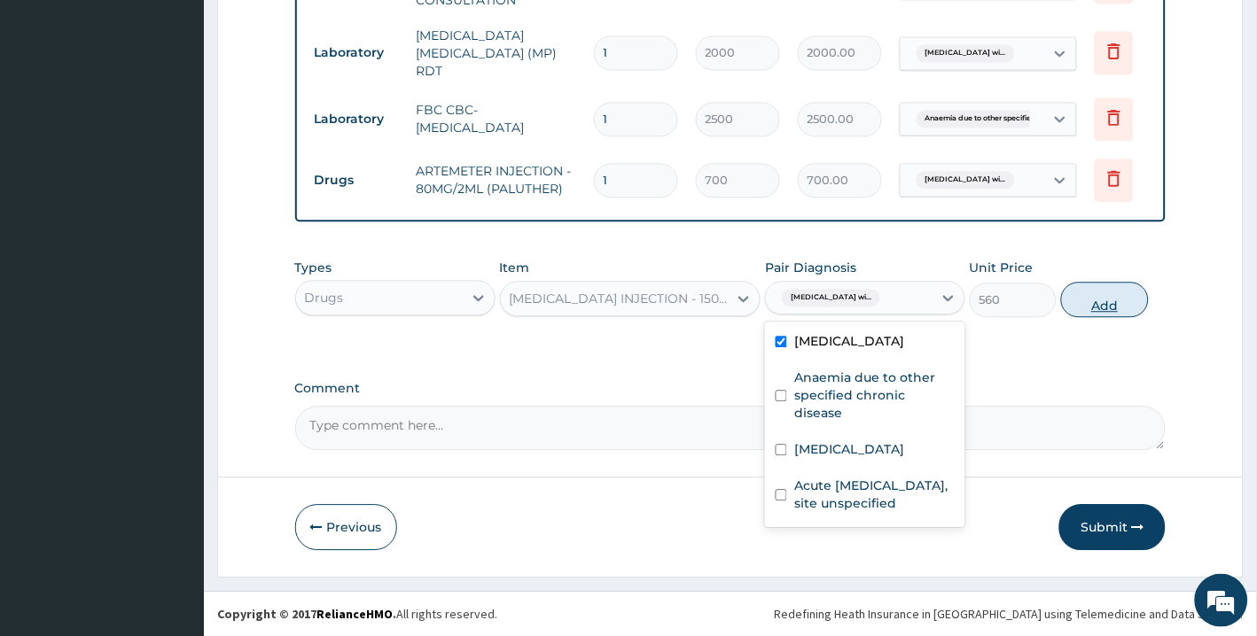
click at [1102, 301] on button "Add" at bounding box center [1104, 299] width 87 height 35
type input "0"
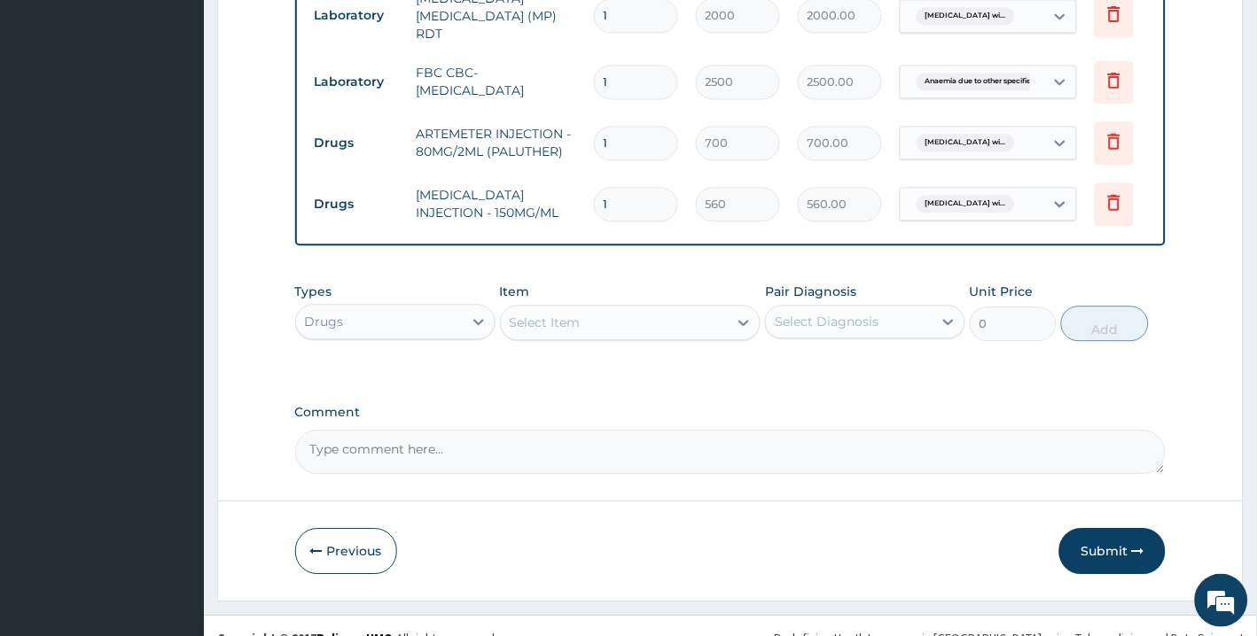
click at [627, 337] on div "Select Item" at bounding box center [615, 322] width 228 height 28
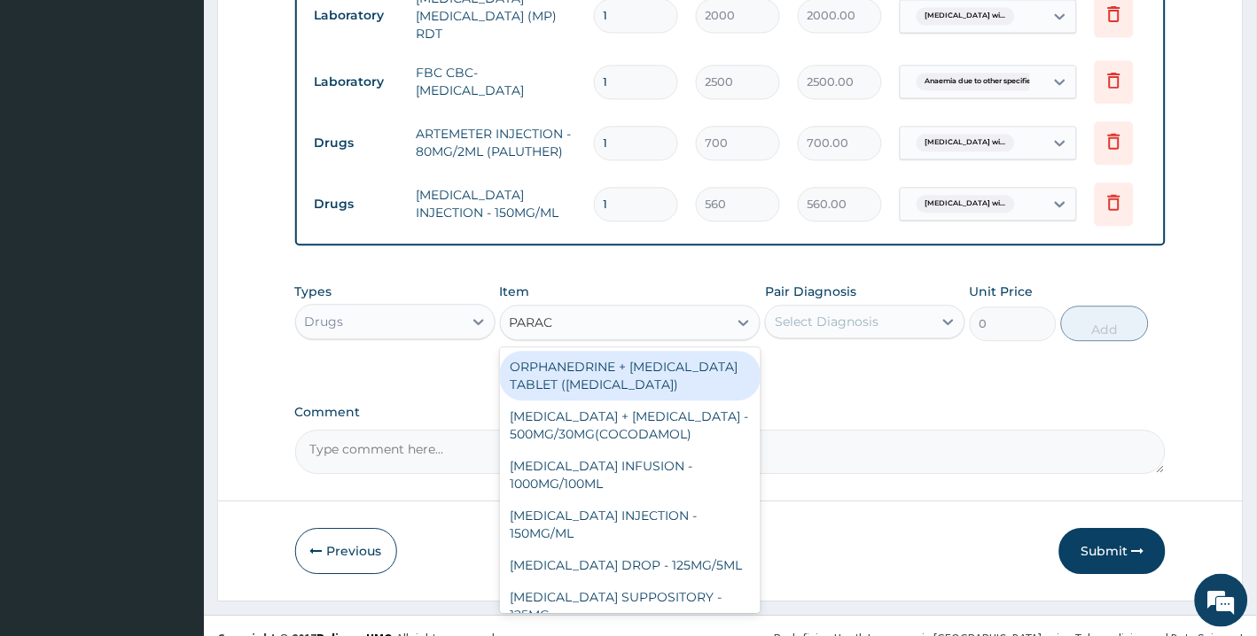
type input "PARACE"
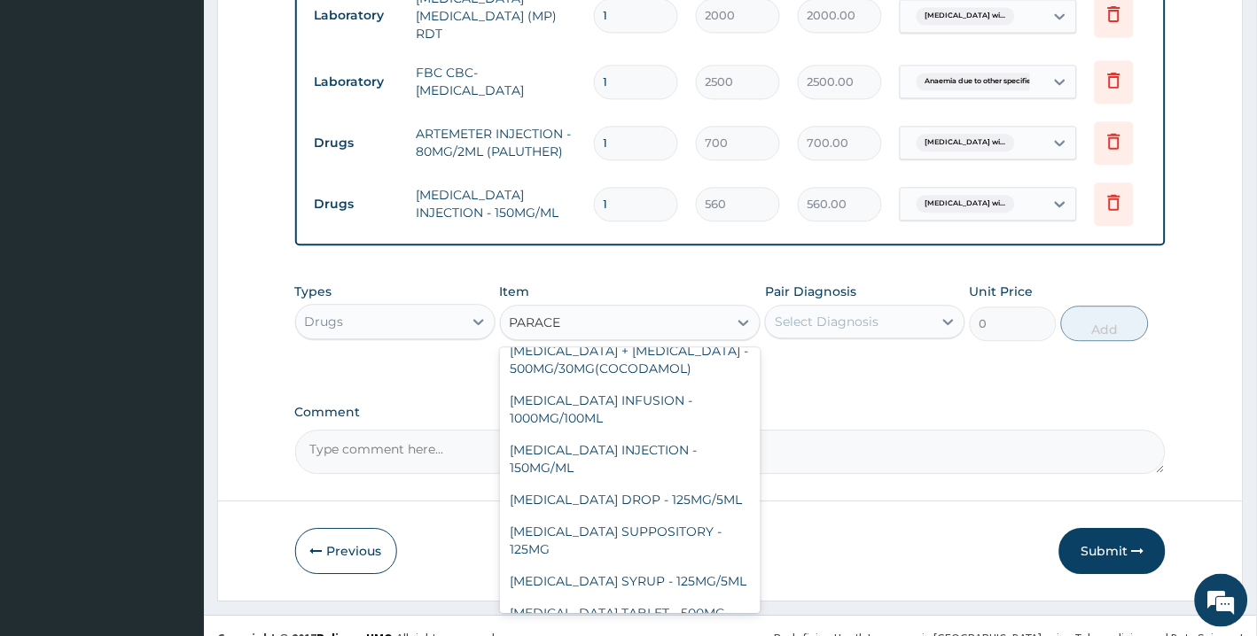
scroll to position [152, 0]
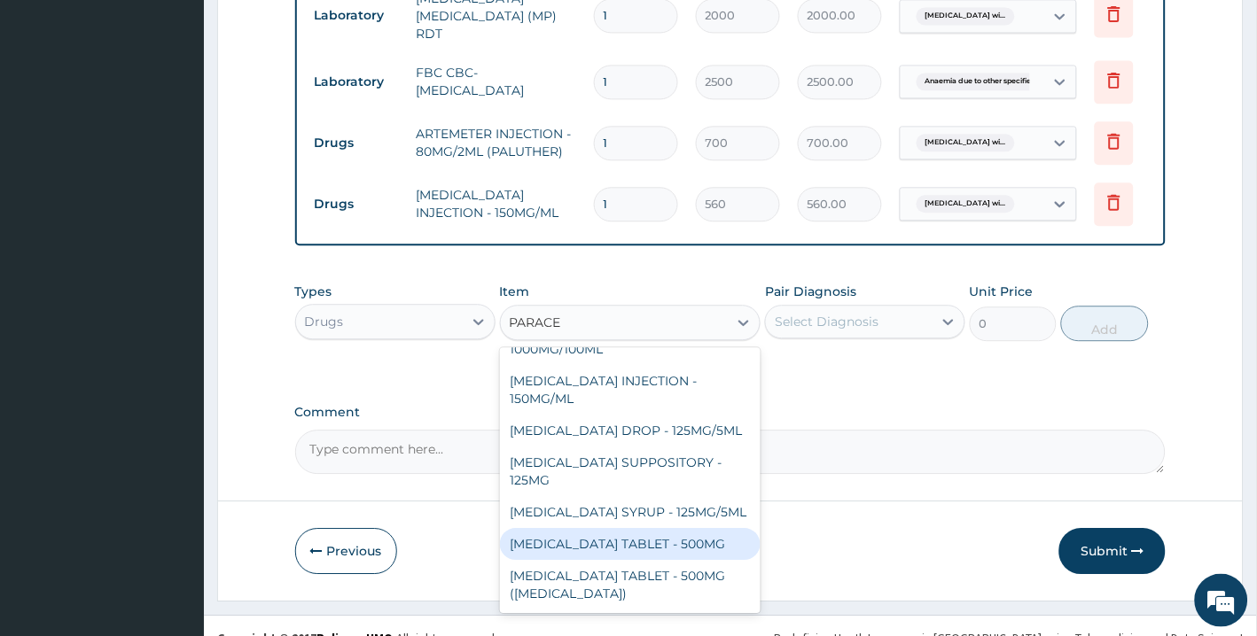
click at [674, 560] on div "PARACETAMOL TABLET - 500MG" at bounding box center [630, 544] width 261 height 32
type input "33.6"
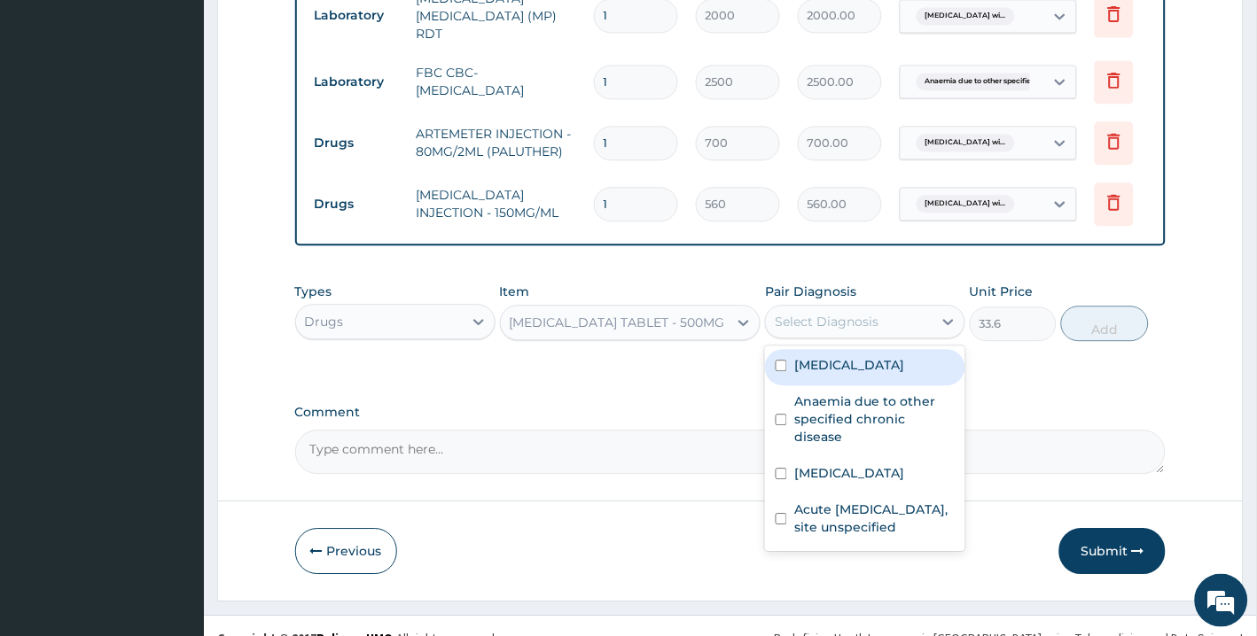
click at [876, 331] on div "Select Diagnosis" at bounding box center [827, 322] width 104 height 18
click at [874, 374] on label "Plasmodium malariae malaria without complication" at bounding box center [849, 365] width 110 height 18
checkbox input "true"
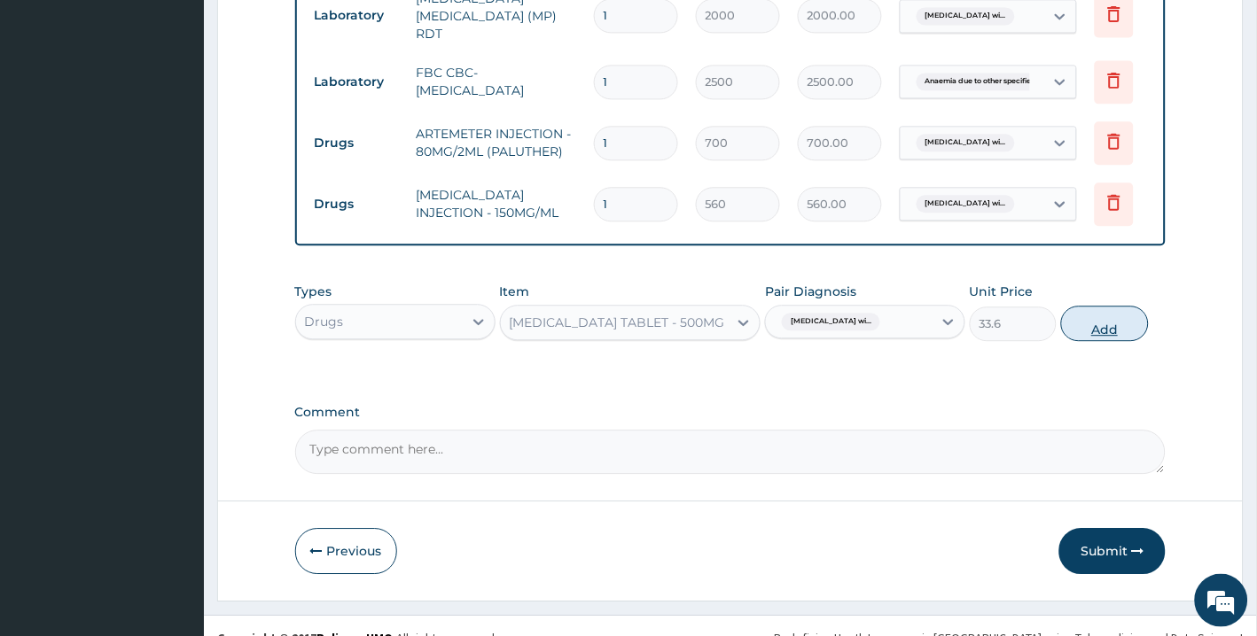
click at [1119, 341] on button "Add" at bounding box center [1104, 323] width 87 height 35
type input "0"
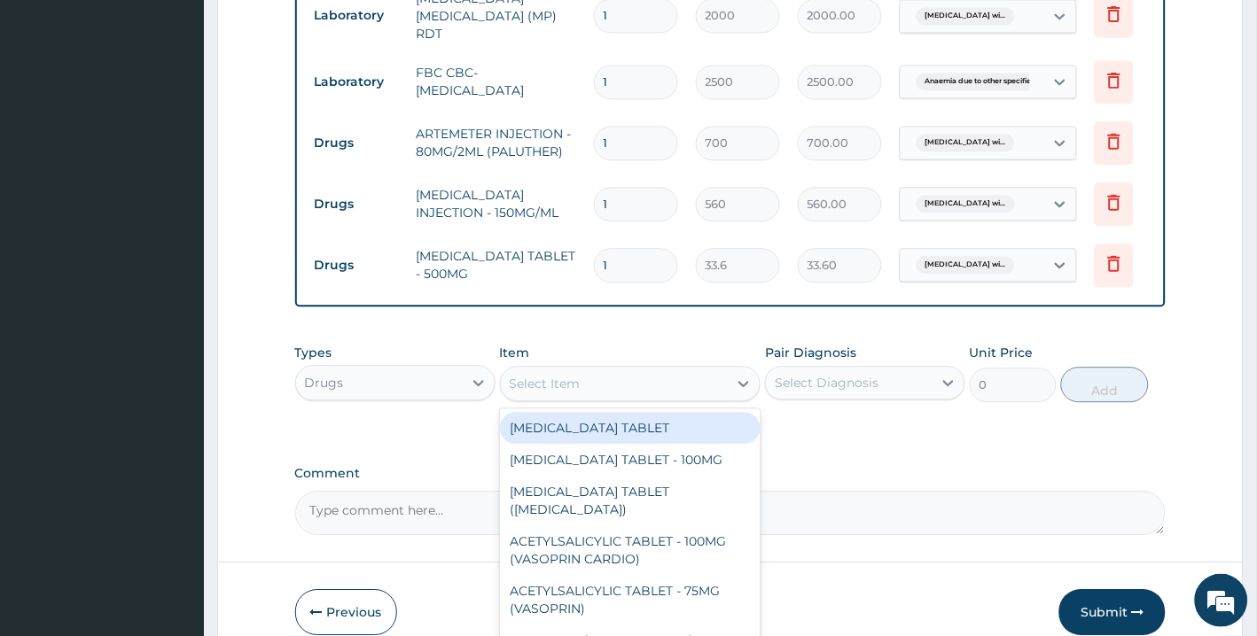
click at [626, 398] on div "Select Item" at bounding box center [615, 384] width 228 height 28
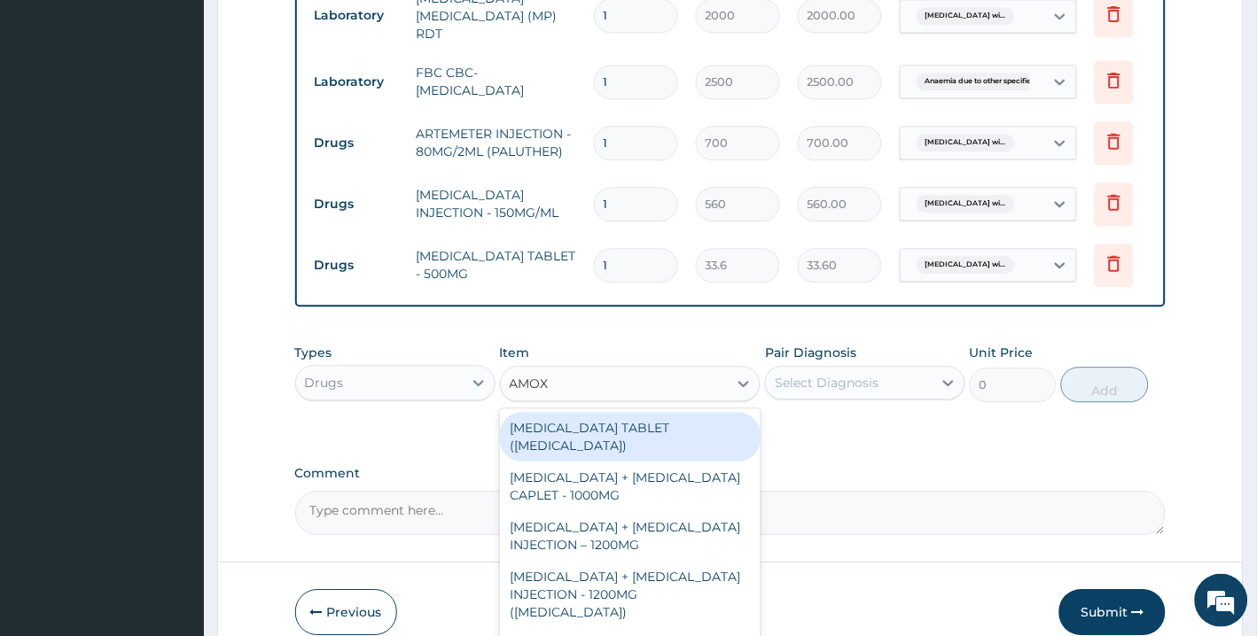
type input "AMOXI"
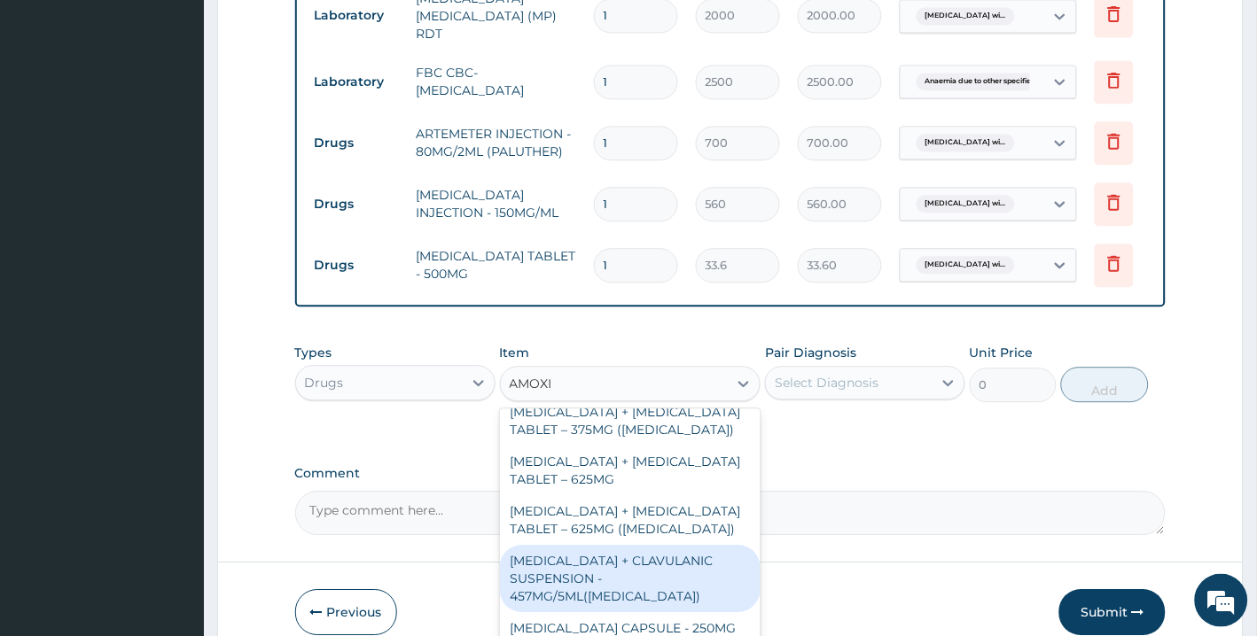
scroll to position [920, 0]
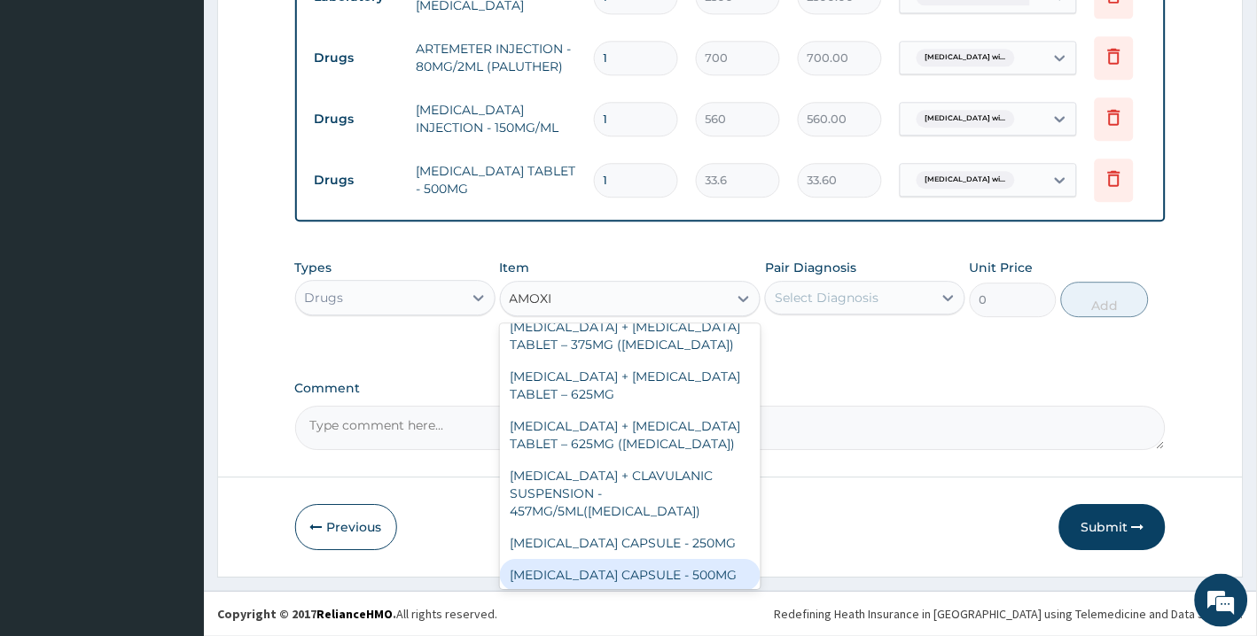
click at [710, 571] on div "AMOXICILLIN CAPSULE - 500MG" at bounding box center [630, 575] width 261 height 32
type input "112"
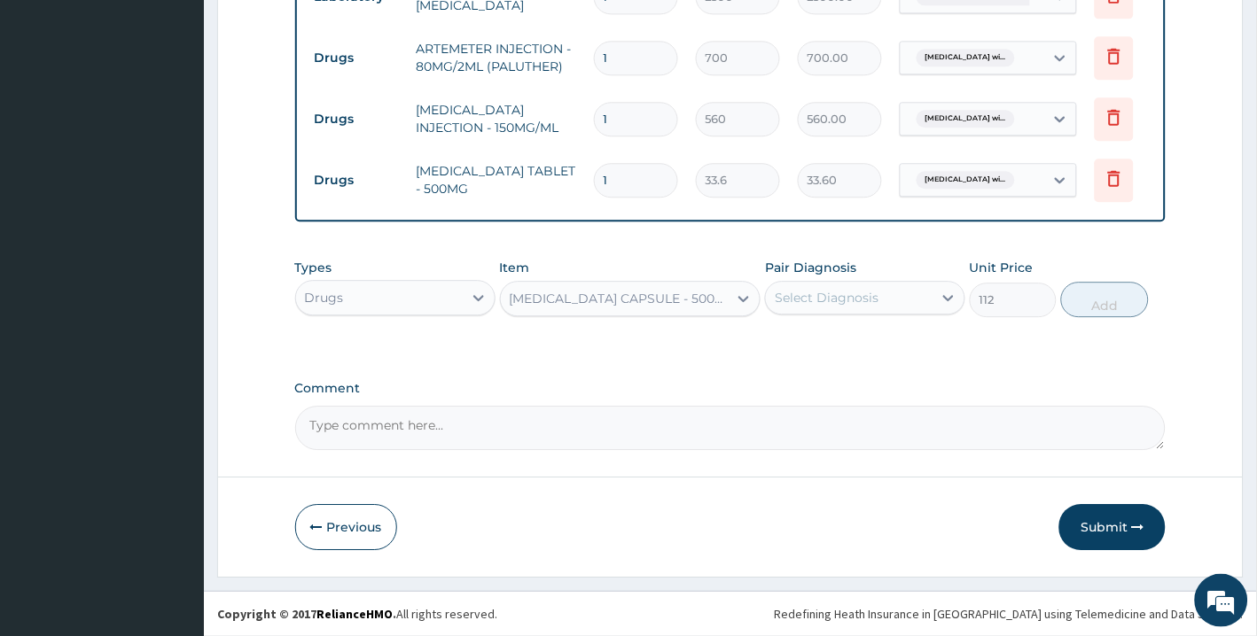
click at [870, 298] on div "Select Diagnosis" at bounding box center [827, 298] width 104 height 18
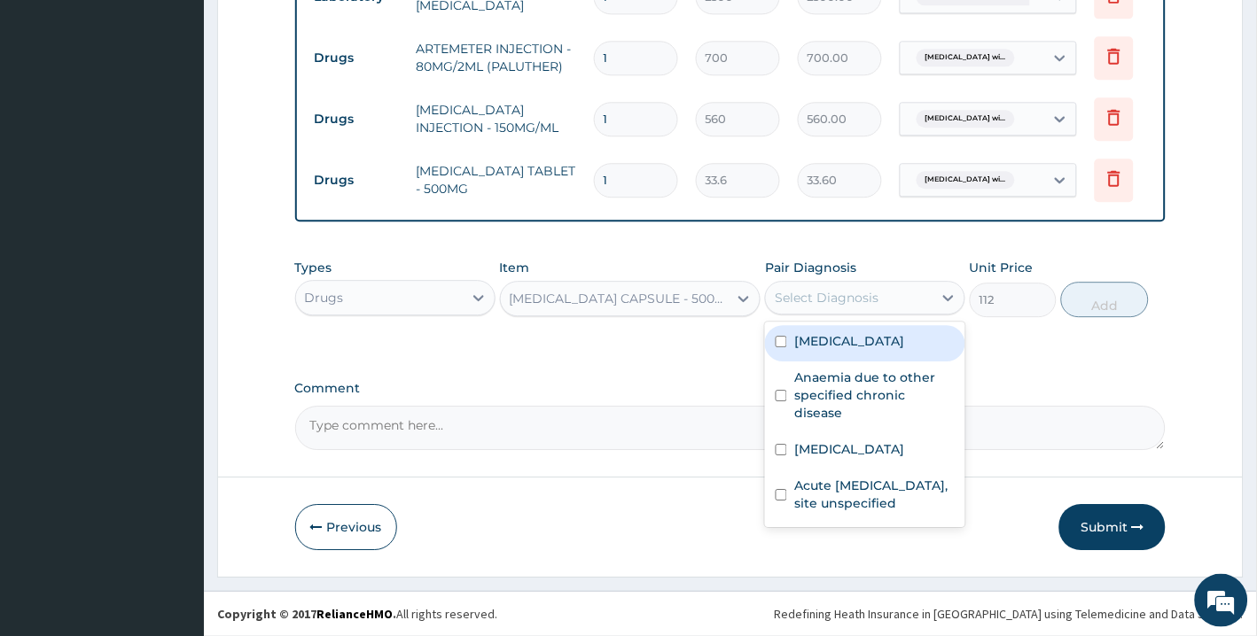
click at [890, 350] on label "Plasmodium malariae malaria without complication" at bounding box center [849, 341] width 110 height 18
checkbox input "true"
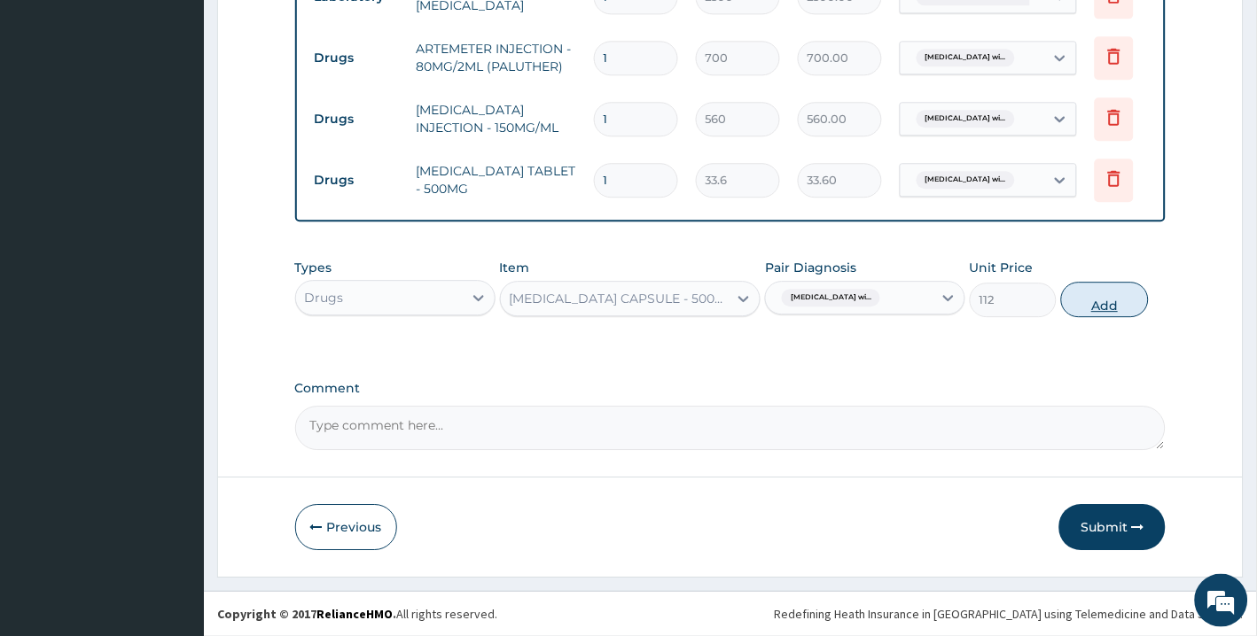
click at [1102, 308] on button "Add" at bounding box center [1104, 299] width 87 height 35
type input "0"
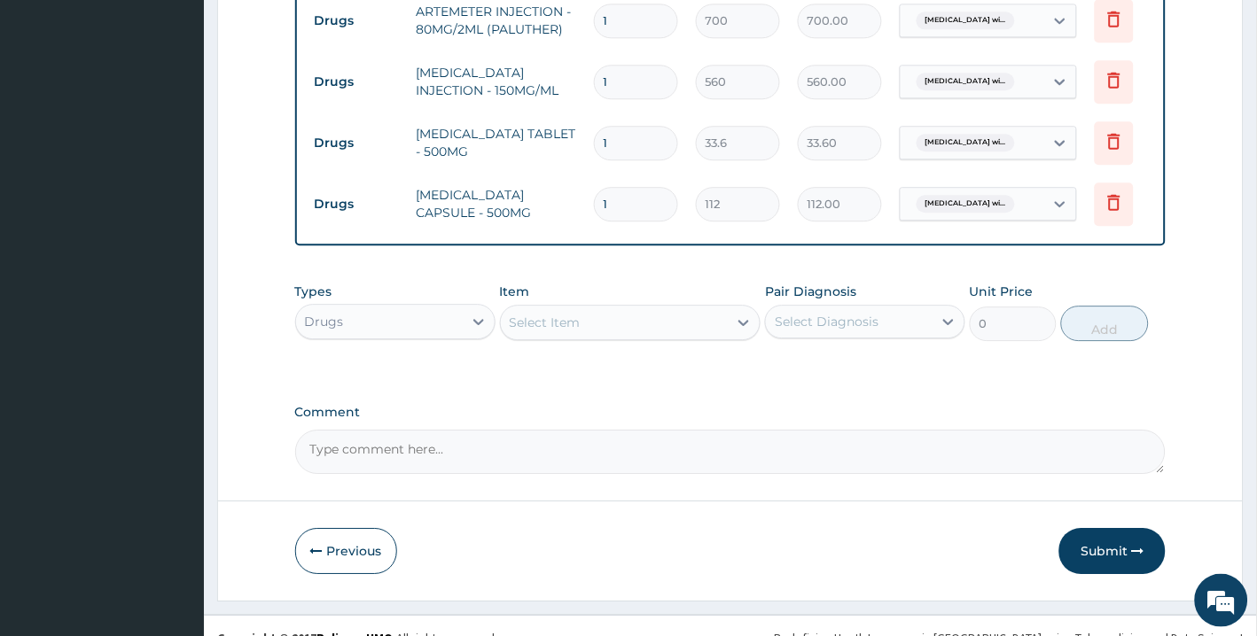
click at [638, 337] on div "Select Item" at bounding box center [615, 322] width 228 height 28
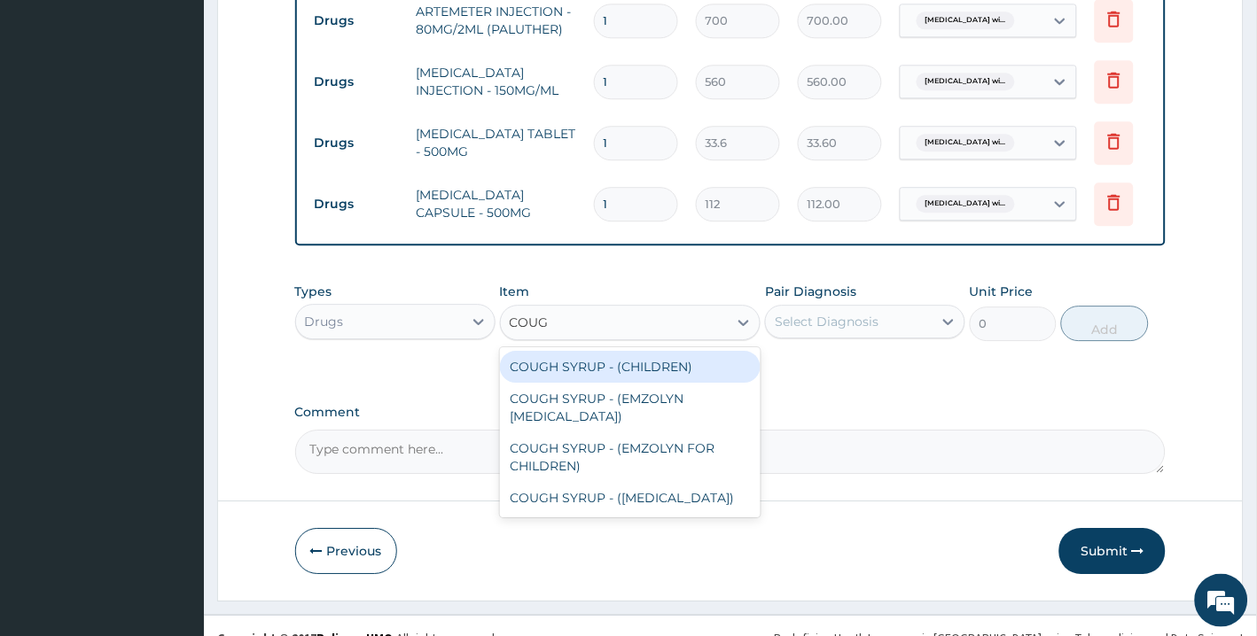
type input "COUGH"
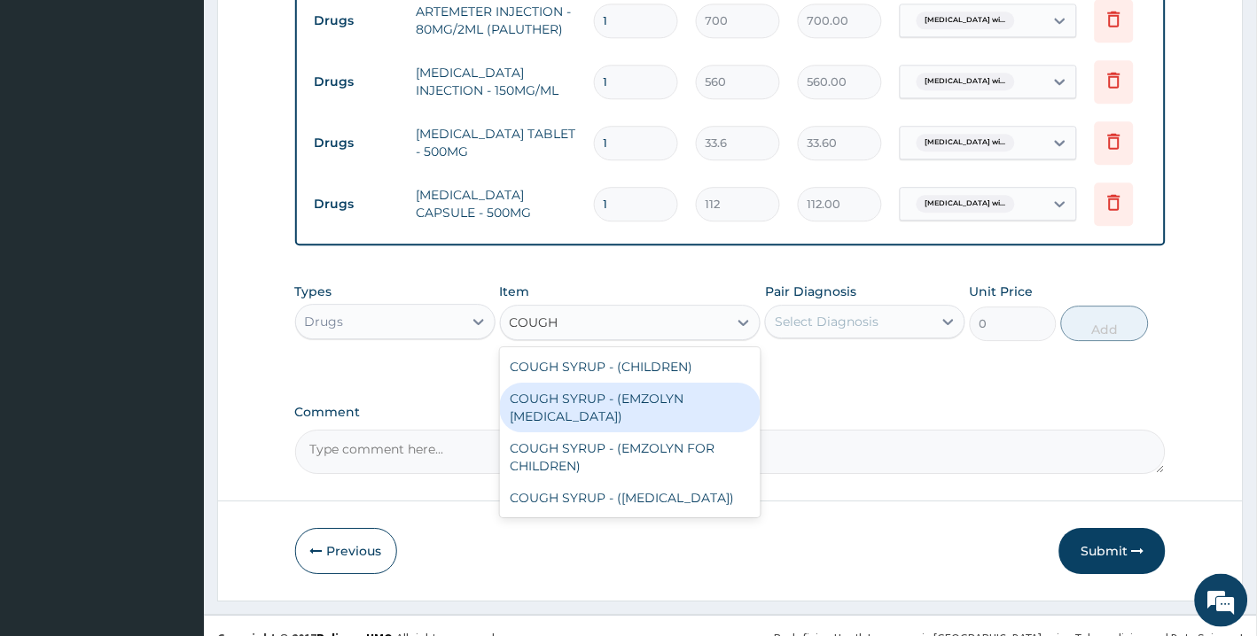
click at [661, 432] on div "COUGH SYRUP - (EMZOLYN EXPECTORANT)" at bounding box center [630, 408] width 261 height 50
type input "1120"
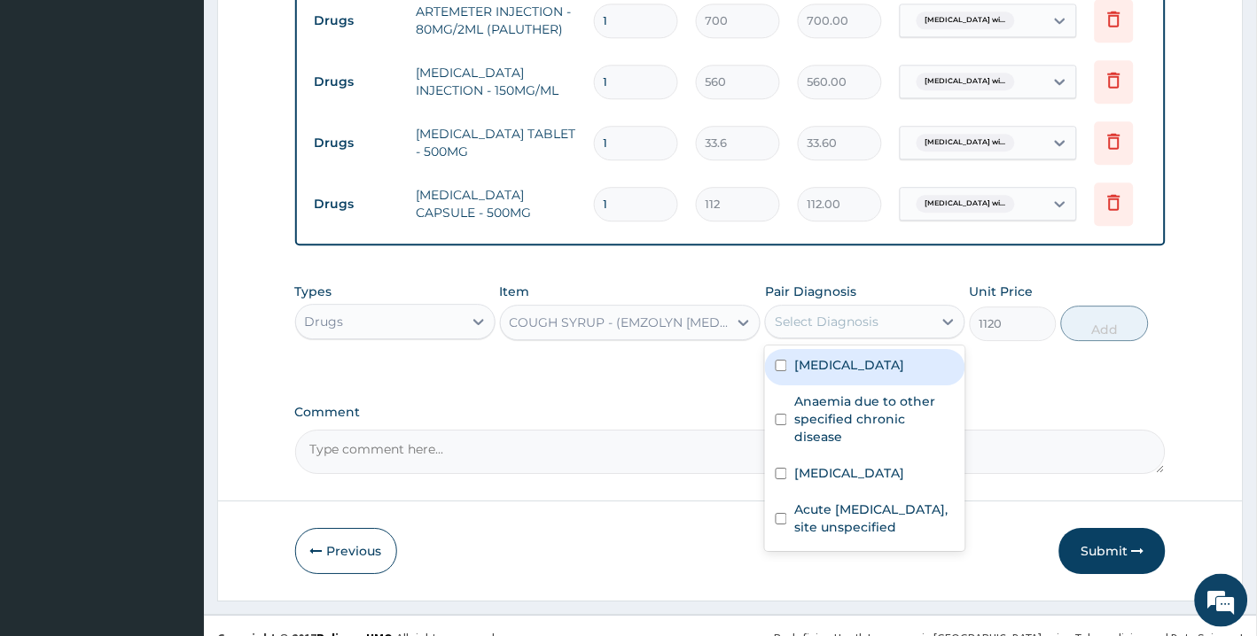
click at [824, 331] on div "Select Diagnosis" at bounding box center [827, 322] width 104 height 18
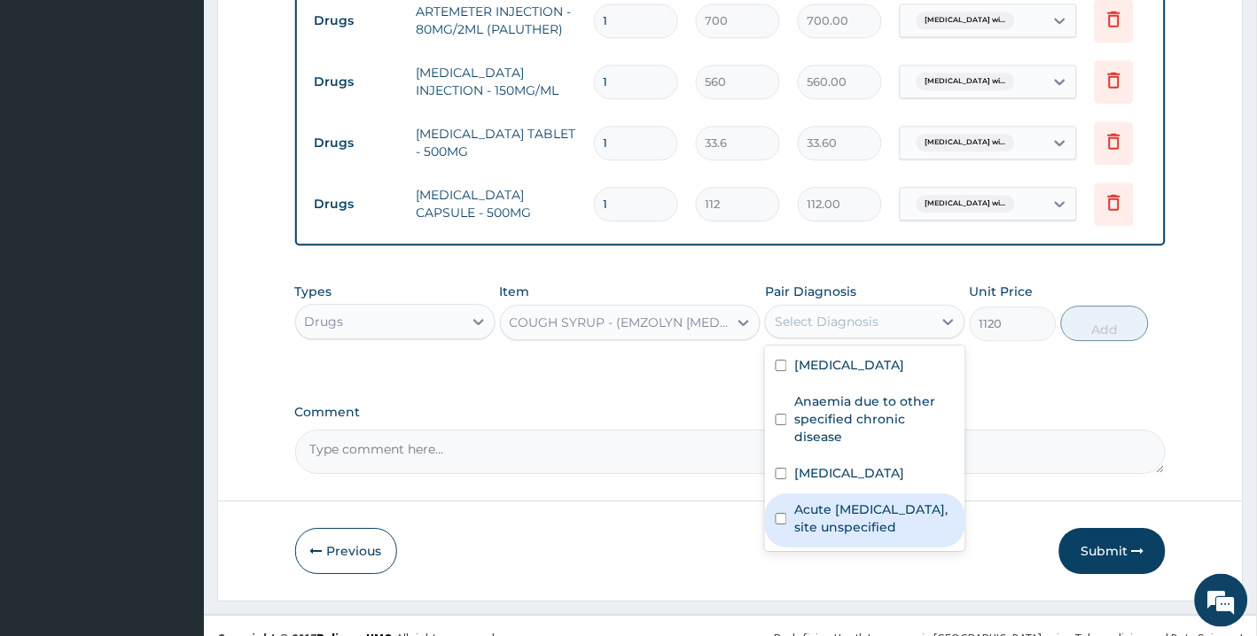
click at [839, 536] on label "Acute upper respiratory infection, site unspecified" at bounding box center [874, 518] width 160 height 35
checkbox input "true"
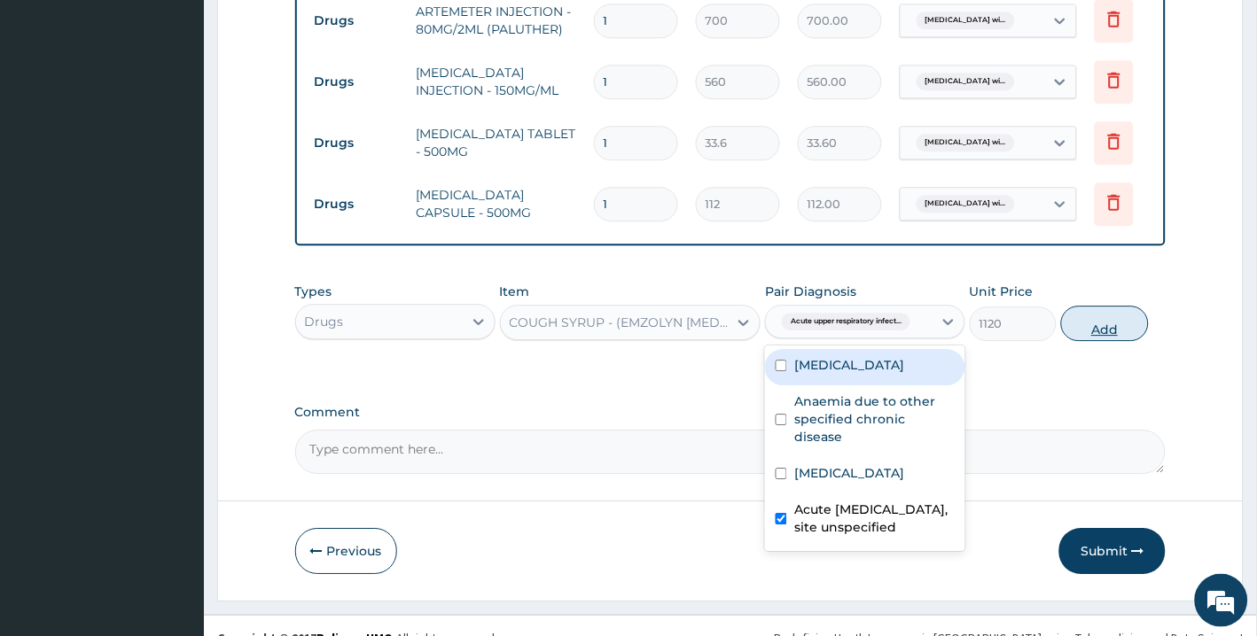
click at [1102, 341] on button "Add" at bounding box center [1104, 323] width 87 height 35
type input "0"
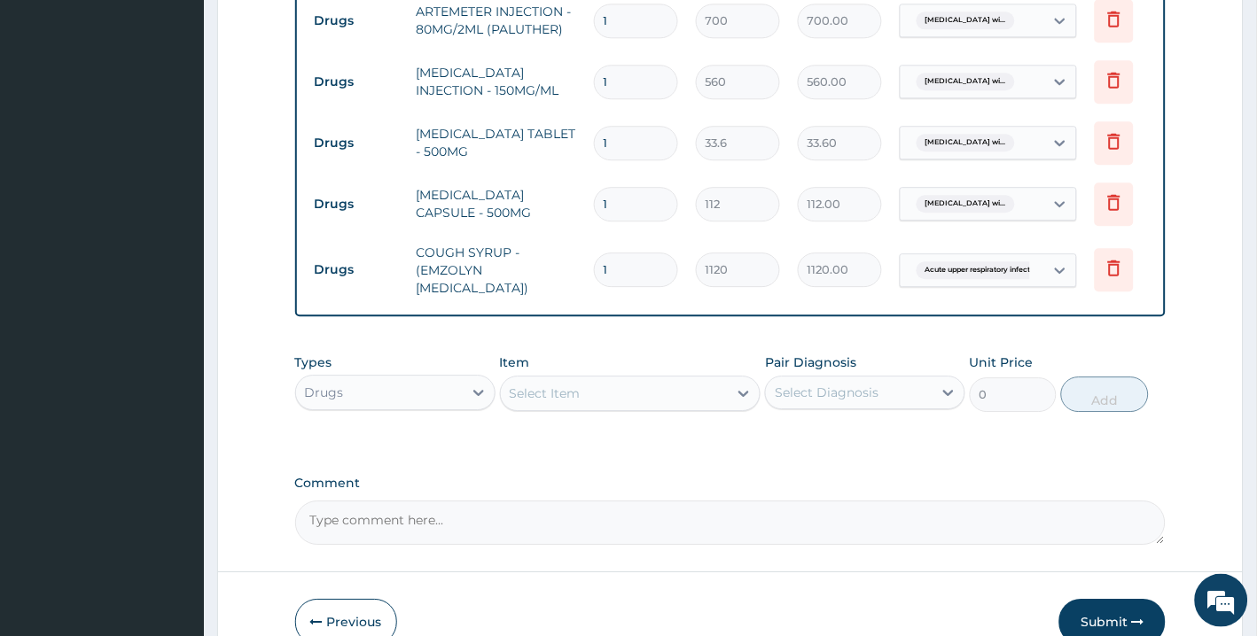
click at [677, 408] on div "Select Item" at bounding box center [615, 393] width 228 height 28
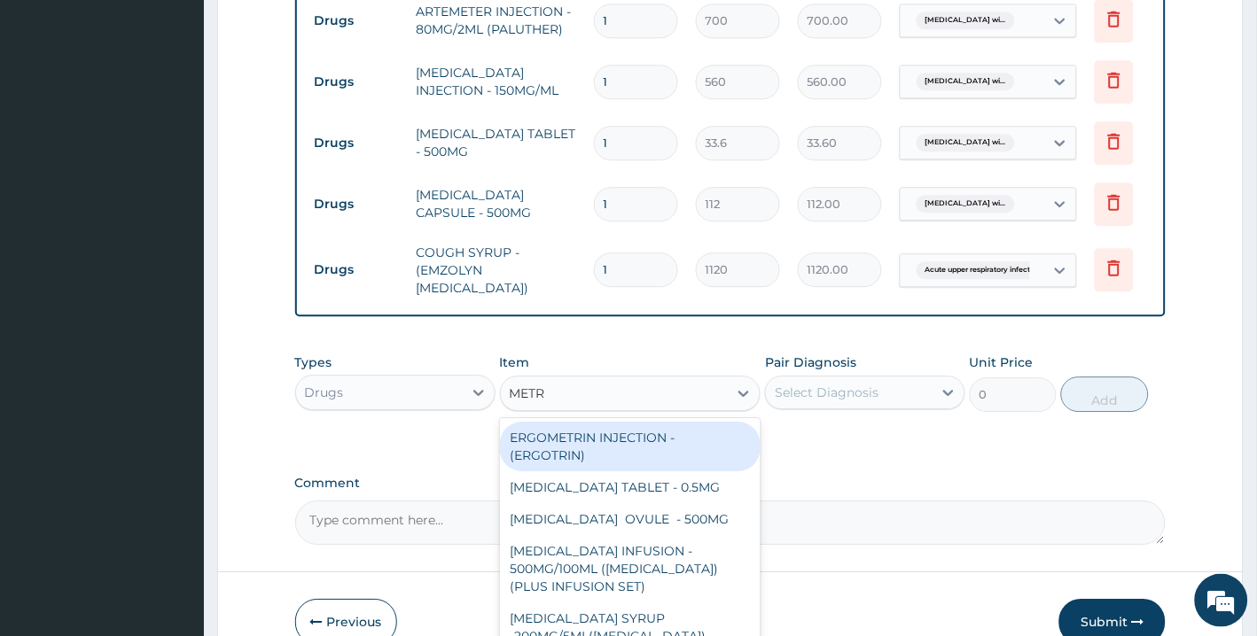
type input "METRO"
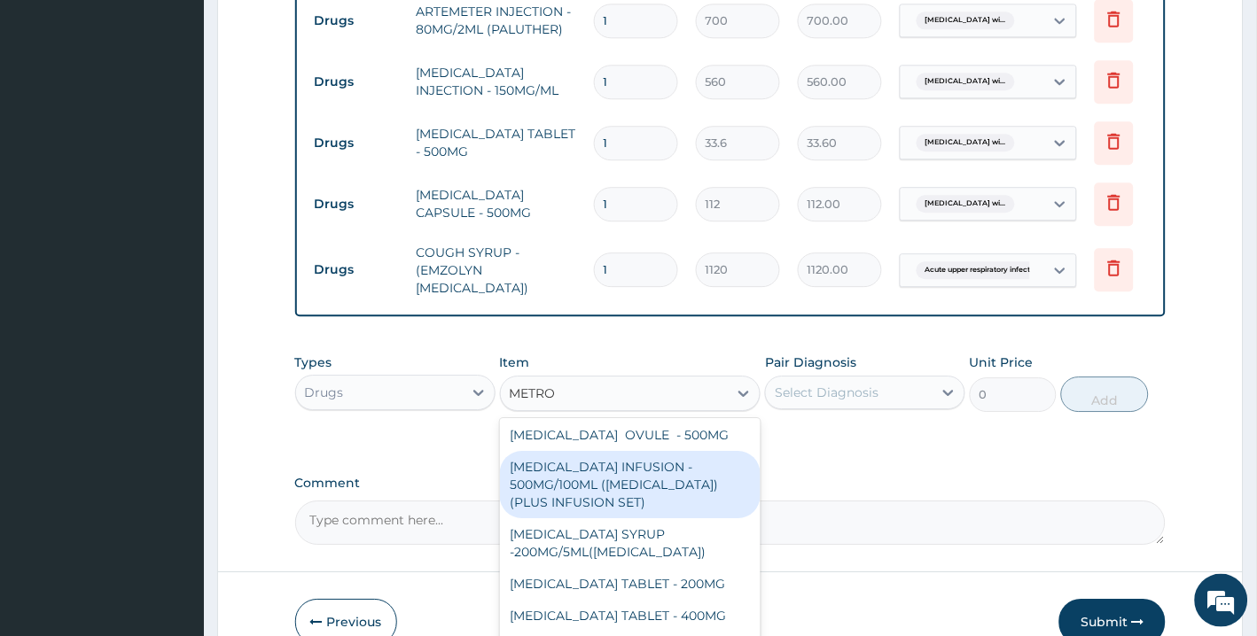
scroll to position [1053, 0]
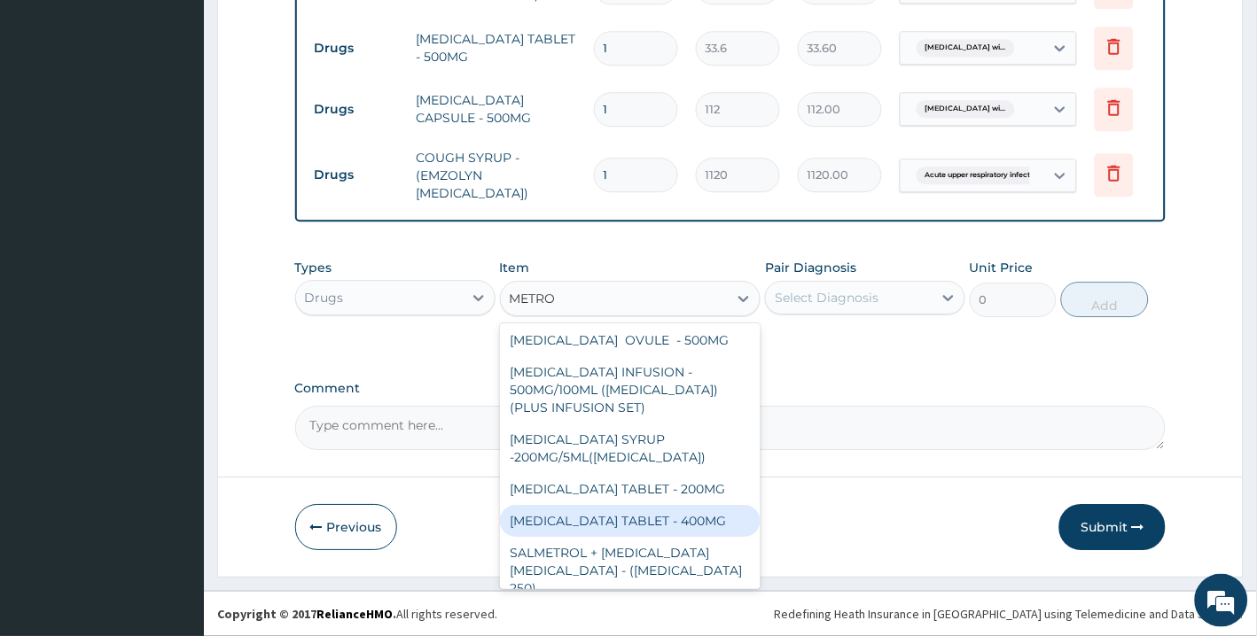
click at [687, 510] on div "METRONIDAZOLE TABLET - 400MG" at bounding box center [630, 521] width 261 height 32
type input "84"
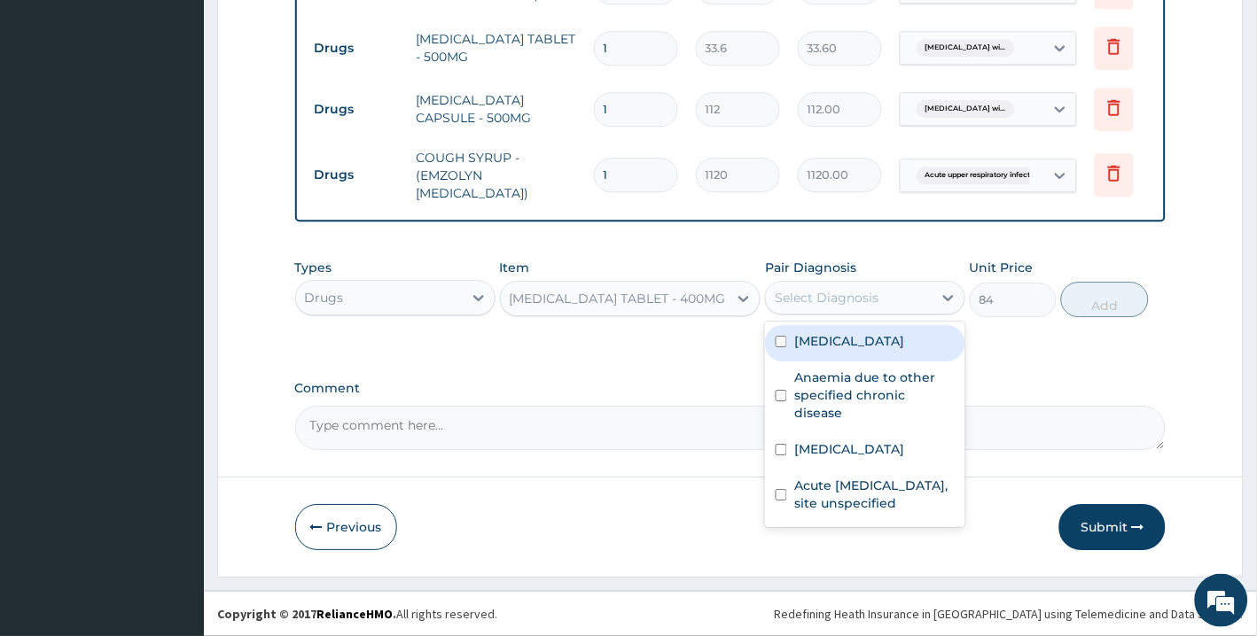
click at [848, 287] on div "Select Diagnosis" at bounding box center [849, 298] width 167 height 28
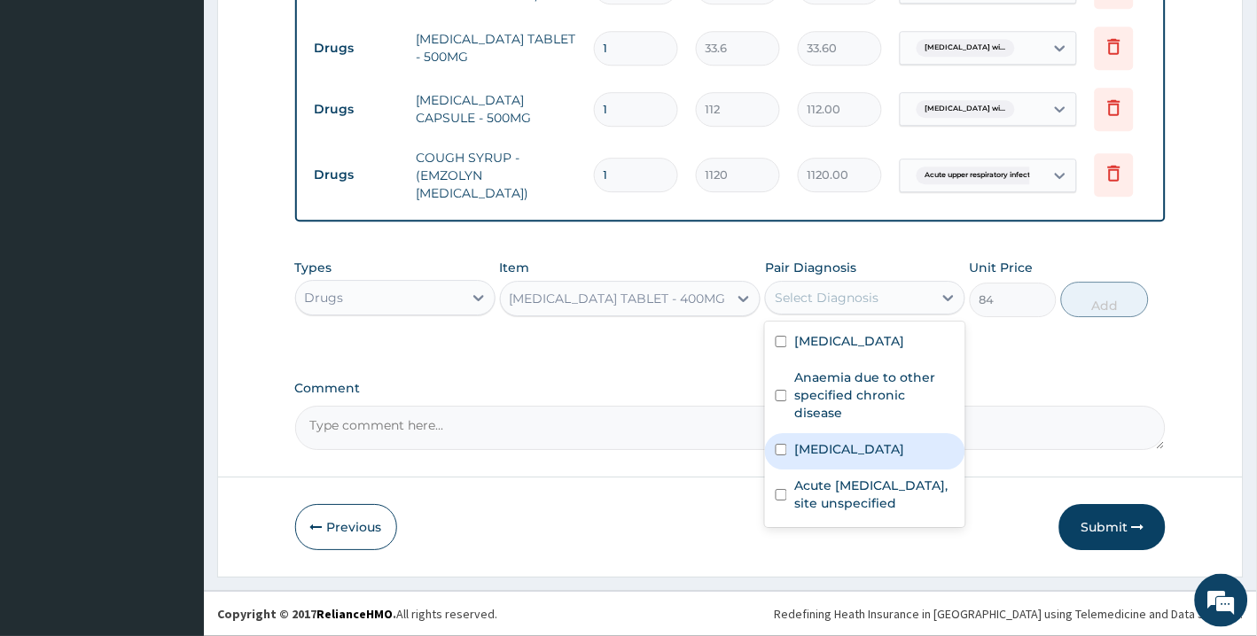
click at [865, 458] on label "Salmonella infection, unspecified" at bounding box center [849, 449] width 110 height 18
checkbox input "true"
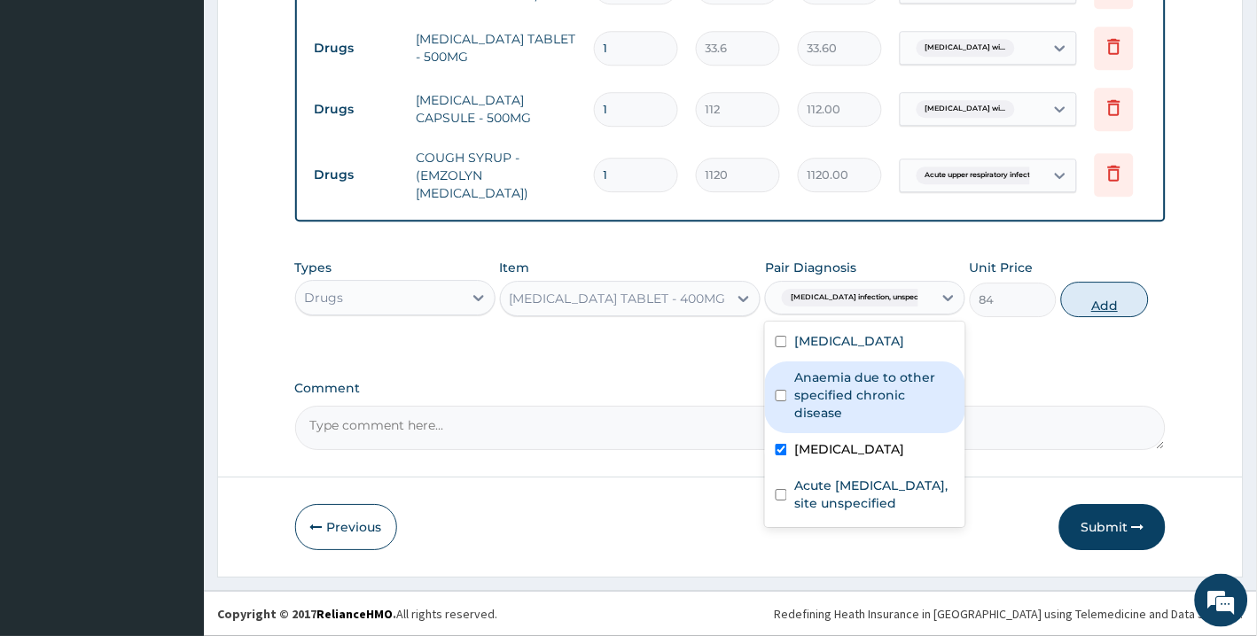
click at [1113, 301] on button "Add" at bounding box center [1104, 299] width 87 height 35
type input "0"
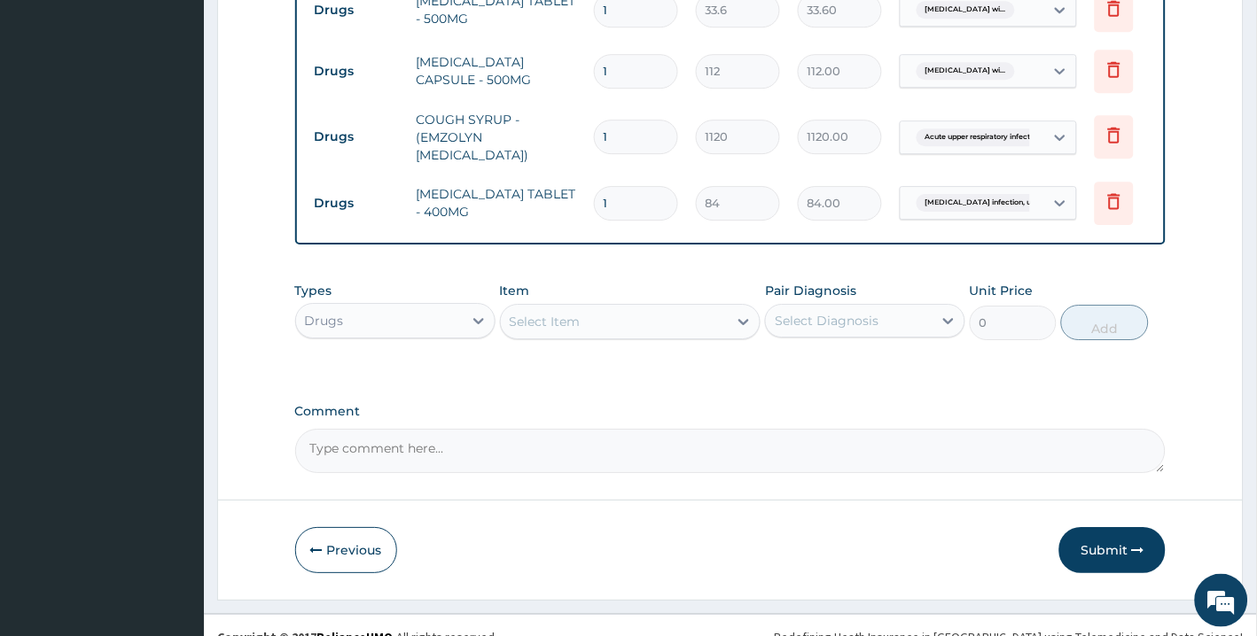
type input "15"
type input "1260.00"
type input "15"
click at [658, 153] on input "1" at bounding box center [636, 137] width 84 height 35
click at [621, 89] on input "1" at bounding box center [636, 71] width 84 height 35
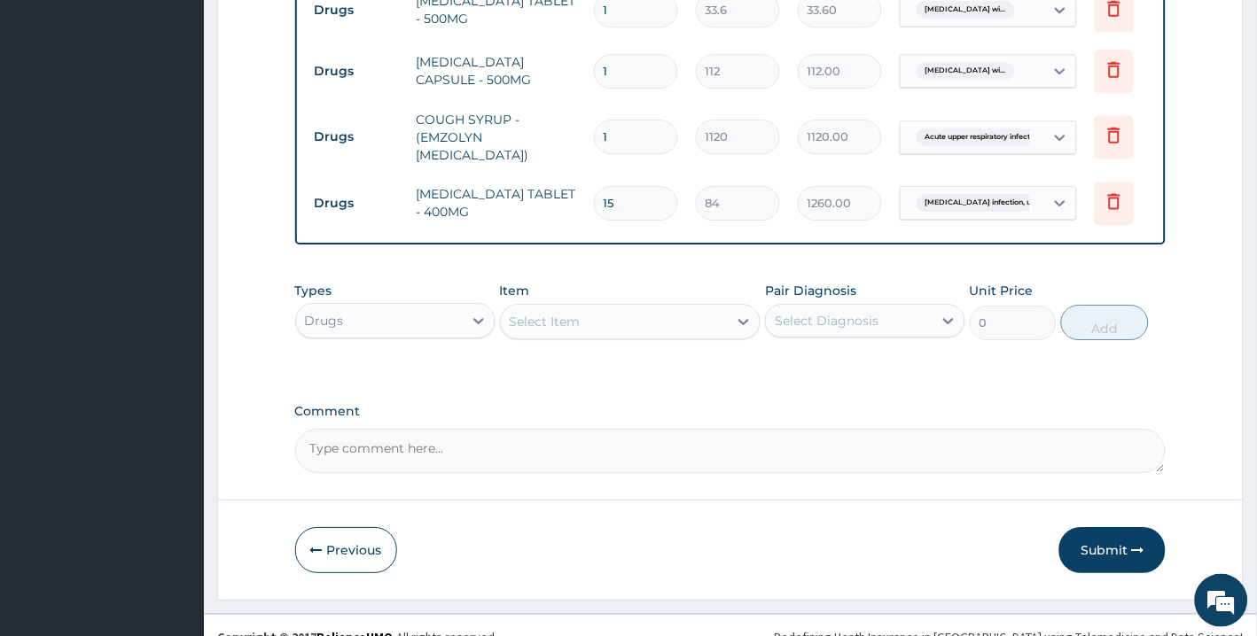
type input "15"
type input "1680.00"
type input "15"
click at [620, 27] on input "1" at bounding box center [636, 10] width 84 height 35
type input "18"
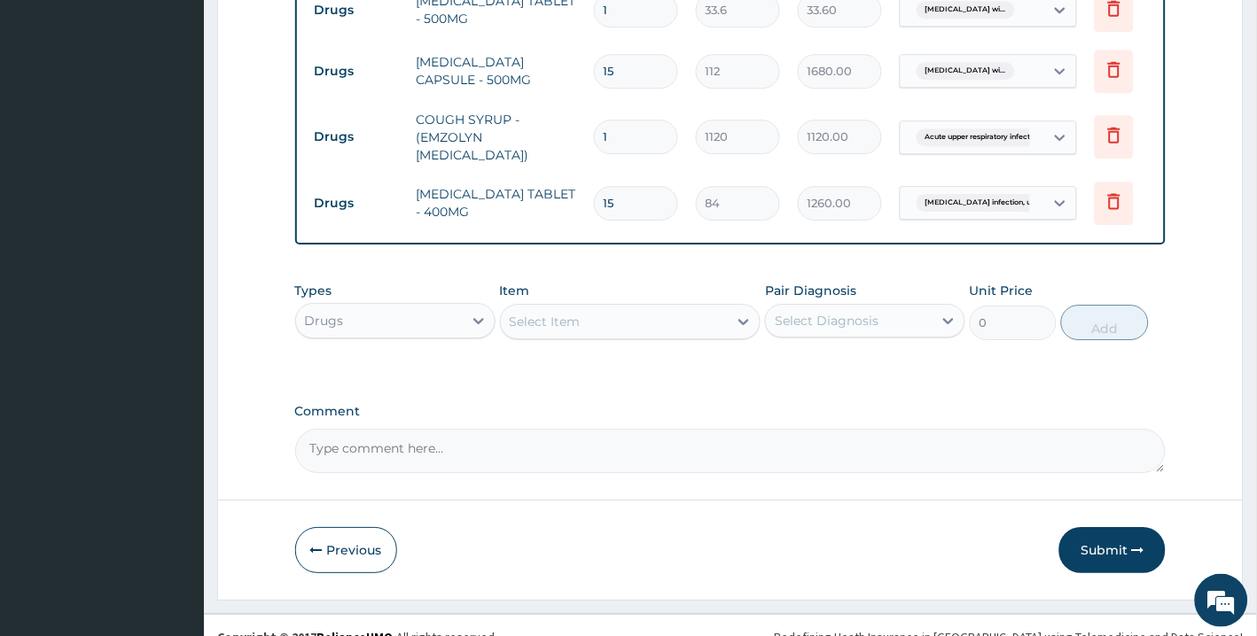
type input "604.80"
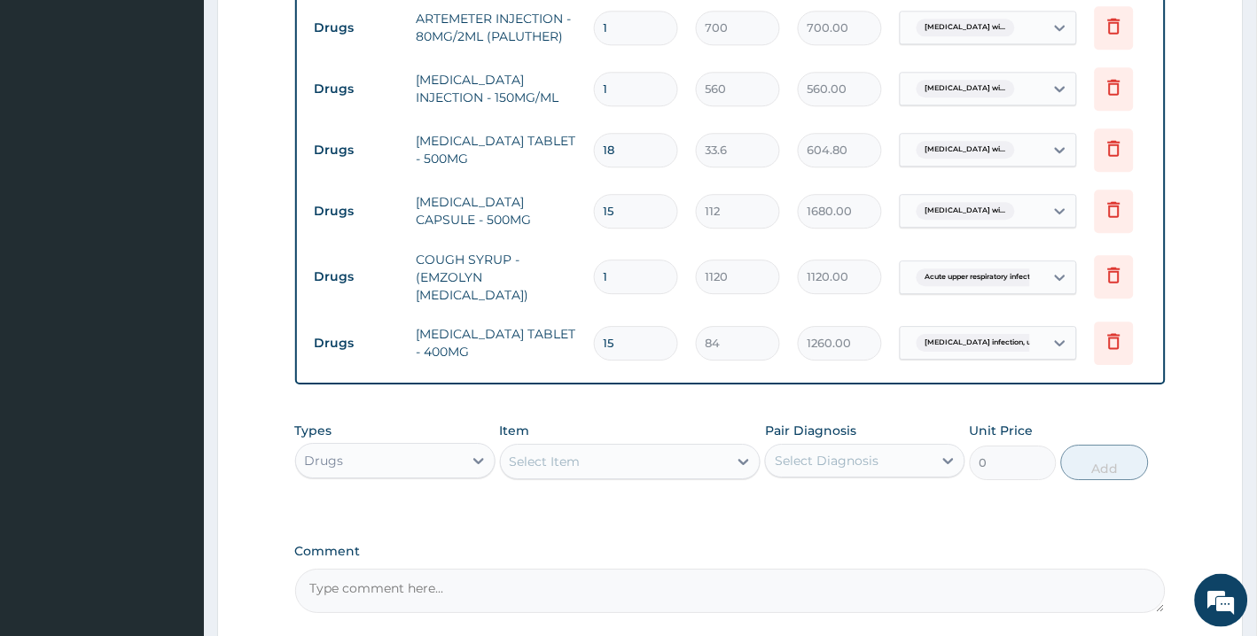
scroll to position [892, 0]
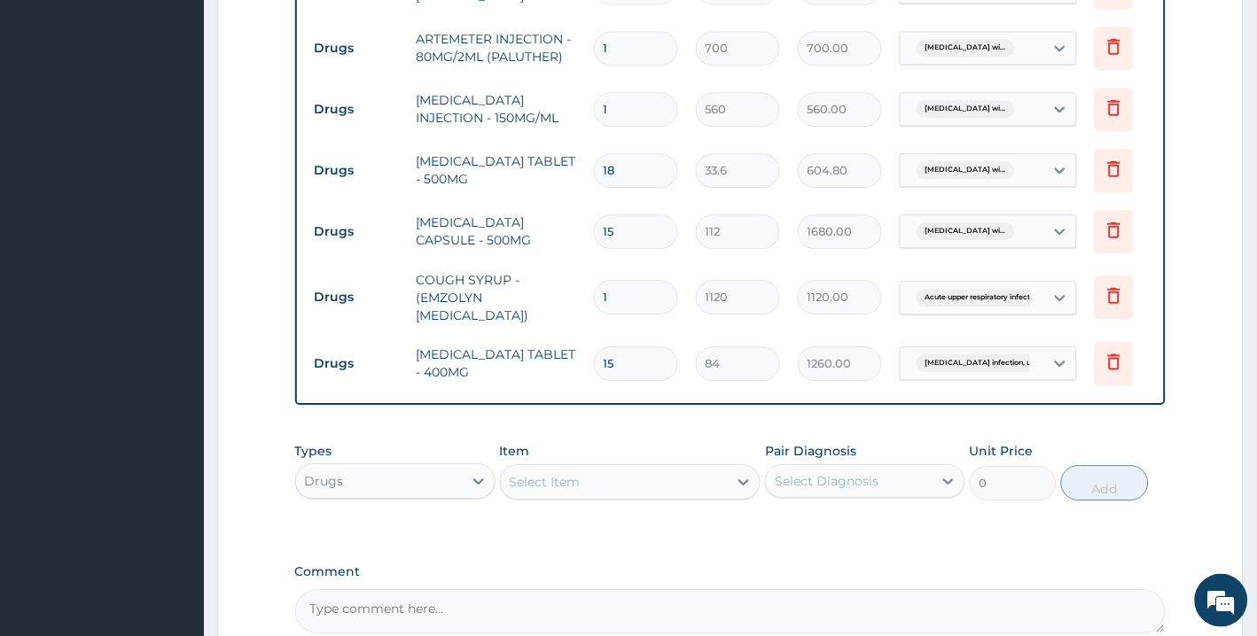
type input "18"
click at [627, 125] on input "1" at bounding box center [636, 109] width 84 height 35
type input "0.00"
type input "4"
type input "2240.00"
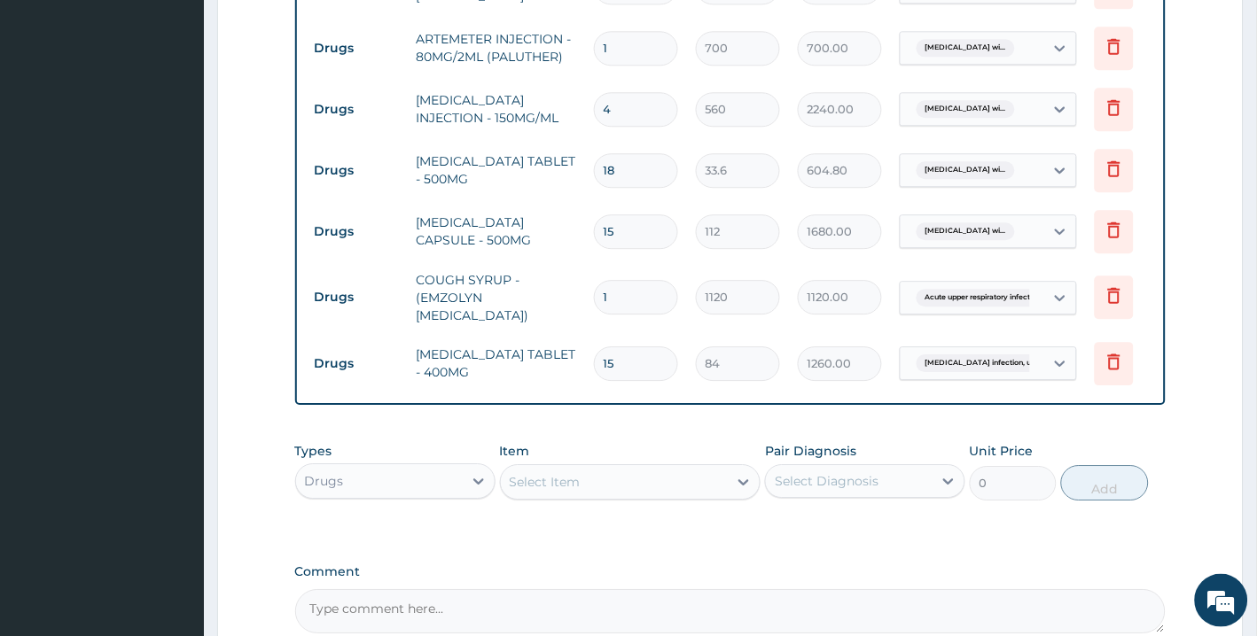
type input "4"
drag, startPoint x: 624, startPoint y: 68, endPoint x: 598, endPoint y: 66, distance: 25.8
click at [598, 66] on input "1" at bounding box center [636, 48] width 84 height 35
type input "6"
type input "4200.00"
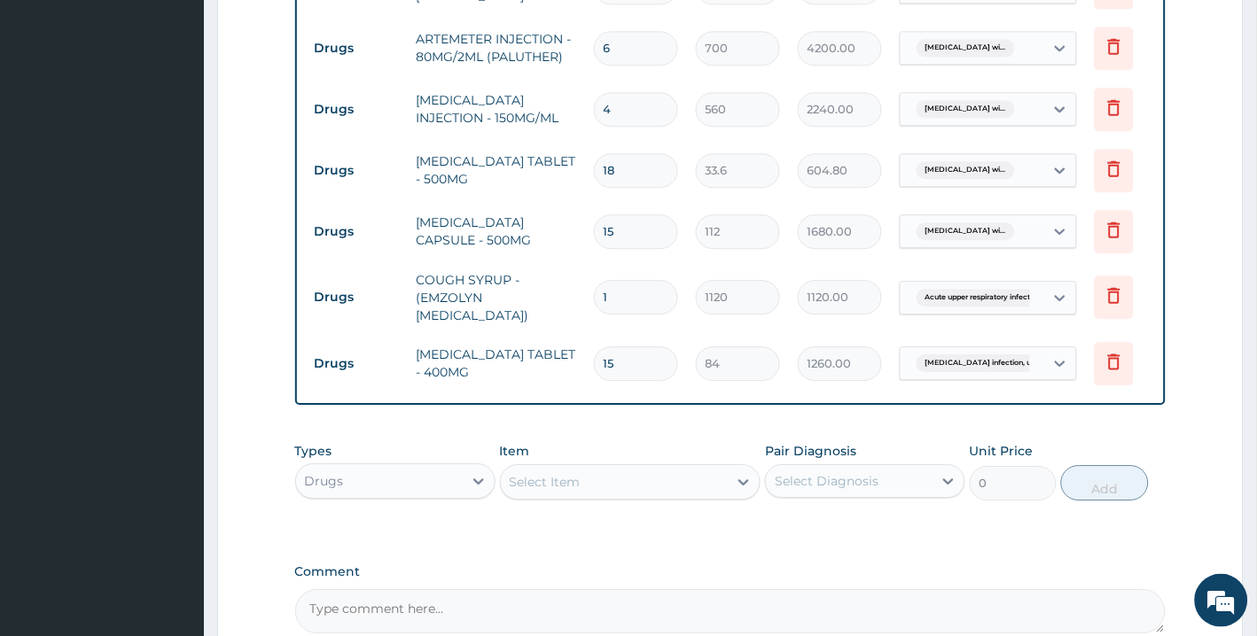
scroll to position [1114, 0]
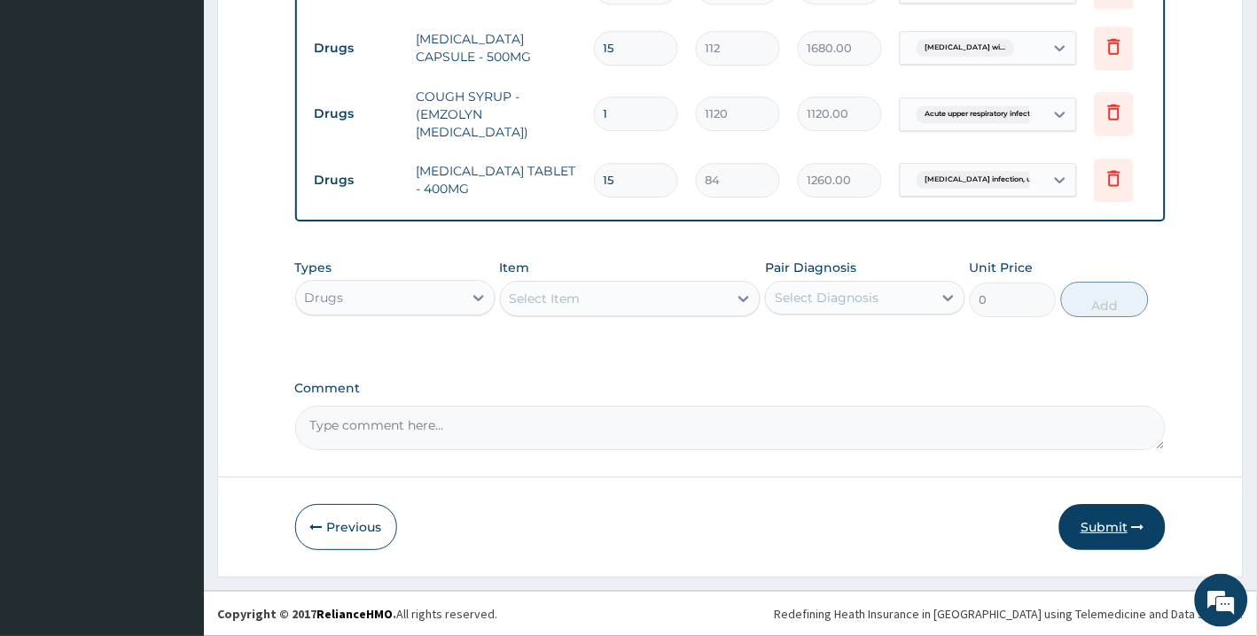
type input "6"
click at [1134, 526] on icon "button" at bounding box center [1138, 527] width 12 height 12
